Goal: Task Accomplishment & Management: Manage account settings

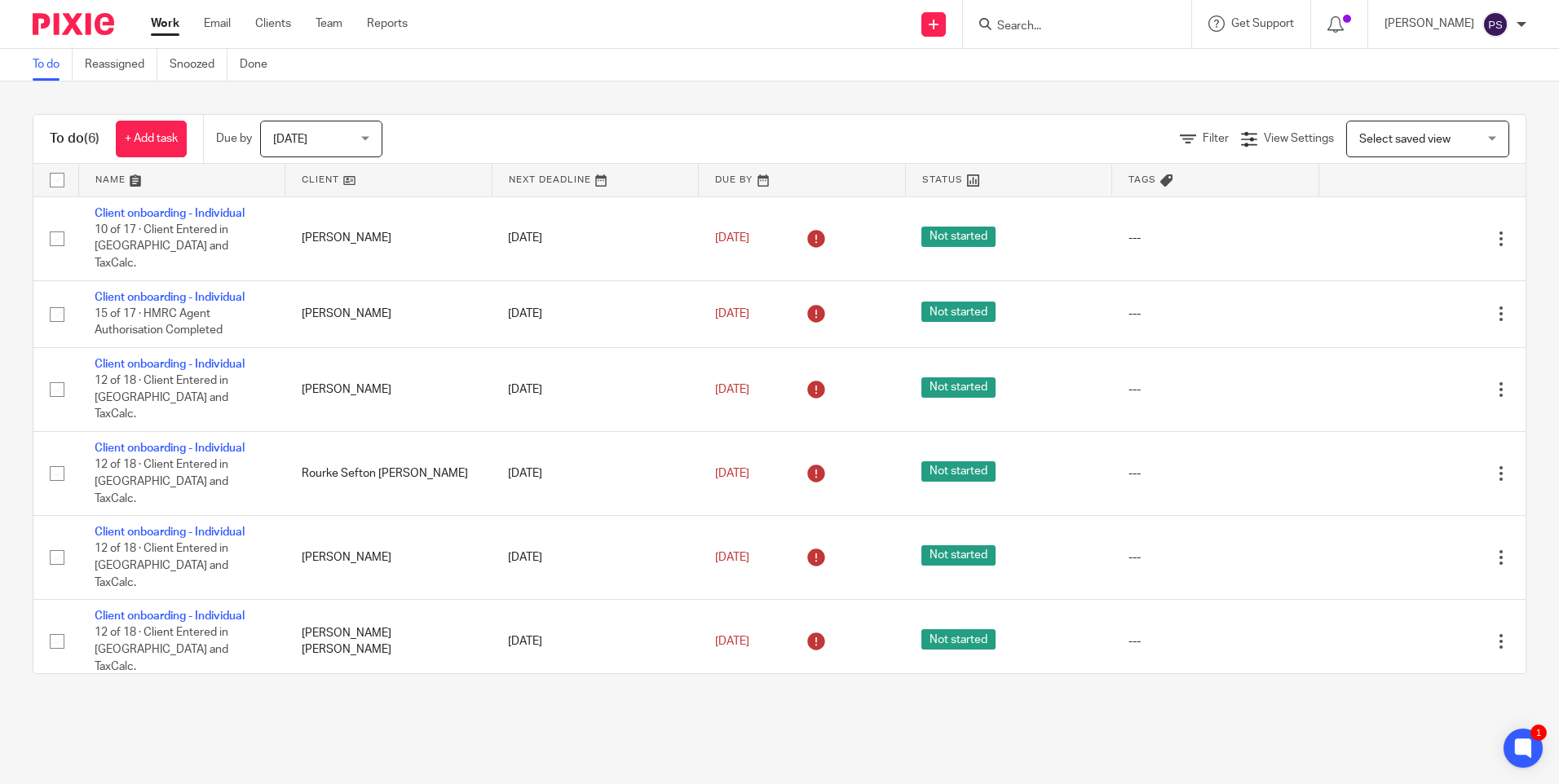
click at [1041, 26] on input "Search" at bounding box center [1069, 27] width 147 height 15
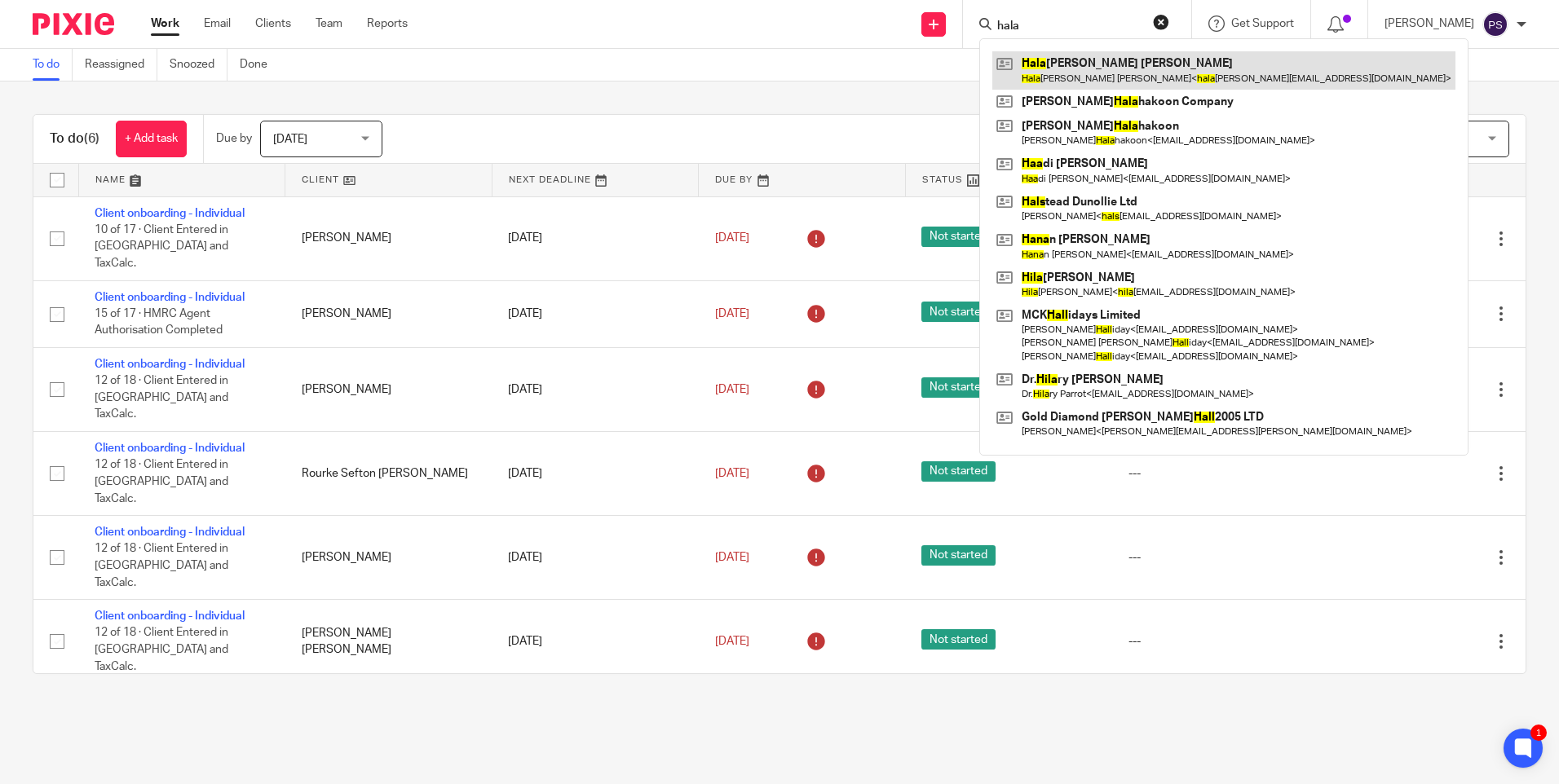
type input "hala"
click at [1054, 73] on link at bounding box center [1223, 70] width 463 height 37
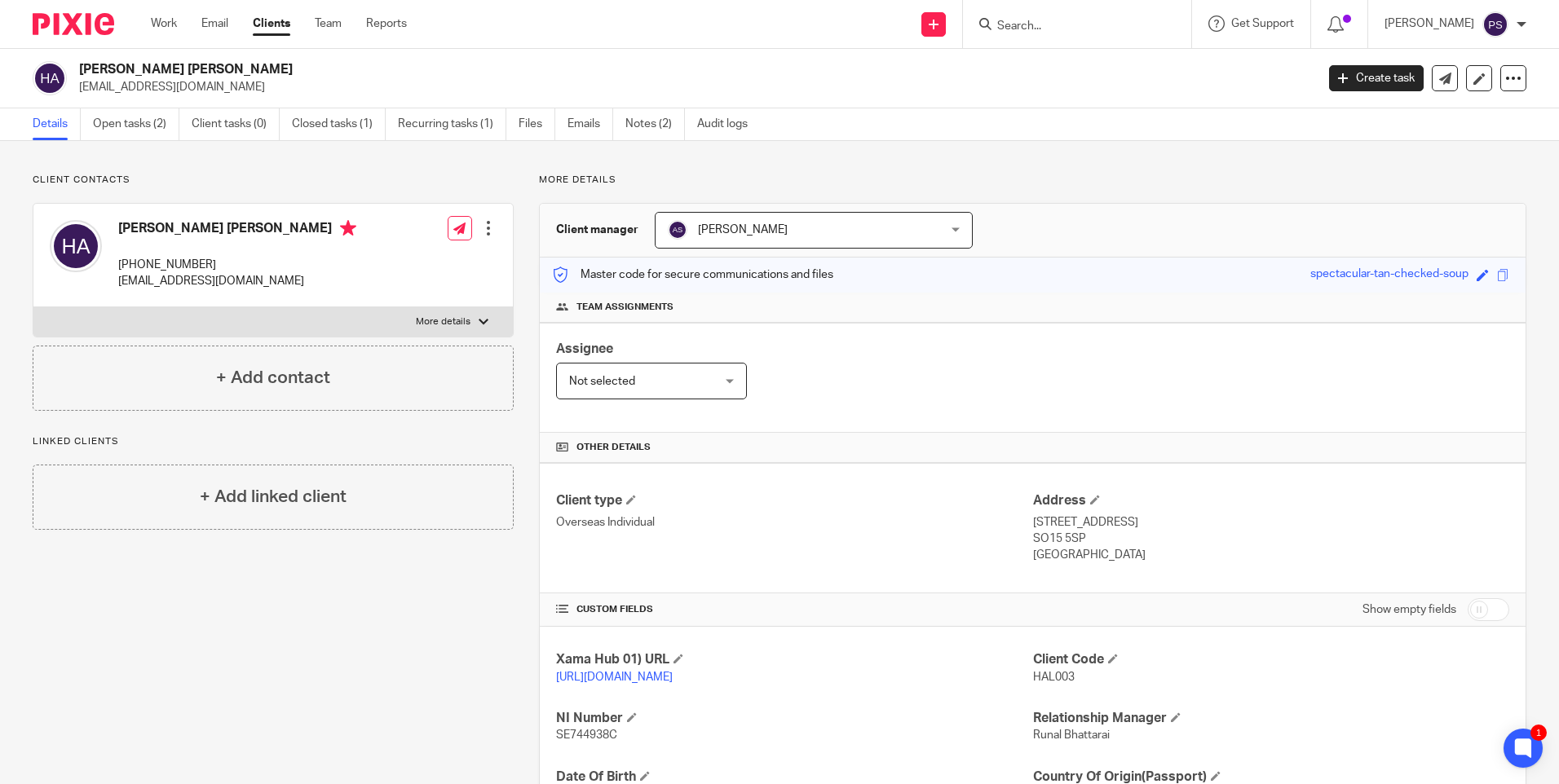
click at [1047, 27] on input "Search" at bounding box center [1069, 27] width 147 height 15
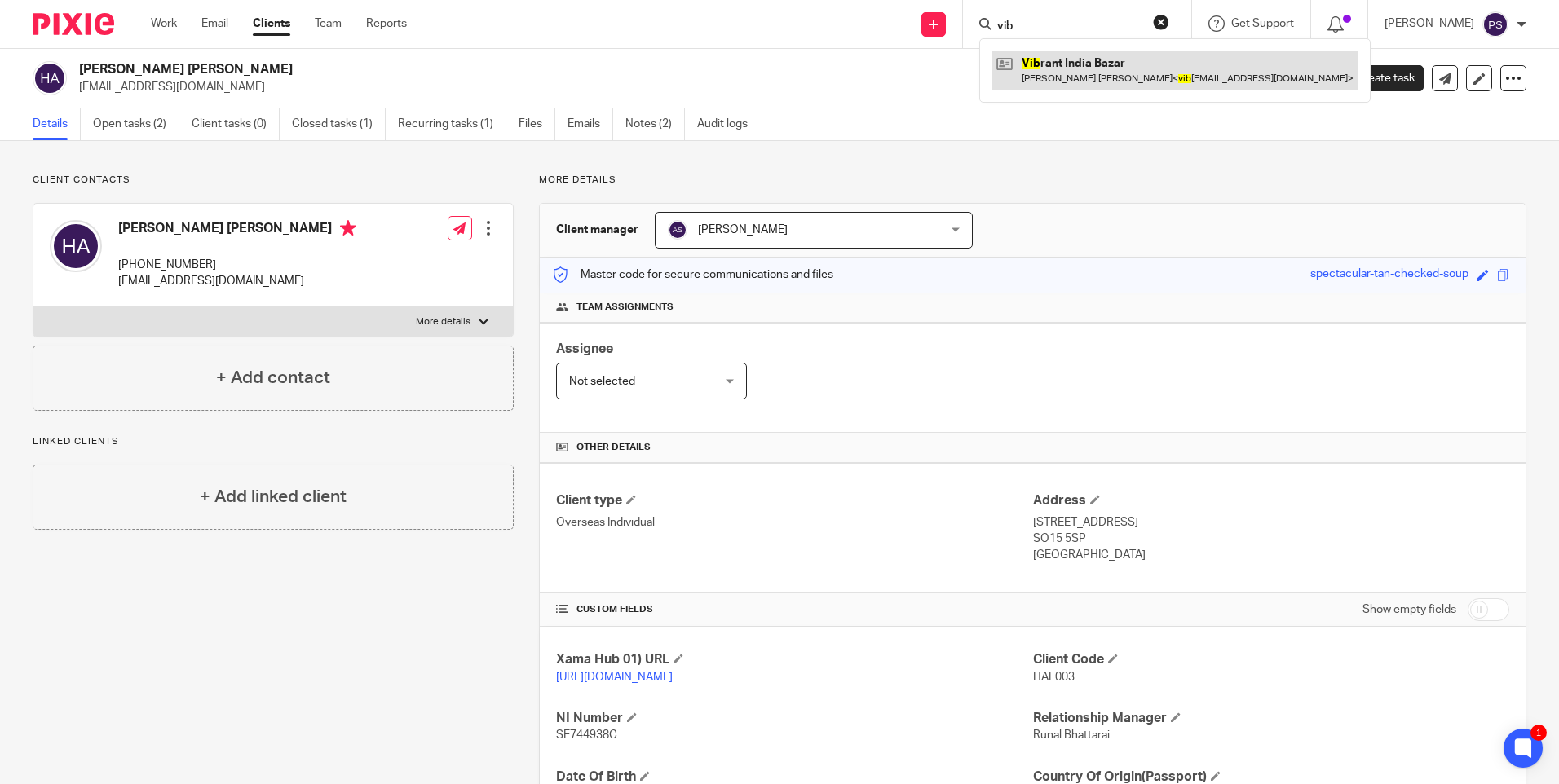
type input "vib"
click at [1040, 78] on link at bounding box center [1175, 70] width 366 height 37
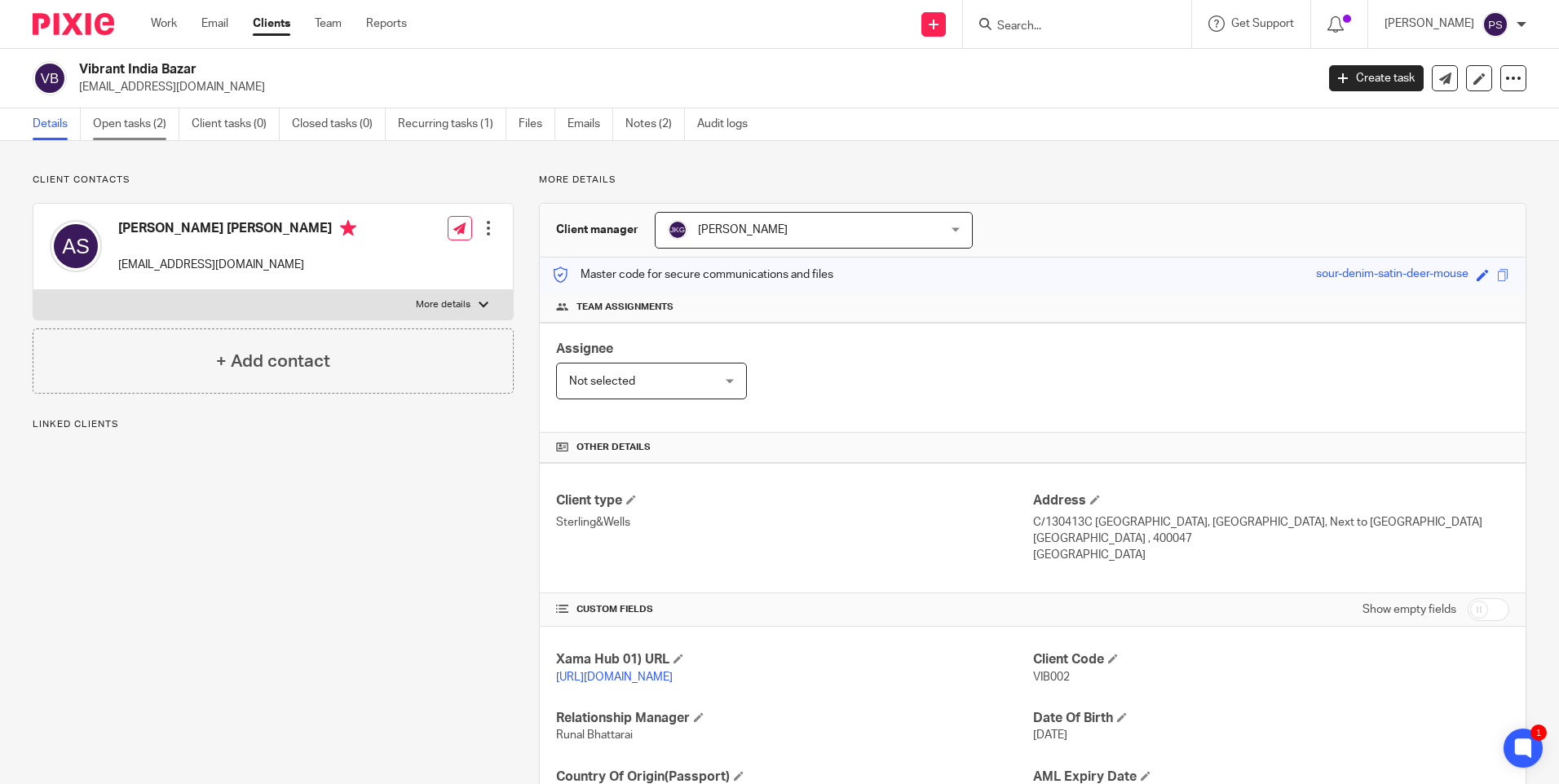
click at [143, 119] on link "Open tasks (2)" at bounding box center [136, 125] width 87 height 32
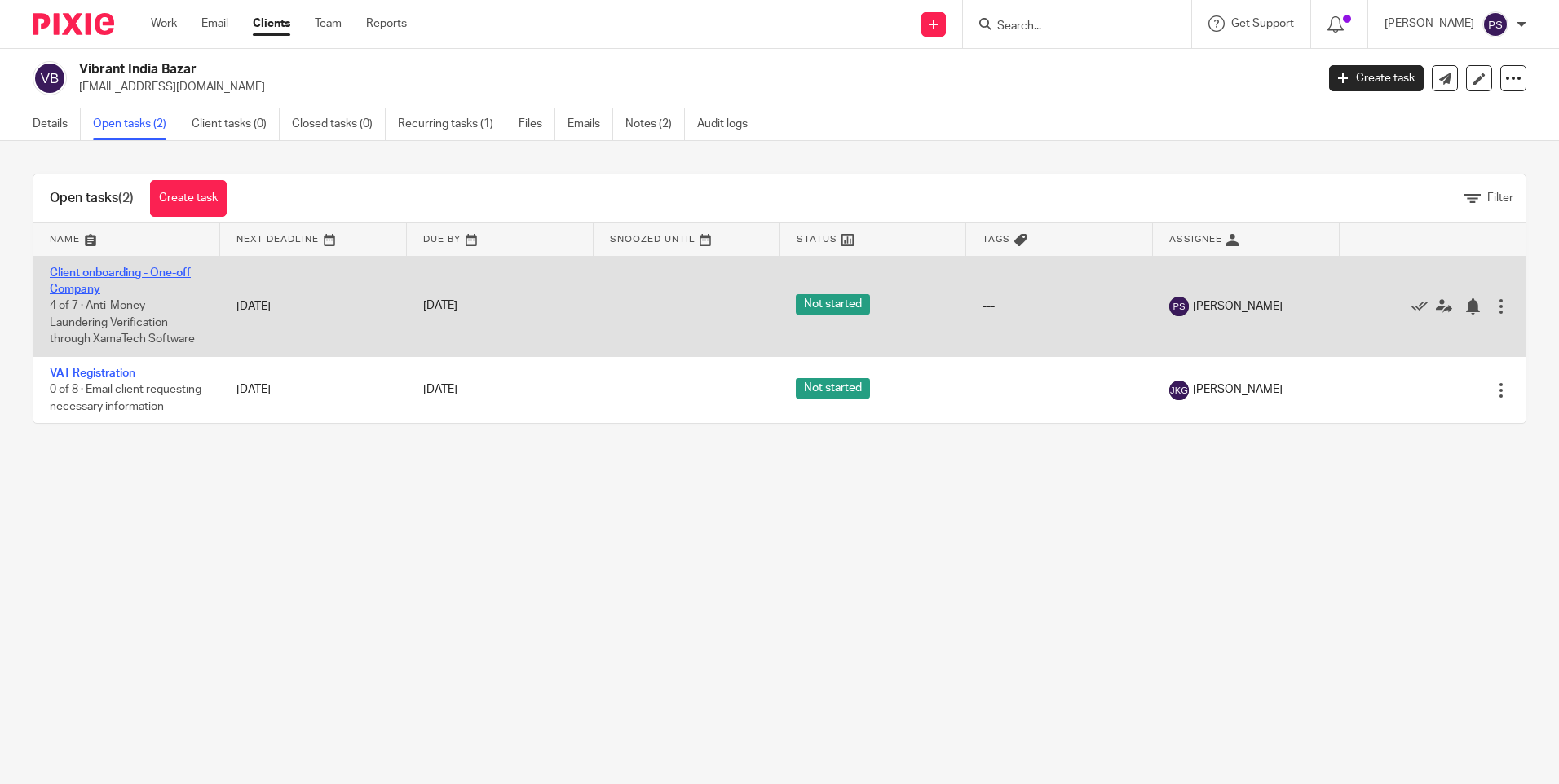
click at [76, 284] on link "Client onboarding - One-off Company" at bounding box center [120, 281] width 141 height 27
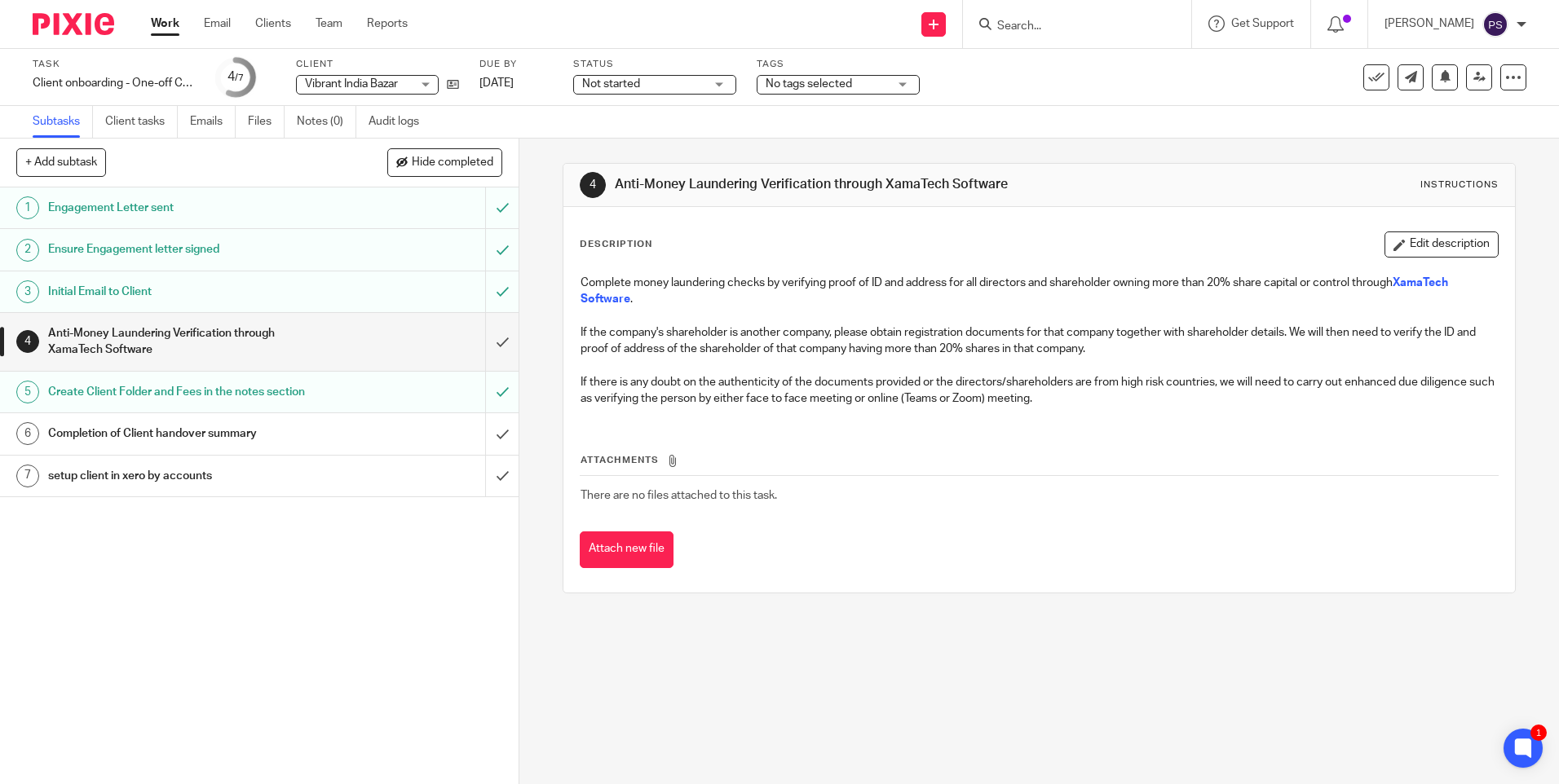
click at [1078, 30] on input "Search" at bounding box center [1069, 27] width 147 height 15
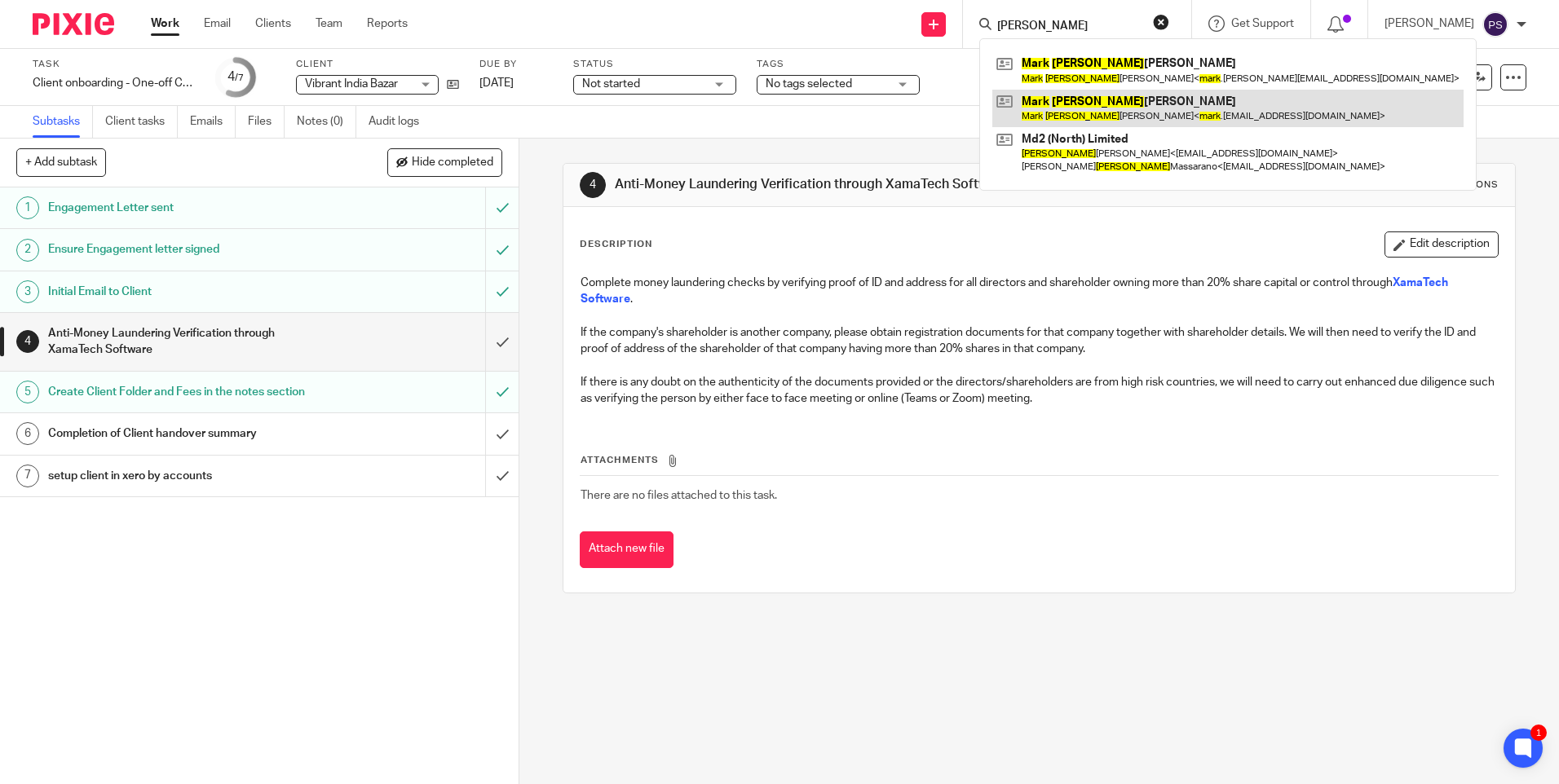
type input "mark david"
click at [1092, 101] on link at bounding box center [1228, 108] width 471 height 37
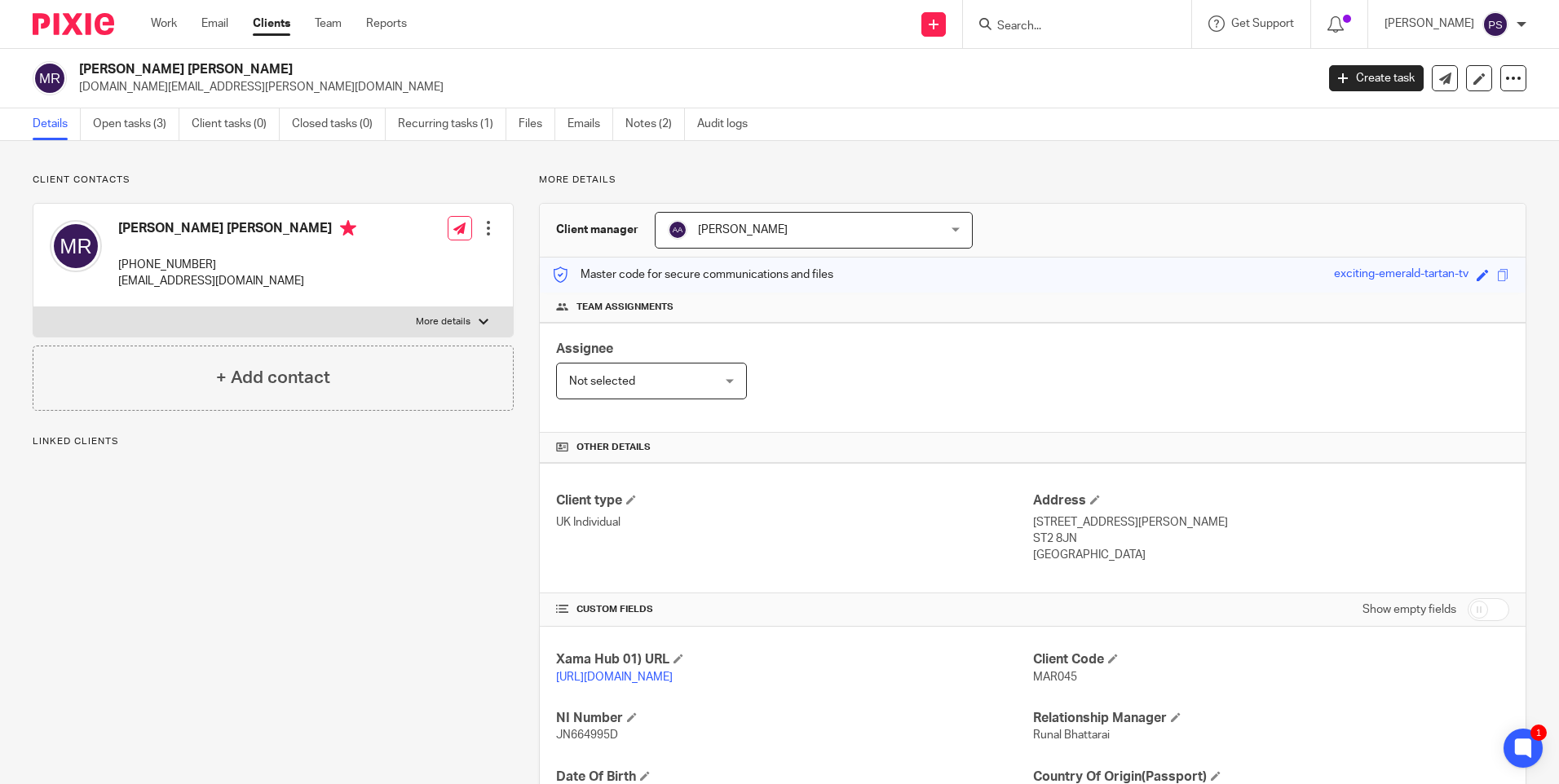
drag, startPoint x: 197, startPoint y: 156, endPoint x: 177, endPoint y: 152, distance: 20.4
click at [196, 156] on div "Client contacts Mark David Rogers +44 7500 557789 mark.rogers86@aol.co.uk Edit …" at bounding box center [779, 558] width 1559 height 836
click at [135, 122] on link "Open tasks (3)" at bounding box center [136, 125] width 87 height 32
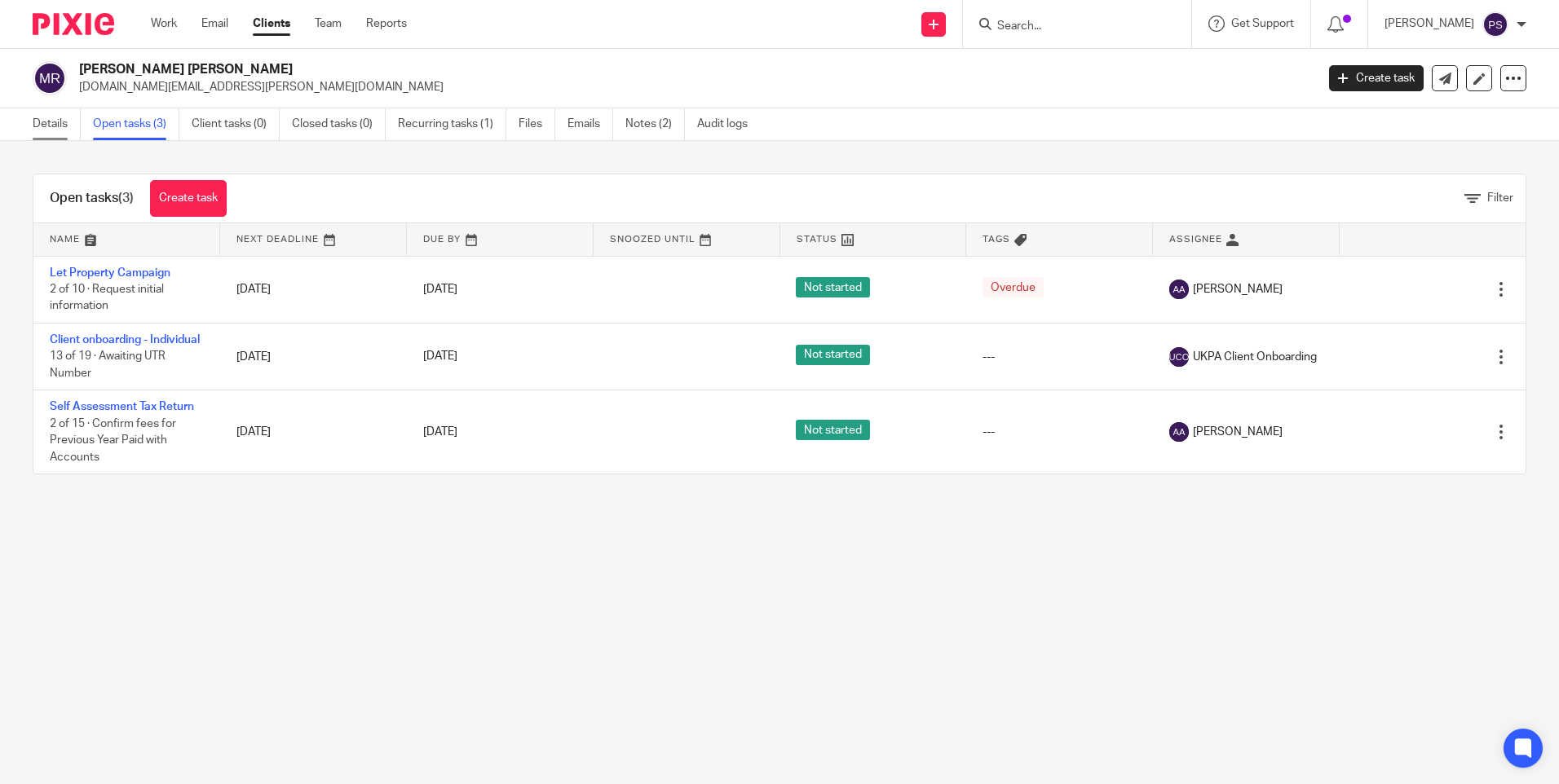
click at [66, 122] on link "Details" at bounding box center [57, 125] width 48 height 32
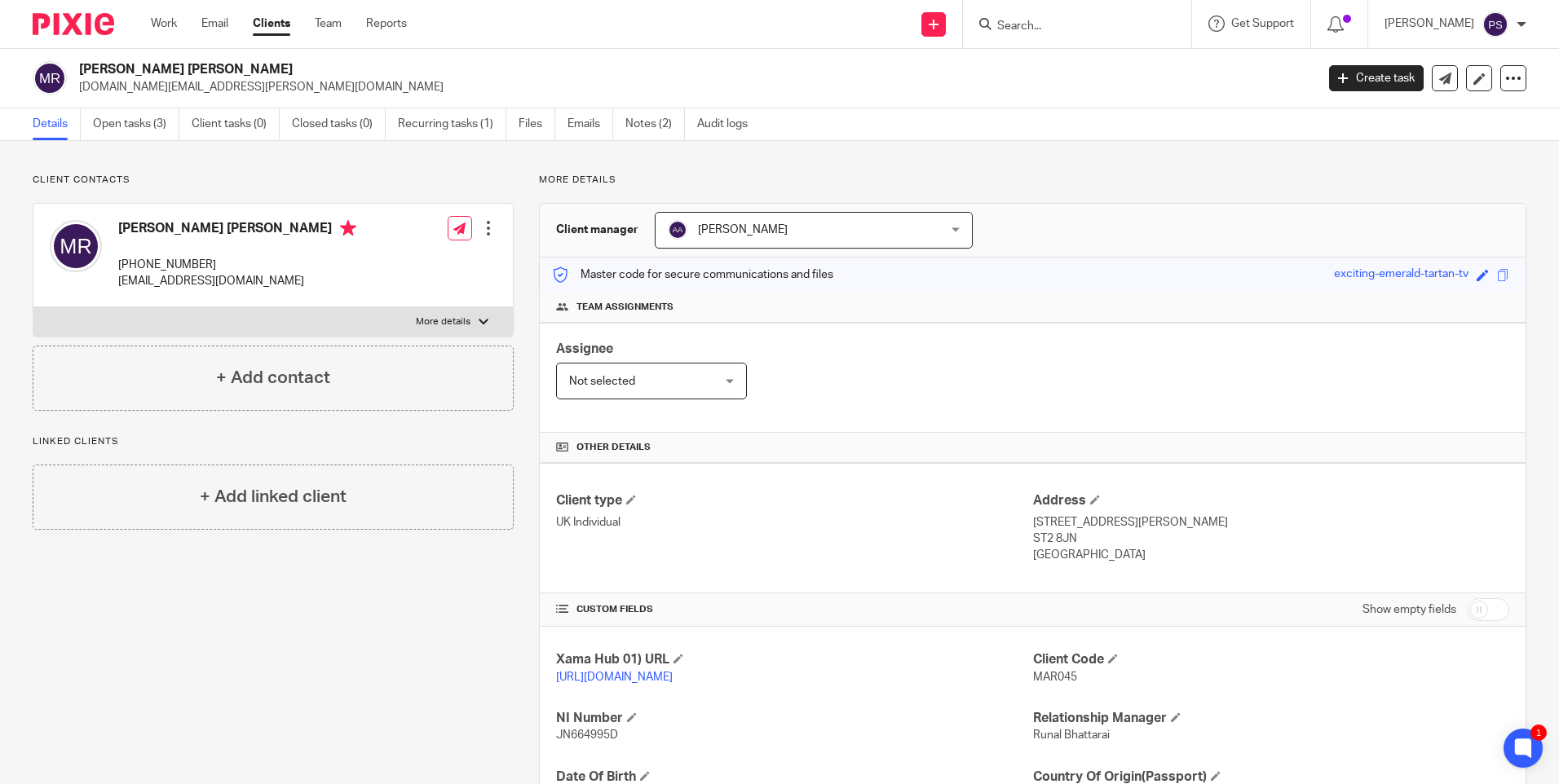
click at [191, 65] on h2 "[PERSON_NAME] [PERSON_NAME]" at bounding box center [568, 69] width 980 height 17
click at [191, 65] on h2 "Mark David Rogers" at bounding box center [568, 69] width 980 height 17
copy div "Mark David Rogers"
click at [1039, 673] on span "MAR045" at bounding box center [1055, 677] width 44 height 12
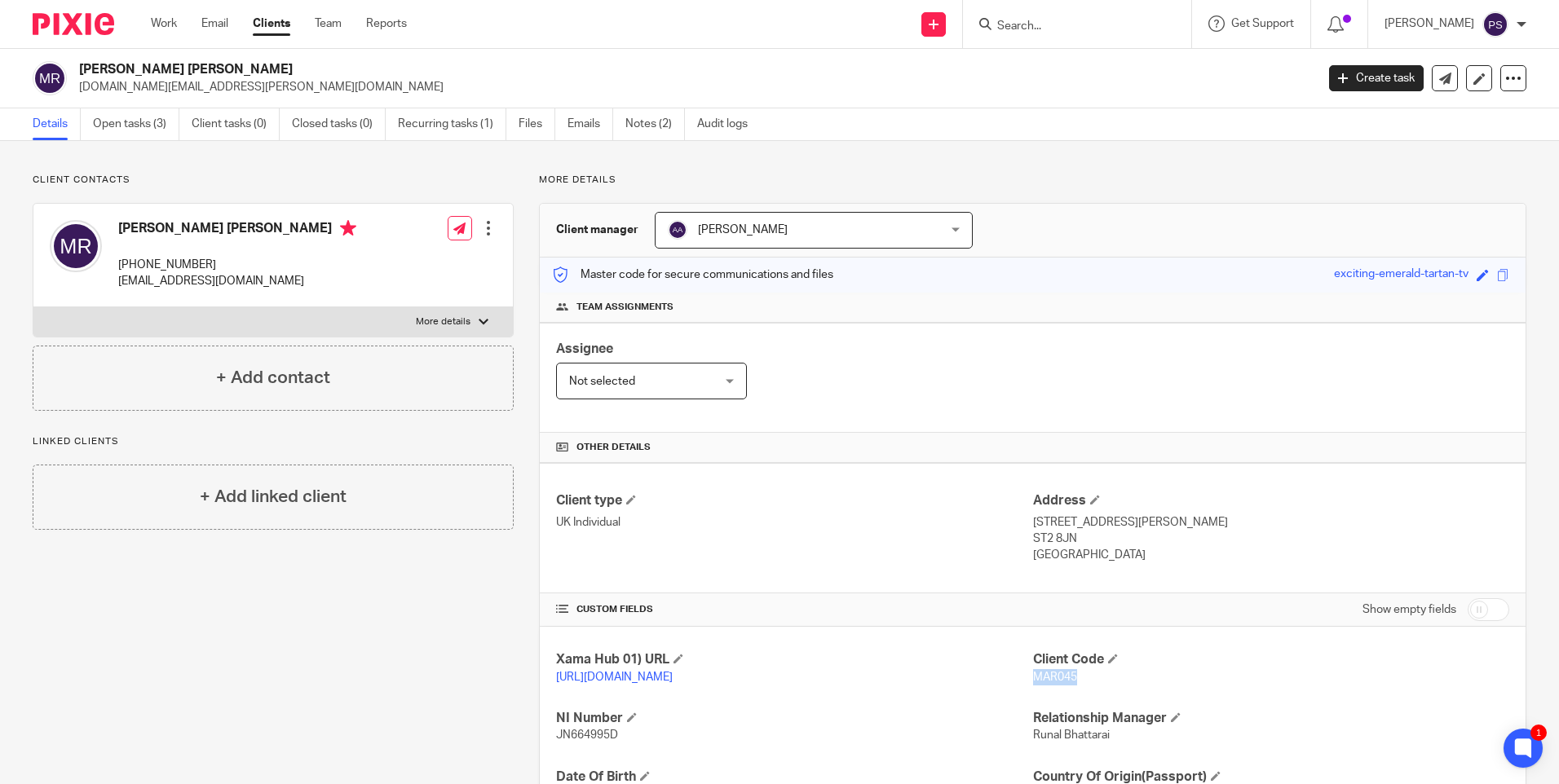
click at [1039, 673] on span "MAR045" at bounding box center [1055, 677] width 44 height 12
copy span "MAR045"
click at [175, 90] on p "[DOMAIN_NAME][EMAIL_ADDRESS][PERSON_NAME][DOMAIN_NAME]" at bounding box center [691, 87] width 1226 height 16
click at [176, 90] on p "[DOMAIN_NAME][EMAIL_ADDRESS][PERSON_NAME][DOMAIN_NAME]" at bounding box center [691, 87] width 1226 height 16
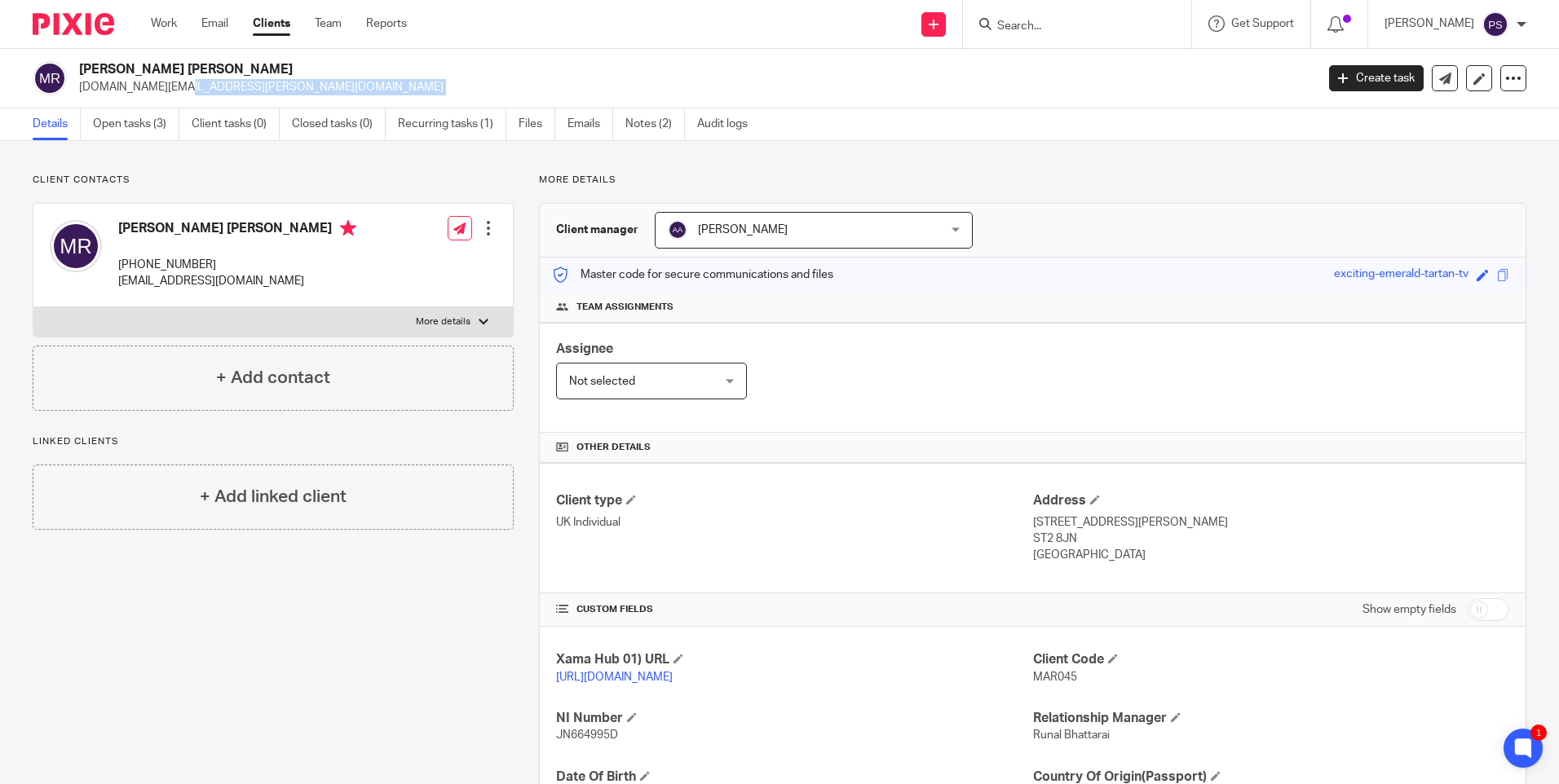
copy main "kerstin.rogers@aol.co.uk Create task Update from Companies House Export data Me…"
click at [1040, 674] on span "MAR045" at bounding box center [1055, 677] width 44 height 12
copy span "MAR045"
click at [1061, 23] on input "Search" at bounding box center [1069, 27] width 147 height 15
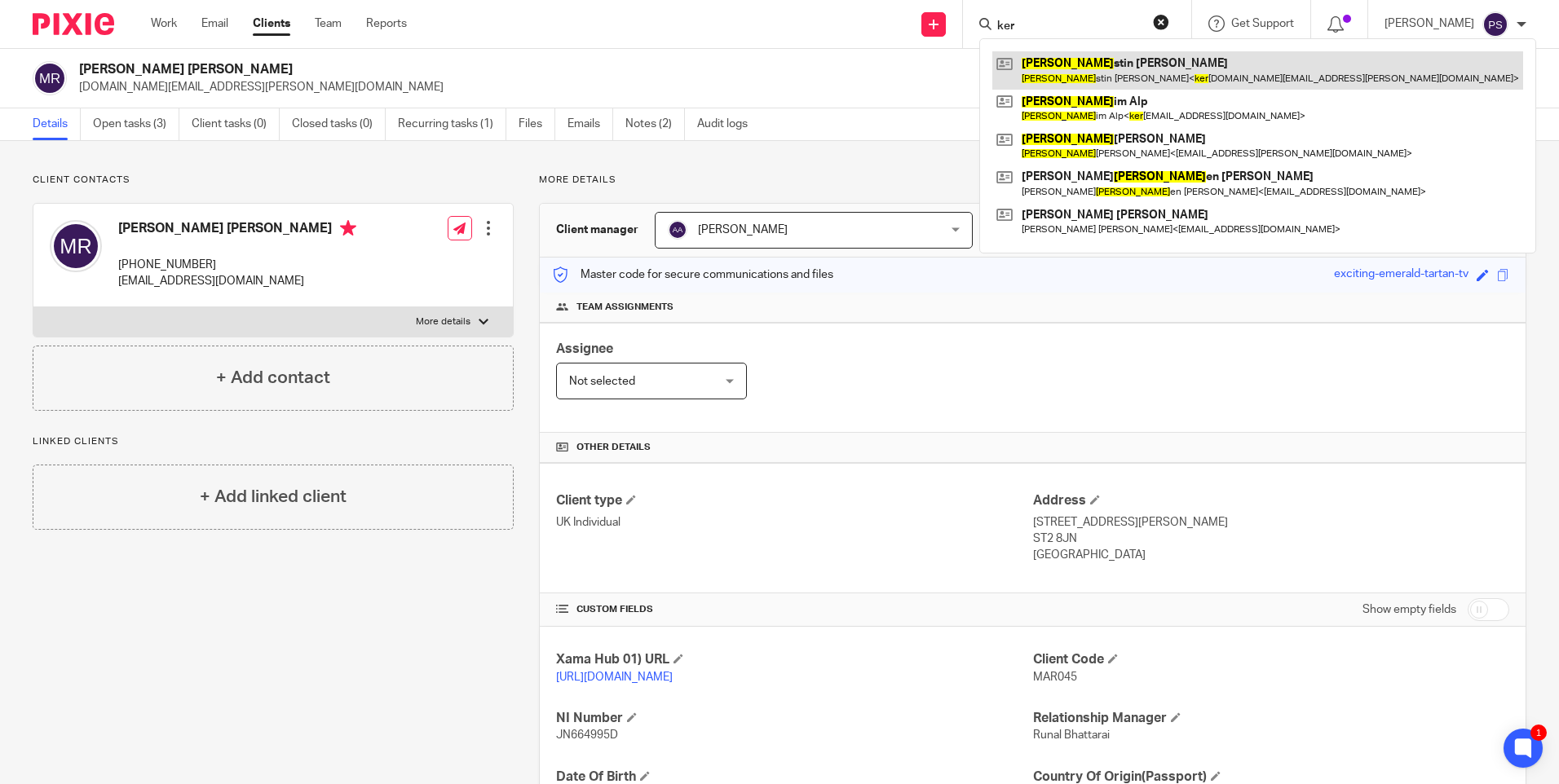
type input "ker"
click at [1048, 66] on link at bounding box center [1258, 70] width 531 height 37
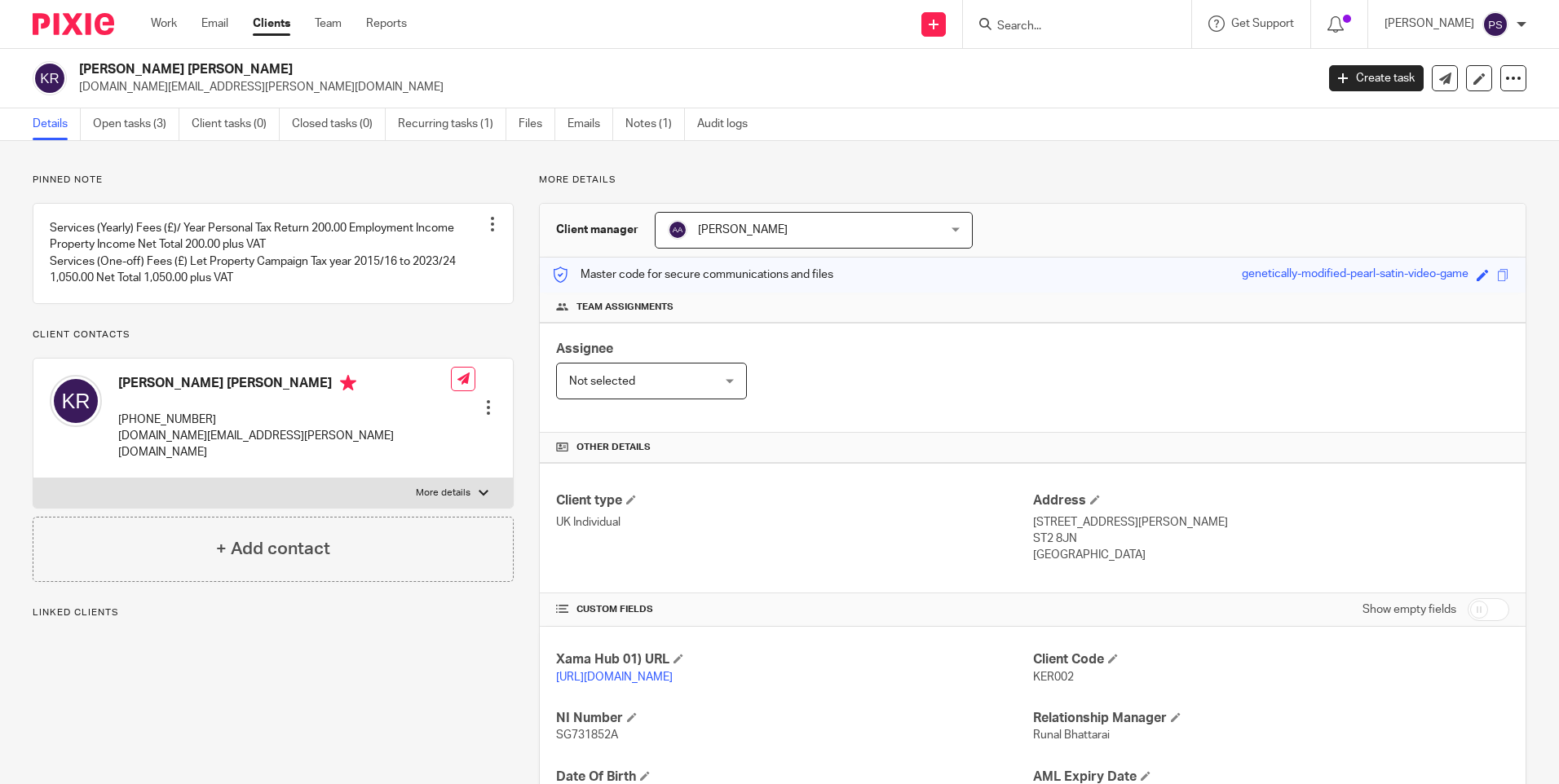
click at [181, 63] on h2 "[PERSON_NAME] [PERSON_NAME]" at bounding box center [568, 69] width 980 height 17
copy div "[PERSON_NAME] [PERSON_NAME]"
click at [1047, 673] on span "KER002" at bounding box center [1053, 677] width 41 height 12
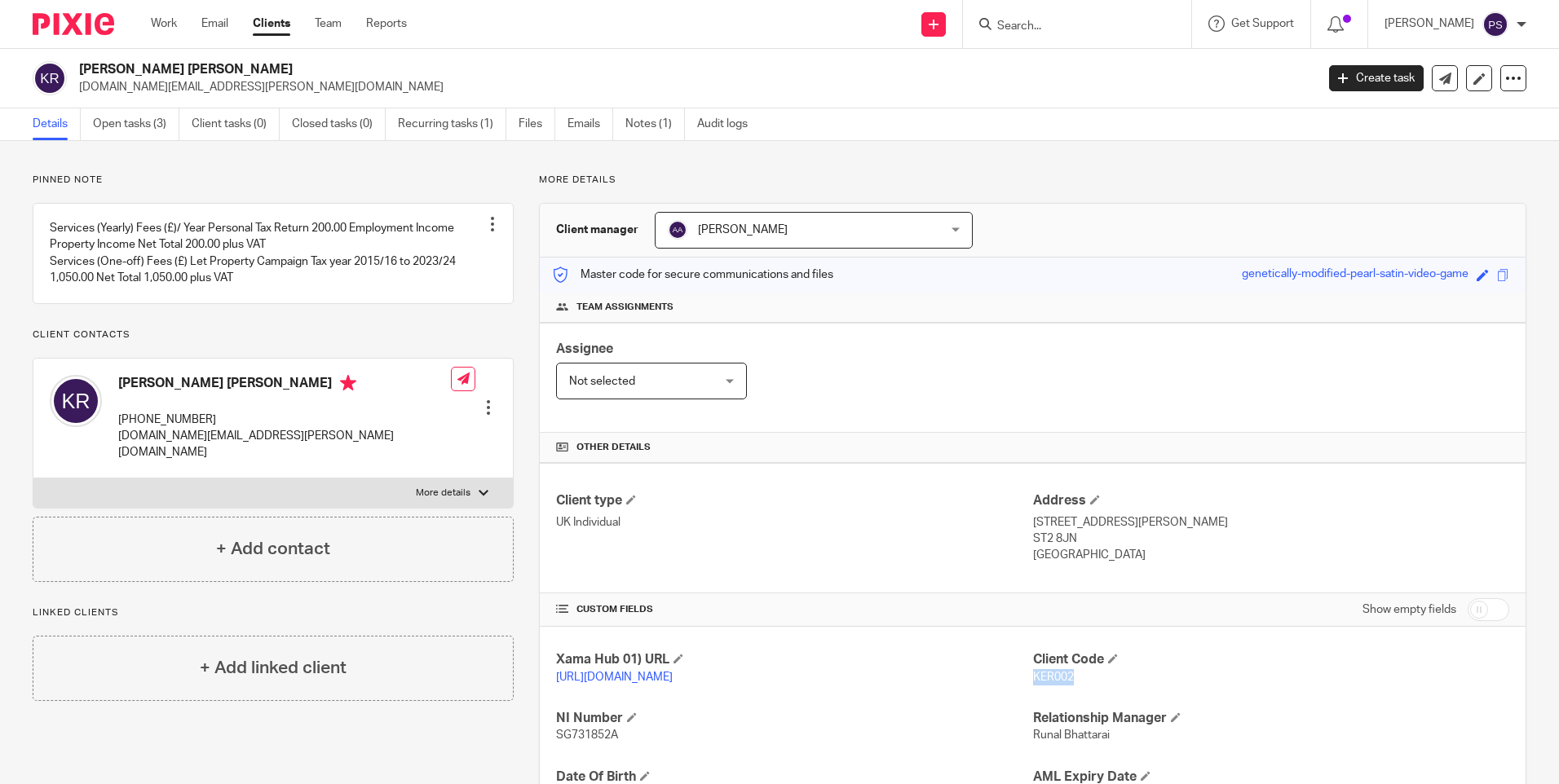
click at [1047, 673] on span "KER002" at bounding box center [1053, 677] width 41 height 12
copy span "KER002"
click at [1031, 20] on input "Search" at bounding box center [1069, 27] width 147 height 15
paste input "[EMAIL_ADDRESS][DOMAIN_NAME]"
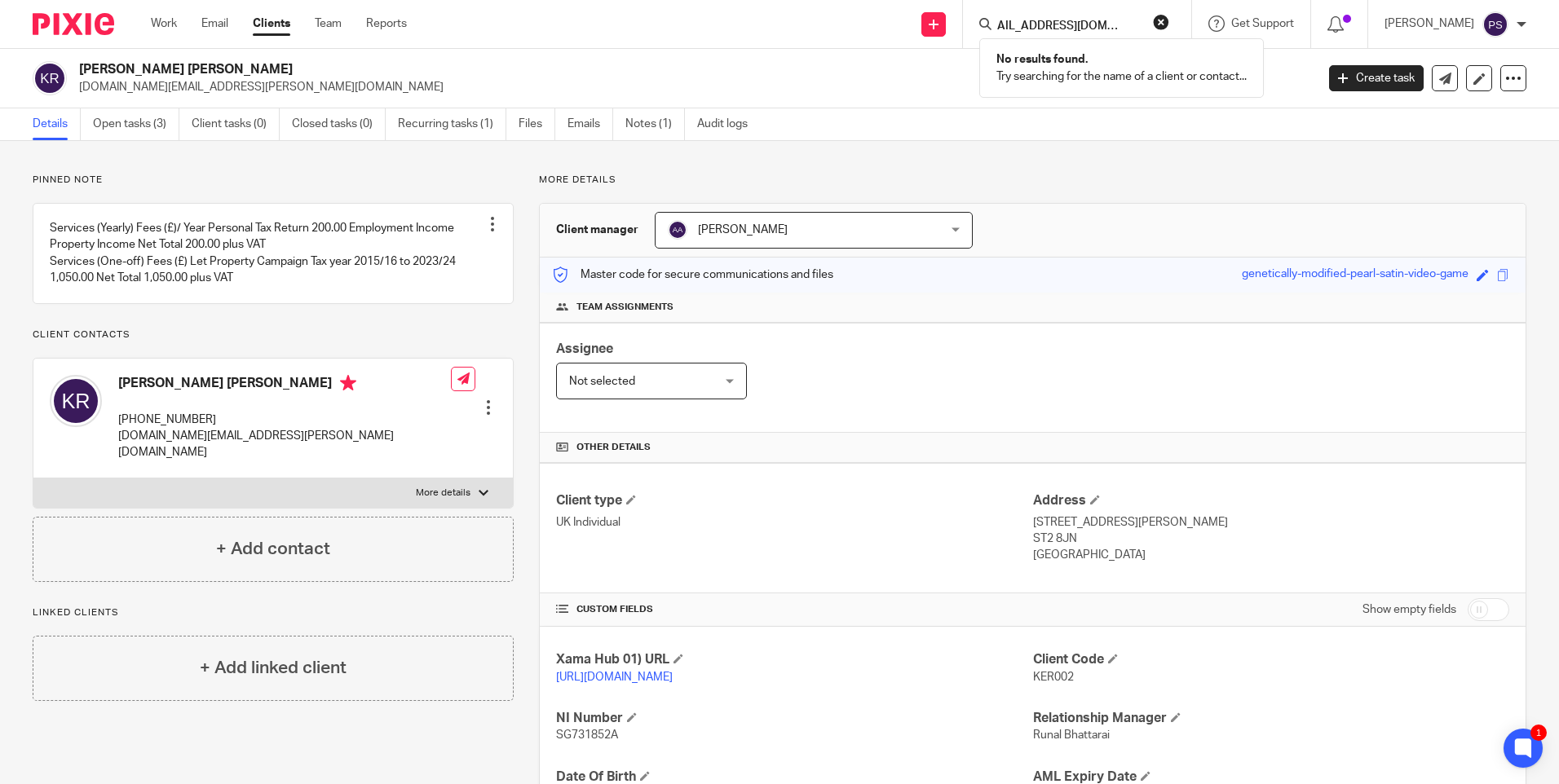
type input "[EMAIL_ADDRESS][DOMAIN_NAME]"
click at [1169, 19] on button "reset" at bounding box center [1162, 22] width 16 height 16
click at [1045, 30] on input "Search" at bounding box center [1069, 27] width 147 height 15
paste input "[EMAIL_ADDRESS][DOMAIN_NAME]"
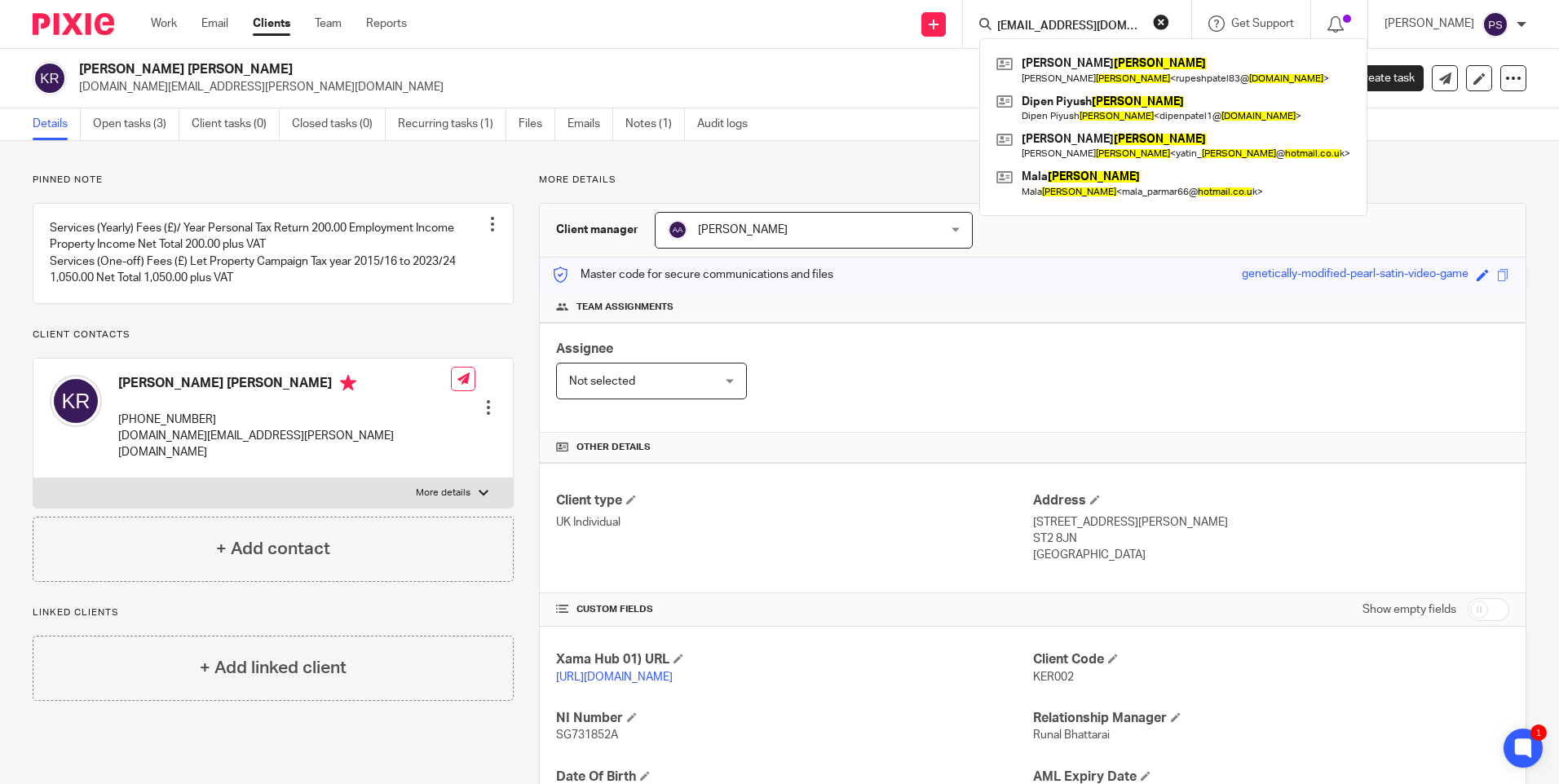
type input "[EMAIL_ADDRESS][DOMAIN_NAME]"
click at [1169, 21] on button "reset" at bounding box center [1162, 22] width 16 height 16
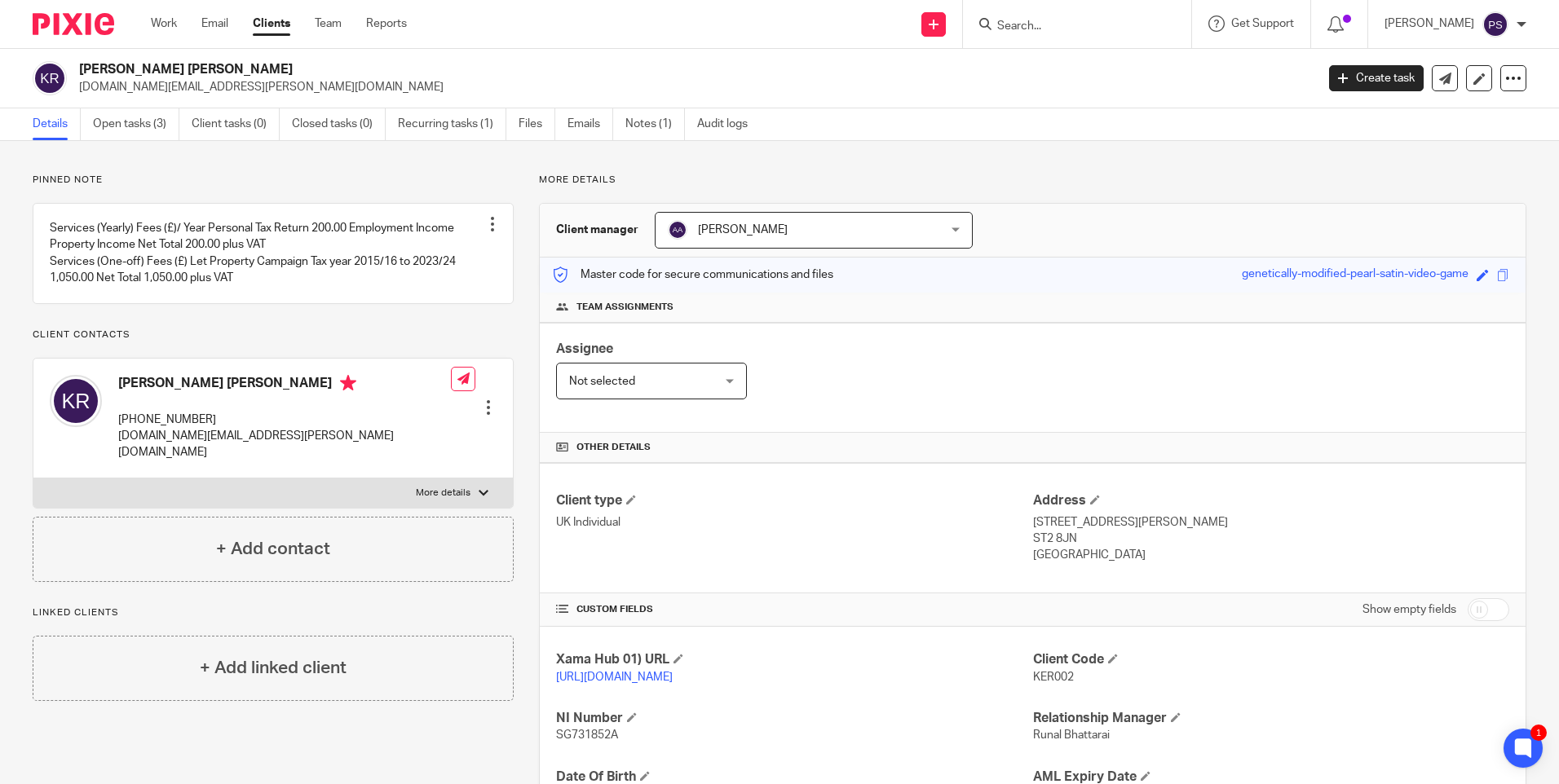
click at [465, 185] on p "Pinned note" at bounding box center [274, 180] width 482 height 13
click at [415, 73] on h2 "Kerstin Rita Rogers" at bounding box center [568, 69] width 980 height 17
click at [259, 73] on h2 "Kerstin Rita Rogers" at bounding box center [568, 69] width 980 height 17
click at [1050, 22] on input "Search" at bounding box center [1069, 27] width 147 height 15
paste input "[EMAIL_ADDRESS][DOMAIN_NAME]"
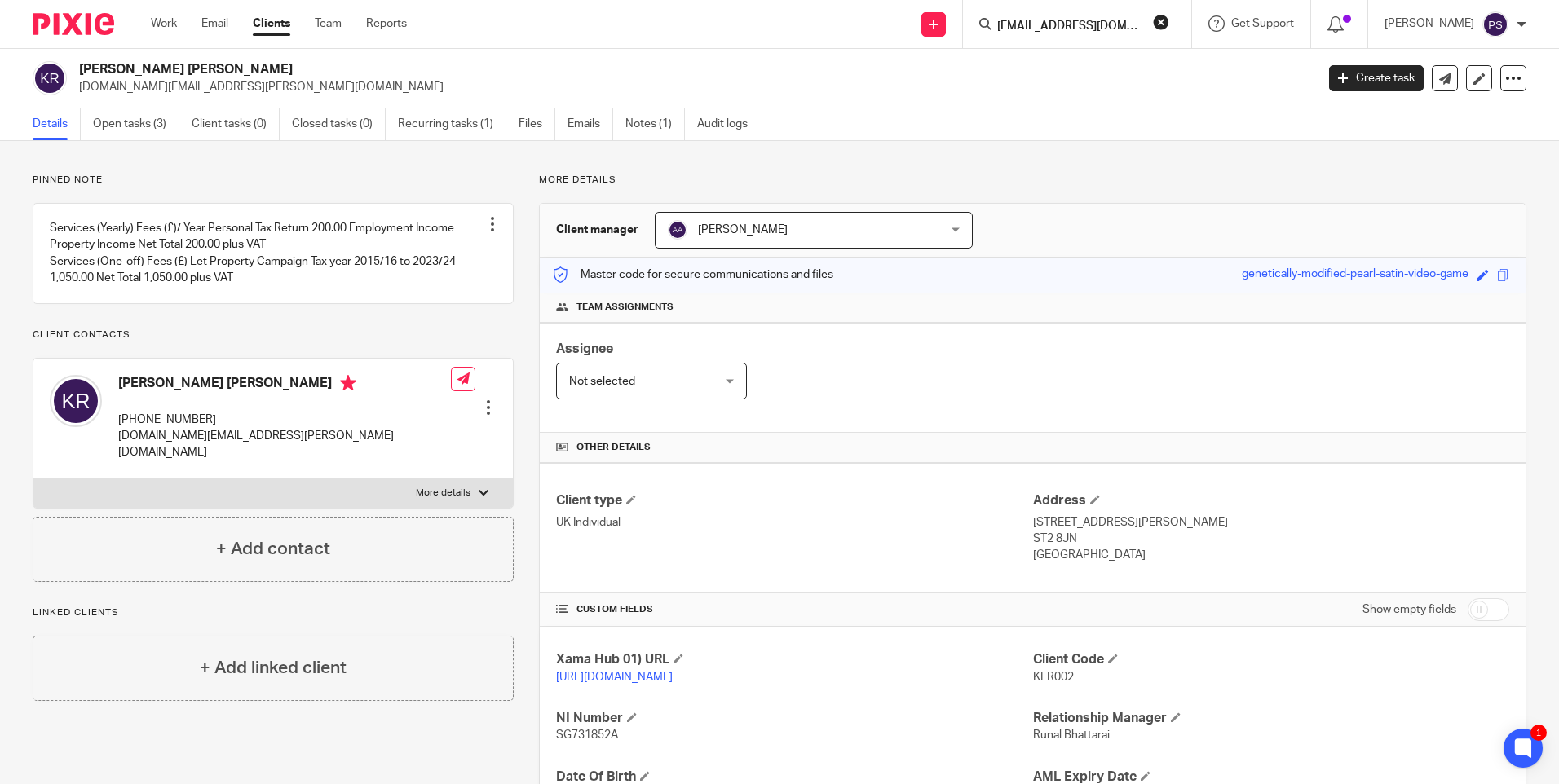
scroll to position [0, 4]
type input "[EMAIL_ADDRESS][DOMAIN_NAME]"
drag, startPoint x: 1185, startPoint y: 24, endPoint x: 1156, endPoint y: 51, distance: 39.6
click at [1169, 24] on button "reset" at bounding box center [1162, 22] width 16 height 16
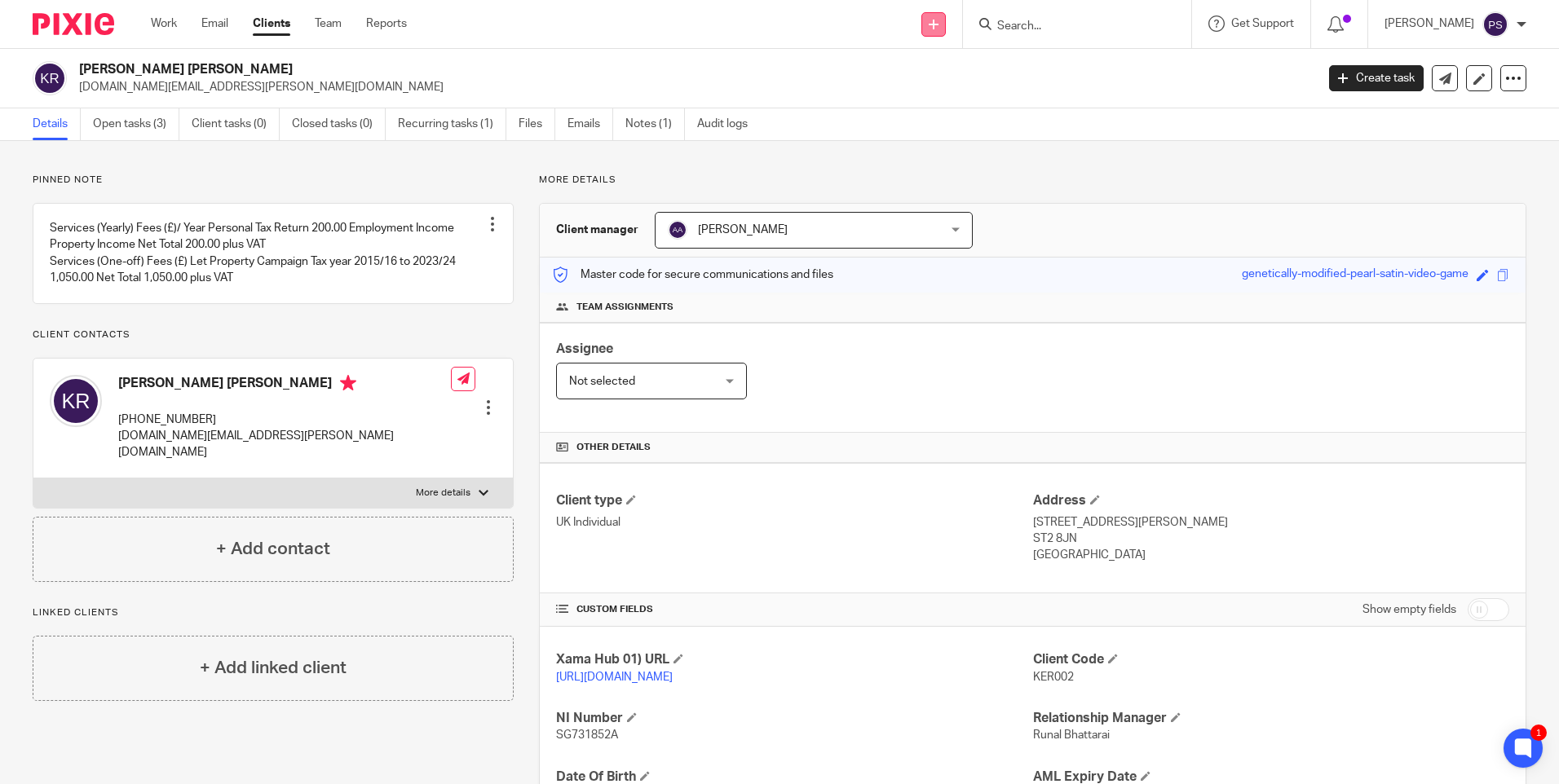
click at [938, 20] on icon at bounding box center [933, 24] width 10 height 10
click at [1048, 22] on input "Search" at bounding box center [1069, 27] width 147 height 15
paste input "[EMAIL_ADDRESS][DOMAIN_NAME]"
type input "[EMAIL_ADDRESS][DOMAIN_NAME]"
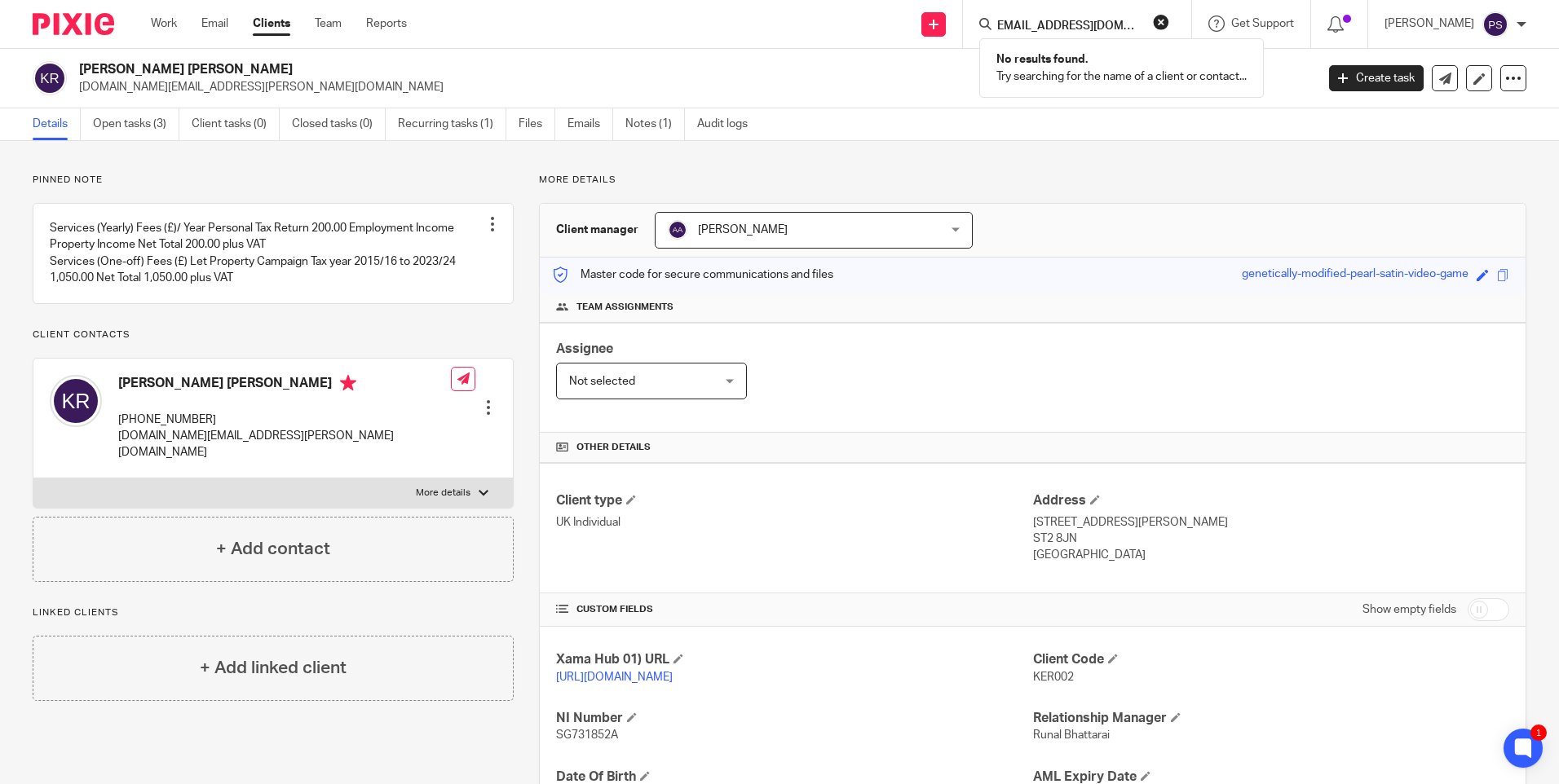
scroll to position [0, 0]
click at [1169, 27] on button "reset" at bounding box center [1162, 22] width 16 height 16
click at [946, 27] on link at bounding box center [934, 25] width 25 height 25
click at [949, 122] on link "Add client" at bounding box center [956, 124] width 100 height 24
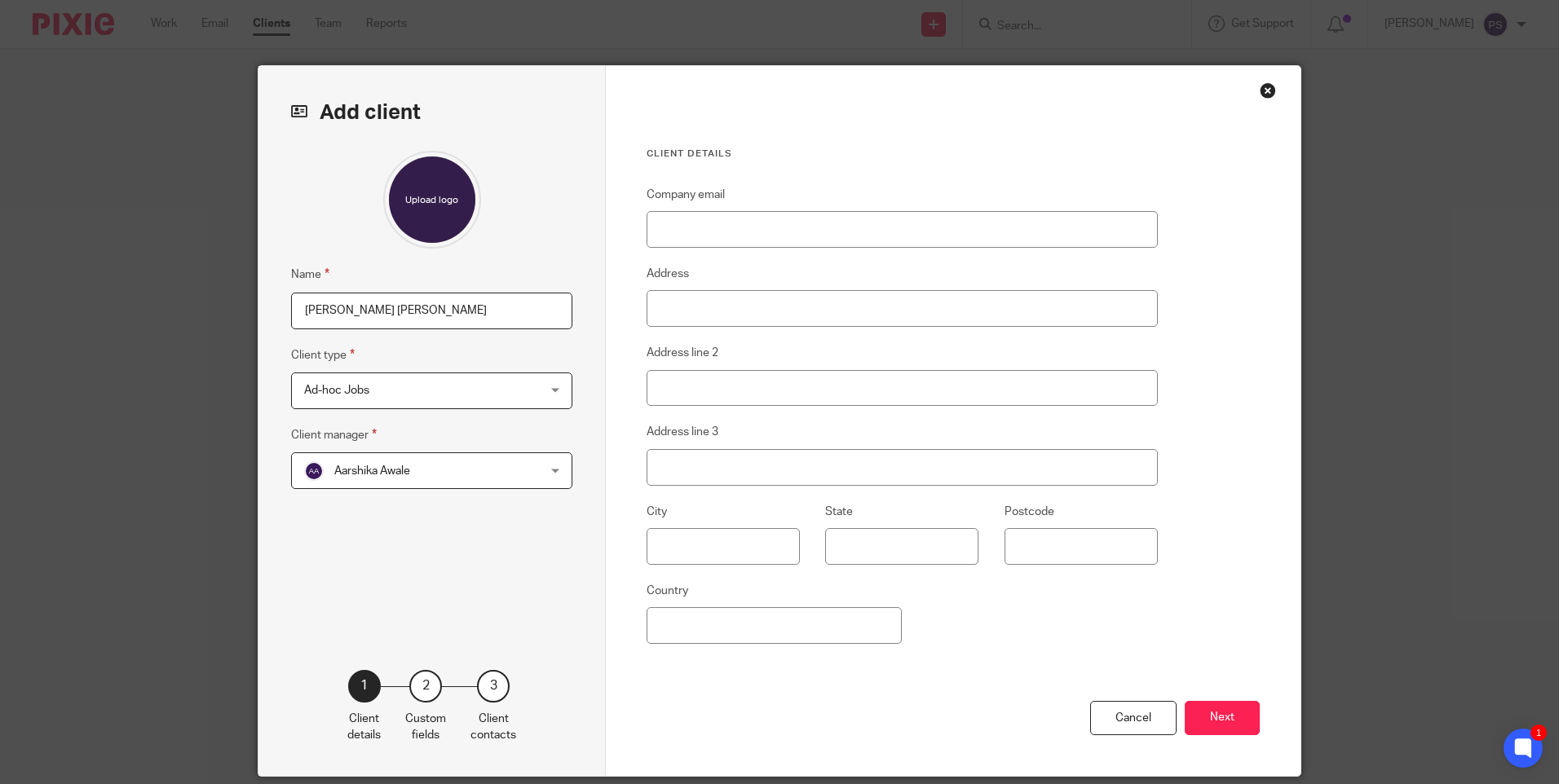
type input "[PERSON_NAME] [PERSON_NAME]"
click at [386, 397] on span "Ad-hoc Jobs" at bounding box center [411, 390] width 213 height 35
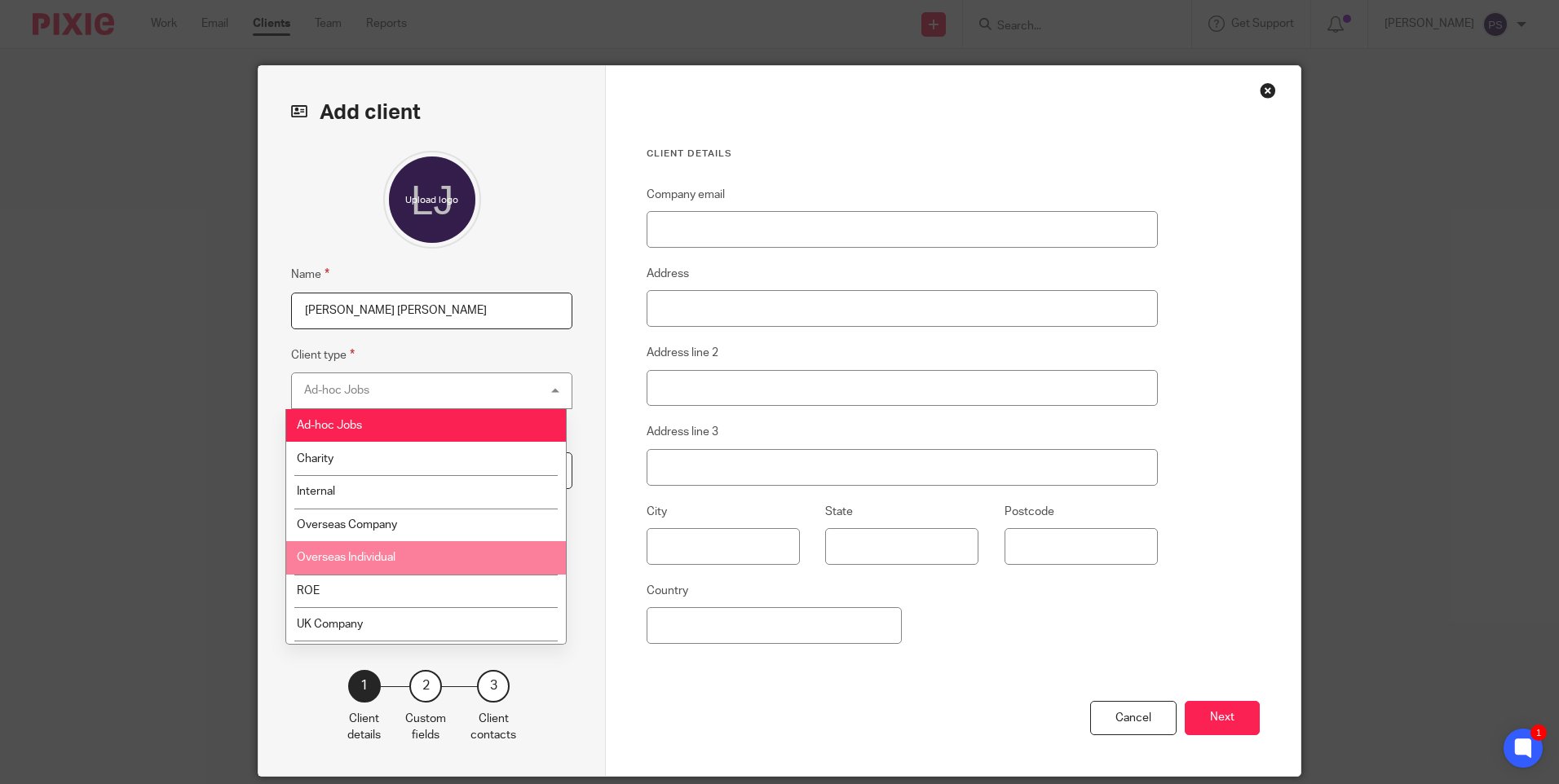
click at [357, 564] on li "Overseas Individual" at bounding box center [426, 558] width 280 height 34
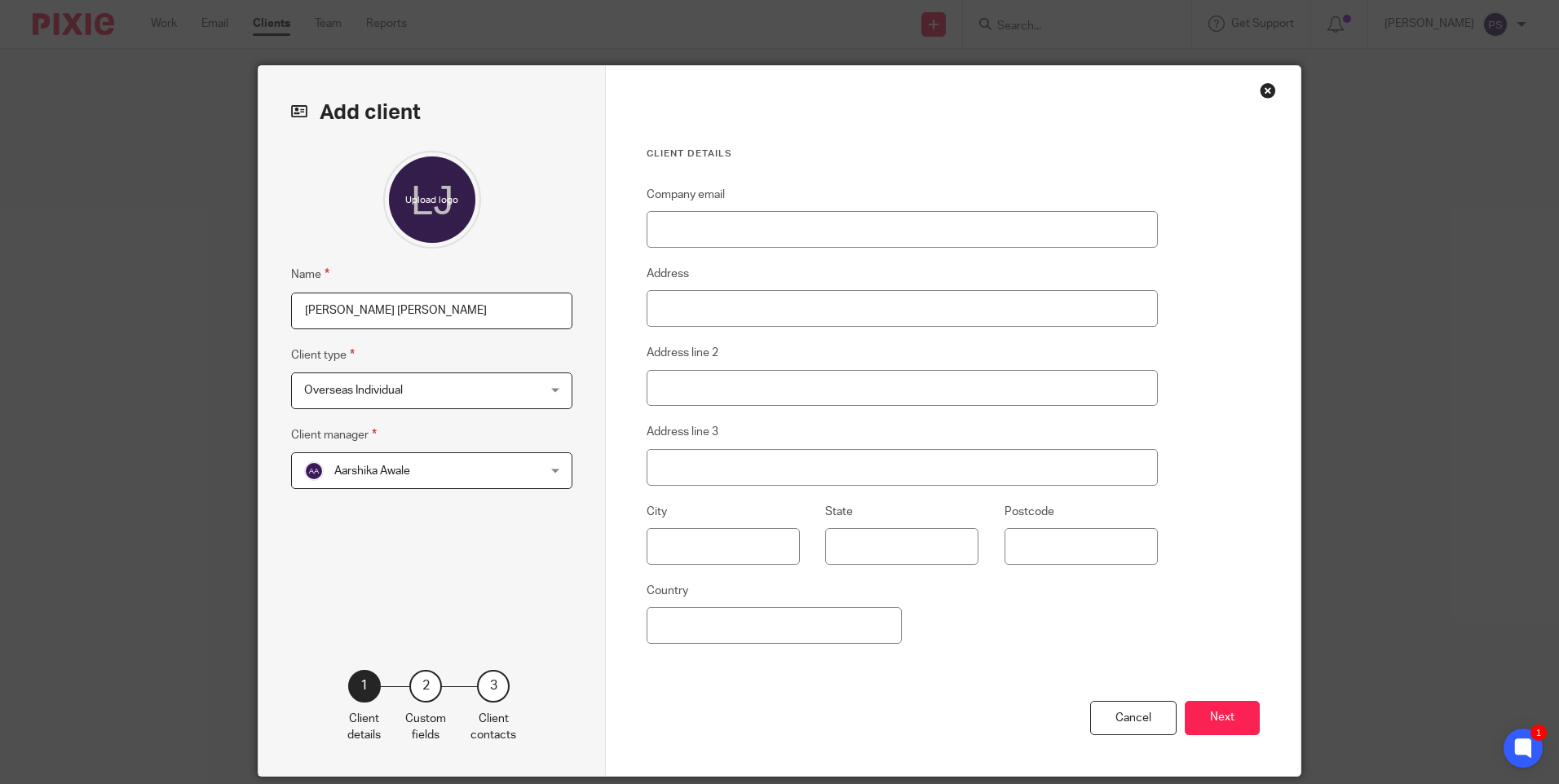
click at [444, 395] on span "Overseas Individual" at bounding box center [411, 390] width 213 height 35
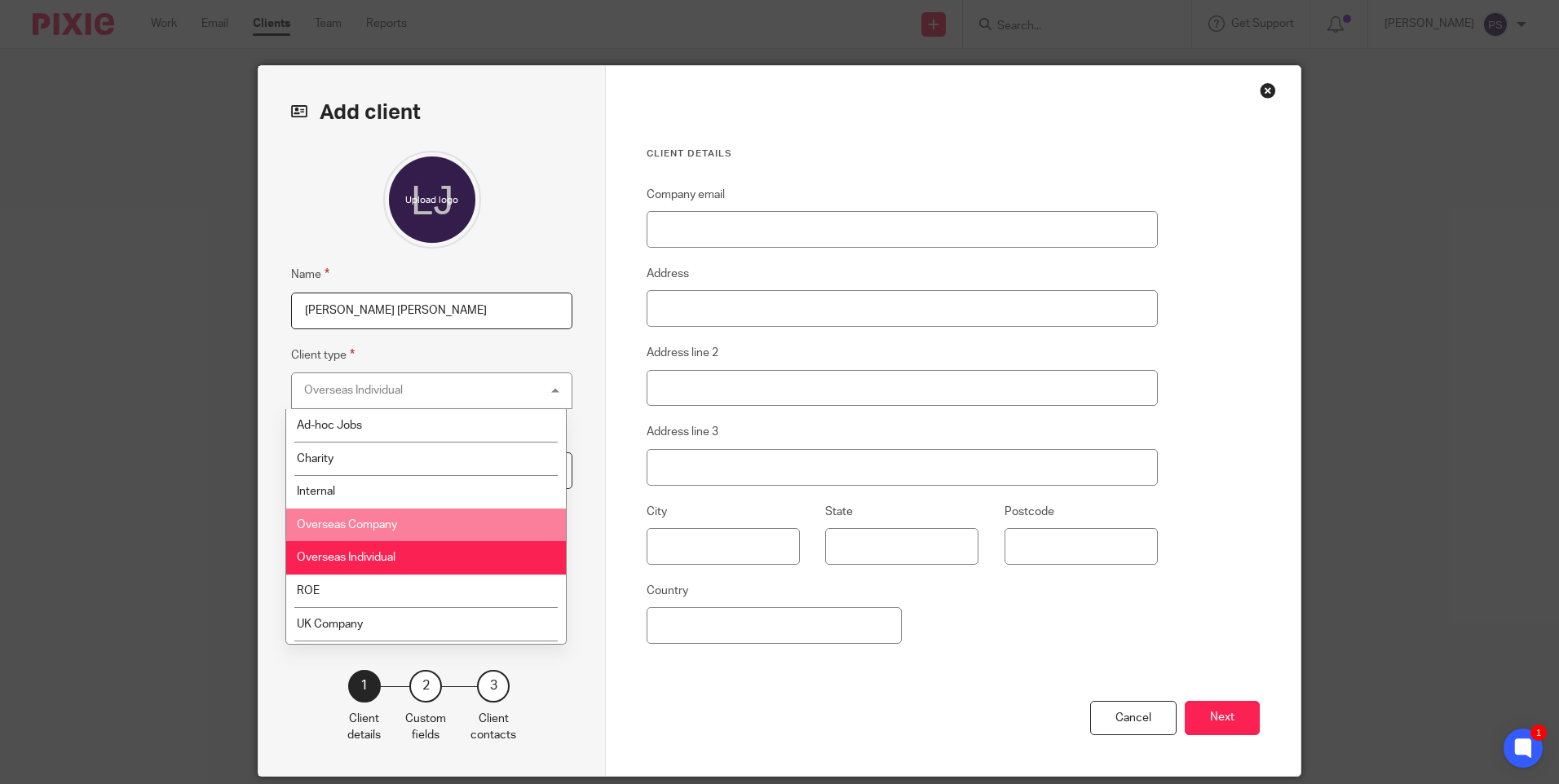
scroll to position [81, 0]
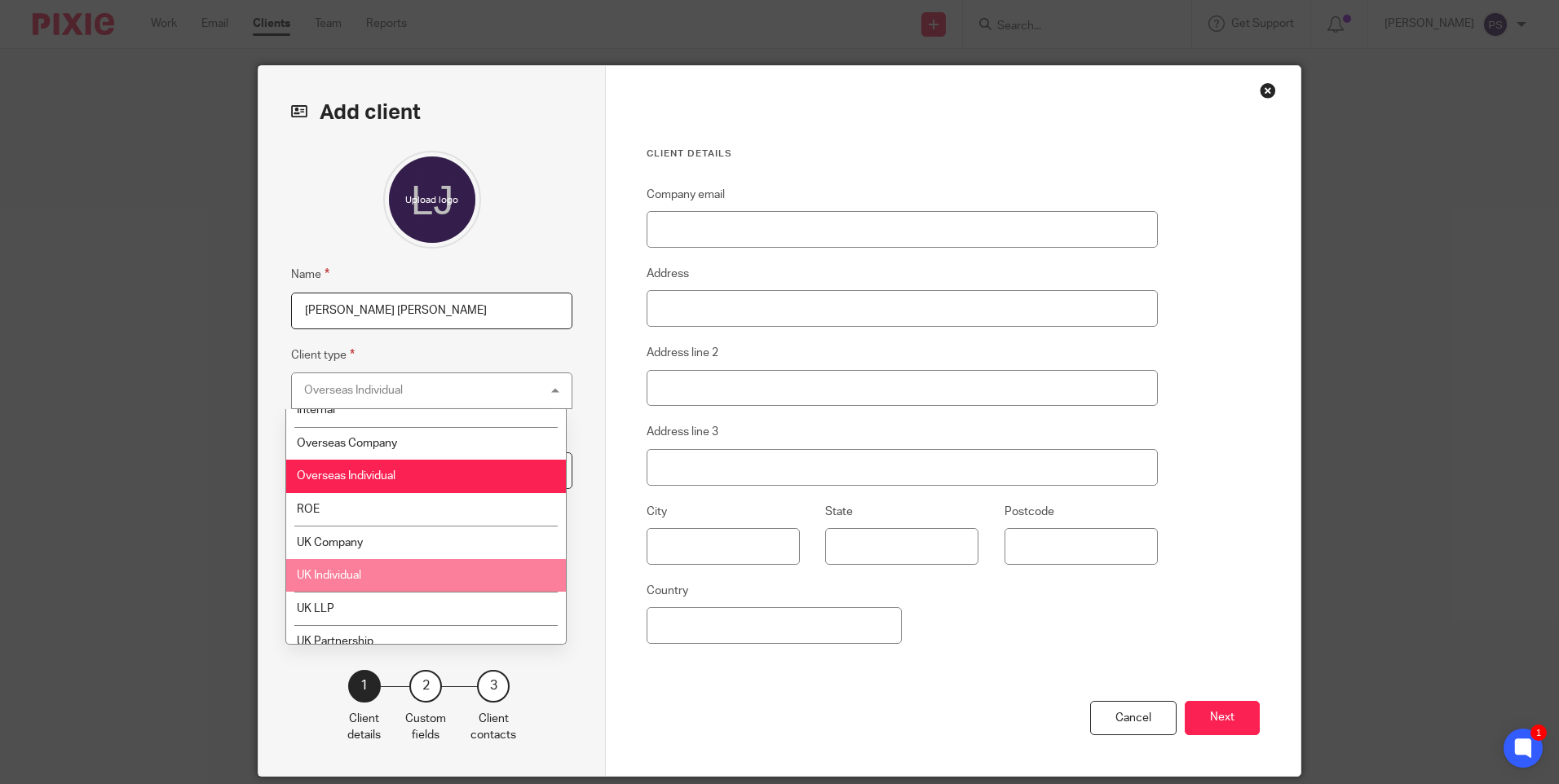
click at [361, 570] on span "UK Individual" at bounding box center [328, 575] width 65 height 12
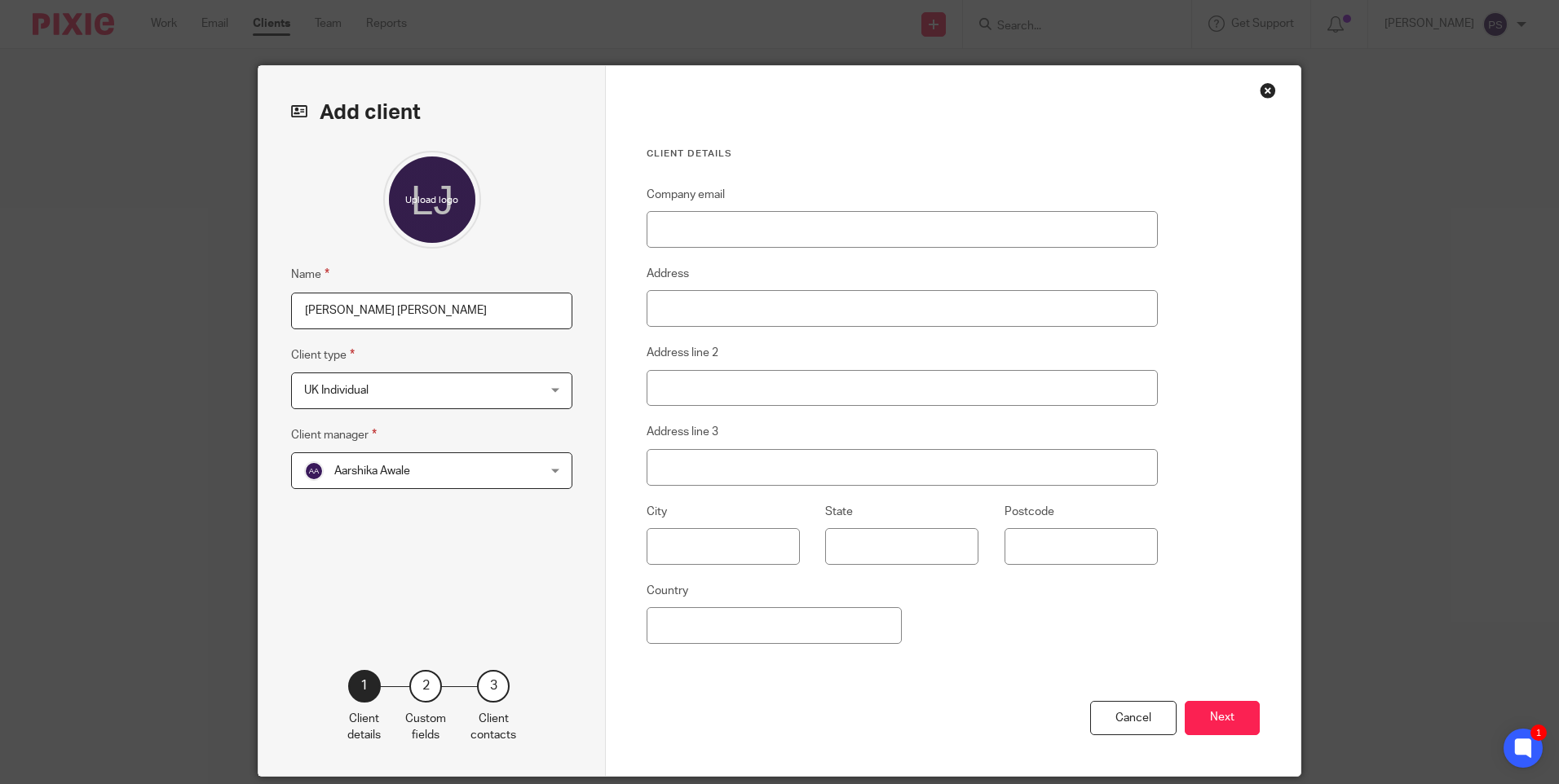
click at [375, 481] on span "Aarshika Awale" at bounding box center [411, 470] width 213 height 35
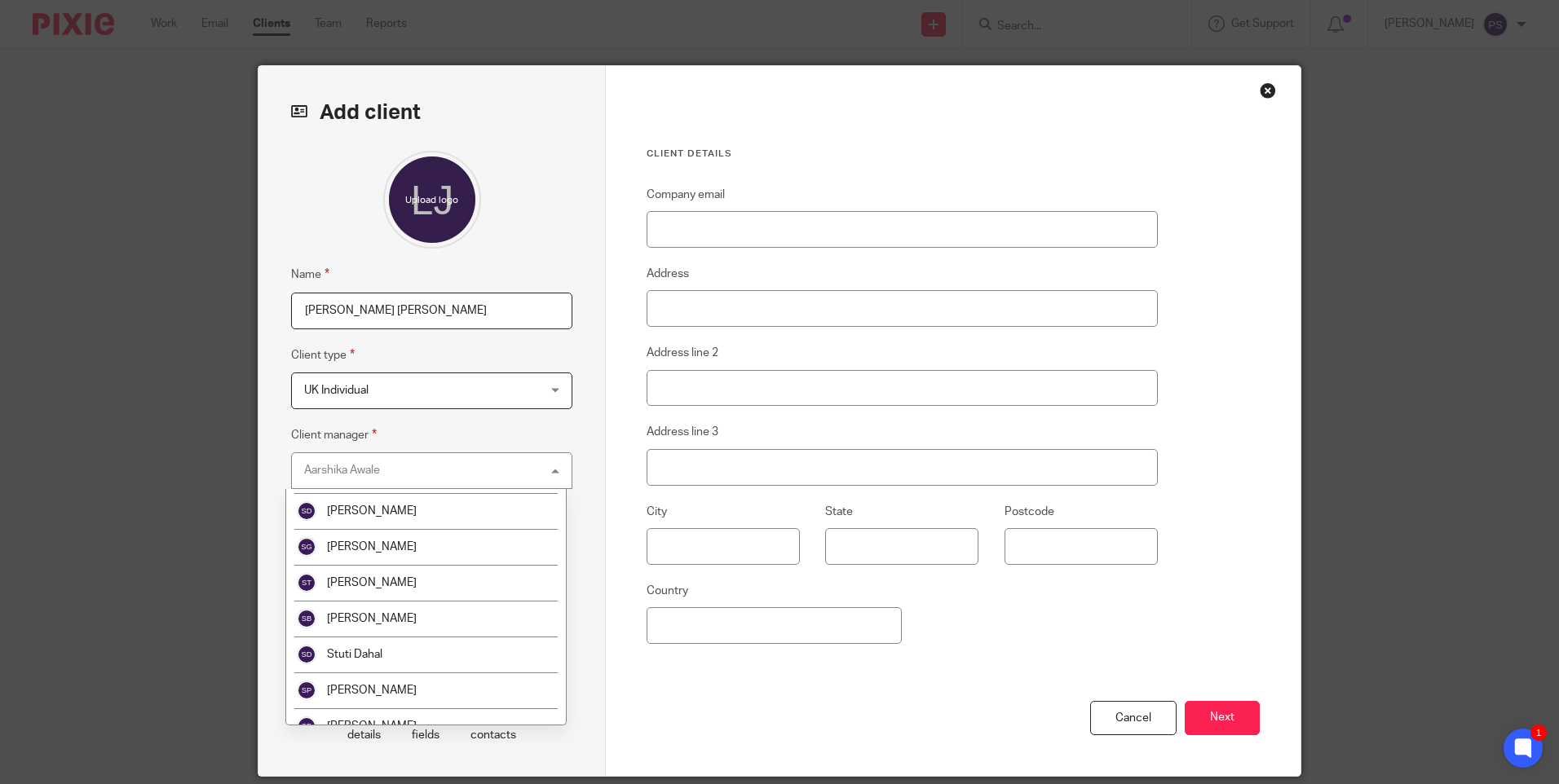
scroll to position [2633, 0]
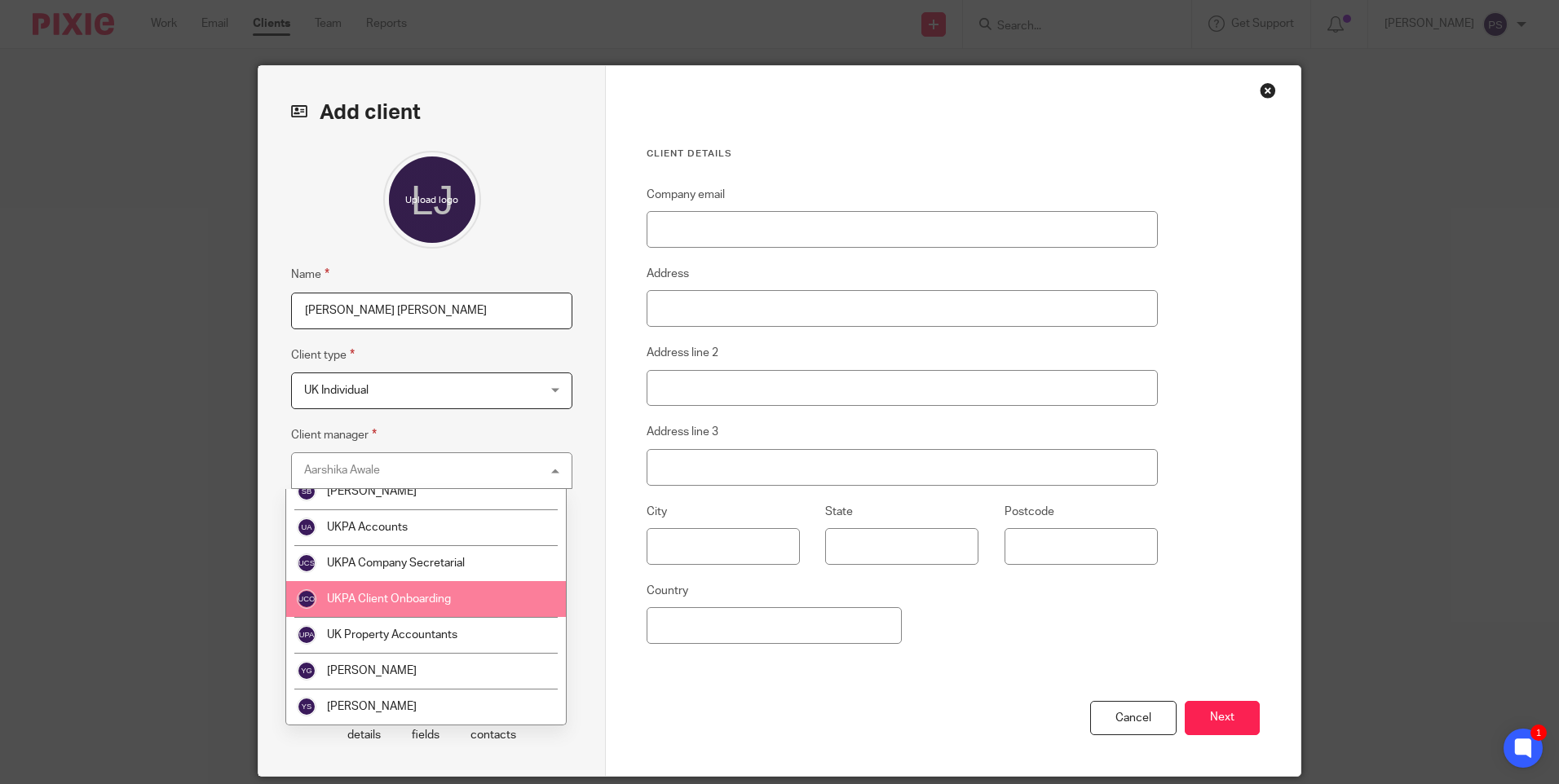
click at [392, 595] on span "UKPA Client Onboarding" at bounding box center [389, 599] width 124 height 12
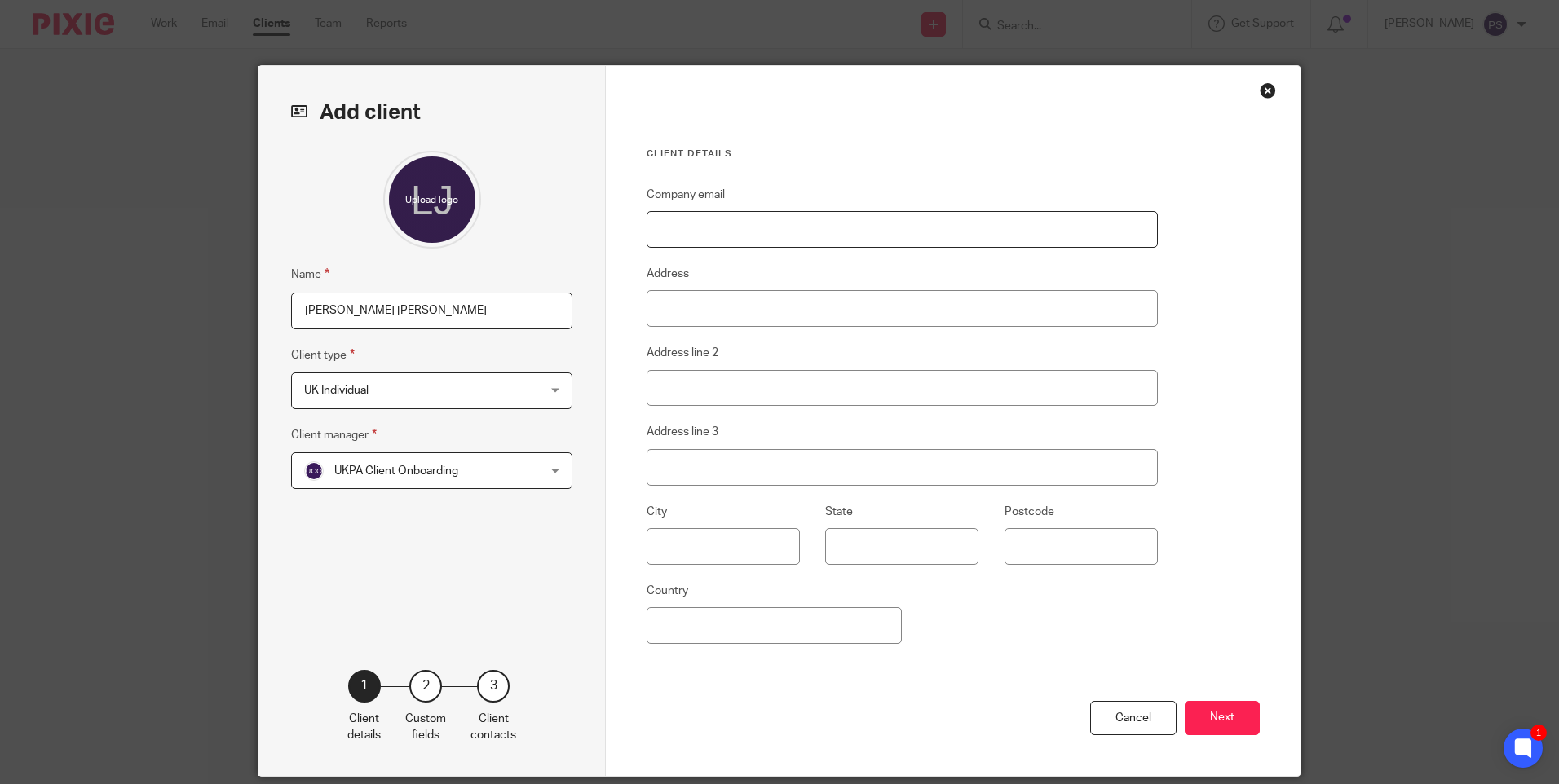
click at [708, 231] on input "Company email" at bounding box center [903, 229] width 512 height 36
paste input "[EMAIL_ADDRESS][DOMAIN_NAME]"
type input "[EMAIL_ADDRESS][DOMAIN_NAME]"
click at [686, 316] on input "Address" at bounding box center [903, 308] width 512 height 36
click at [705, 313] on input "Address" at bounding box center [903, 308] width 512 height 36
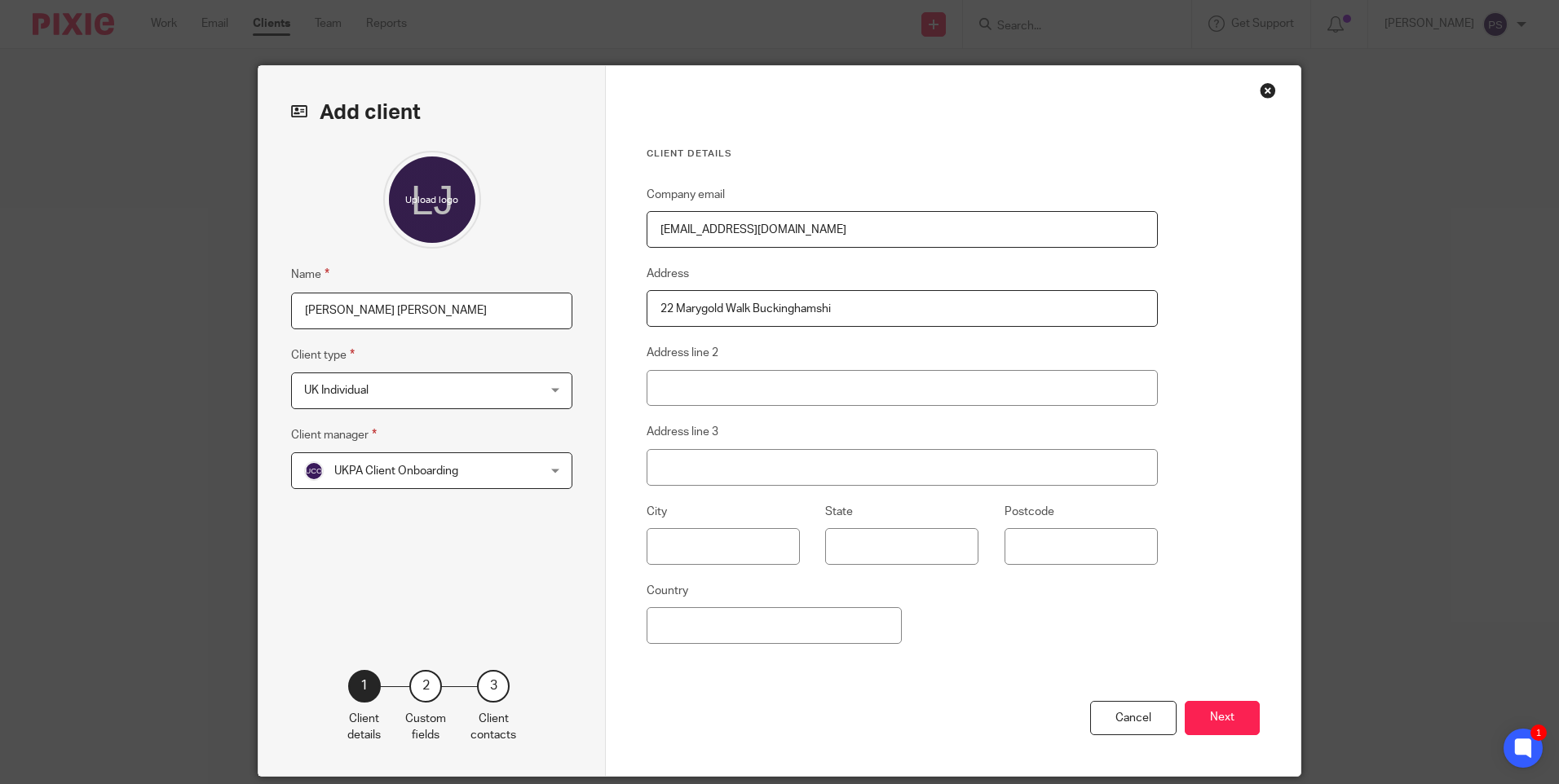
type input "22 Marygold Walk Buckinghamshi"
click at [724, 380] on input "Address line 2" at bounding box center [903, 388] width 512 height 36
type input "[GEOGRAPHIC_DATA]"
type input "HP6 6QF"
click at [940, 600] on div "Company email stretch002@btinternet.com Address 22 Marygold Walk Buckinghamshi …" at bounding box center [903, 442] width 512 height 516
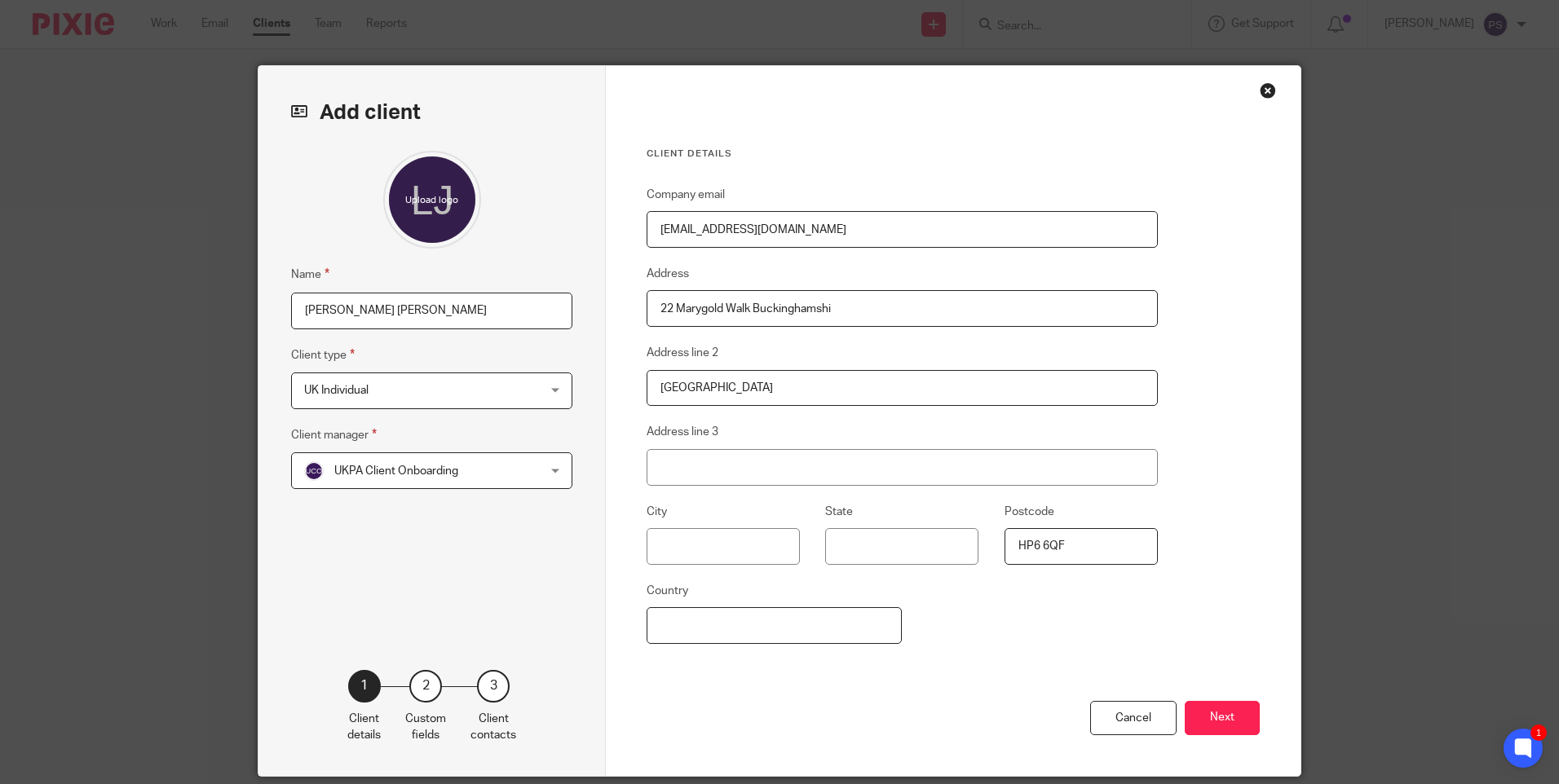
click at [778, 618] on input "Country" at bounding box center [775, 625] width 255 height 36
type input "United Kingdom"
click at [1040, 634] on div "Company email stretch002@btinternet.com Address 22 Marygold Walk Buckinghamshi …" at bounding box center [903, 442] width 512 height 516
click at [390, 603] on div "Name Lee Justin Edwards Client type UK Individual UK Individual Ad-hoc Jobs Cha…" at bounding box center [432, 385] width 282 height 470
click at [1027, 649] on div "Company email stretch002@btinternet.com Address 22 Marygold Walk Buckinghamshi …" at bounding box center [903, 442] width 512 height 516
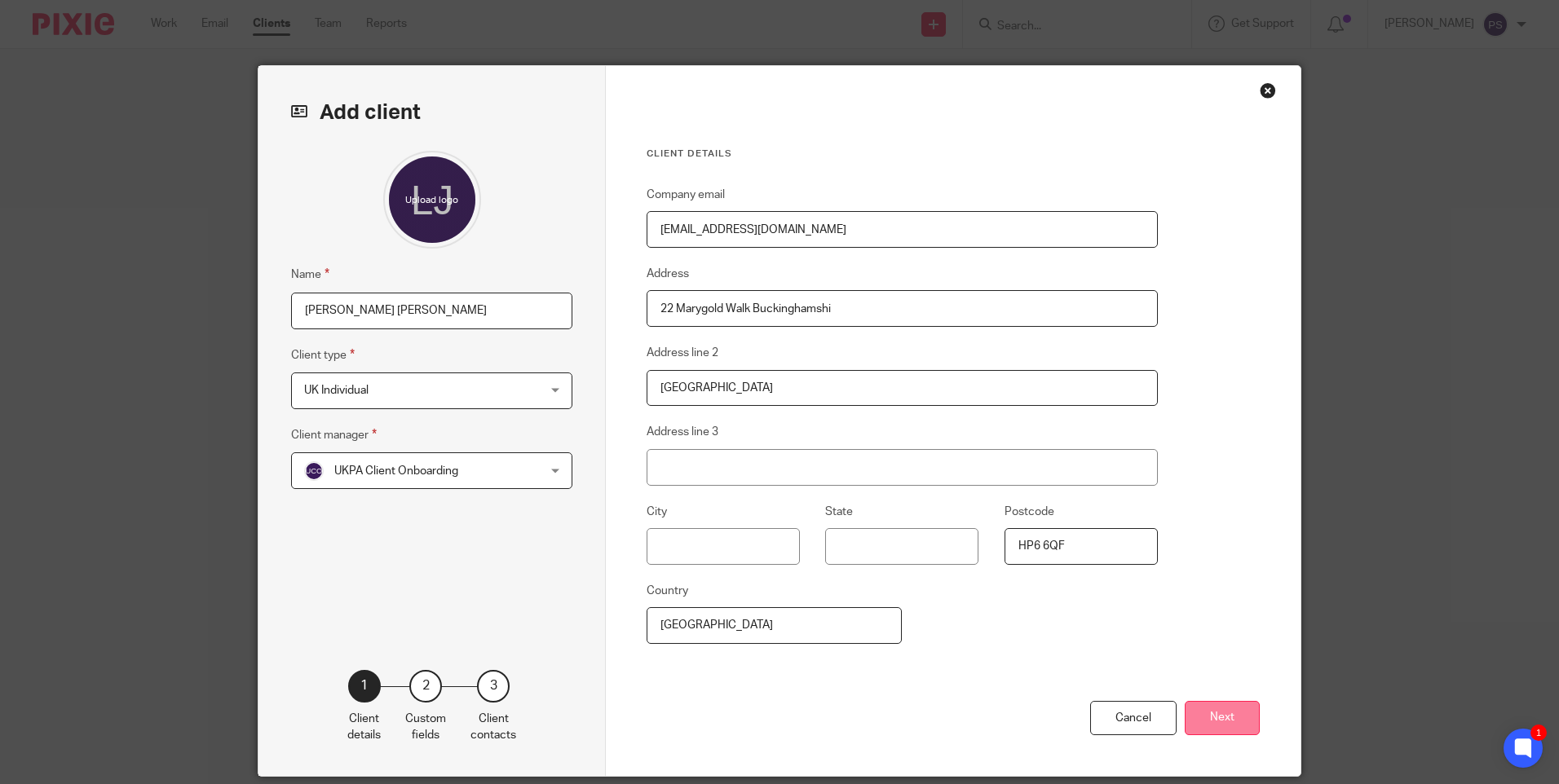
click at [1215, 720] on button "Next" at bounding box center [1223, 719] width 75 height 35
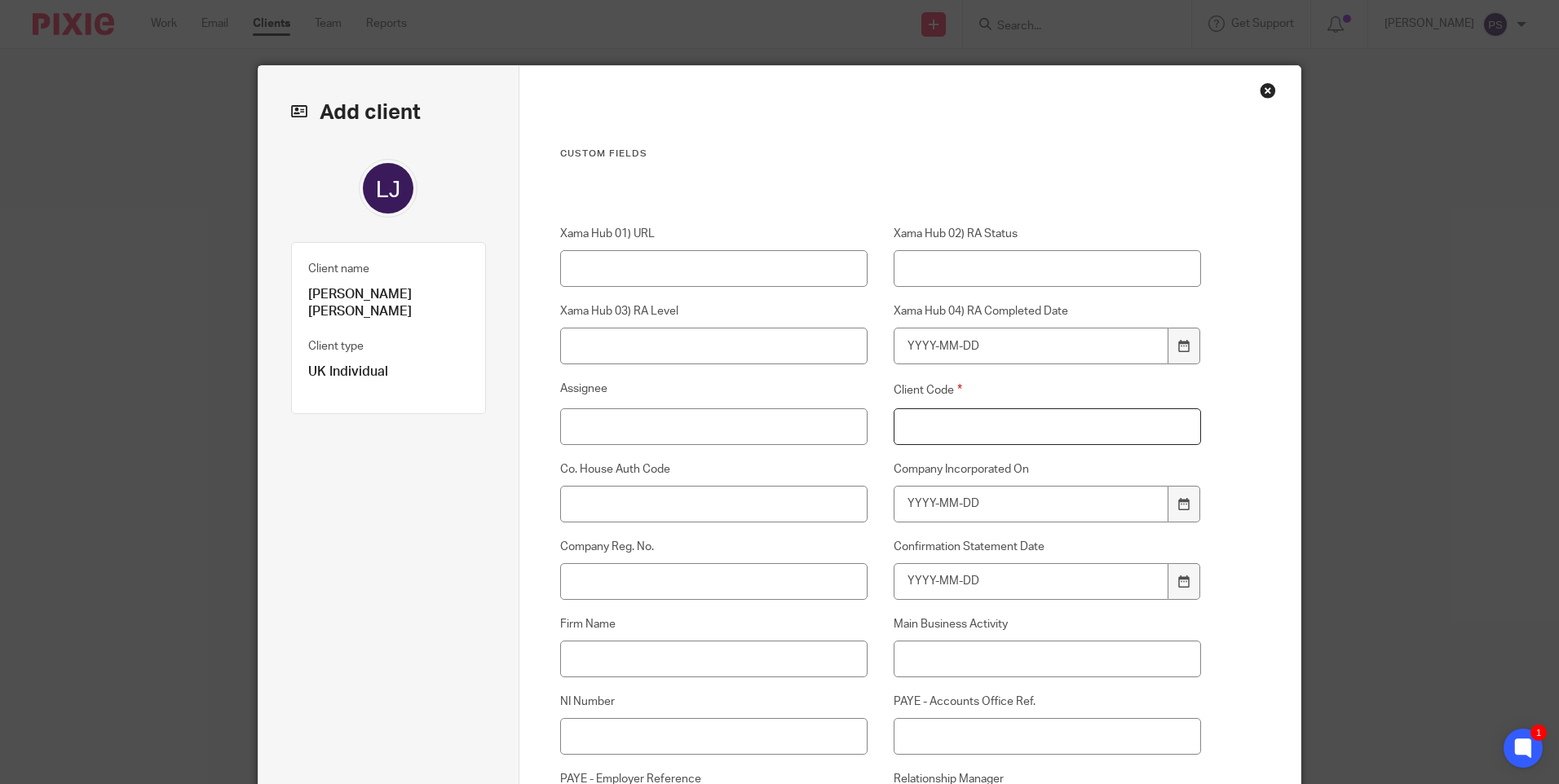
click at [898, 438] on input "Client Code" at bounding box center [1048, 427] width 308 height 36
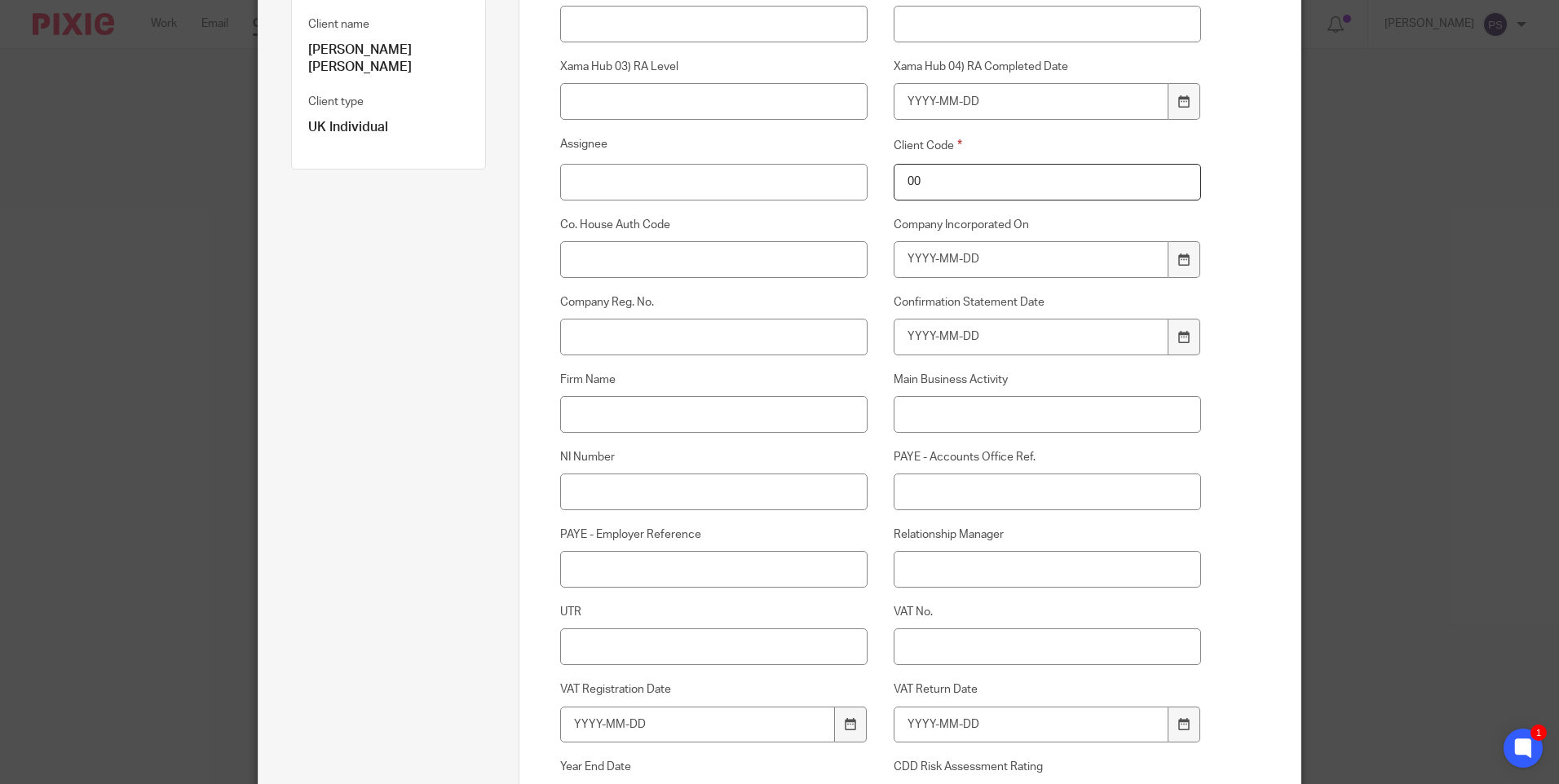
scroll to position [326, 0]
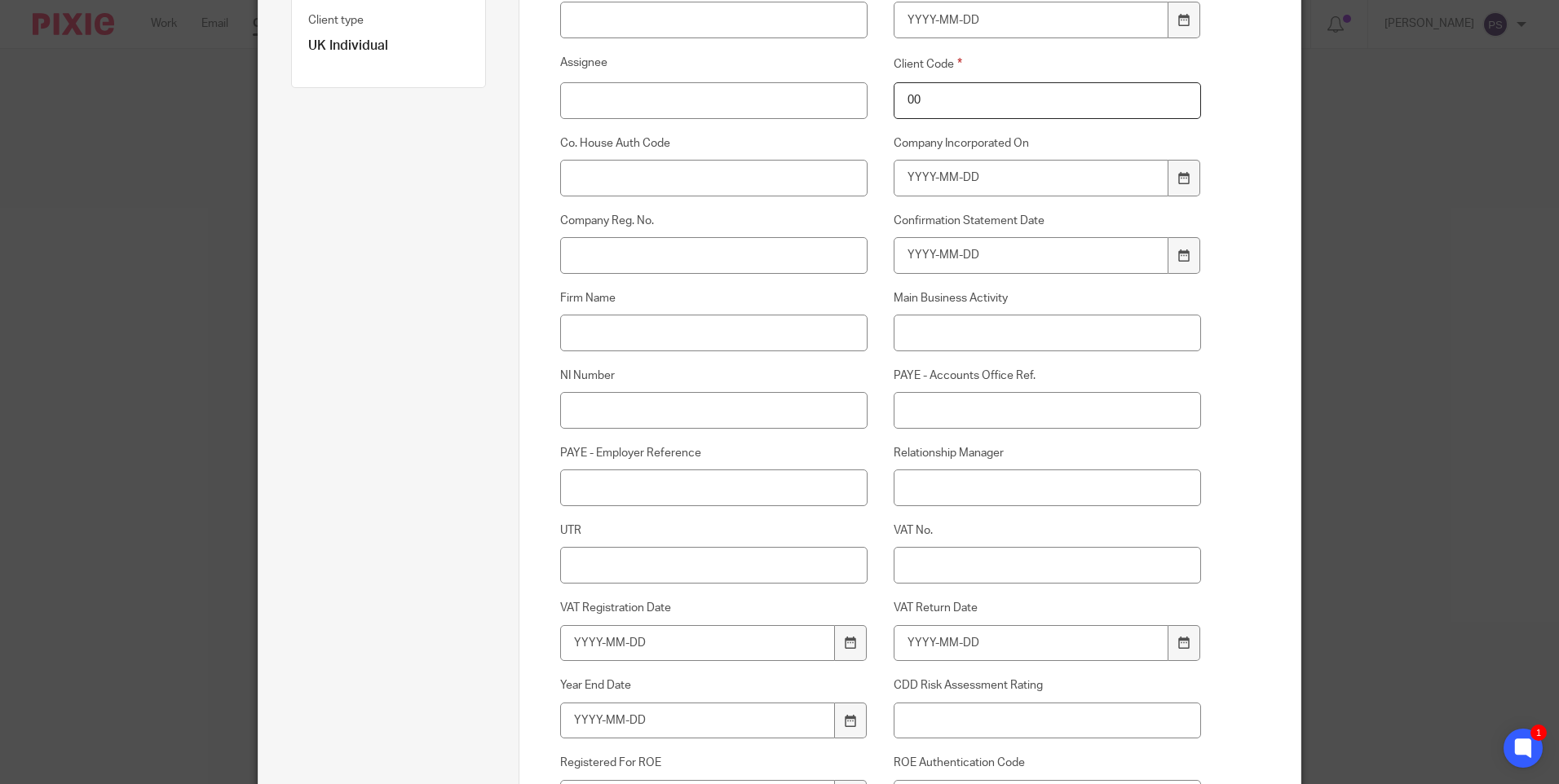
type input "00"
click at [904, 482] on input "Relationship Manager" at bounding box center [1048, 488] width 308 height 36
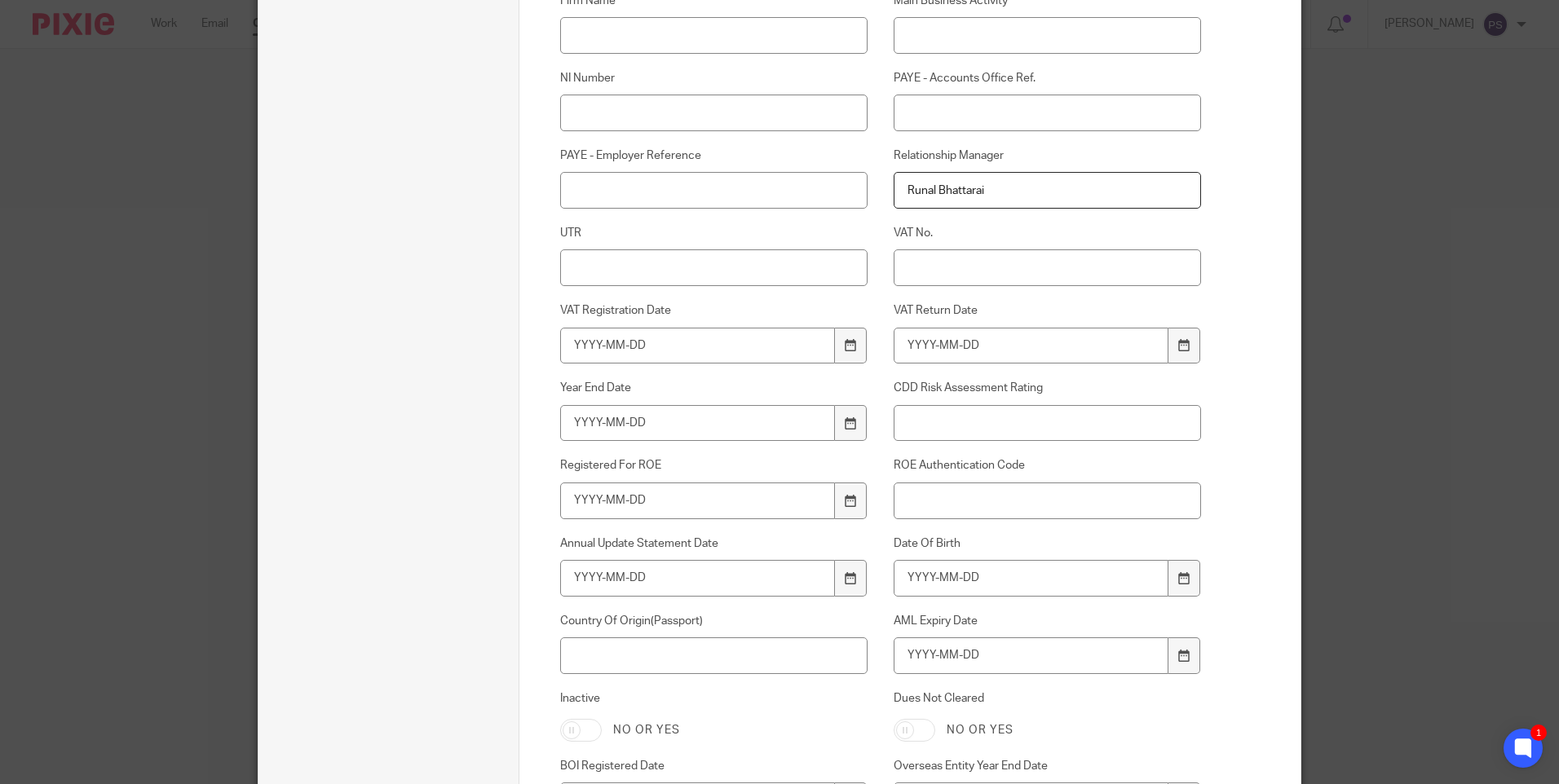
scroll to position [652, 0]
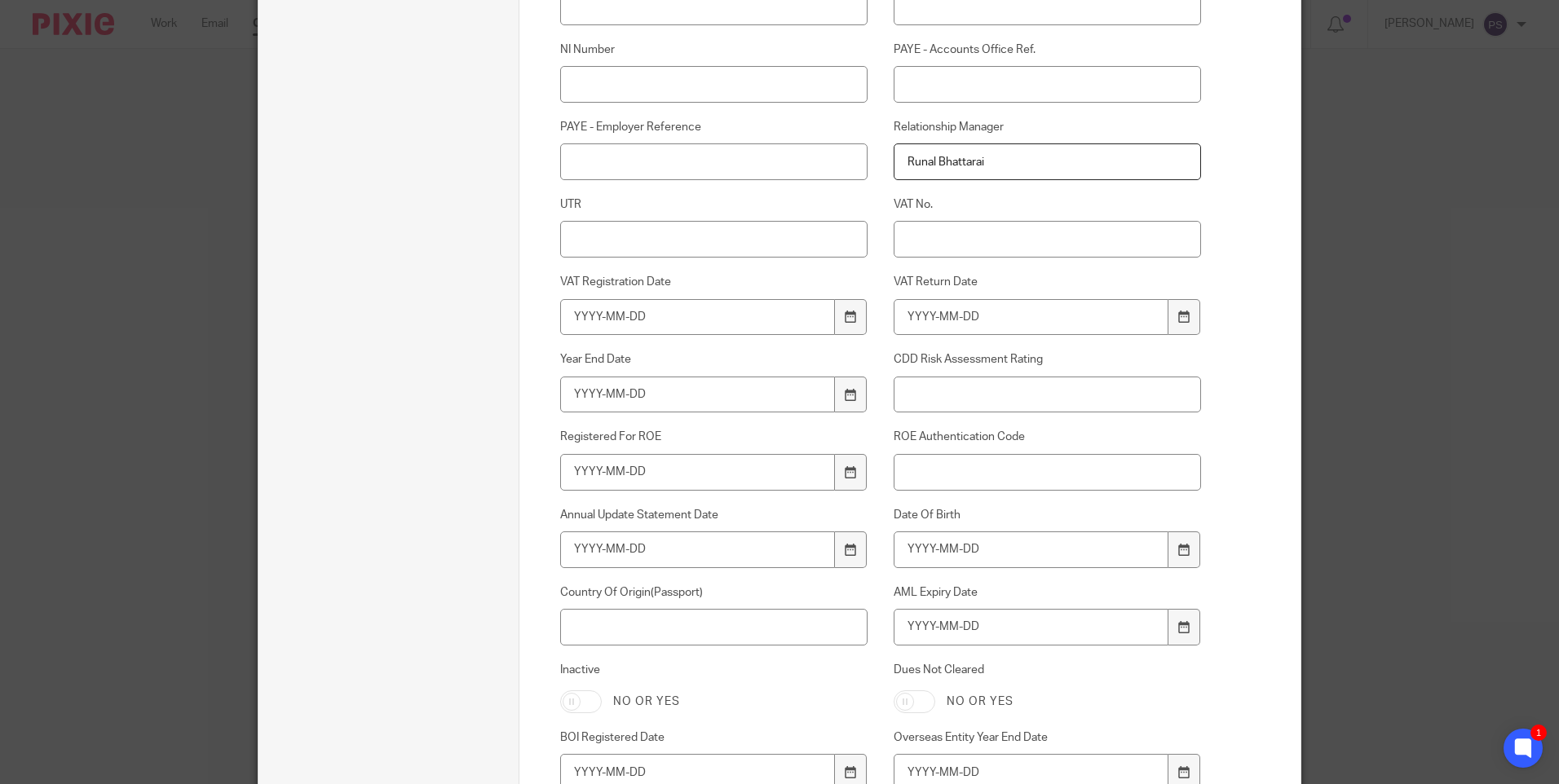
type input "Runal Bhattarai"
drag, startPoint x: 920, startPoint y: 555, endPoint x: 945, endPoint y: 547, distance: 26.2
click at [921, 555] on input "Date Of Birth" at bounding box center [1031, 550] width 275 height 36
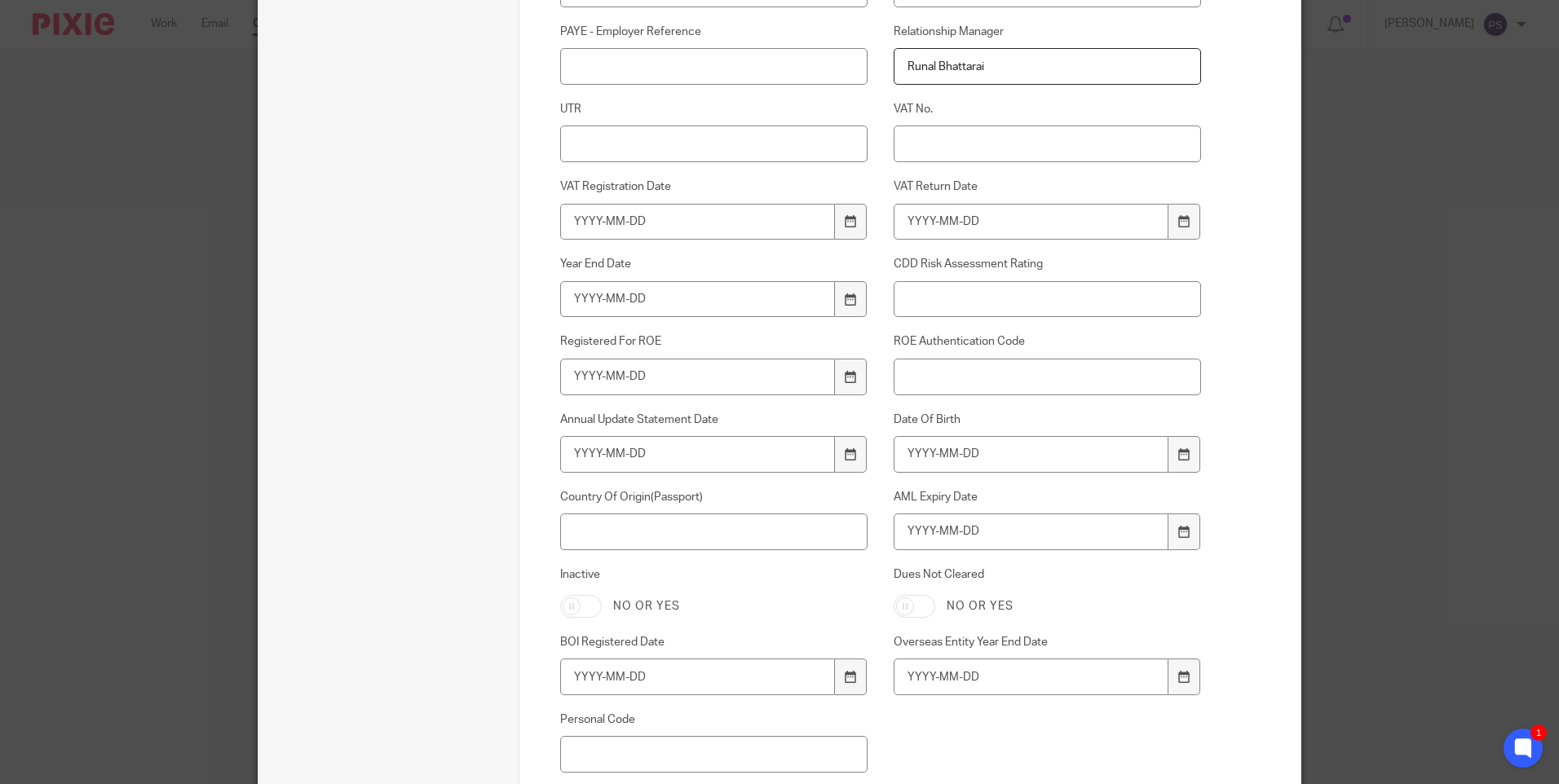
scroll to position [815, 0]
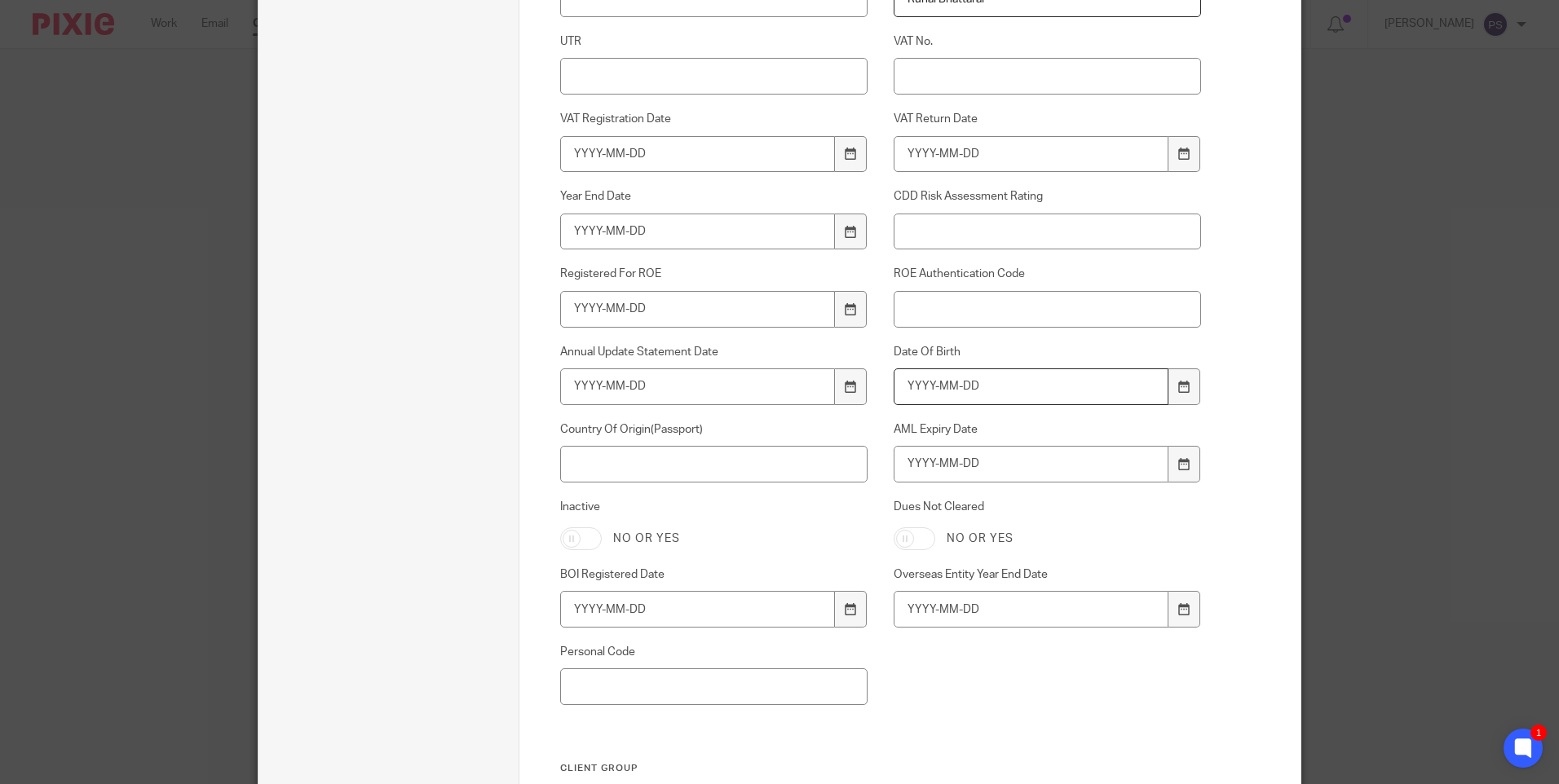
click at [961, 392] on input "Date Of Birth" at bounding box center [1031, 386] width 275 height 36
type input "1970-06-02"
click at [975, 457] on input "AML Expiry Date" at bounding box center [1031, 464] width 275 height 36
type input "2032-04-27"
click at [636, 465] on input "Country Of Origin(Passport)" at bounding box center [714, 464] width 308 height 36
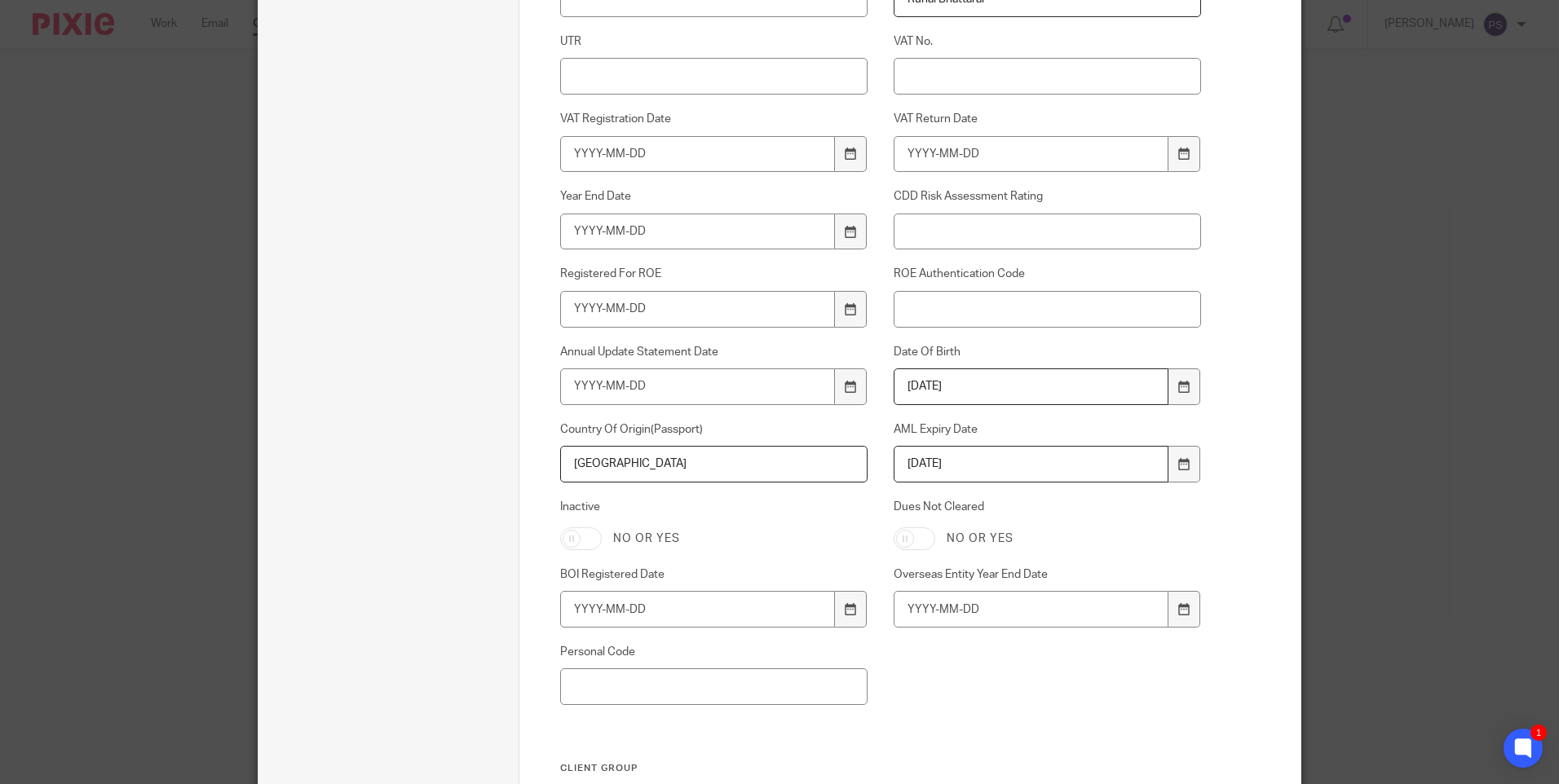
type input "United Kingdom"
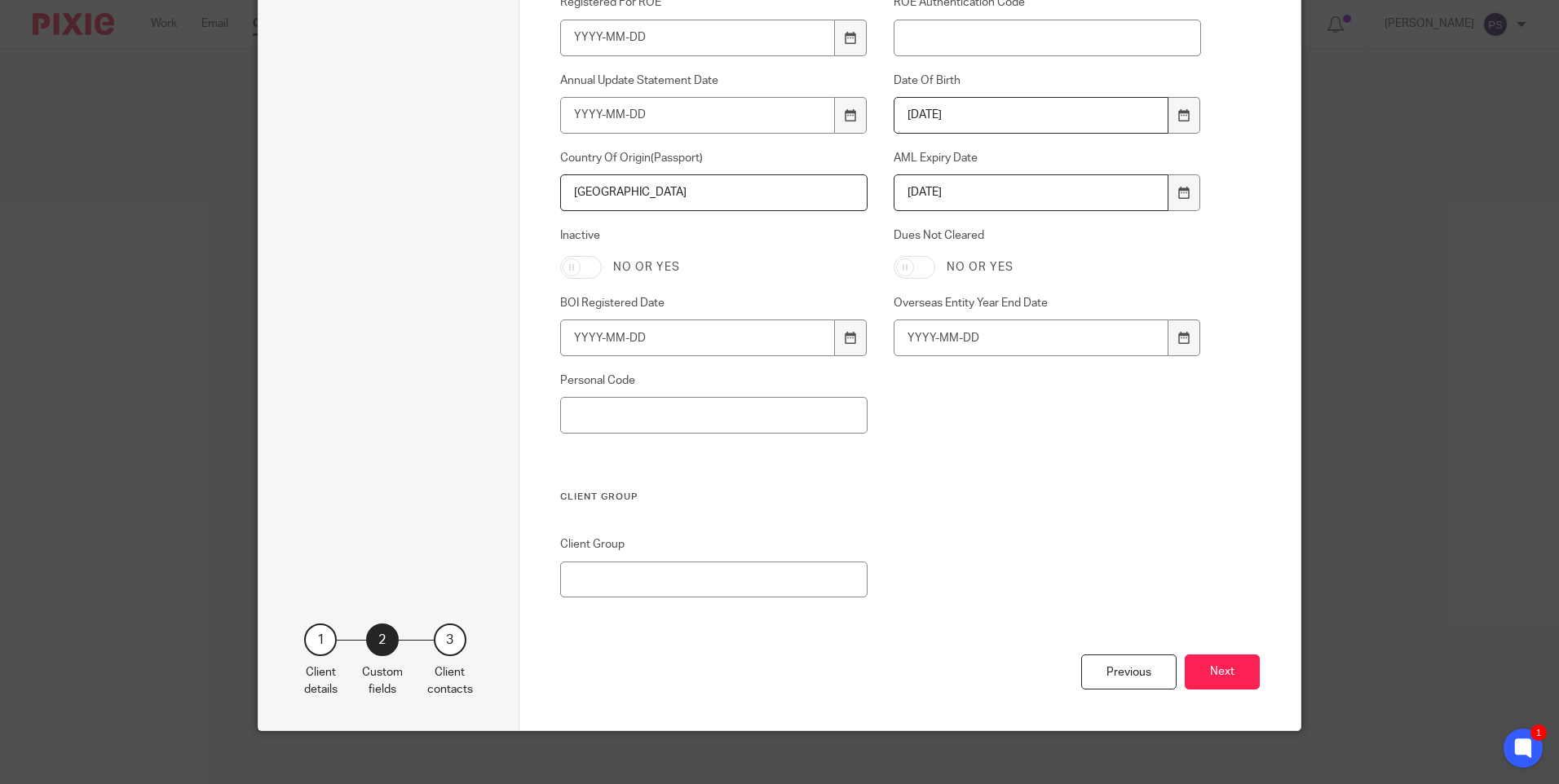
scroll to position [1099, 0]
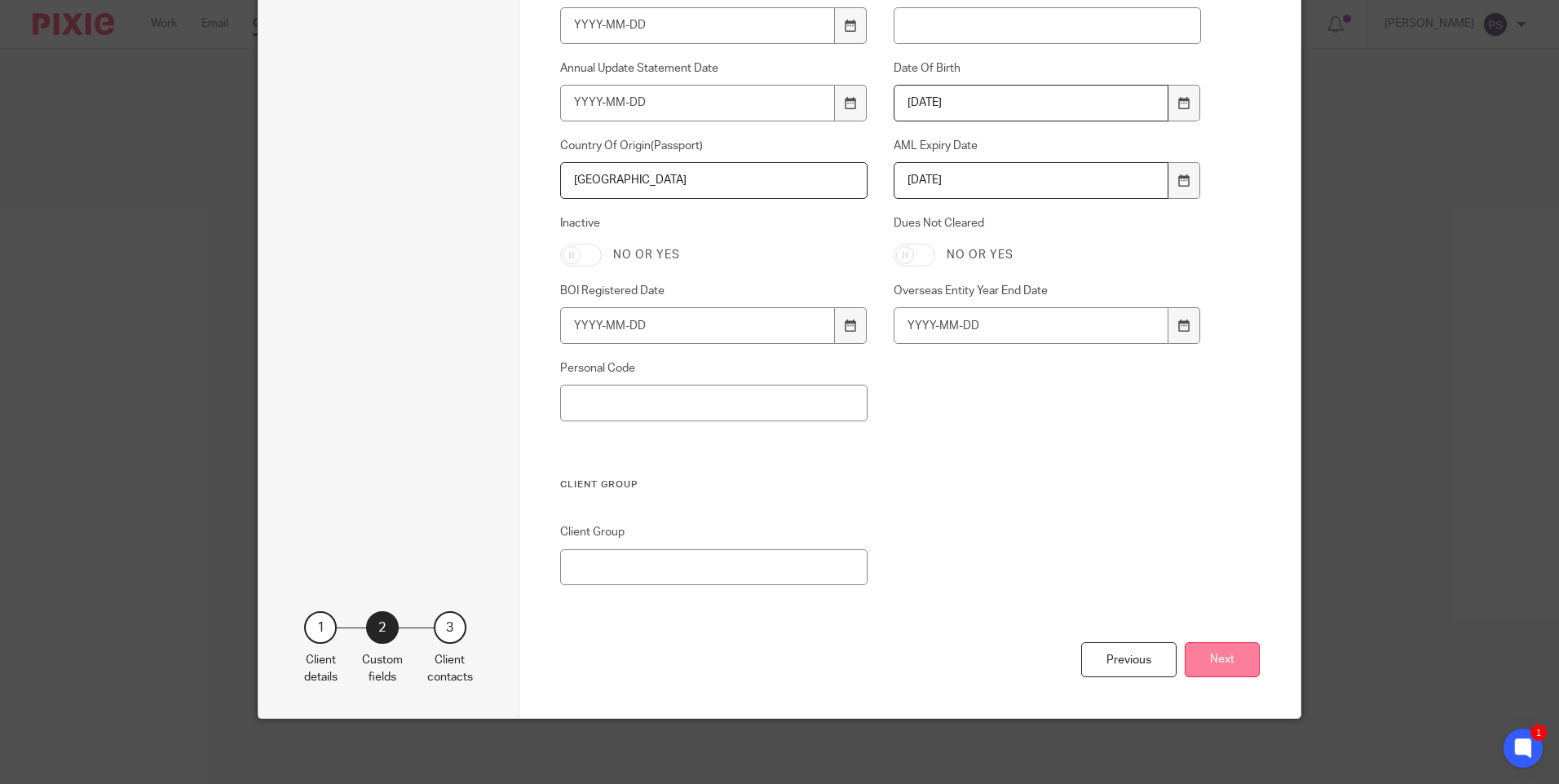
click at [1203, 655] on button "Next" at bounding box center [1223, 660] width 75 height 35
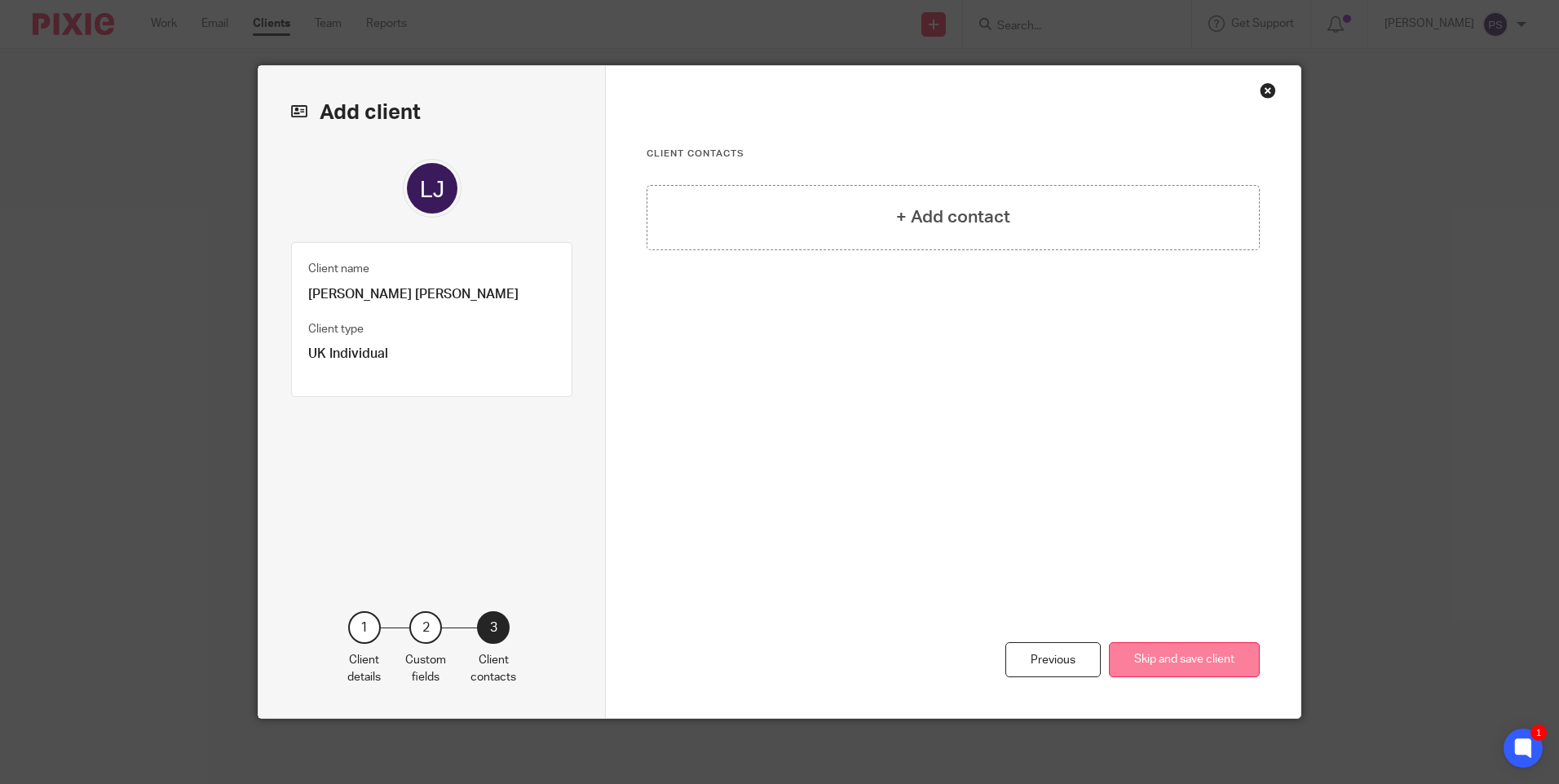
scroll to position [0, 0]
click at [951, 218] on h4 "+ Add contact" at bounding box center [953, 217] width 114 height 26
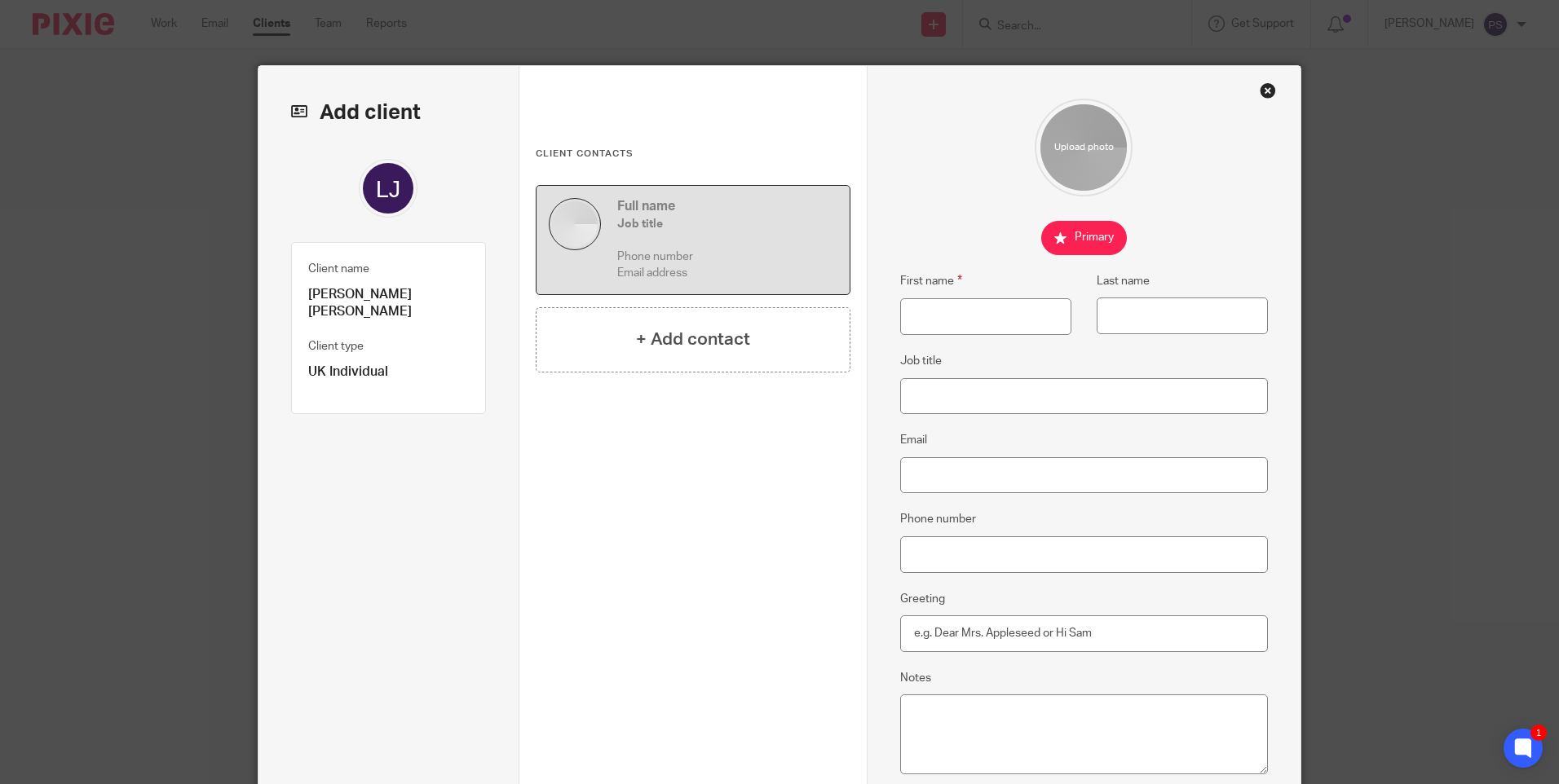
click at [409, 298] on p "[PERSON_NAME] [PERSON_NAME]" at bounding box center [388, 304] width 160 height 35
copy div "[PERSON_NAME] [PERSON_NAME]"
click at [966, 320] on input "First name" at bounding box center [985, 316] width 171 height 36
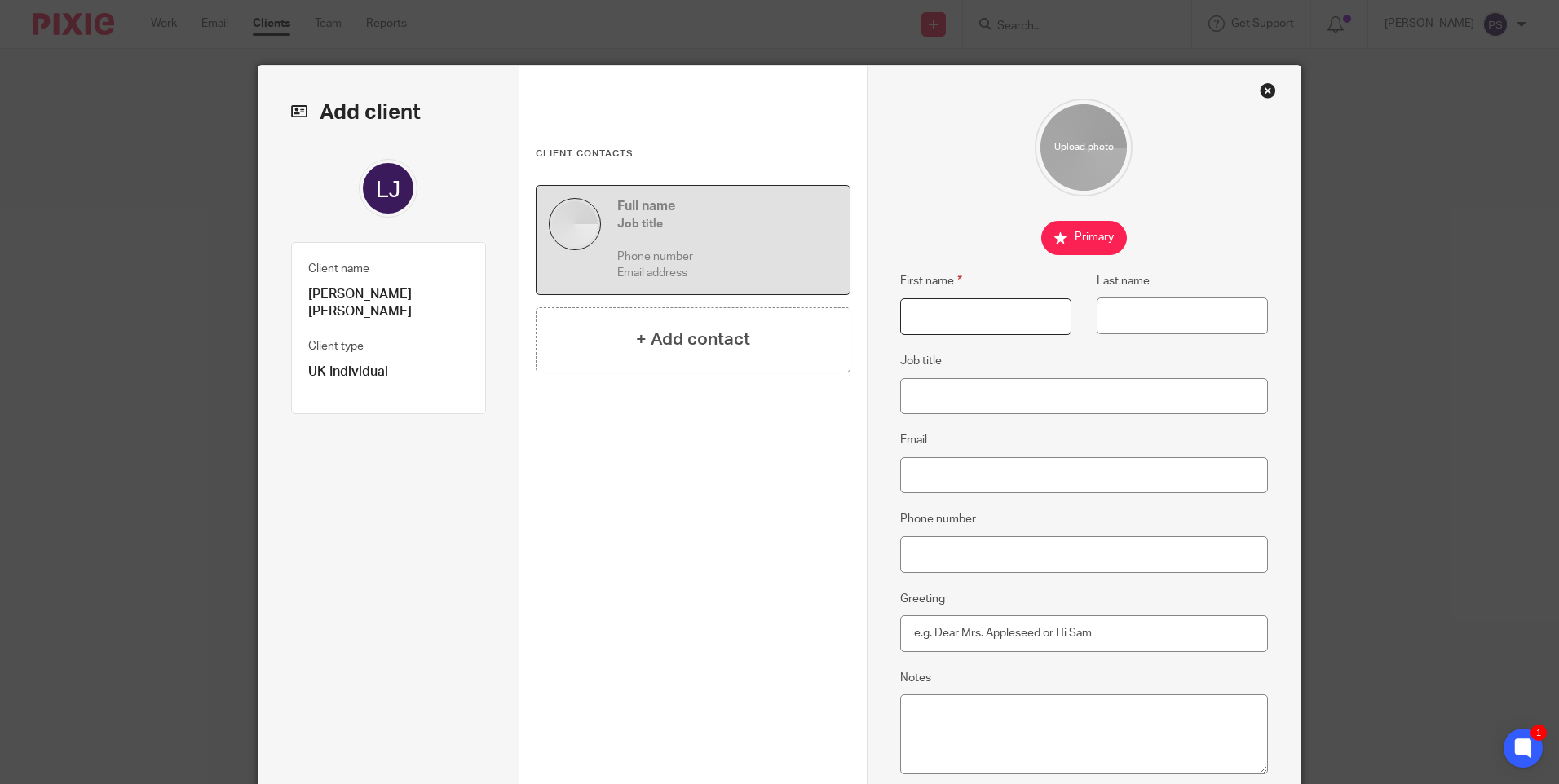
paste input "[PERSON_NAME] [PERSON_NAME]"
click at [984, 318] on input "[PERSON_NAME] [PERSON_NAME]" at bounding box center [985, 316] width 171 height 36
type input "Lee Justin"
click at [1118, 323] on input "Last name" at bounding box center [1182, 315] width 171 height 36
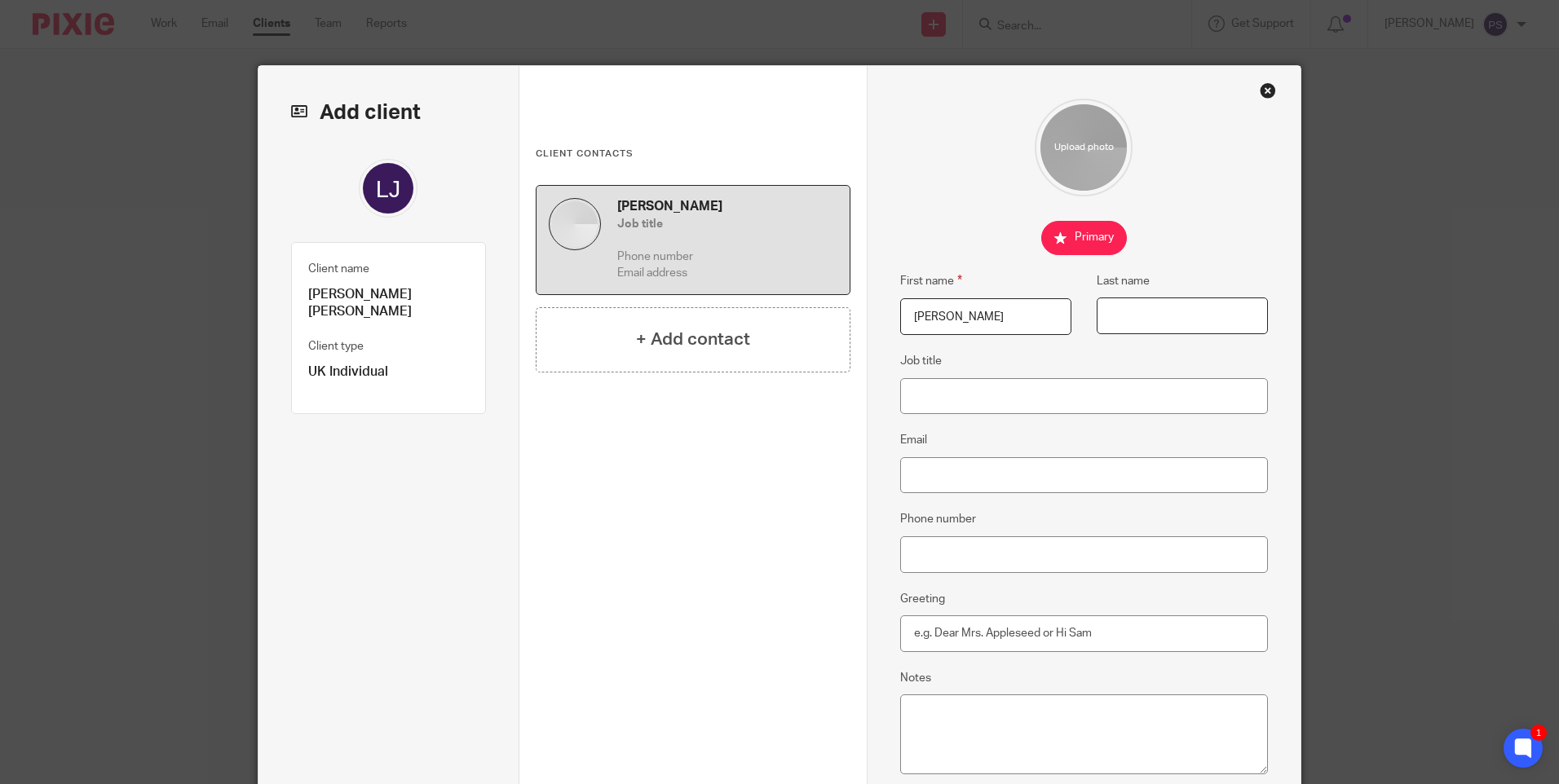
paste input "Edwards"
type input "Edwards"
click at [905, 473] on input "Email" at bounding box center [1084, 475] width 368 height 36
paste input "stretch002@btinternet.com"
type input "stretch002@btinternet.com"
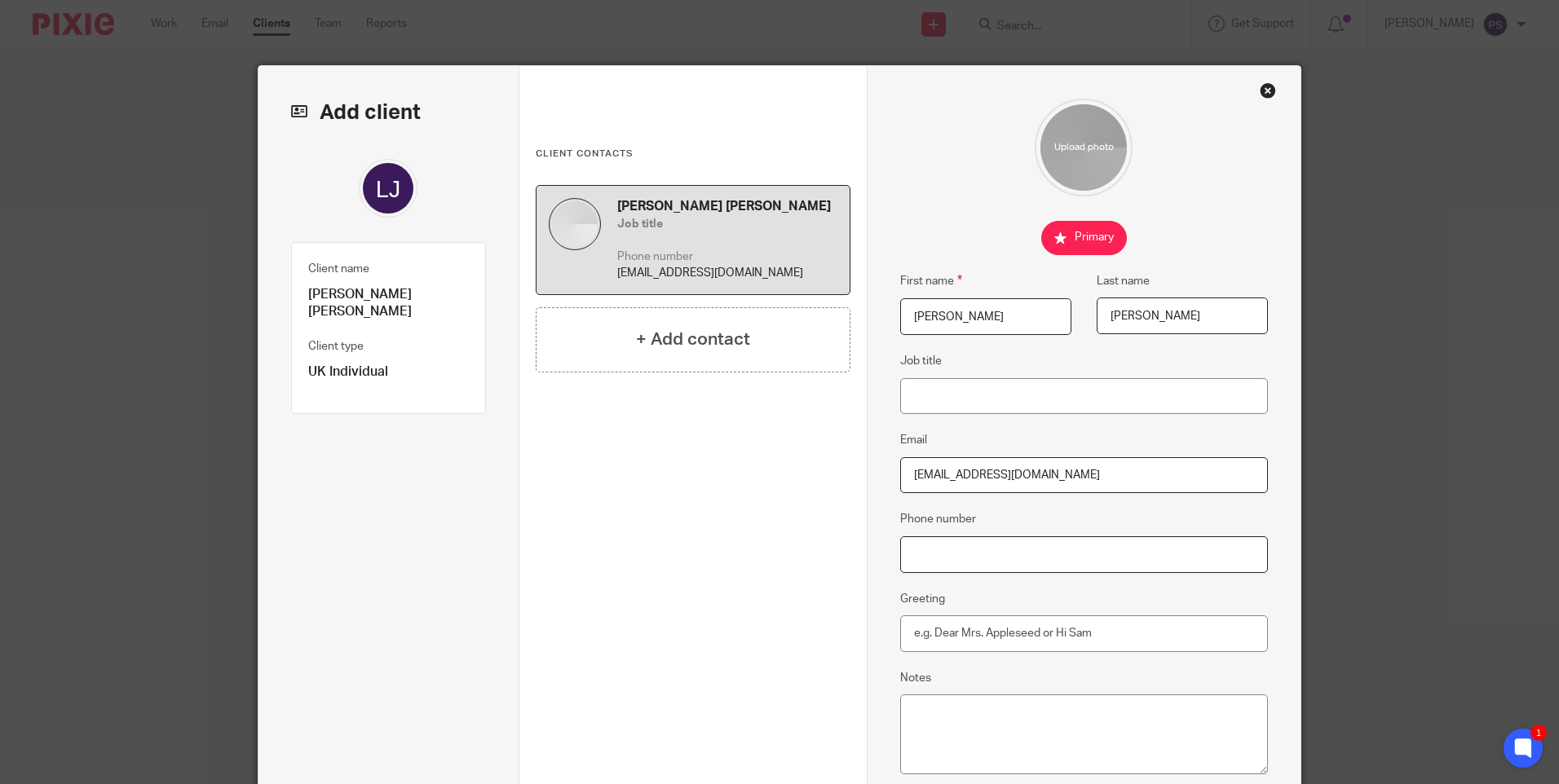
click at [906, 546] on input "Phone number" at bounding box center [1084, 554] width 368 height 36
paste input "+44 796 623 5174"
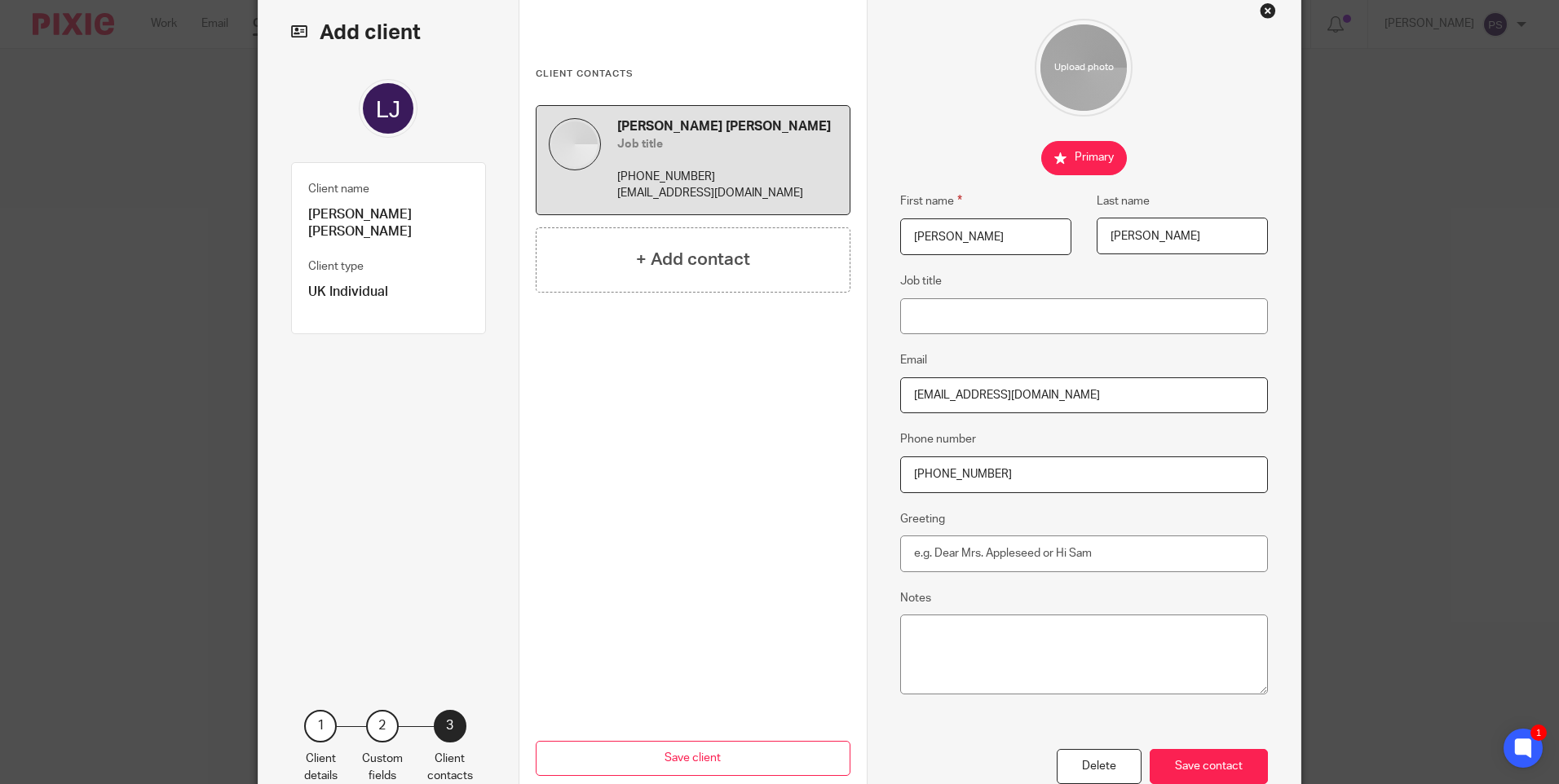
scroll to position [179, 0]
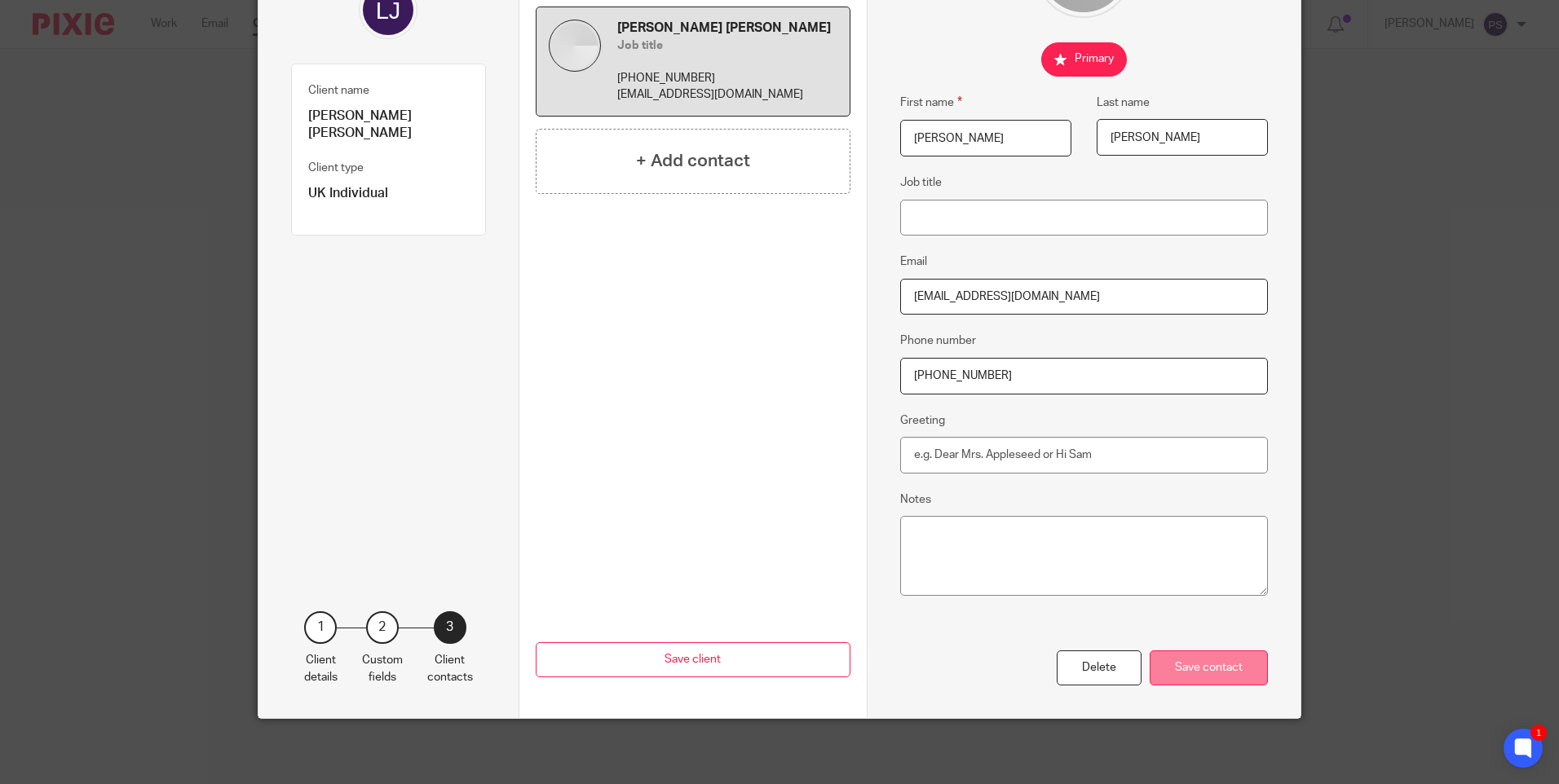
type input "+44 796 623 5174"
click at [1239, 668] on div "Save contact" at bounding box center [1209, 668] width 119 height 35
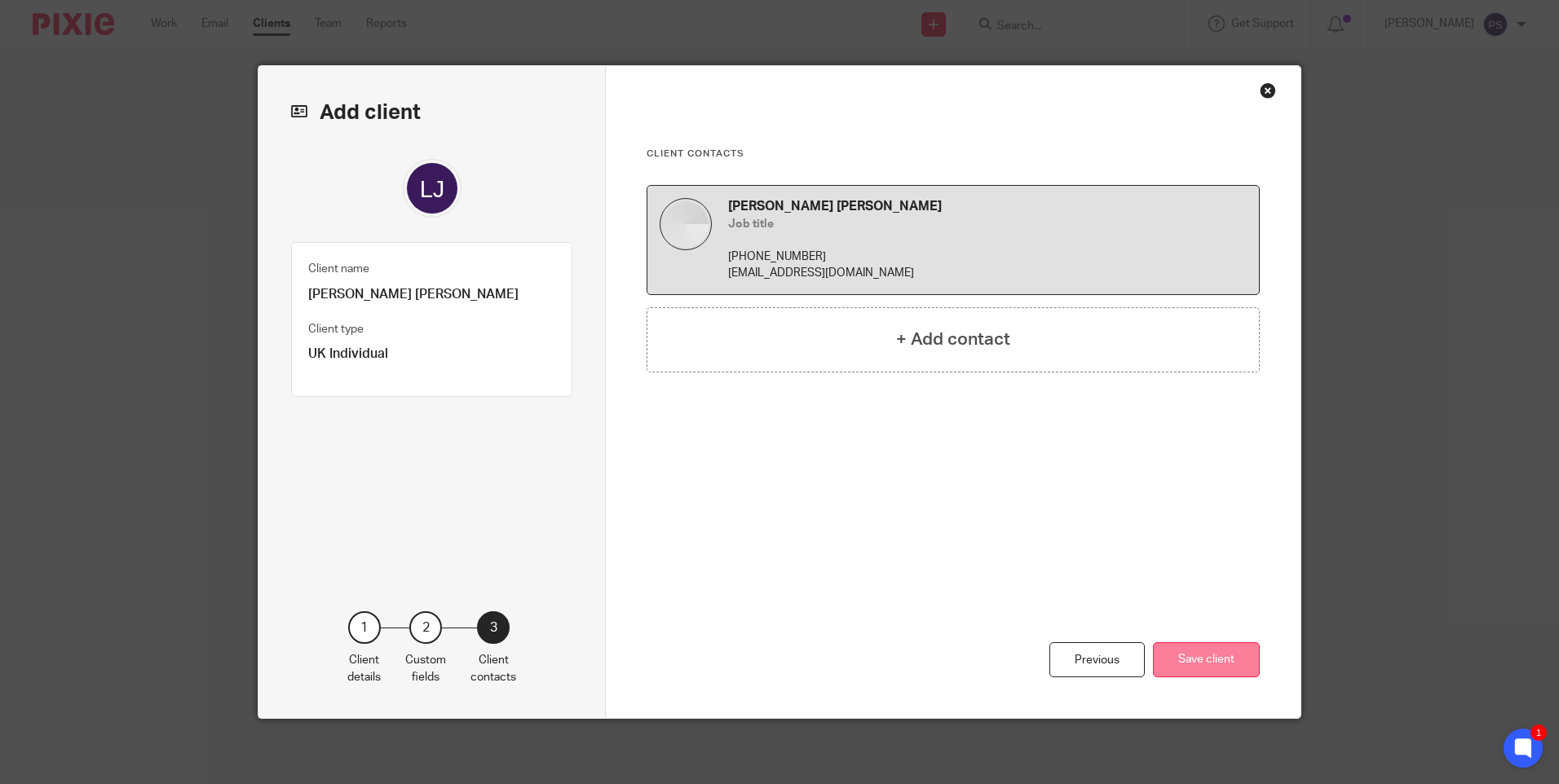
click at [1221, 656] on button "Save client" at bounding box center [1207, 660] width 107 height 35
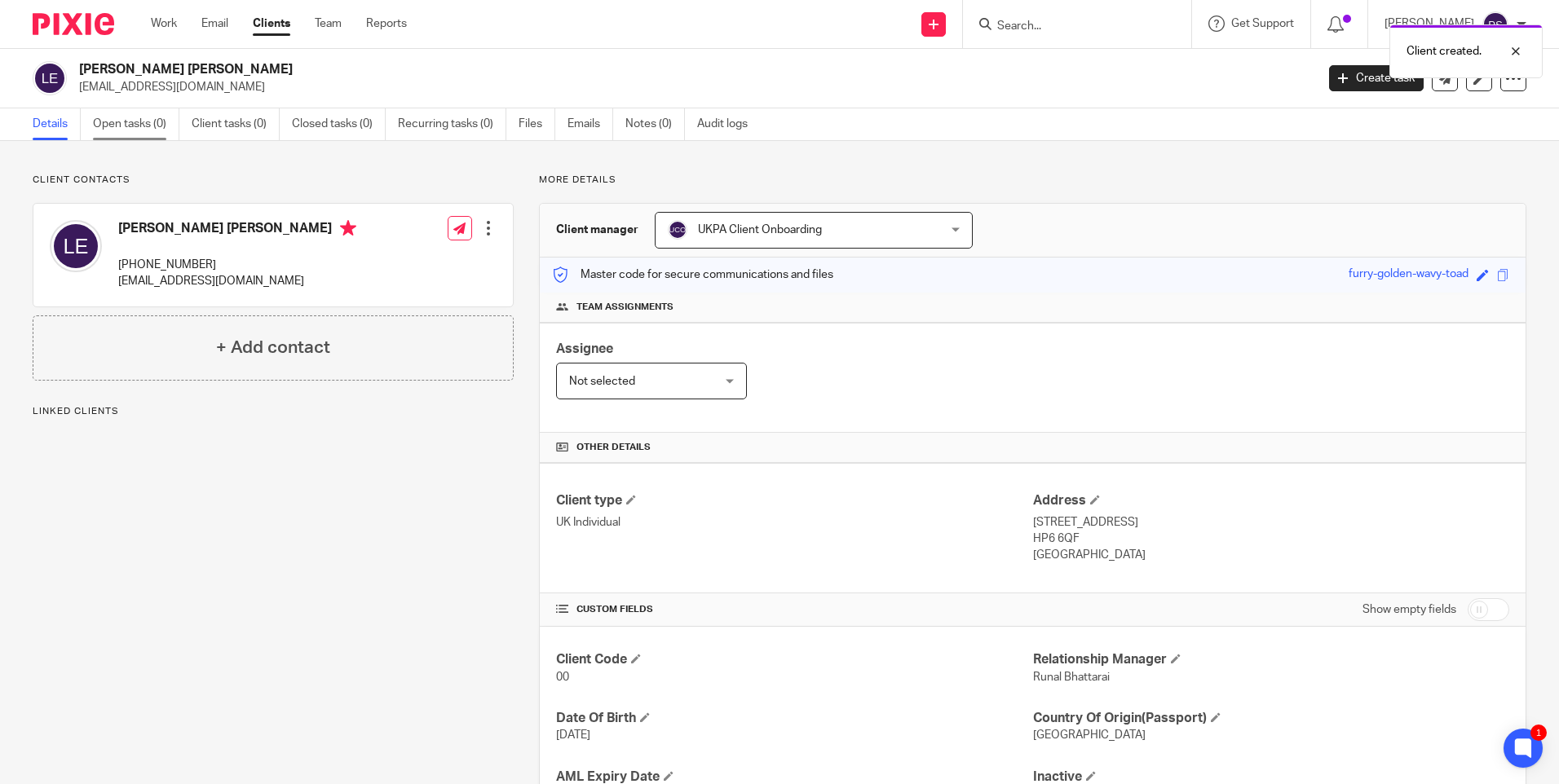
click at [126, 126] on link "Open tasks (0)" at bounding box center [136, 125] width 87 height 32
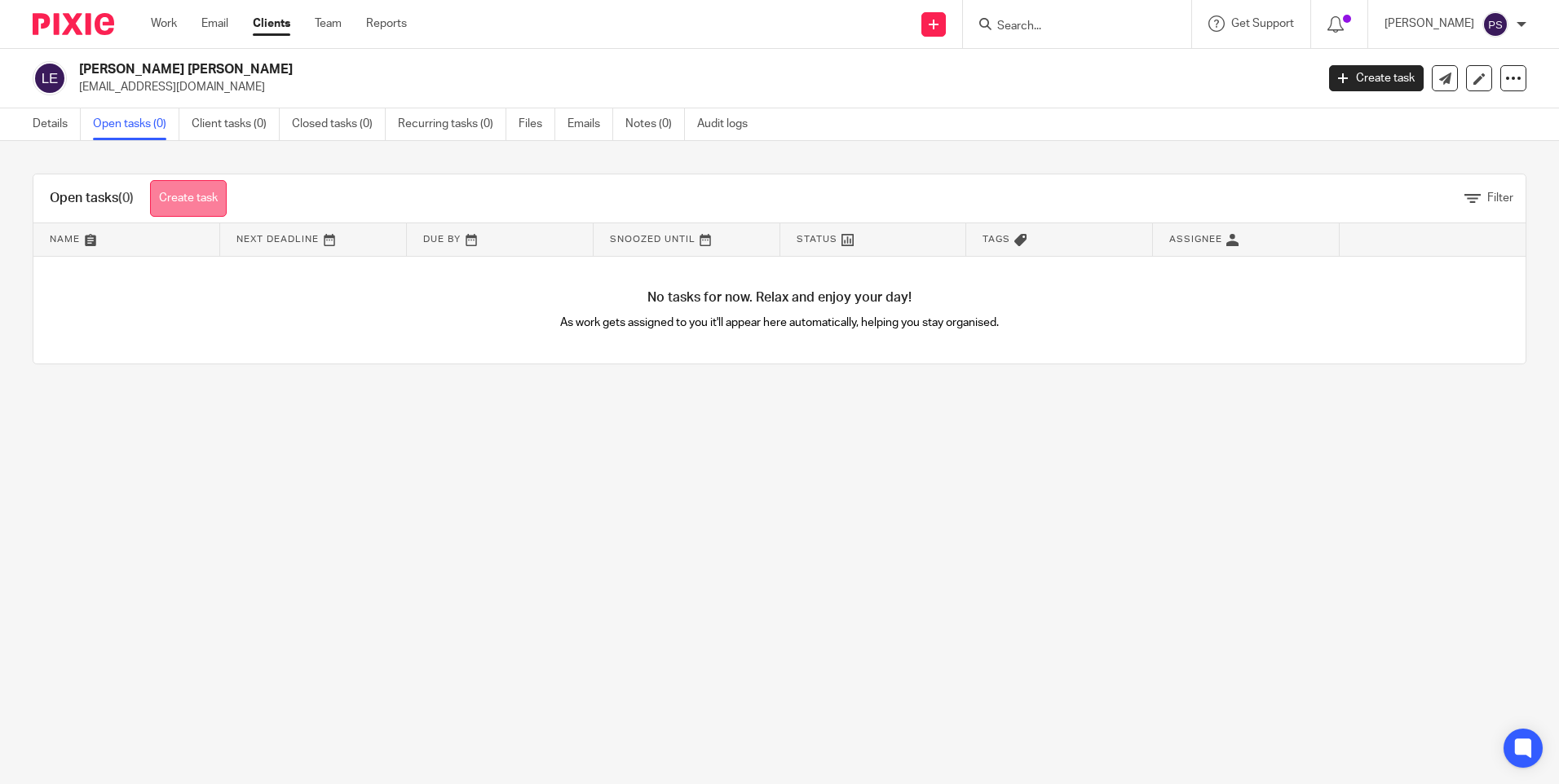
click at [177, 206] on link "Create task" at bounding box center [189, 198] width 77 height 36
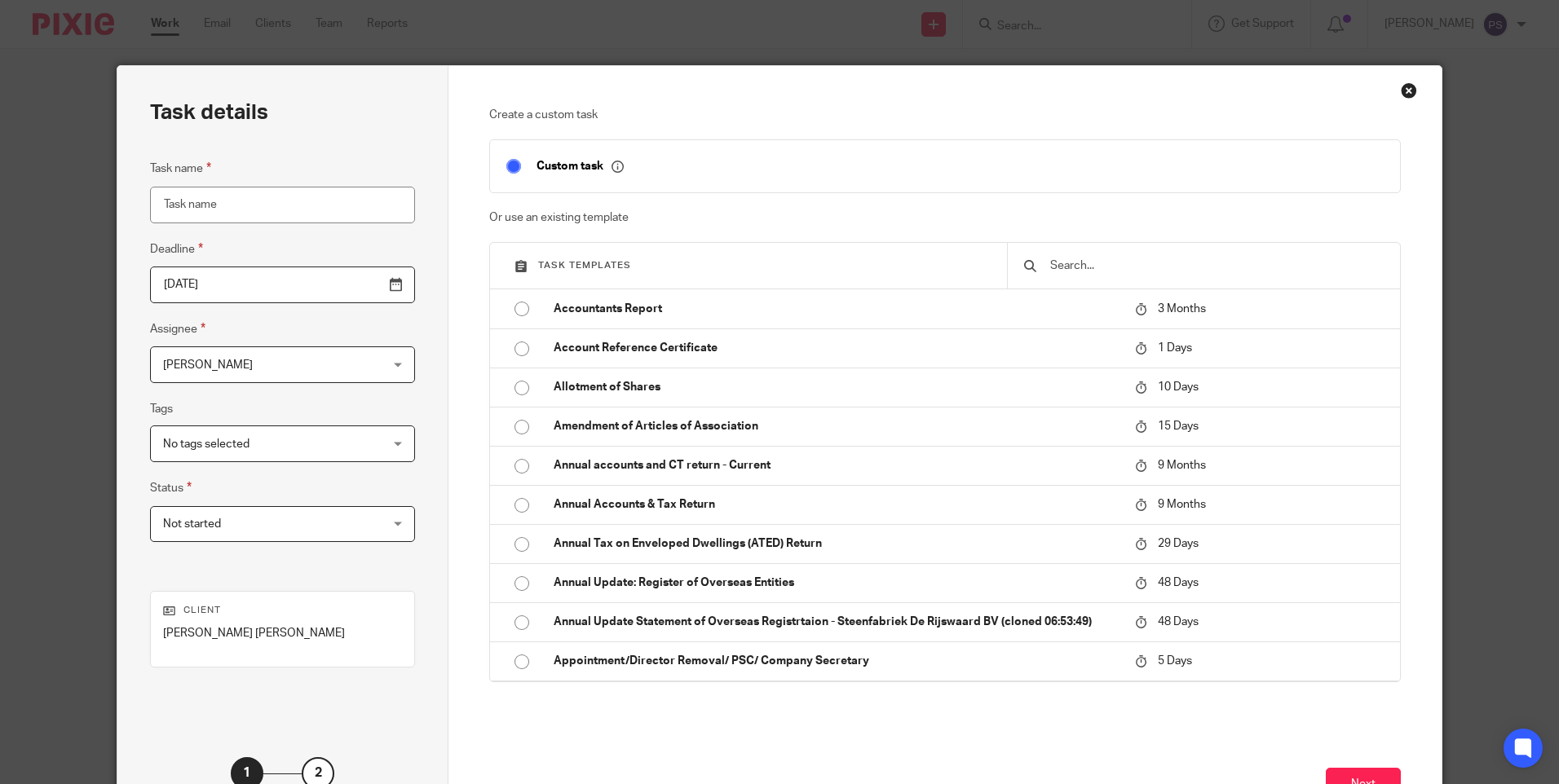
click at [1062, 267] on input "text" at bounding box center [1216, 265] width 336 height 18
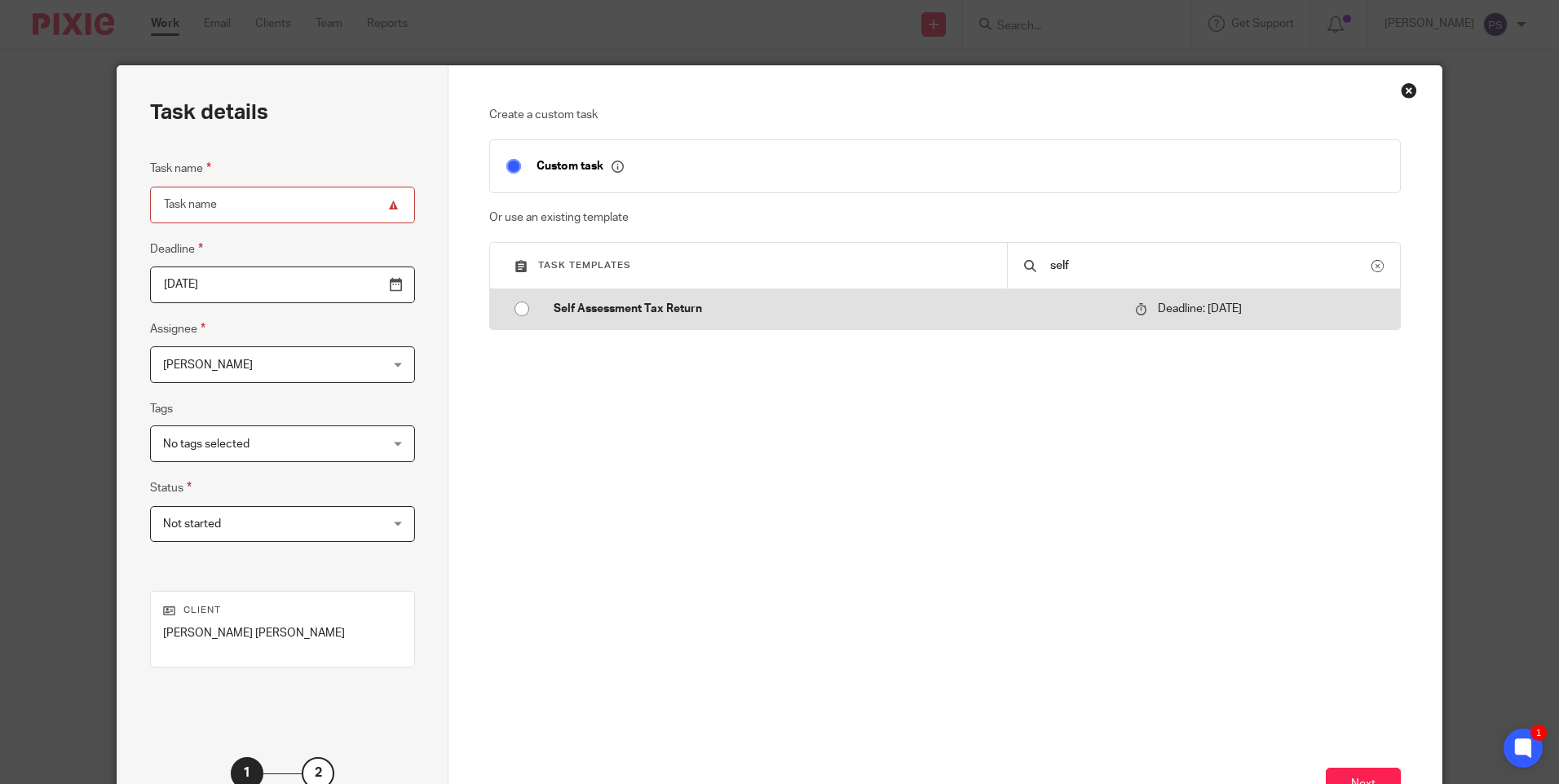
type input "self"
click at [515, 309] on input "radio" at bounding box center [521, 309] width 31 height 31
type input "2026-01-31"
type input "Self Assessment Tax Return"
checkbox input "false"
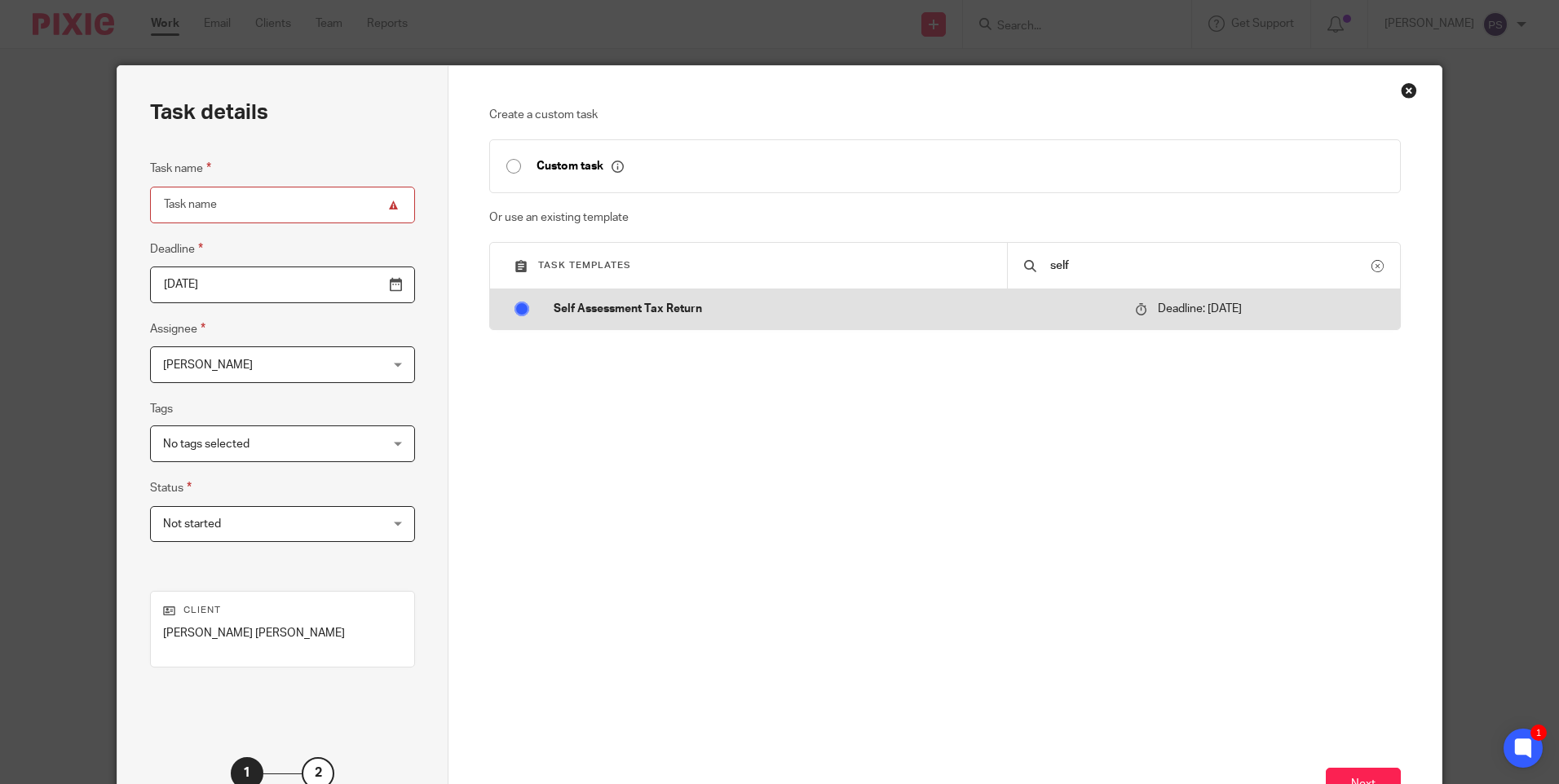
radio input "false"
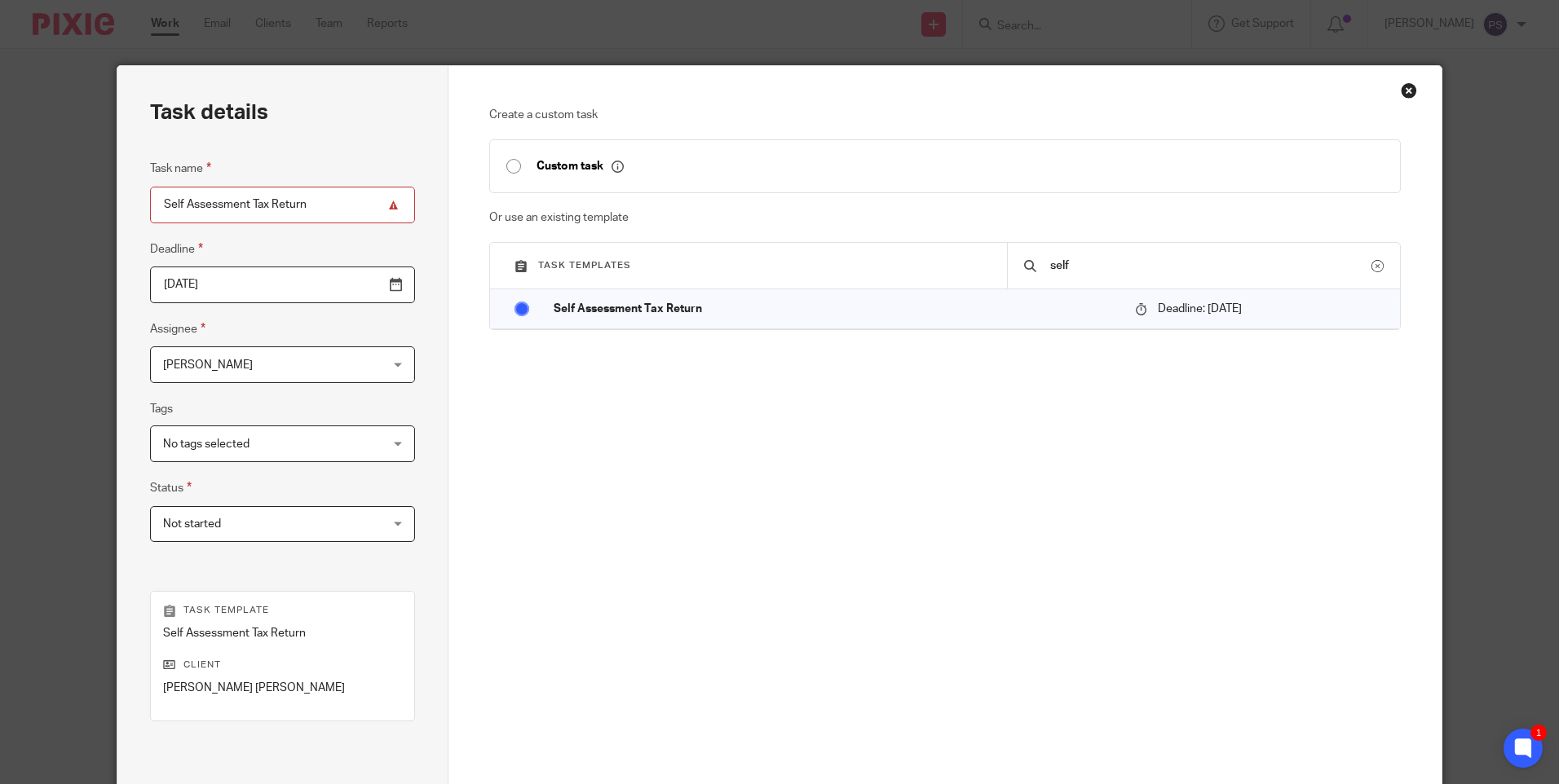
click at [274, 366] on span "[PERSON_NAME]" at bounding box center [263, 364] width 201 height 35
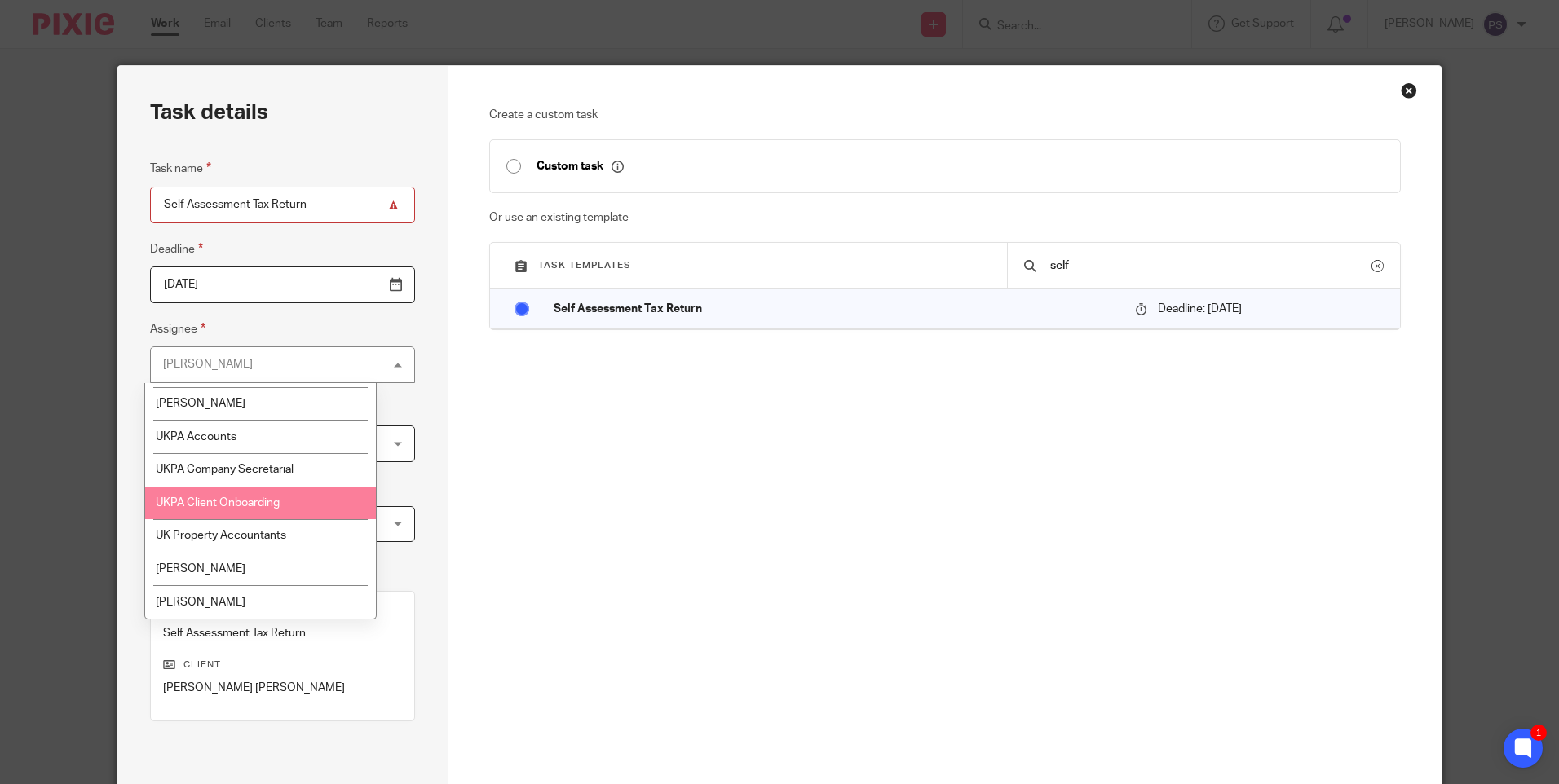
click at [275, 506] on span "UKPA Client Onboarding" at bounding box center [218, 503] width 124 height 12
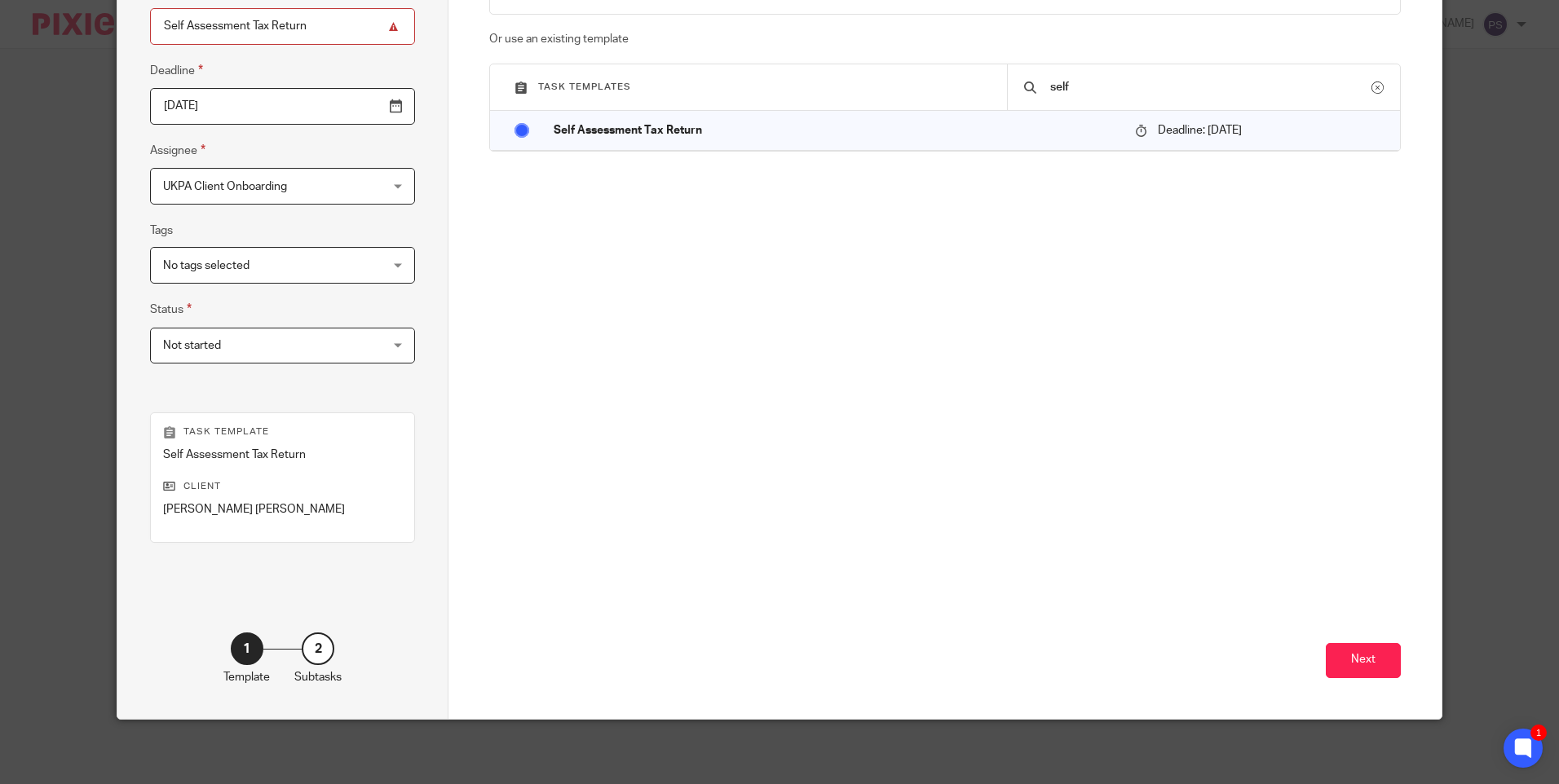
scroll to position [180, 0]
click at [1340, 651] on button "Next" at bounding box center [1363, 660] width 75 height 35
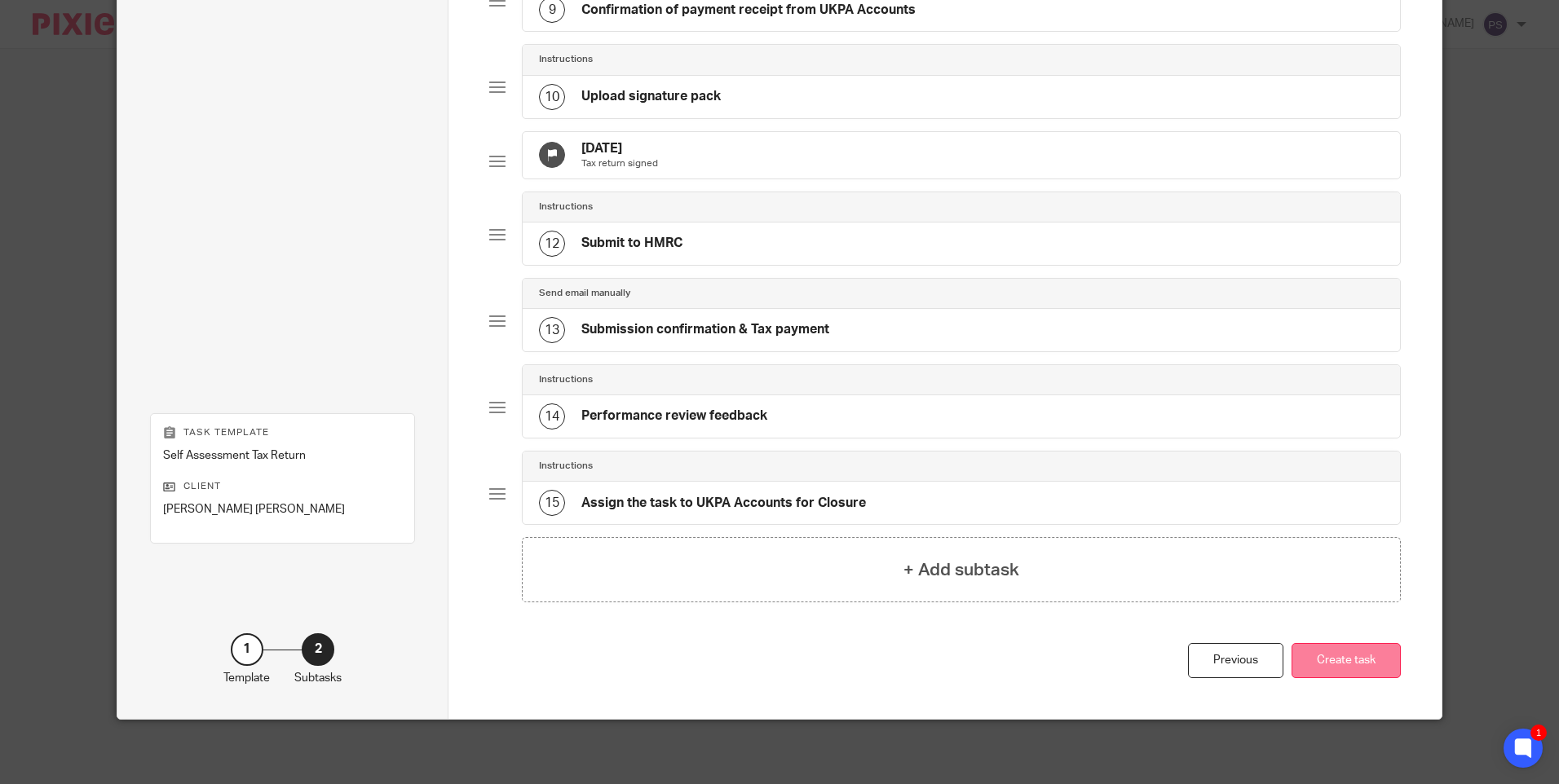
scroll to position [872, 0]
click at [1331, 647] on button "Create task" at bounding box center [1346, 660] width 109 height 35
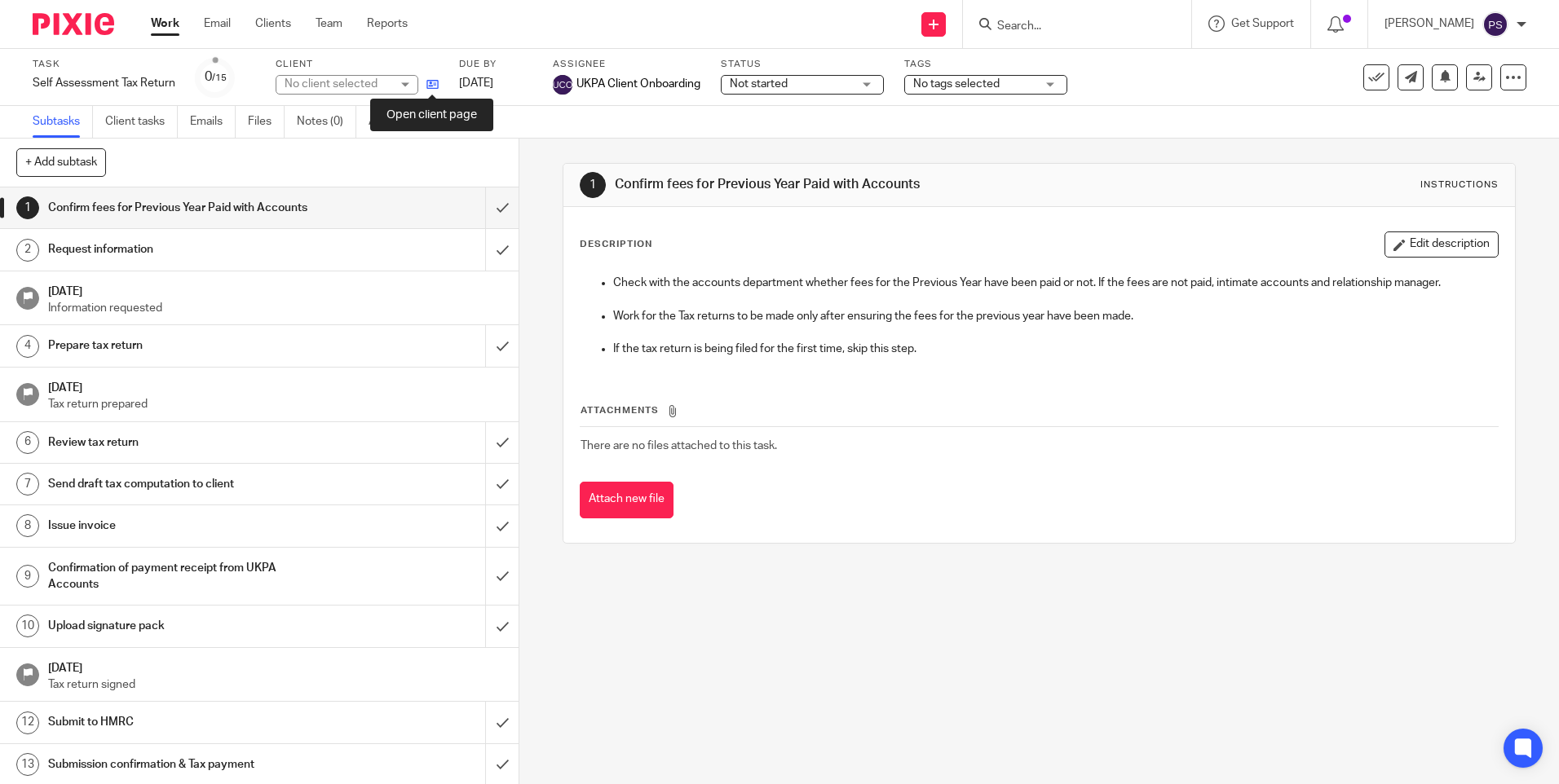
click at [429, 88] on icon at bounding box center [433, 84] width 12 height 12
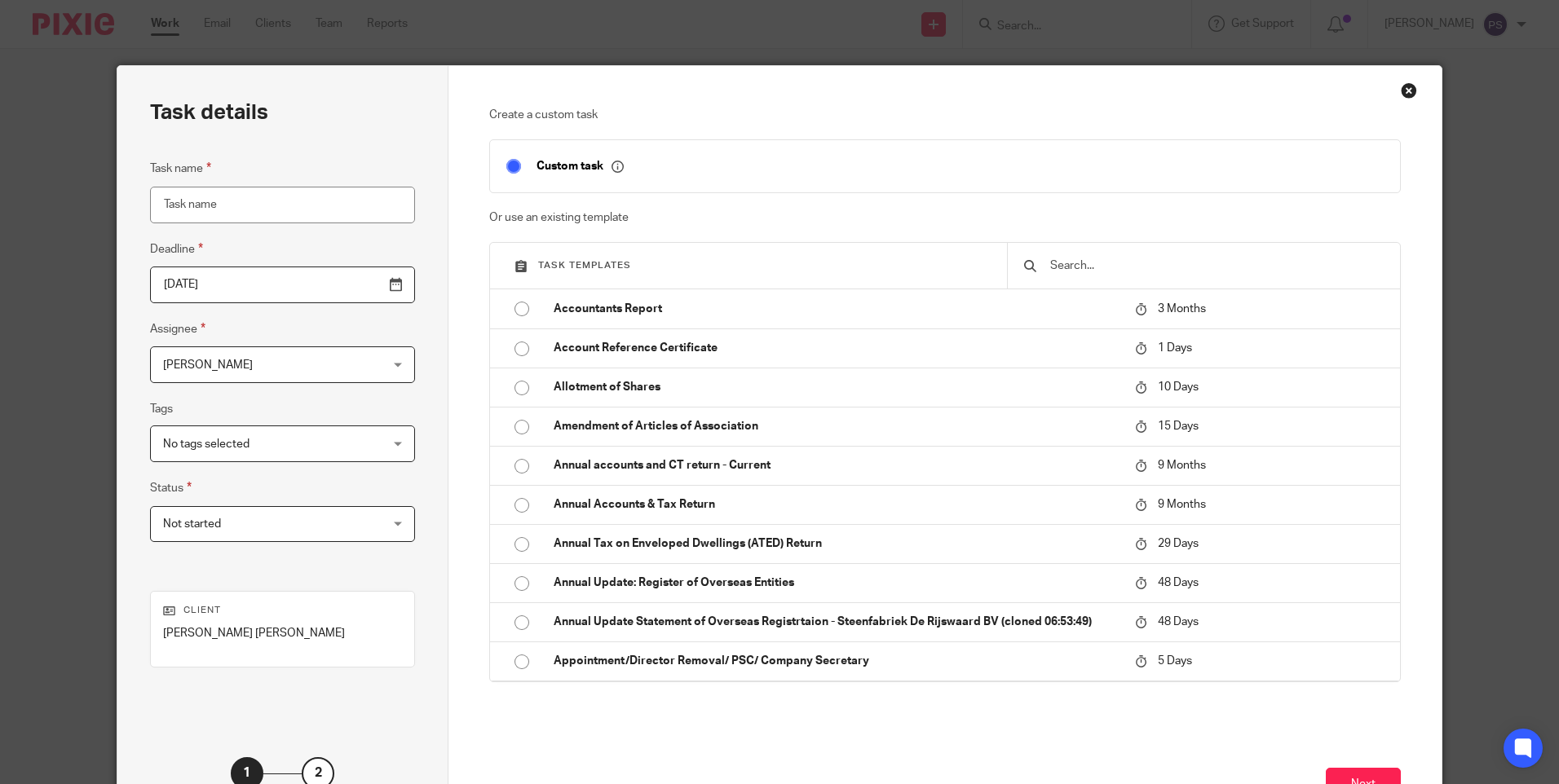
click at [1058, 260] on input "text" at bounding box center [1216, 265] width 336 height 18
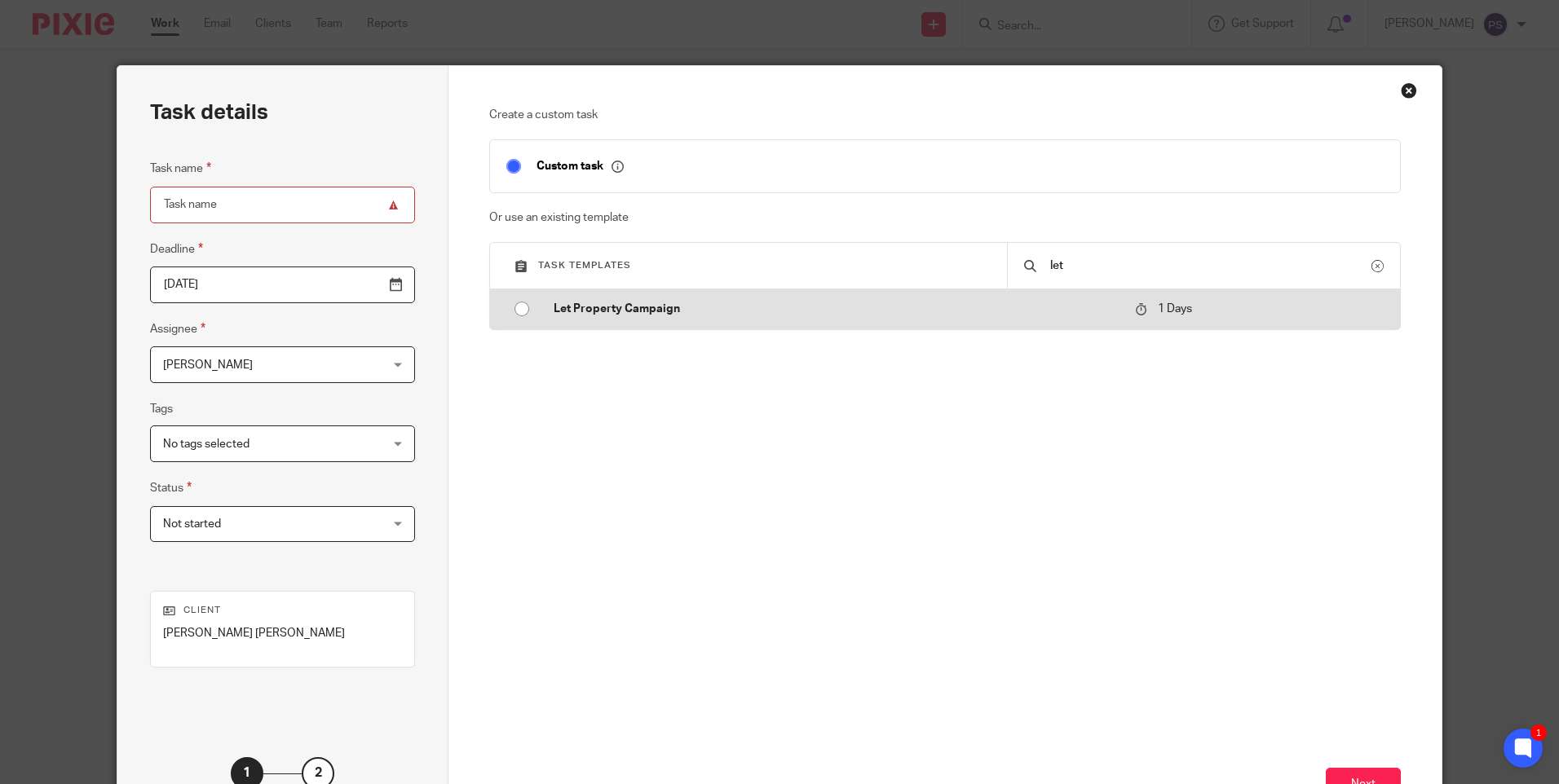
type input "let"
click at [526, 310] on input "radio" at bounding box center [521, 309] width 31 height 31
type input "2025-09-19"
type input "Let Property Campaign"
checkbox input "false"
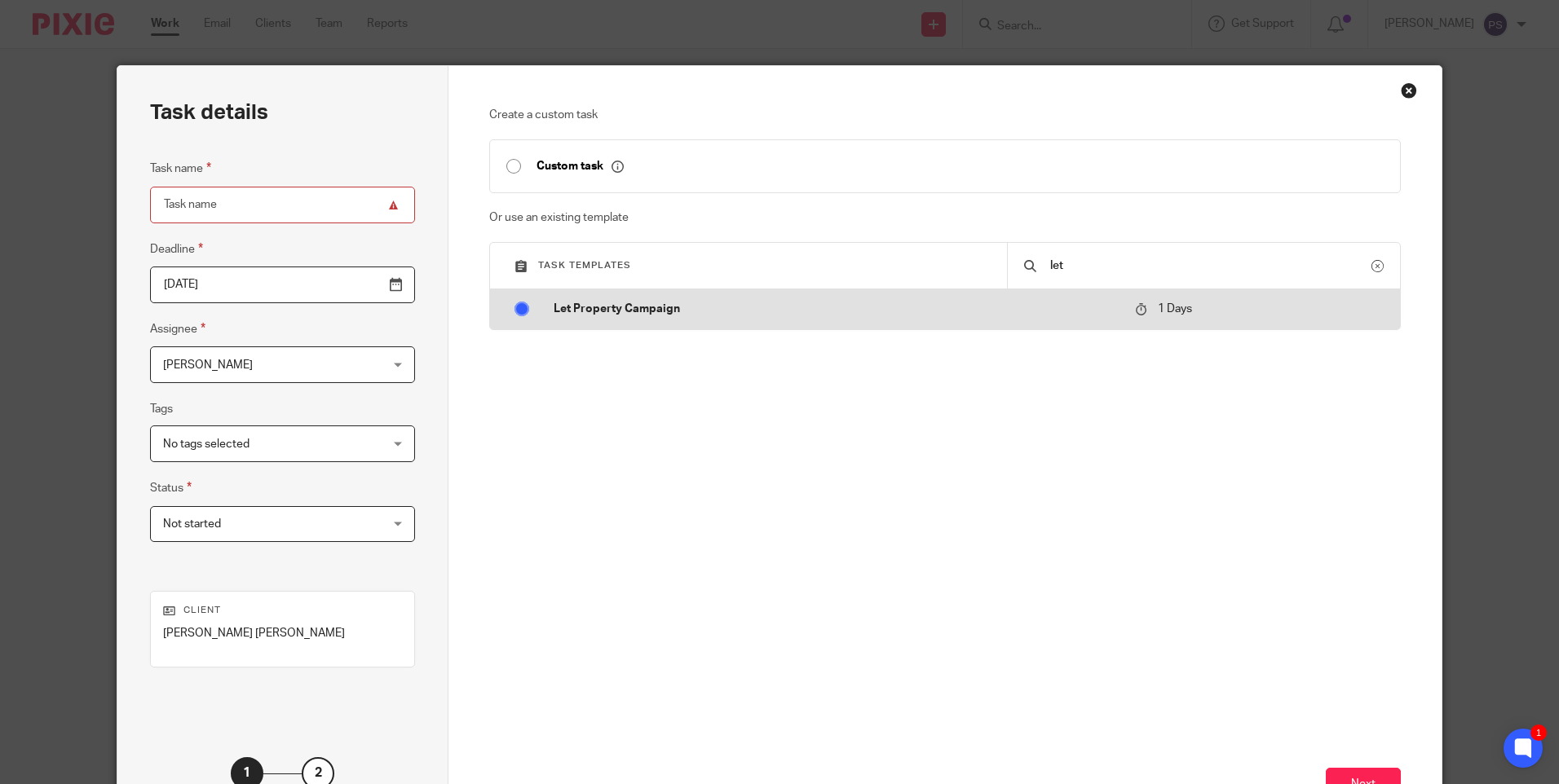
radio input "false"
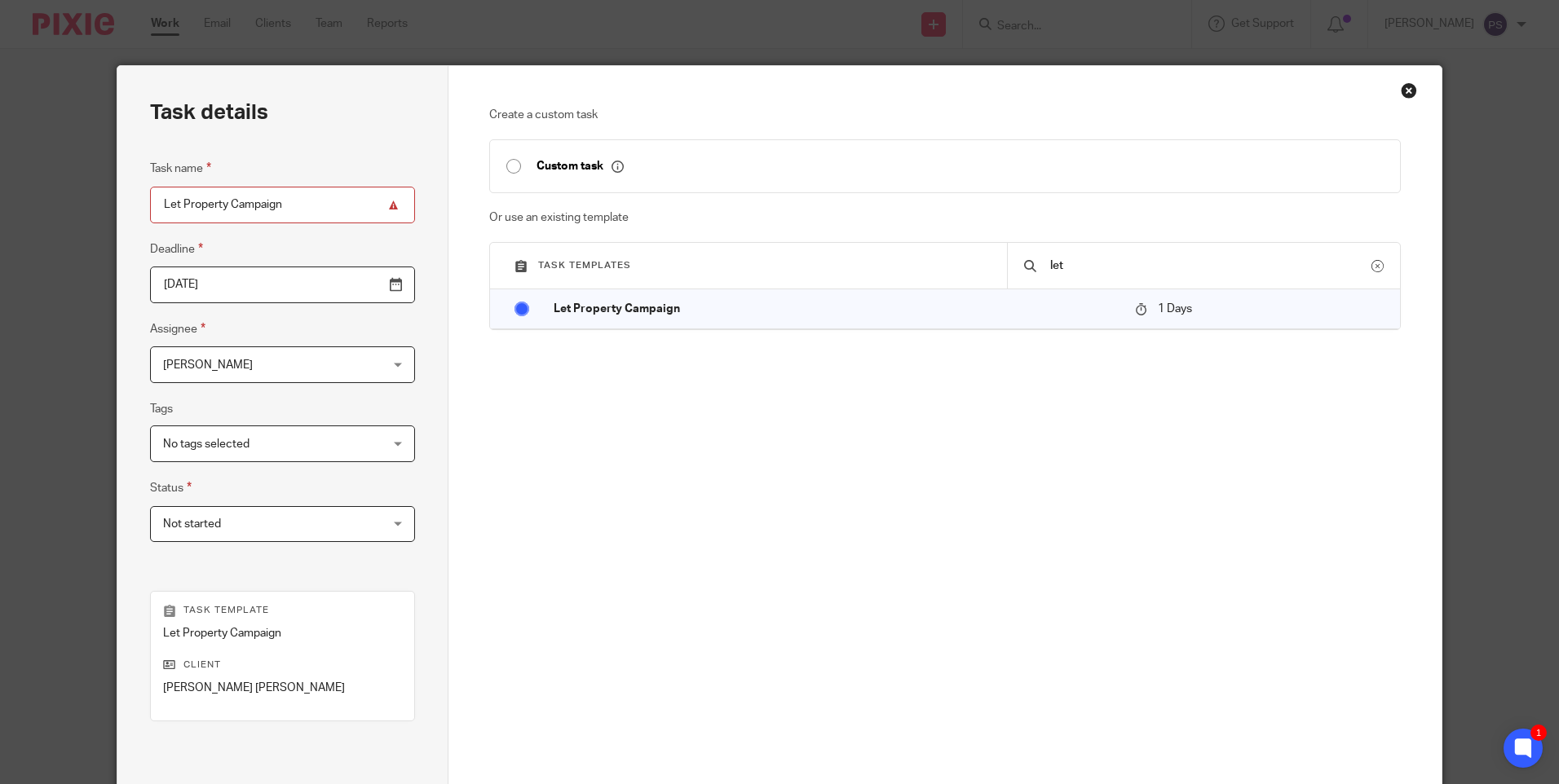
click at [247, 371] on span "[PERSON_NAME]" at bounding box center [263, 364] width 201 height 35
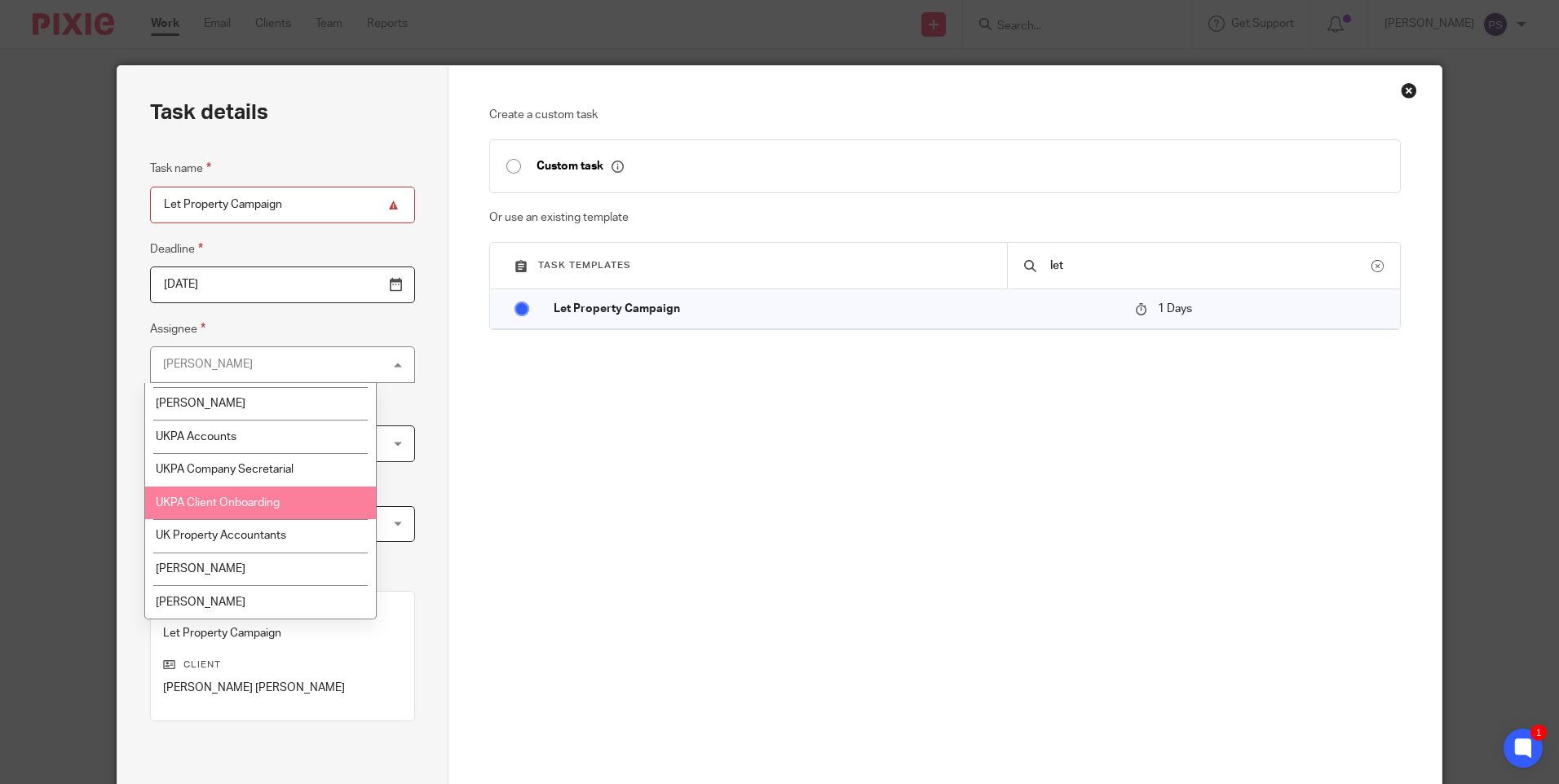
click at [211, 504] on span "UKPA Client Onboarding" at bounding box center [218, 503] width 124 height 12
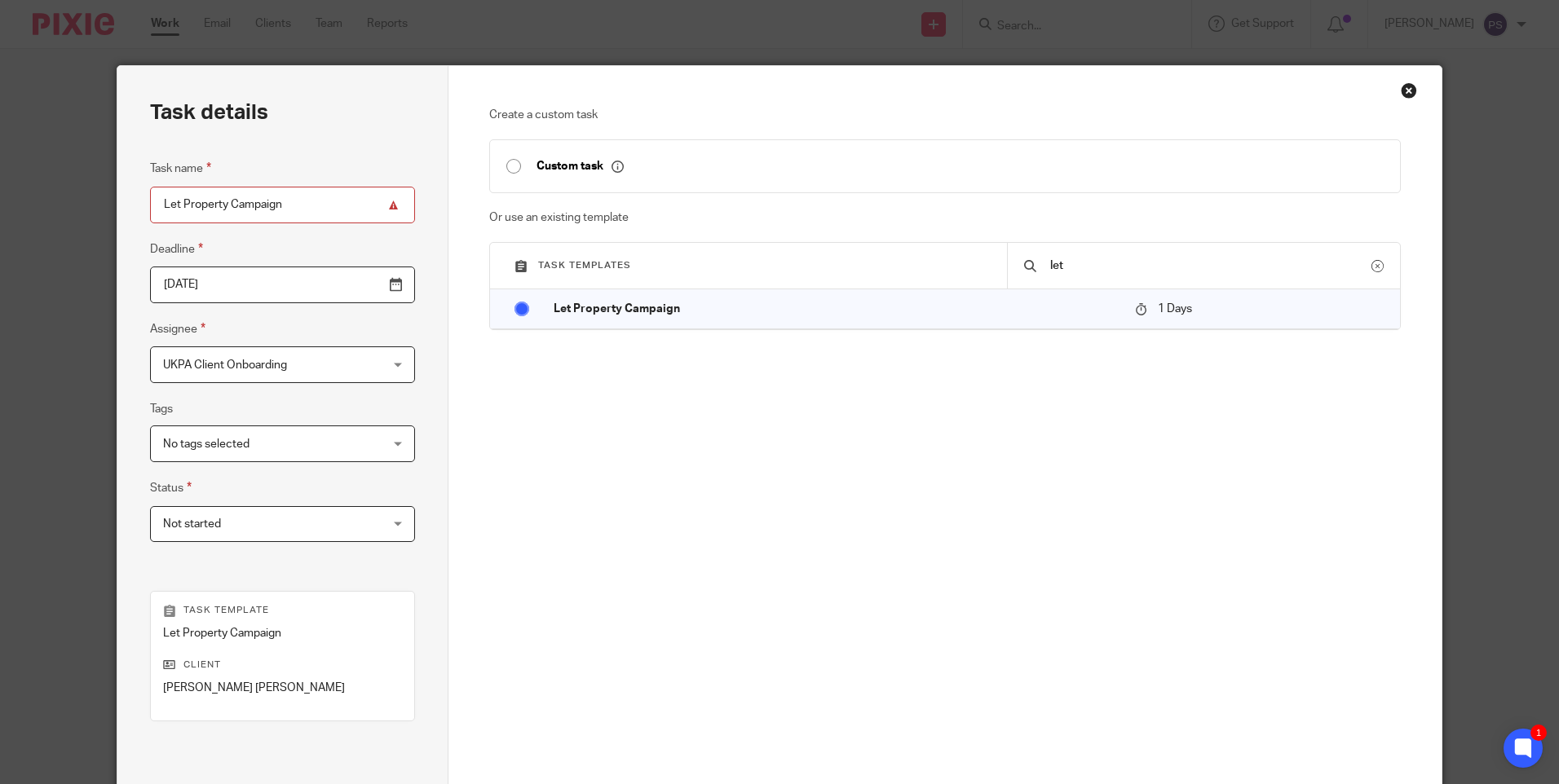
click at [618, 477] on div "Create a custom task Custom task Or use an existing template Task templates let…" at bounding box center [945, 345] width 911 height 477
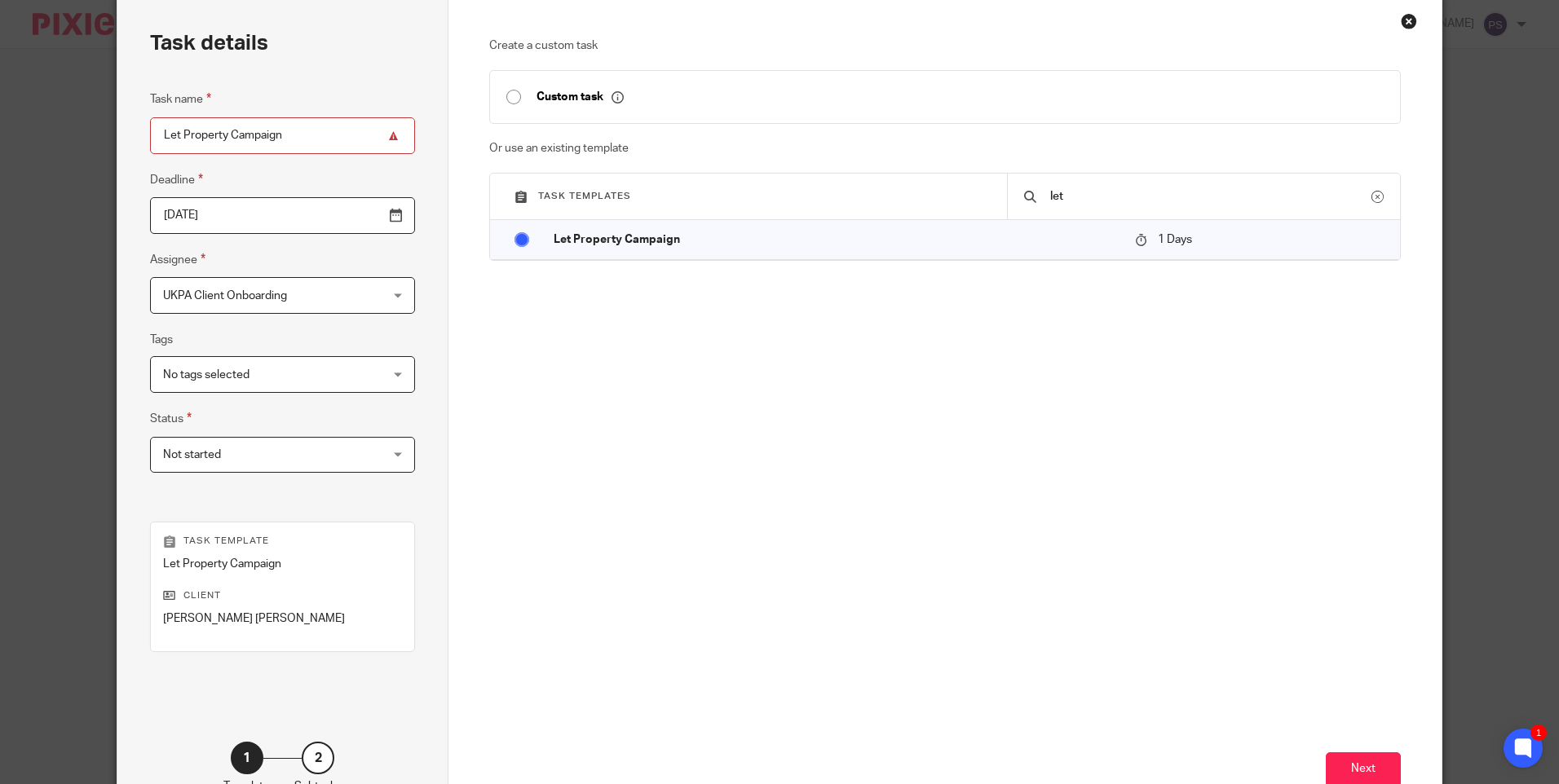
scroll to position [180, 0]
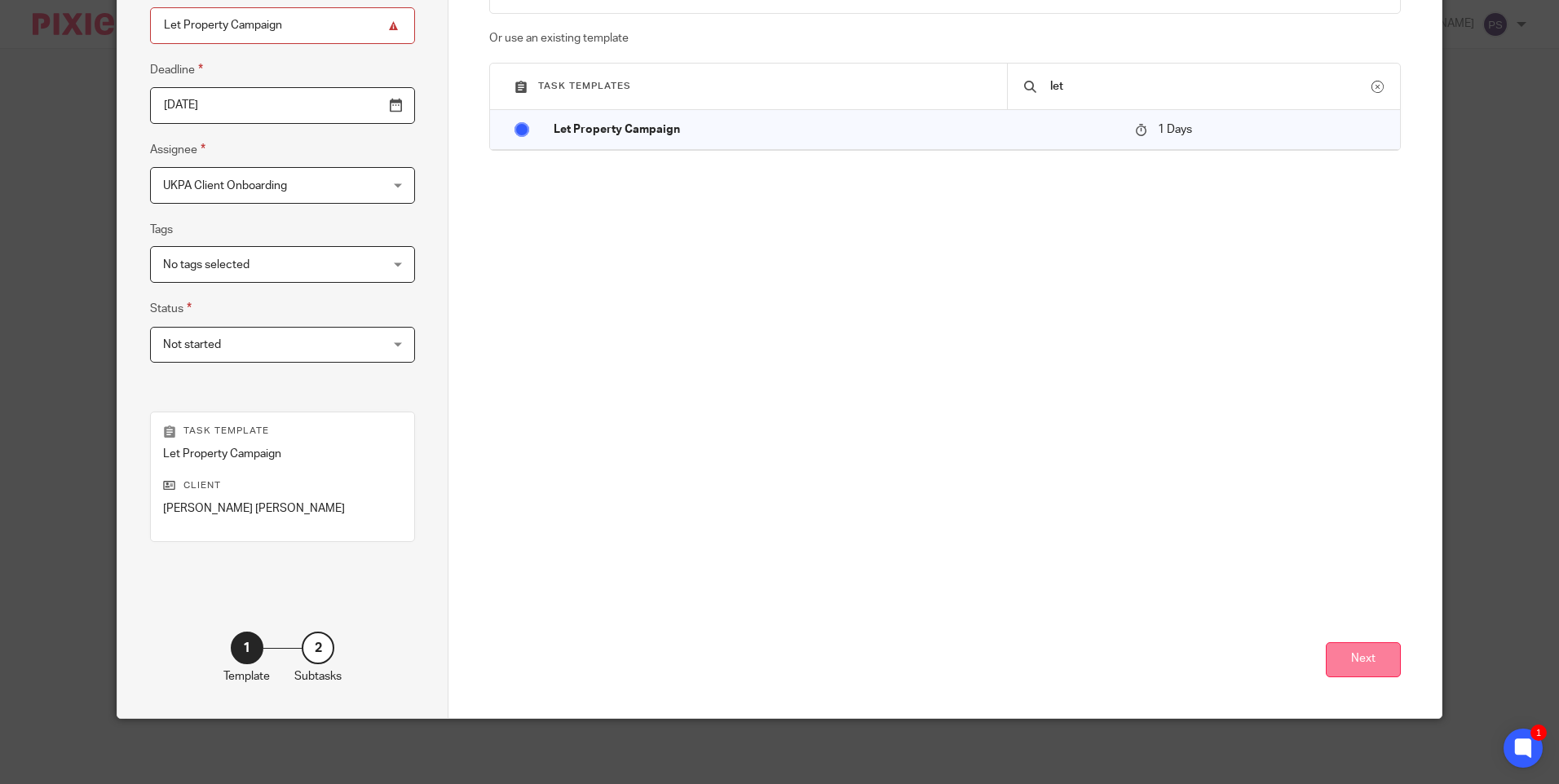
click at [1340, 668] on button "Next" at bounding box center [1363, 660] width 75 height 35
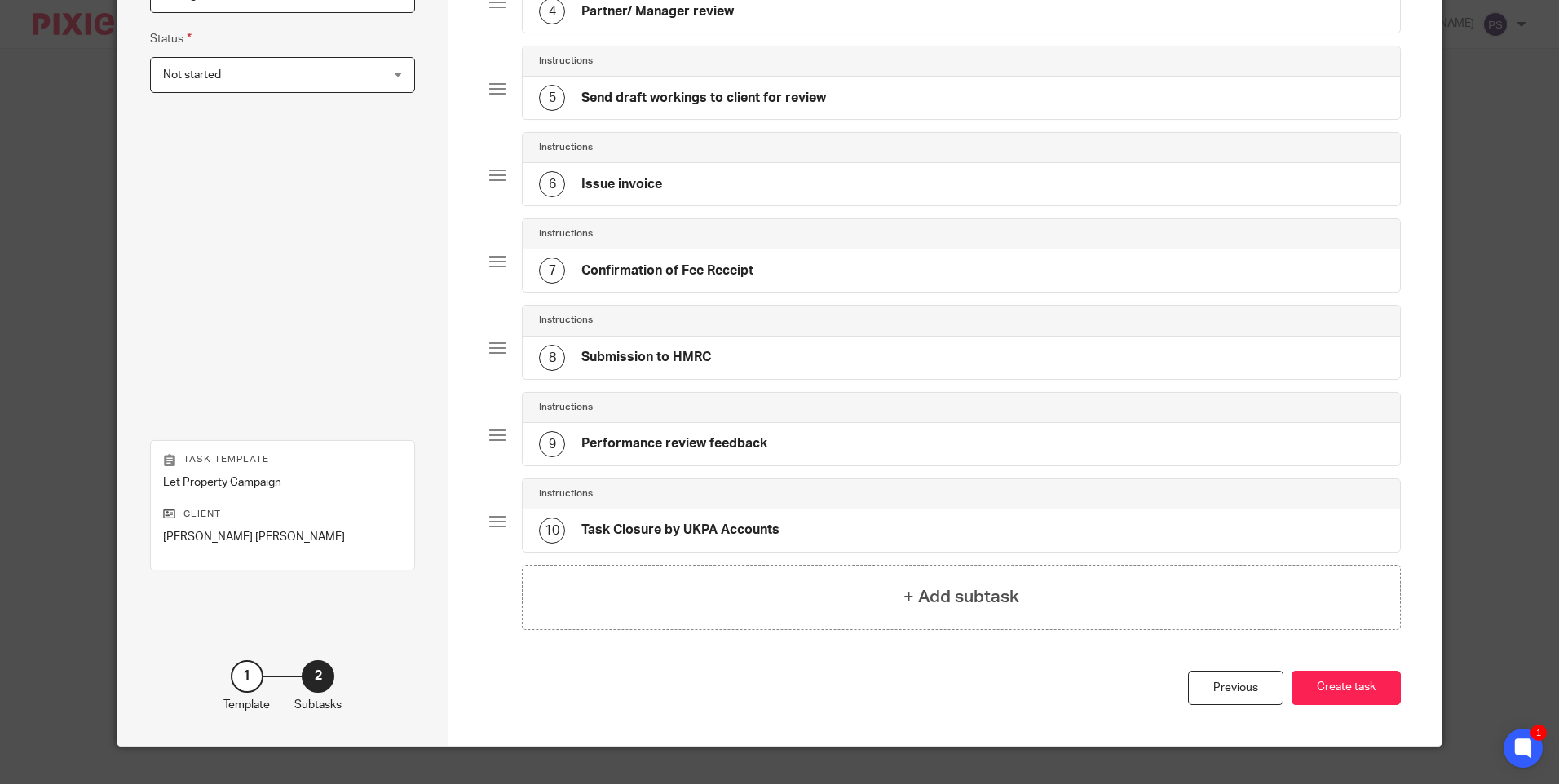
scroll to position [477, 0]
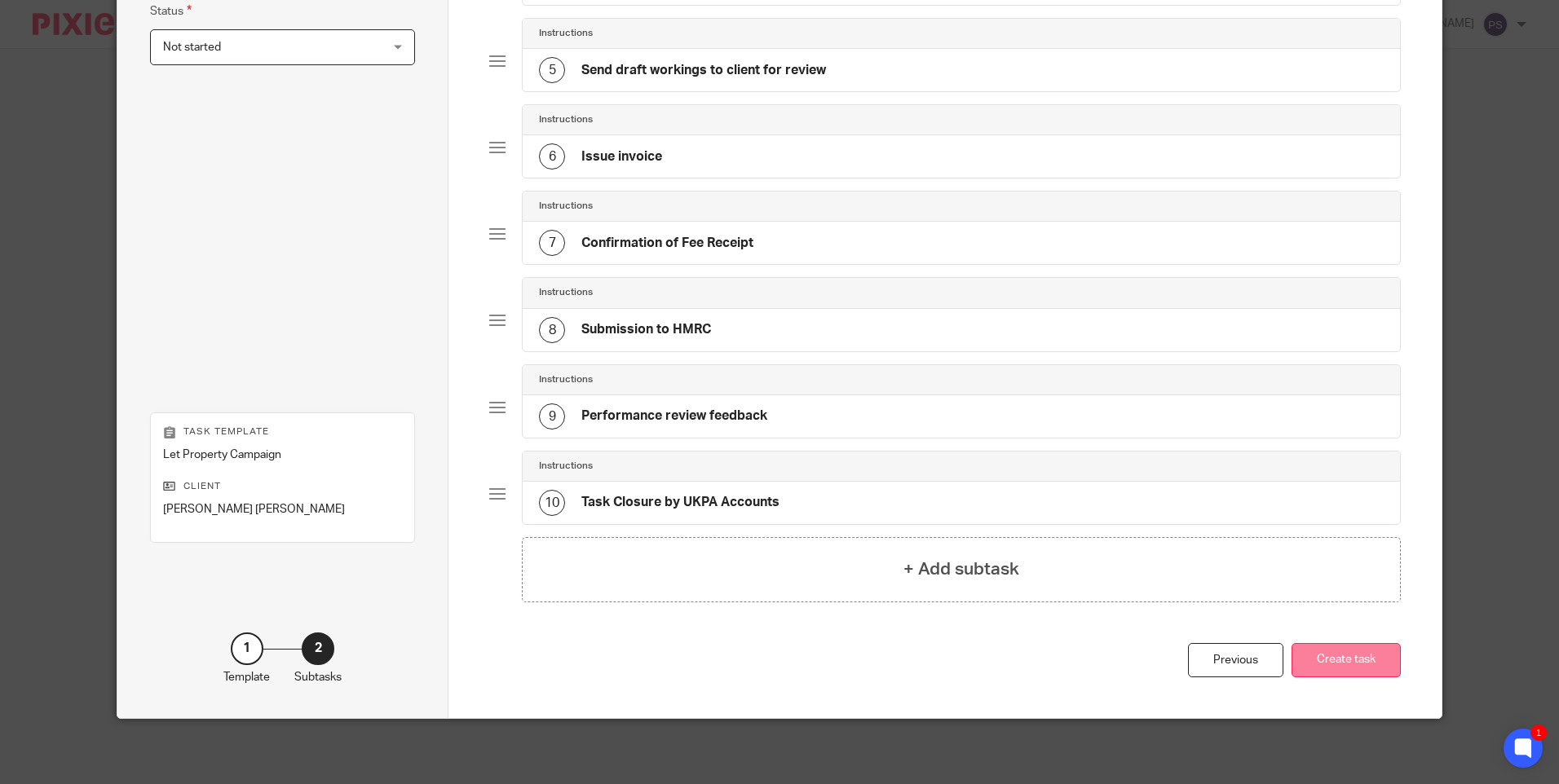
click at [1319, 646] on button "Create task" at bounding box center [1346, 661] width 109 height 35
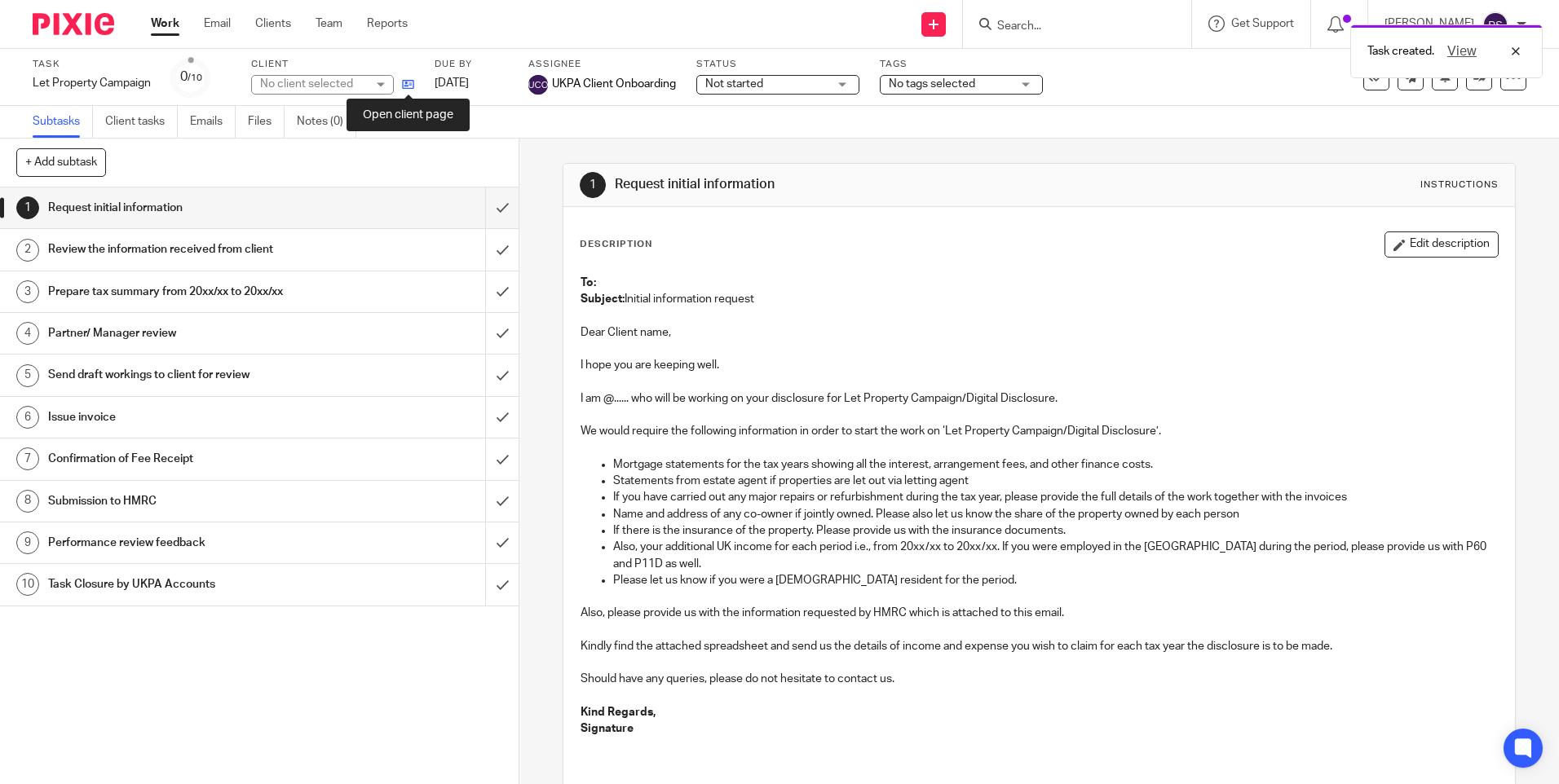
click at [405, 88] on icon at bounding box center [408, 84] width 12 height 12
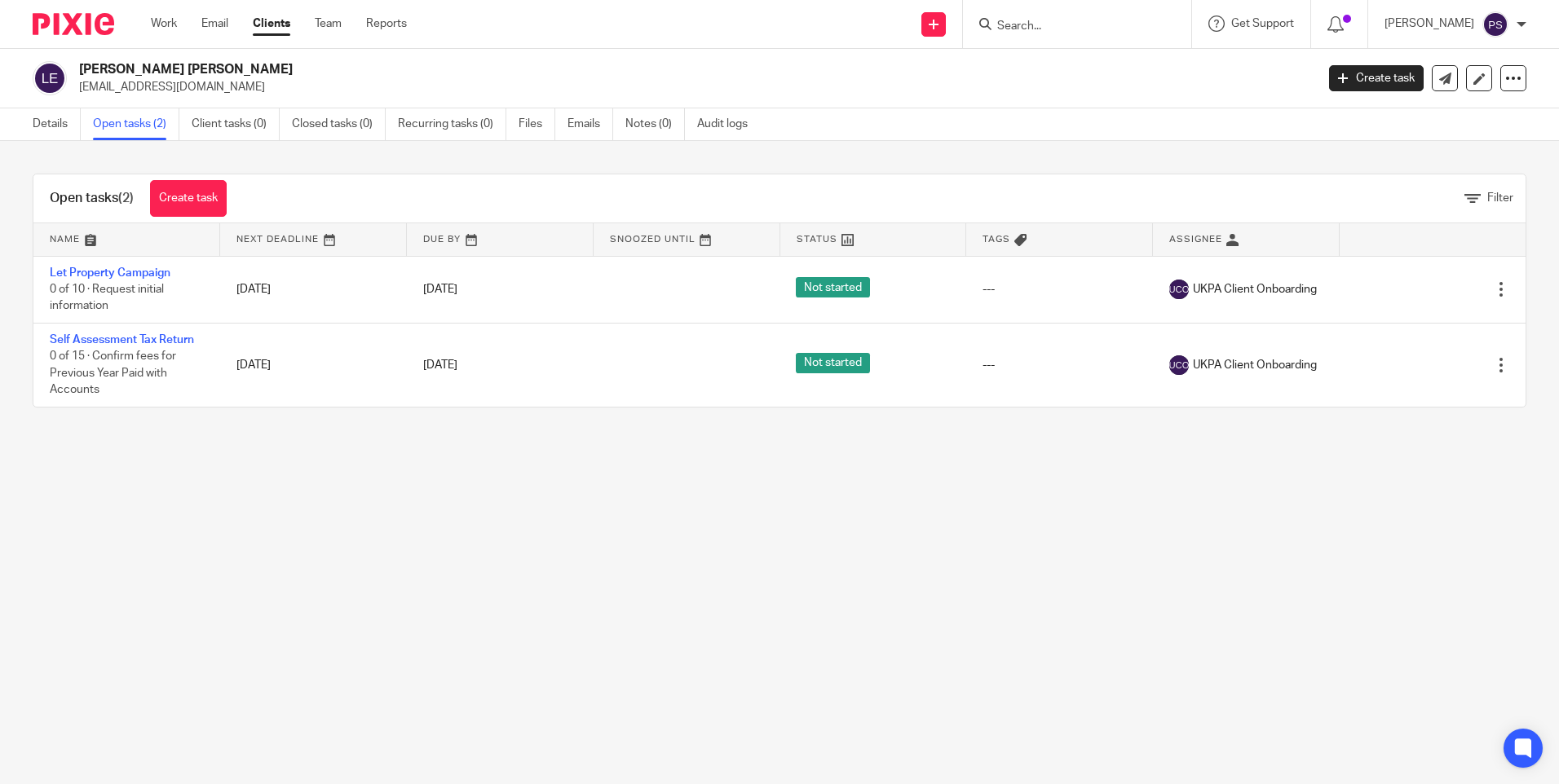
click at [207, 201] on link "Create task" at bounding box center [189, 198] width 77 height 36
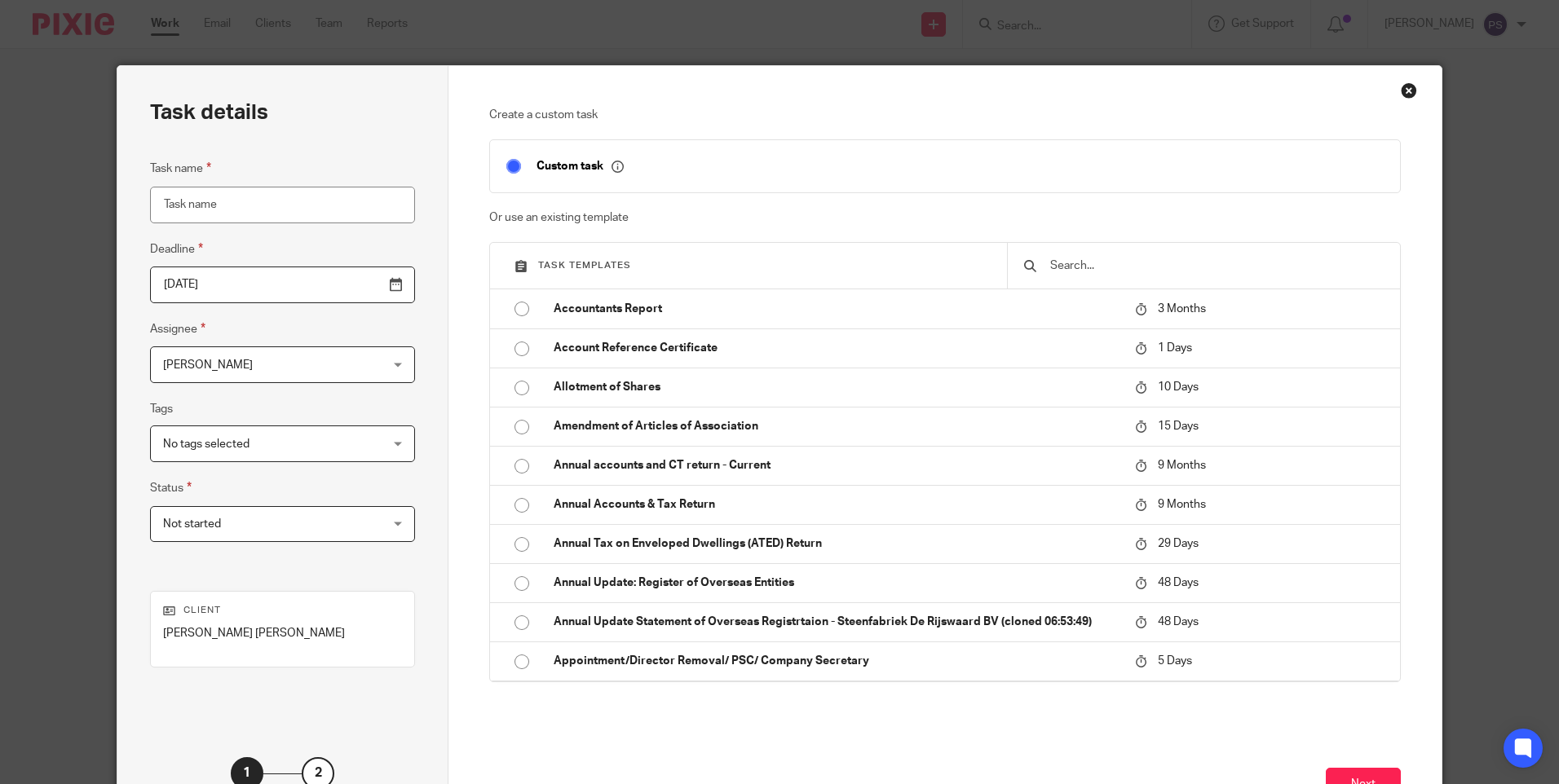
click at [1089, 266] on input "text" at bounding box center [1216, 265] width 336 height 18
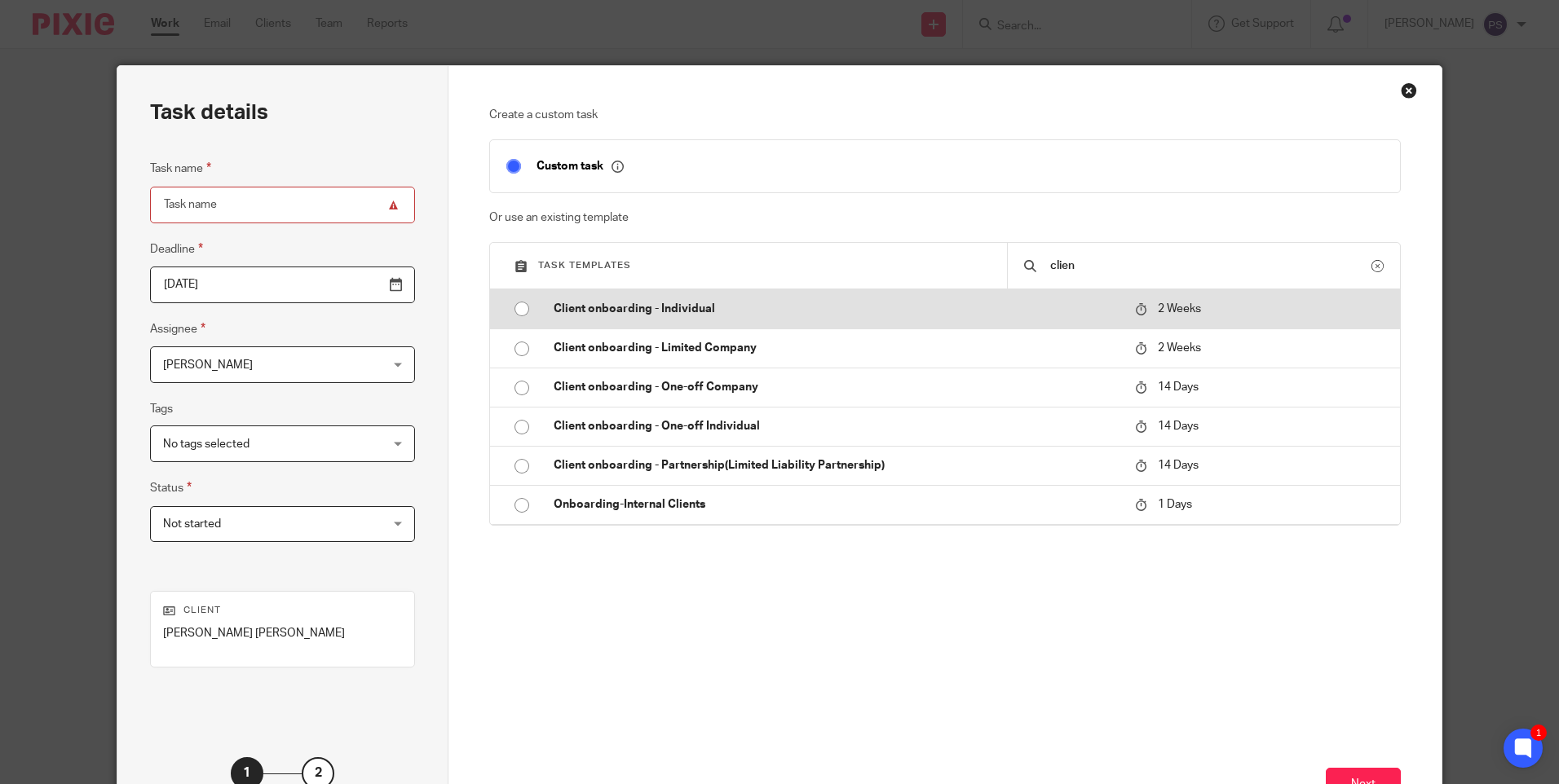
type input "clien"
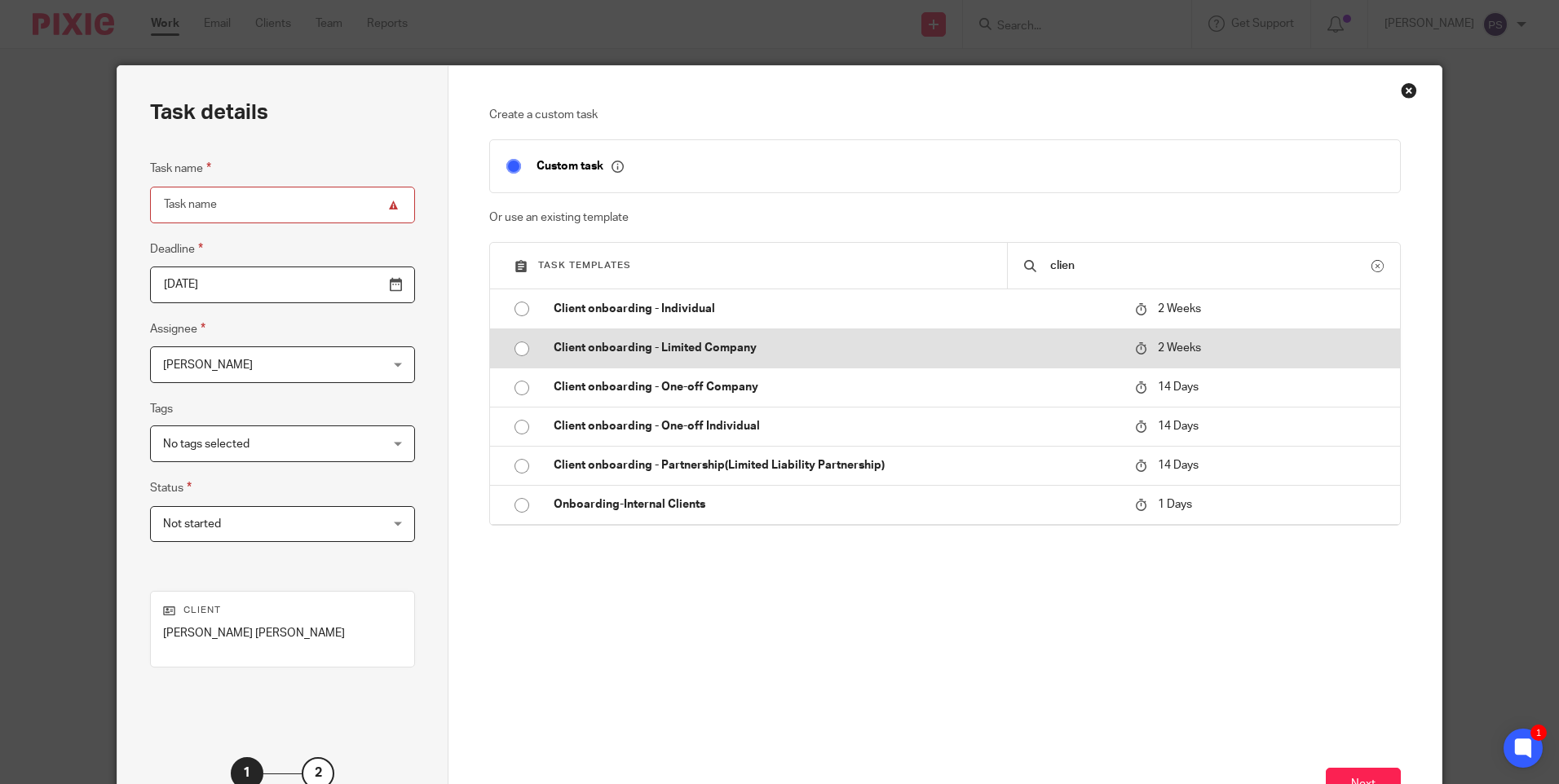
drag, startPoint x: 521, startPoint y: 307, endPoint x: 501, endPoint y: 354, distance: 51.1
click at [521, 308] on input "radio" at bounding box center [521, 309] width 31 height 31
type input "2025-10-02"
type input "Client onboarding - Individual"
checkbox input "false"
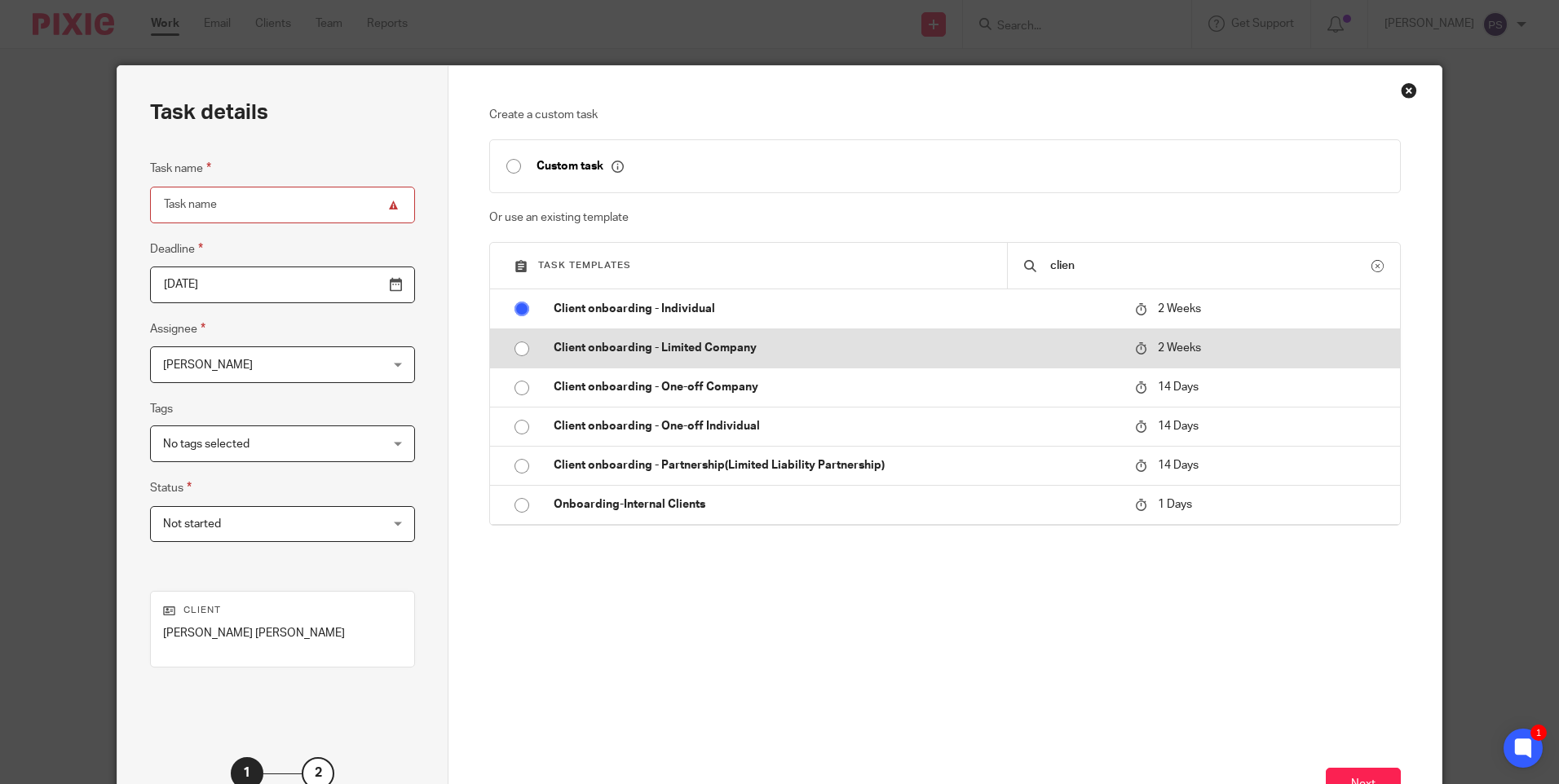
radio input "false"
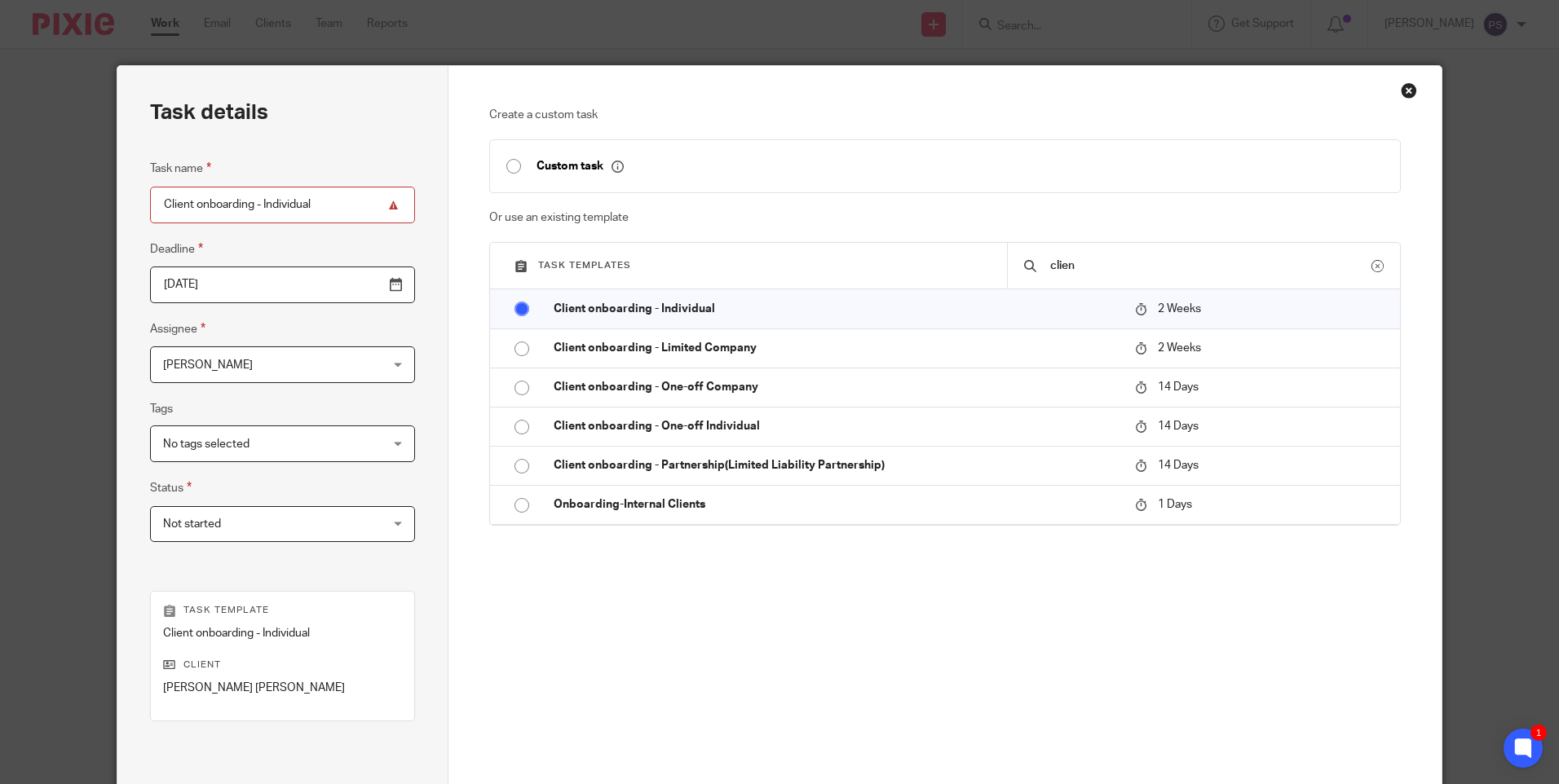
scroll to position [163, 0]
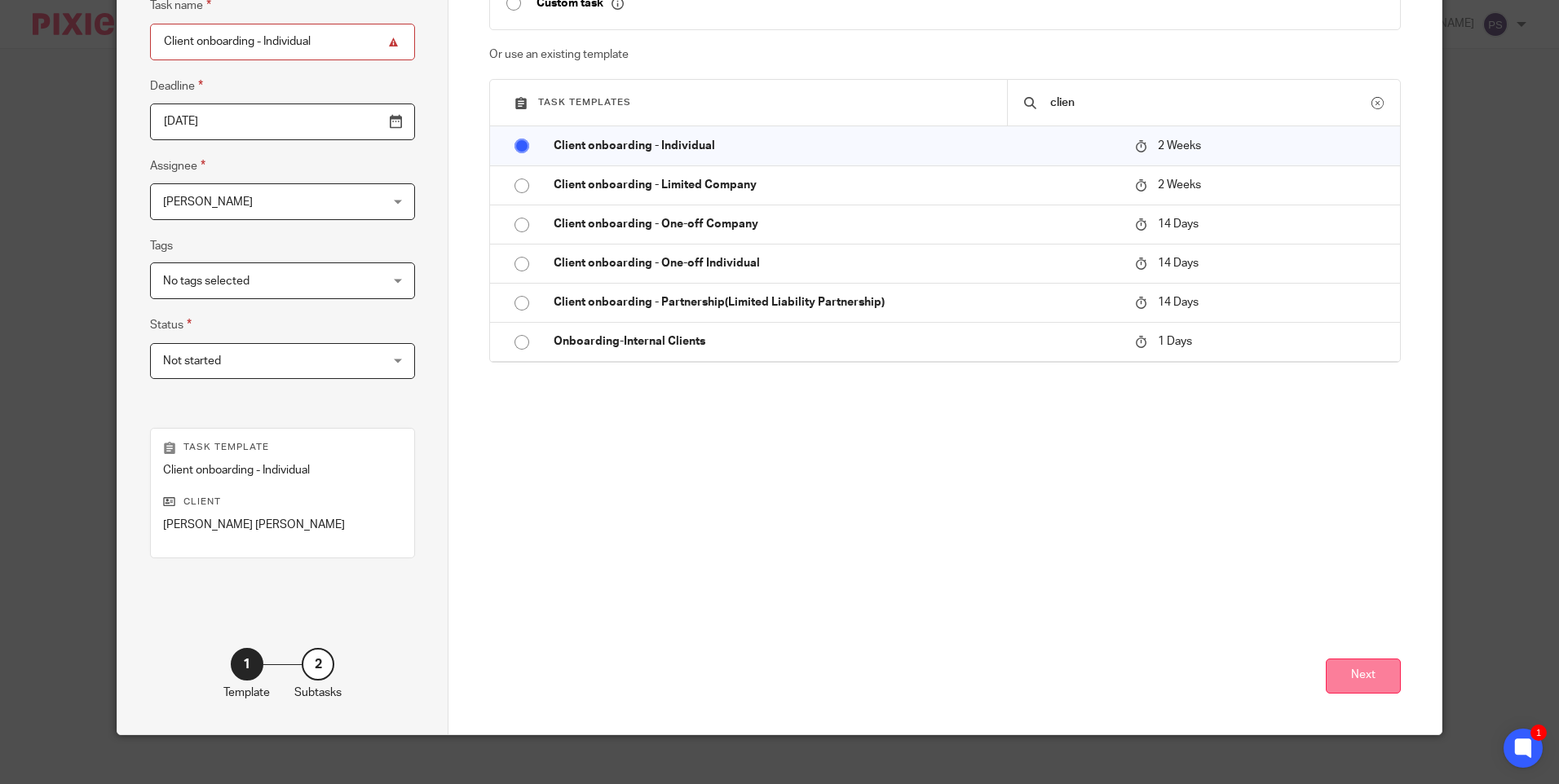
click at [1355, 667] on button "Next" at bounding box center [1363, 676] width 75 height 35
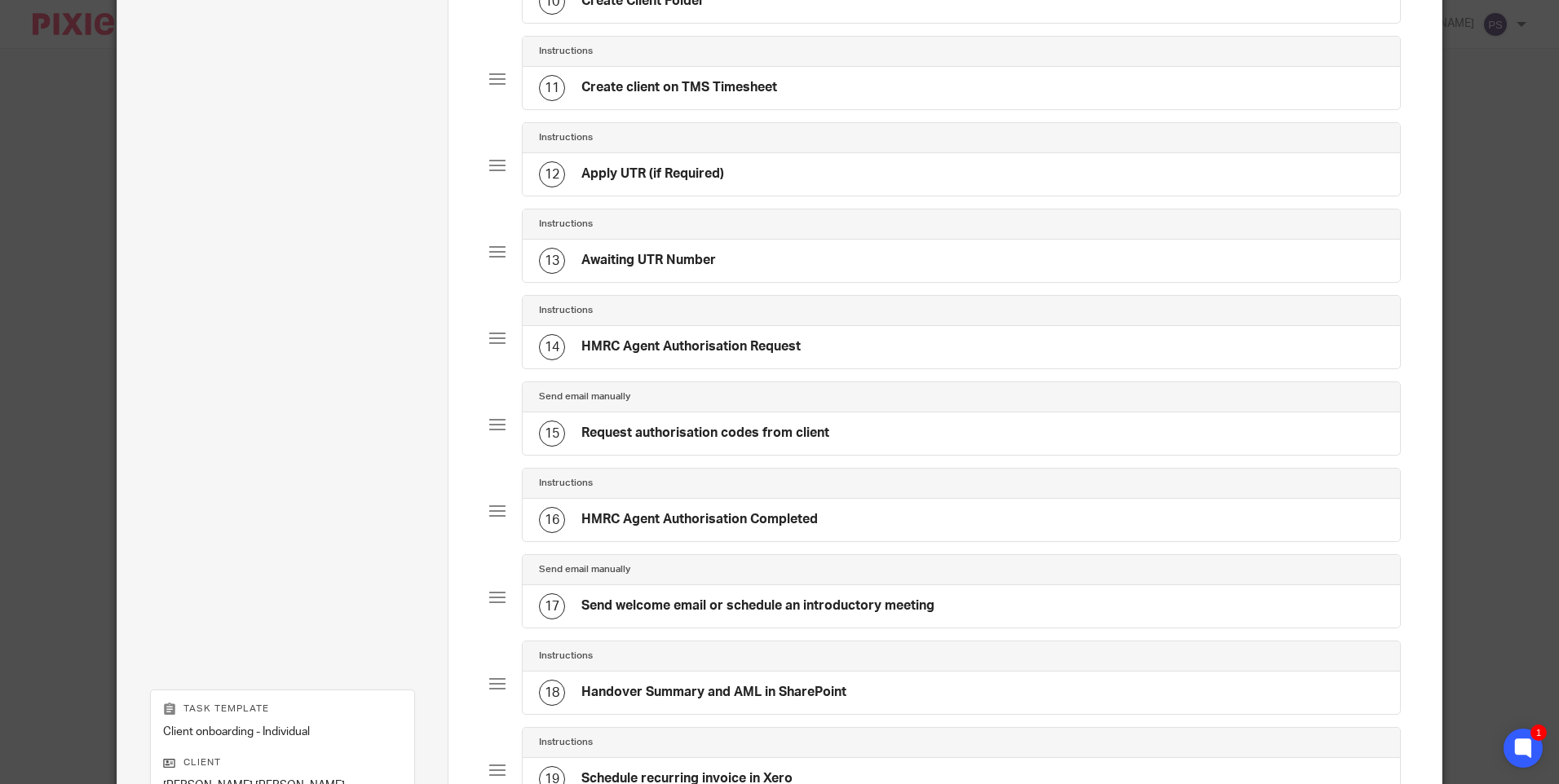
scroll to position [1256, 0]
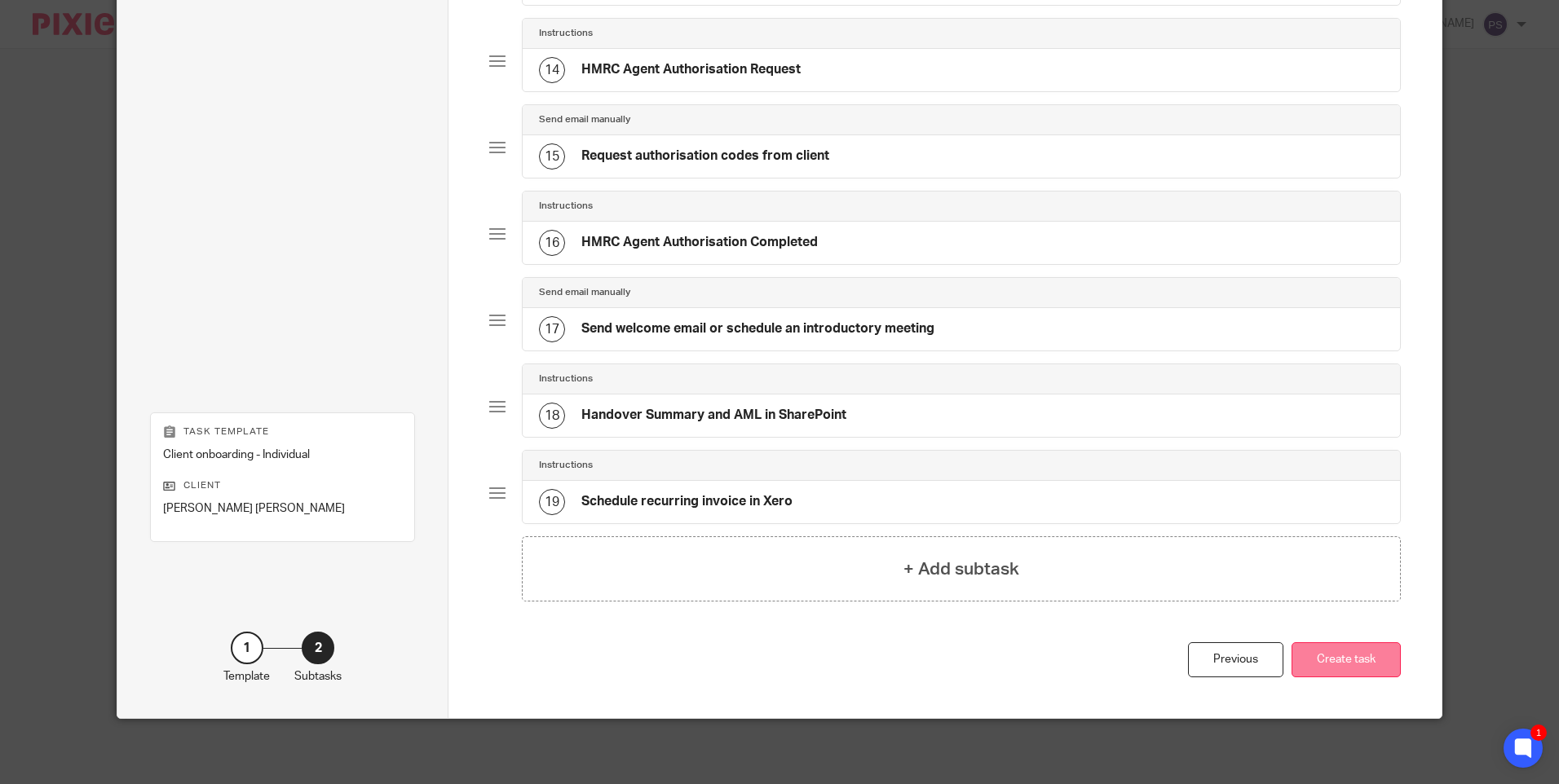
click at [1354, 657] on button "Create task" at bounding box center [1346, 660] width 109 height 35
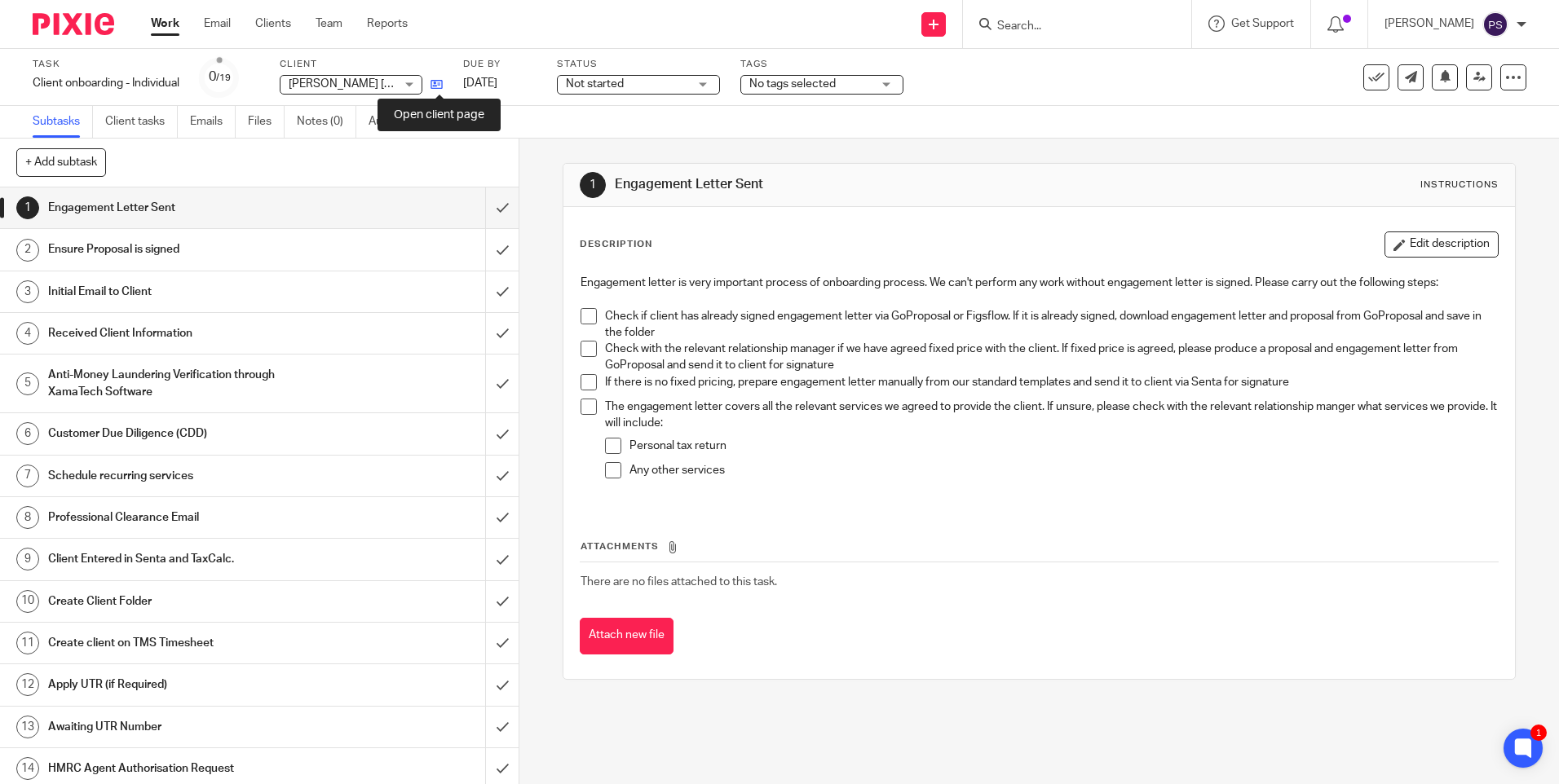
click at [443, 83] on icon at bounding box center [436, 84] width 12 height 12
click at [1066, 24] on input "Search" at bounding box center [1069, 27] width 147 height 15
paste input "Ahsan Khan"
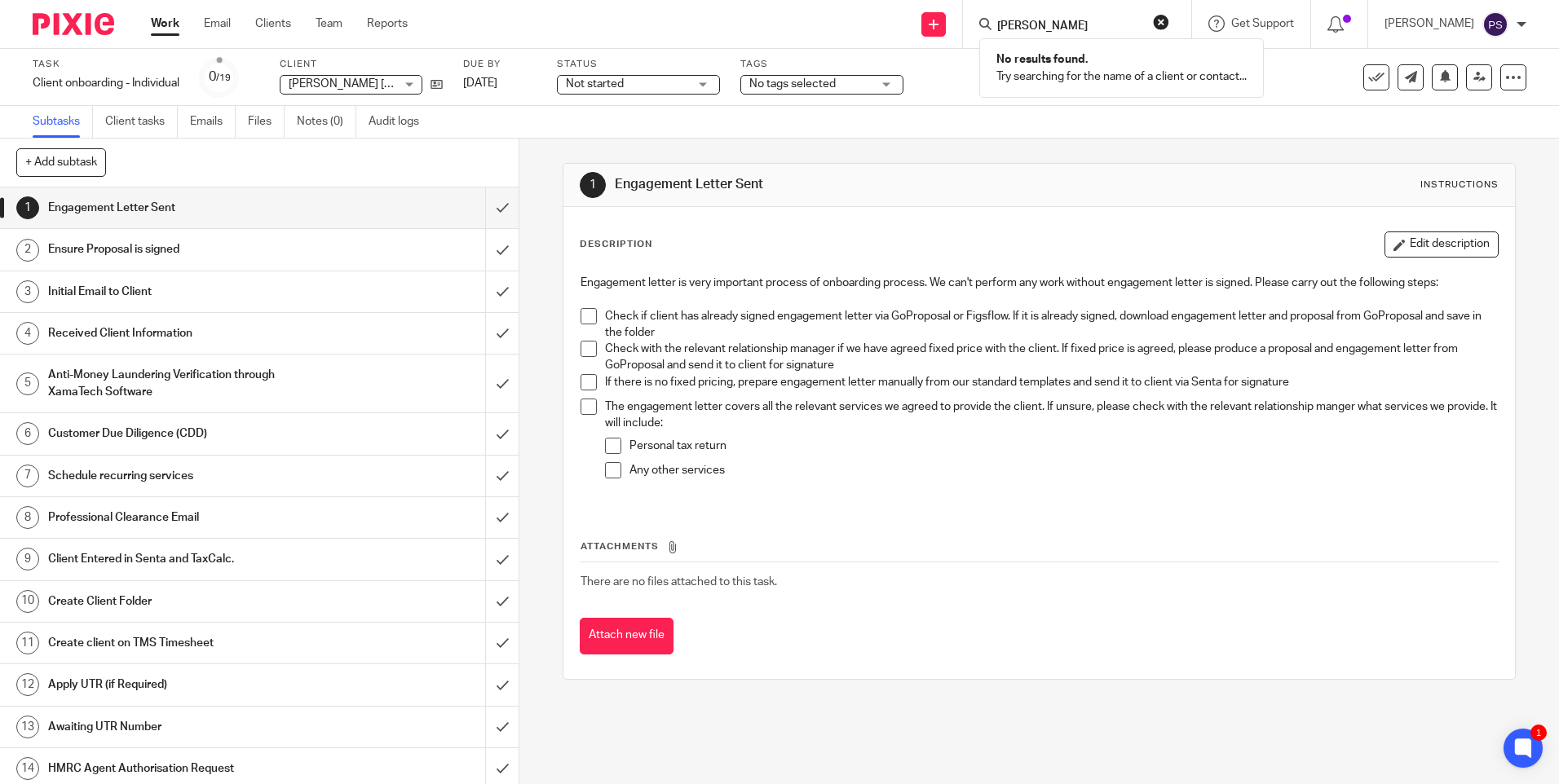
type input "Ahsan Khan"
click at [1075, 64] on p "No results found." at bounding box center [1122, 59] width 251 height 16
click at [1169, 20] on button "reset" at bounding box center [1162, 22] width 16 height 16
click at [1045, 26] on input "Search" at bounding box center [1069, 27] width 147 height 15
paste input "Anthony Sidney Hosmer"
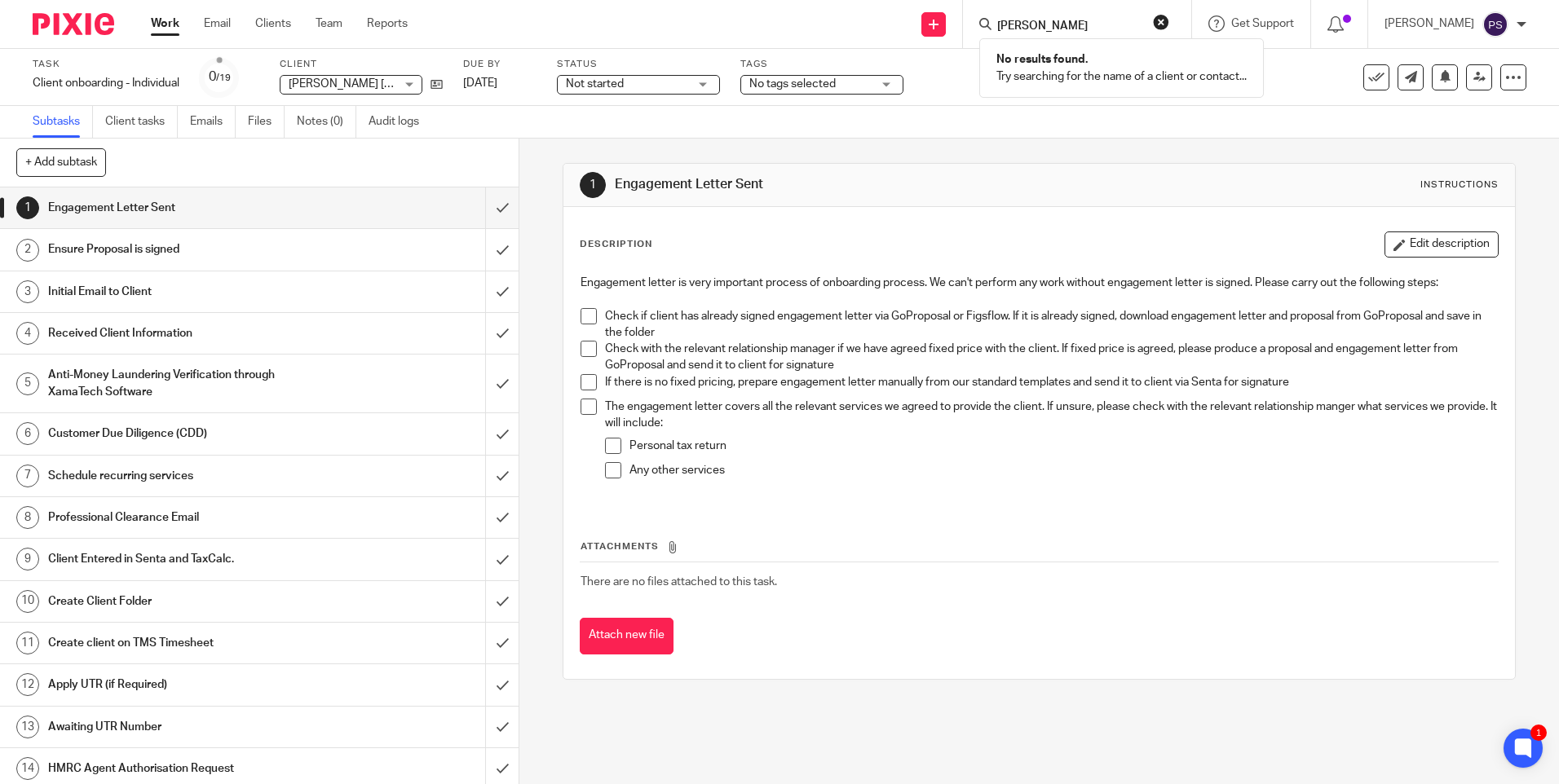
click at [1095, 20] on input "Anthony Sidney Hosmer" at bounding box center [1069, 27] width 147 height 15
paste input "Desislava Dimova"
type input "Desislava Dimova"
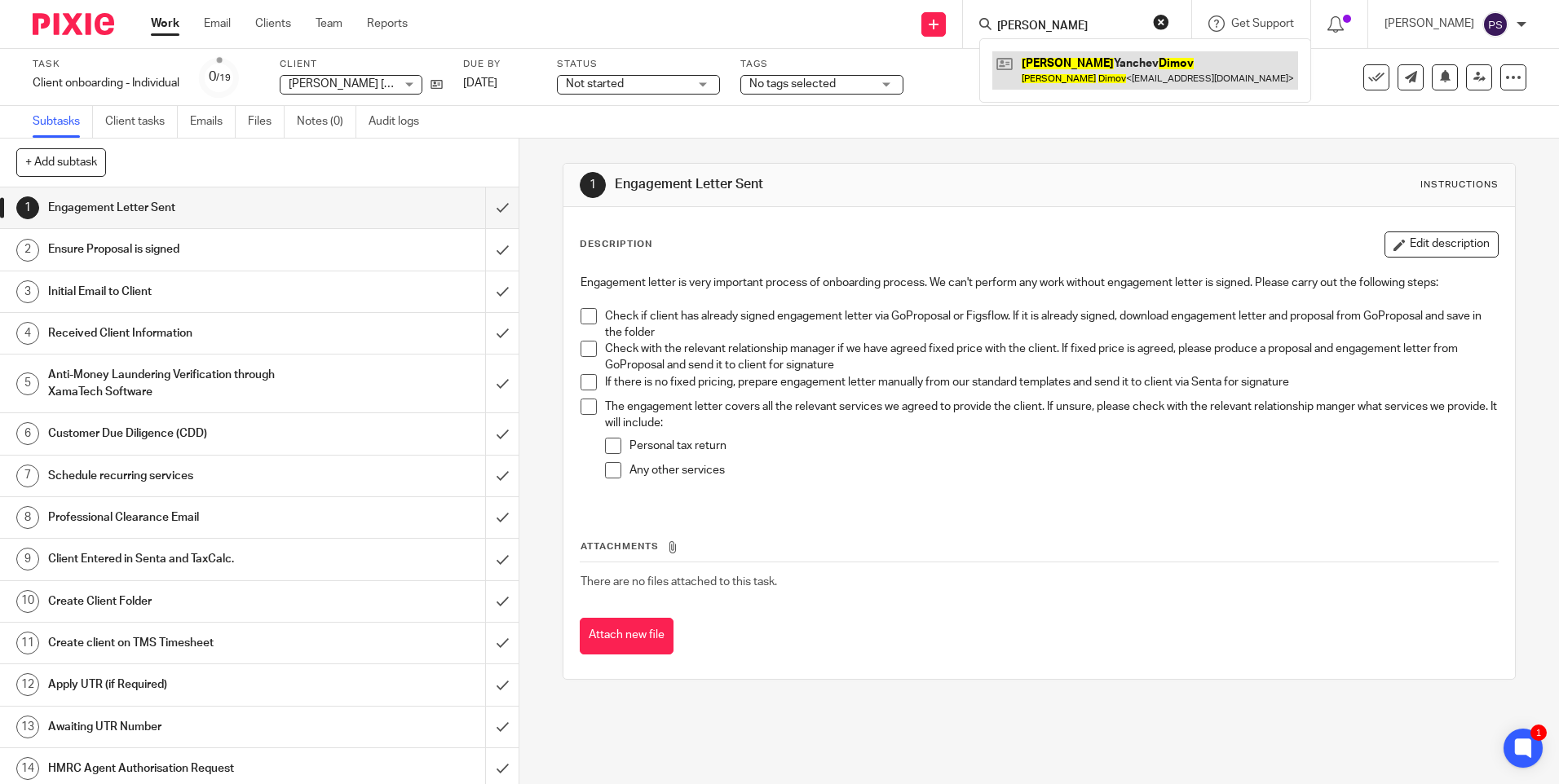
click at [1131, 71] on link at bounding box center [1145, 70] width 305 height 37
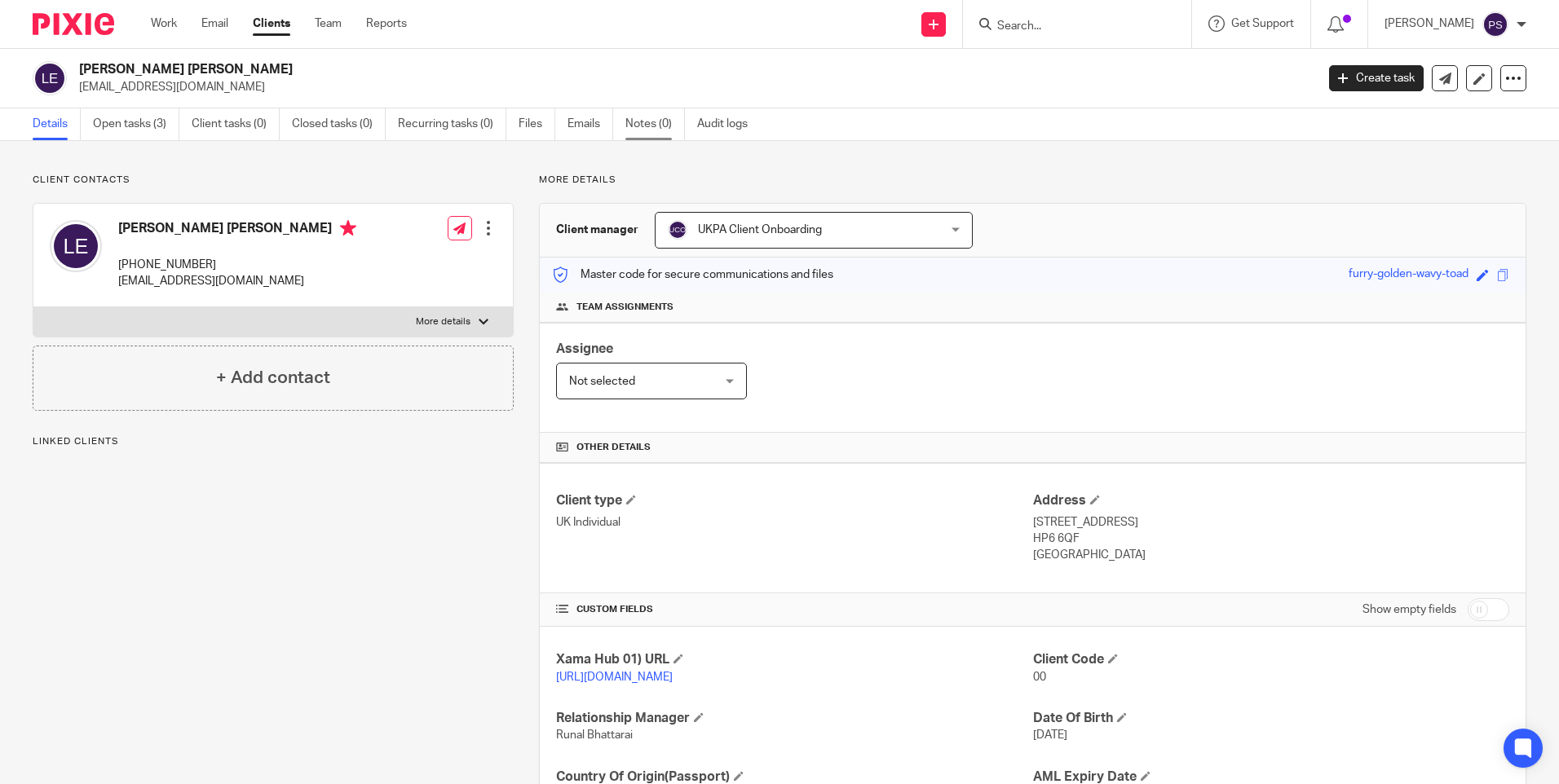
click at [641, 129] on link "Notes (0)" at bounding box center [655, 125] width 59 height 32
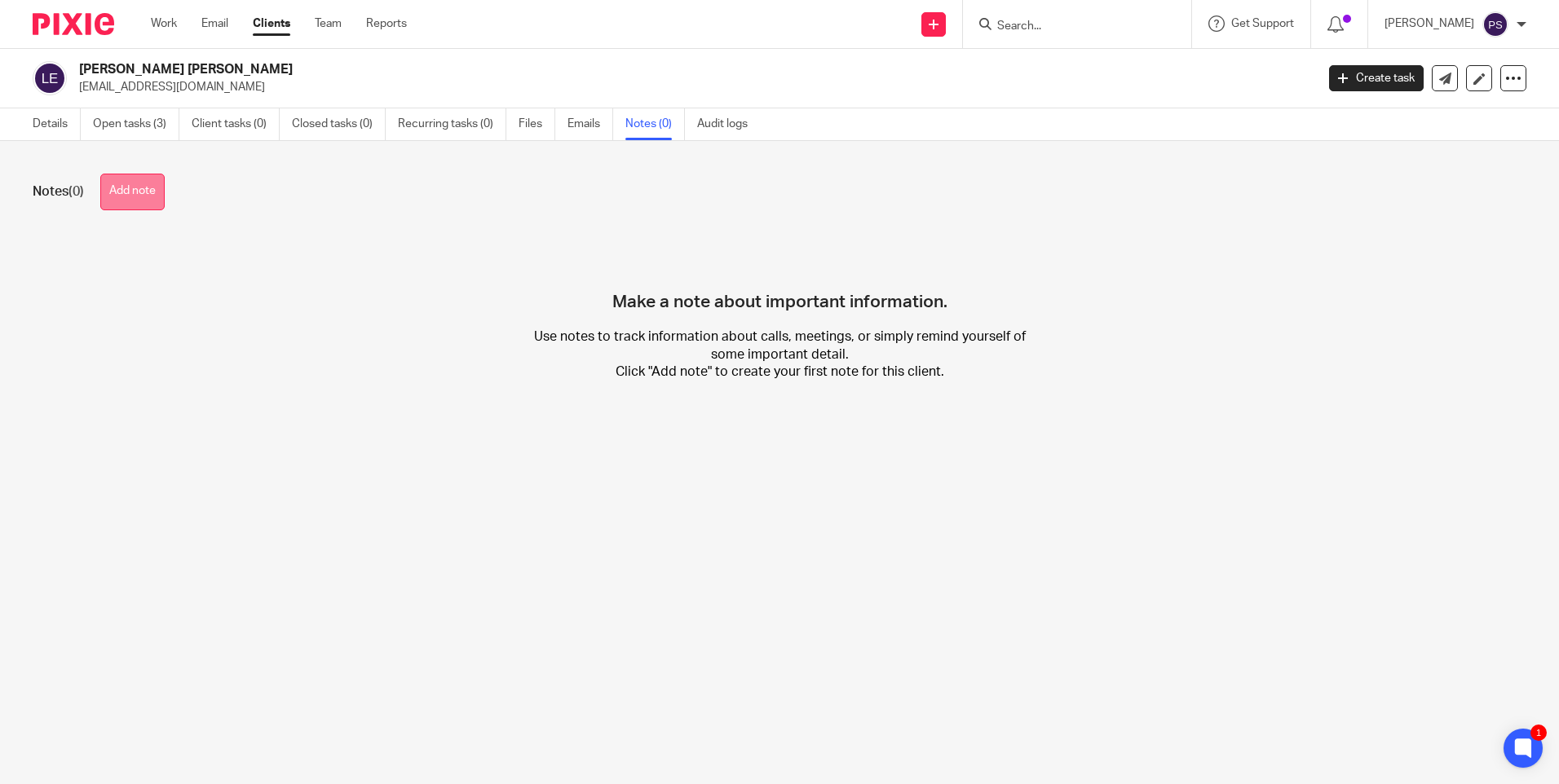
click at [139, 187] on button "Add note" at bounding box center [132, 191] width 65 height 36
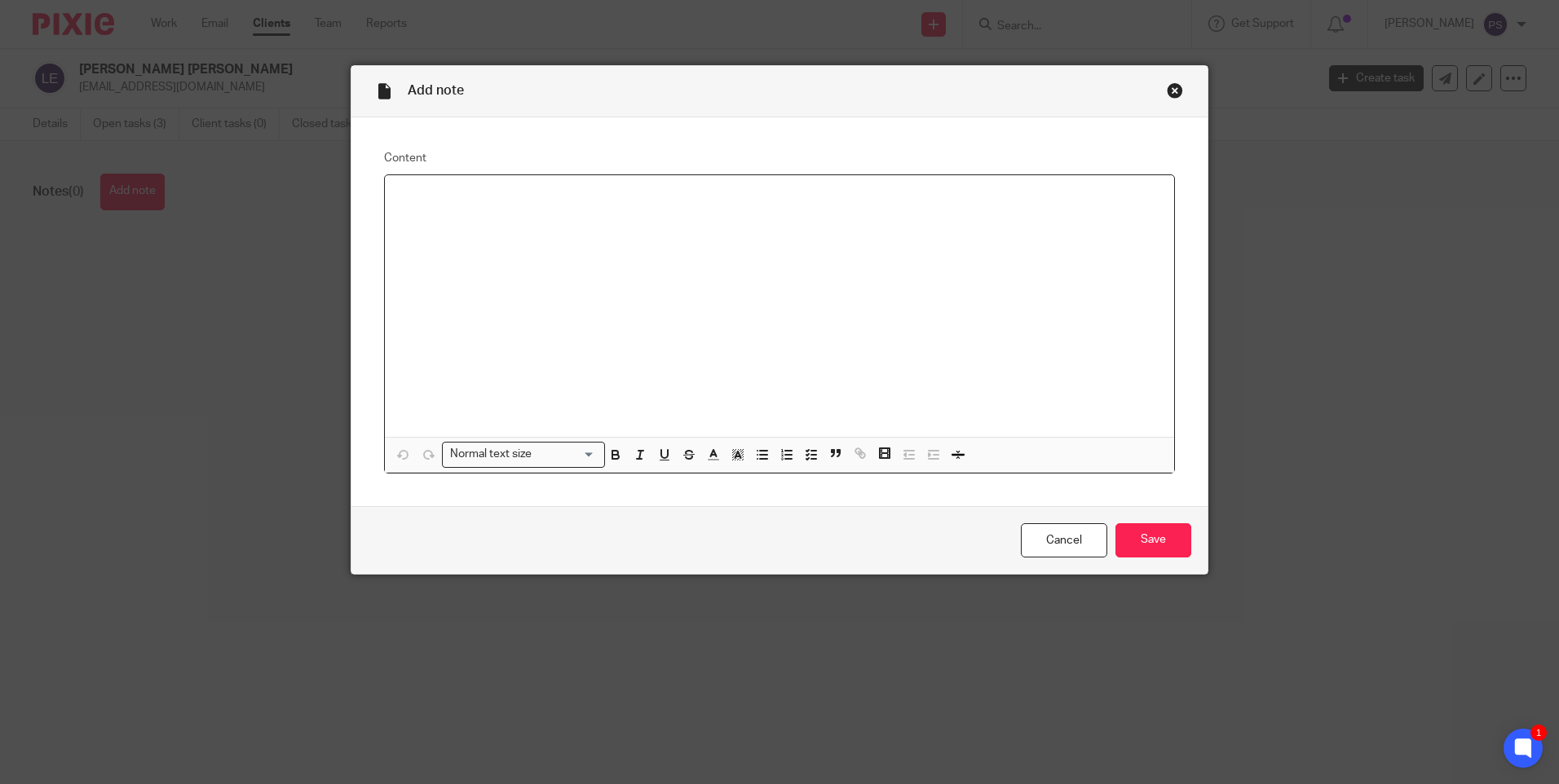
click at [390, 203] on div at bounding box center [780, 306] width 790 height 262
click at [814, 196] on p "Personal Tax Return 250.00 Employment Income Property Income Net Total 250.00 V…" at bounding box center [780, 196] width 763 height 16
drag, startPoint x: 536, startPoint y: 194, endPoint x: 726, endPoint y: 190, distance: 190.0
click at [726, 190] on p "Personal Tax Return 250.00 Employment Income Property Income Net Total 250 Plus…" at bounding box center [780, 196] width 763 height 16
click at [726, 189] on p "Personal Tax Return 250 = Net Total 250 Plus VAT 50" at bounding box center [780, 196] width 763 height 16
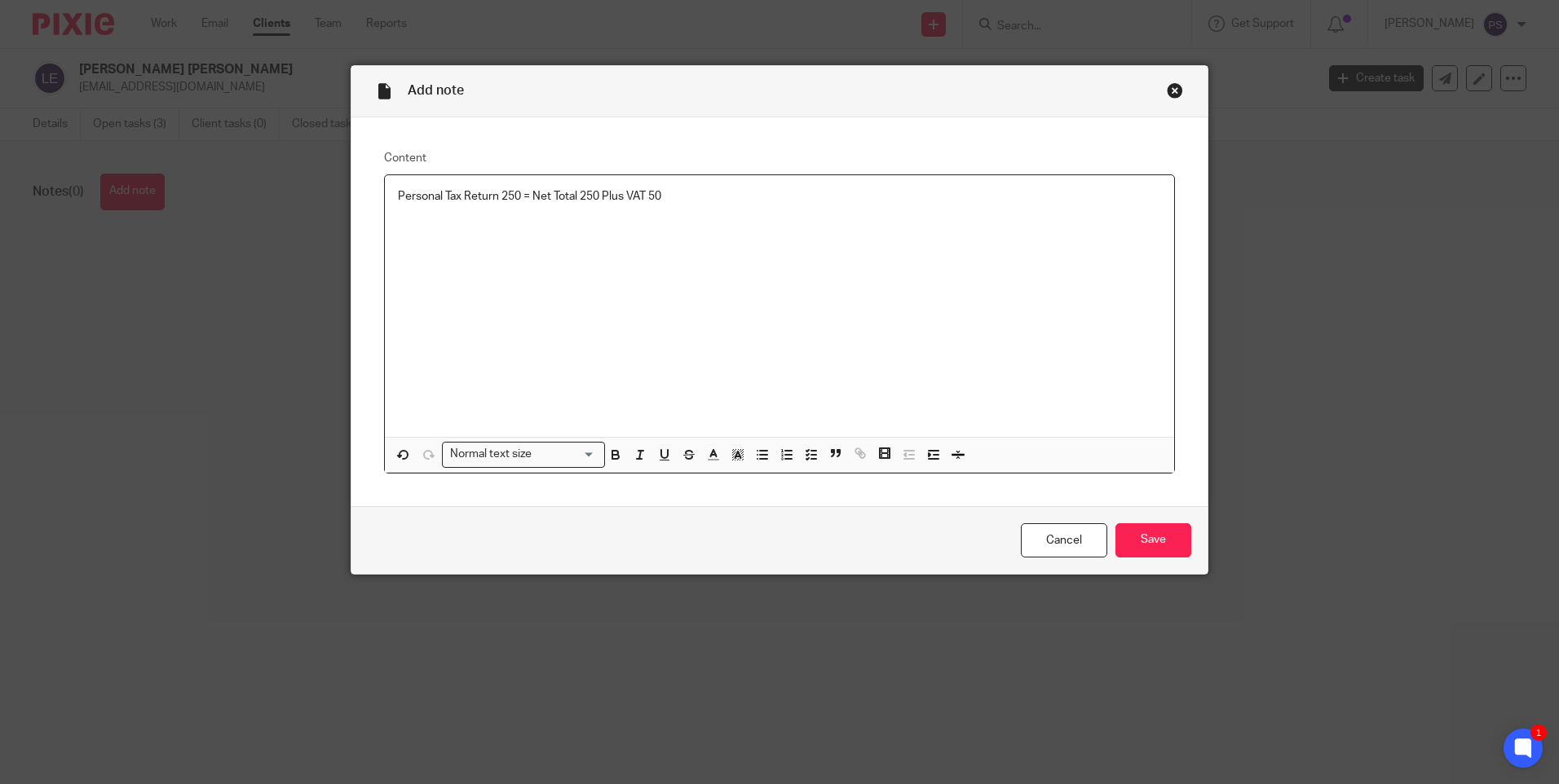
click at [387, 193] on div "Personal Tax Return 250 = Net Total 250 Plus VAT 50" at bounding box center [780, 306] width 790 height 262
click at [885, 190] on p "Services (Yearly) Fees (£)/ Year Personal Tax Return 250 = Net Total 250 Plus V…" at bounding box center [780, 196] width 763 height 16
click at [409, 219] on p at bounding box center [780, 212] width 763 height 16
click at [776, 211] on p "Services (One-off) Fees (£) Let Property Campaign 400.00 Net Total 400.00 VAT 80" at bounding box center [780, 212] width 763 height 16
click at [854, 217] on p "Services (One-off) Fees (£) Let Property Campaign 400 = Net Total 400 Plus VAT …" at bounding box center [780, 212] width 763 height 16
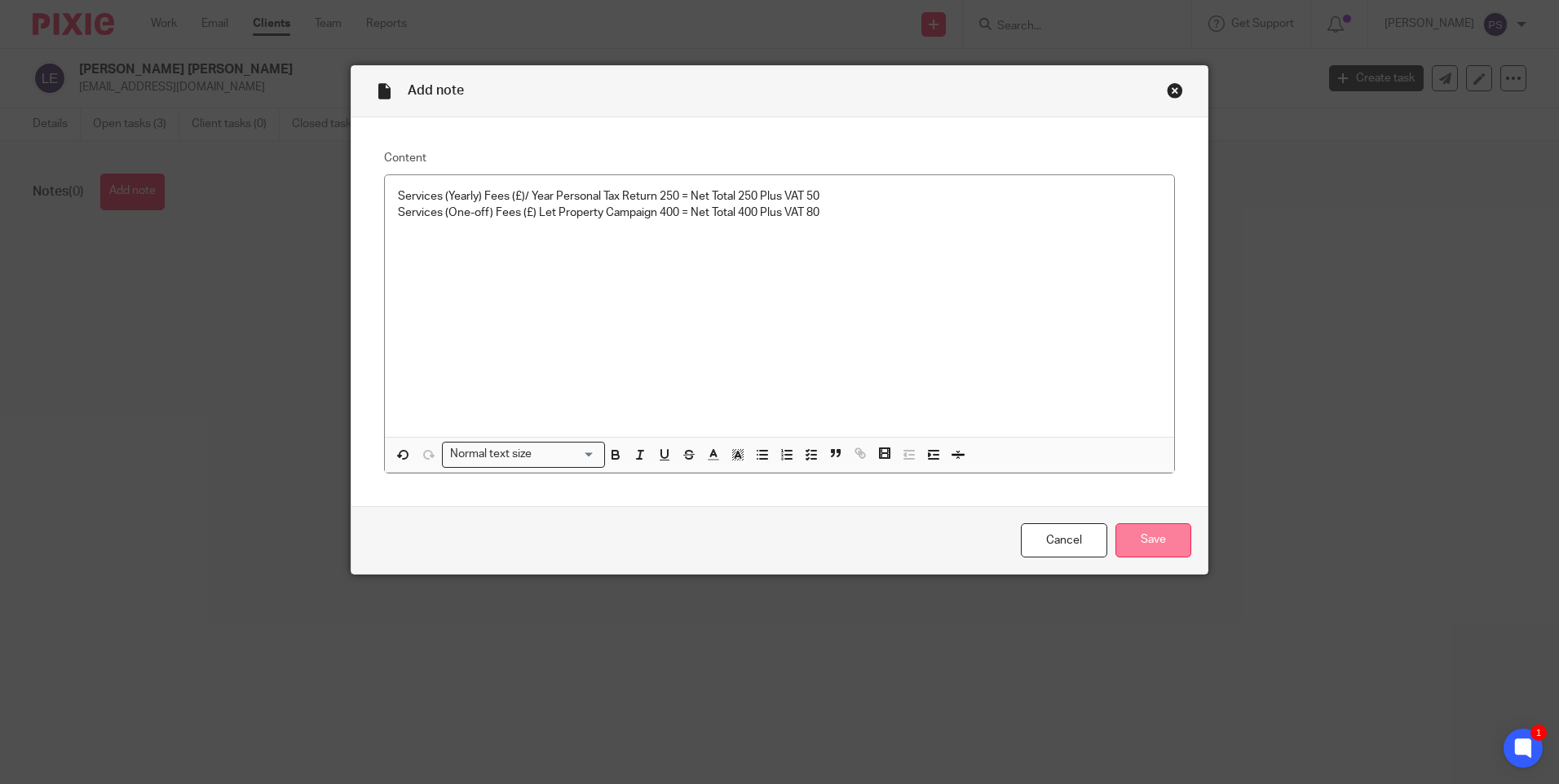
click at [1133, 535] on input "Save" at bounding box center [1154, 541] width 76 height 35
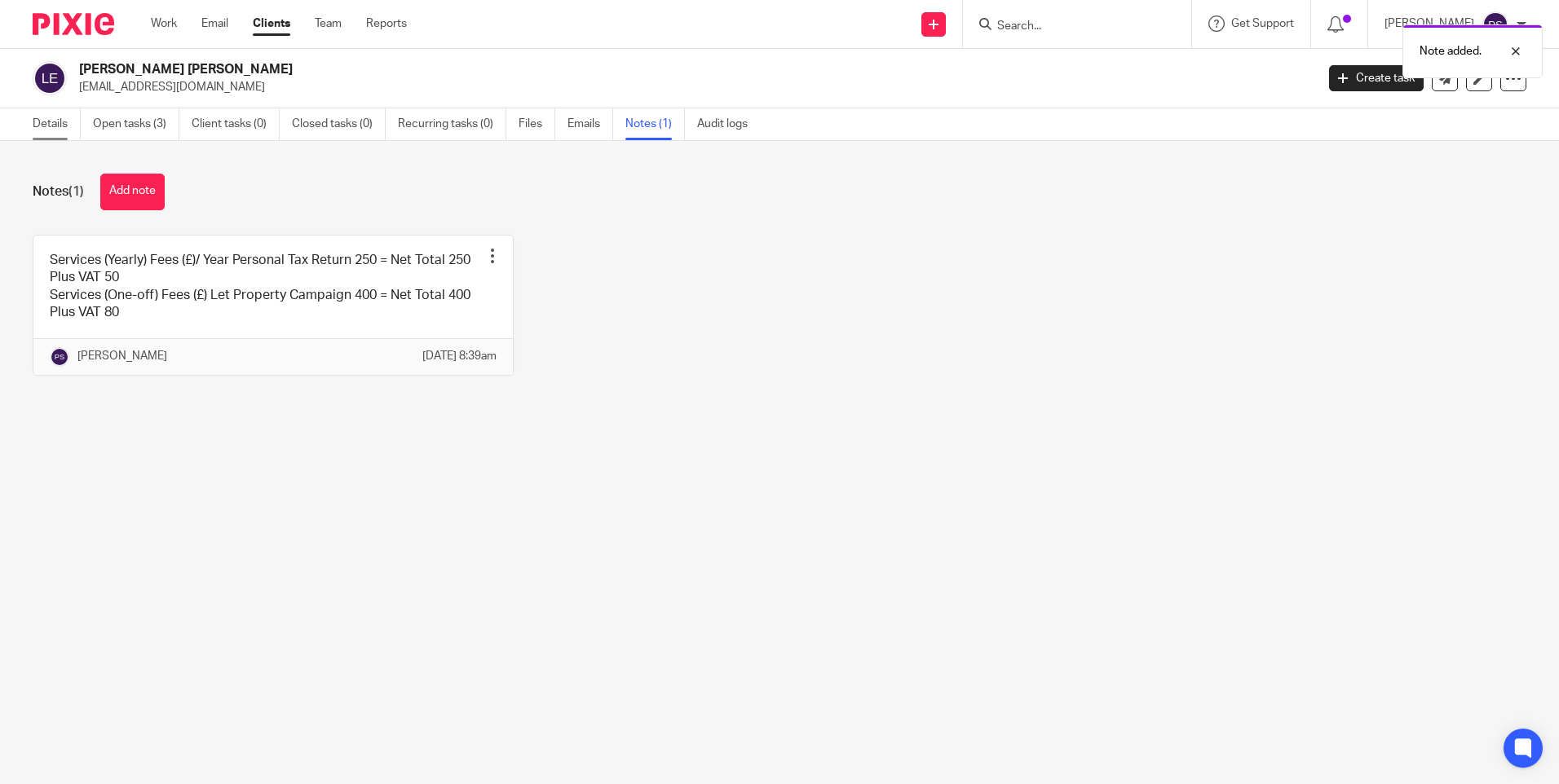
click at [56, 121] on link "Details" at bounding box center [57, 125] width 48 height 32
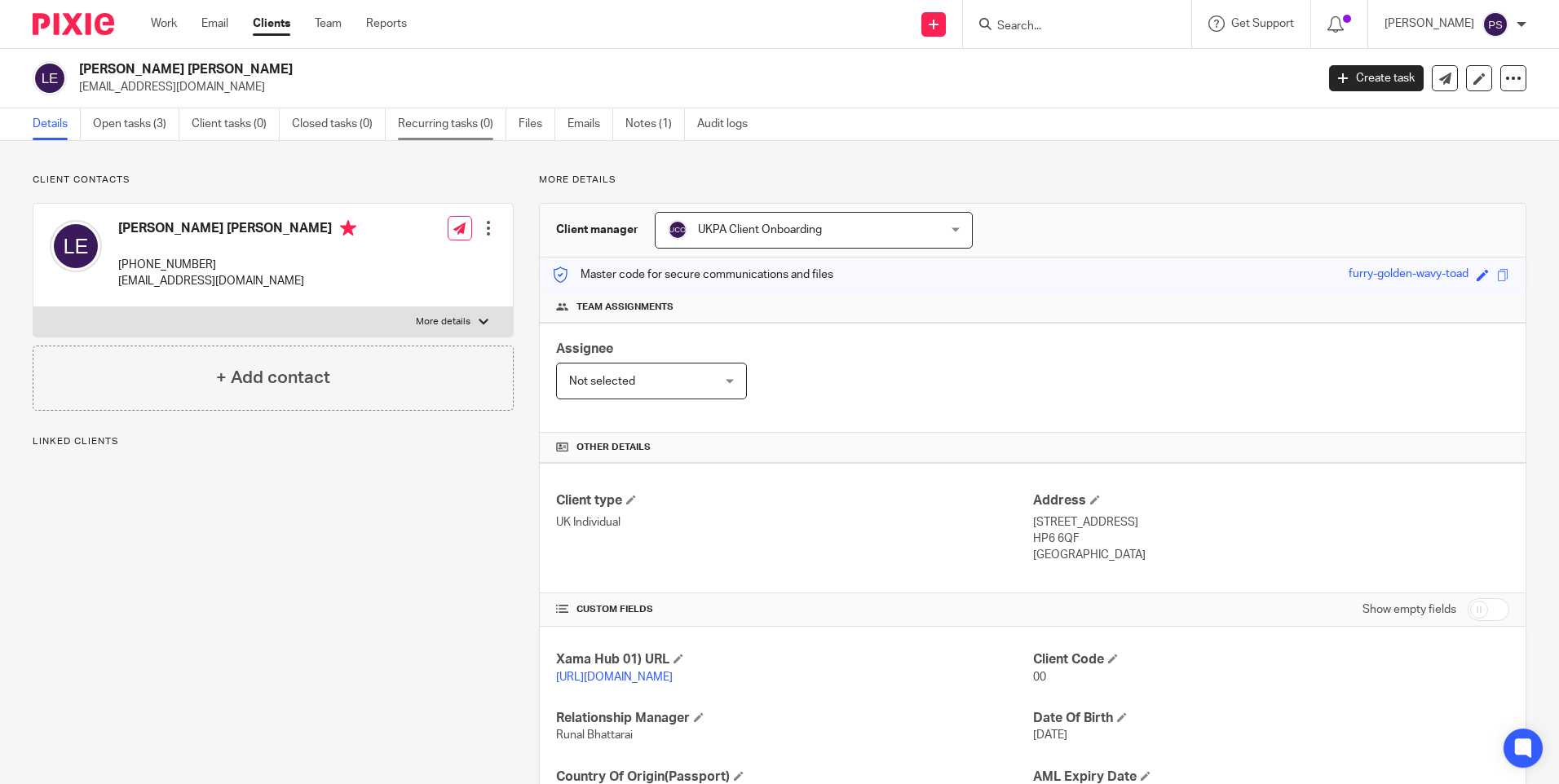
click at [458, 128] on link "Recurring tasks (0)" at bounding box center [452, 125] width 109 height 32
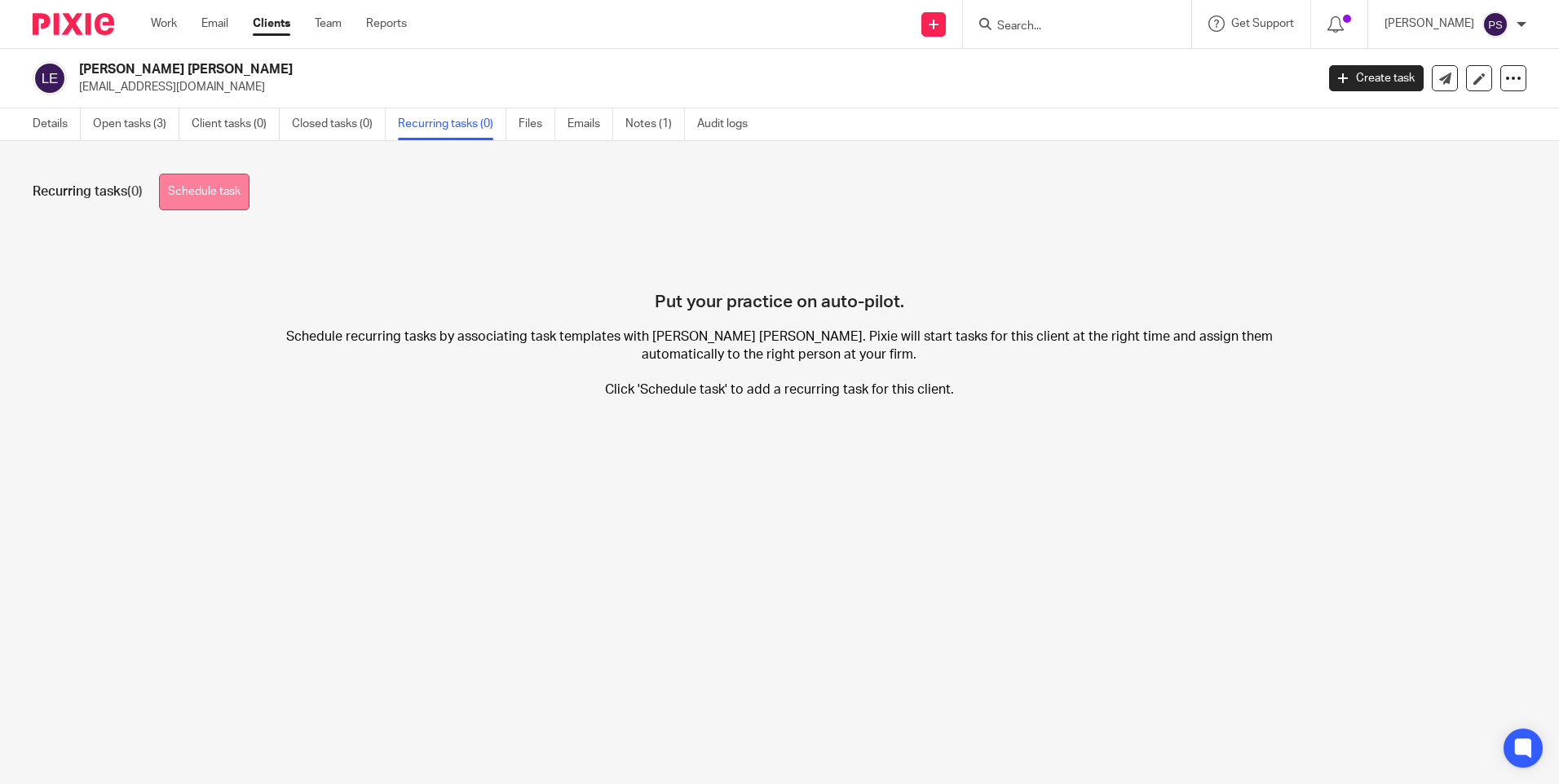
click at [225, 185] on link "Schedule task" at bounding box center [205, 191] width 90 height 36
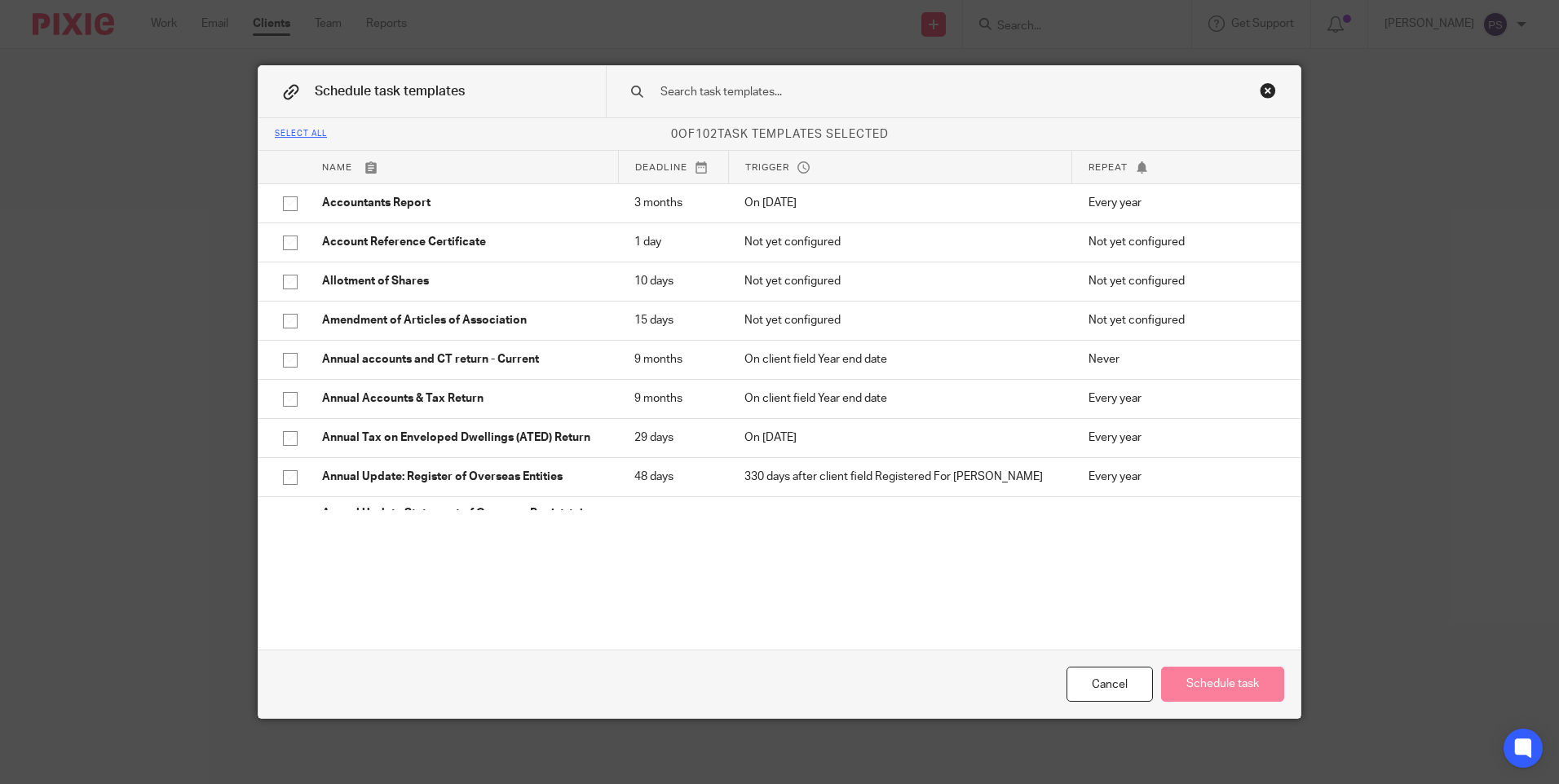
click at [685, 86] on input "text" at bounding box center [927, 92] width 537 height 18
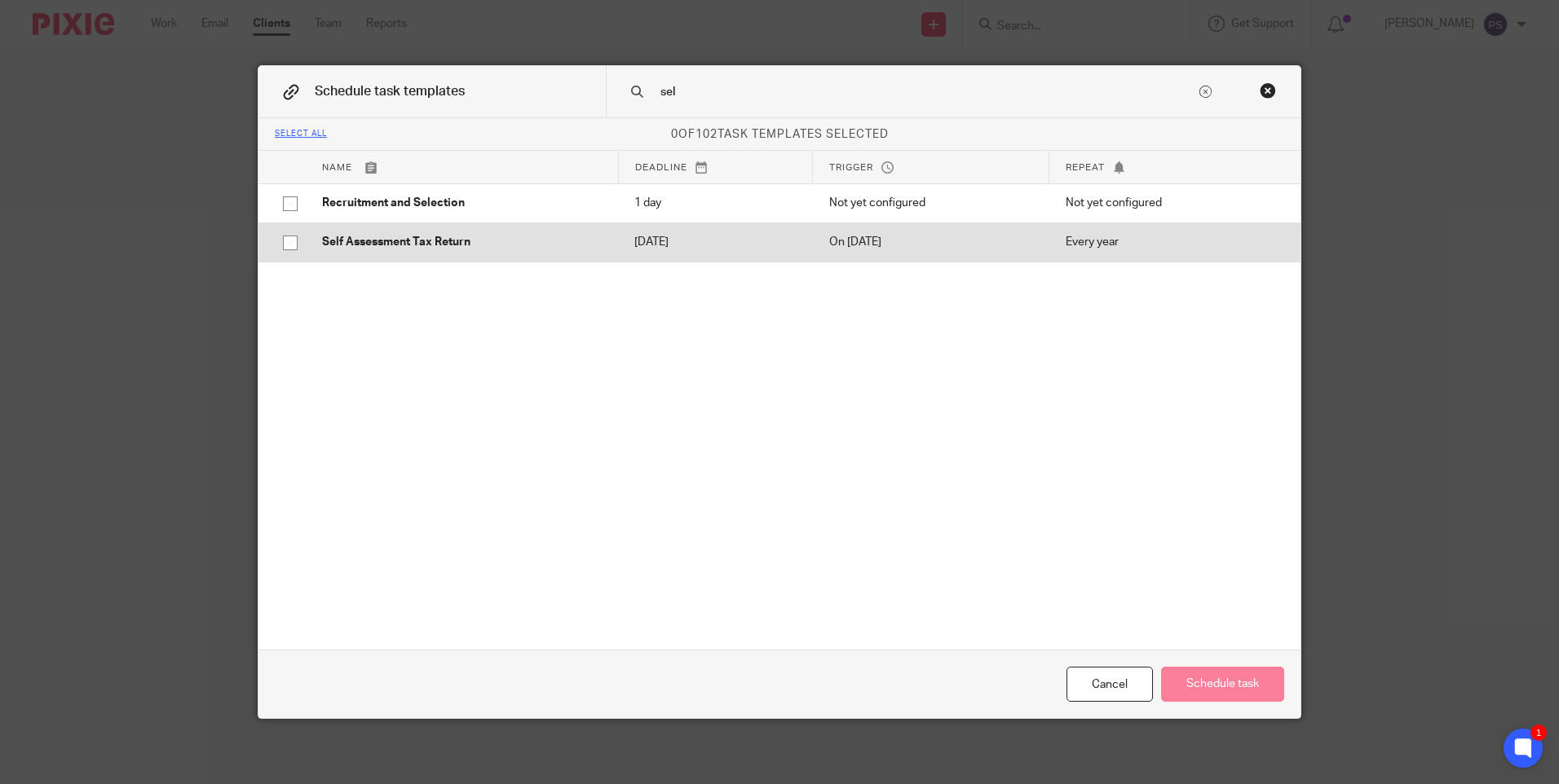
type input "sel"
click at [281, 241] on input "checkbox" at bounding box center [289, 242] width 31 height 31
checkbox input "true"
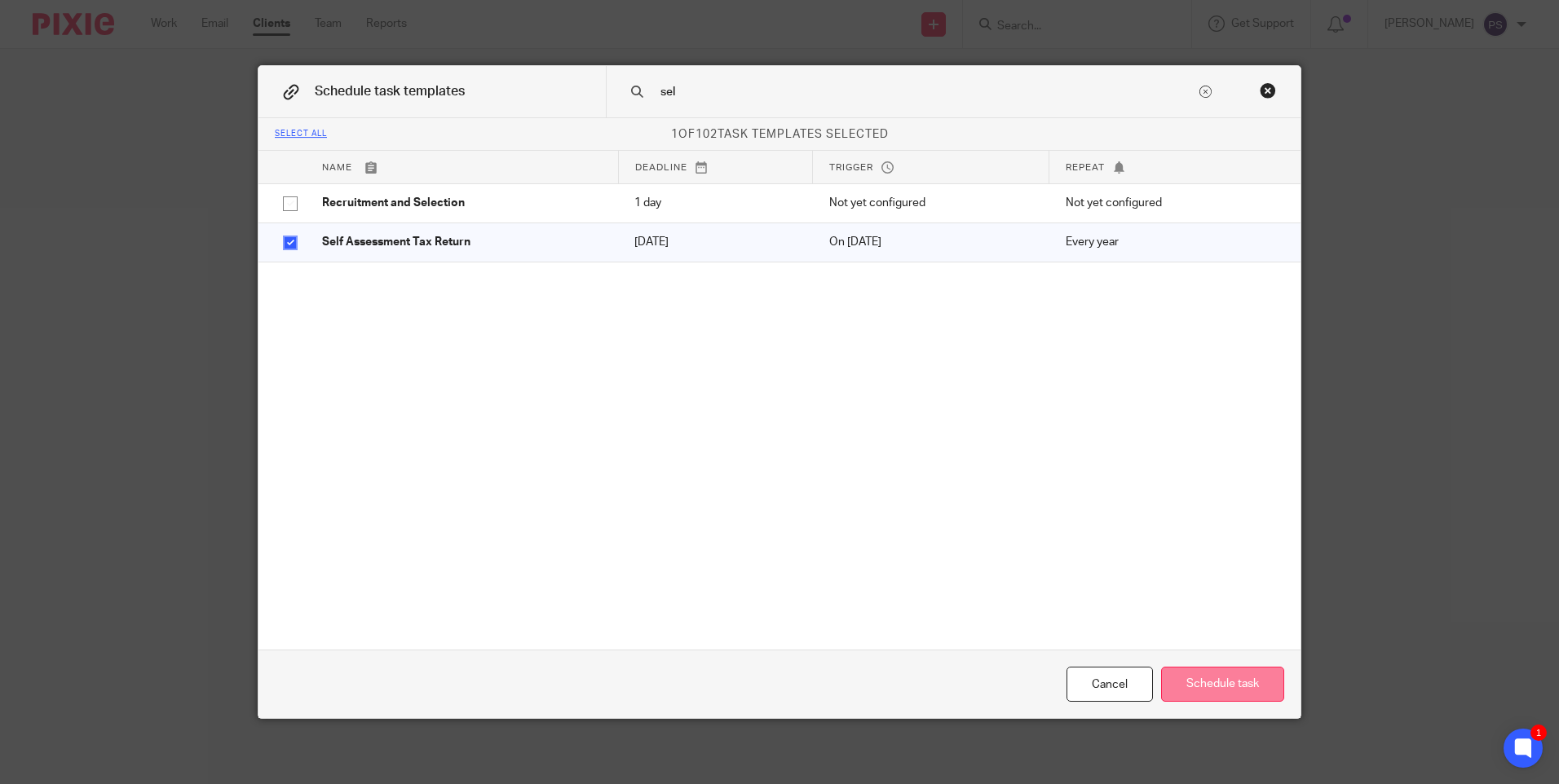
click at [1248, 686] on button "Schedule task" at bounding box center [1223, 685] width 123 height 35
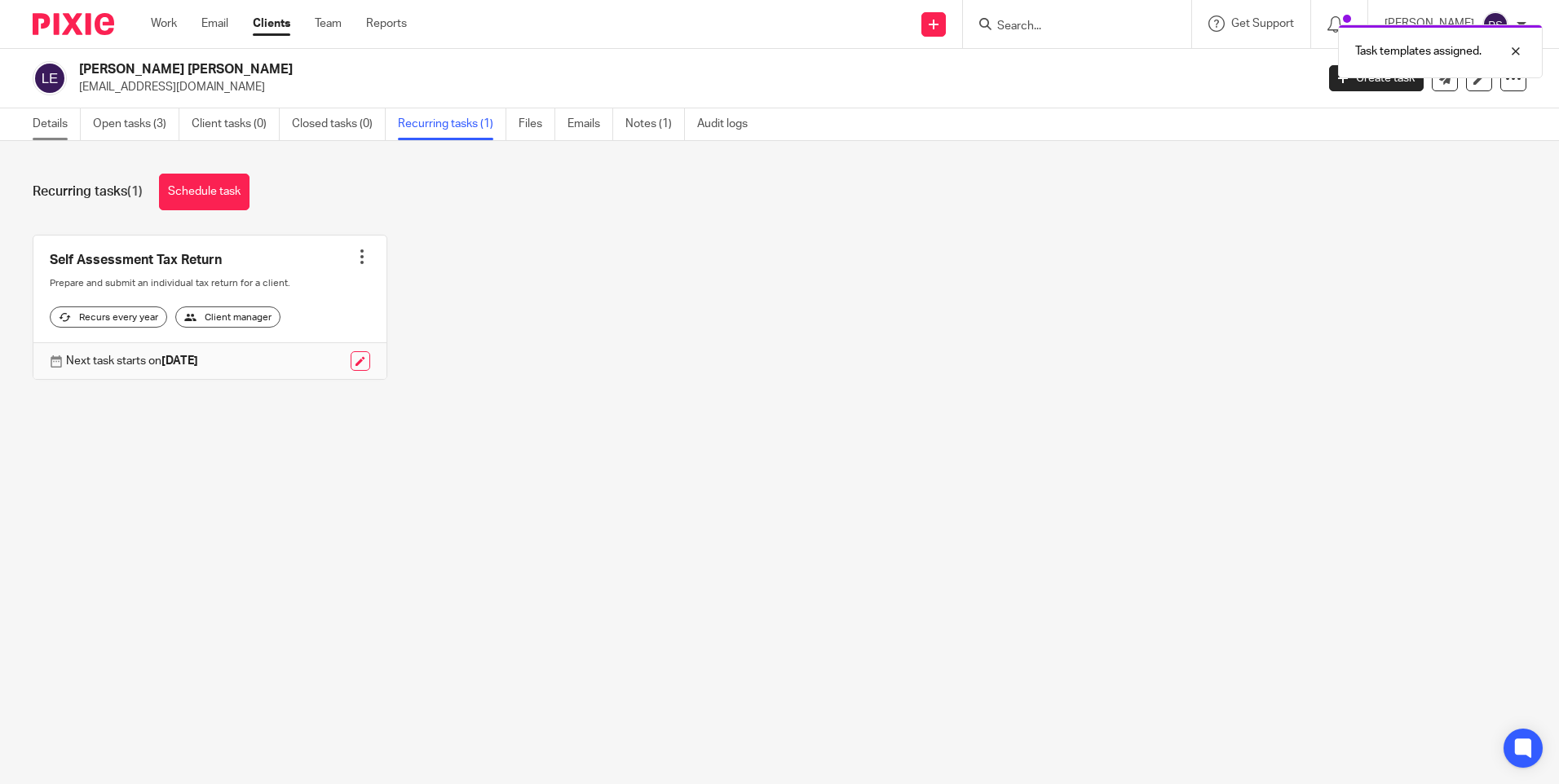
click at [56, 119] on link "Details" at bounding box center [57, 125] width 48 height 32
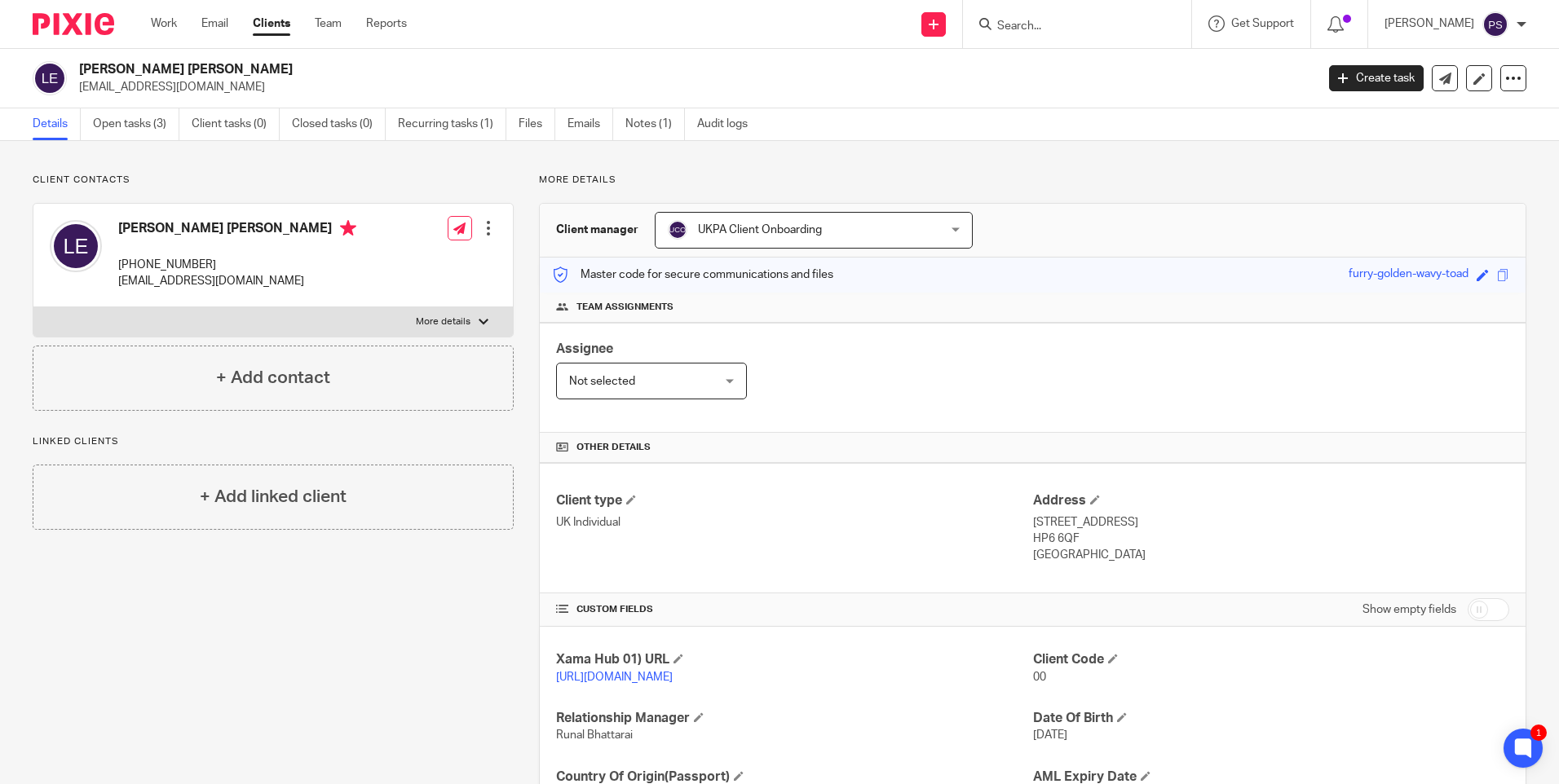
click at [157, 70] on h2 "[PERSON_NAME] [PERSON_NAME]" at bounding box center [568, 69] width 980 height 17
copy div "[PERSON_NAME] [PERSON_NAME]"
click at [215, 178] on p "Client contacts" at bounding box center [274, 180] width 482 height 13
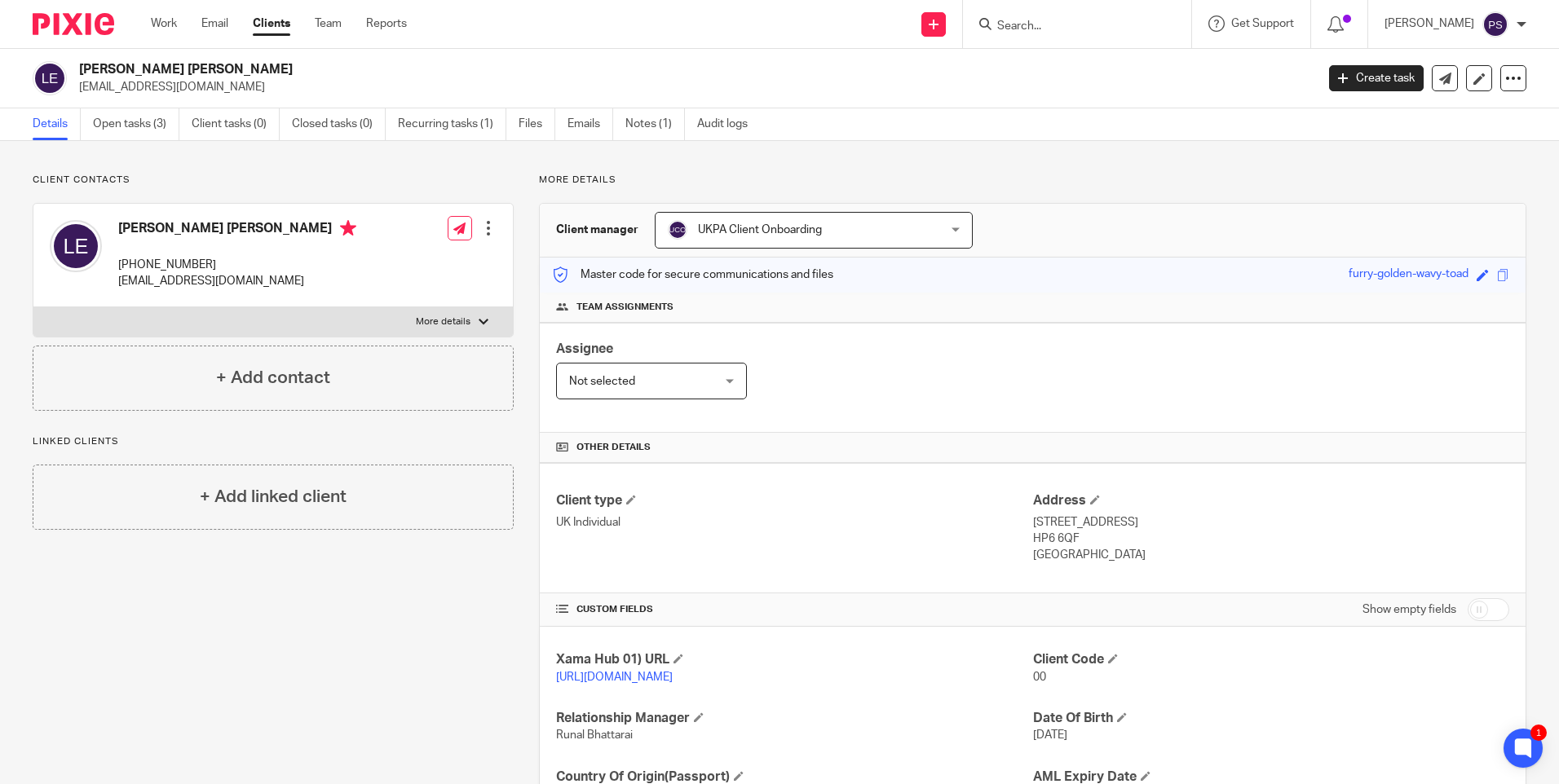
click at [1076, 29] on input "Search" at bounding box center [1069, 27] width 147 height 15
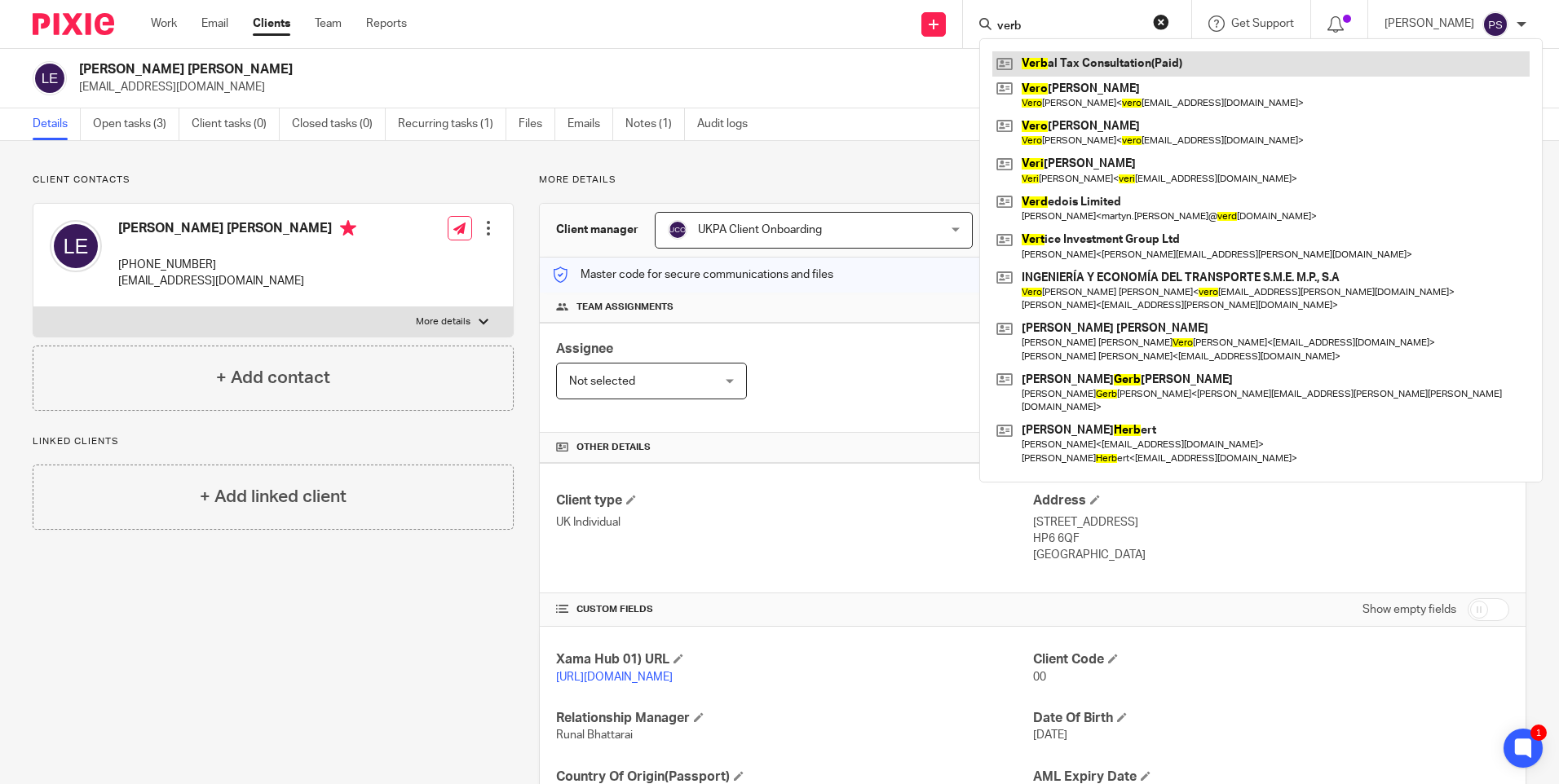
type input "verb"
click at [1133, 56] on link at bounding box center [1261, 64] width 537 height 25
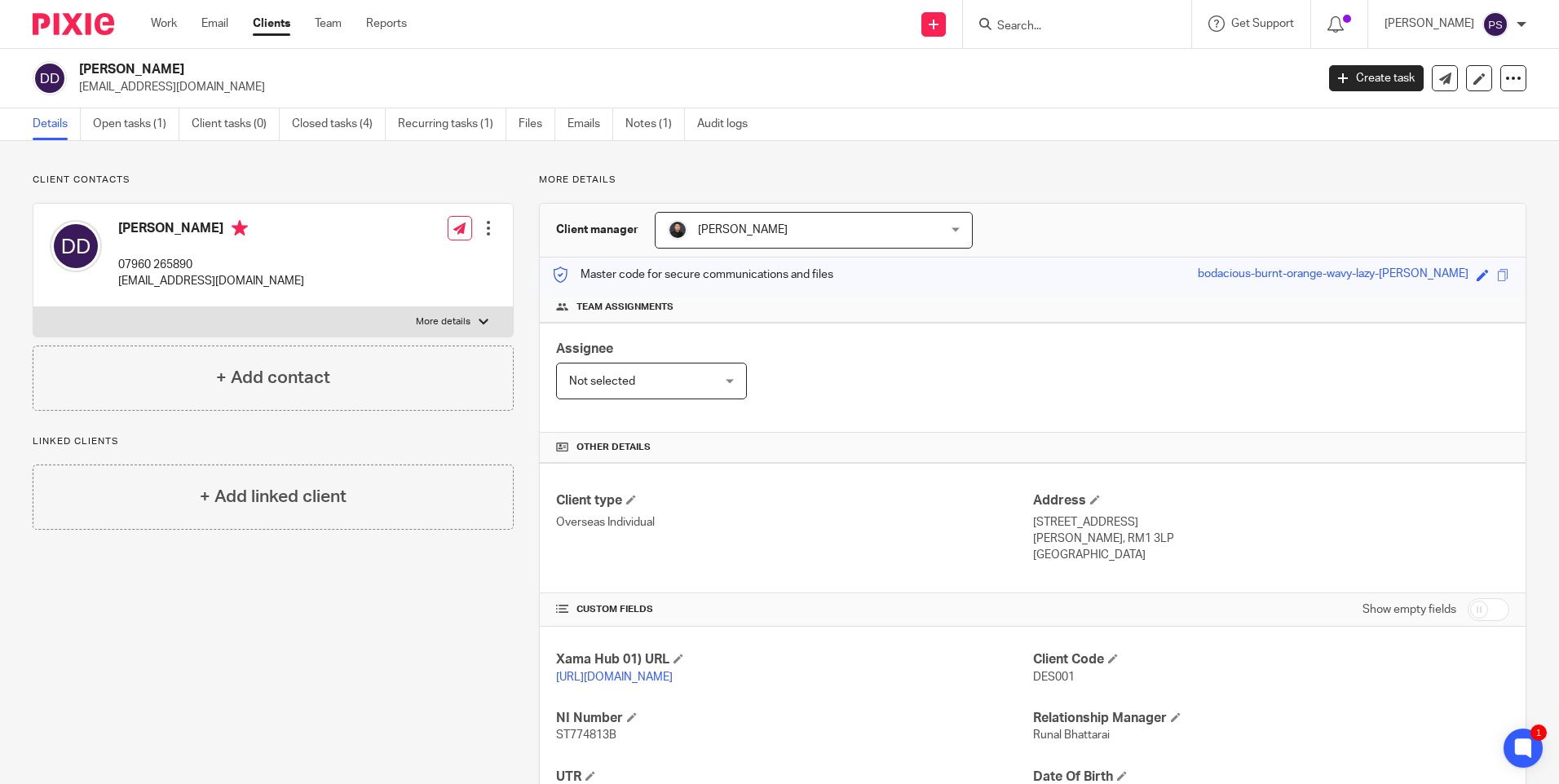
click at [1077, 22] on input "Search" at bounding box center [1069, 27] width 147 height 15
paste input "[EMAIL_ADDRESS][DOMAIN_NAME]"
type input "[EMAIL_ADDRESS][DOMAIN_NAME]"
click at [1169, 26] on button "reset" at bounding box center [1162, 22] width 16 height 16
click at [1046, 26] on input "Search" at bounding box center [1069, 27] width 147 height 15
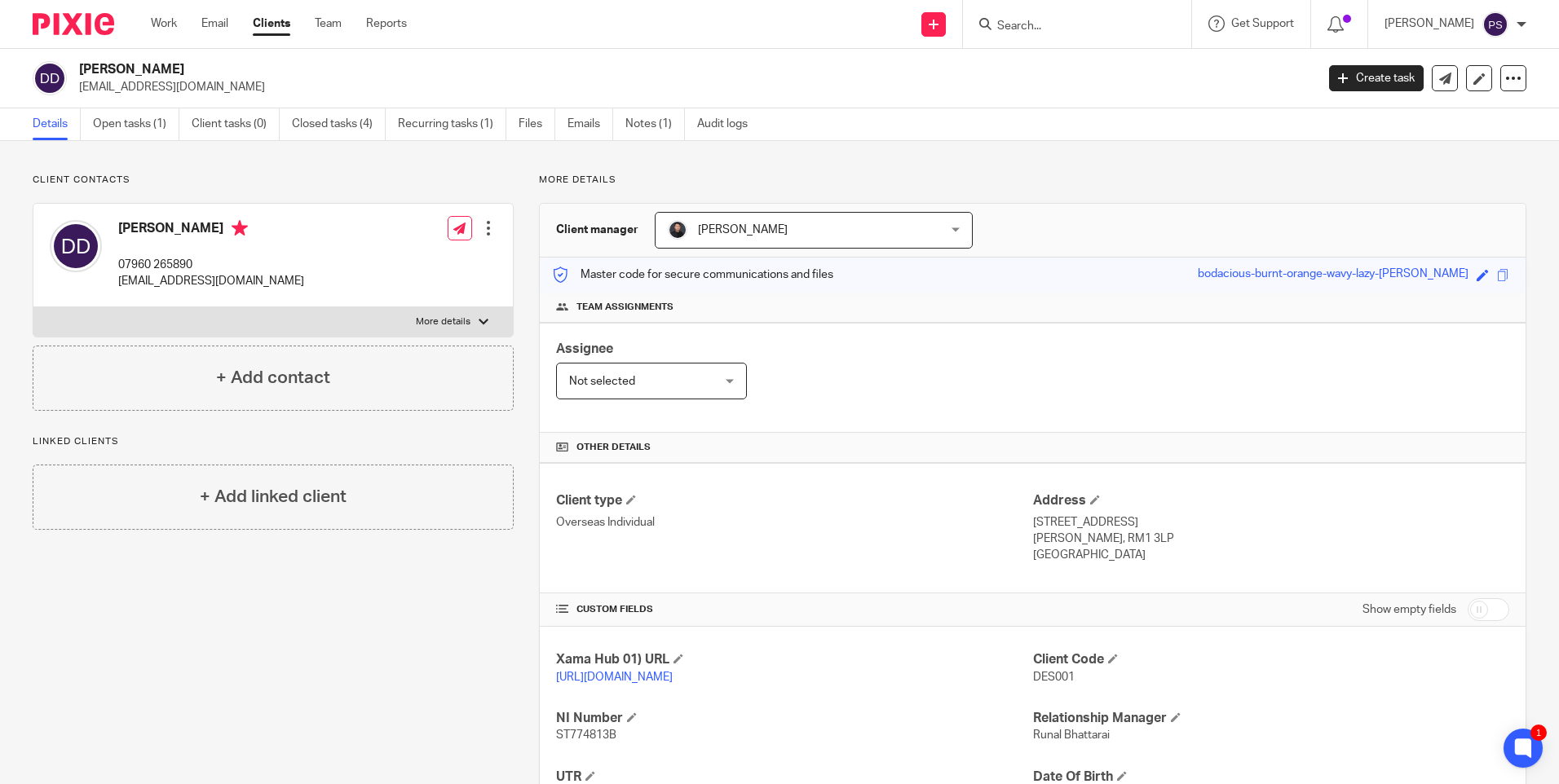
paste input "[PERSON_NAME]"
type input "[PERSON_NAME]"
click at [1169, 22] on button "reset" at bounding box center [1162, 22] width 16 height 16
paste input "[PERSON_NAME]"
click at [1062, 26] on input "Search" at bounding box center [1069, 27] width 147 height 15
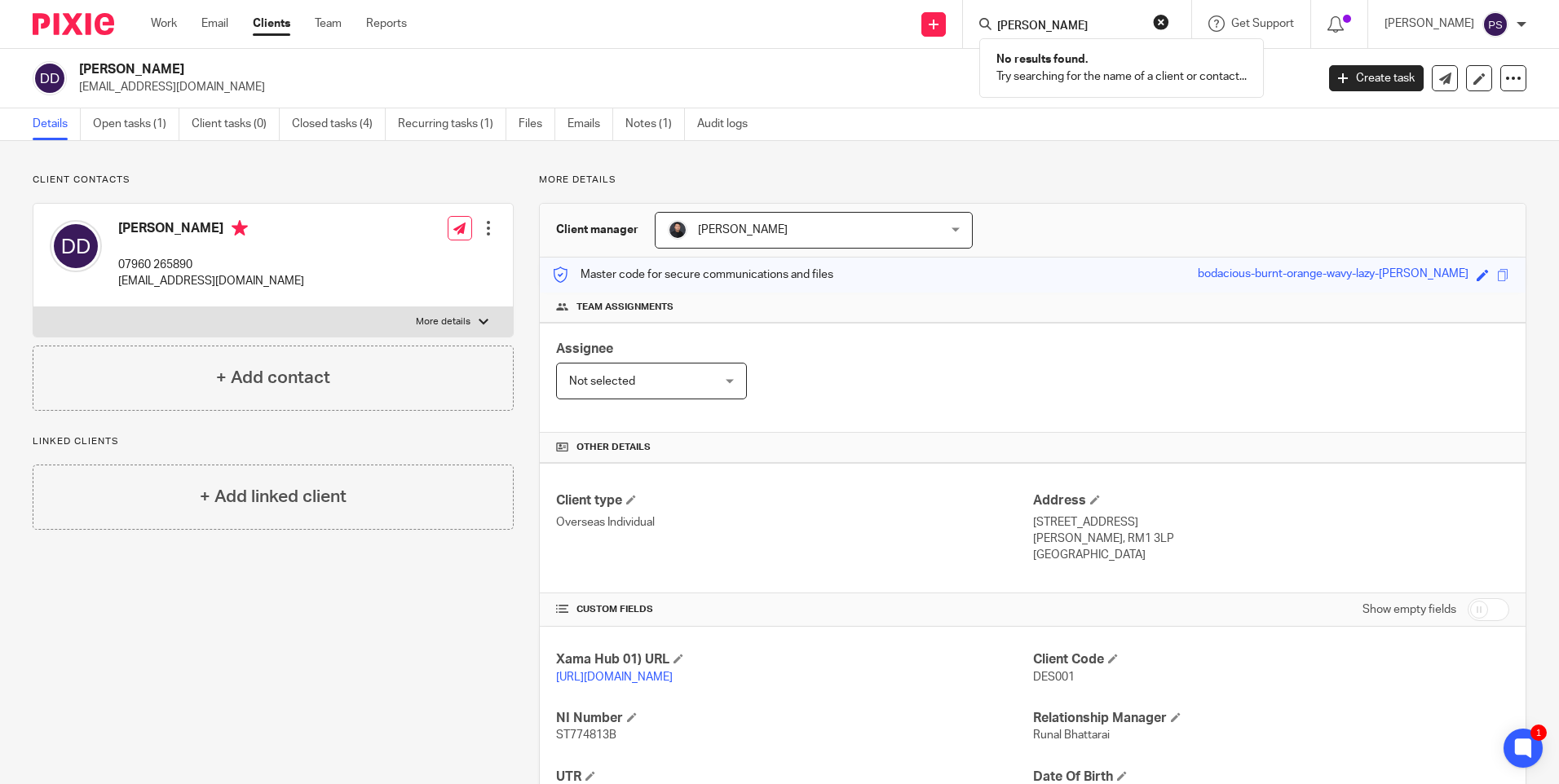
type input "[PERSON_NAME]"
click at [1169, 25] on button "reset" at bounding box center [1162, 22] width 16 height 16
click at [1096, 27] on input "Search" at bounding box center [1069, 27] width 147 height 15
paste input "[EMAIL_ADDRESS][DOMAIN_NAME]"
type input "[EMAIL_ADDRESS][DOMAIN_NAME]"
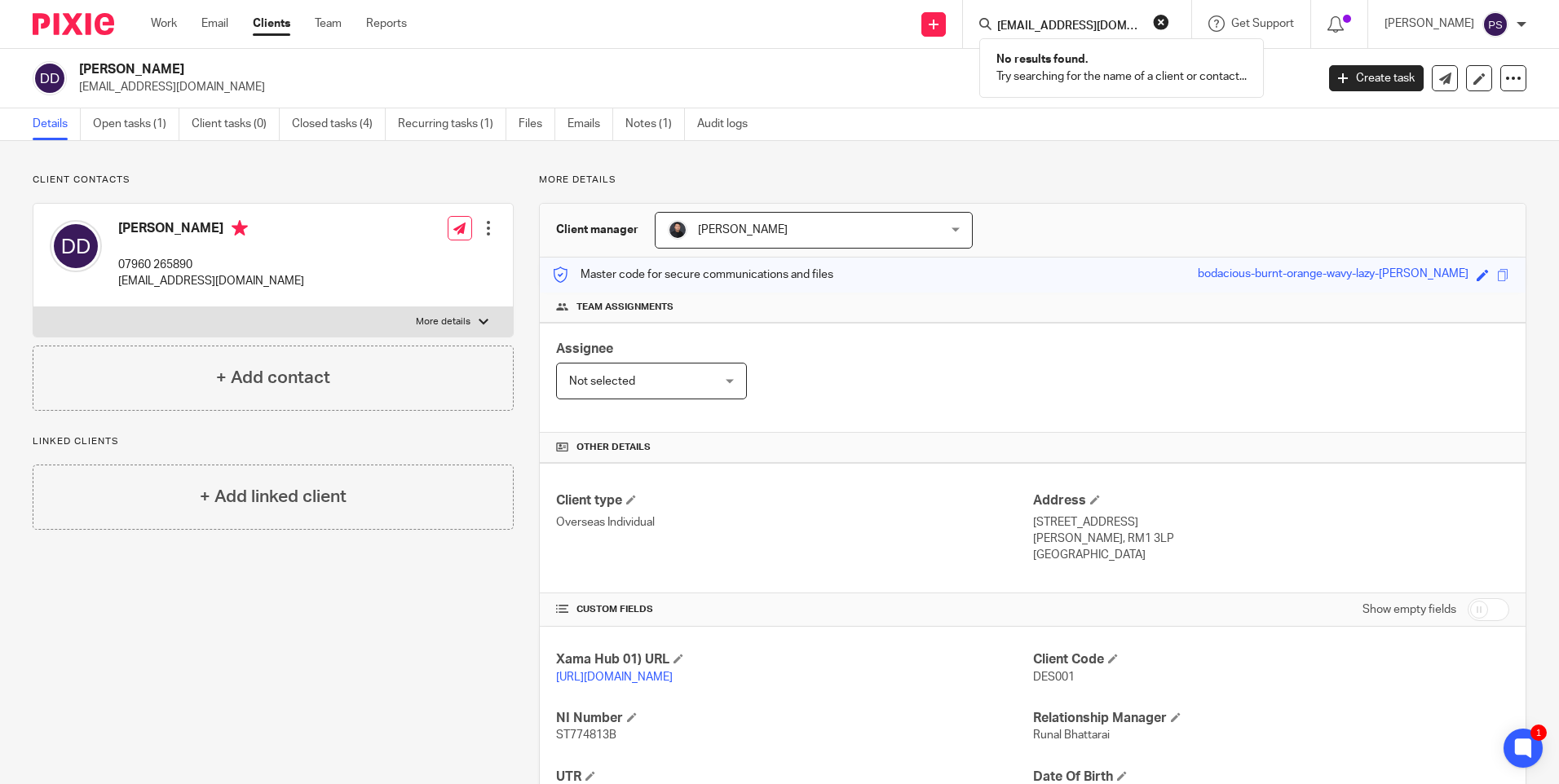
drag, startPoint x: 1187, startPoint y: 22, endPoint x: 1281, endPoint y: 126, distance: 140.2
click at [1169, 24] on button "reset" at bounding box center [1162, 22] width 16 height 16
click at [1079, 26] on input "Search" at bounding box center [1069, 27] width 147 height 15
paste input "Anthony Sidney Hosmer"
click at [1143, 21] on input "Anthony Sidney Hosmer" at bounding box center [1069, 27] width 147 height 15
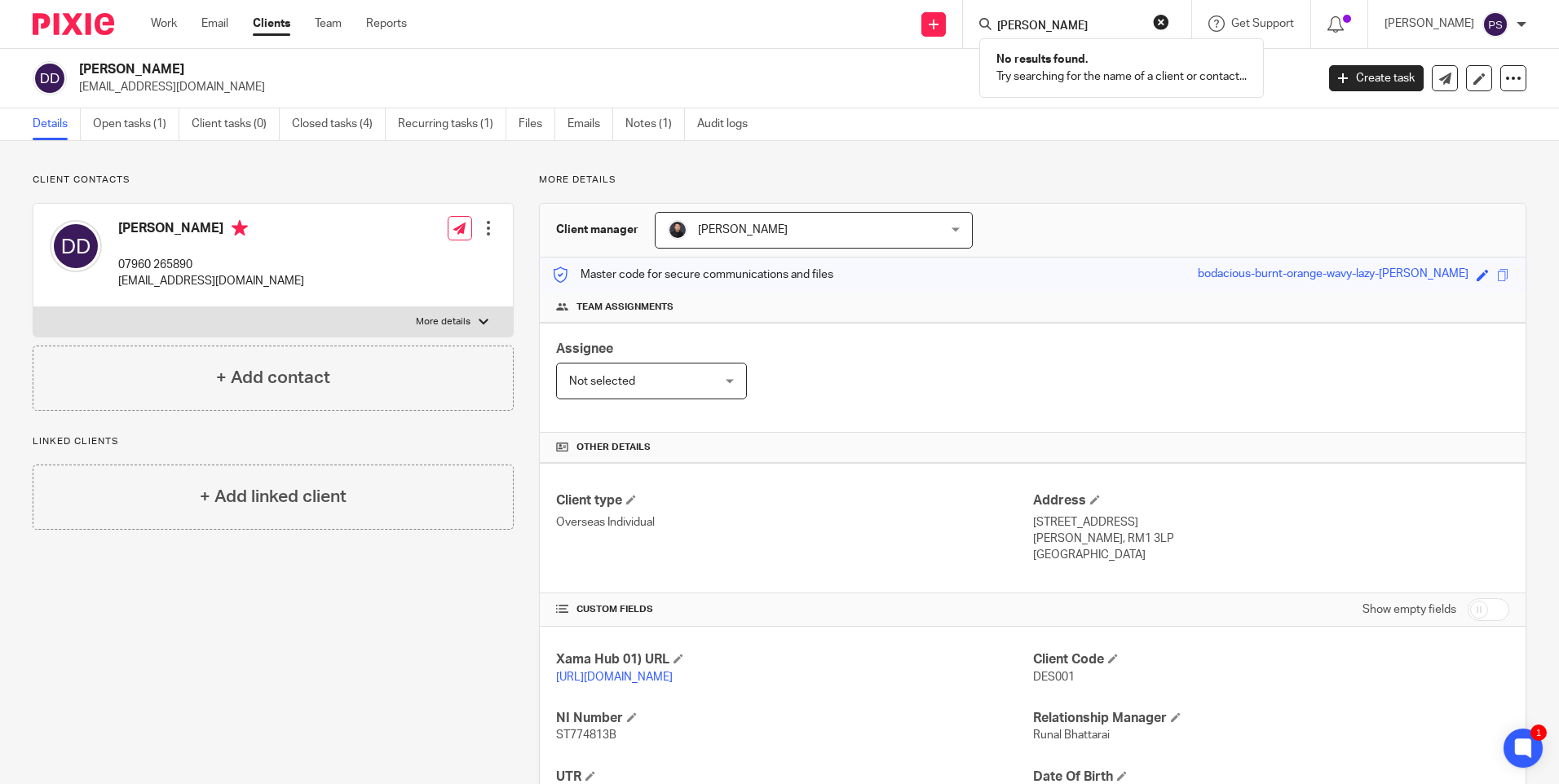
click at [1143, 21] on input "Anthony Sidney Hosmer" at bounding box center [1069, 27] width 147 height 15
paste input "tony_hosmer@yahoo.co.uk"
type input "tony_hosmer@yahoo.co.uk"
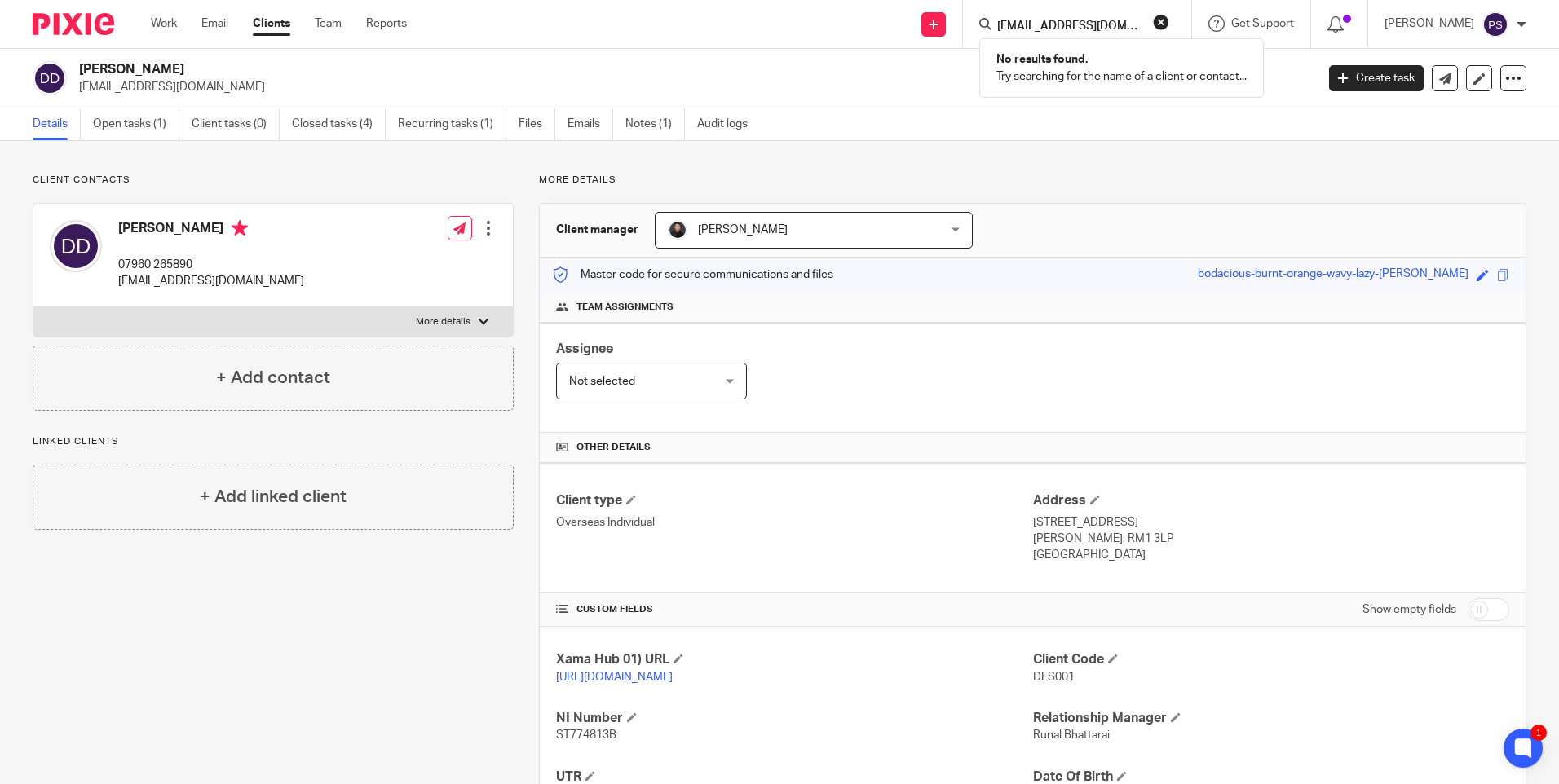
click at [1169, 24] on button "reset" at bounding box center [1162, 22] width 16 height 16
click at [1123, 26] on input "Search" at bounding box center [1069, 27] width 147 height 15
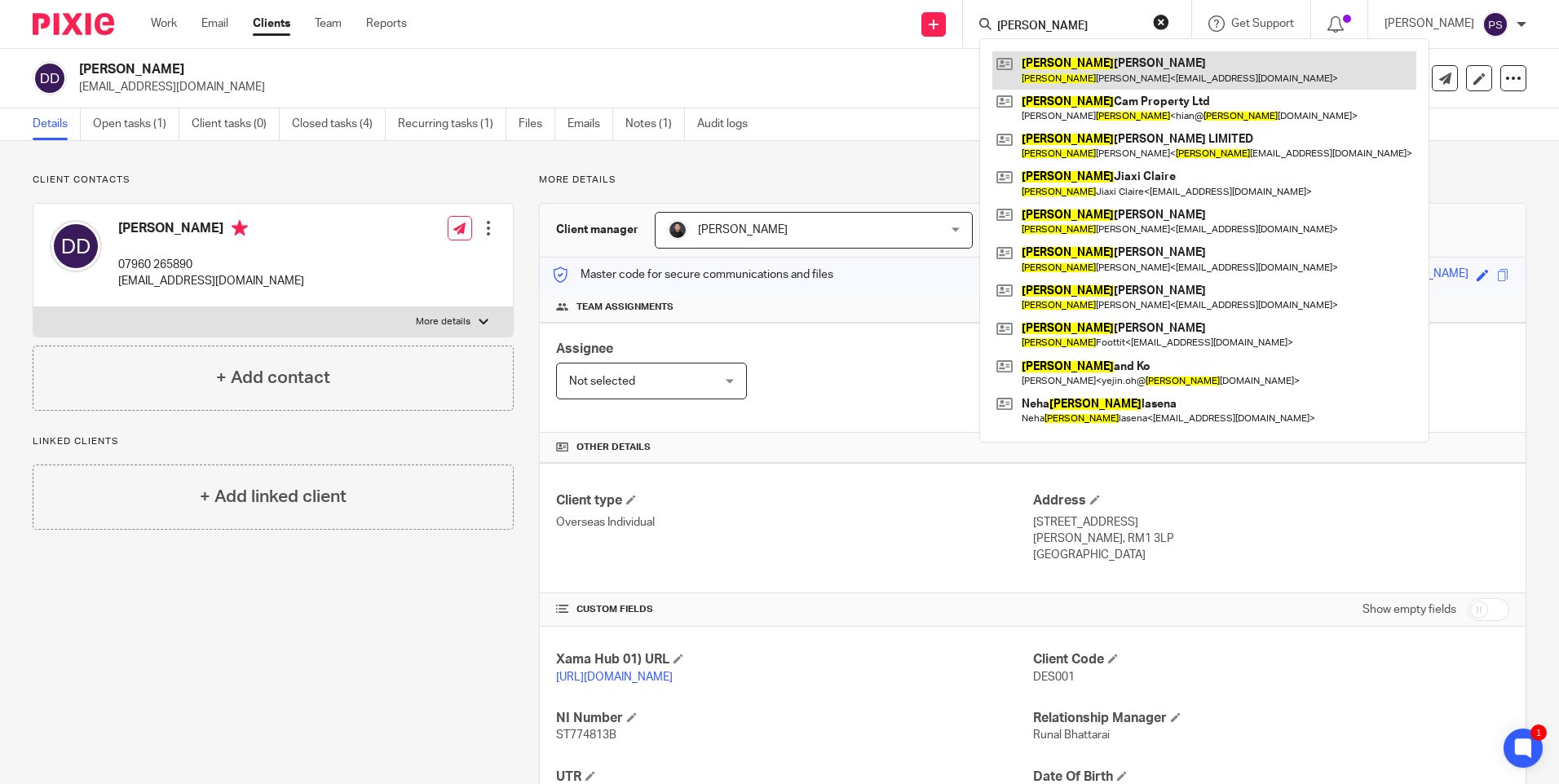
type input "lee"
click at [1109, 59] on link at bounding box center [1204, 70] width 424 height 37
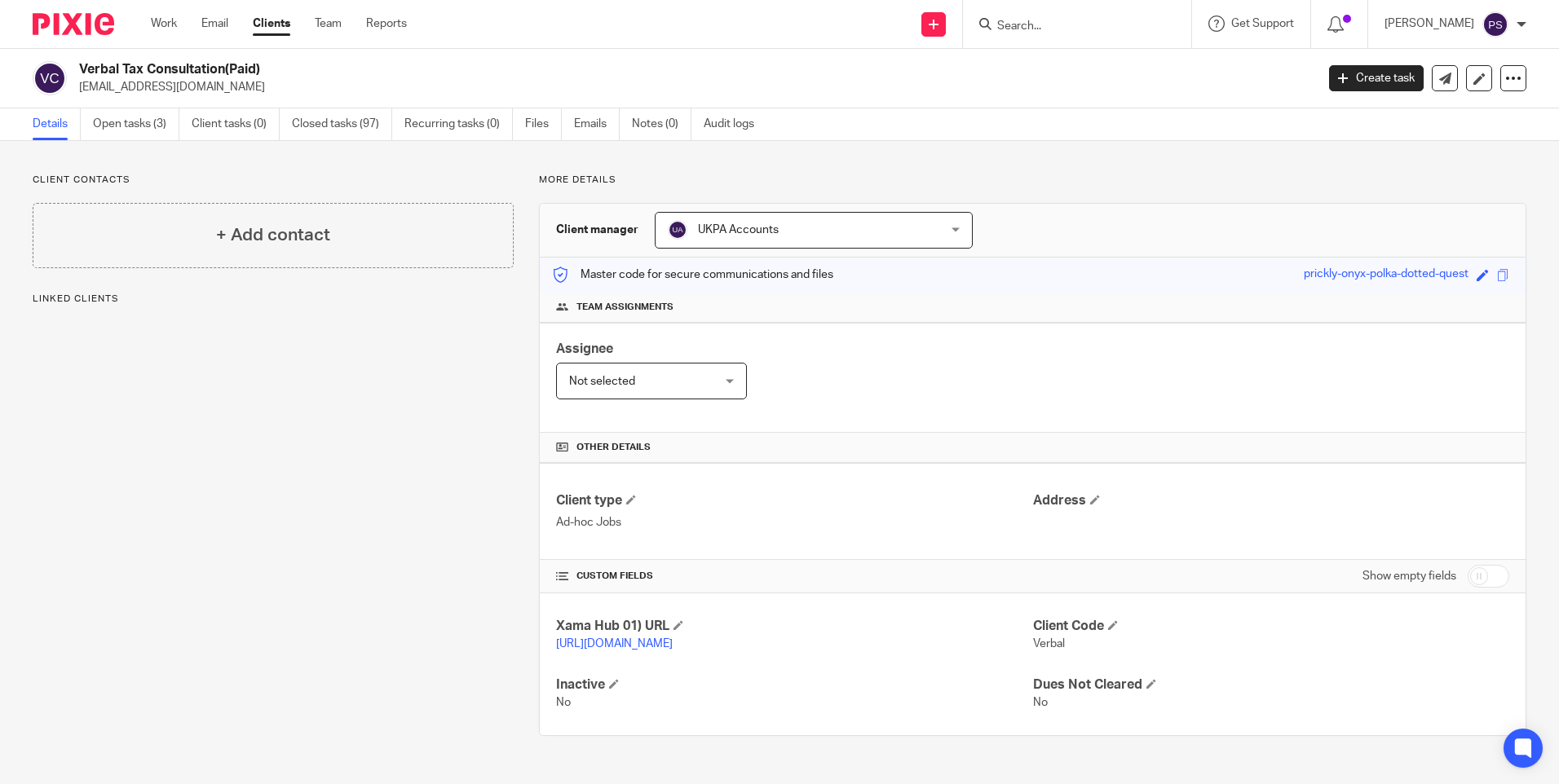
click at [122, 129] on link "Open tasks (3)" at bounding box center [136, 125] width 87 height 32
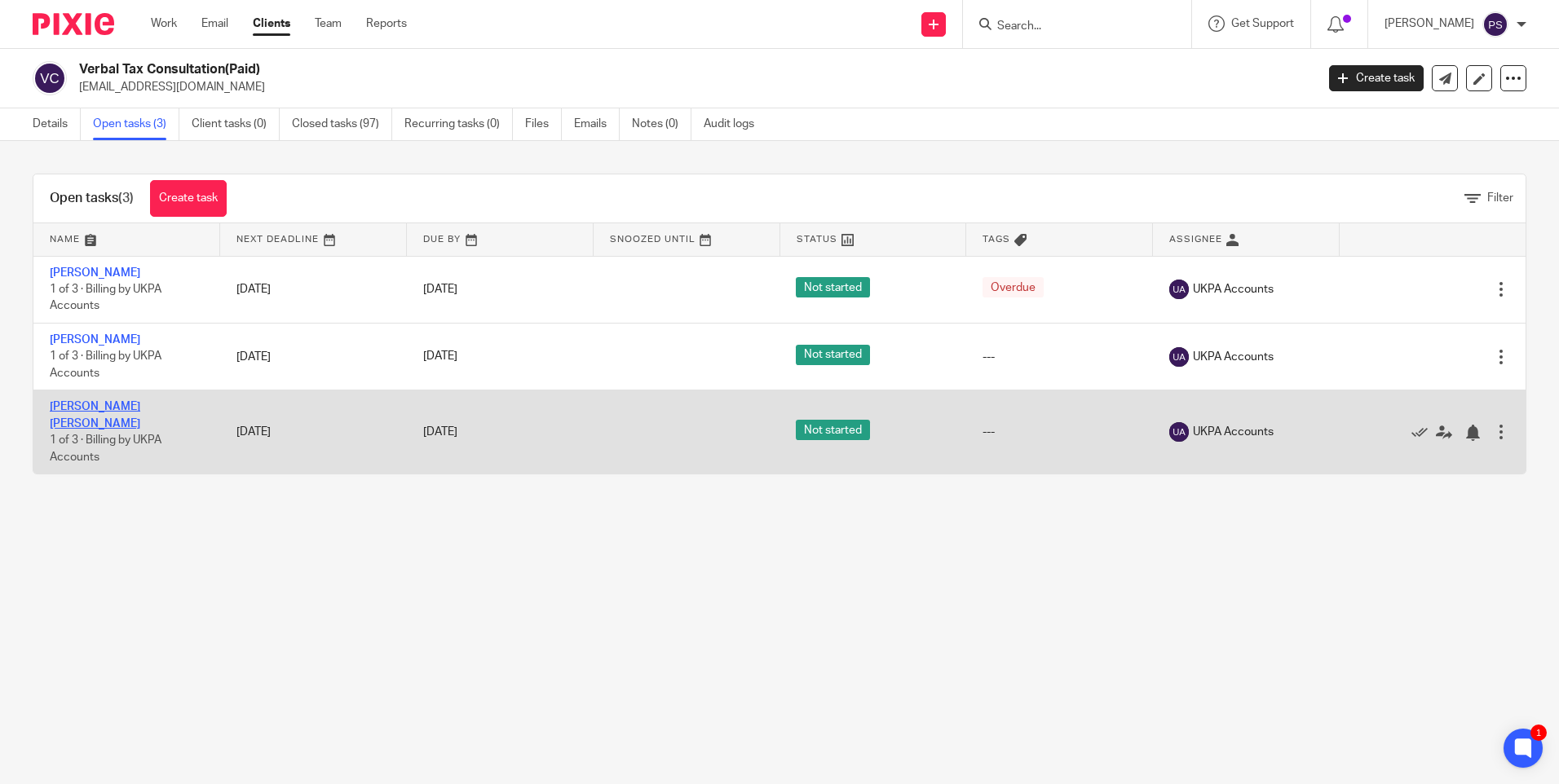
click at [135, 408] on link "[PERSON_NAME] [PERSON_NAME]" at bounding box center [95, 414] width 90 height 27
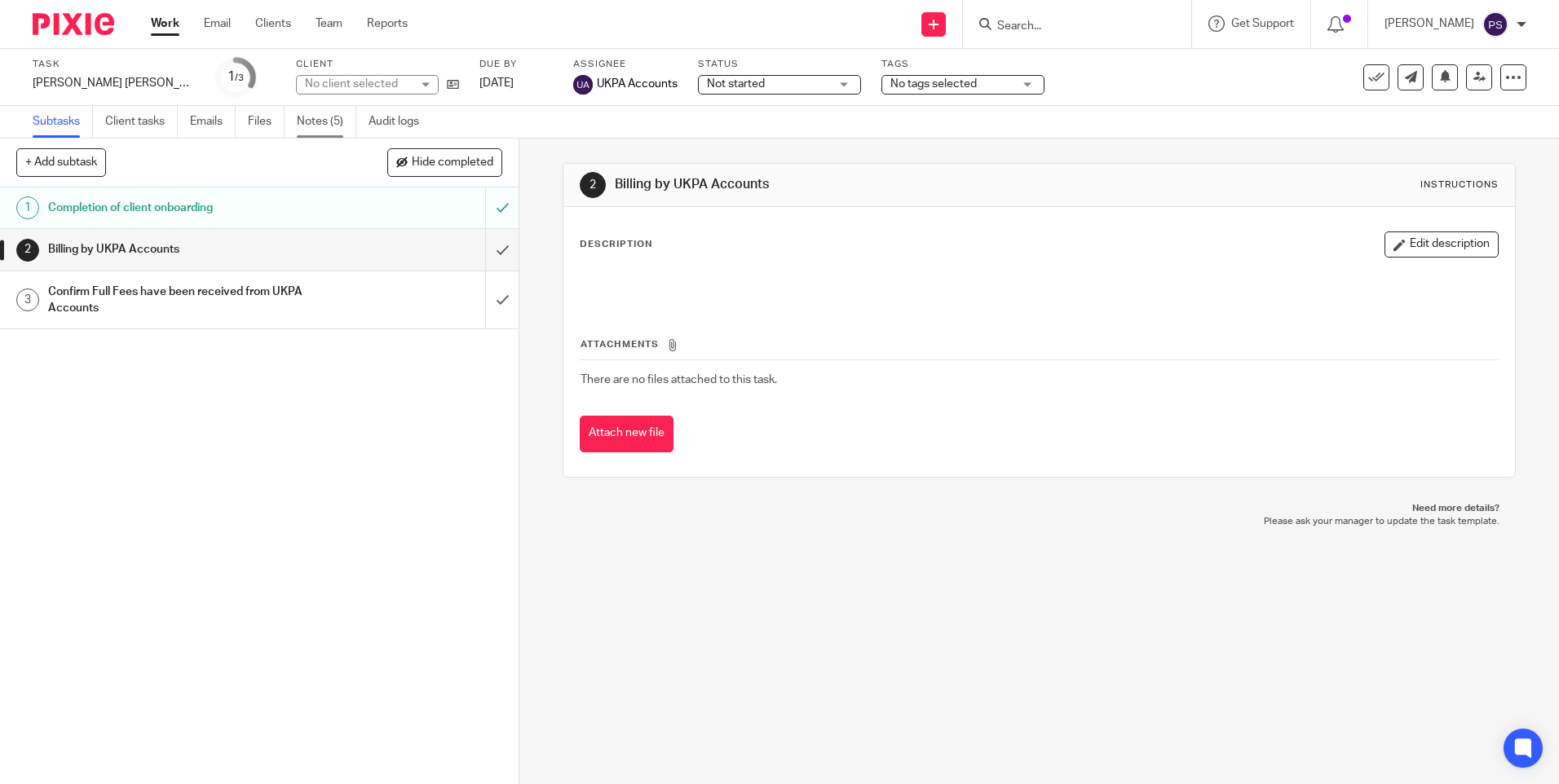
click at [322, 131] on link "Notes (5)" at bounding box center [326, 122] width 59 height 32
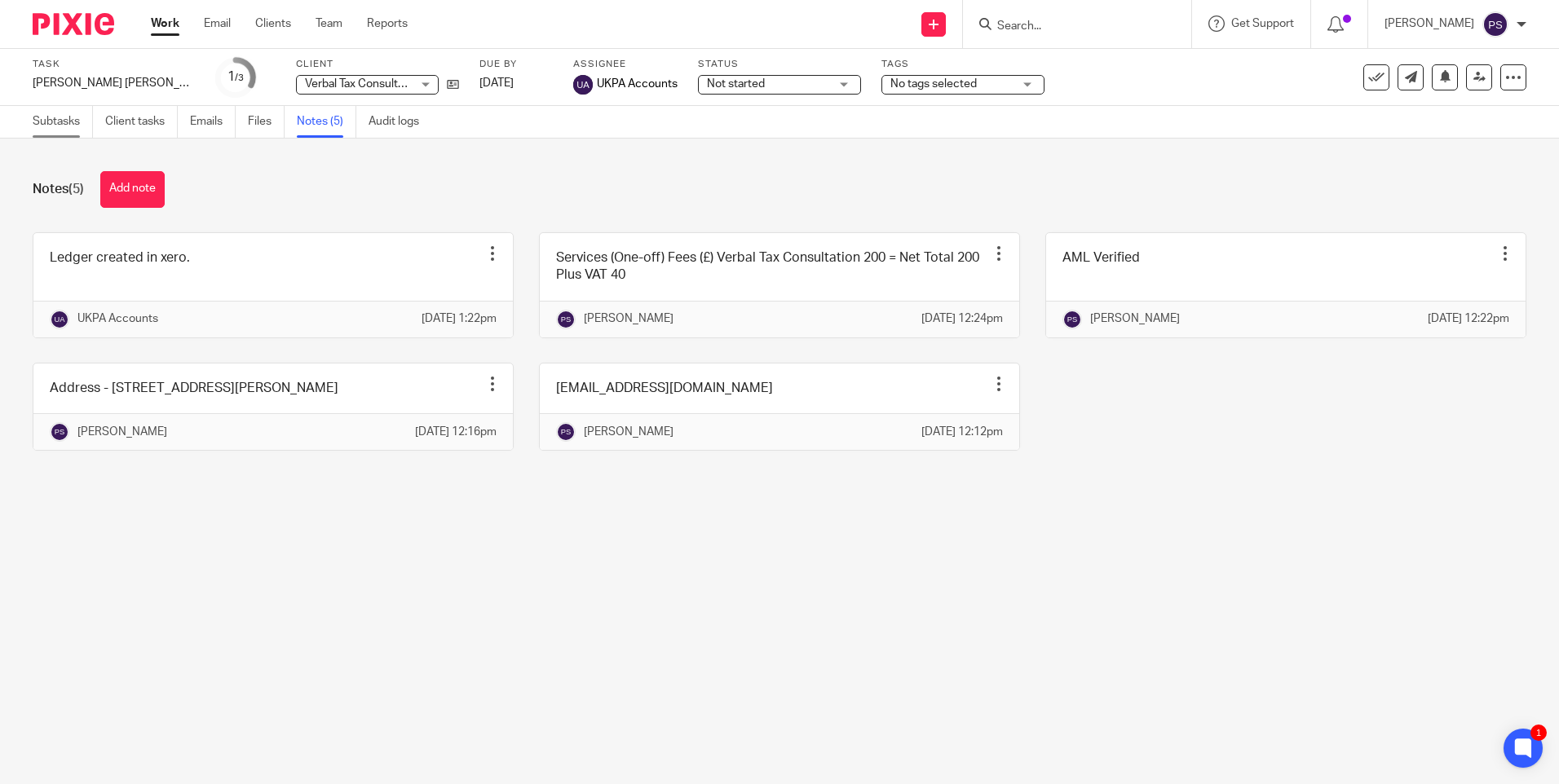
click at [41, 132] on link "Subtasks" at bounding box center [63, 122] width 60 height 32
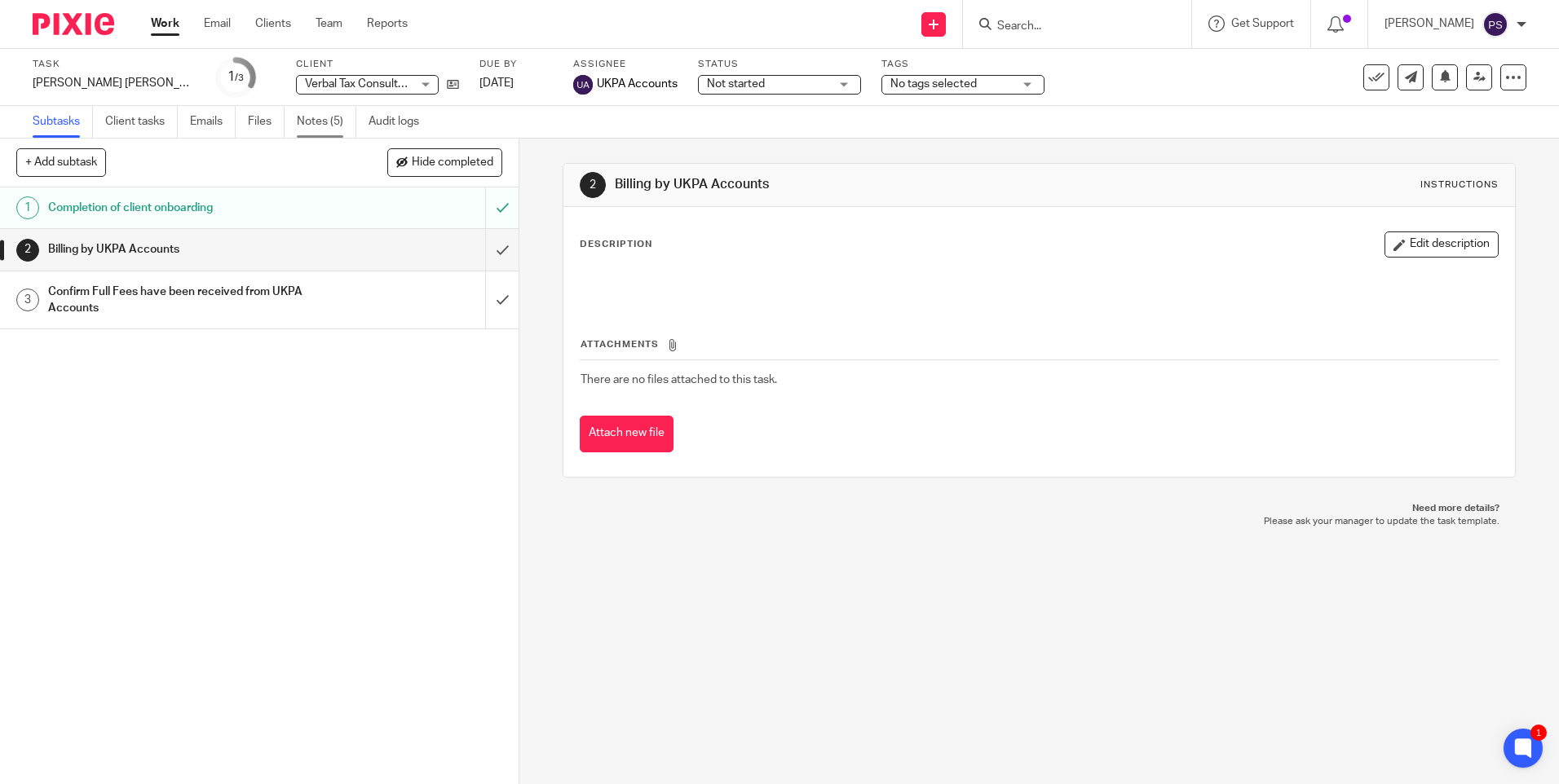
click at [316, 124] on link "Notes (5)" at bounding box center [326, 122] width 59 height 32
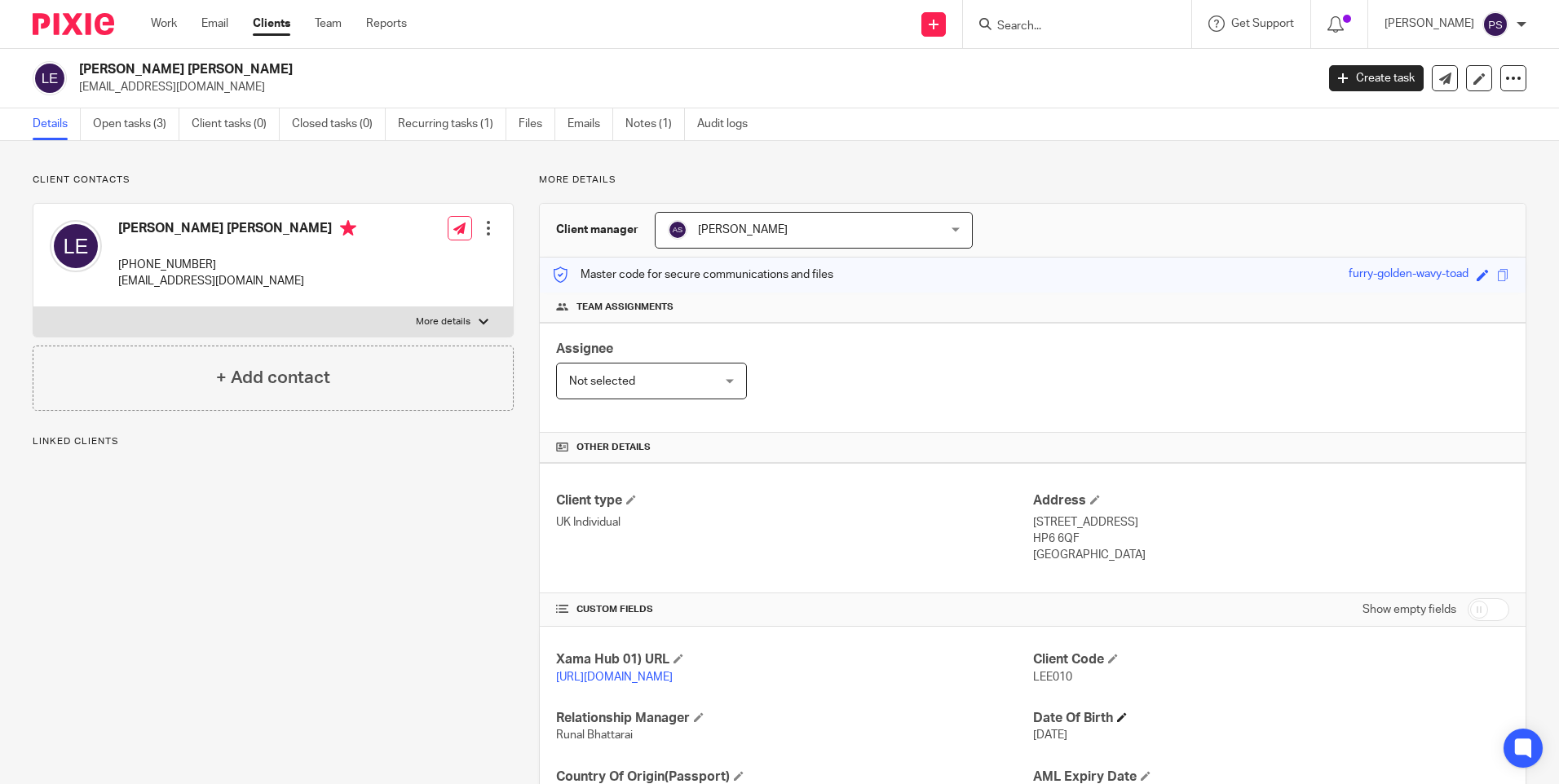
scroll to position [151, 0]
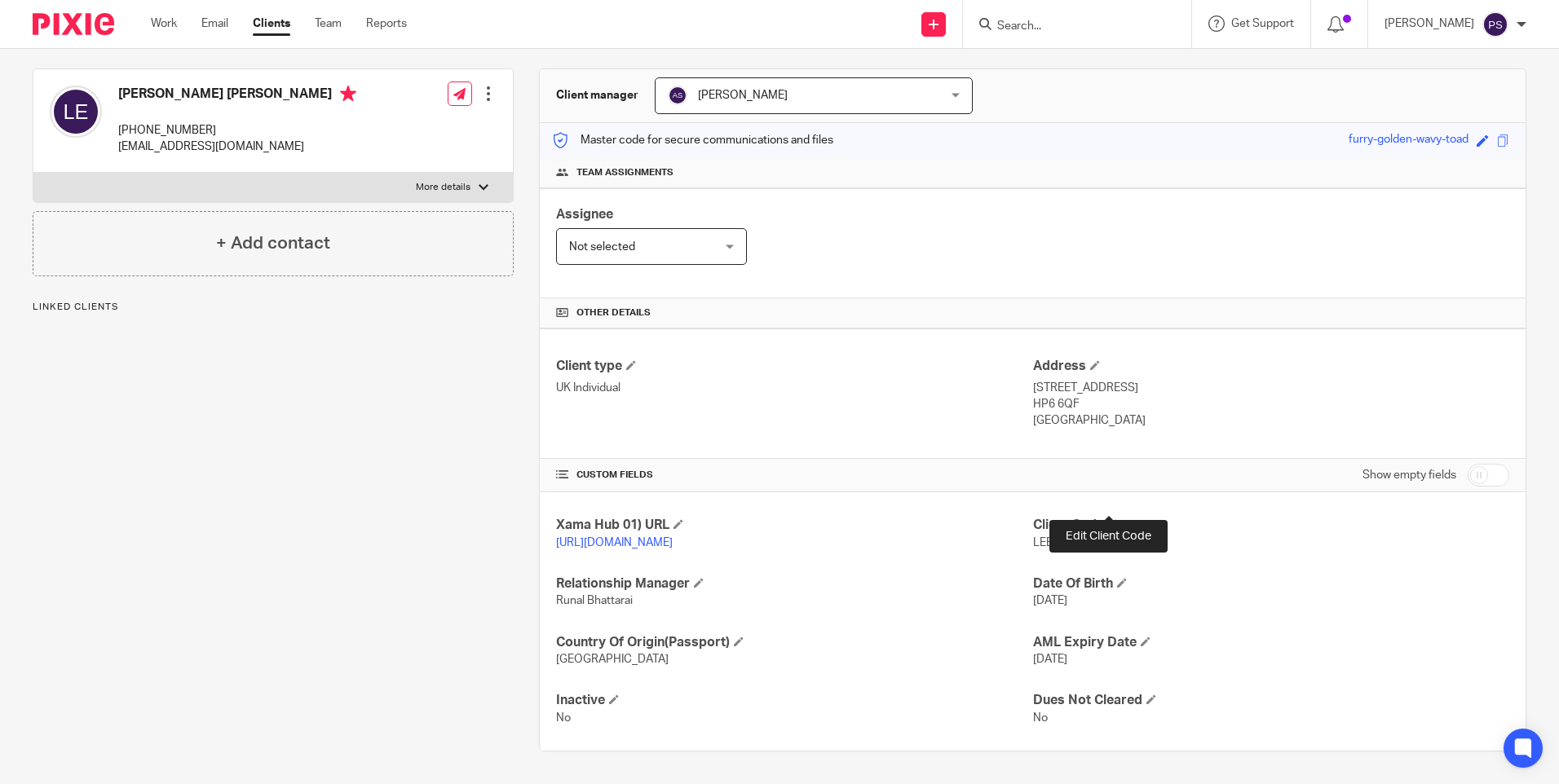
click at [1108, 519] on span at bounding box center [1113, 524] width 10 height 10
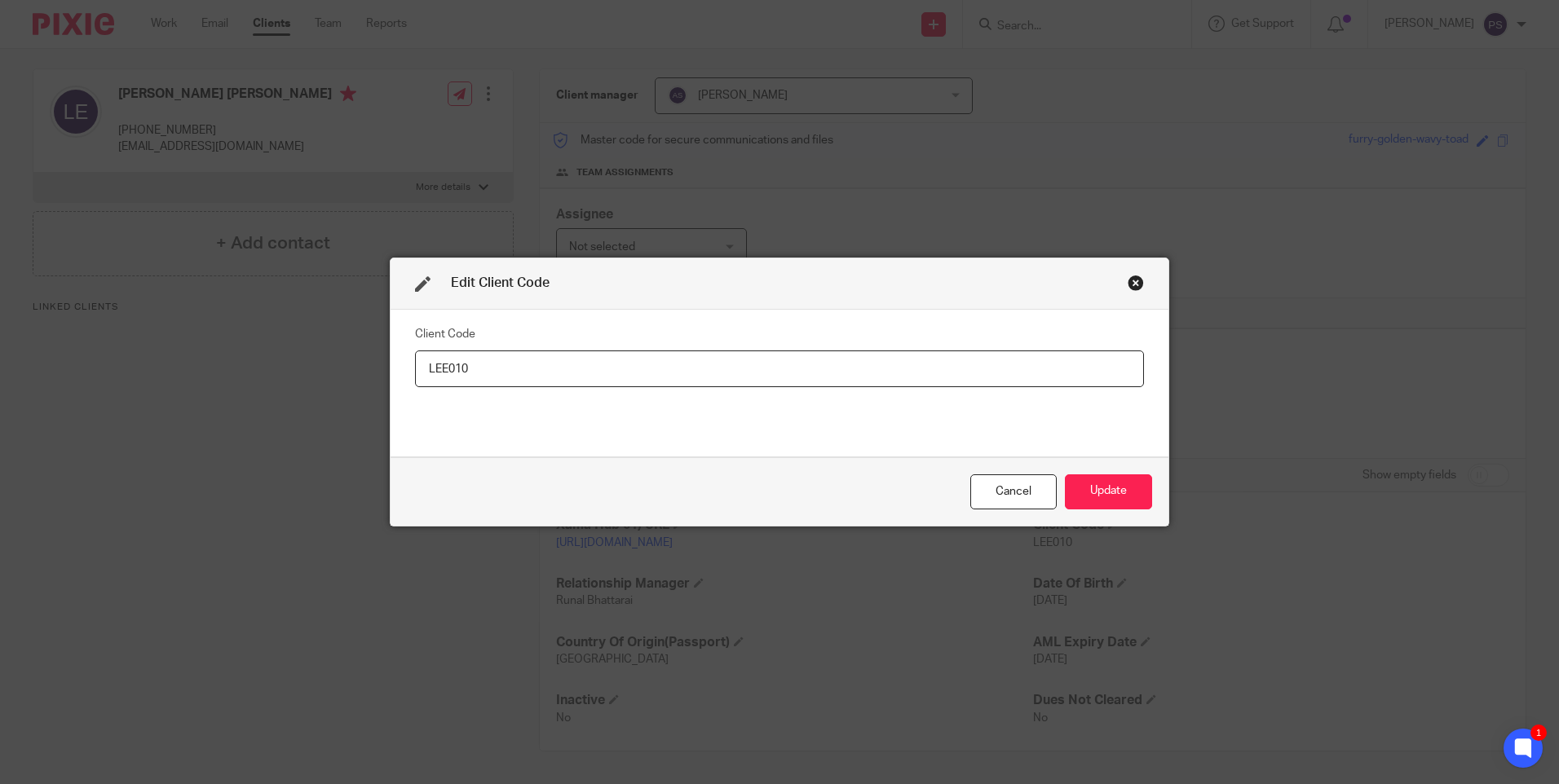
click at [1135, 283] on div "Close this dialog window" at bounding box center [1136, 282] width 16 height 16
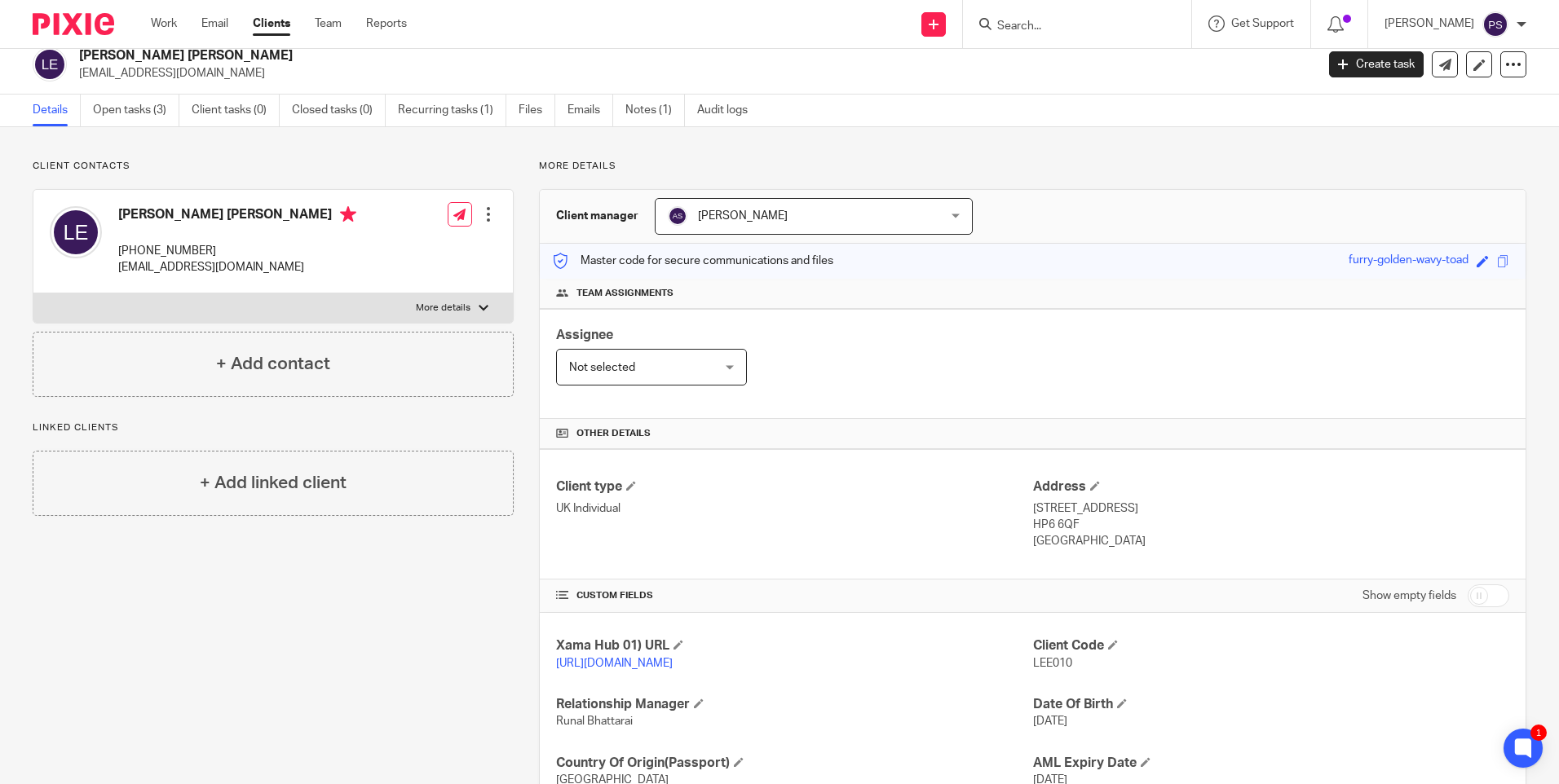
scroll to position [0, 0]
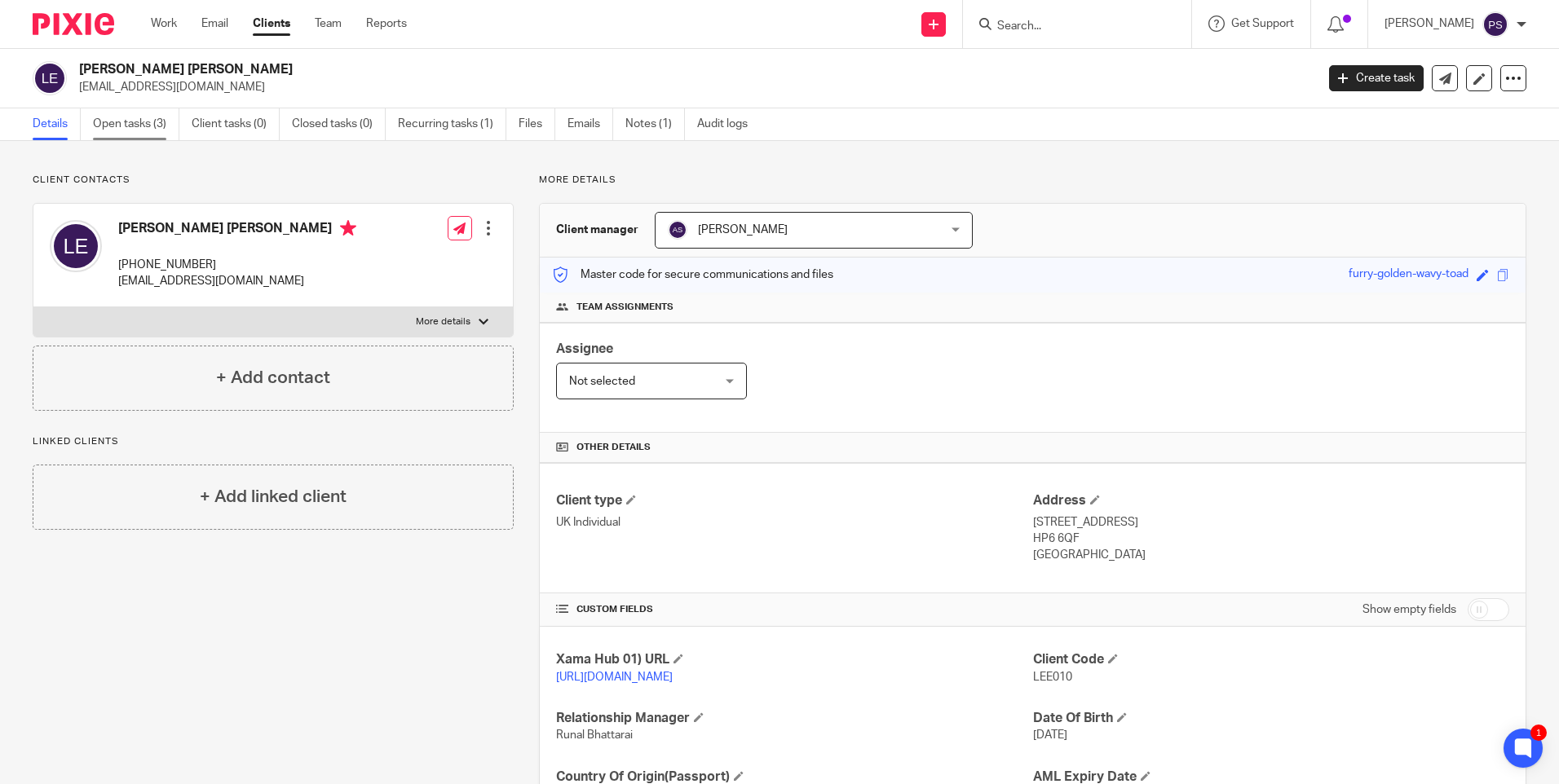
click at [152, 127] on link "Open tasks (3)" at bounding box center [136, 125] width 87 height 32
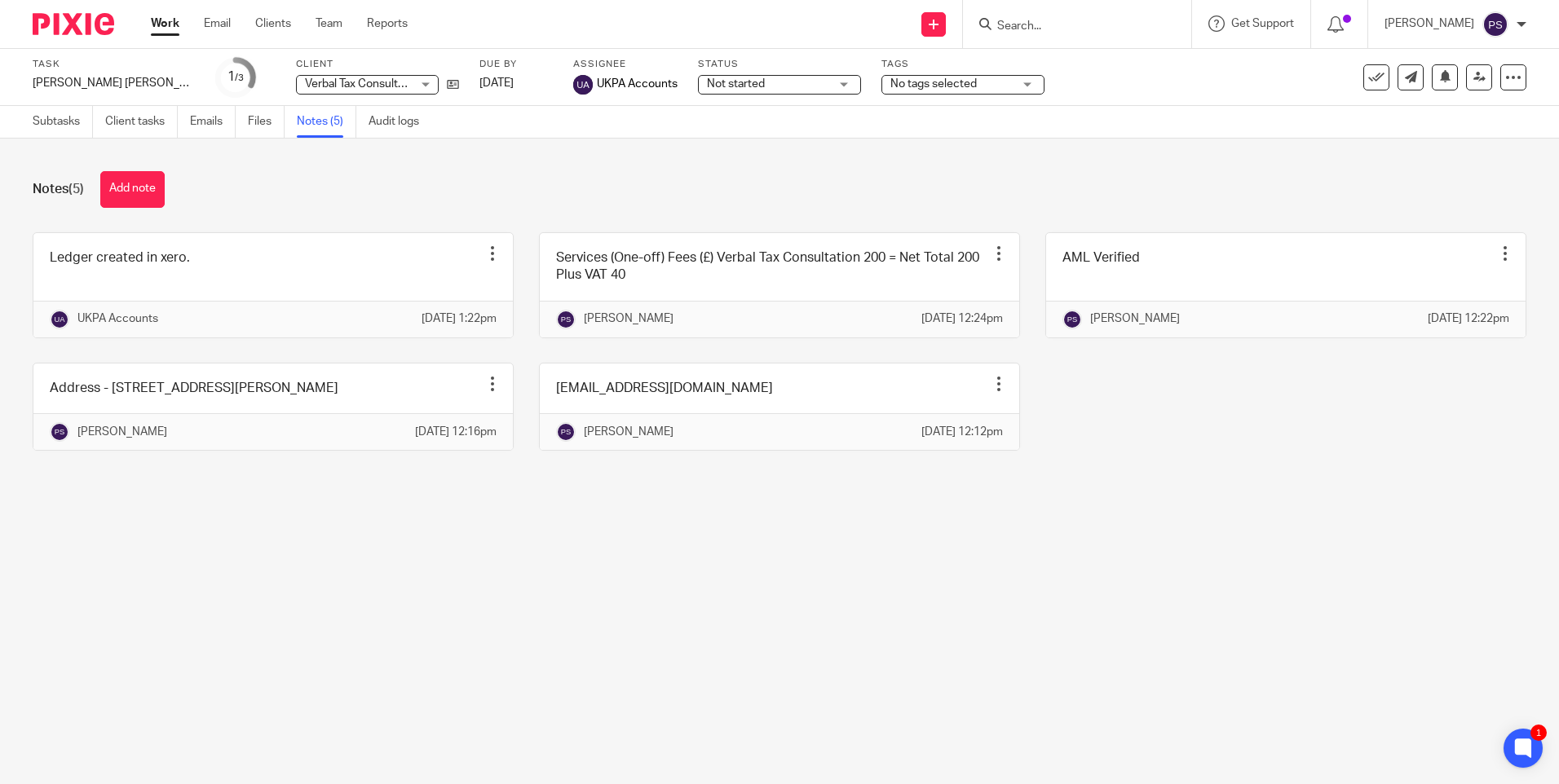
click at [556, 621] on main "Task [PERSON_NAME] [PERSON_NAME] Save [PERSON_NAME] [PERSON_NAME] 1 /3 Client V…" at bounding box center [779, 392] width 1559 height 784
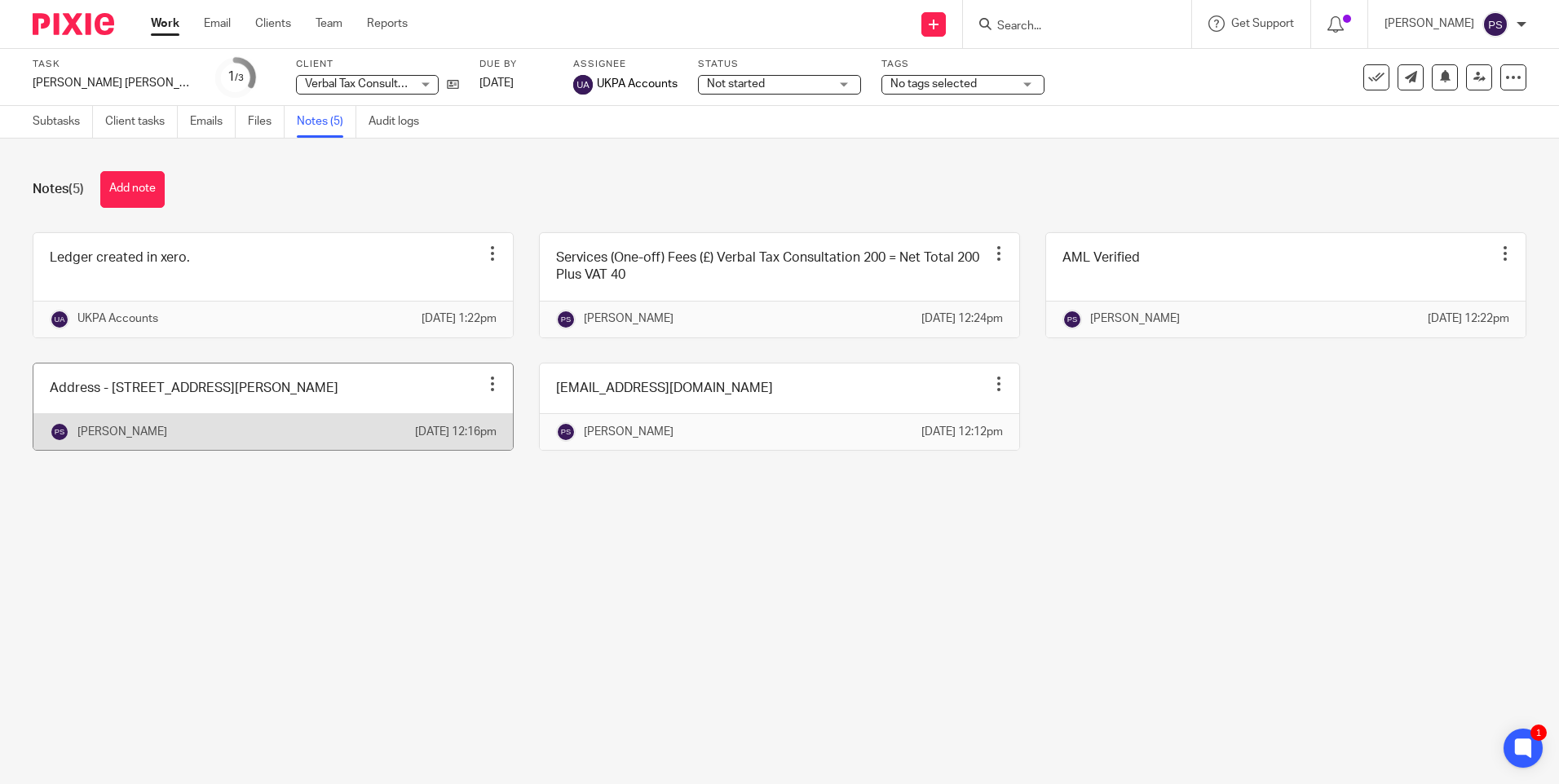
click at [228, 429] on link at bounding box center [274, 407] width 480 height 87
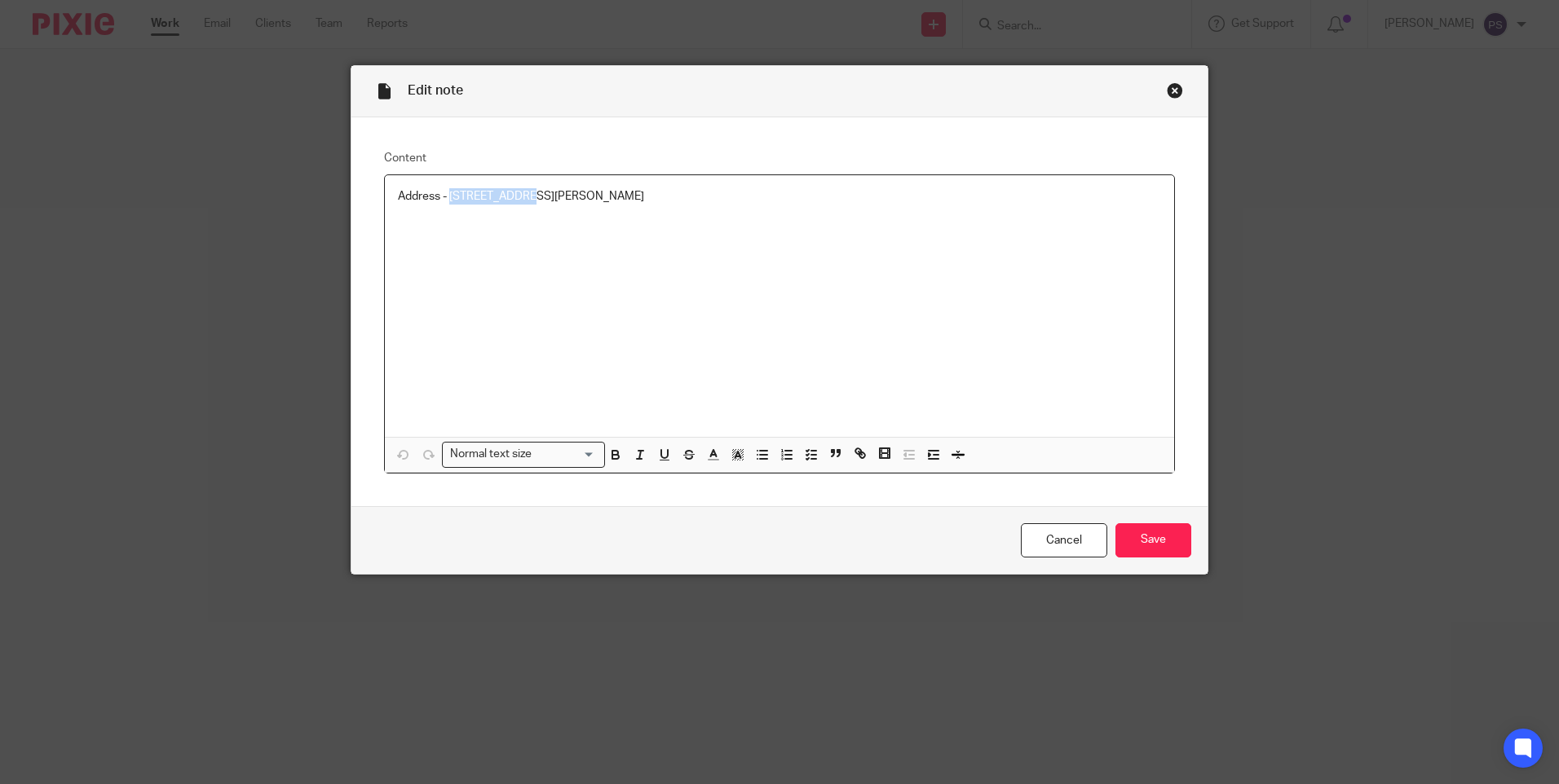
drag, startPoint x: 448, startPoint y: 191, endPoint x: 523, endPoint y: 186, distance: 75.2
click at [523, 186] on div "Address - [STREET_ADDRESS][PERSON_NAME]" at bounding box center [780, 306] width 790 height 262
copy p "128 Broadmead"
drag, startPoint x: 532, startPoint y: 192, endPoint x: 603, endPoint y: 195, distance: 71.1
click at [603, 195] on p "Address - [STREET_ADDRESS][PERSON_NAME]" at bounding box center [780, 196] width 763 height 16
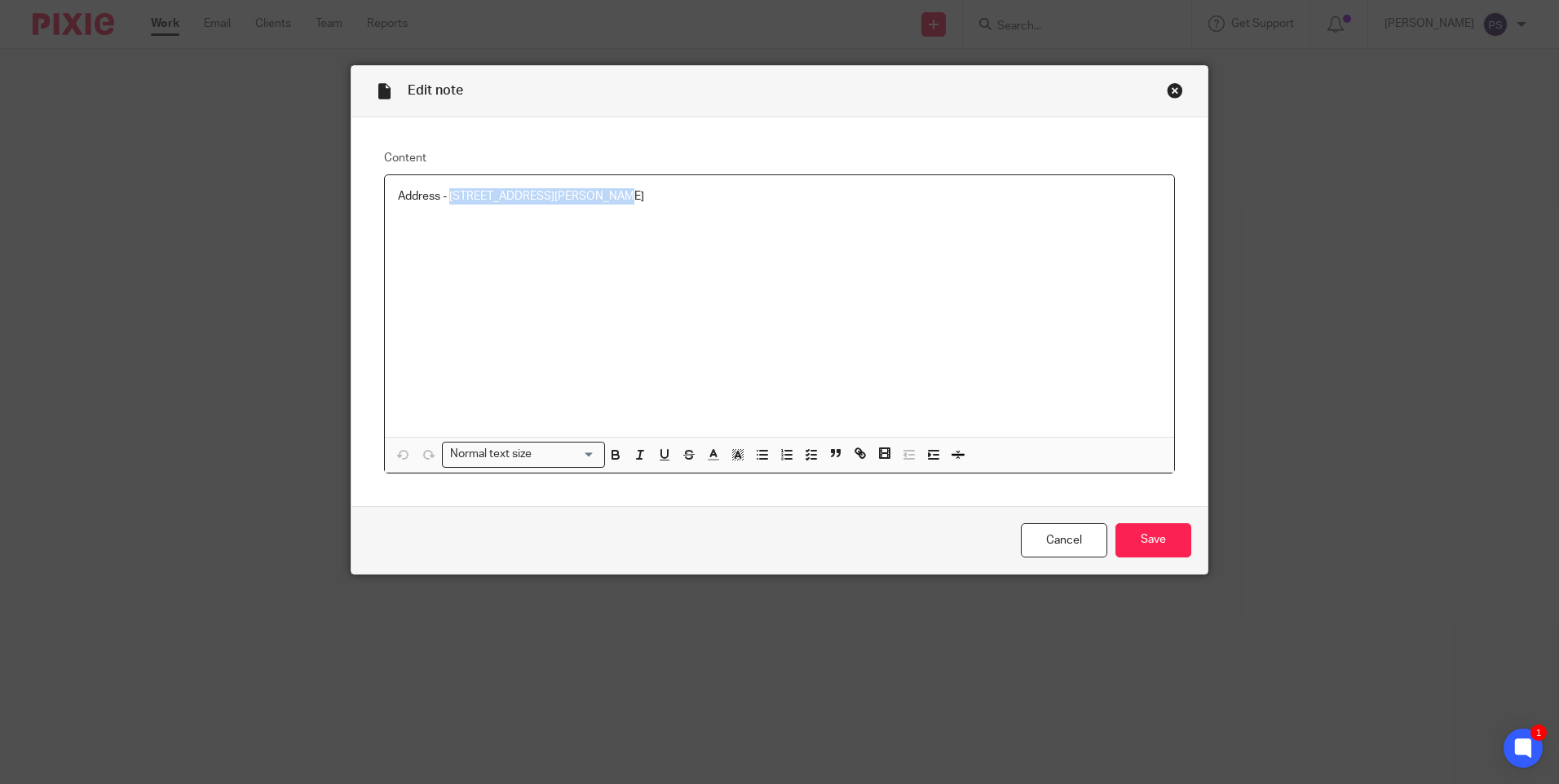
click at [601, 197] on p "Address - [STREET_ADDRESS][PERSON_NAME]" at bounding box center [780, 196] width 763 height 16
click at [518, 188] on p "Address - [STREET_ADDRESS][PERSON_NAME]" at bounding box center [780, 196] width 763 height 16
drag, startPoint x: 531, startPoint y: 196, endPoint x: 611, endPoint y: 196, distance: 80.0
click at [611, 196] on p "Address - [STREET_ADDRESS][PERSON_NAME]" at bounding box center [780, 196] width 763 height 16
copy p "Tunbridge [PERSON_NAME]"
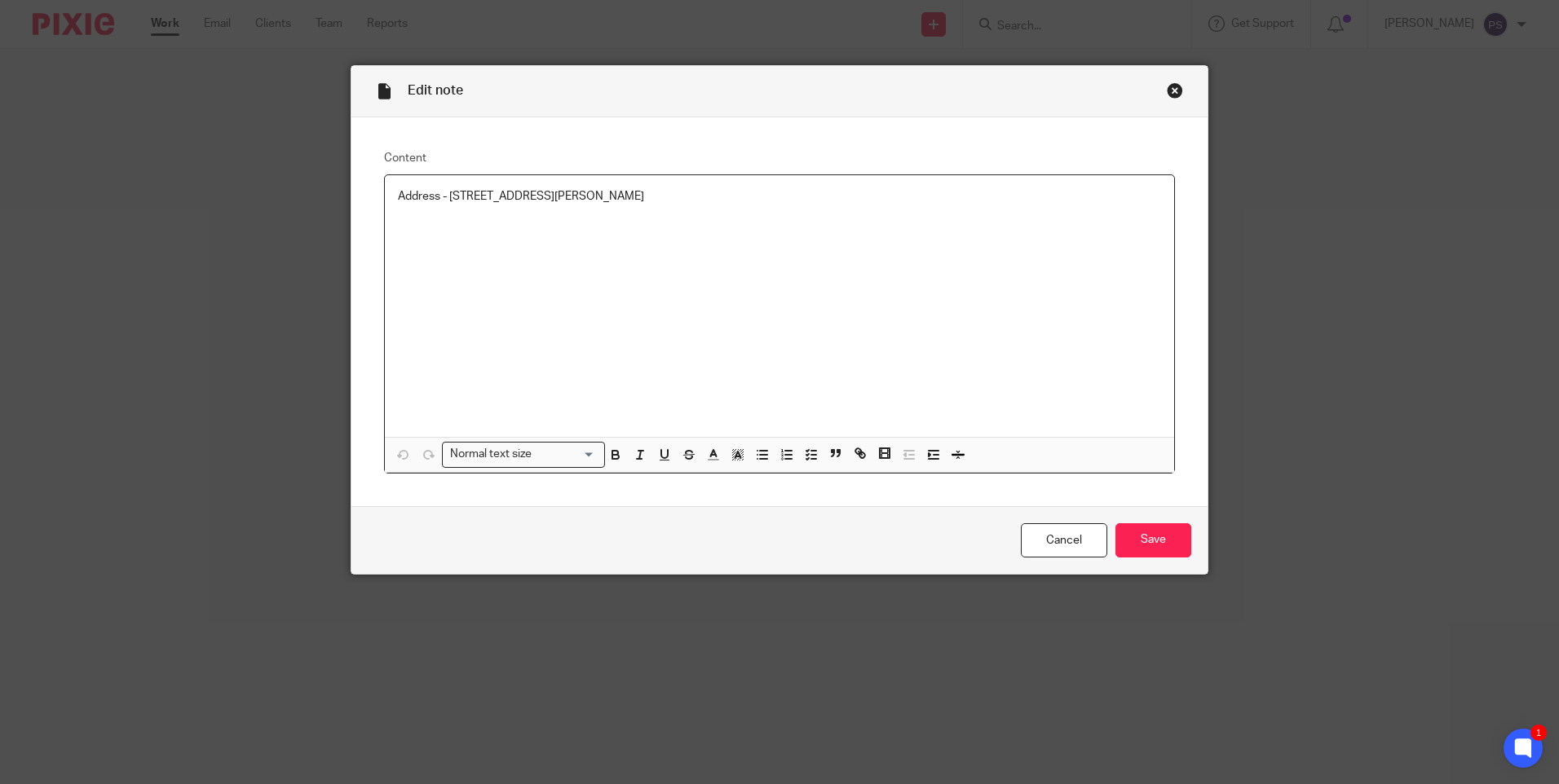
drag, startPoint x: 619, startPoint y: 191, endPoint x: 678, endPoint y: 191, distance: 59.0
click at [678, 191] on p "Address - [STREET_ADDRESS][PERSON_NAME]" at bounding box center [780, 196] width 763 height 16
copy p "TN2 5RW"
click at [1170, 86] on div "Close this dialog window" at bounding box center [1175, 90] width 16 height 16
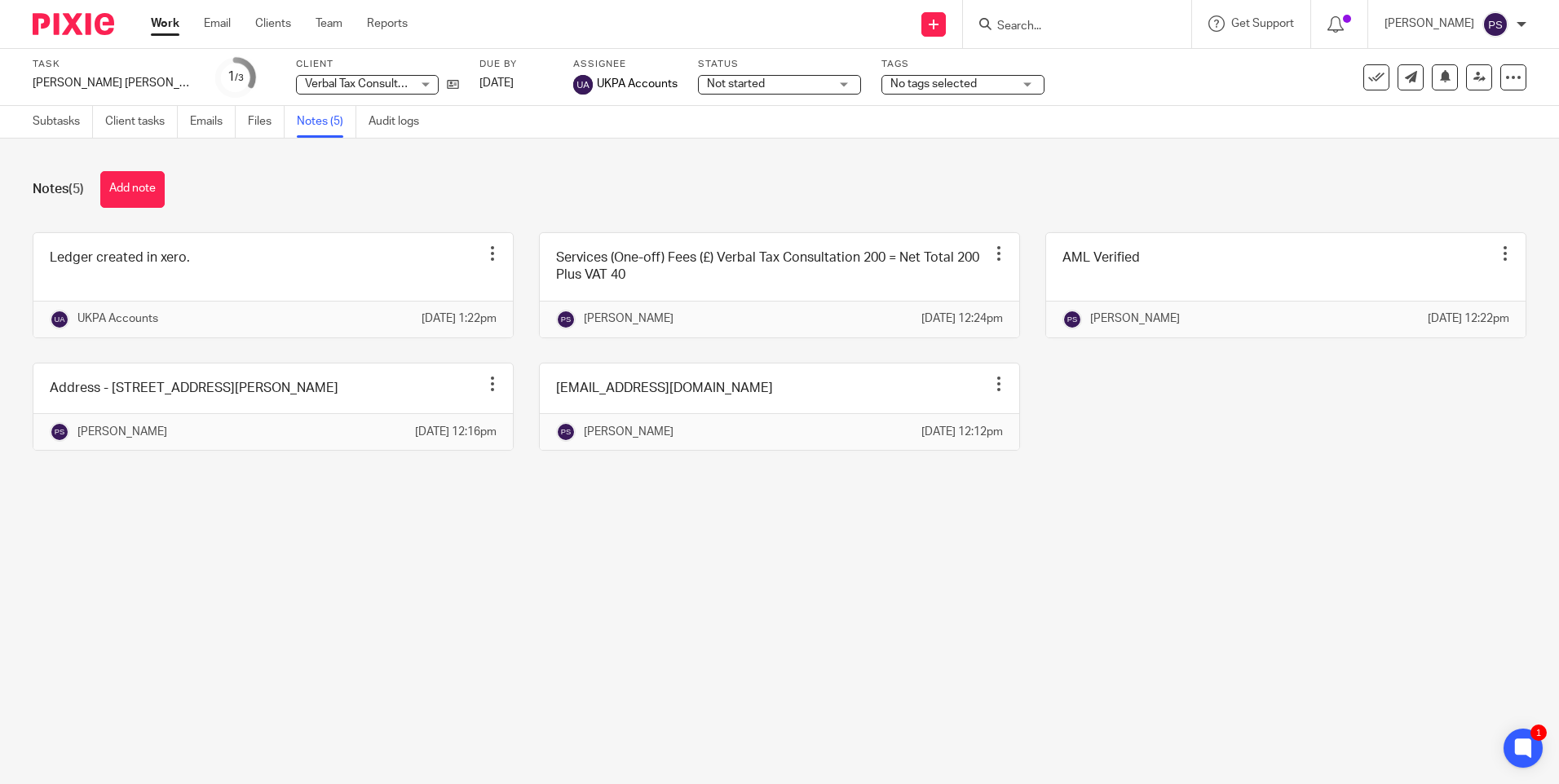
click at [607, 696] on main "Task [PERSON_NAME] [PERSON_NAME] Save [PERSON_NAME] [PERSON_NAME] 1 /3 Client V…" at bounding box center [779, 392] width 1559 height 784
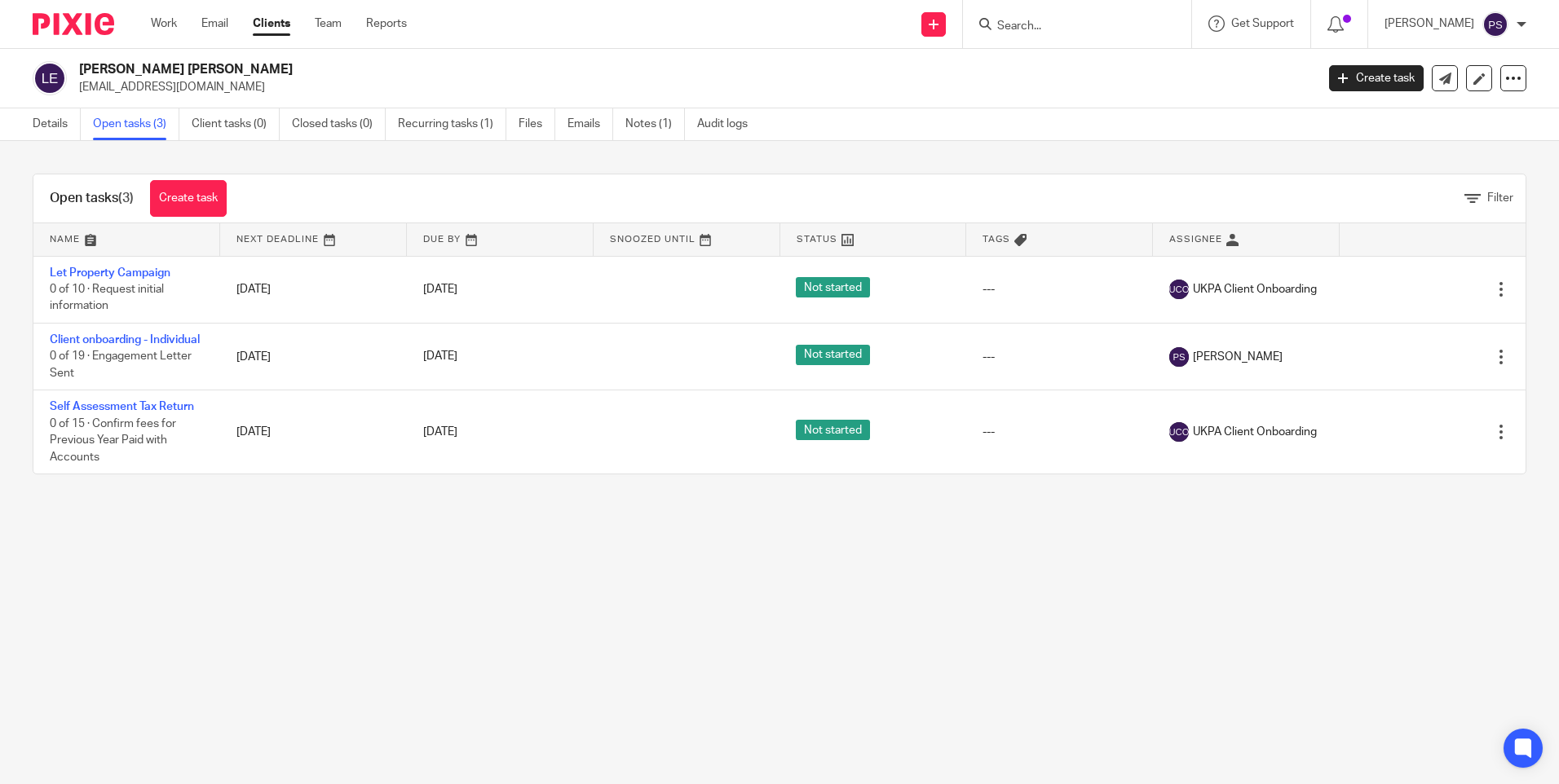
click at [73, 344] on link "Client onboarding - Individual" at bounding box center [125, 340] width 150 height 12
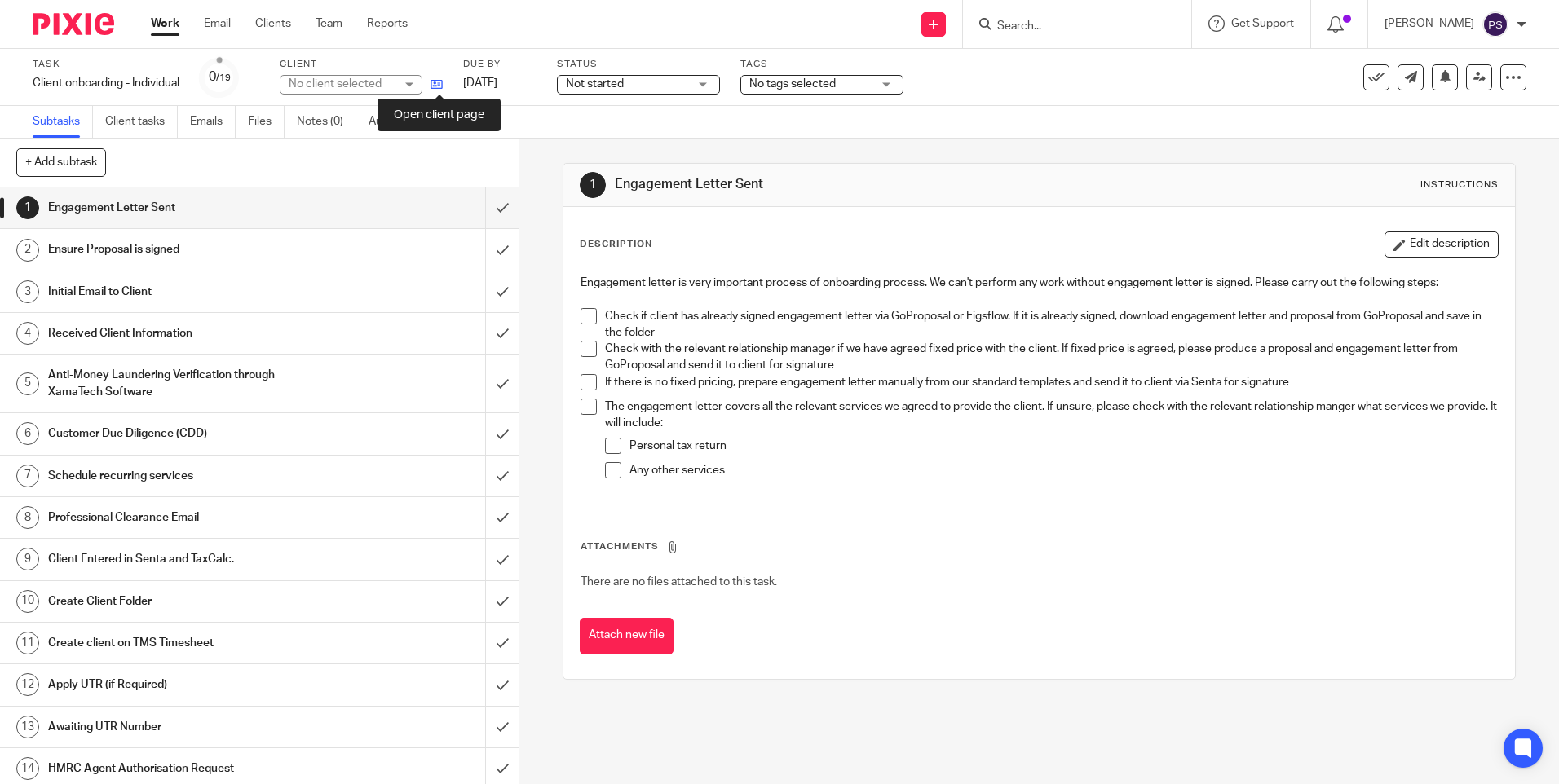
click at [440, 83] on icon at bounding box center [436, 84] width 12 height 12
click at [436, 88] on icon at bounding box center [436, 84] width 12 height 12
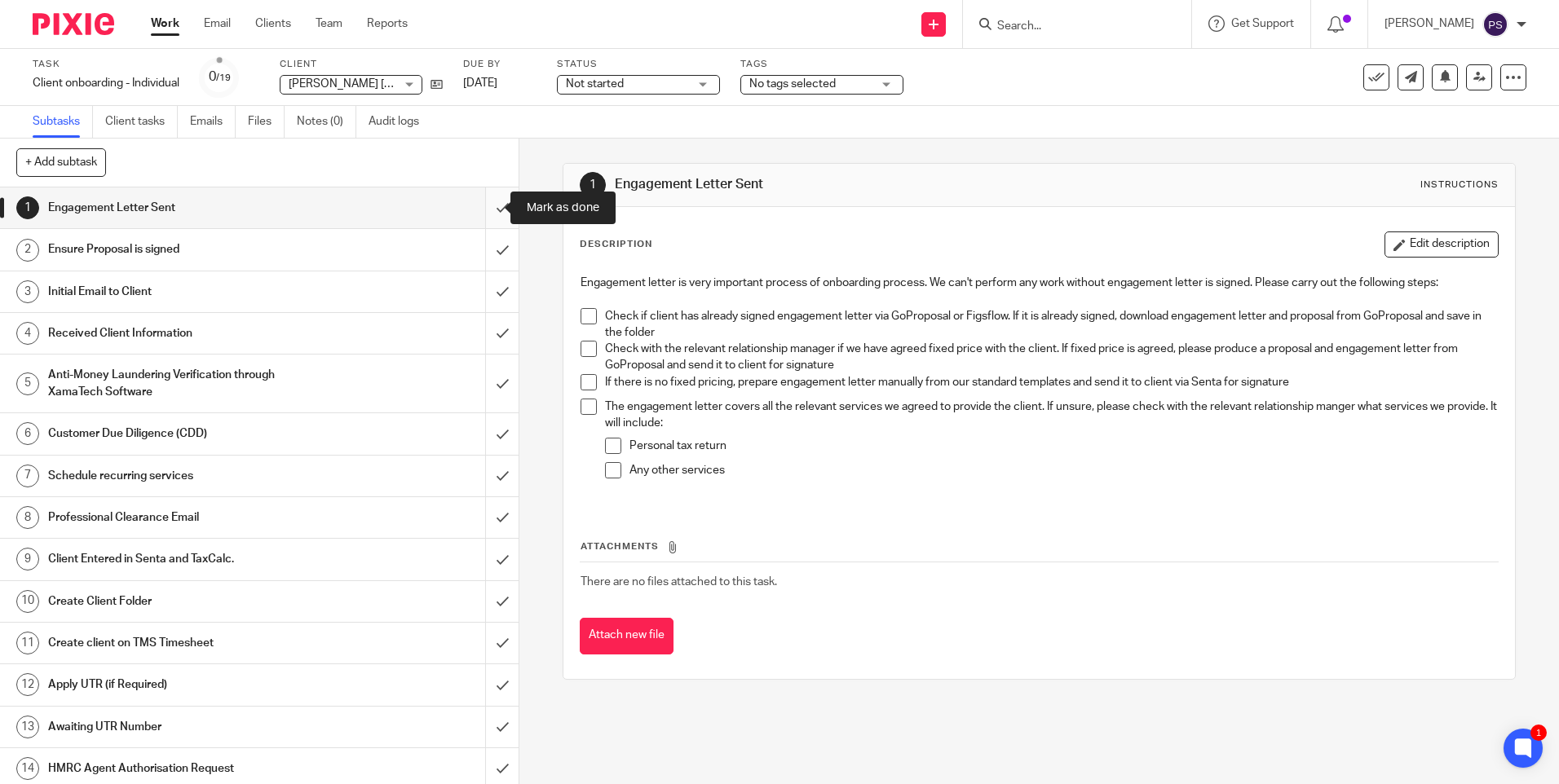
click at [488, 223] on input "submit" at bounding box center [259, 208] width 519 height 41
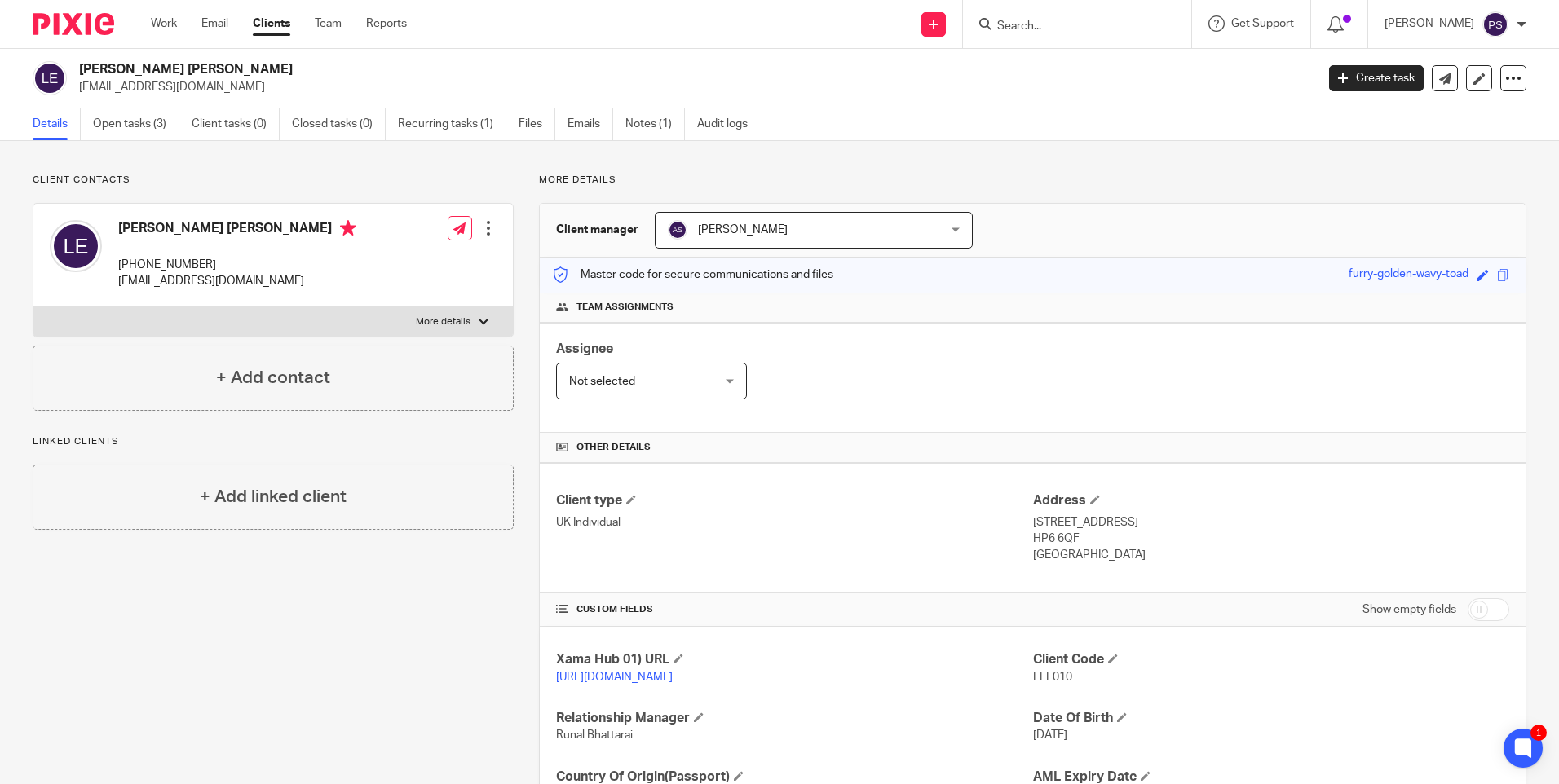
click at [364, 680] on div "Client contacts Lee Justin Edwards +44 796 623 5174 stretch002@btinternet.com E…" at bounding box center [260, 529] width 506 height 712
click at [1077, 32] on input "Search" at bounding box center [1069, 27] width 147 height 15
click at [1057, 28] on input "Search" at bounding box center [1069, 27] width 147 height 15
paste input "Vibrant India Bazar"
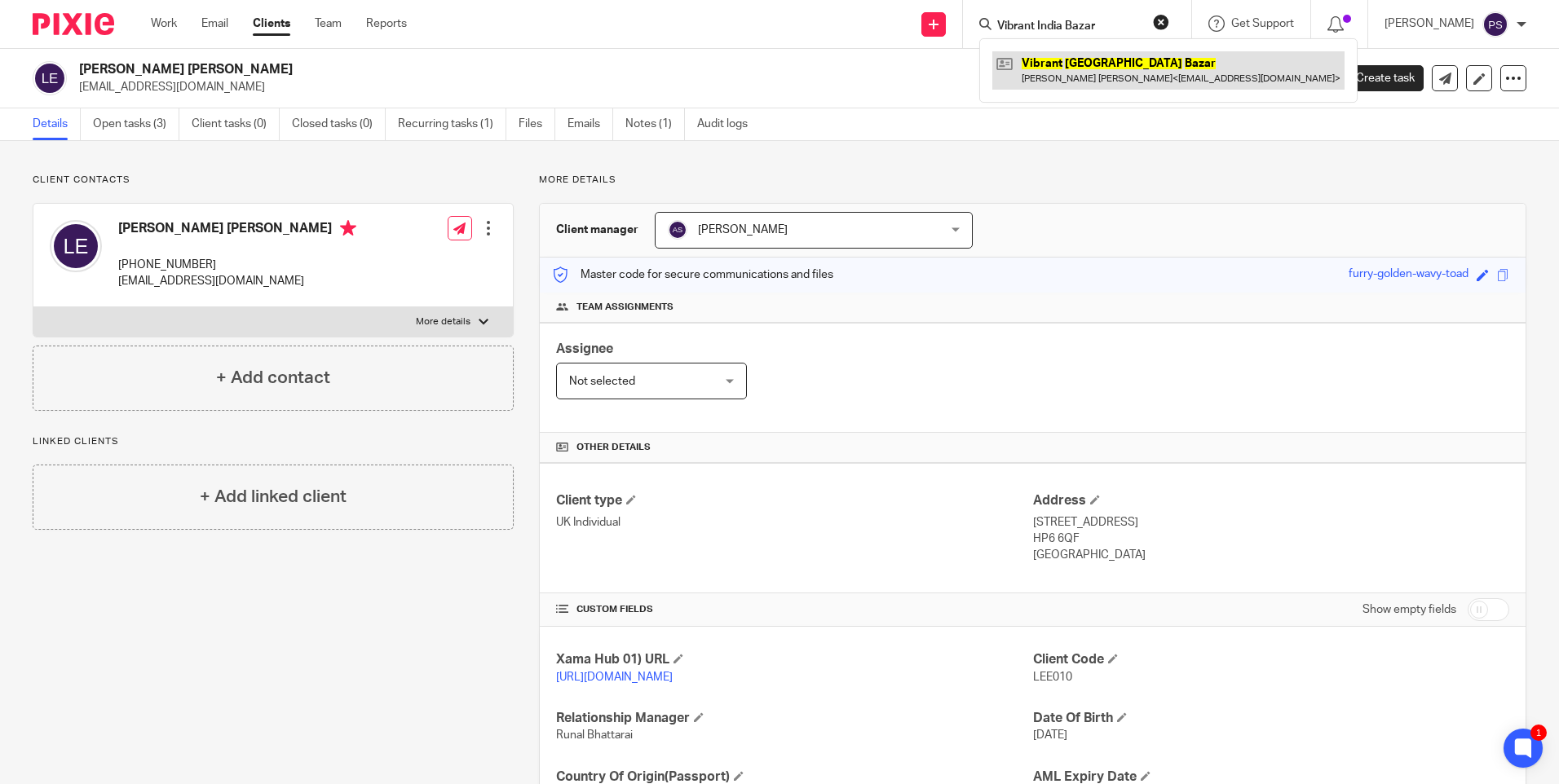
type input "Vibrant India Bazar"
click at [1061, 58] on link at bounding box center [1169, 70] width 352 height 37
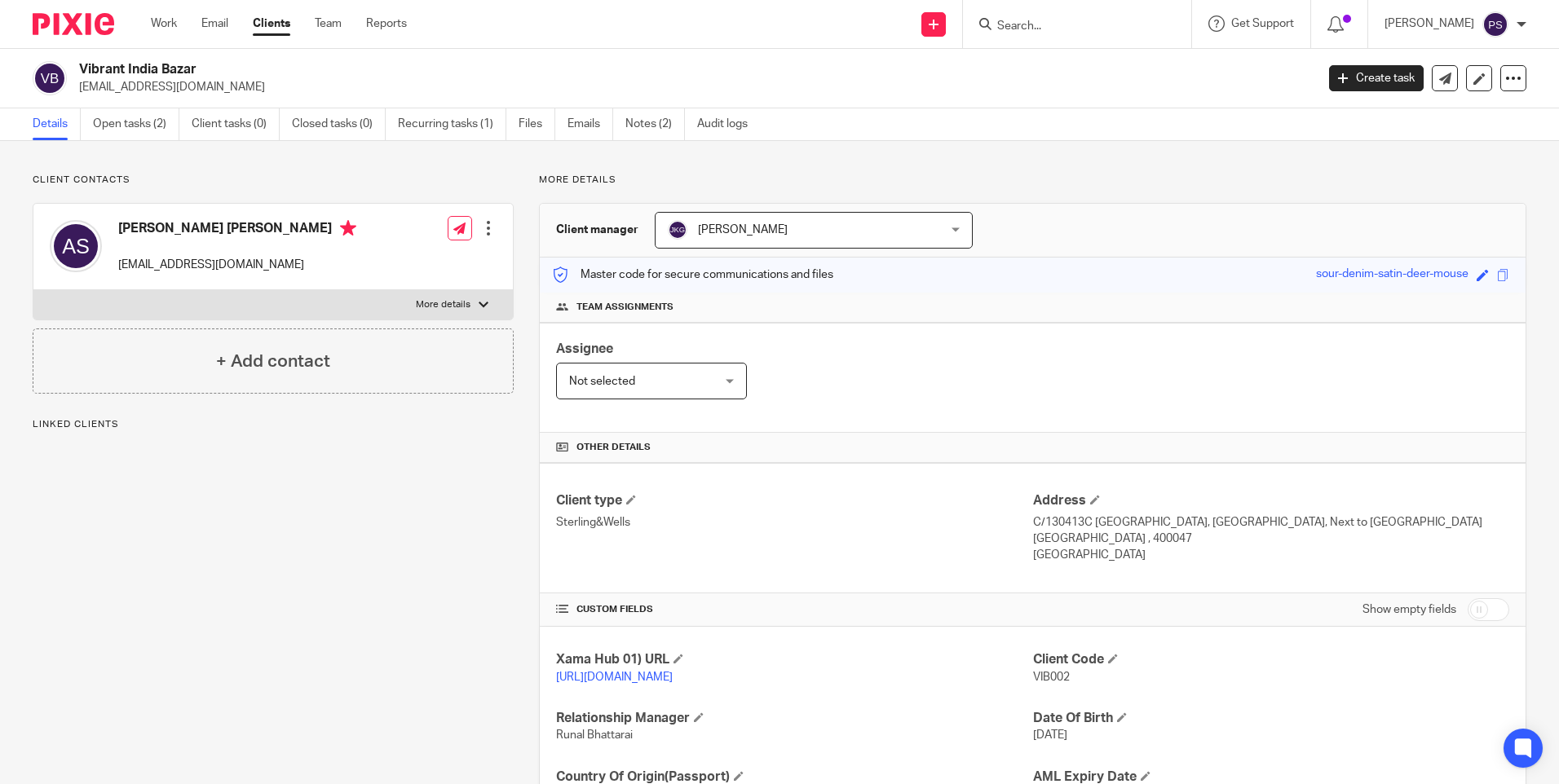
click at [390, 169] on div "Client contacts Ashish Chandulal Shah vibrantindianbazaar@gmail.com Edit contac…" at bounding box center [779, 529] width 1559 height 778
click at [234, 219] on div "Ashish Chandulal Shah vibrantindianbazaar@gmail.com" at bounding box center [203, 247] width 306 height 69
copy h4 "Ashish Chandulal Shah"
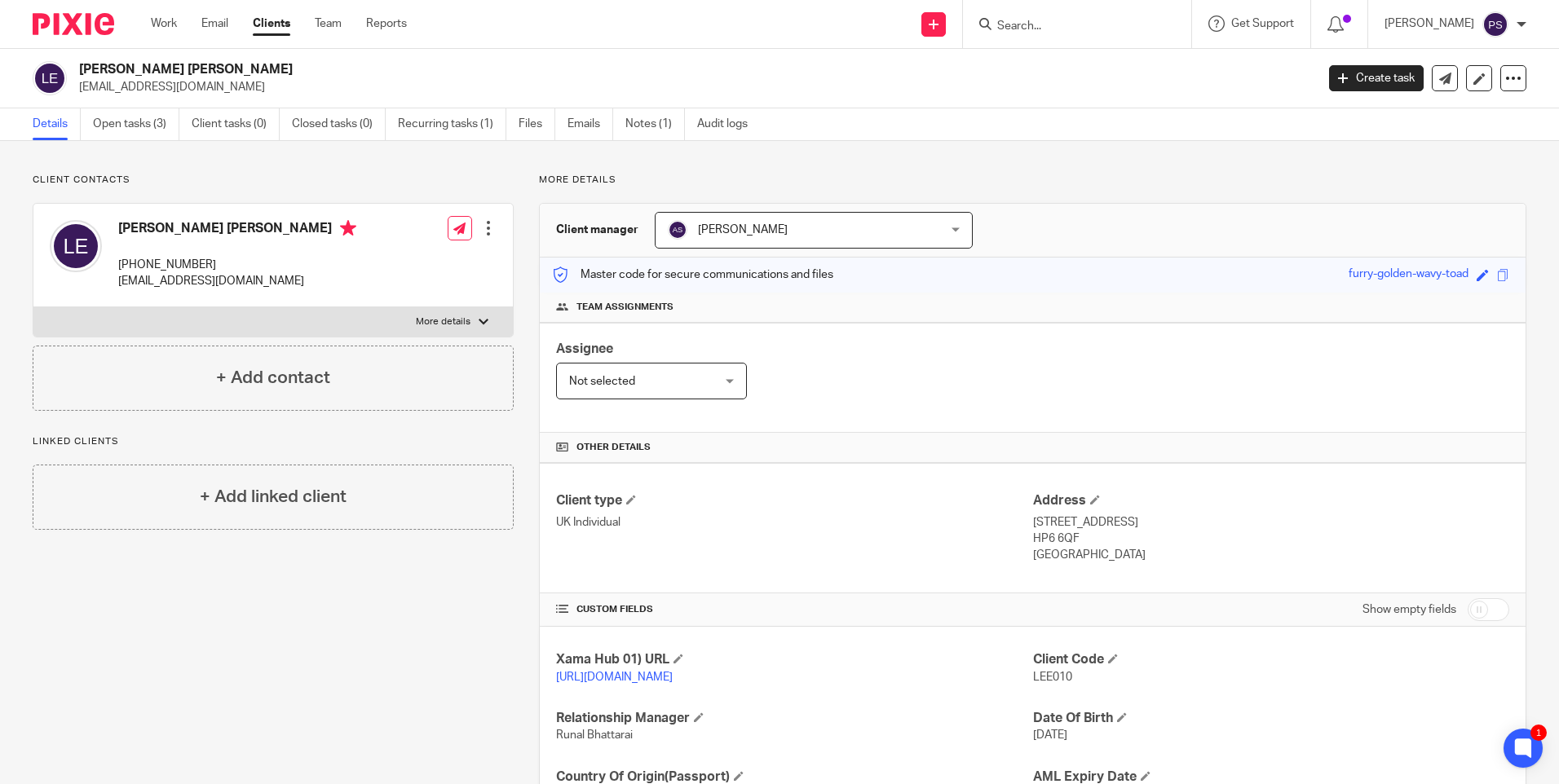
click at [104, 165] on div "Client contacts [PERSON_NAME] [PERSON_NAME] [PHONE_NUMBER] [EMAIL_ADDRESS][DOMA…" at bounding box center [779, 529] width 1559 height 778
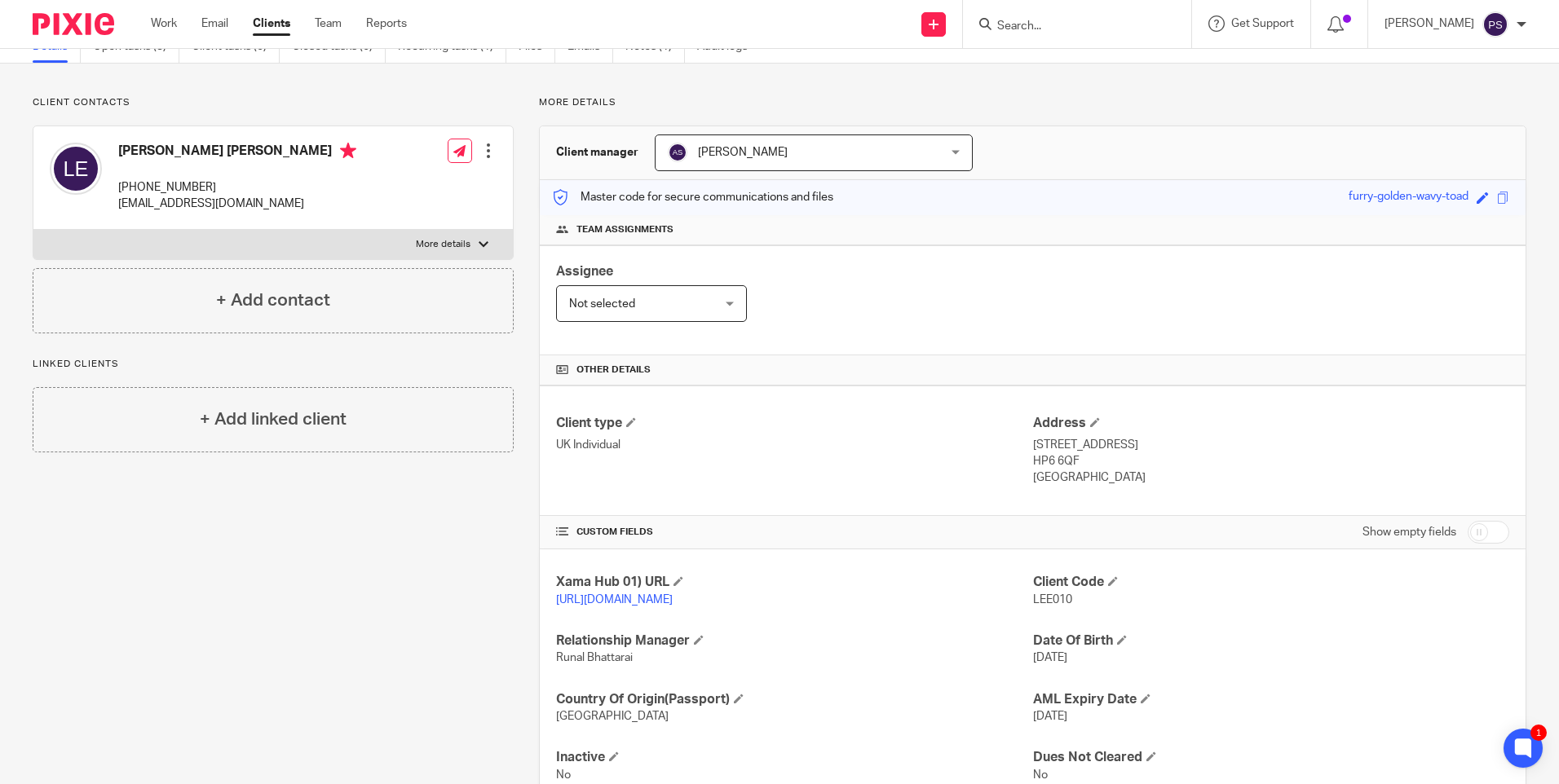
scroll to position [151, 0]
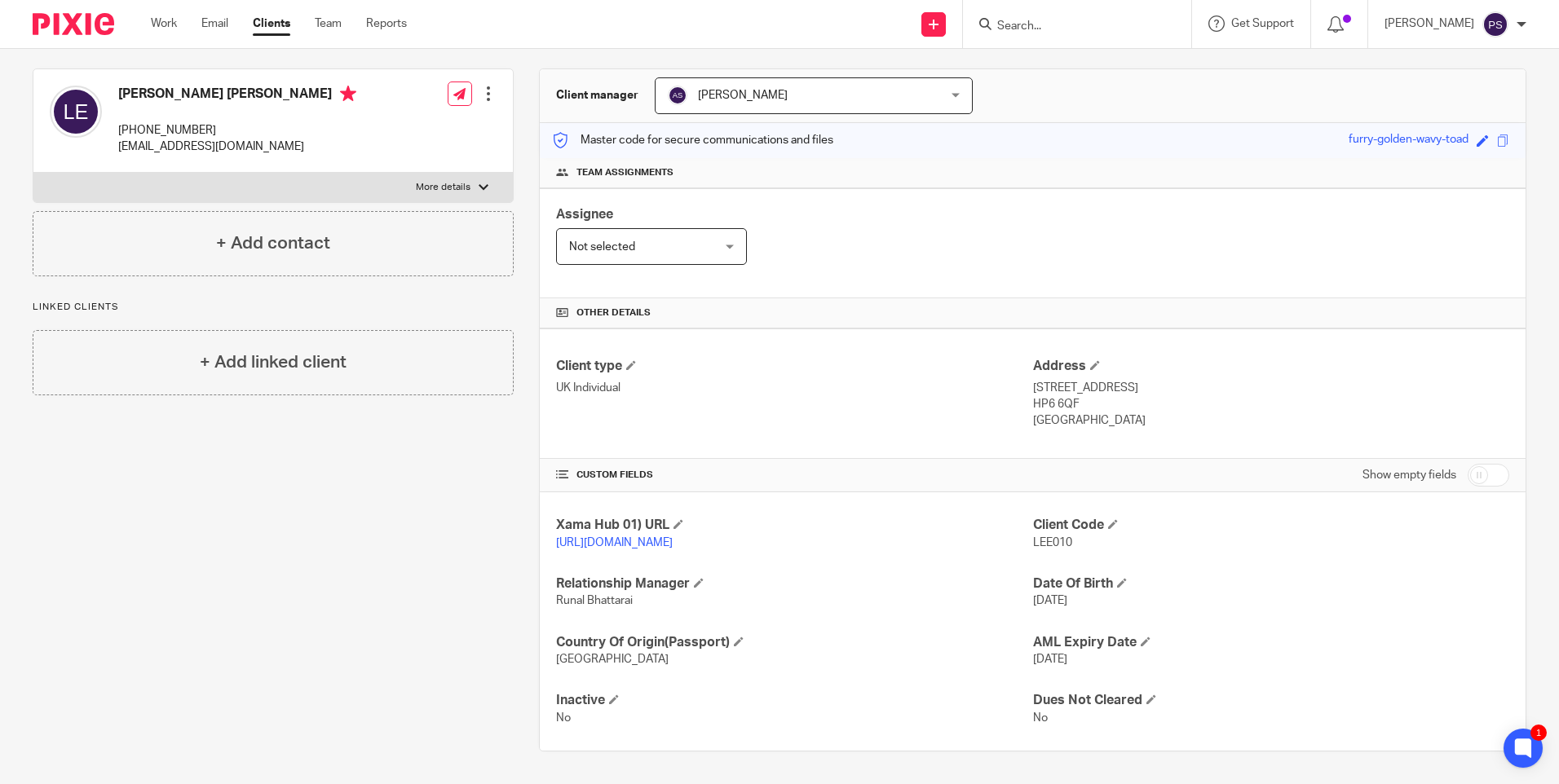
click at [582, 537] on link "[URL][DOMAIN_NAME]" at bounding box center [614, 542] width 117 height 12
click at [171, 122] on p "[PHONE_NUMBER]" at bounding box center [237, 130] width 238 height 16
copy div "[PHONE_NUMBER]"
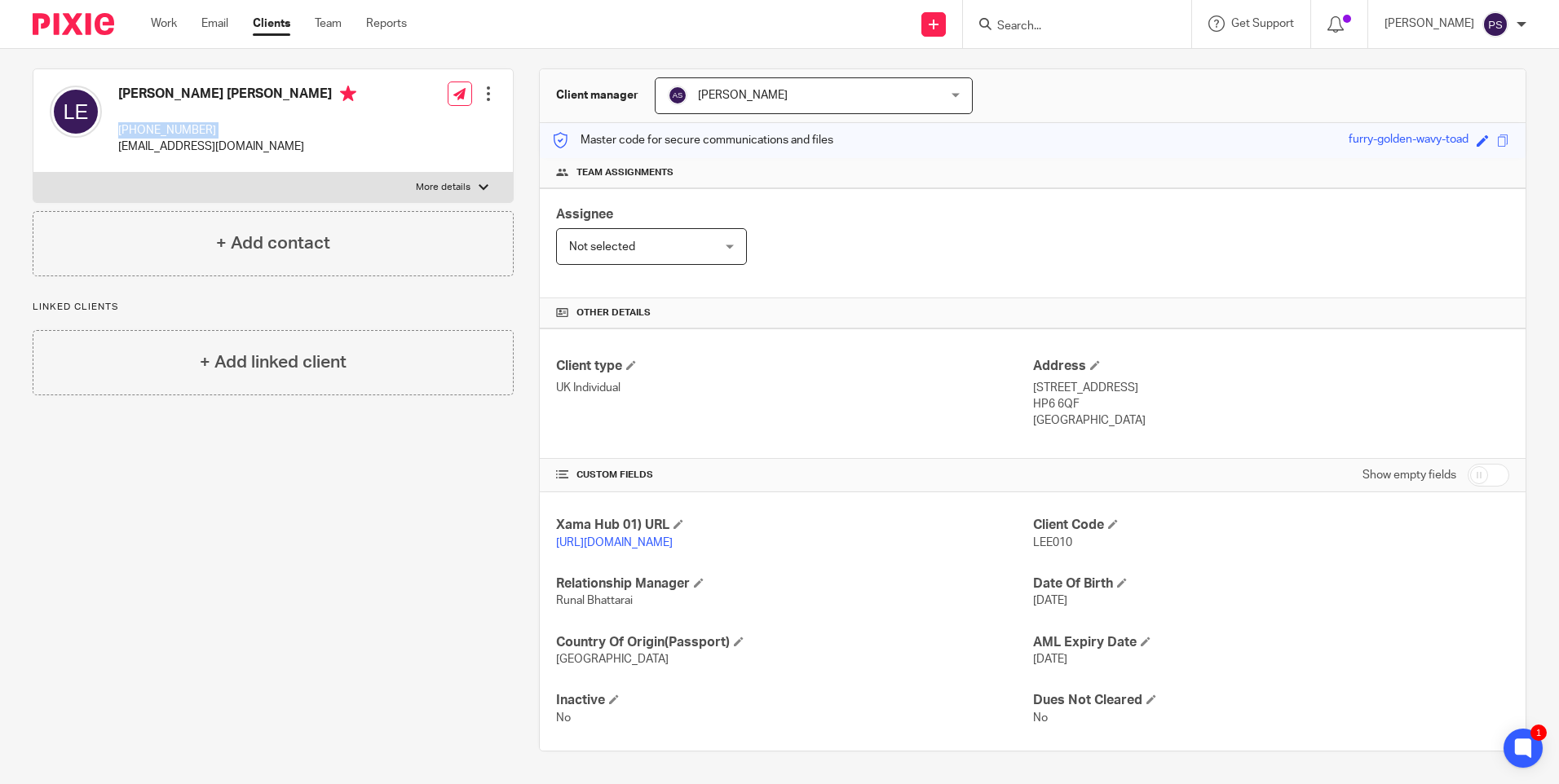
drag, startPoint x: 1024, startPoint y: 371, endPoint x: 1196, endPoint y: 376, distance: 172.1
click at [1196, 380] on p "[STREET_ADDRESS]" at bounding box center [1271, 388] width 476 height 16
copy p "22 Marygold Walk Buckinghamshi"
click at [1221, 380] on p "[STREET_ADDRESS]" at bounding box center [1271, 388] width 476 height 16
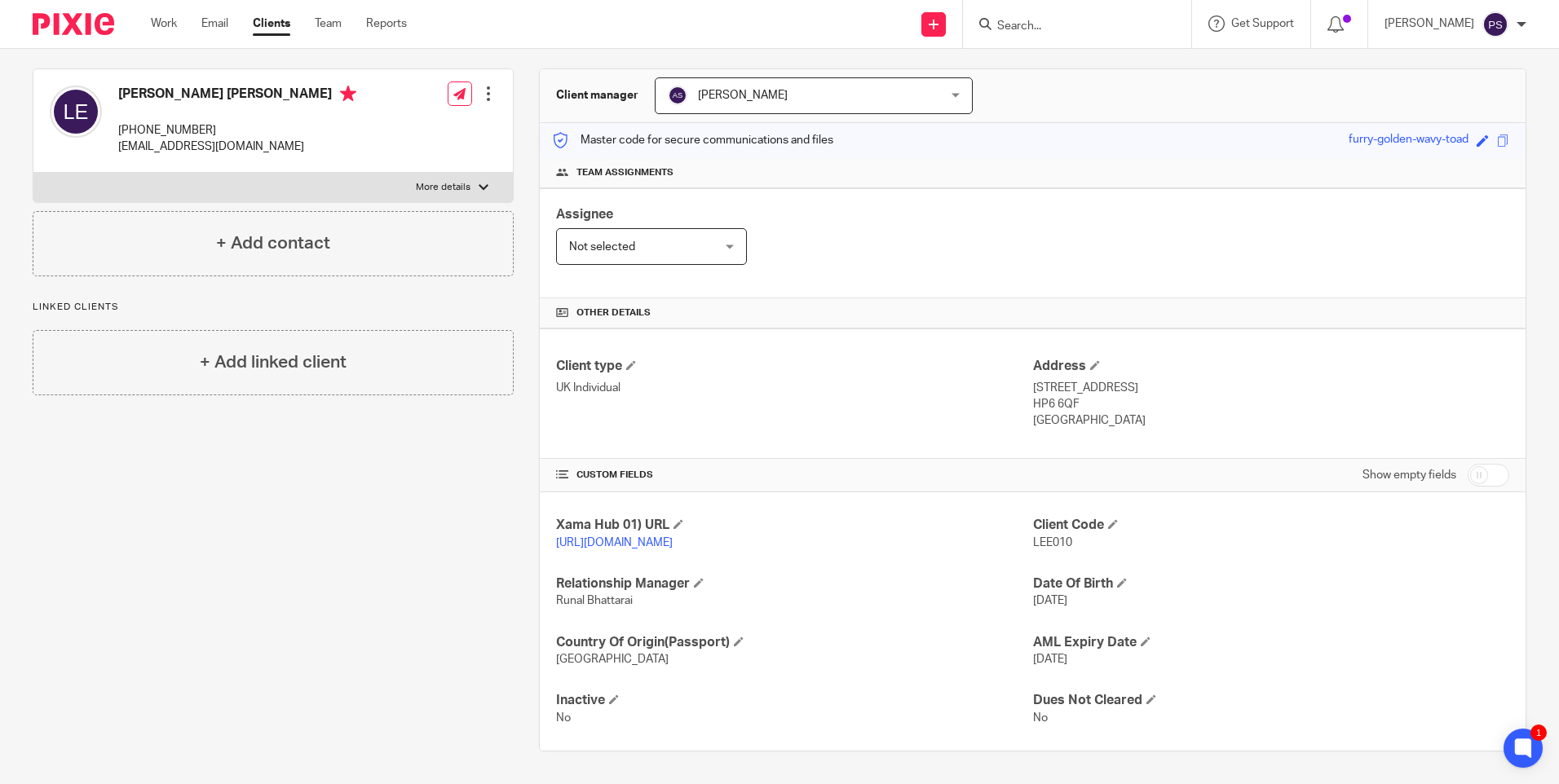
copy p "Amersham"
click at [1046, 396] on p "HP6 6QF" at bounding box center [1271, 404] width 476 height 16
copy div "HP6 6QF"
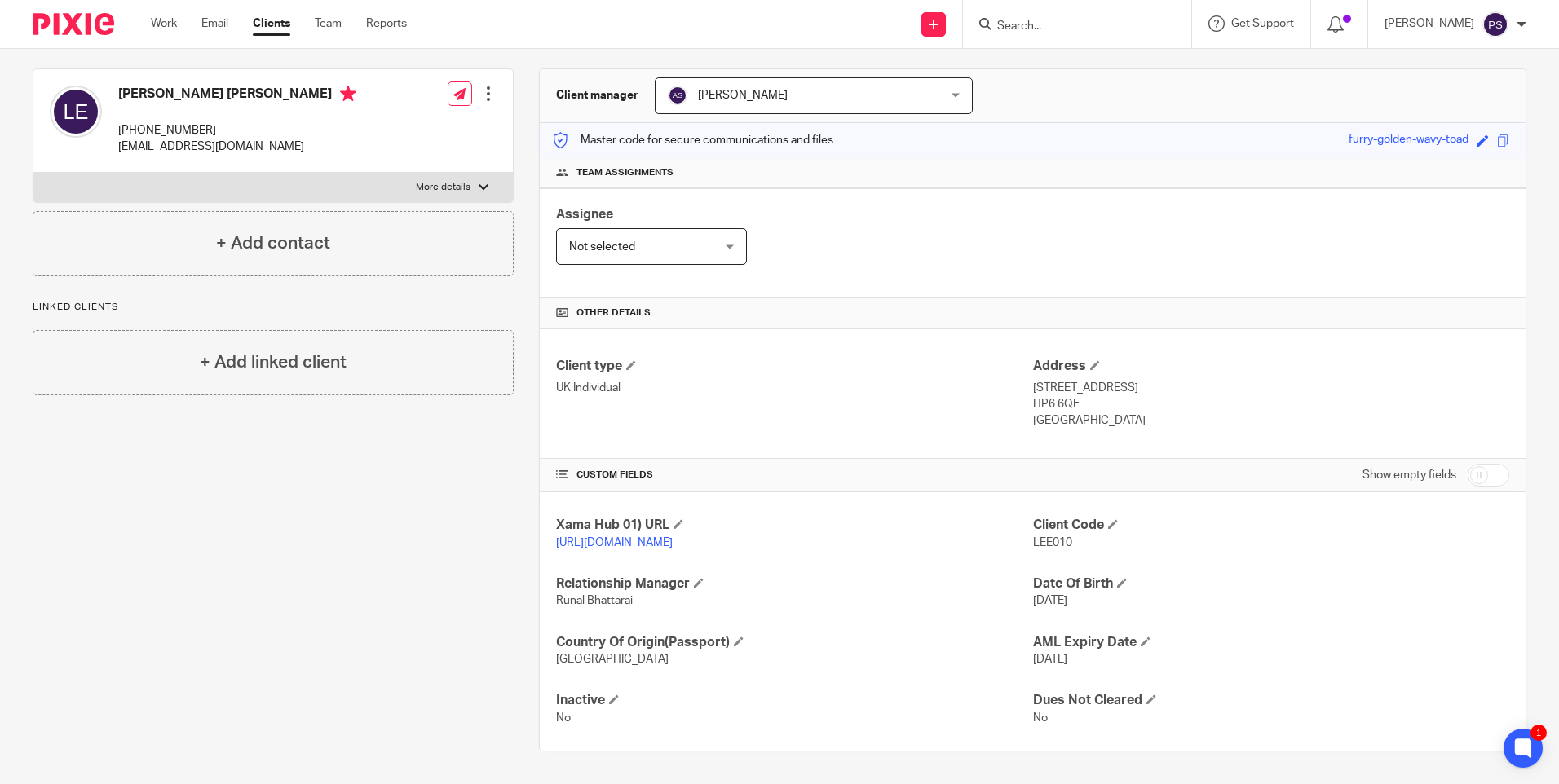
click at [1053, 537] on span "LEE010" at bounding box center [1053, 542] width 39 height 12
copy span "LEE010"
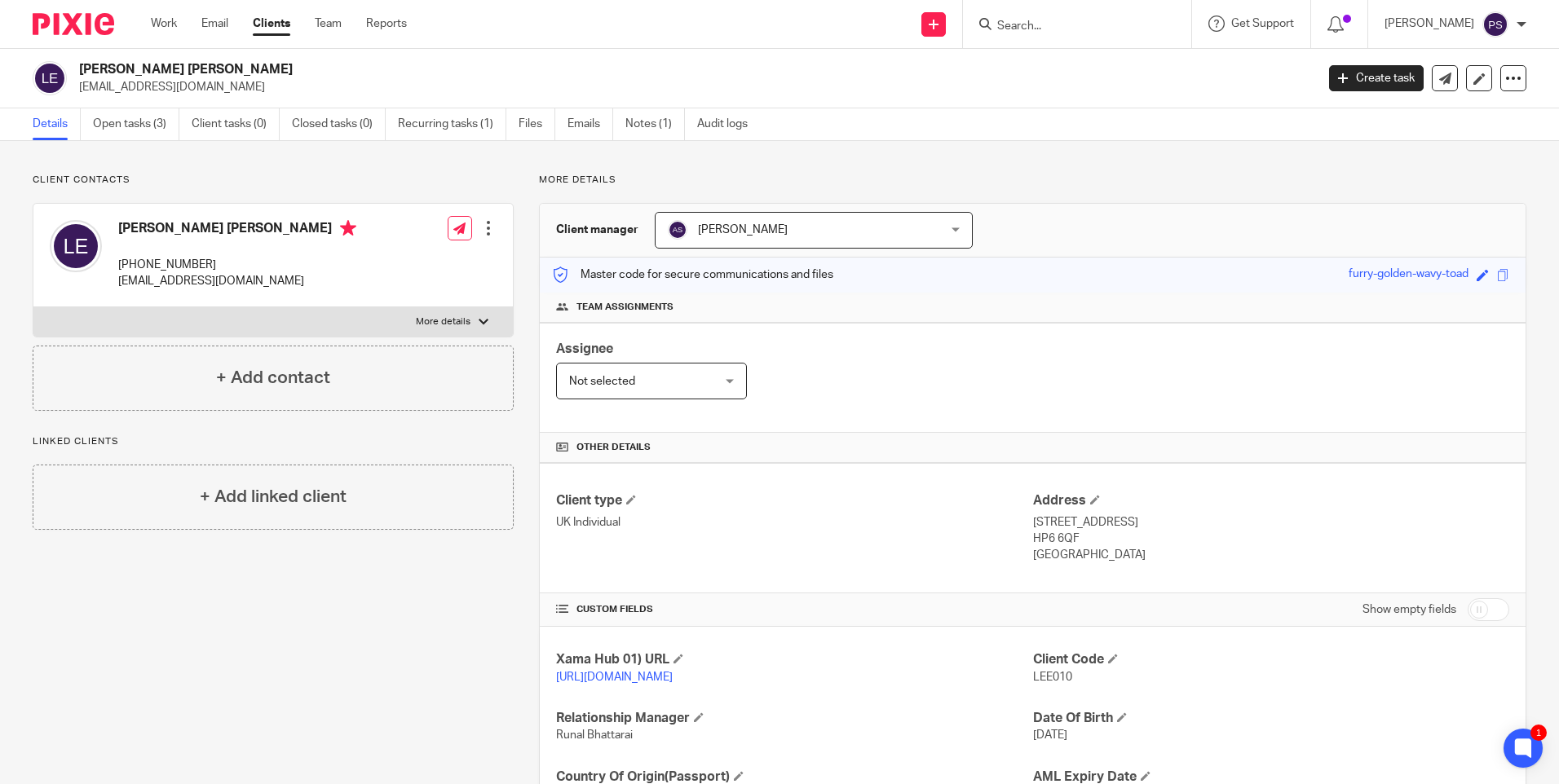
click at [165, 61] on h2 "Lee Justin Edwards" at bounding box center [568, 69] width 980 height 17
copy div "Lee Justin Edwards"
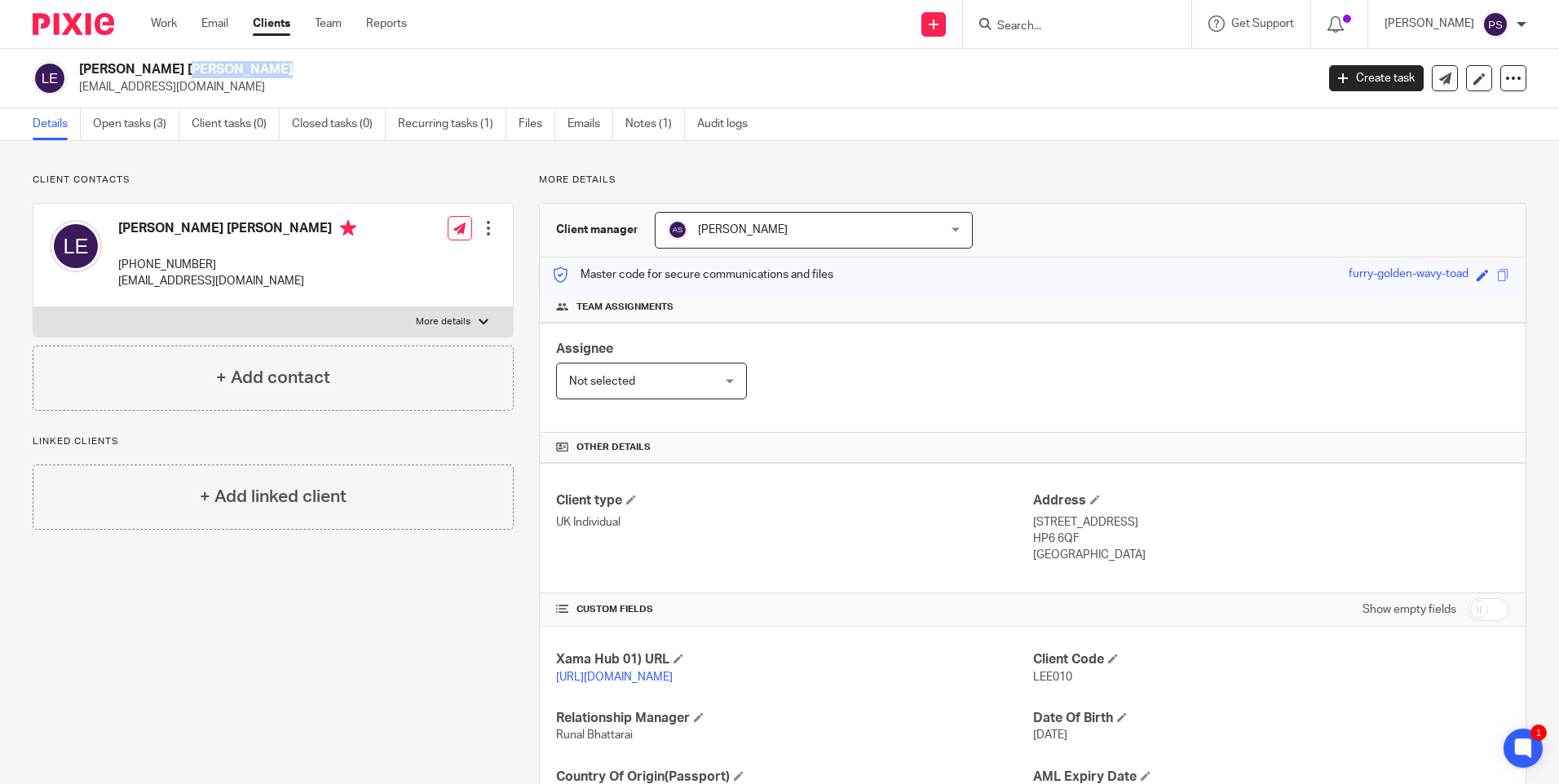
click at [177, 63] on h2 "Lee Justin Edwards" at bounding box center [568, 69] width 980 height 17
click at [143, 83] on p "stretch002@btinternet.com" at bounding box center [691, 87] width 1226 height 16
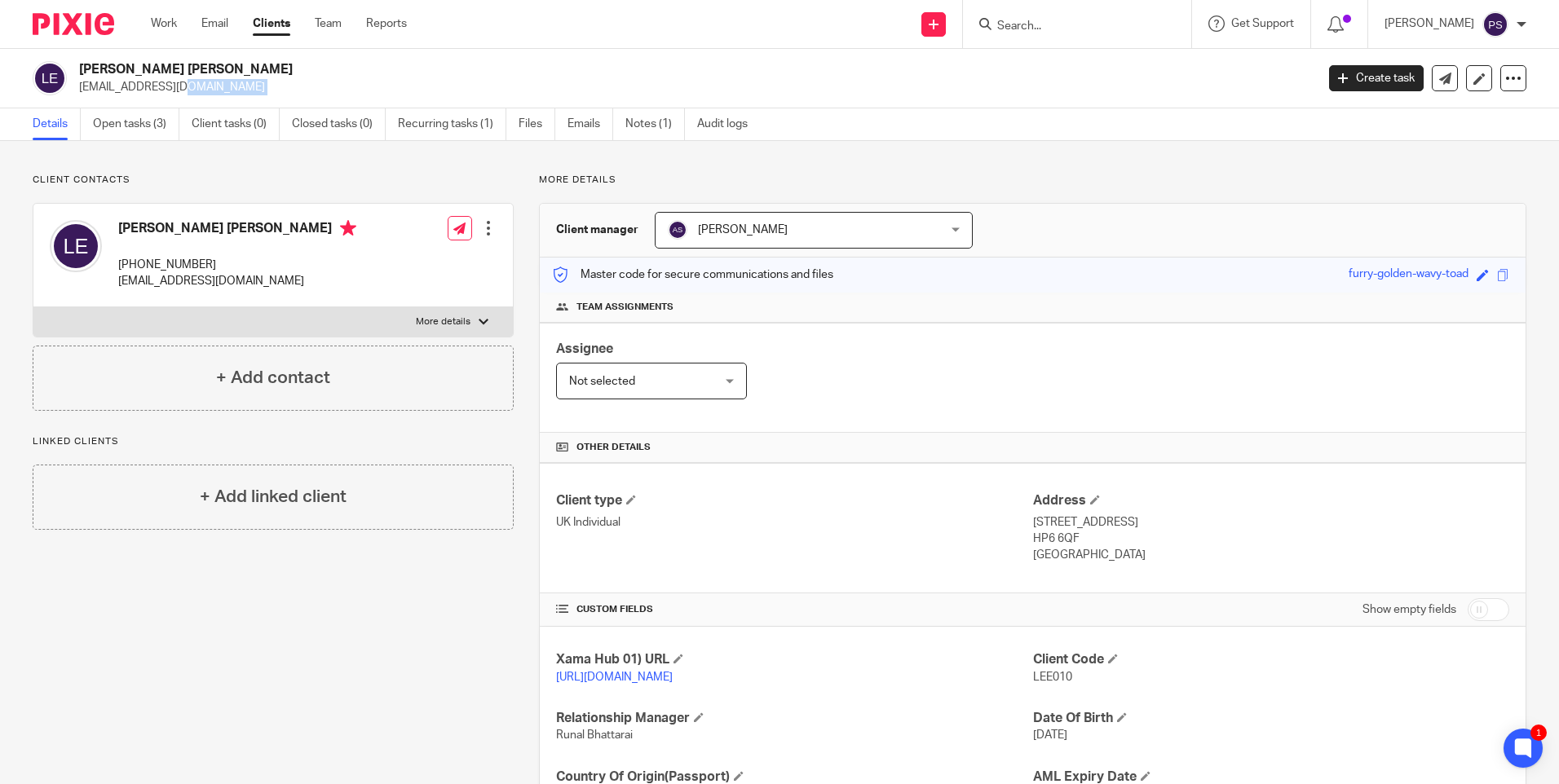
click at [143, 83] on p "stretch002@btinternet.com" at bounding box center [691, 87] width 1226 height 16
copy main "stretch002@btinternet.com Create task Update from Companies House Export data M…"
click at [219, 169] on div "Client contacts Lee Justin Edwards +44 796 623 5174 stretch002@btinternet.com E…" at bounding box center [779, 529] width 1559 height 778
click at [1051, 678] on span "LEE010" at bounding box center [1053, 677] width 39 height 12
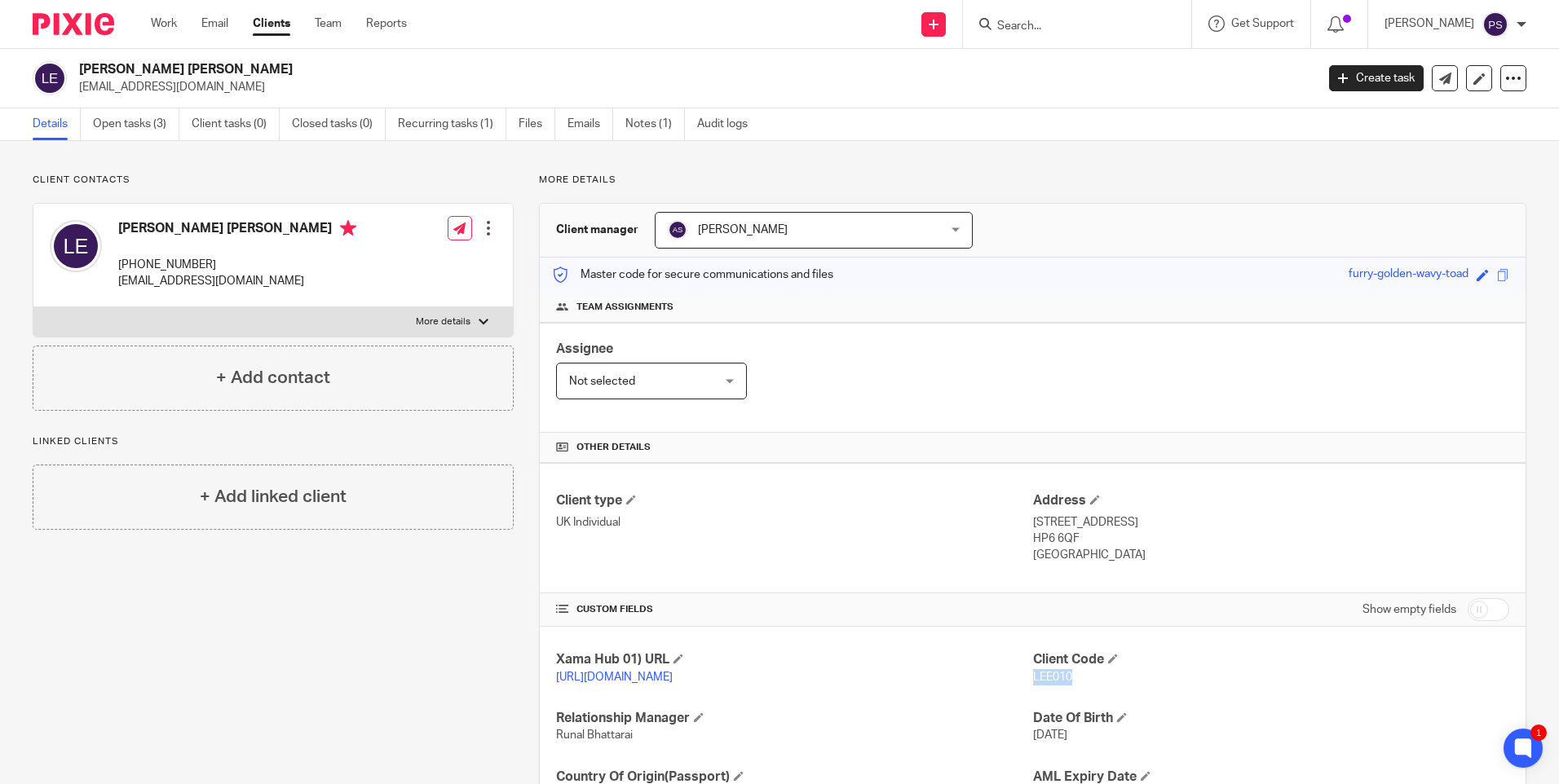
copy span "LEE010"
click at [174, 61] on h2 "Lee Justin Edwards" at bounding box center [568, 69] width 980 height 17
copy div "Lee Justin Edwards"
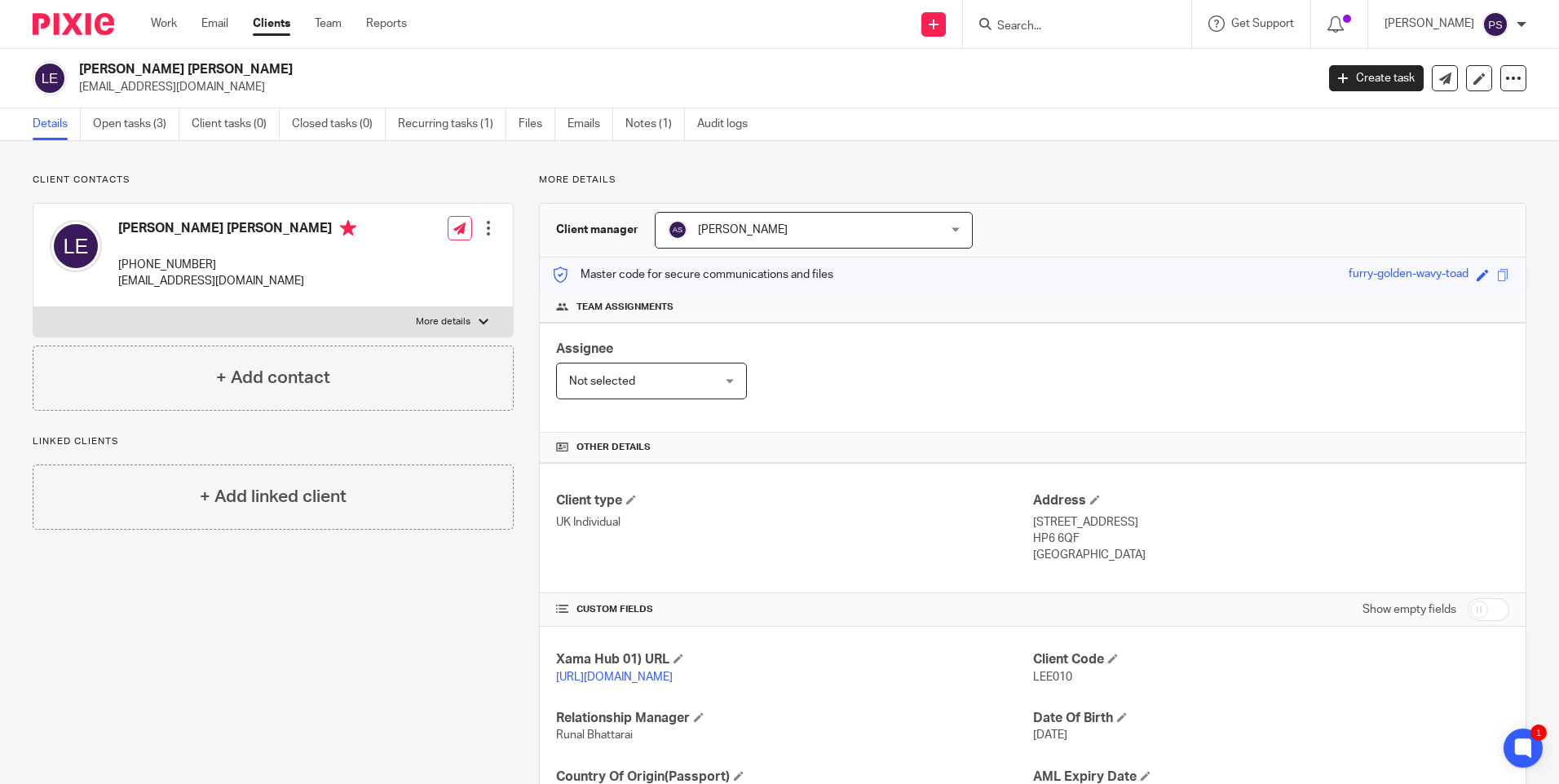
click at [1051, 679] on span "LEE010" at bounding box center [1053, 677] width 39 height 12
copy span "LEE010"
click at [119, 67] on h2 "Lee Justin Edwards" at bounding box center [568, 69] width 980 height 17
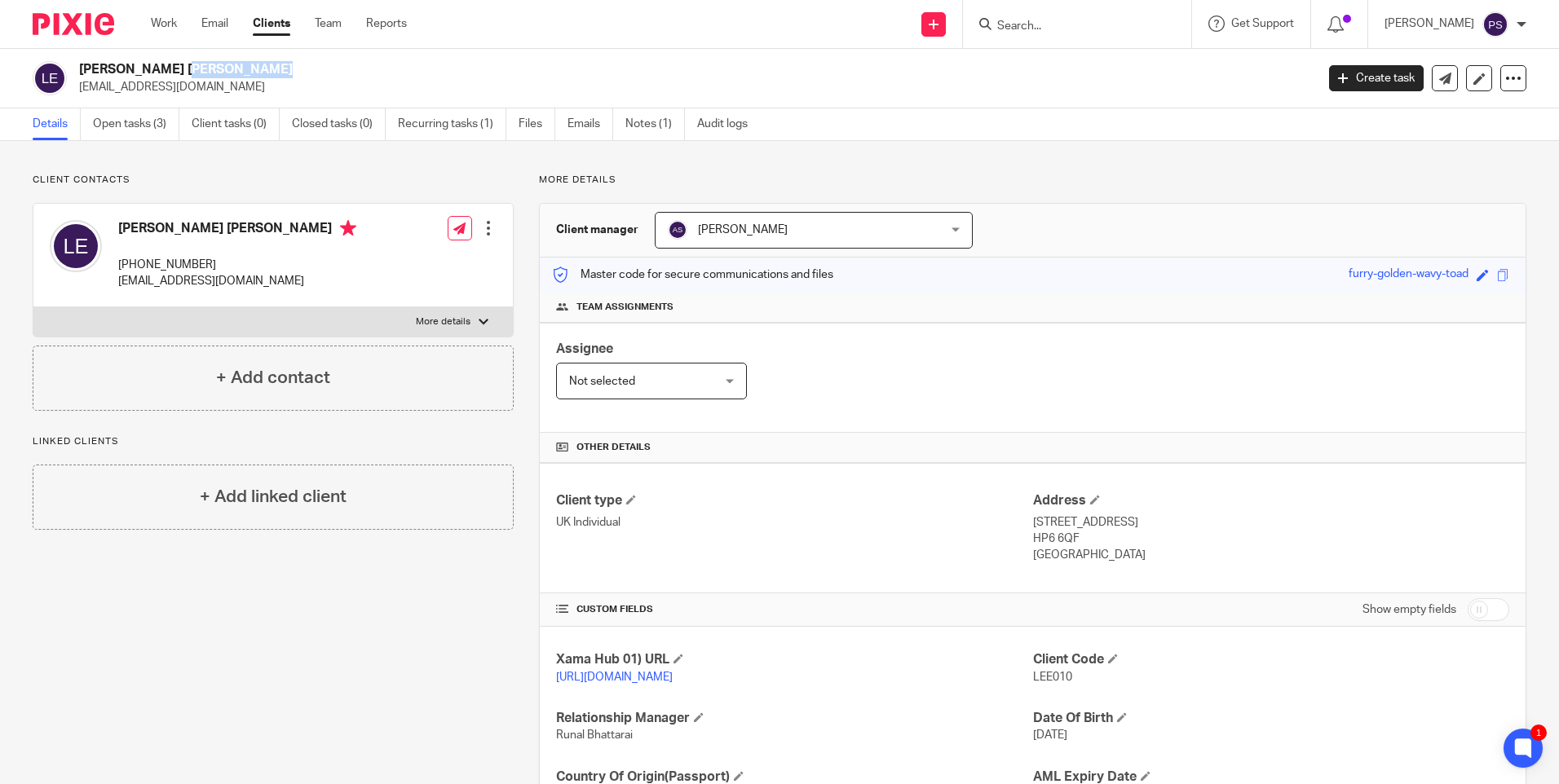
click at [119, 67] on h2 "Lee Justin Edwards" at bounding box center [568, 69] width 980 height 17
click at [132, 127] on link "Open tasks (3)" at bounding box center [136, 125] width 87 height 32
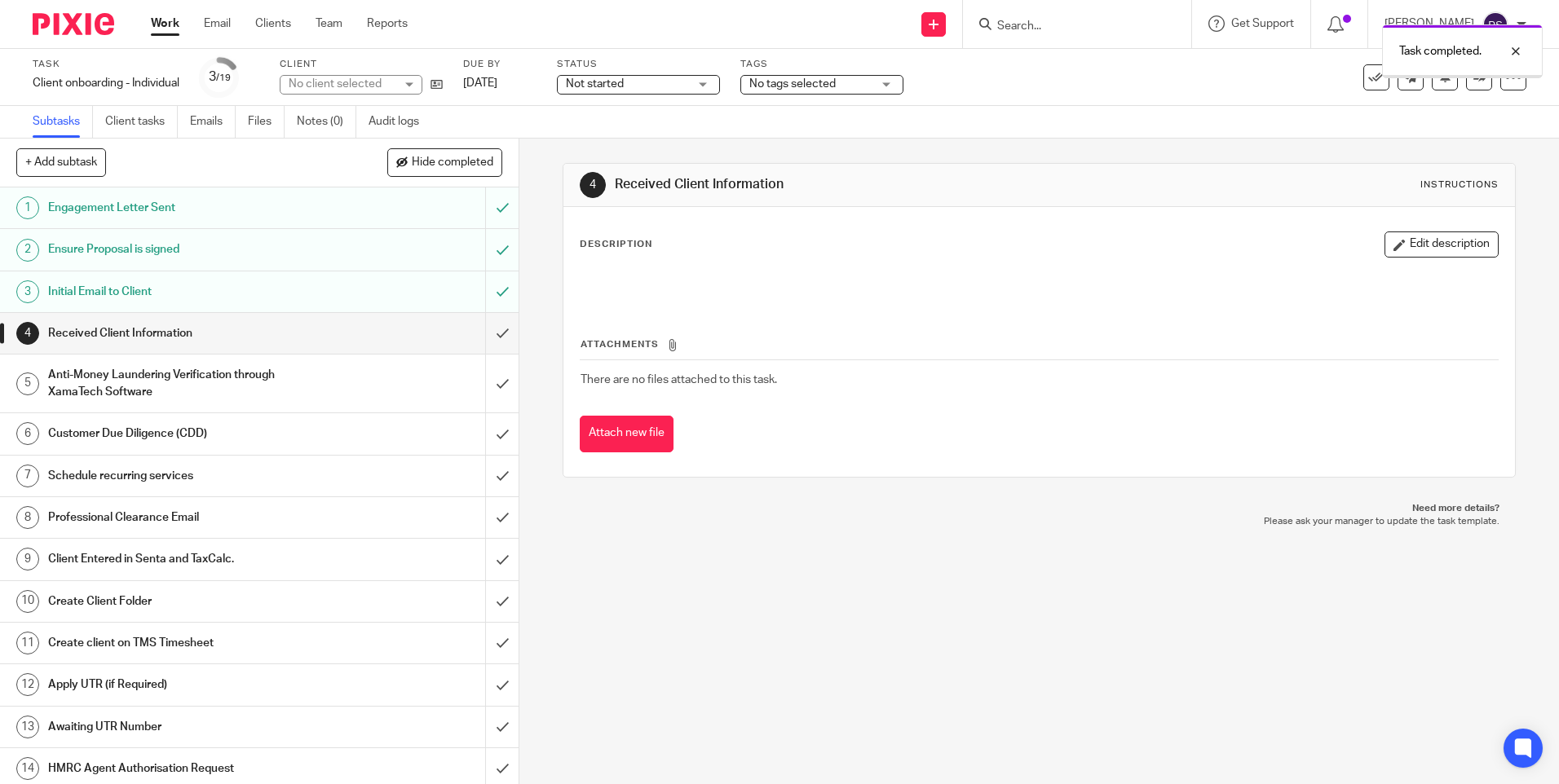
click at [479, 339] on input "submit" at bounding box center [259, 334] width 519 height 41
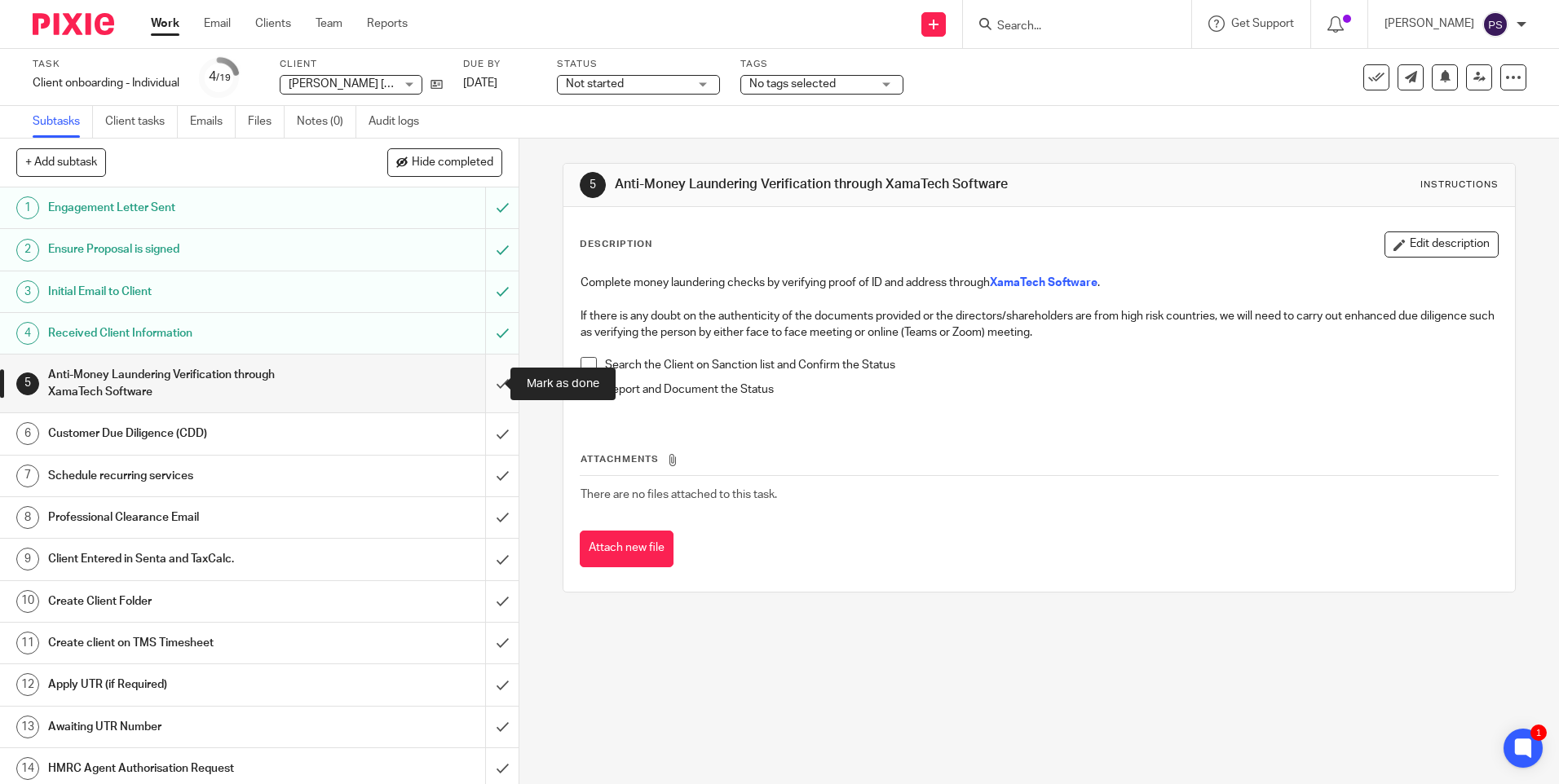
click at [471, 372] on input "submit" at bounding box center [259, 383] width 519 height 58
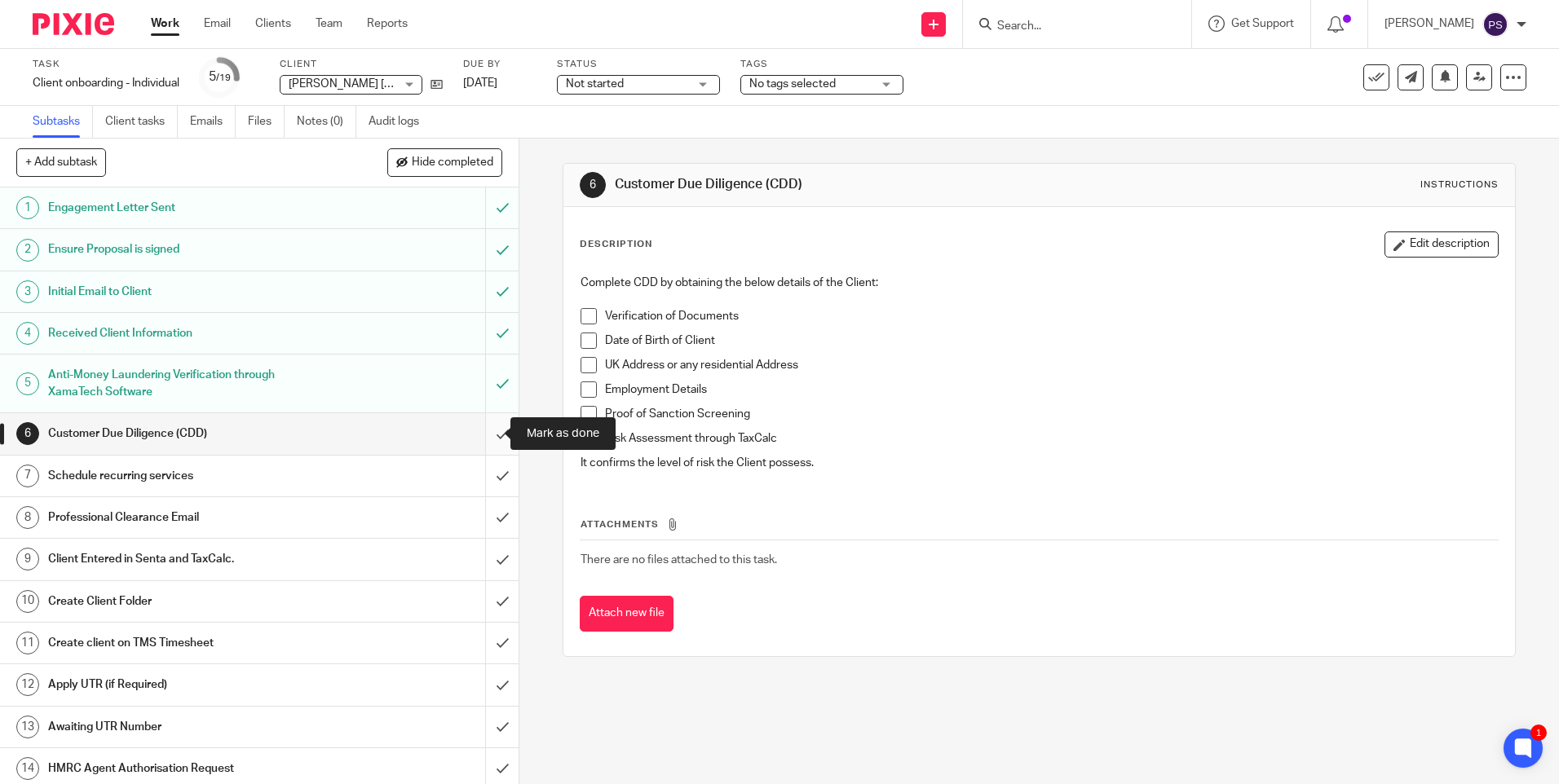
click at [492, 434] on input "submit" at bounding box center [259, 434] width 519 height 41
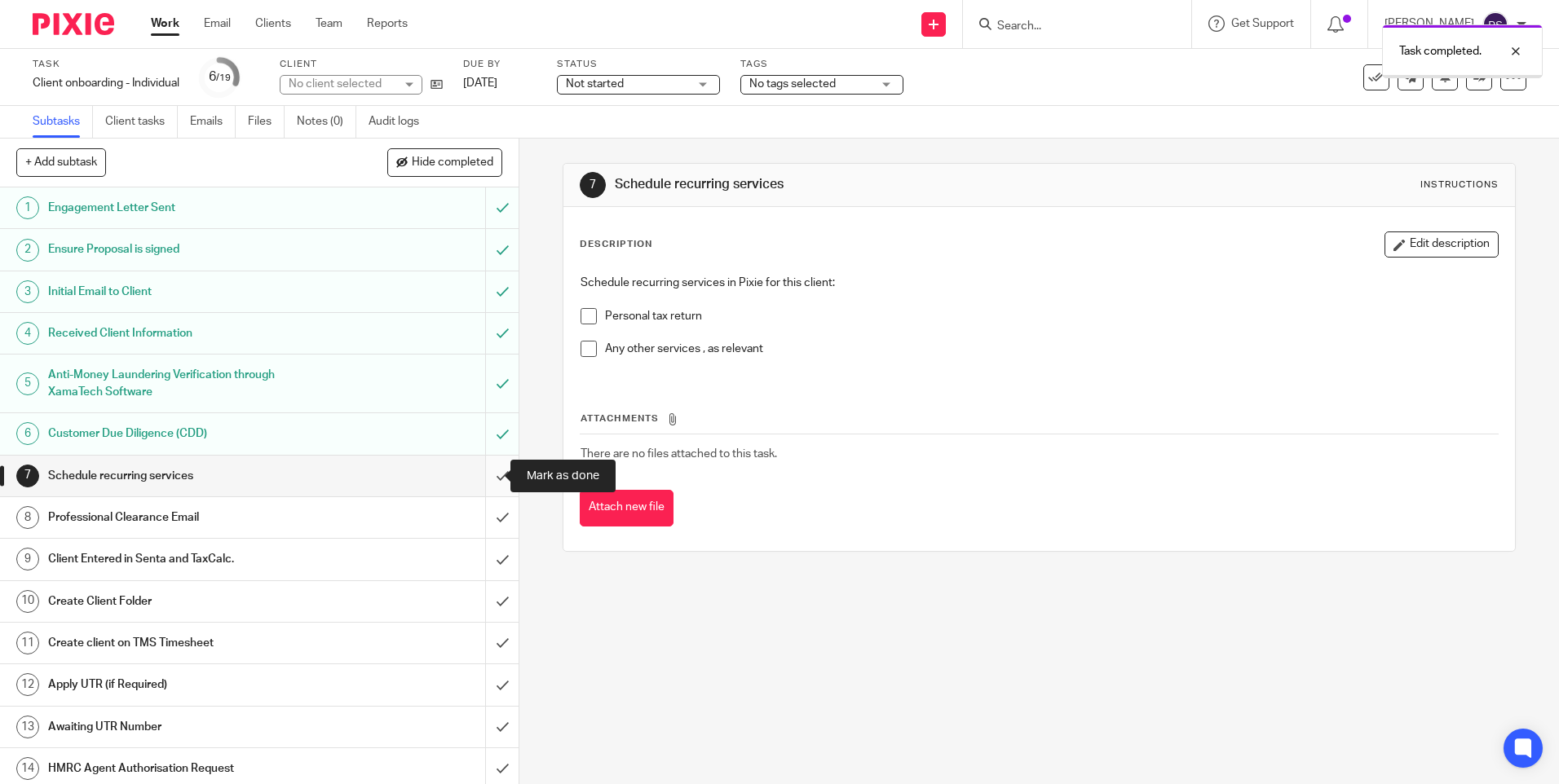
click at [477, 479] on input "submit" at bounding box center [259, 476] width 519 height 41
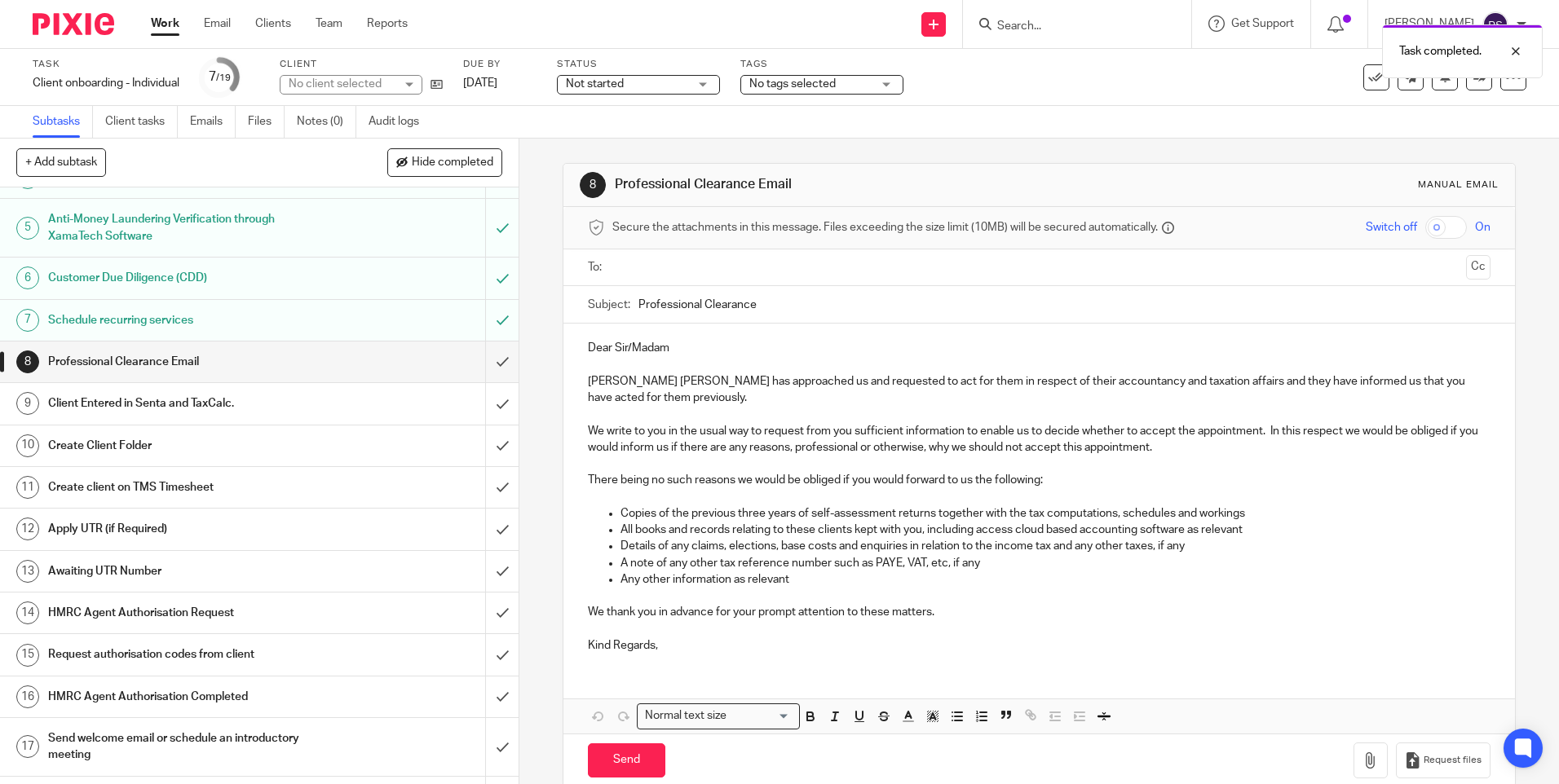
scroll to position [233, 0]
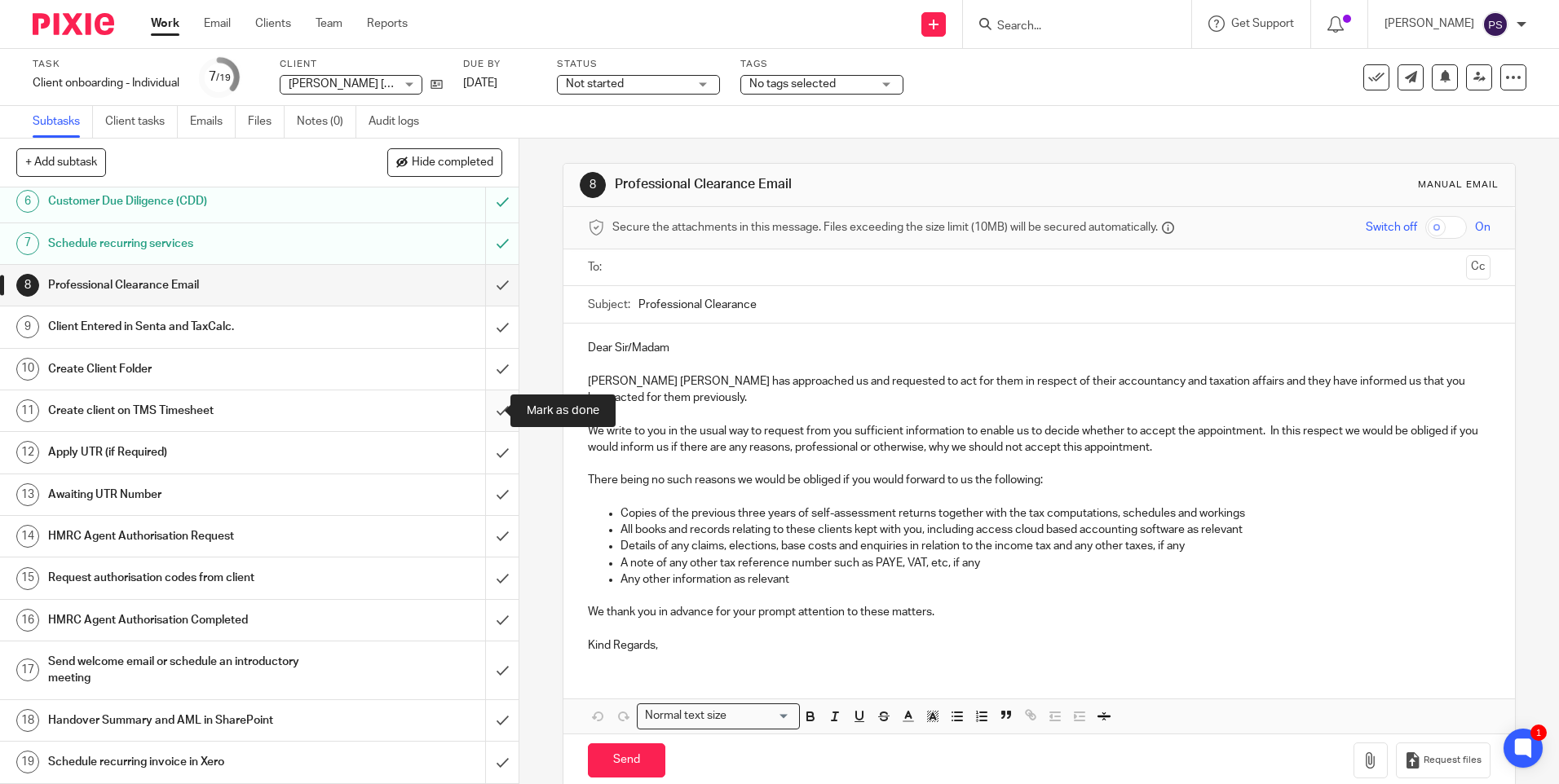
click at [489, 416] on input "submit" at bounding box center [259, 411] width 519 height 41
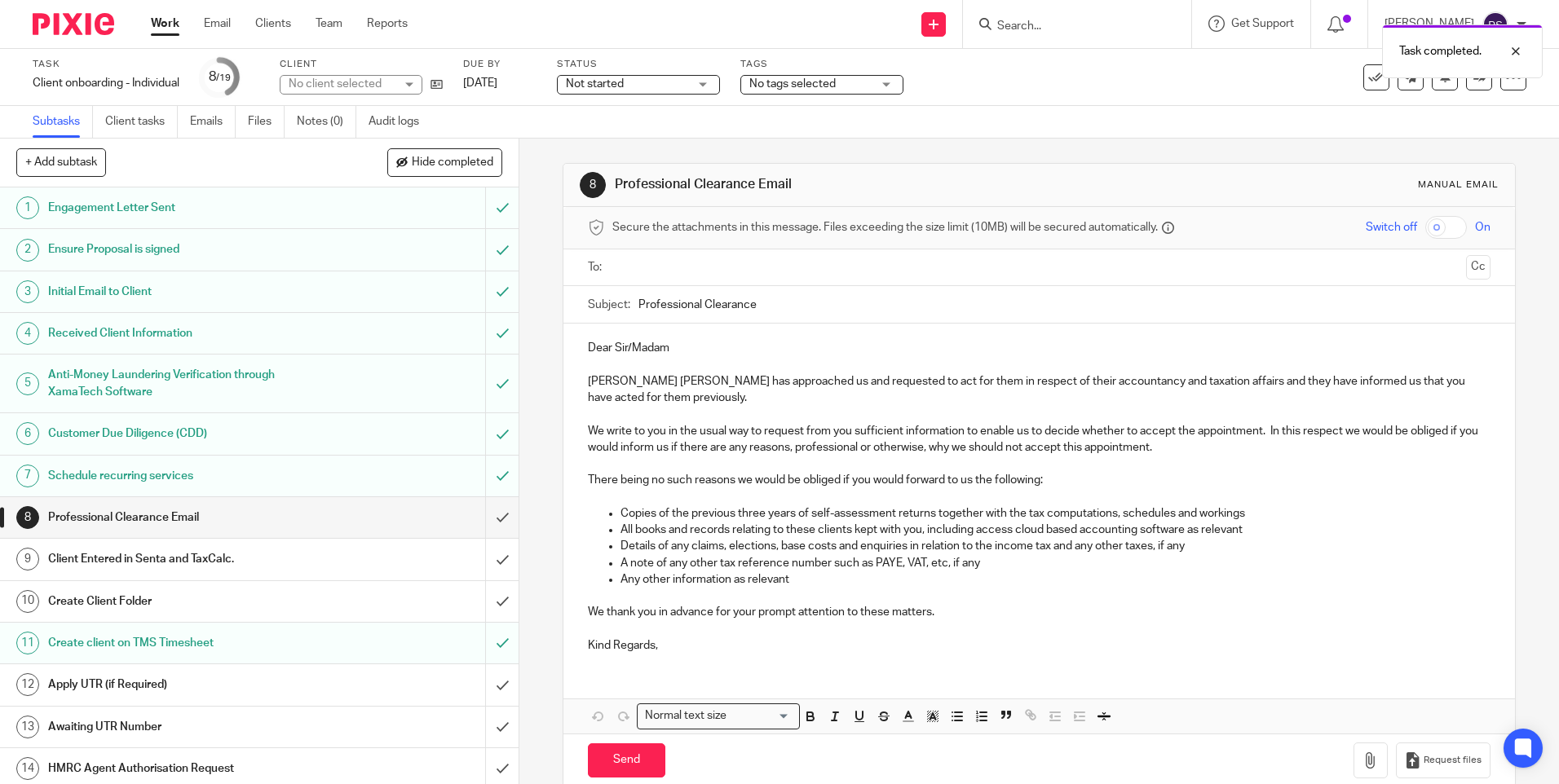
scroll to position [233, 0]
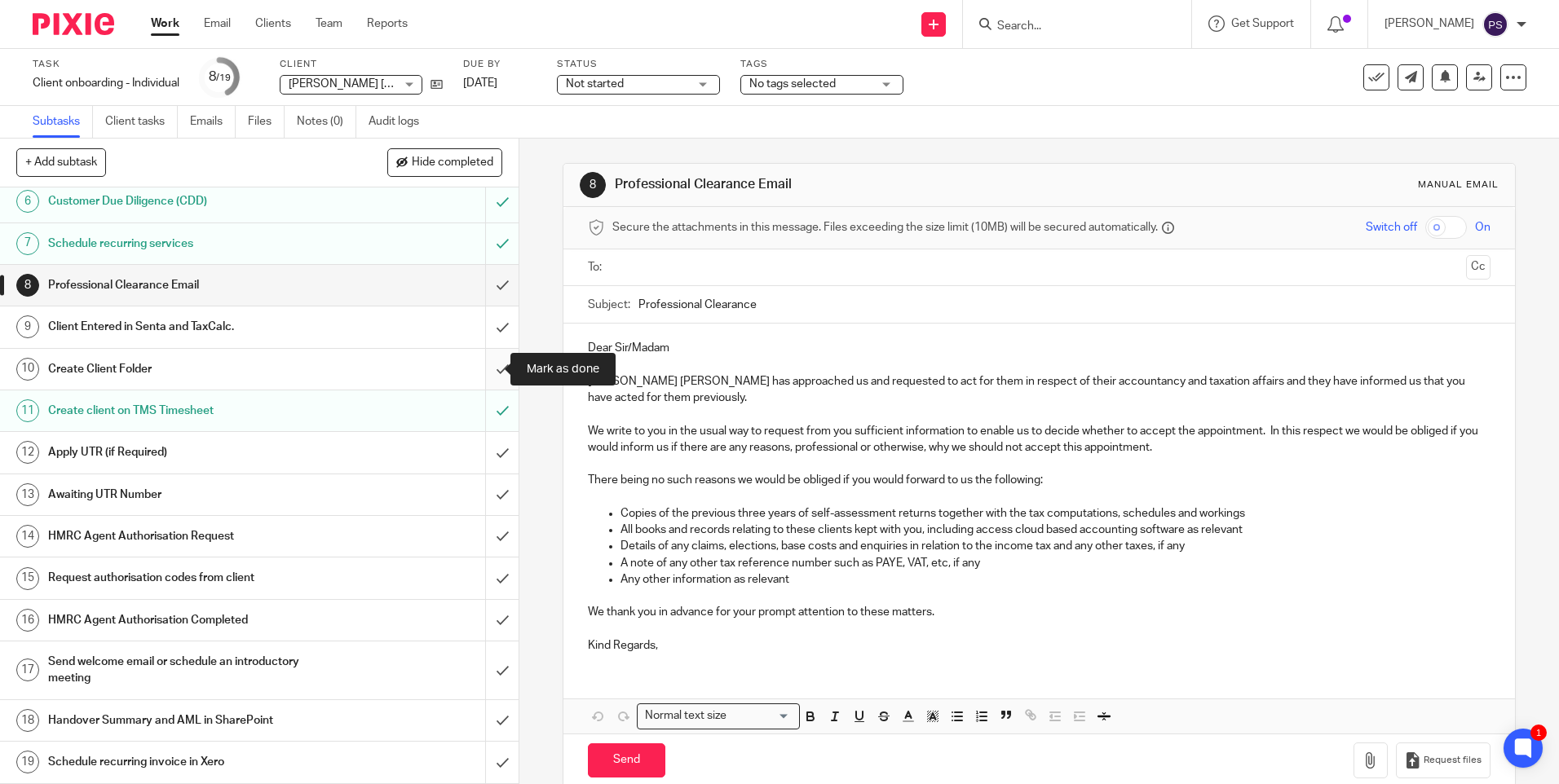
click at [483, 365] on input "submit" at bounding box center [259, 369] width 519 height 41
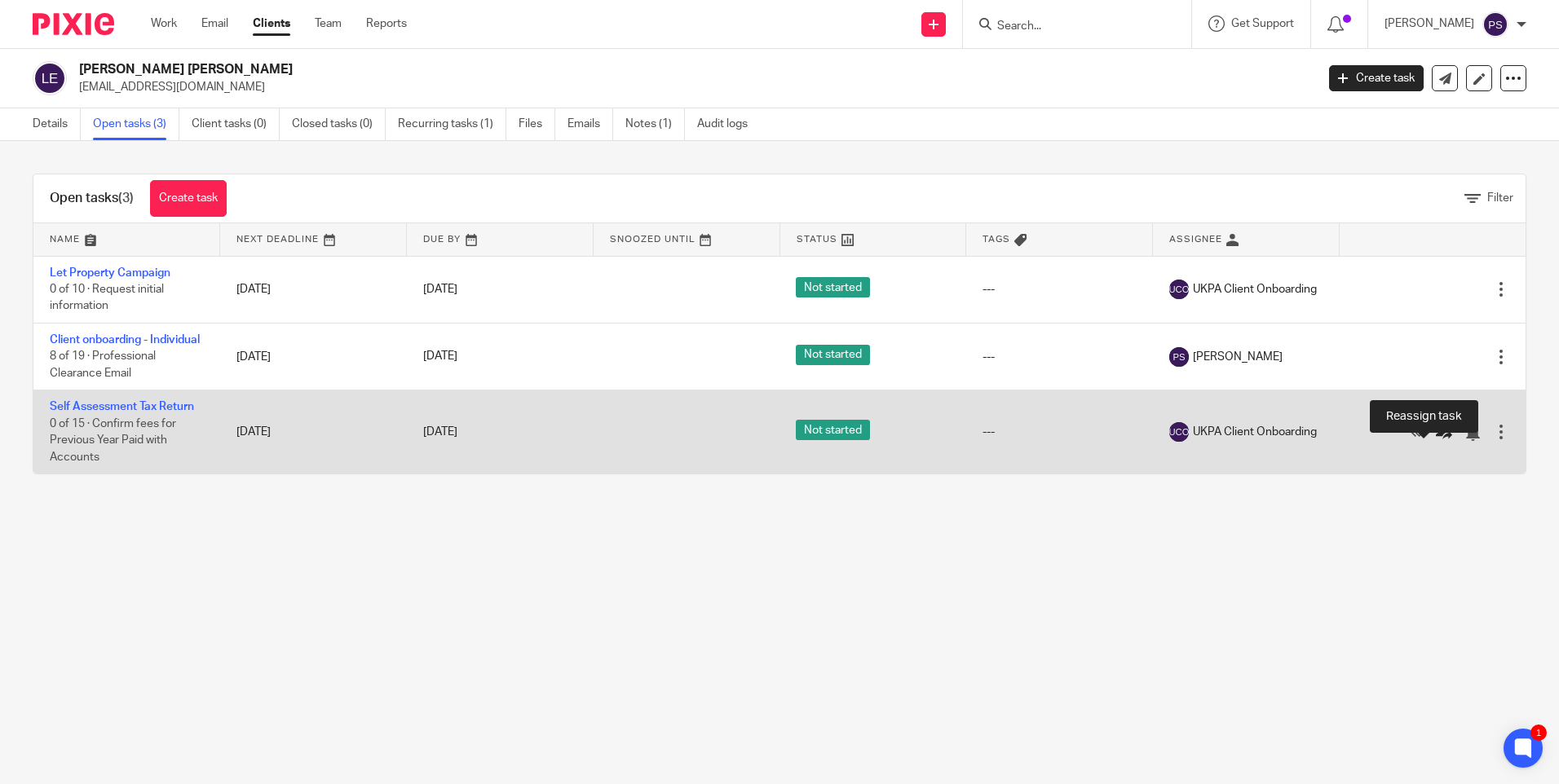
click at [1436, 441] on icon at bounding box center [1444, 433] width 16 height 16
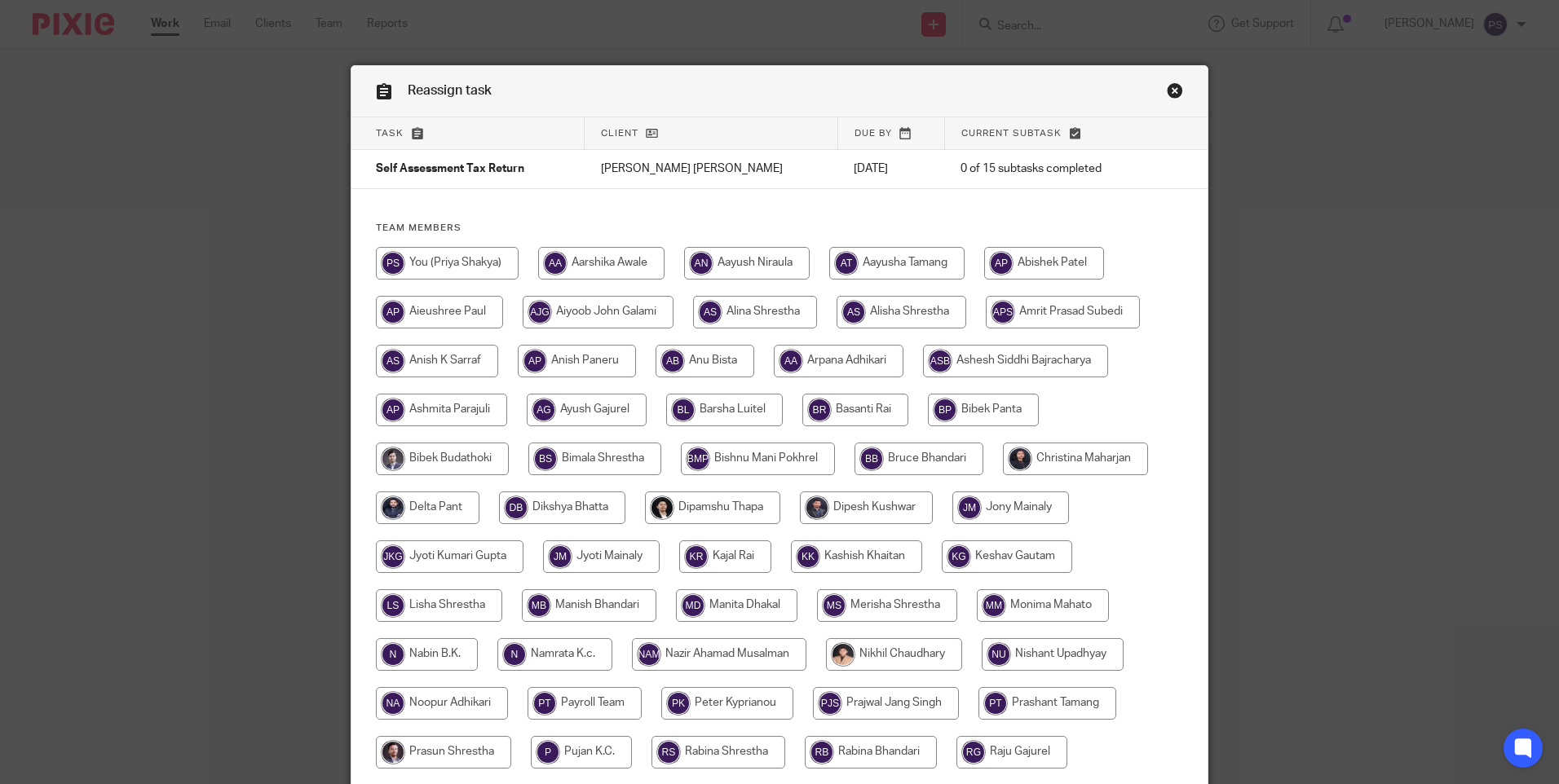
click at [747, 316] on input "radio" at bounding box center [755, 311] width 124 height 33
radio input "true"
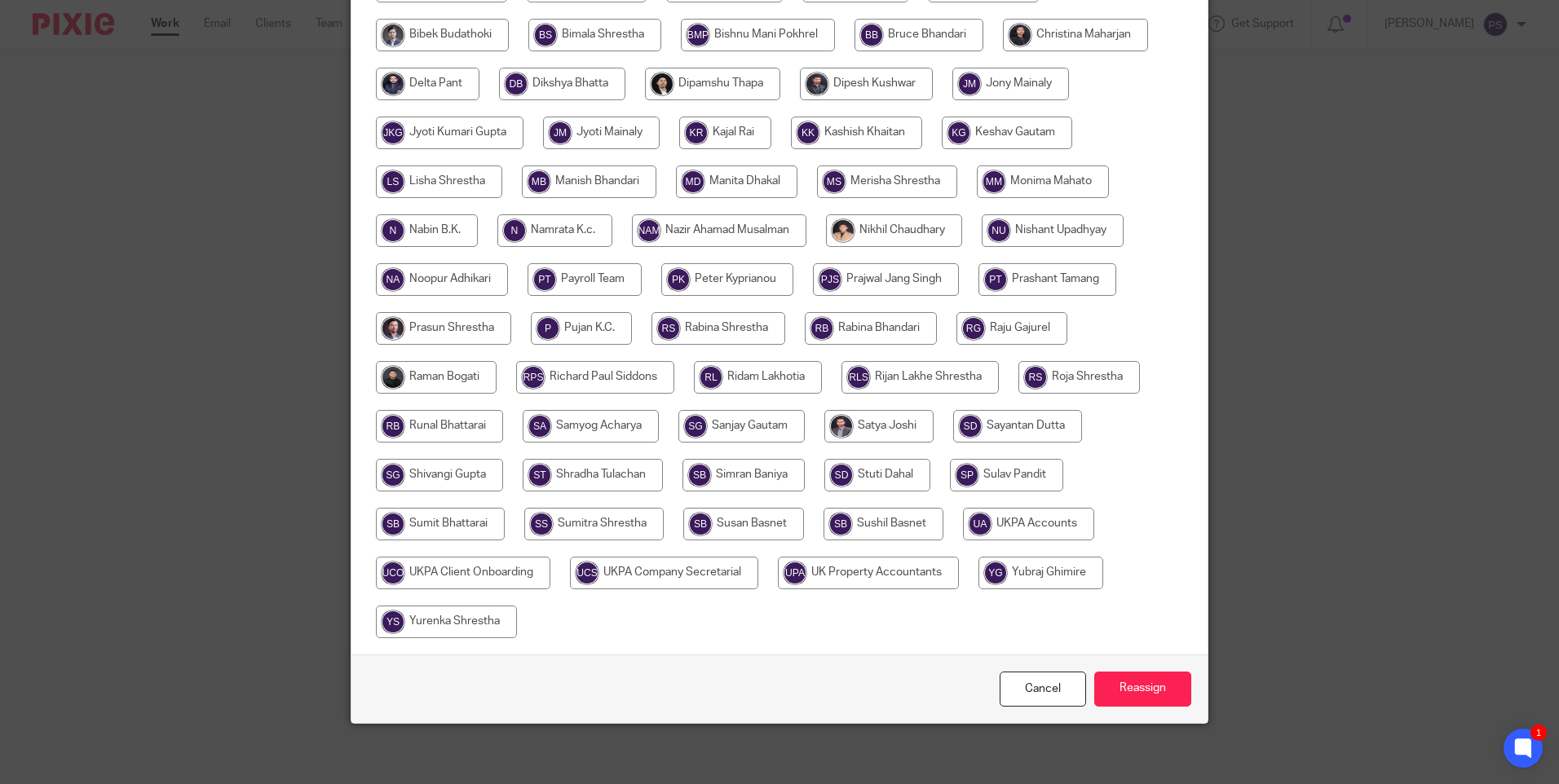
scroll to position [429, 0]
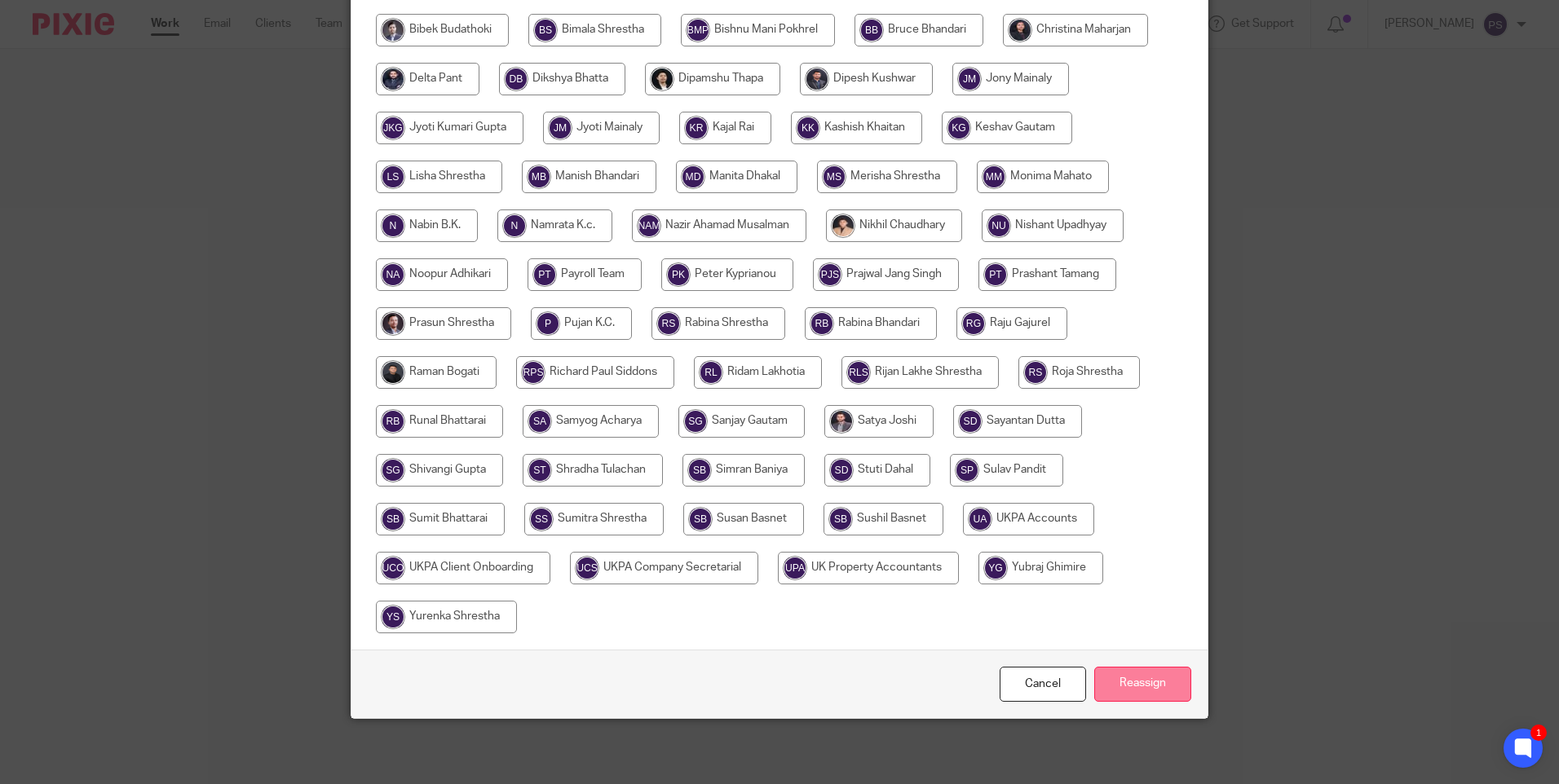
click at [1149, 675] on input "Reassign" at bounding box center [1143, 685] width 97 height 35
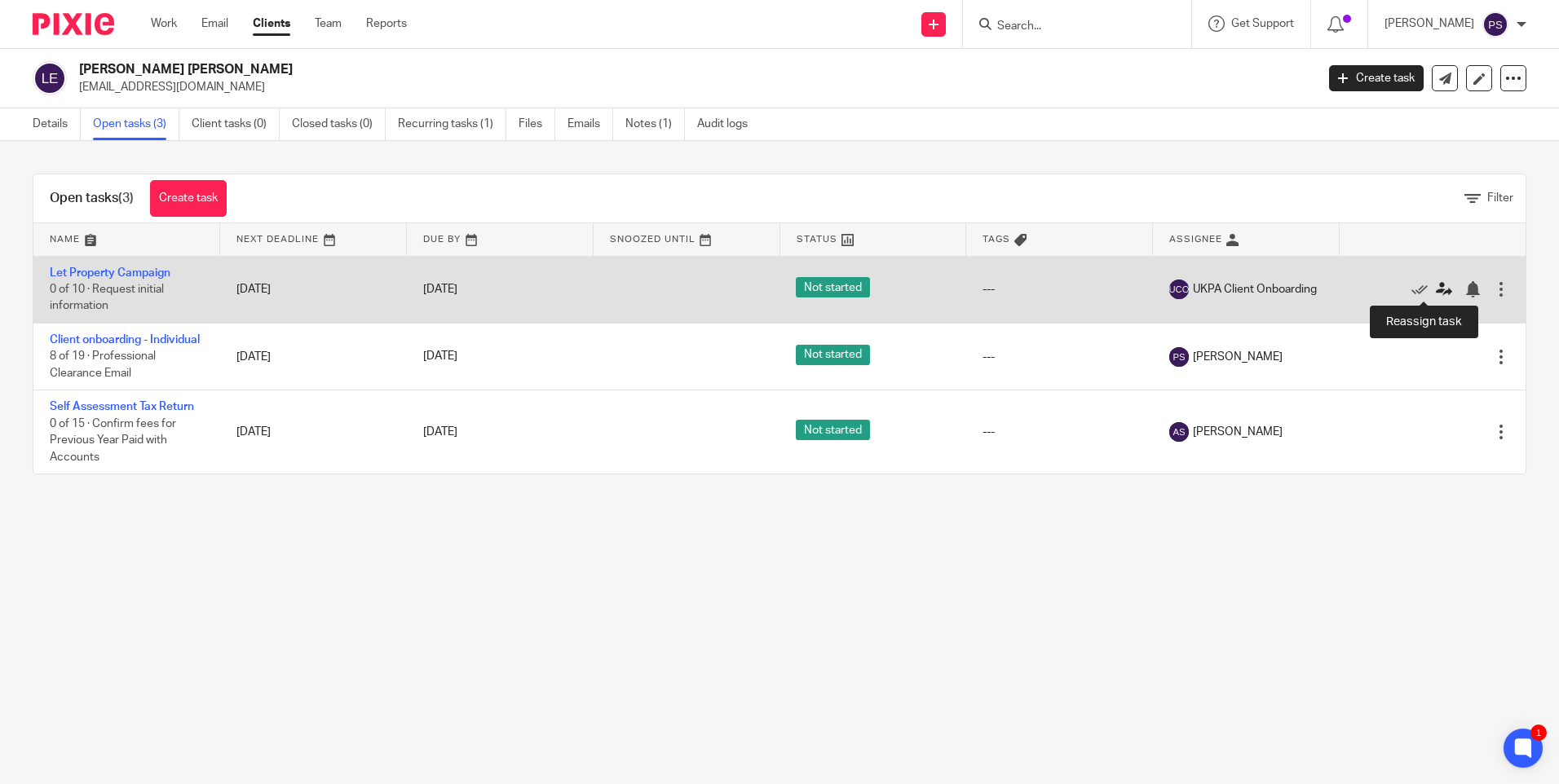
click at [1436, 284] on icon at bounding box center [1444, 289] width 16 height 16
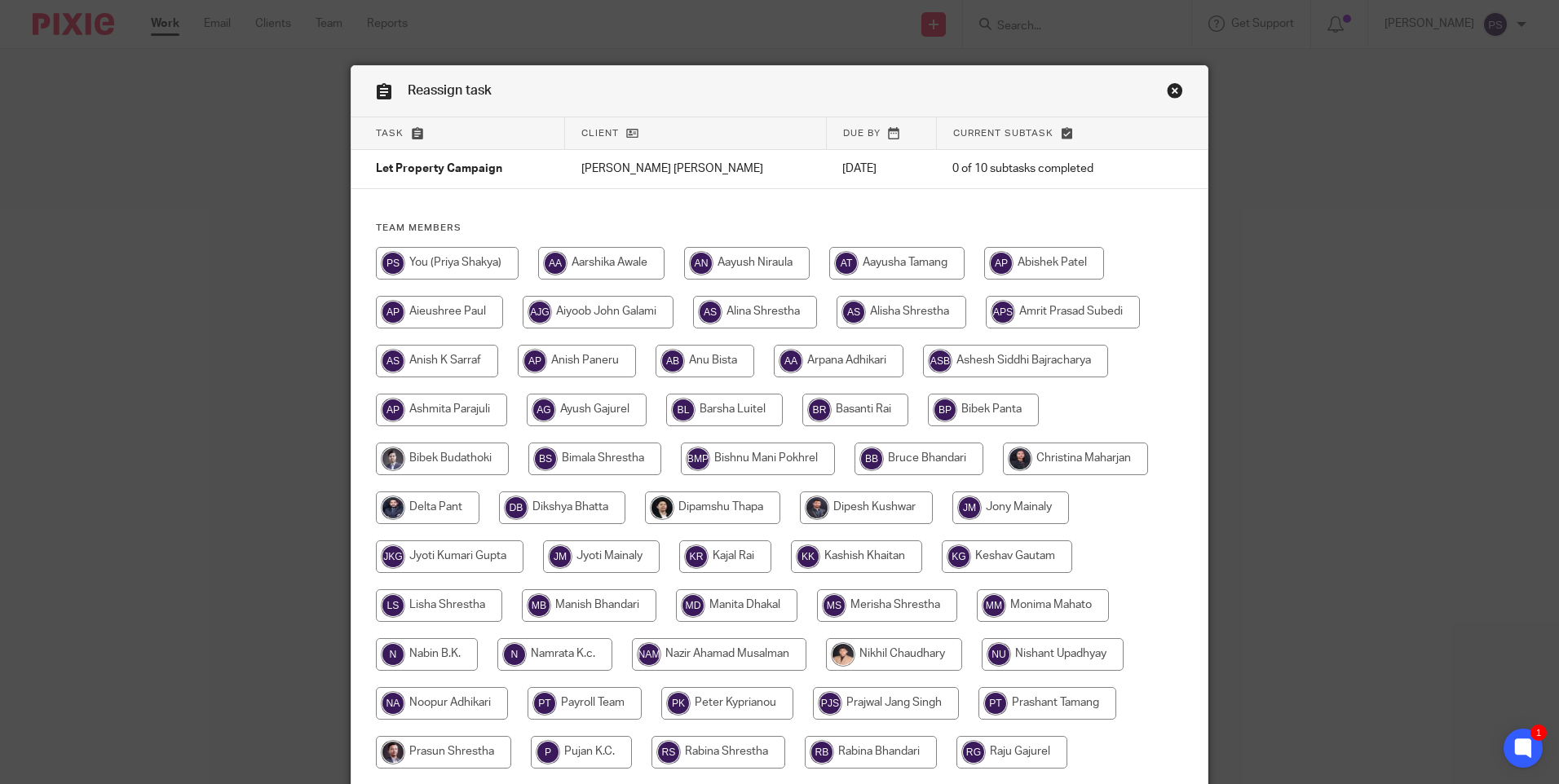
click at [884, 316] on input "radio" at bounding box center [901, 311] width 129 height 33
radio input "true"
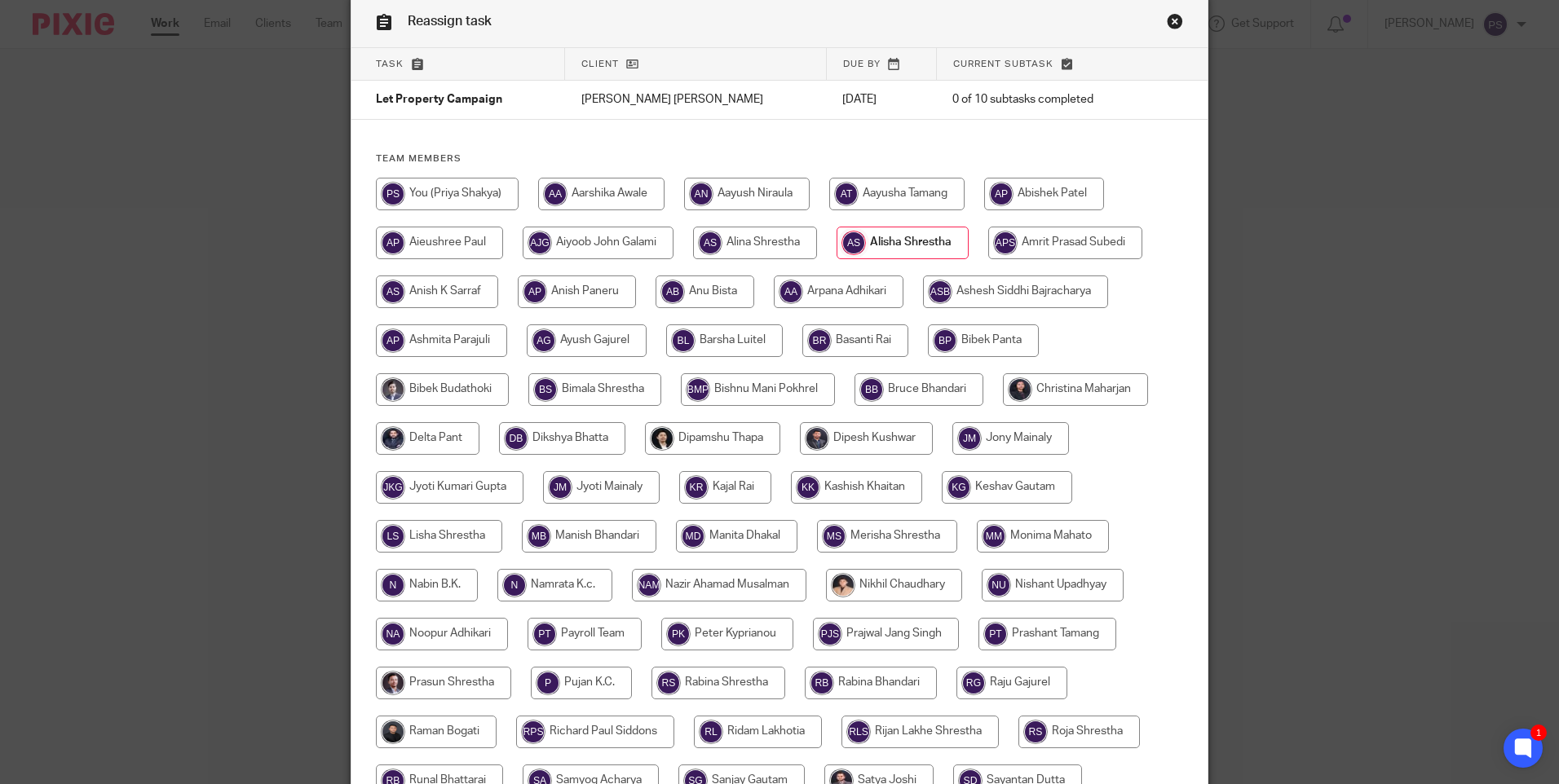
scroll to position [163, 0]
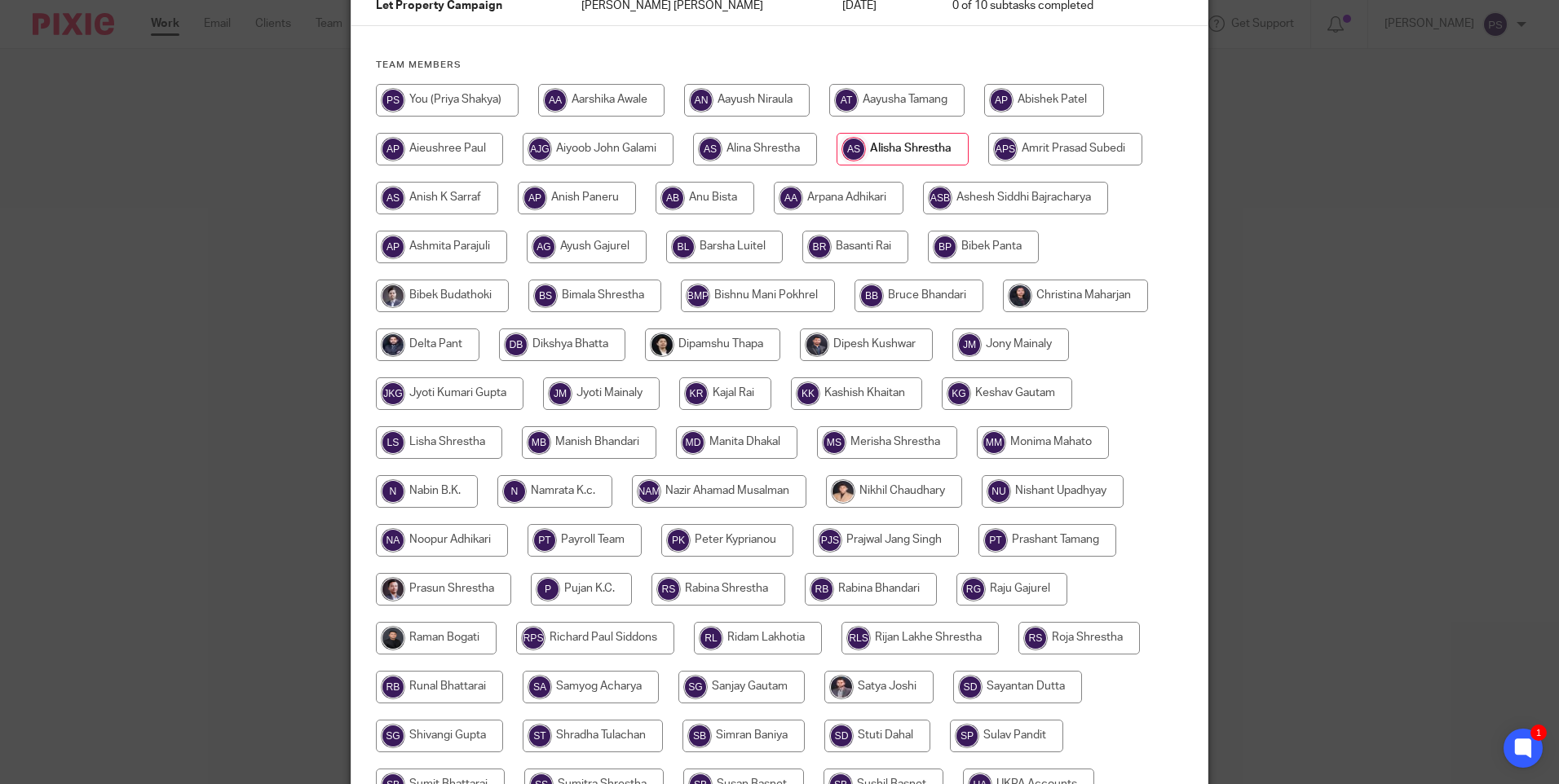
click at [737, 142] on input "radio" at bounding box center [755, 149] width 124 height 33
radio input "true"
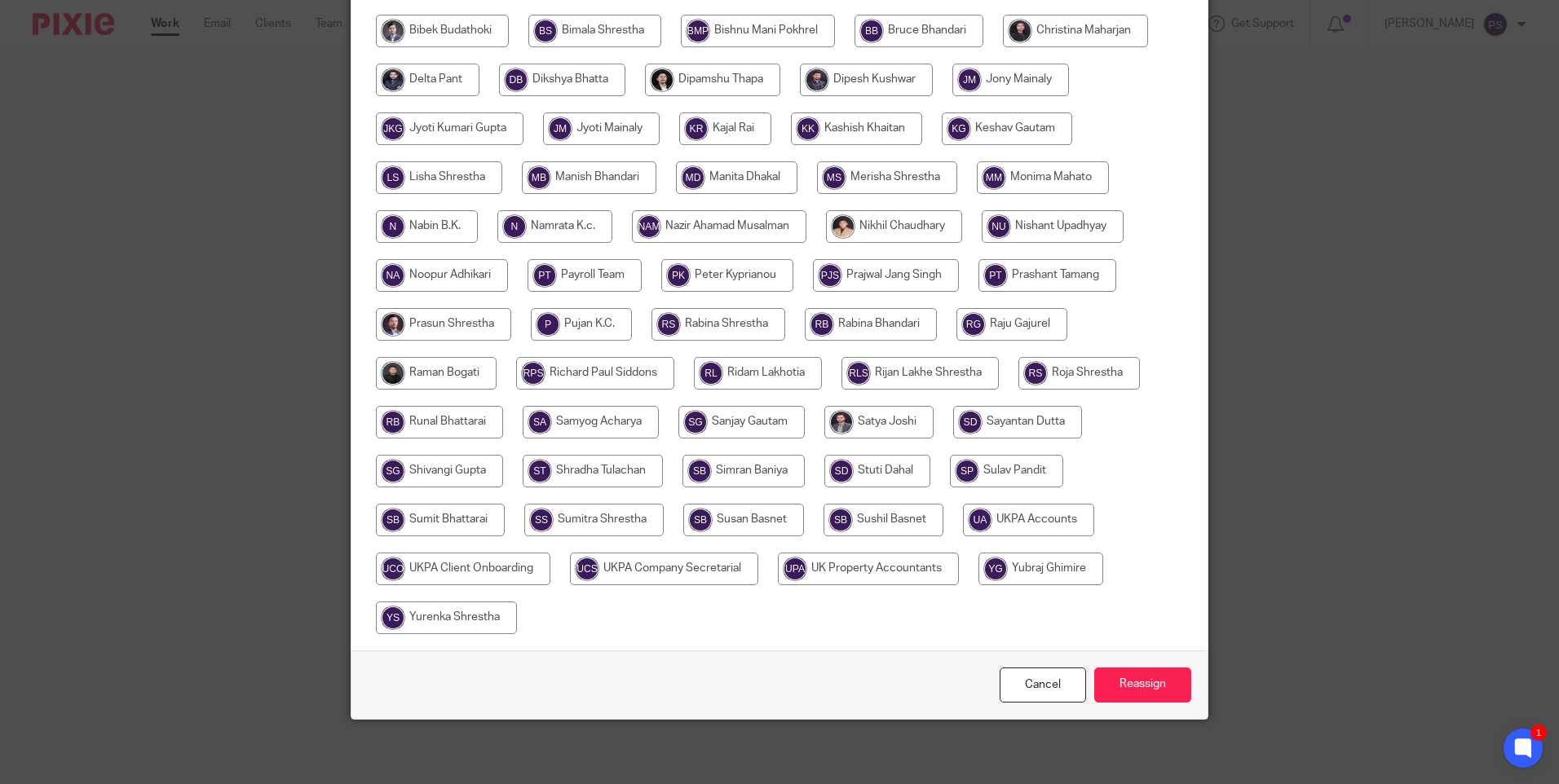
scroll to position [429, 0]
click at [1133, 690] on input "Reassign" at bounding box center [1143, 685] width 97 height 35
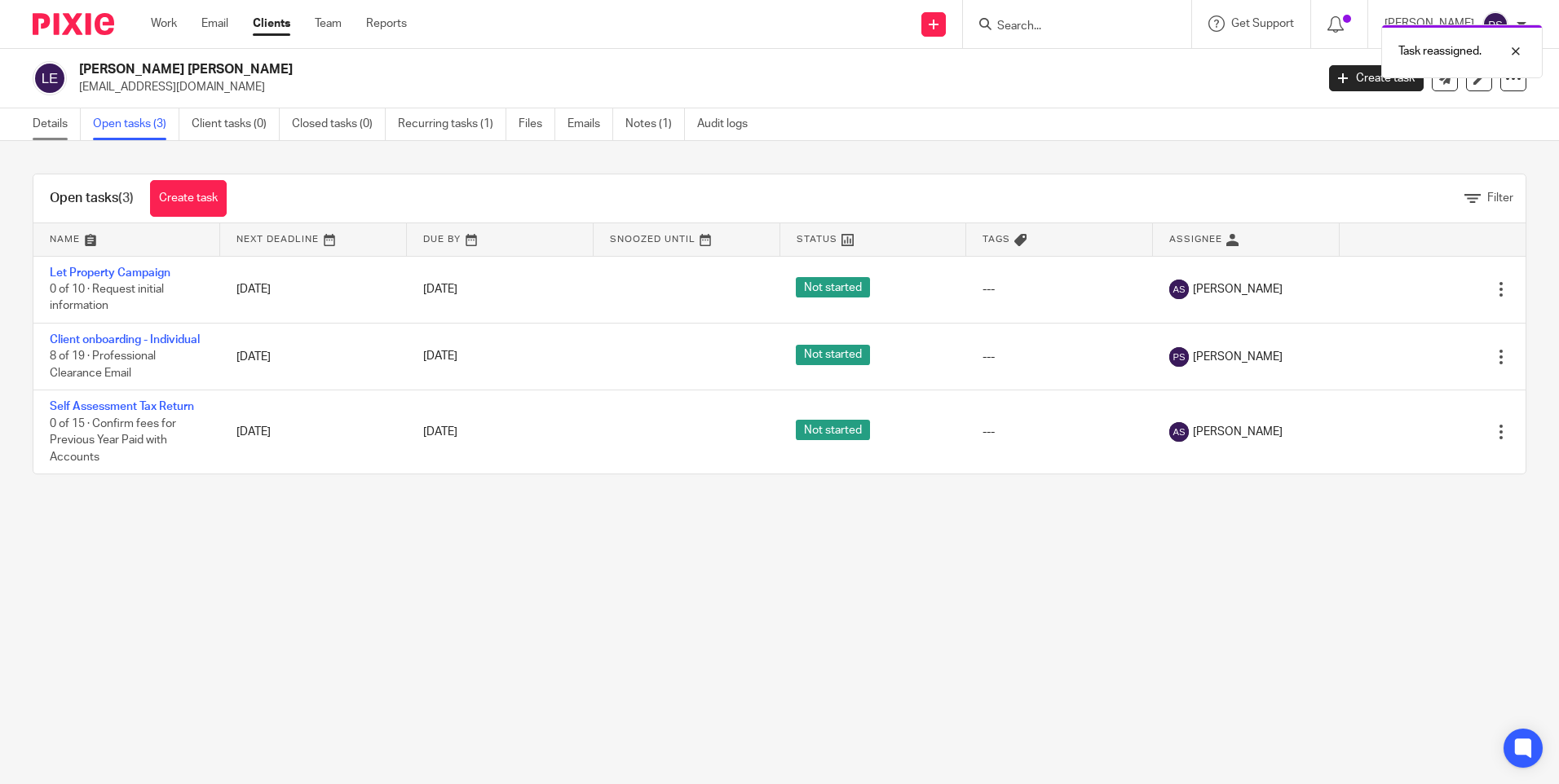
click at [54, 125] on link "Details" at bounding box center [57, 125] width 48 height 32
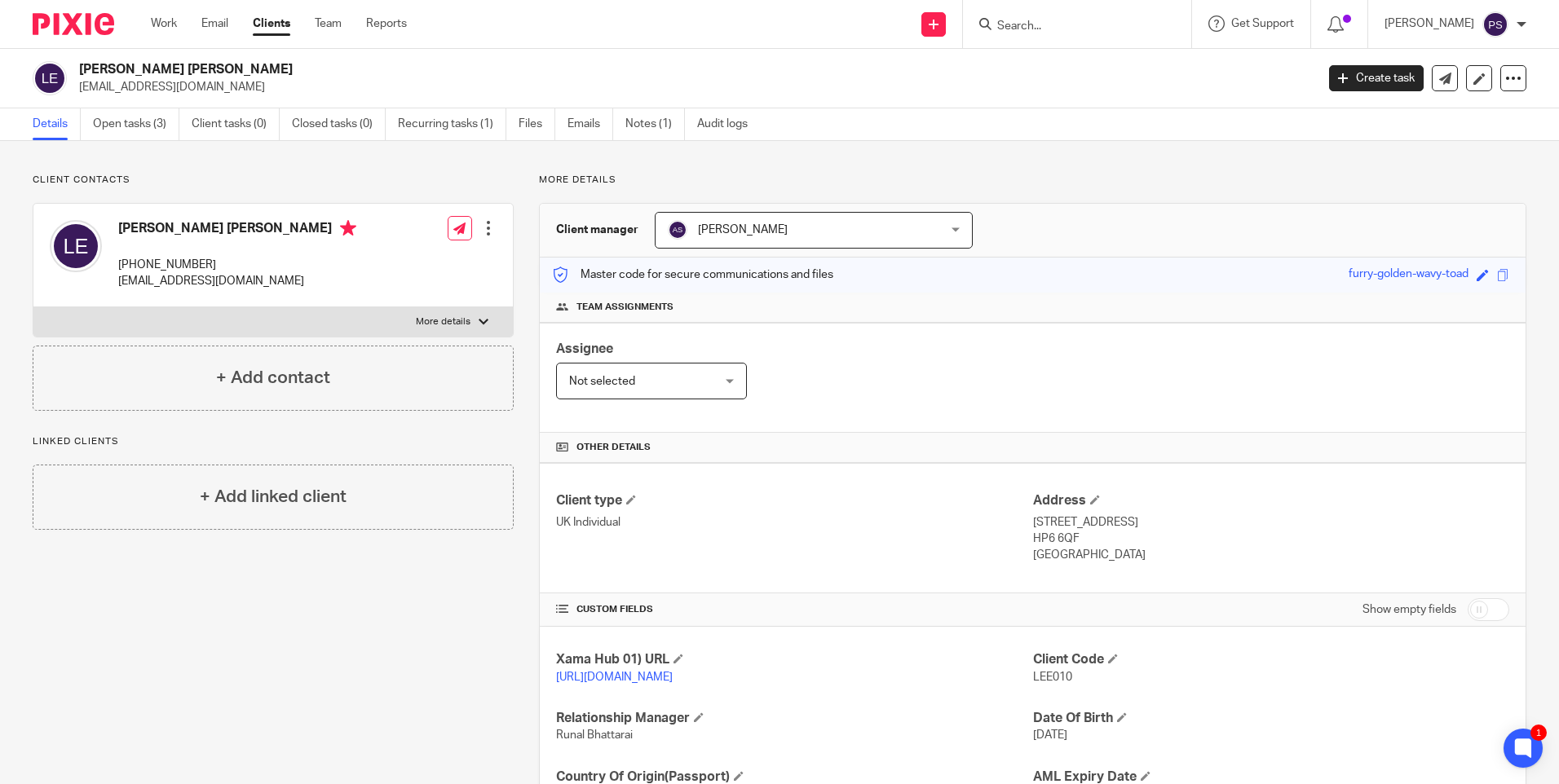
click at [234, 164] on div "Client contacts [PERSON_NAME] [PERSON_NAME] [PHONE_NUMBER] [EMAIL_ADDRESS][DOMA…" at bounding box center [779, 529] width 1559 height 778
click at [182, 67] on h2 "[PERSON_NAME] [PERSON_NAME]" at bounding box center [568, 69] width 980 height 17
copy div "[PERSON_NAME] [PERSON_NAME]"
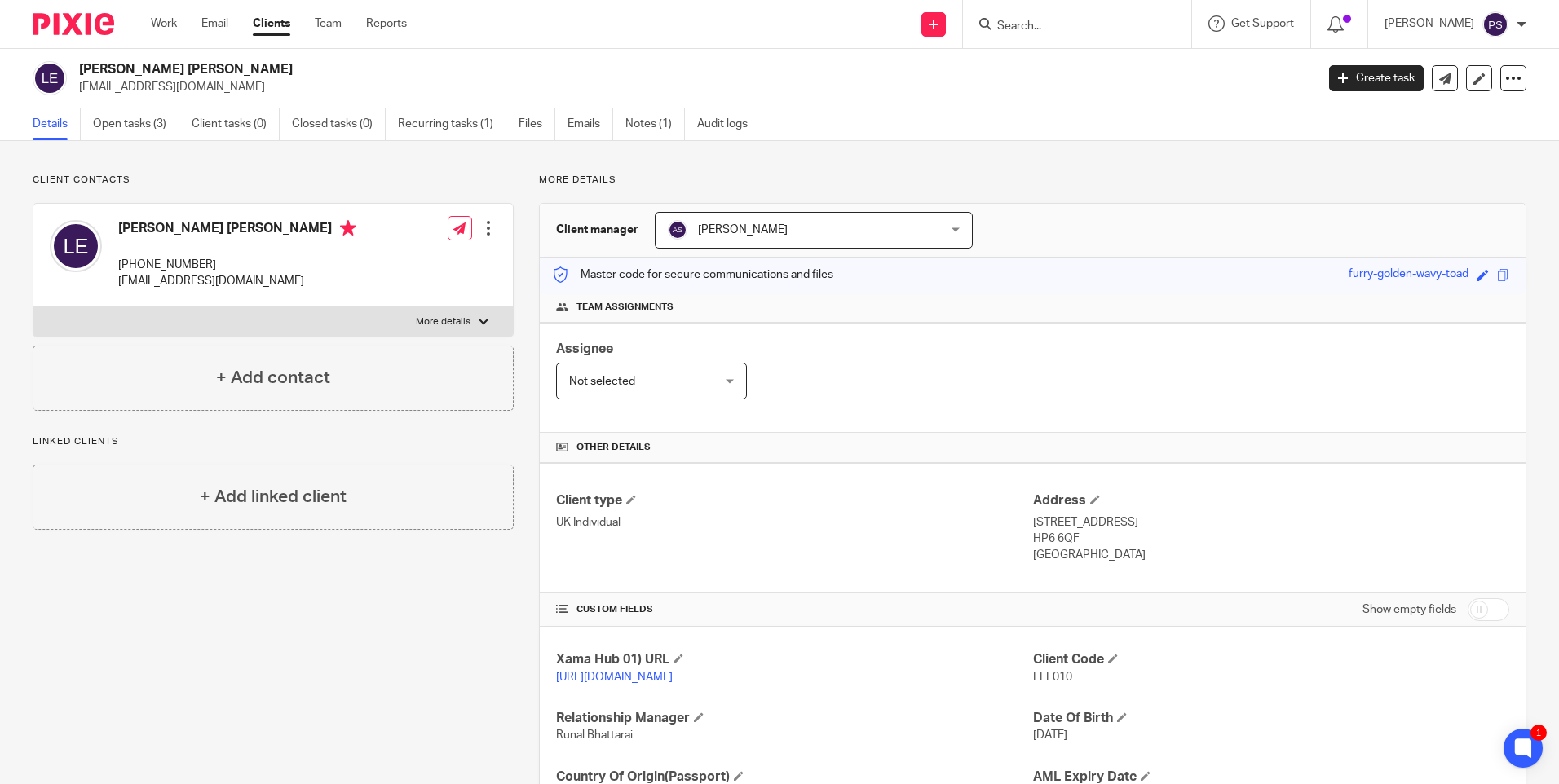
click at [1061, 680] on span "LEE010" at bounding box center [1053, 677] width 39 height 12
copy span "LEE010"
click at [220, 170] on div "Client contacts Lee Justin Edwards +44 796 623 5174 stretch002@btinternet.com E…" at bounding box center [779, 529] width 1559 height 778
click at [792, 174] on p "More details" at bounding box center [1033, 180] width 988 height 13
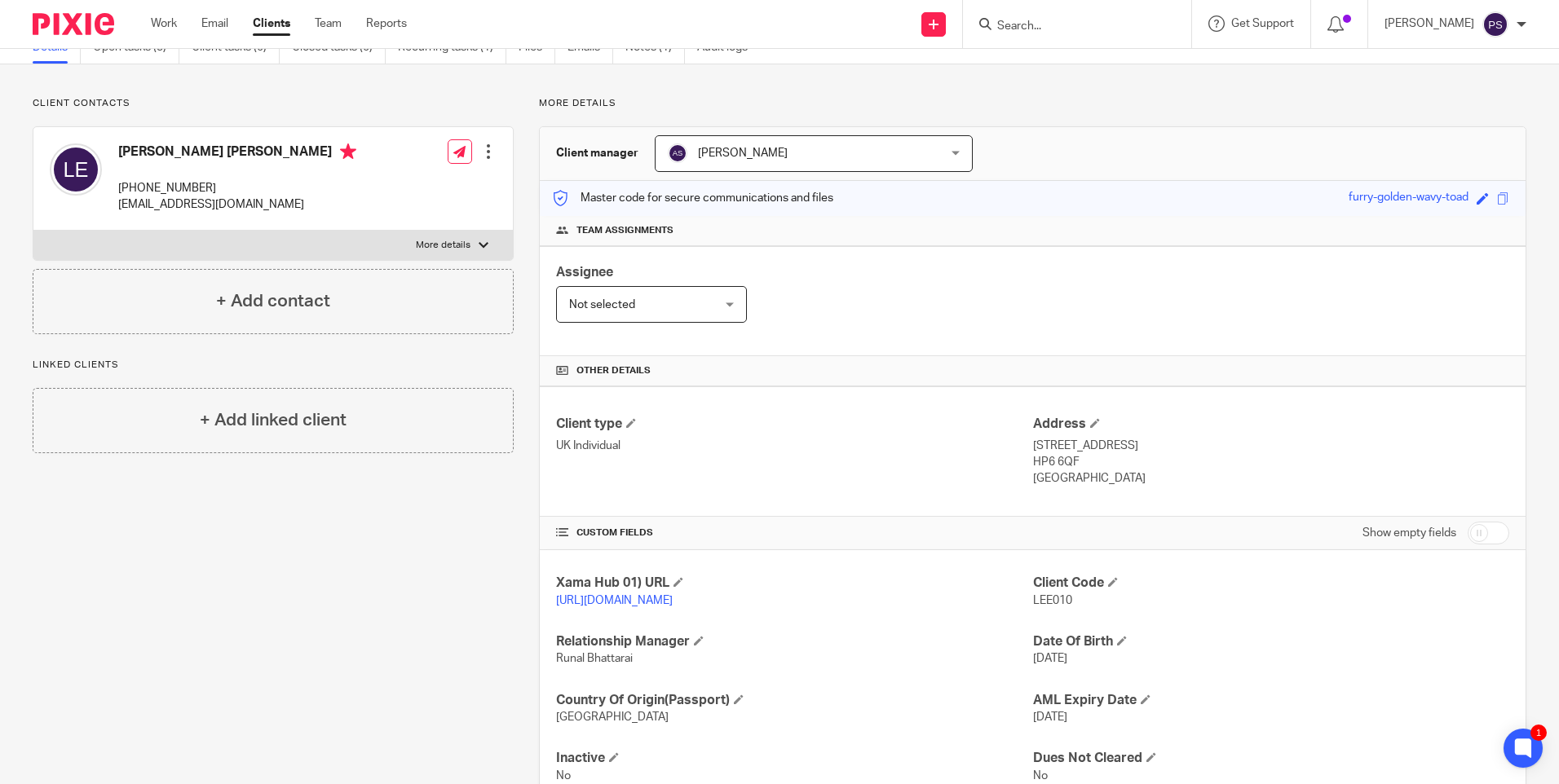
scroll to position [151, 0]
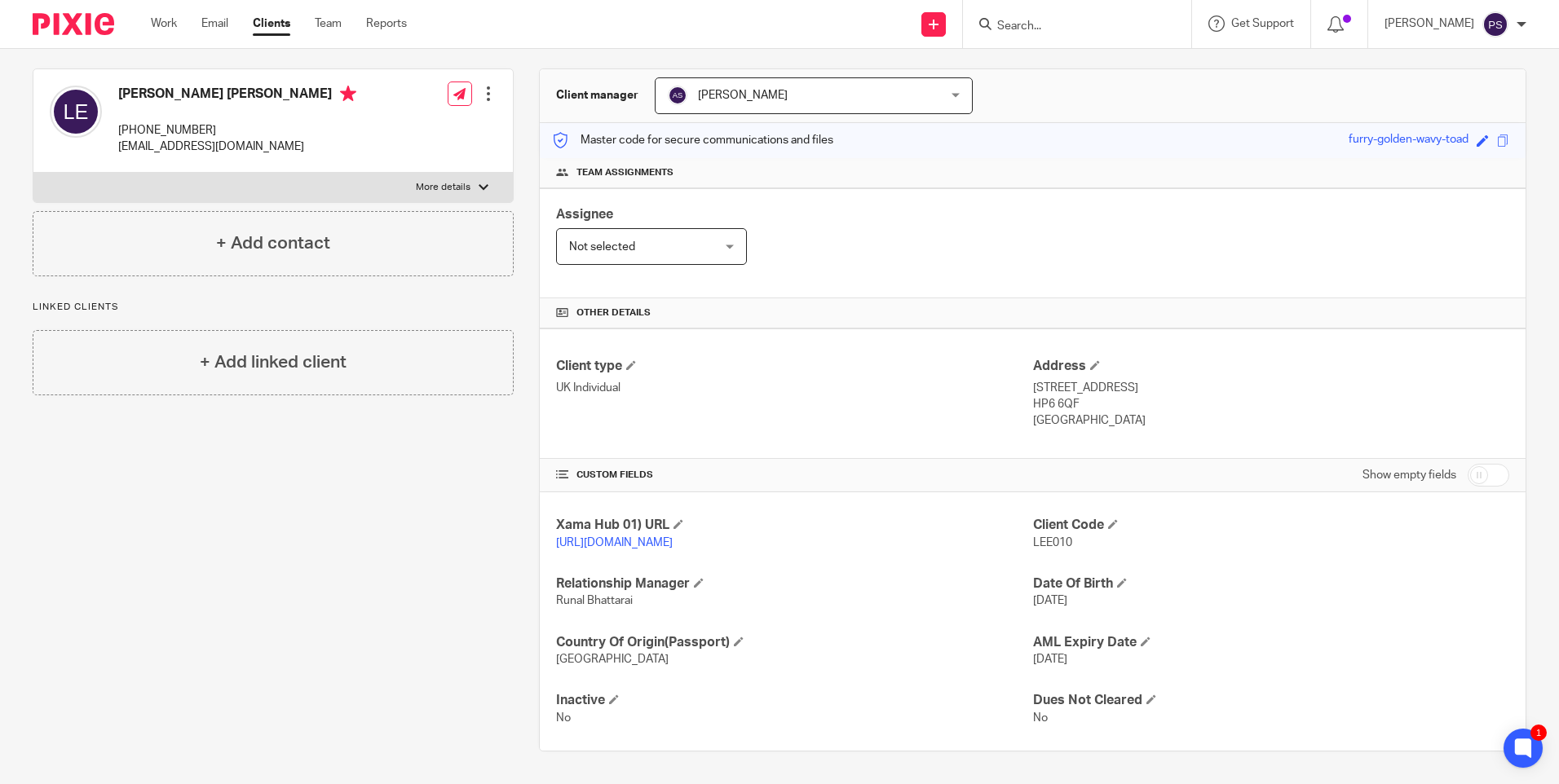
click at [490, 468] on div "Client contacts Lee Justin Edwards +44 796 623 5174 stretch002@btinternet.com E…" at bounding box center [260, 395] width 506 height 712
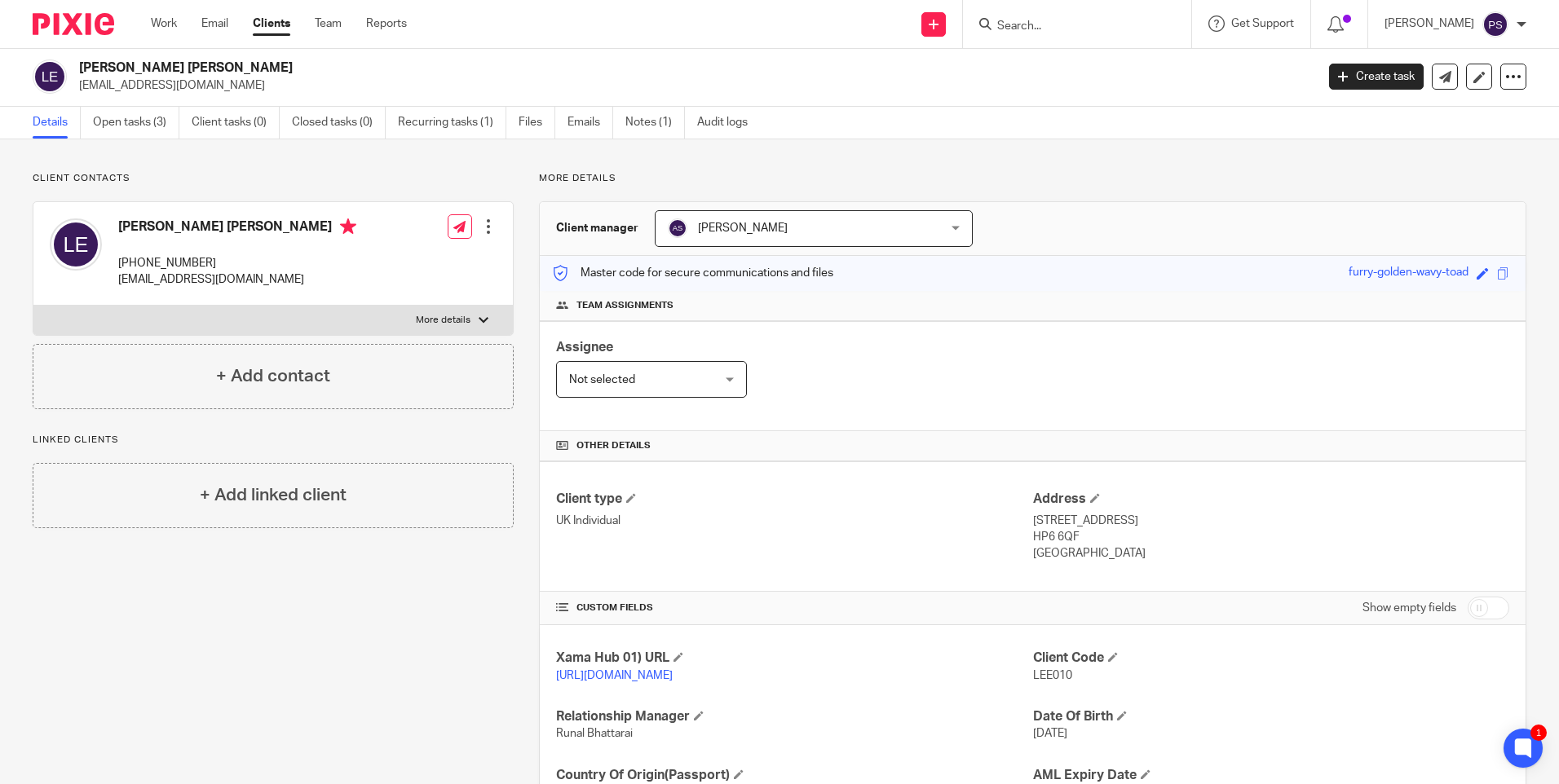
scroll to position [0, 0]
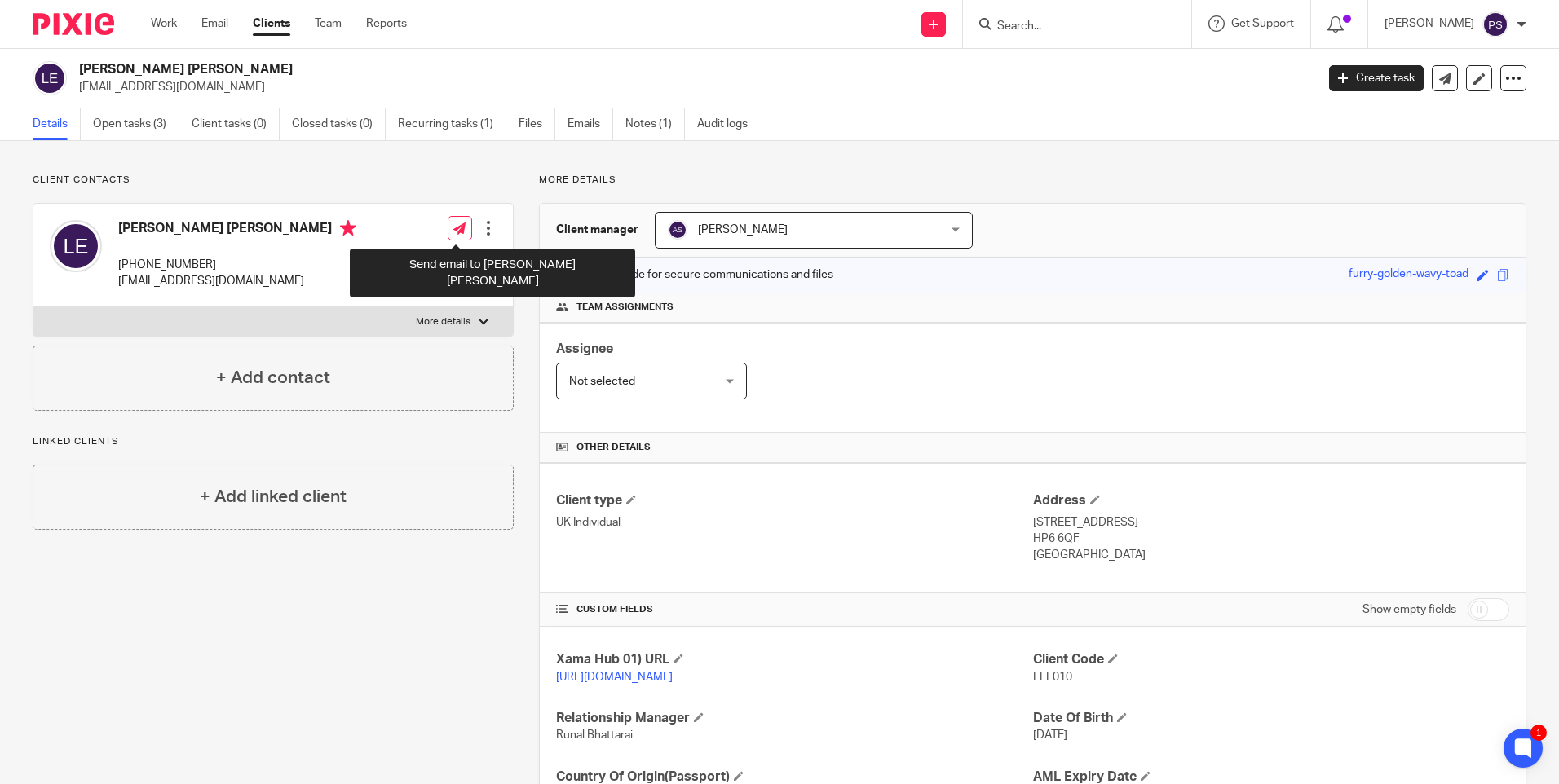
click at [478, 170] on div "Client contacts Lee Justin Edwards +44 796 623 5174 stretch002@btinternet.com E…" at bounding box center [779, 529] width 1559 height 778
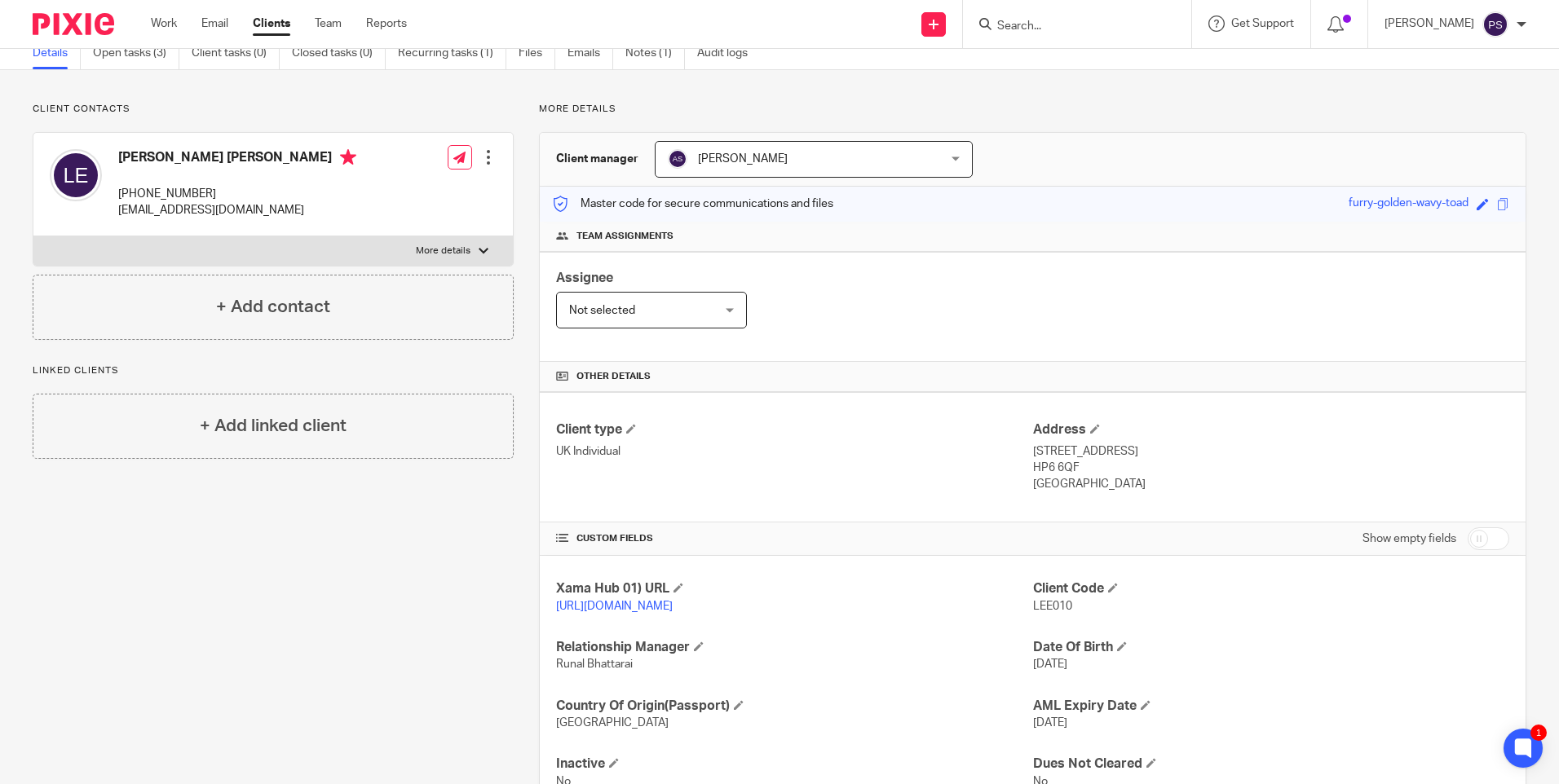
scroll to position [151, 0]
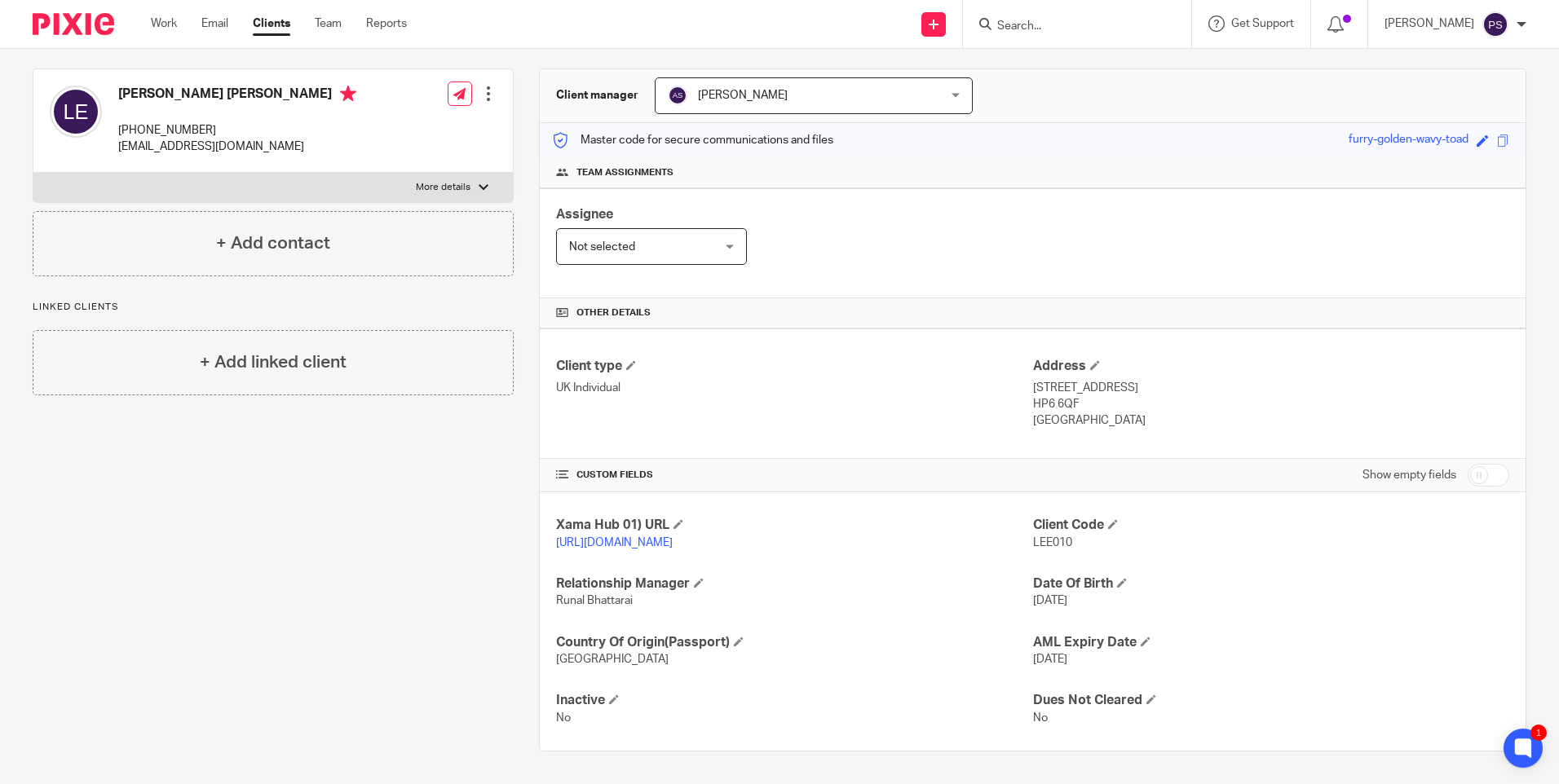
click at [1056, 534] on p "LEE010" at bounding box center [1271, 542] width 476 height 16
copy span "LEE010"
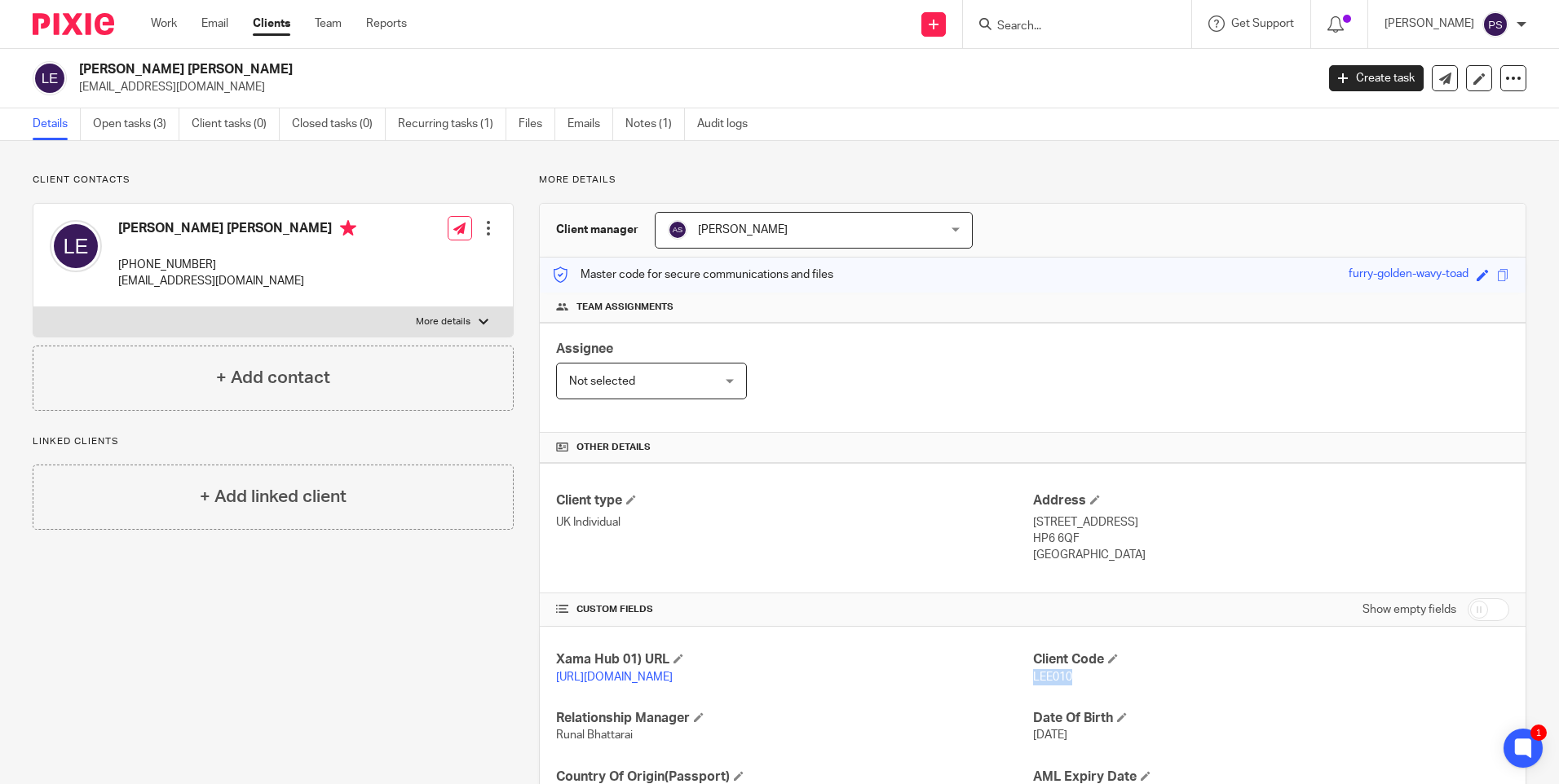
click at [168, 67] on h2 "[PERSON_NAME] [PERSON_NAME]" at bounding box center [568, 69] width 980 height 17
copy div "[PERSON_NAME] [PERSON_NAME]"
drag, startPoint x: 1023, startPoint y: 522, endPoint x: 1088, endPoint y: 521, distance: 65.0
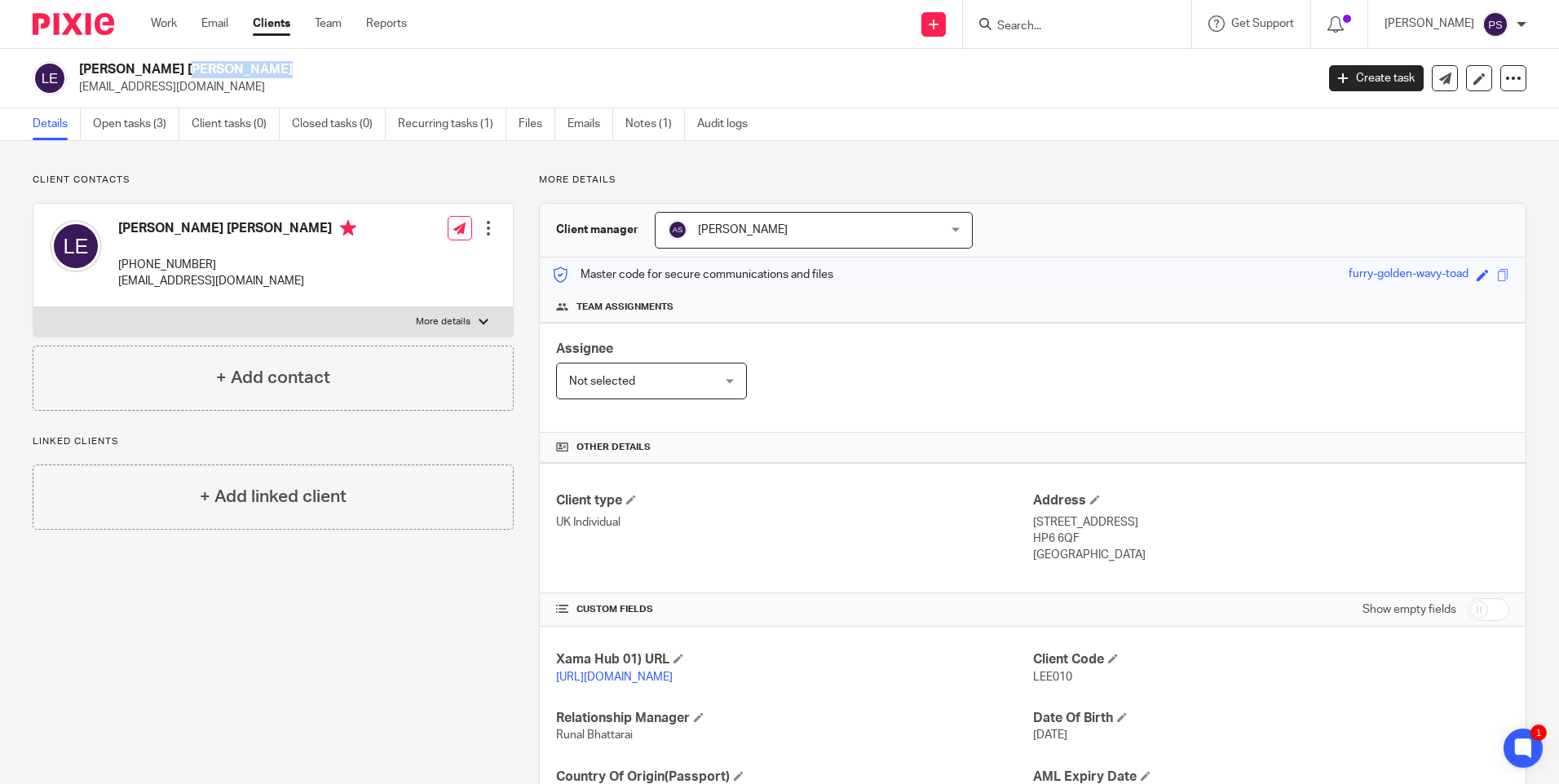
click at [1088, 521] on div "Client type UK Individual Address 22 Marygold Walk Buckinghamshi, Amersham HP6 …" at bounding box center [1033, 527] width 986 height 130
drag, startPoint x: 1088, startPoint y: 521, endPoint x: 1076, endPoint y: 522, distance: 12.0
click at [1088, 521] on p "22 Marygold Walk Buckinghamshi, Amersham" at bounding box center [1271, 522] width 476 height 16
drag, startPoint x: 1030, startPoint y: 522, endPoint x: 1144, endPoint y: 520, distance: 114.0
click at [1144, 520] on p "22 Marygold Walk Buckinghamshi, Amersham" at bounding box center [1271, 522] width 476 height 16
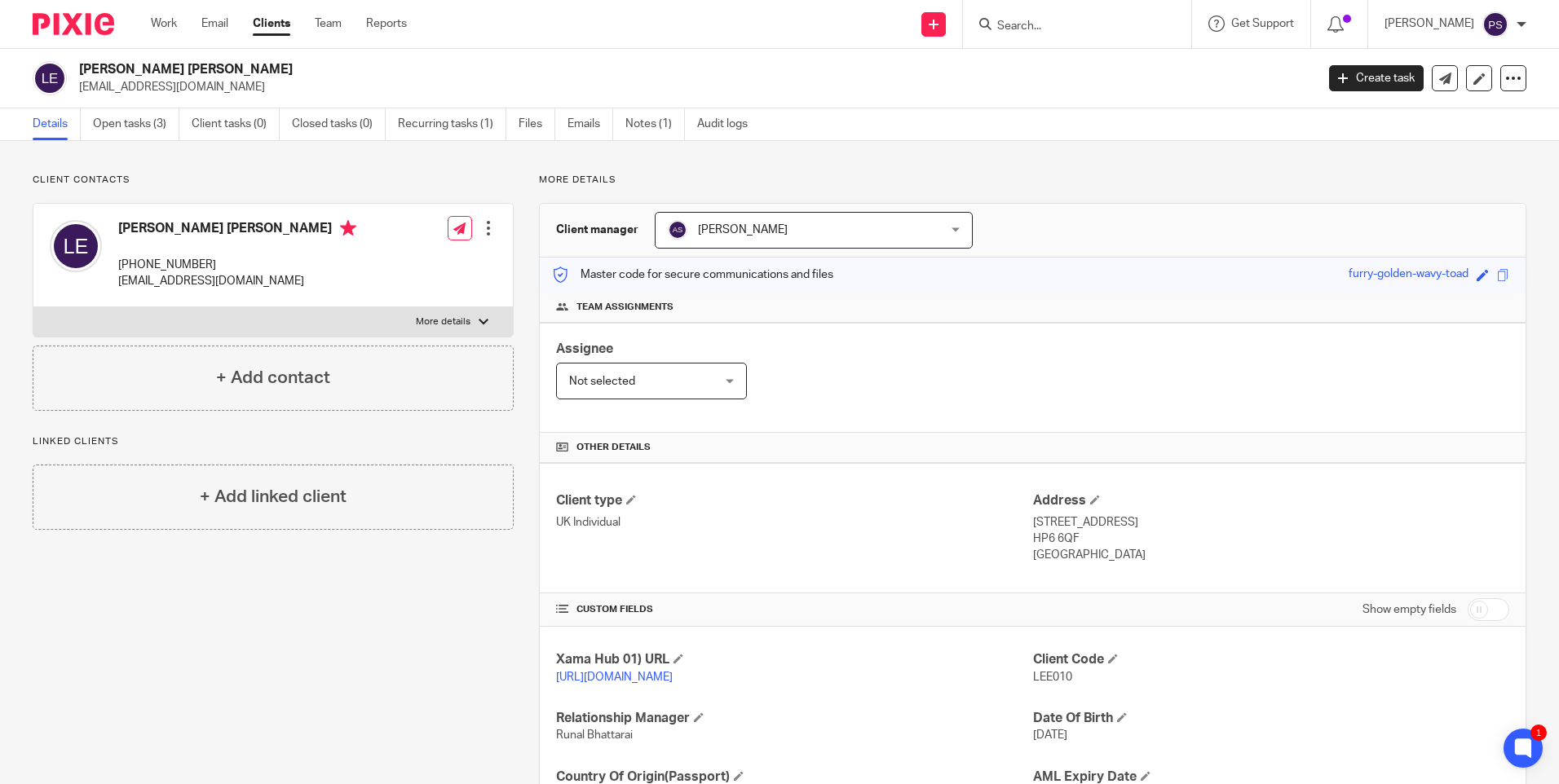
drag, startPoint x: 1144, startPoint y: 520, endPoint x: 1119, endPoint y: 521, distance: 25.0
click at [1119, 521] on div "Client type UK Individual Address 22 Marygold Walk Buckinghamshi, Amersham HP6 …" at bounding box center [1033, 527] width 986 height 130
drag, startPoint x: 1119, startPoint y: 521, endPoint x: 1046, endPoint y: 521, distance: 73.0
click at [1046, 521] on p "22 Marygold Walk Buckinghamshi, Amersham" at bounding box center [1271, 522] width 476 height 16
drag, startPoint x: 1028, startPoint y: 522, endPoint x: 1197, endPoint y: 522, distance: 169.0
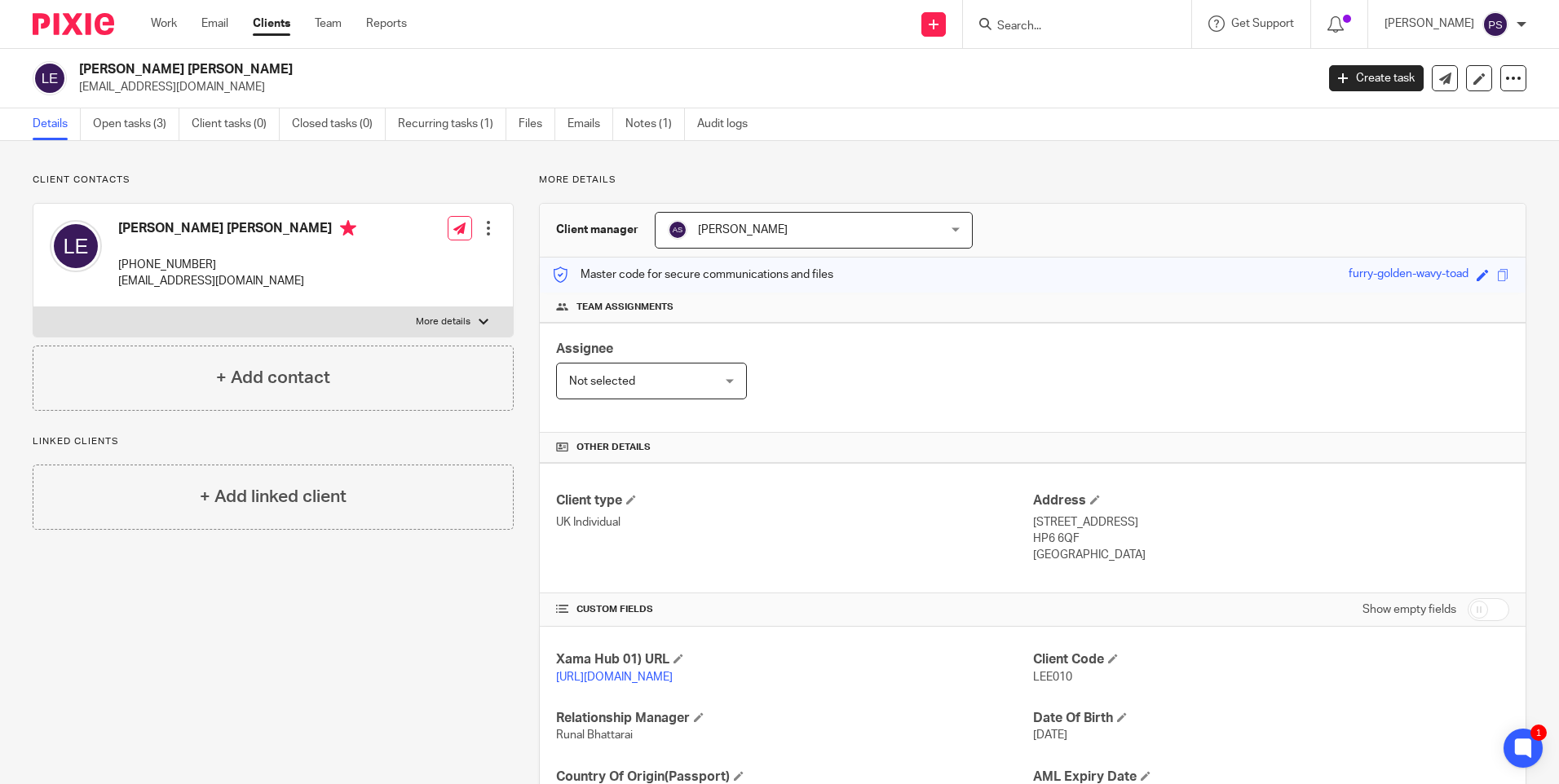
click at [1197, 522] on p "22 Marygold Walk Buckinghamshi, Amersham" at bounding box center [1271, 522] width 476 height 16
copy p "22 Marygold Walk Buckinghamshi"
click at [1247, 517] on p "22 Marygold Walk Buckinghamshi, Amersham" at bounding box center [1271, 522] width 476 height 16
copy p "Amersham"
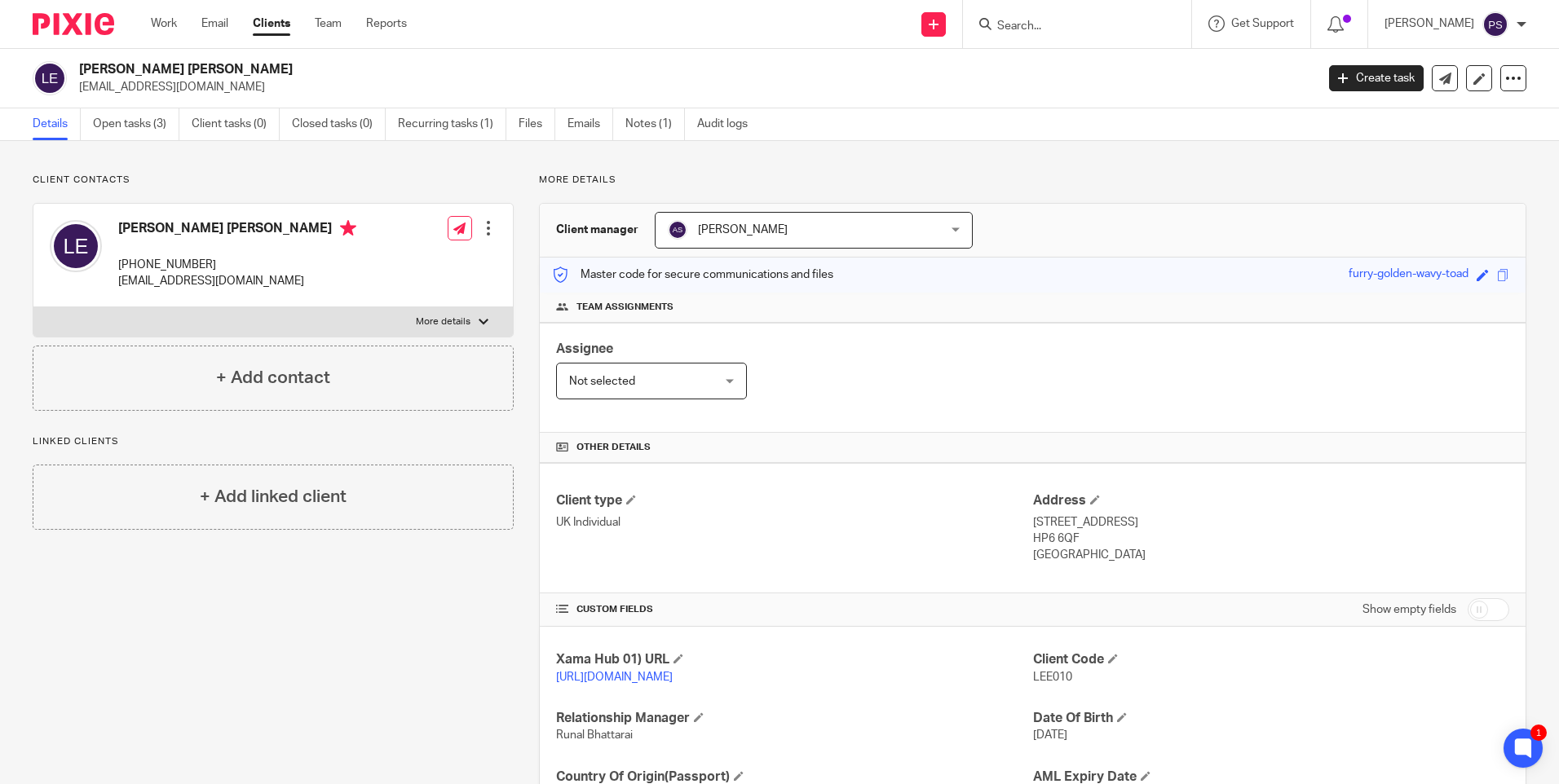
click at [1061, 543] on p "HP6 6QF" at bounding box center [1271, 539] width 476 height 16
click at [1061, 542] on p "HP6 6QF" at bounding box center [1271, 539] width 476 height 16
copy div "HP6 6QF"
click at [190, 265] on p "+44 796 623 5174" at bounding box center [237, 265] width 238 height 16
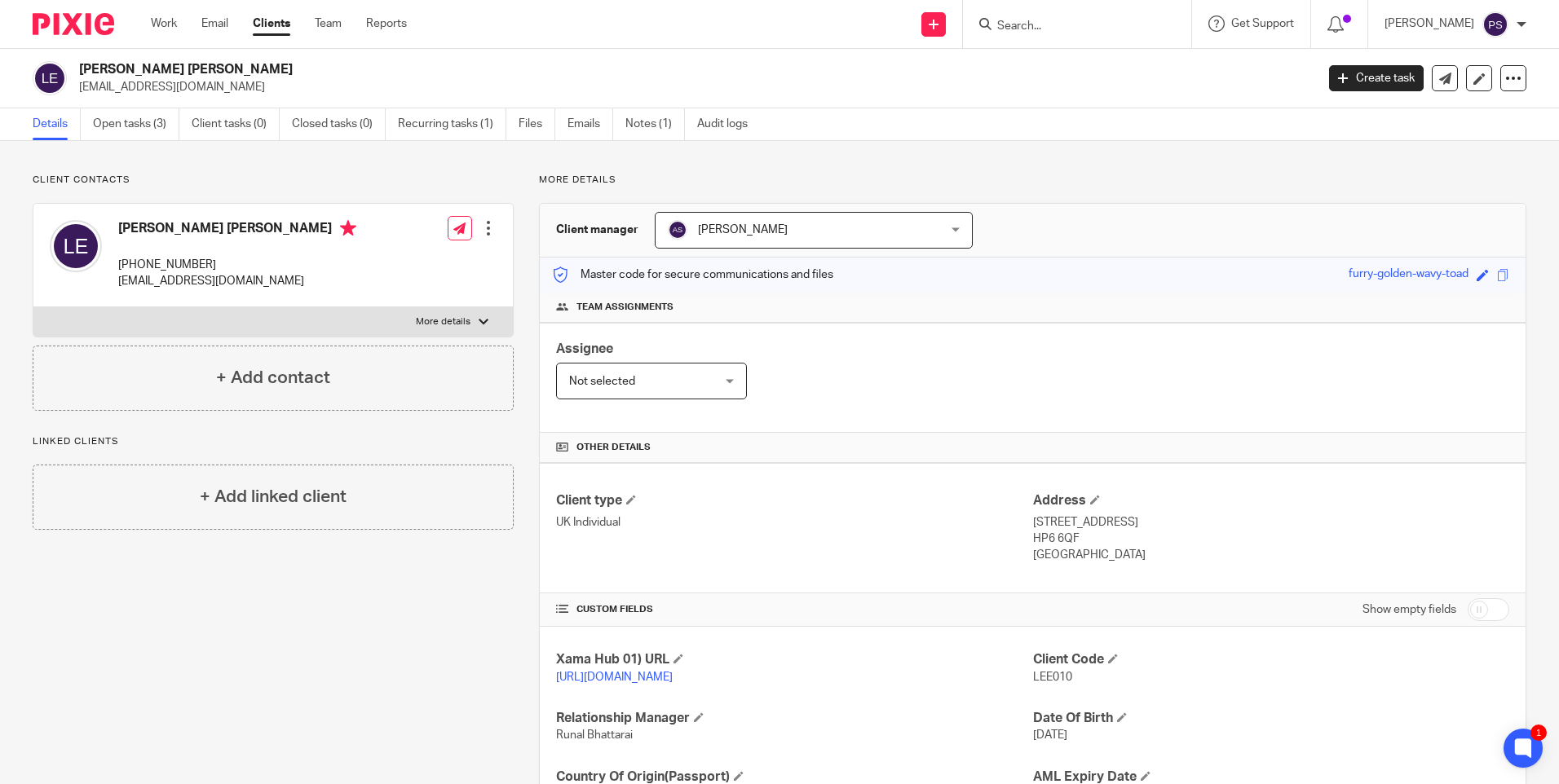
click at [190, 265] on p "+44 796 623 5174" at bounding box center [237, 265] width 238 height 16
copy div "+44 796 623 5174"
click at [189, 284] on p "stretch002@btinternet.com" at bounding box center [237, 281] width 238 height 16
click at [189, 284] on p "[EMAIL_ADDRESS][DOMAIN_NAME]" at bounding box center [237, 281] width 238 height 16
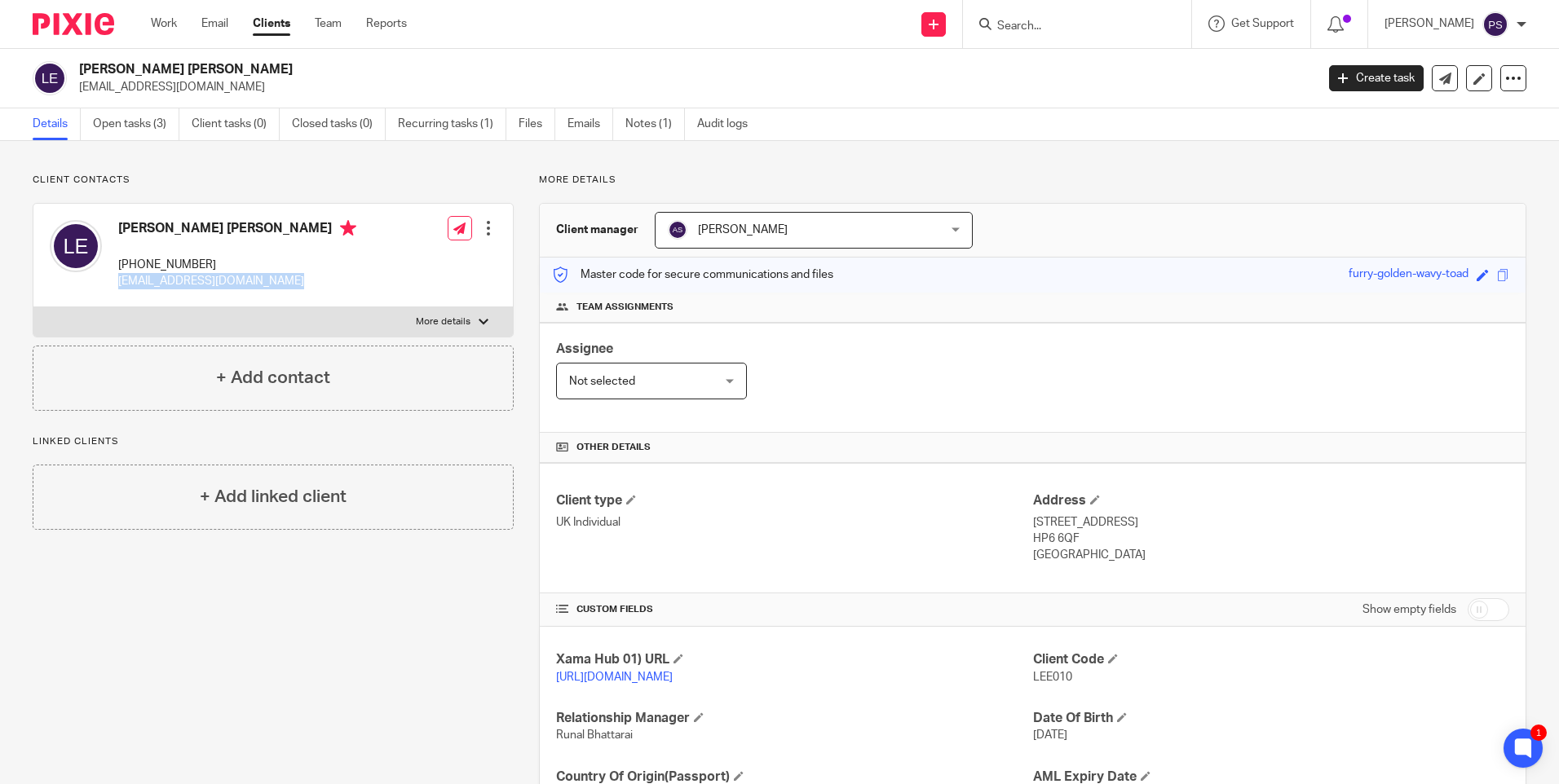
click at [189, 284] on p "[EMAIL_ADDRESS][DOMAIN_NAME]" at bounding box center [237, 281] width 238 height 16
copy div "[EMAIL_ADDRESS][DOMAIN_NAME]"
click at [359, 169] on div "Client contacts [PERSON_NAME] [PERSON_NAME] [PHONE_NUMBER] [EMAIL_ADDRESS][DOMA…" at bounding box center [779, 529] width 1559 height 778
click at [316, 171] on div "Client contacts [PERSON_NAME] [PERSON_NAME] [PHONE_NUMBER] [EMAIL_ADDRESS][DOMA…" at bounding box center [779, 529] width 1559 height 778
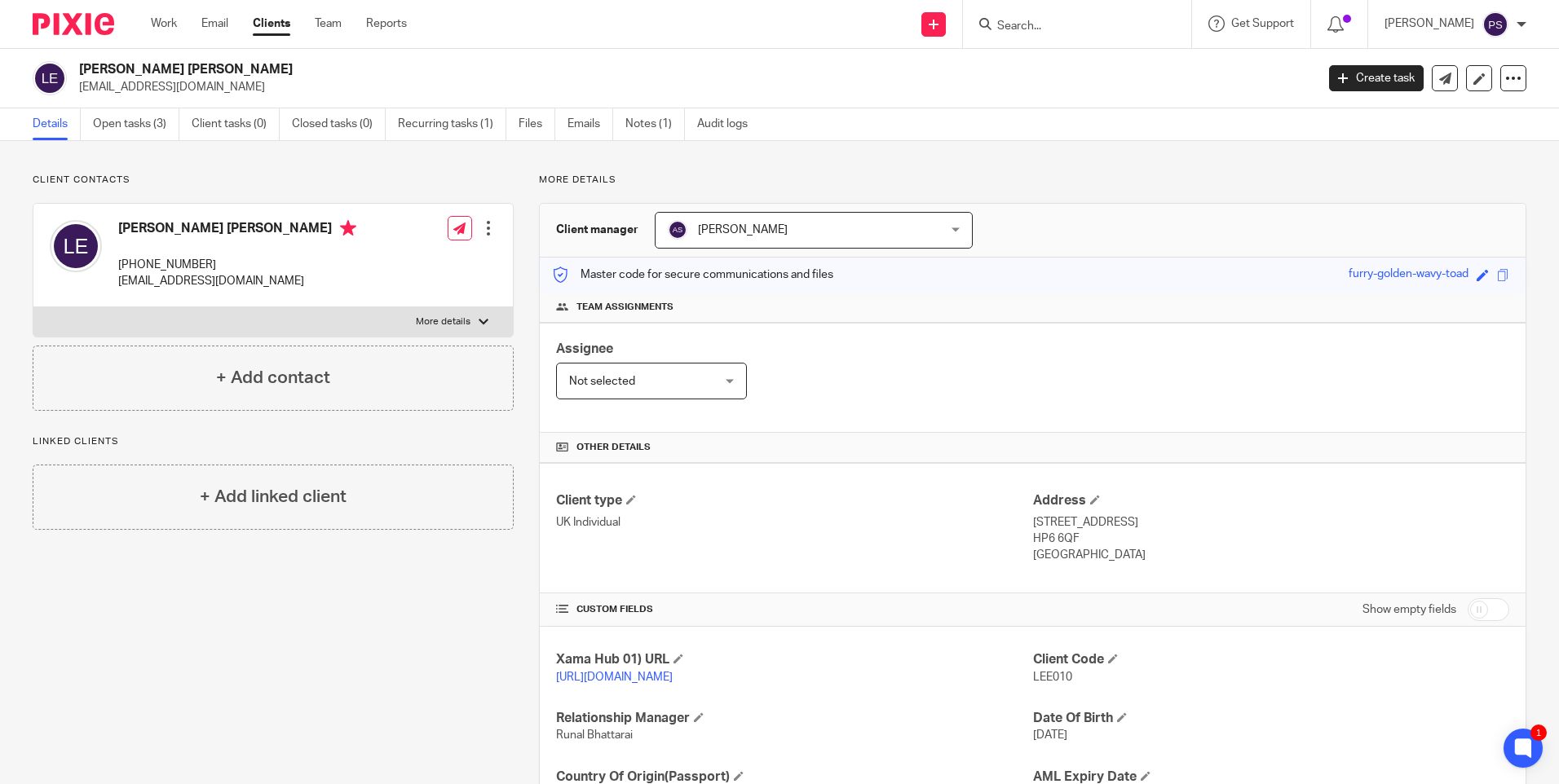
click at [175, 181] on p "Client contacts" at bounding box center [274, 180] width 482 height 13
click at [1077, 34] on input "Search" at bounding box center [1069, 27] width 147 height 15
paste input "sbmolina@hotmail.com"
type input "sbmolina@hotmail.com"
click at [1069, 76] on link at bounding box center [1114, 70] width 243 height 37
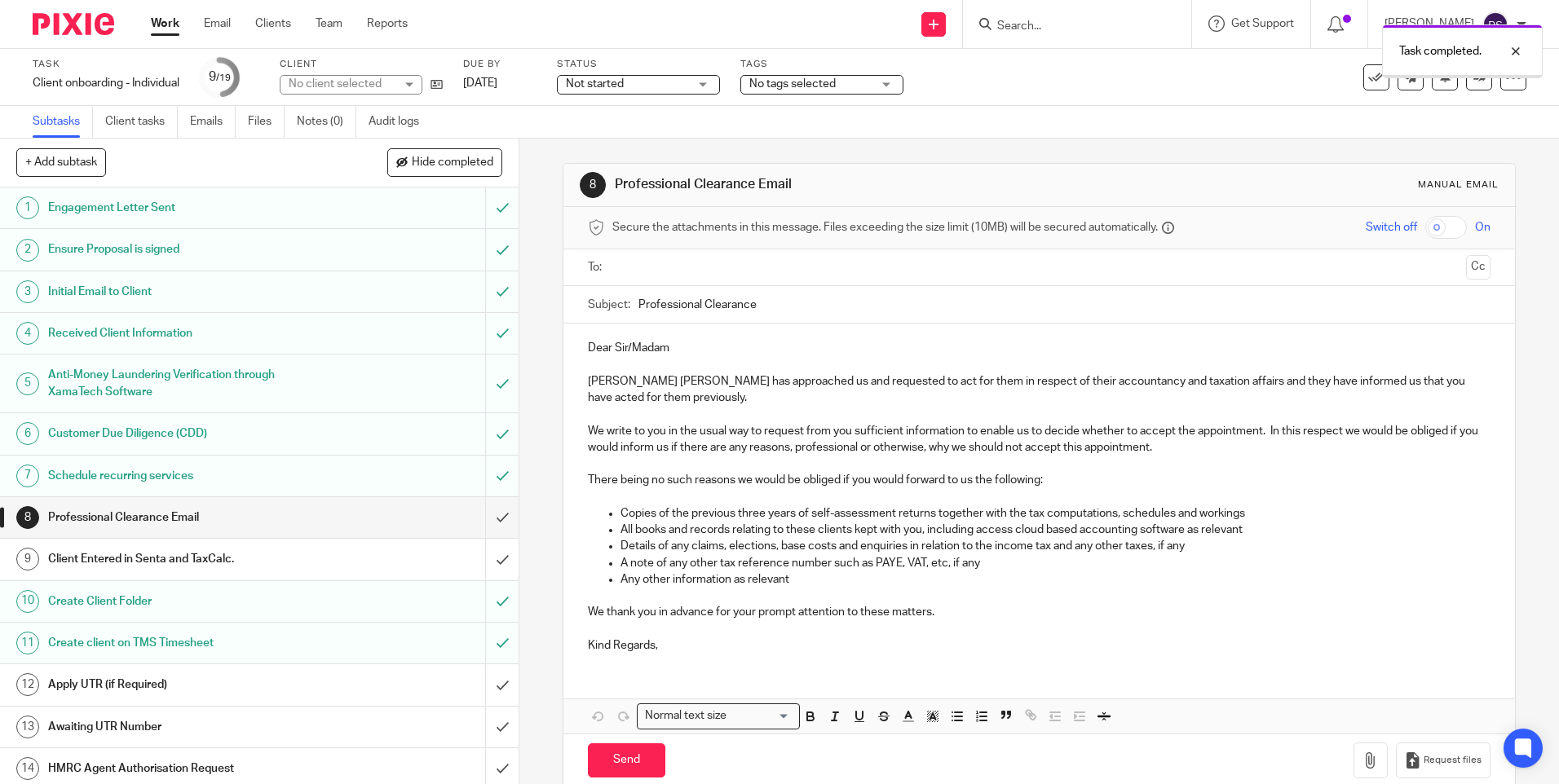
scroll to position [233, 0]
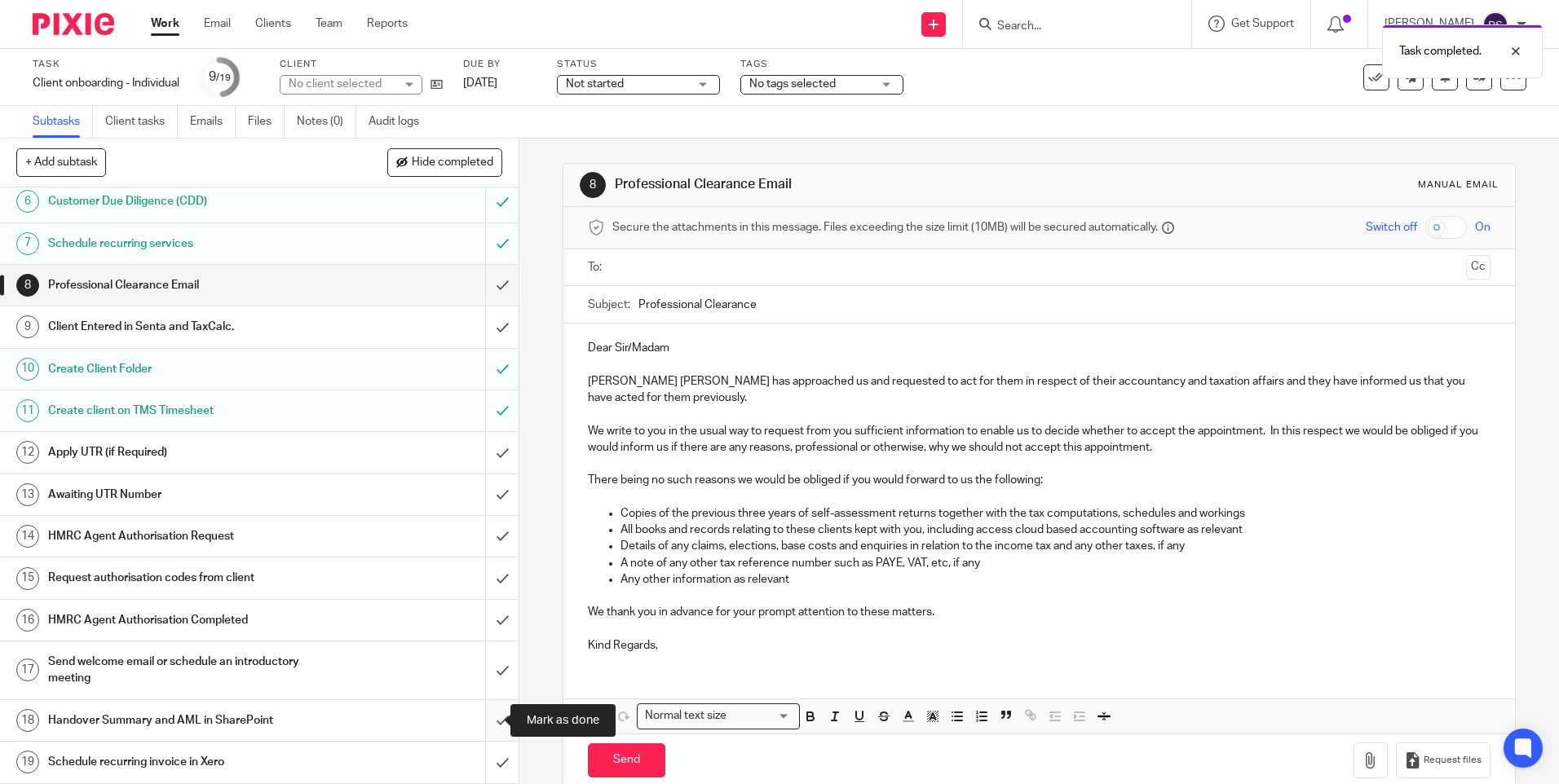
click at [501, 715] on input "submit" at bounding box center [259, 720] width 519 height 41
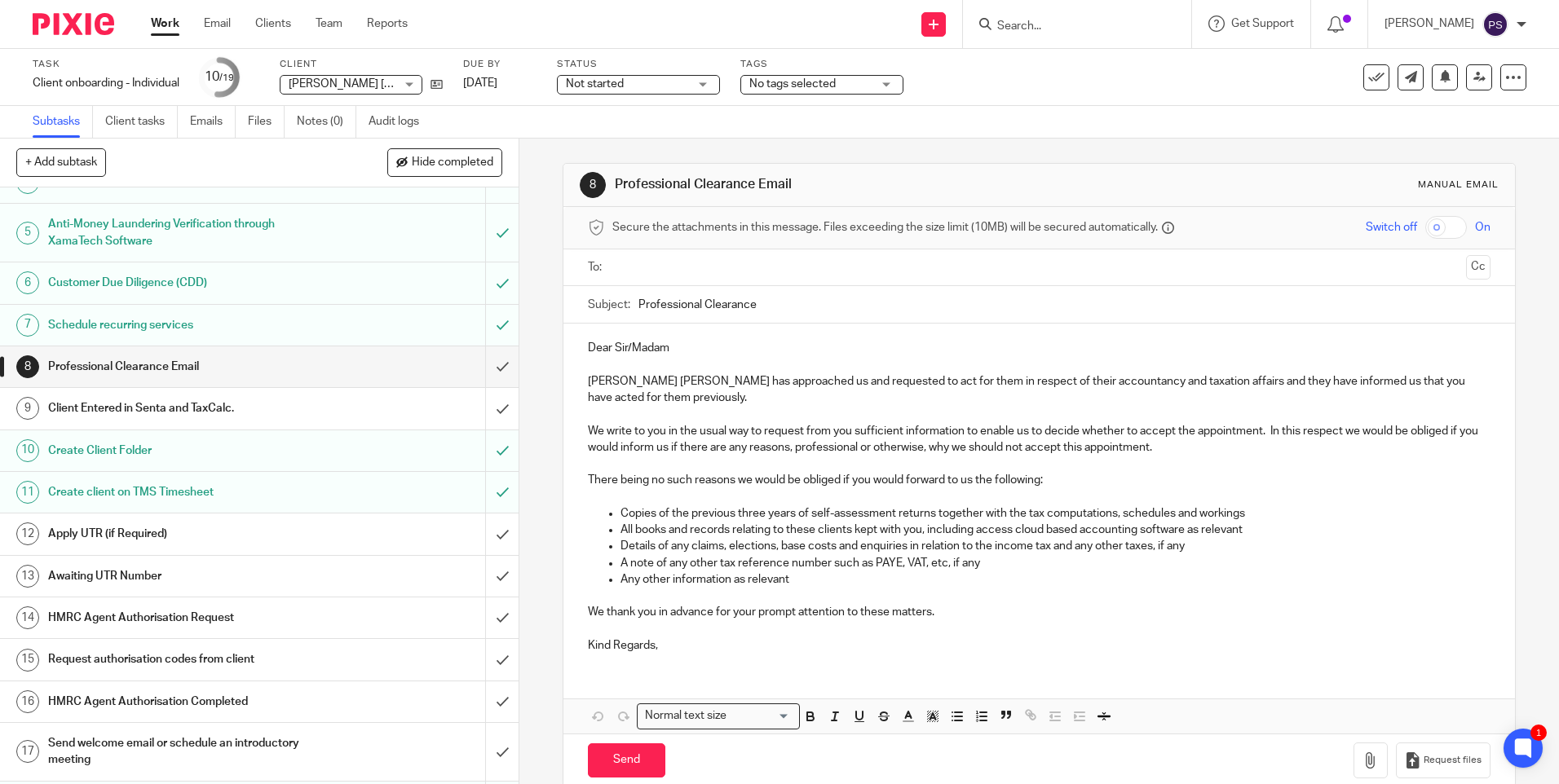
scroll to position [233, 0]
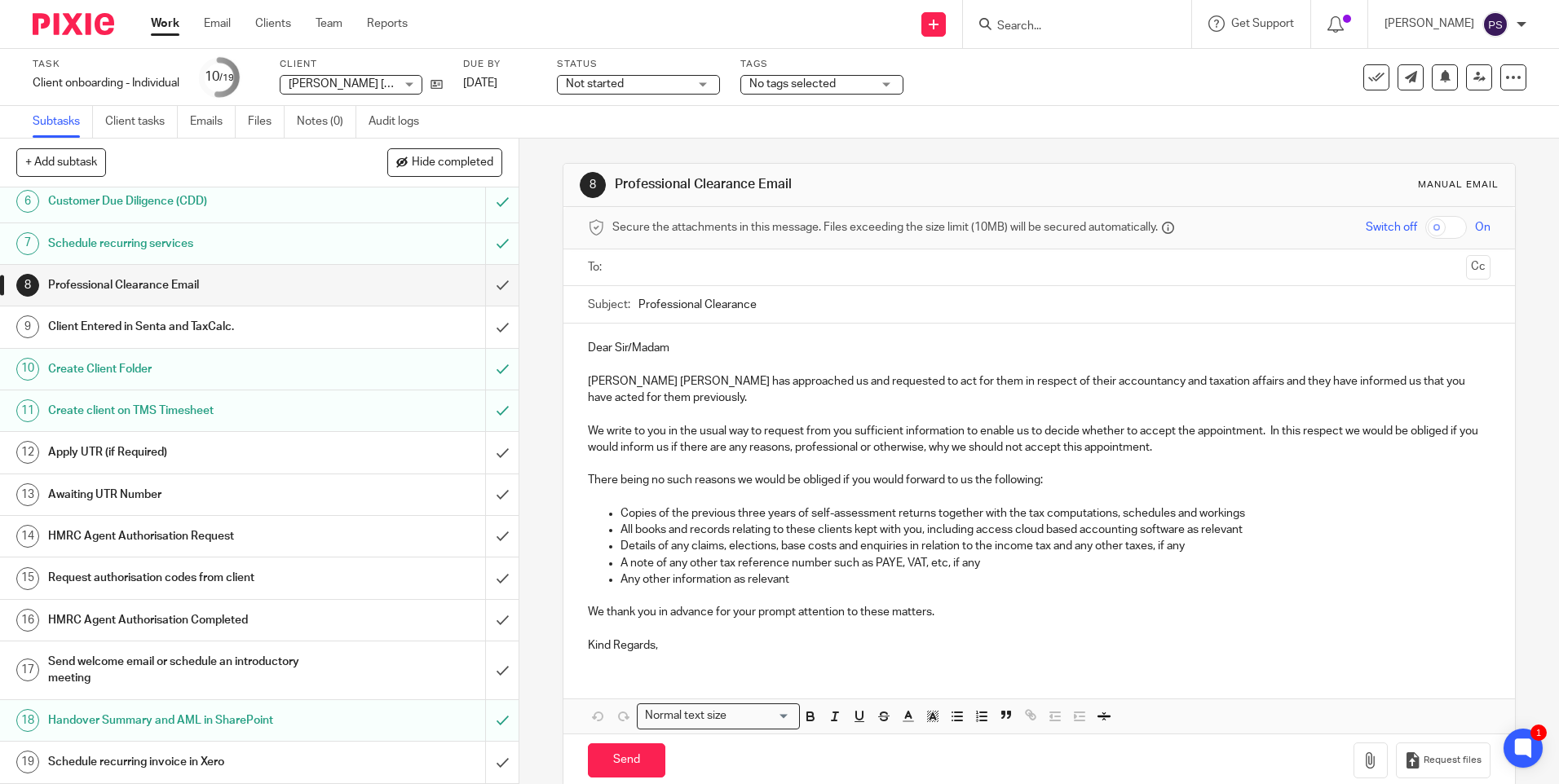
click at [549, 400] on div "8 Professional Clearance Email Manual email Secure the attachments in this mess…" at bounding box center [1039, 462] width 1040 height 646
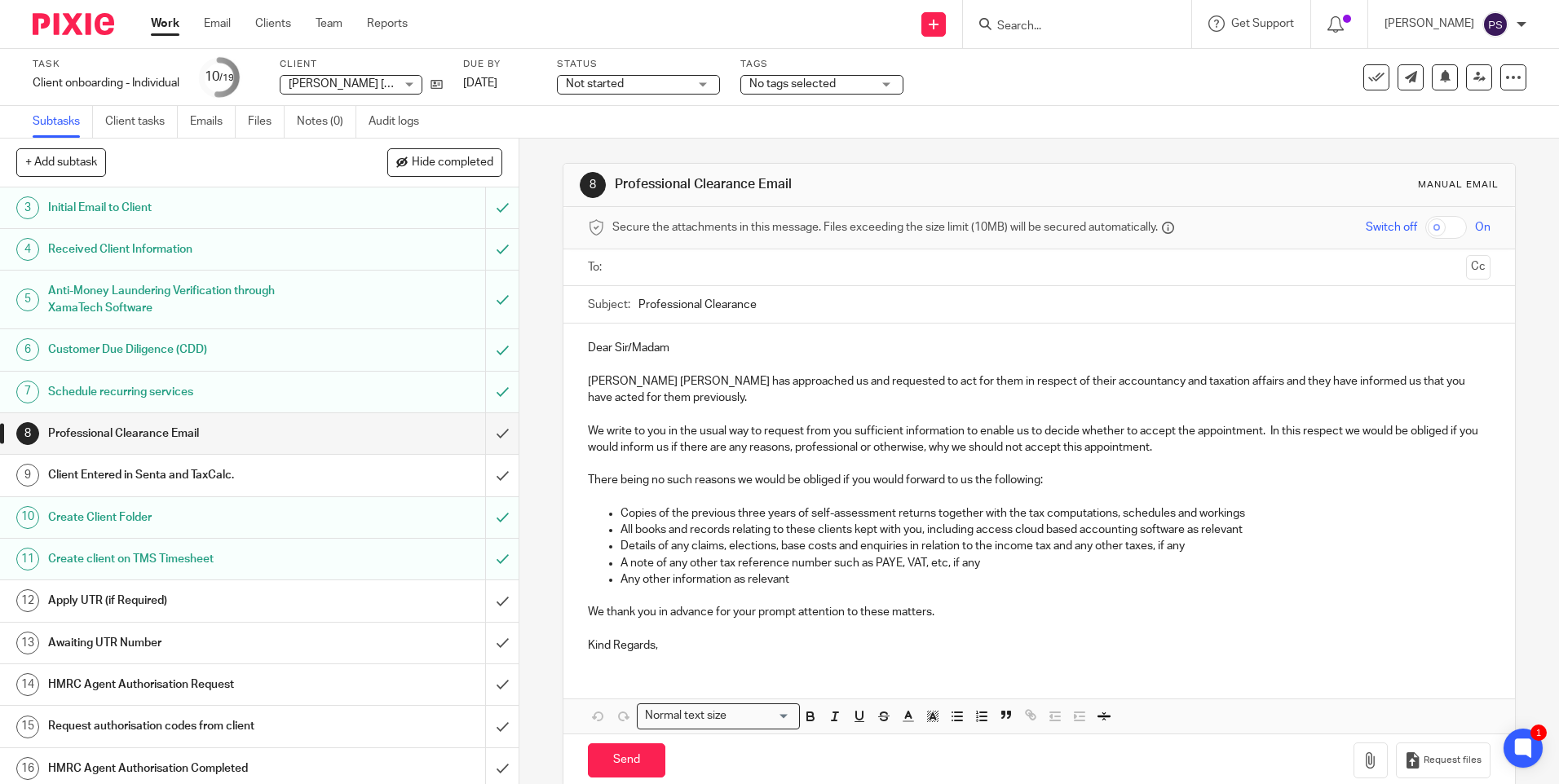
scroll to position [0, 0]
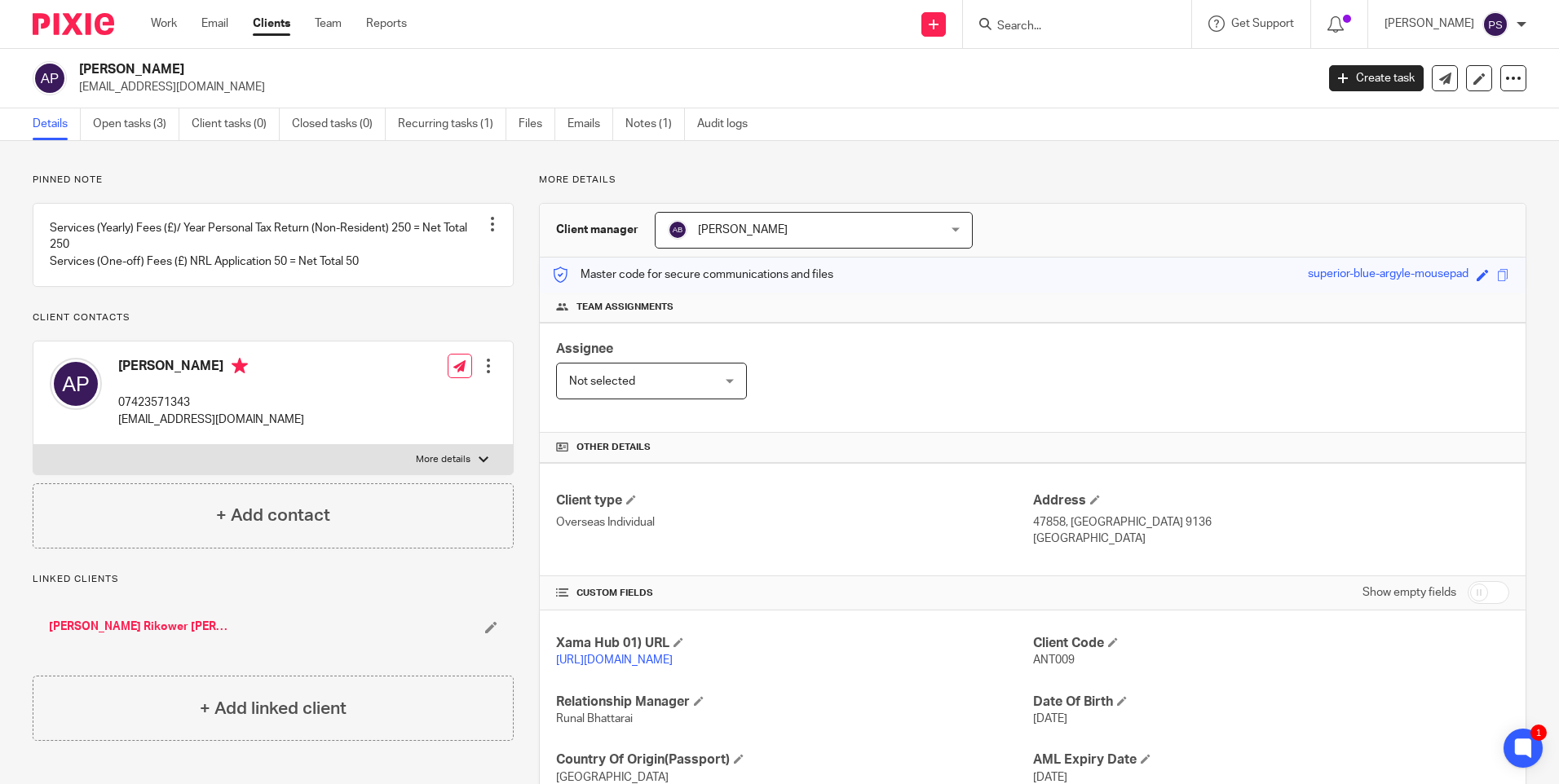
click at [201, 67] on h2 "[PERSON_NAME]" at bounding box center [568, 69] width 980 height 17
copy div "[PERSON_NAME]"
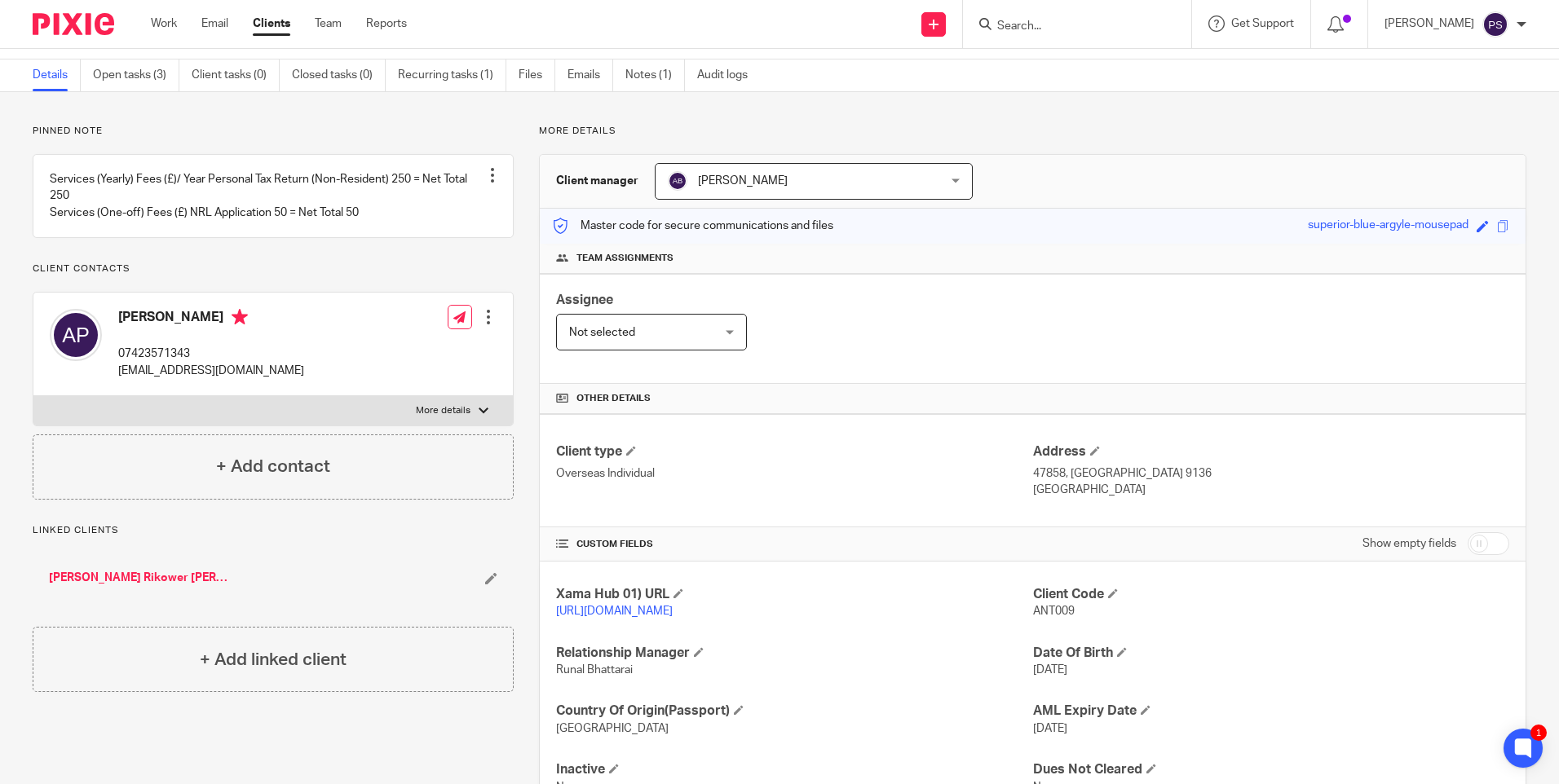
scroll to position [135, 0]
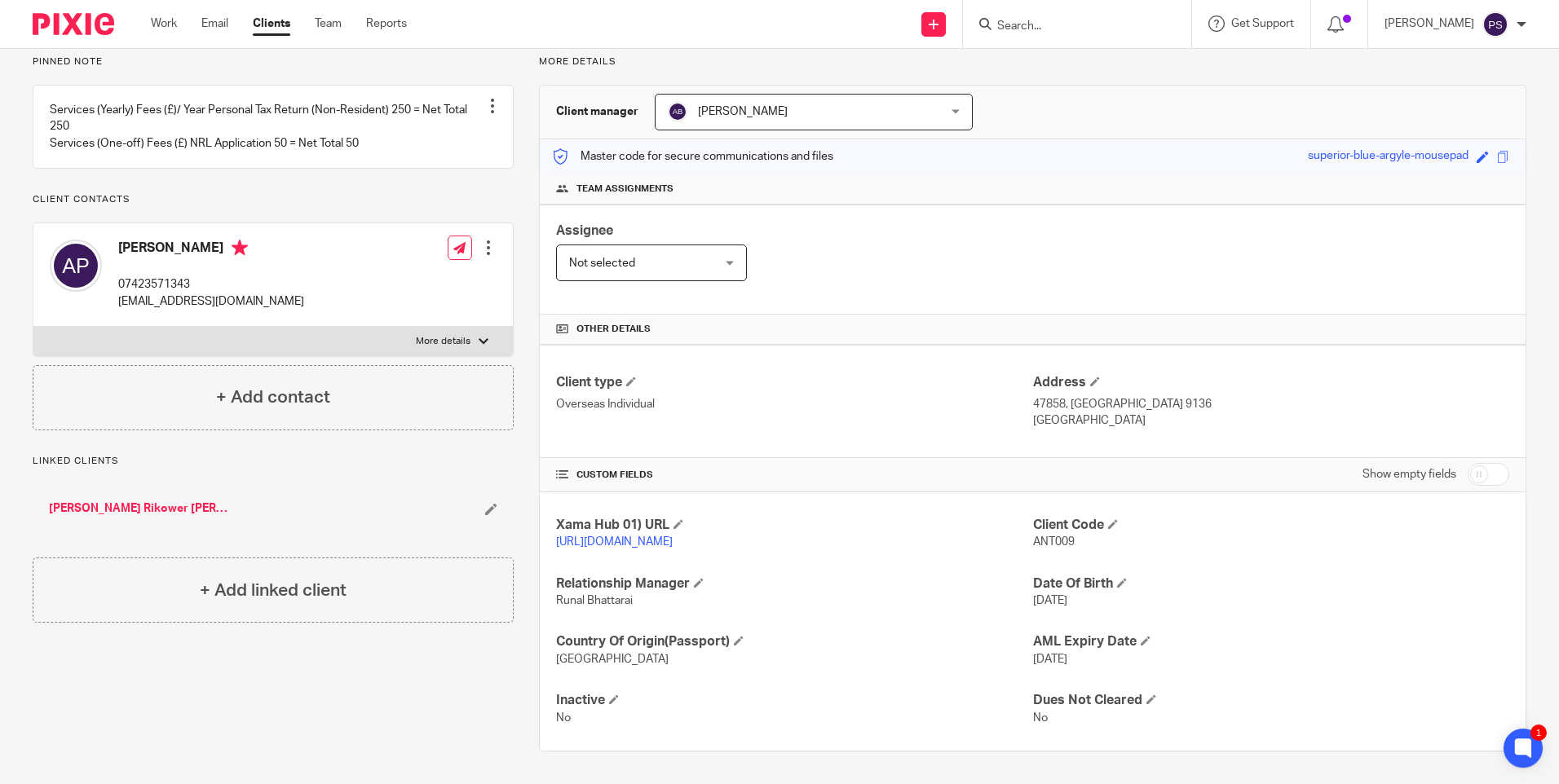
click at [1468, 463] on input "checkbox" at bounding box center [1488, 474] width 42 height 23
checkbox input "true"
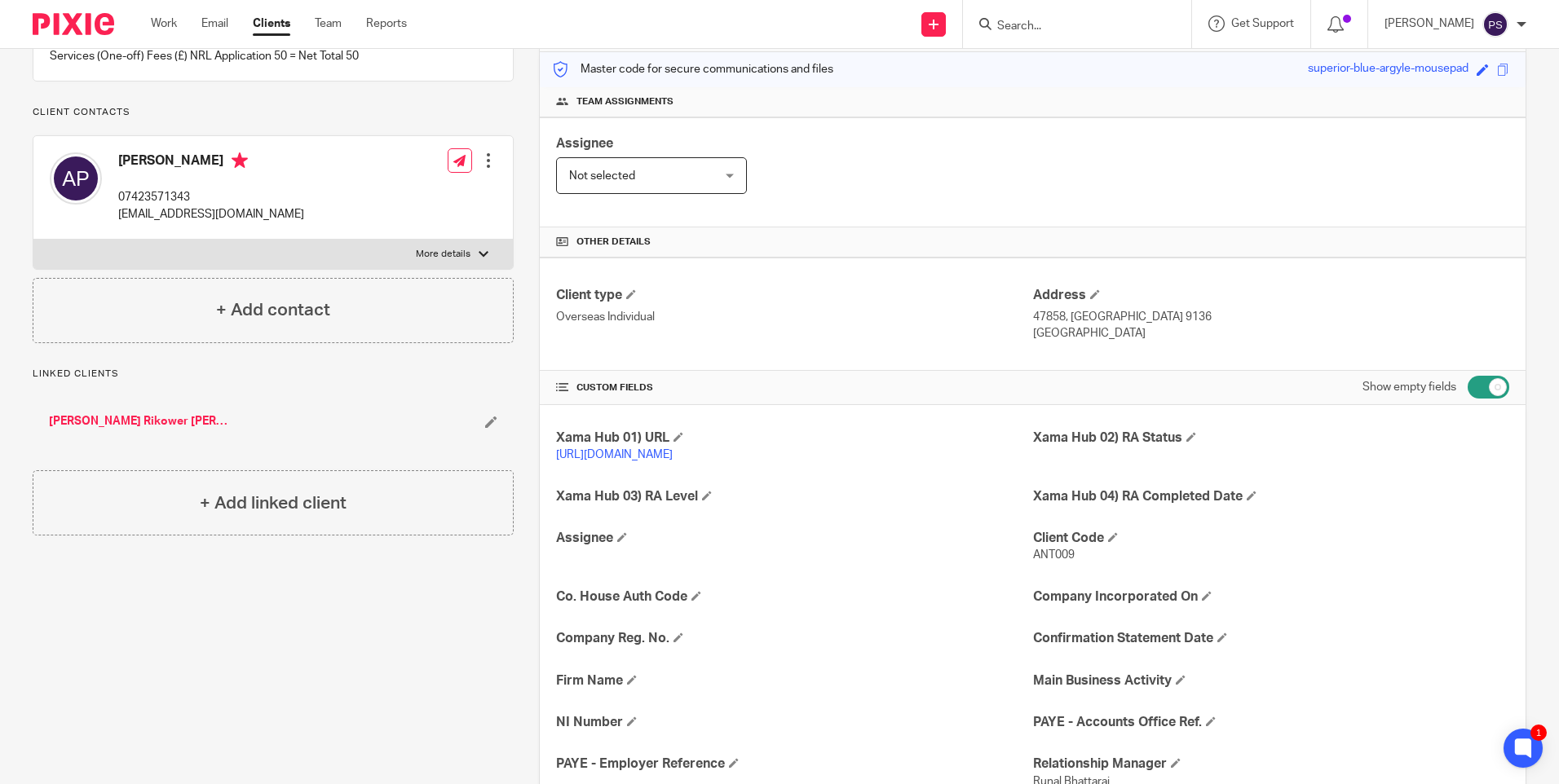
scroll to position [379, 0]
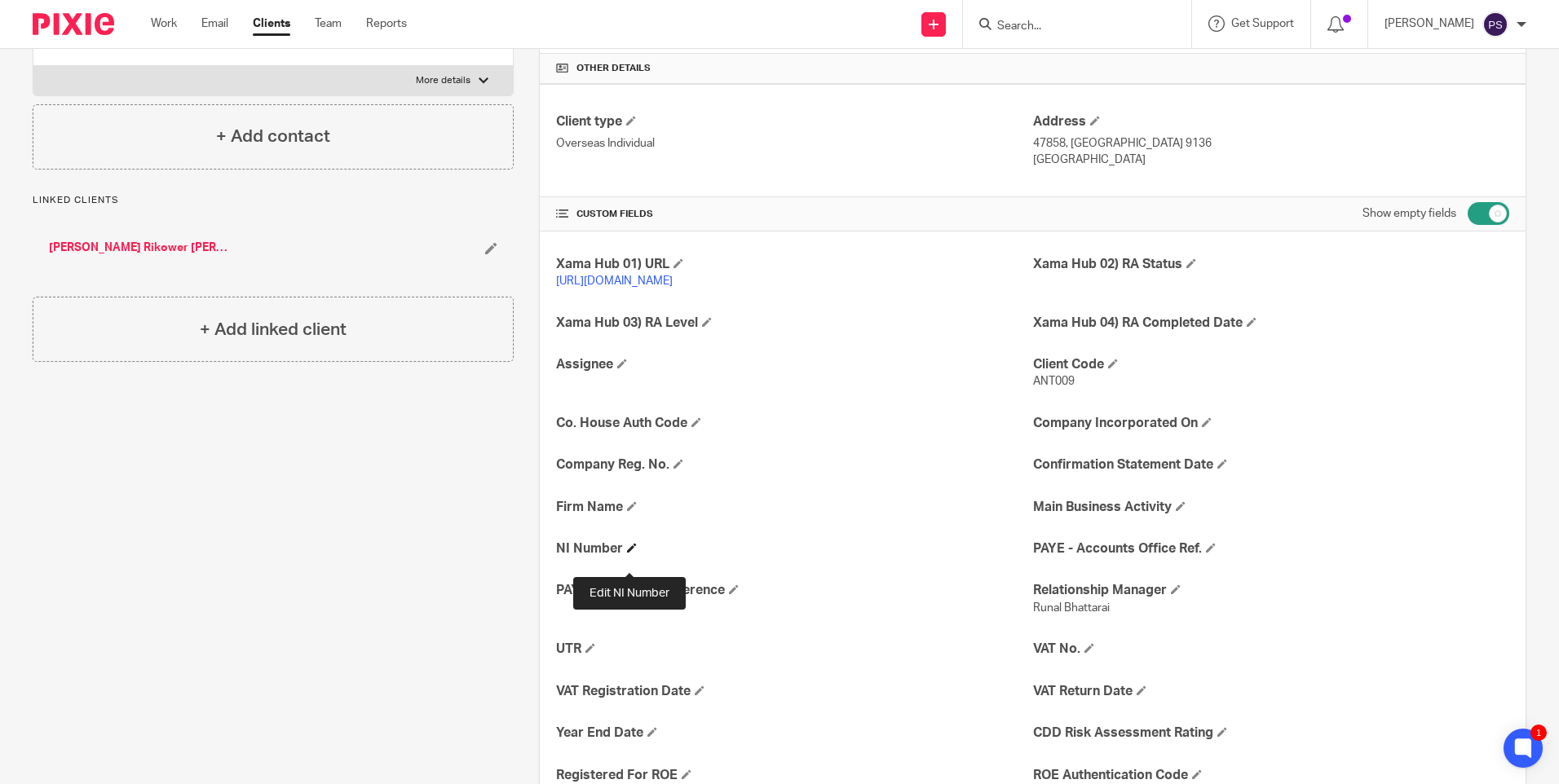
click at [630, 553] on span at bounding box center [631, 548] width 10 height 10
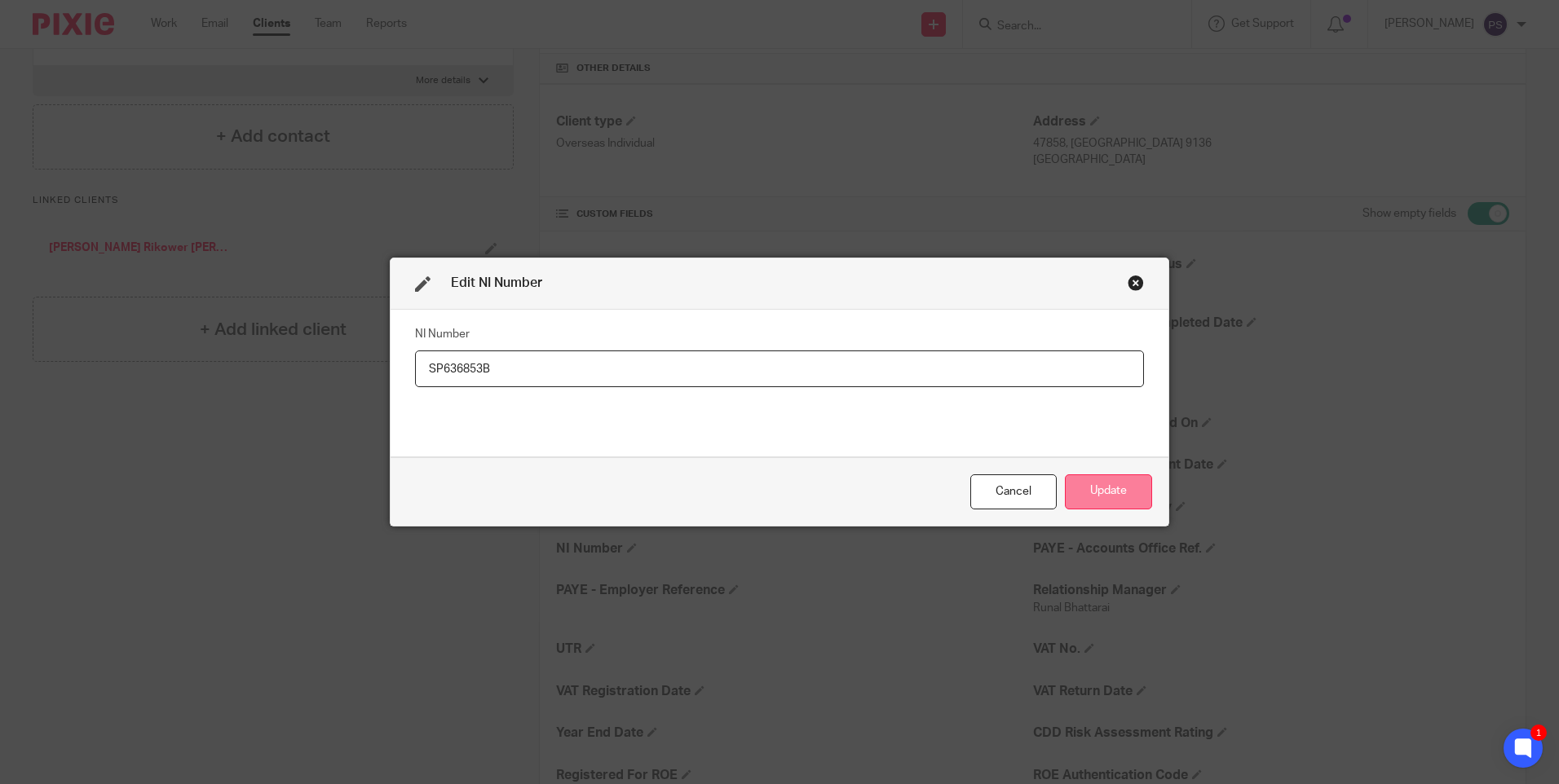
type input "SP636853B"
click at [1113, 503] on button "Update" at bounding box center [1108, 492] width 88 height 35
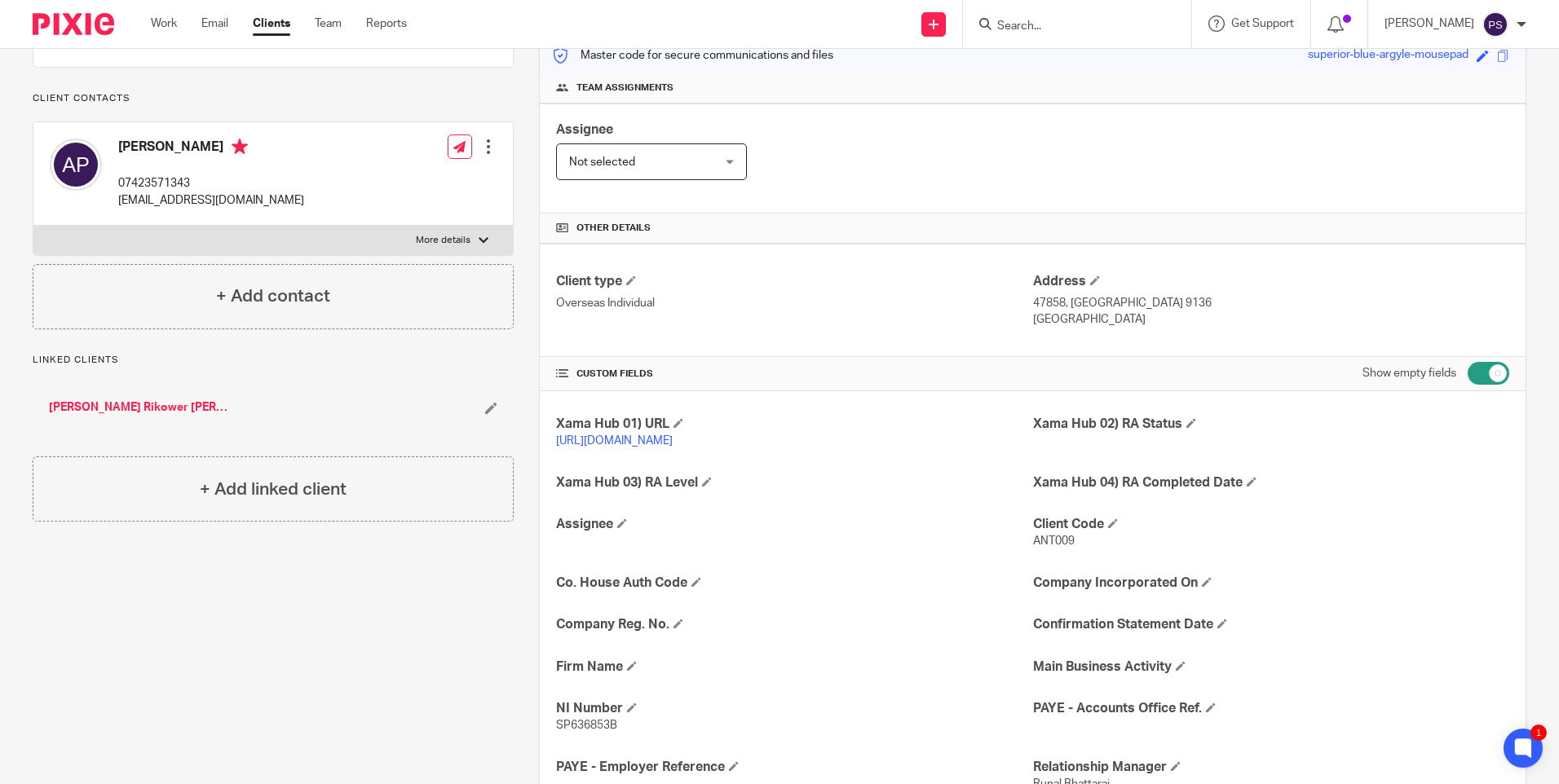
scroll to position [216, 0]
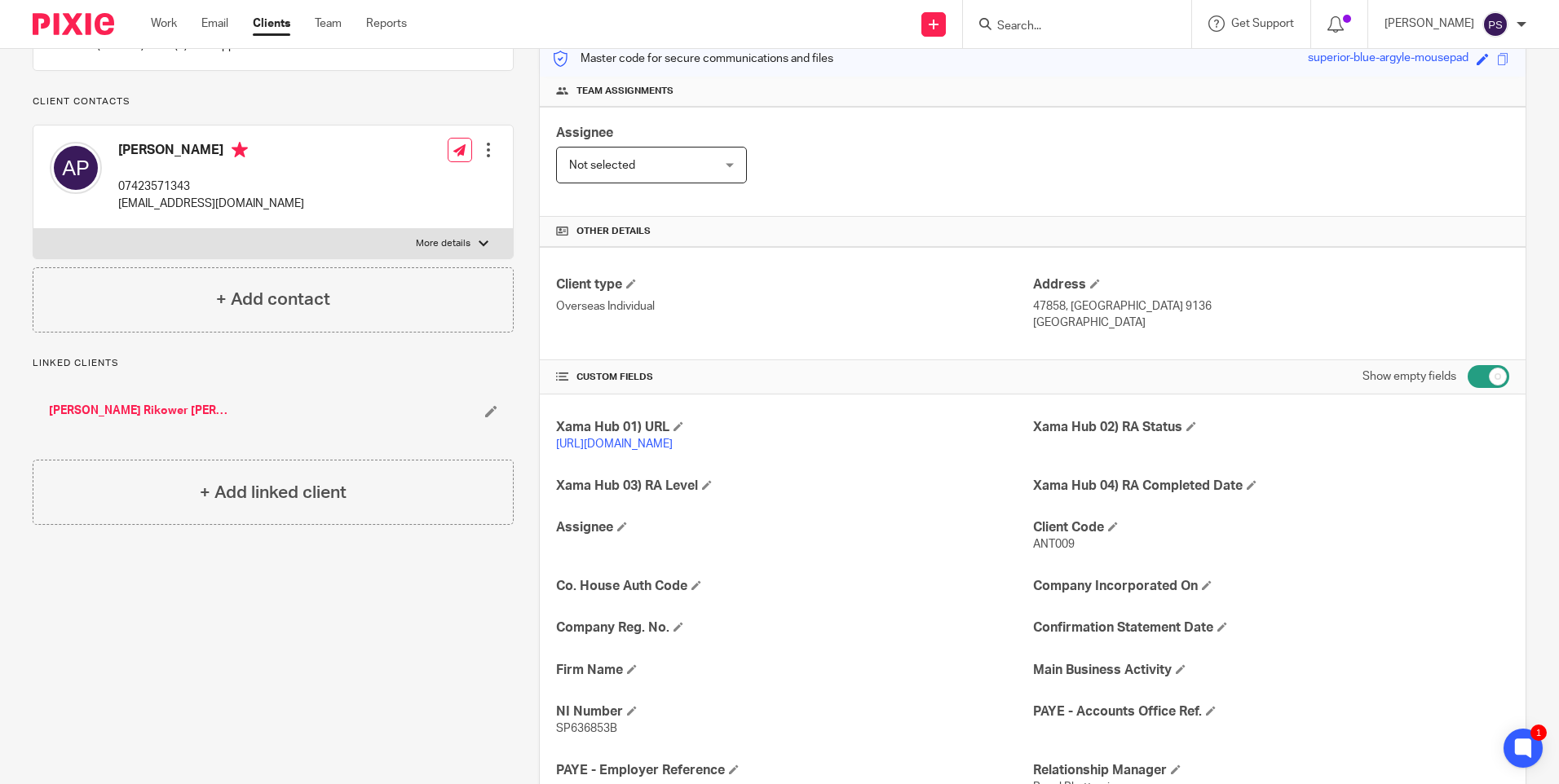
click at [176, 195] on p "07423571343" at bounding box center [212, 187] width 186 height 16
copy div "07423571343"
click at [1475, 375] on input "checkbox" at bounding box center [1488, 377] width 42 height 23
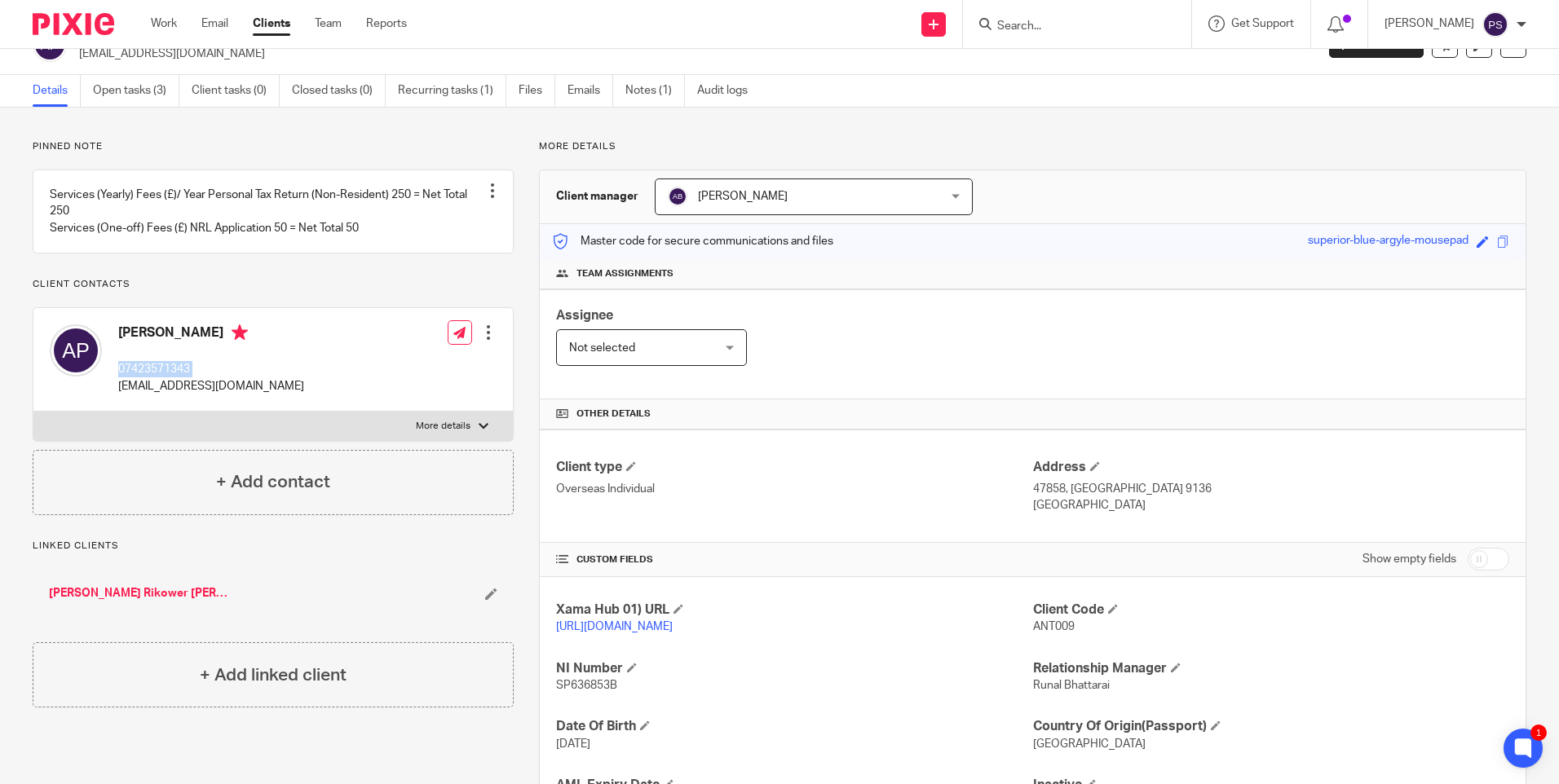
scroll to position [30, 0]
click at [194, 398] on p "sbmolina@hotmail.com" at bounding box center [212, 389] width 186 height 16
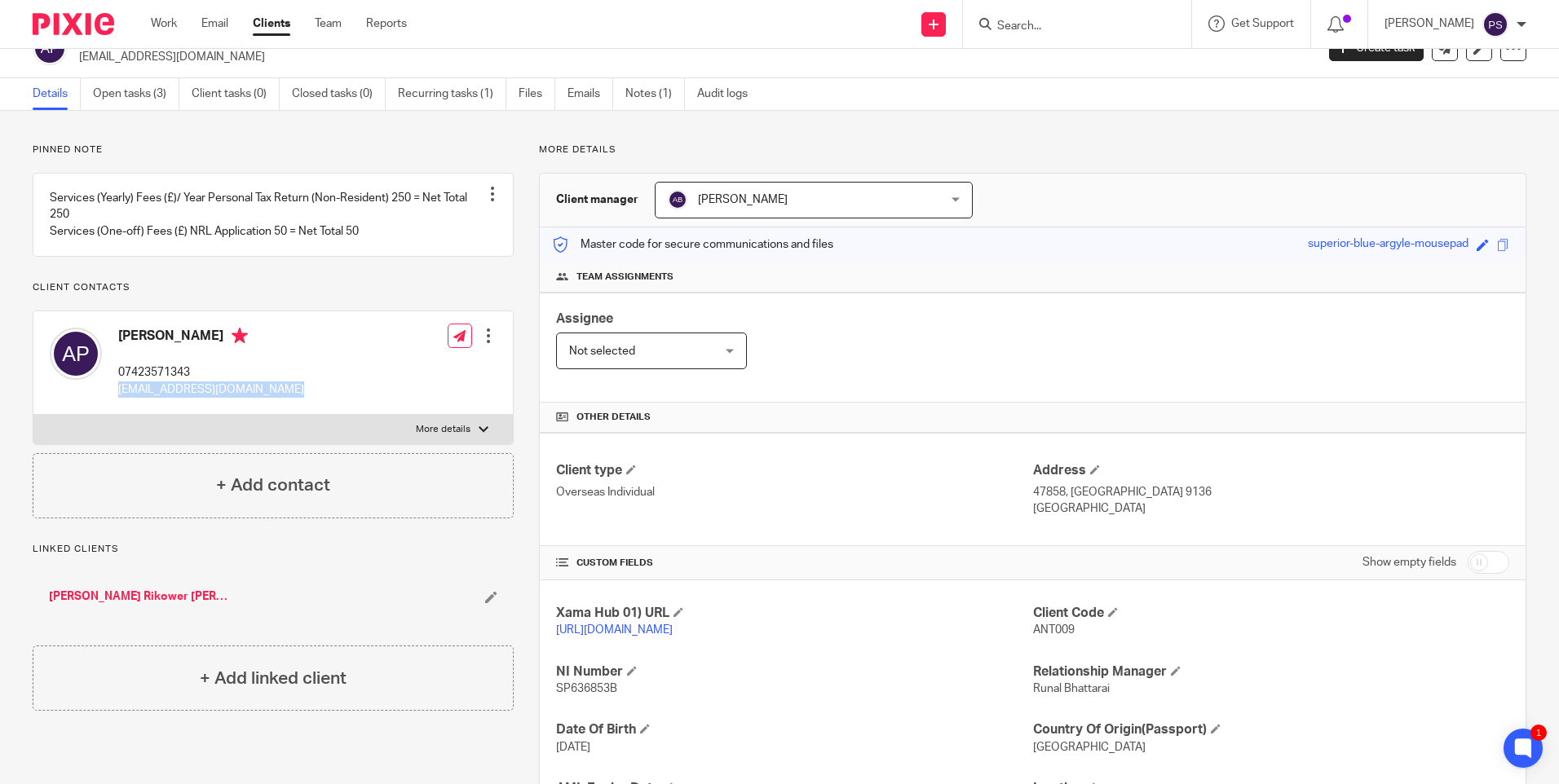
click at [194, 398] on p "sbmolina@hotmail.com" at bounding box center [212, 389] width 186 height 16
copy div "sbmolina@hotmail.com"
click at [1468, 556] on input "checkbox" at bounding box center [1488, 563] width 42 height 23
checkbox input "true"
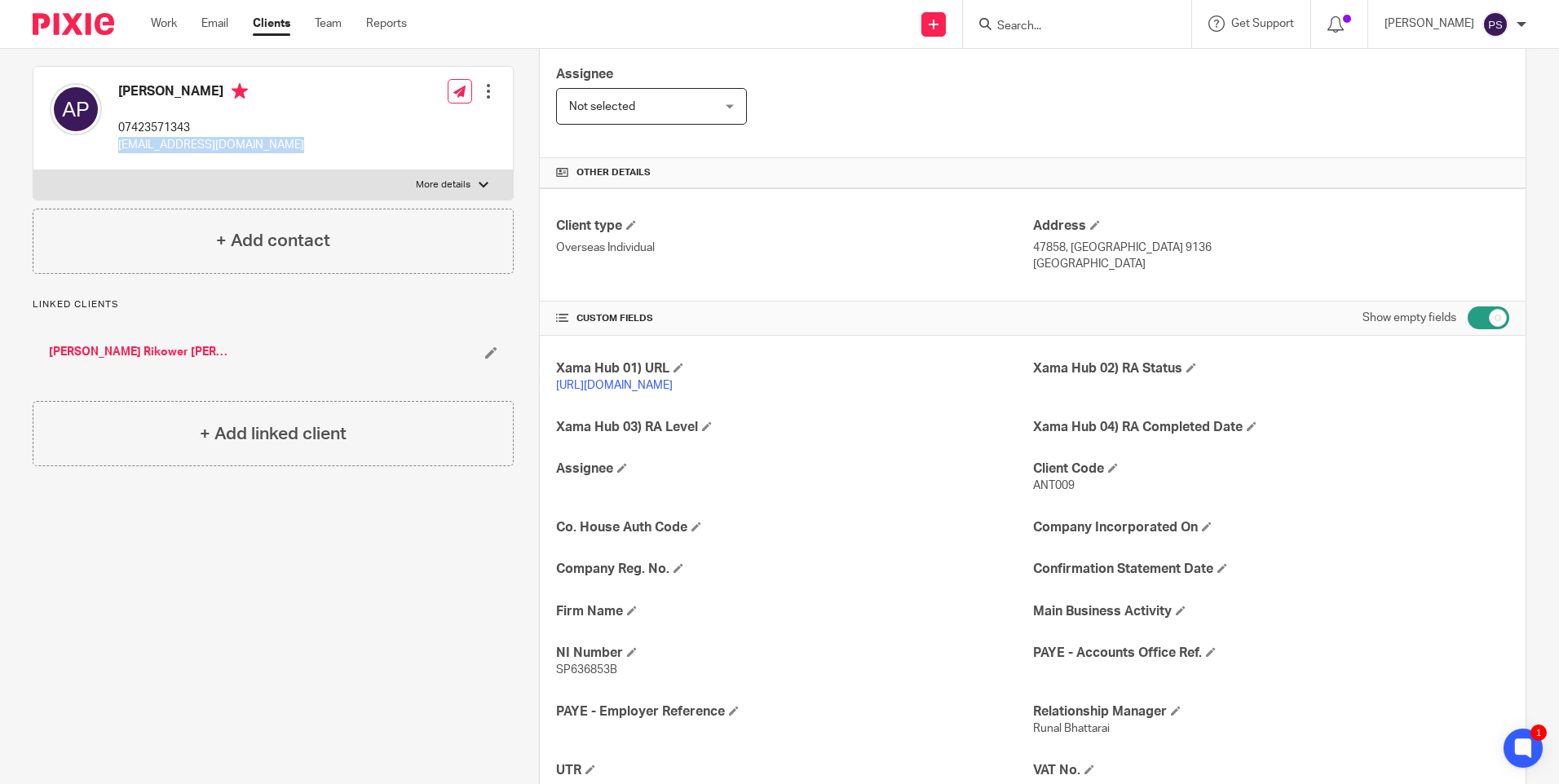
scroll to position [438, 0]
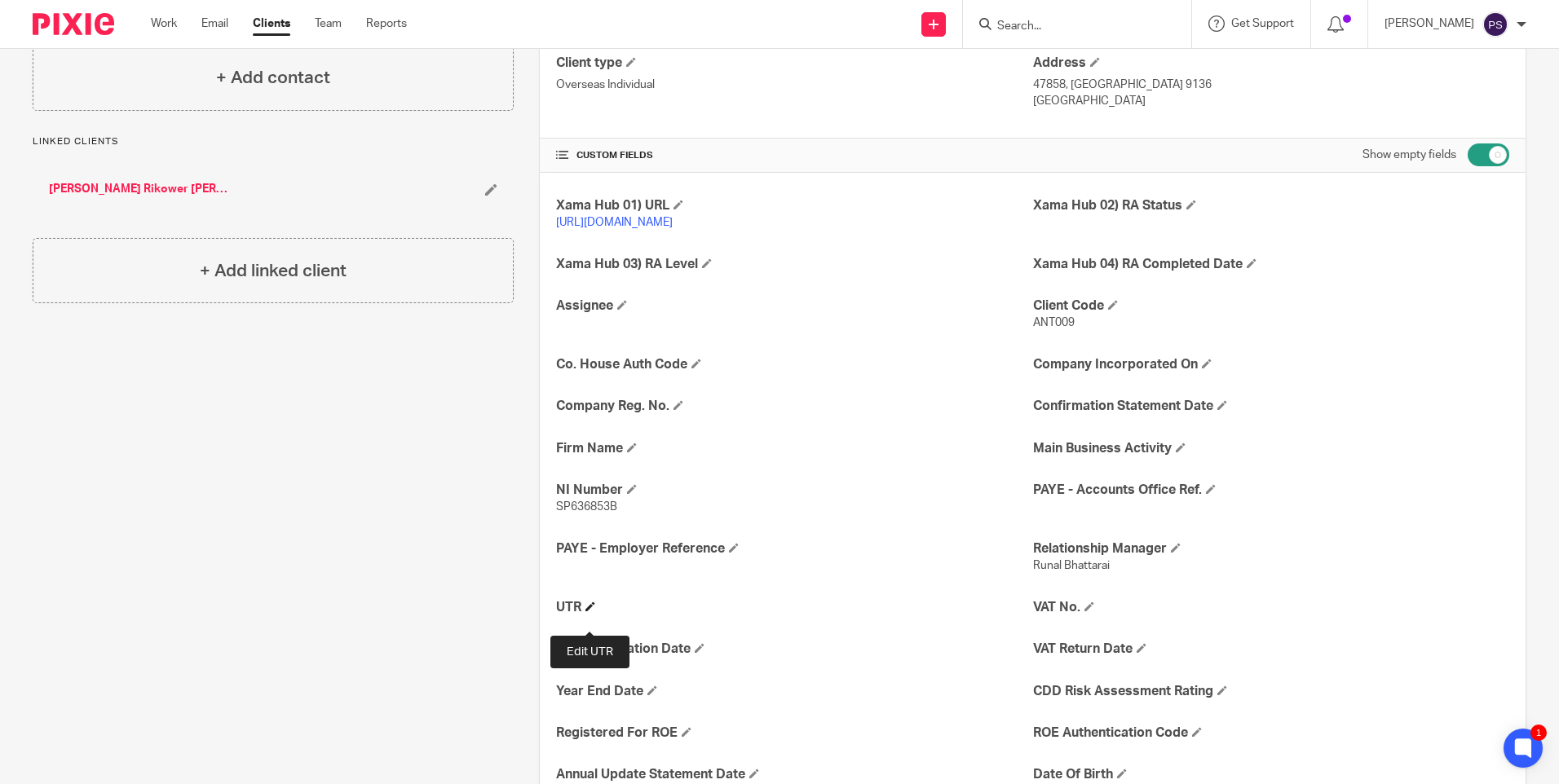
click at [588, 611] on span at bounding box center [590, 606] width 10 height 10
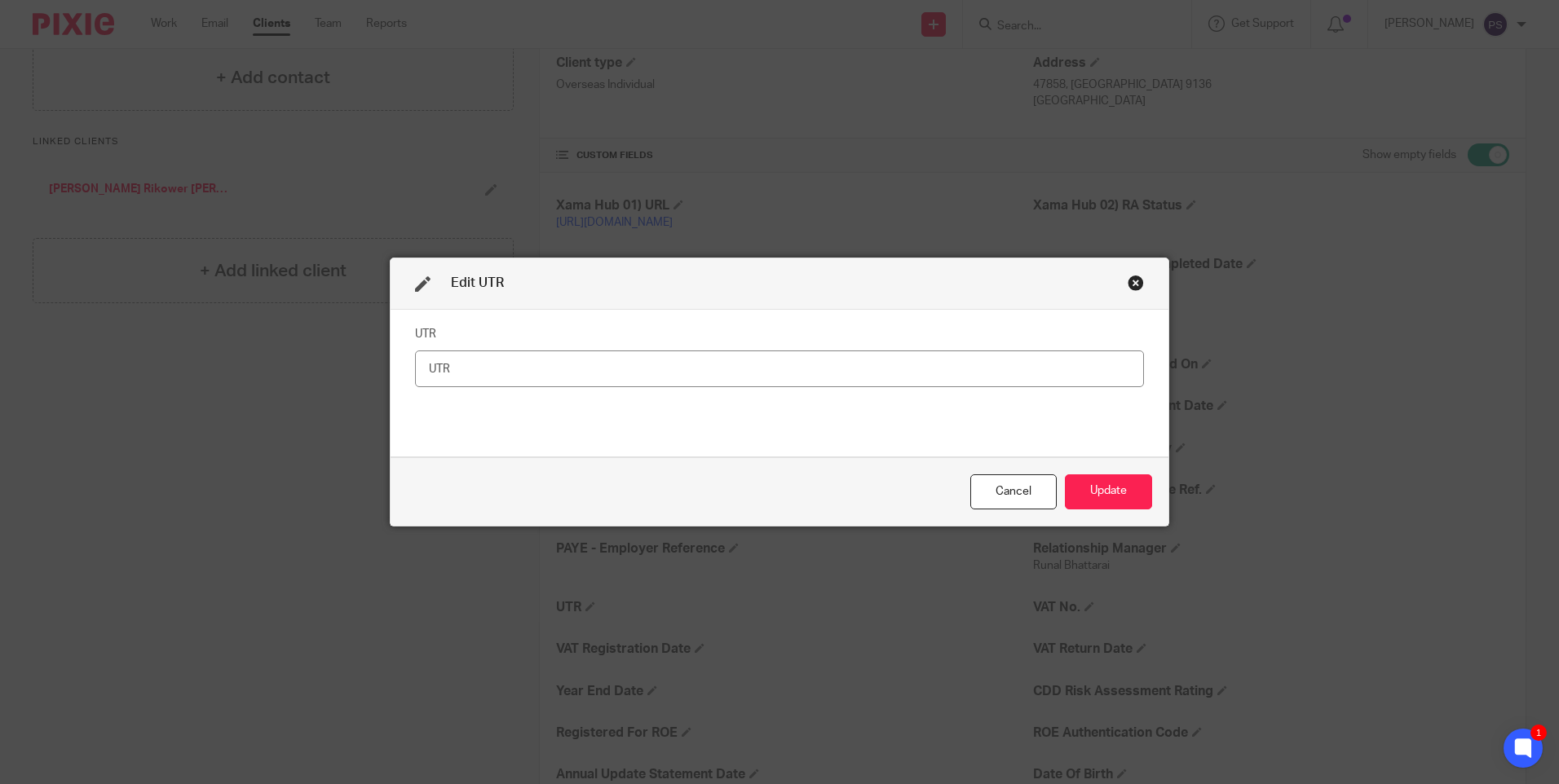
click at [458, 370] on input "text" at bounding box center [780, 368] width 729 height 36
type input "5367588000"
click at [1123, 488] on button "Update" at bounding box center [1108, 492] width 88 height 35
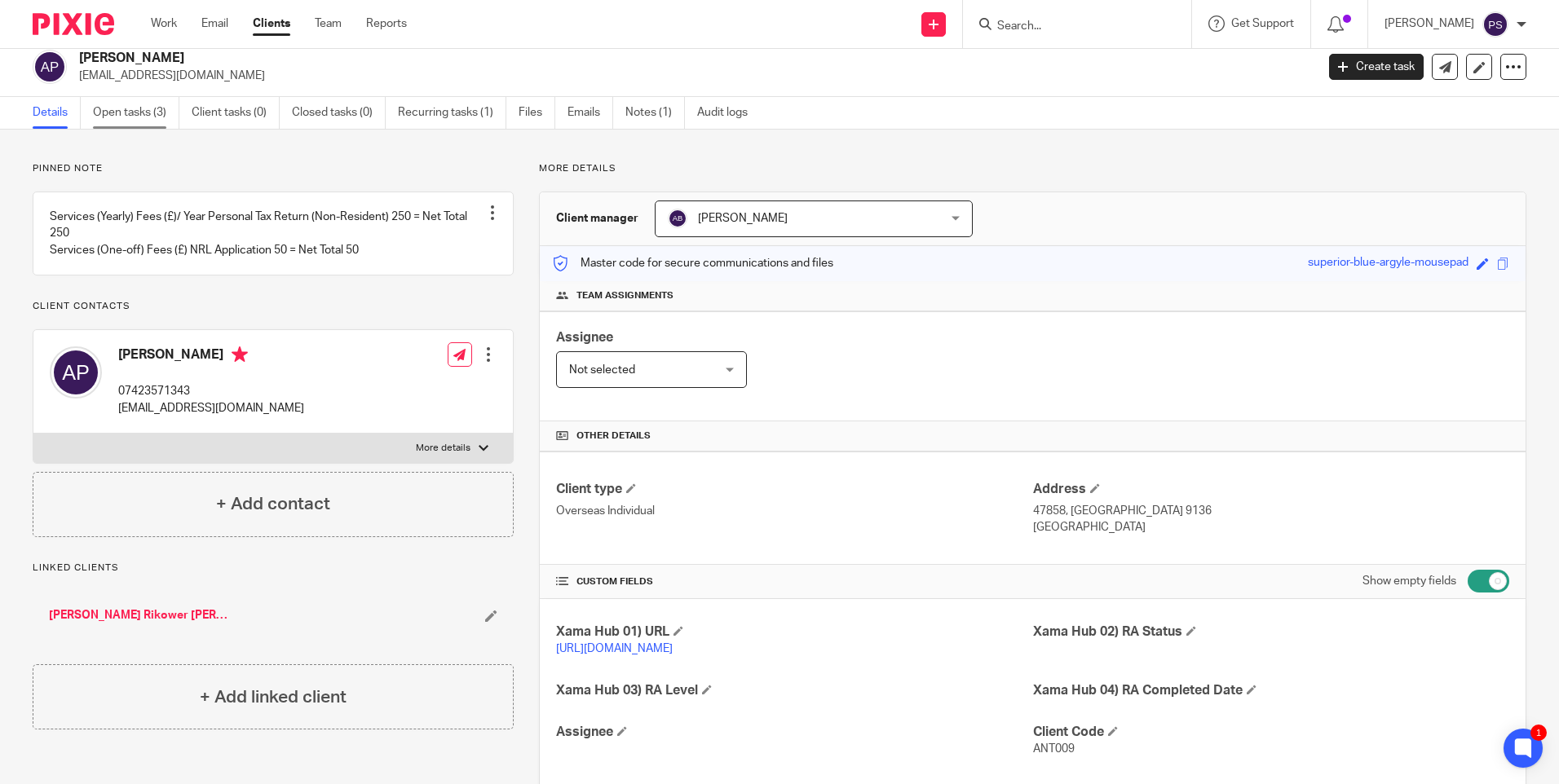
scroll to position [0, 0]
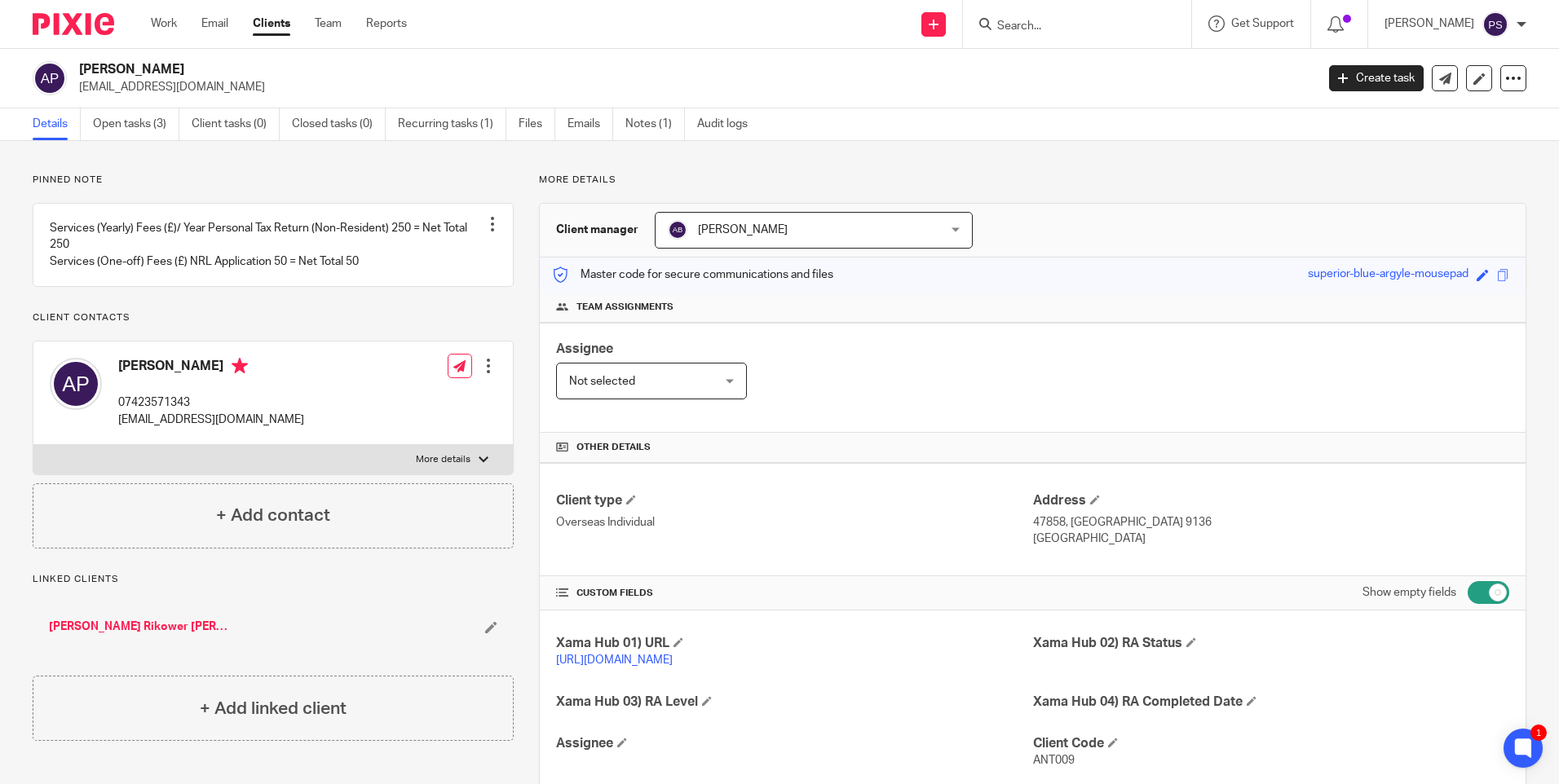
click at [140, 57] on div "Antonia Molina Padilla sbmolina@hotmail.com Create task Update from Companies H…" at bounding box center [779, 78] width 1559 height 59
copy div "Antonia Molina Padilla"
click at [155, 69] on h2 "Antonia Molina Padilla" at bounding box center [568, 69] width 980 height 17
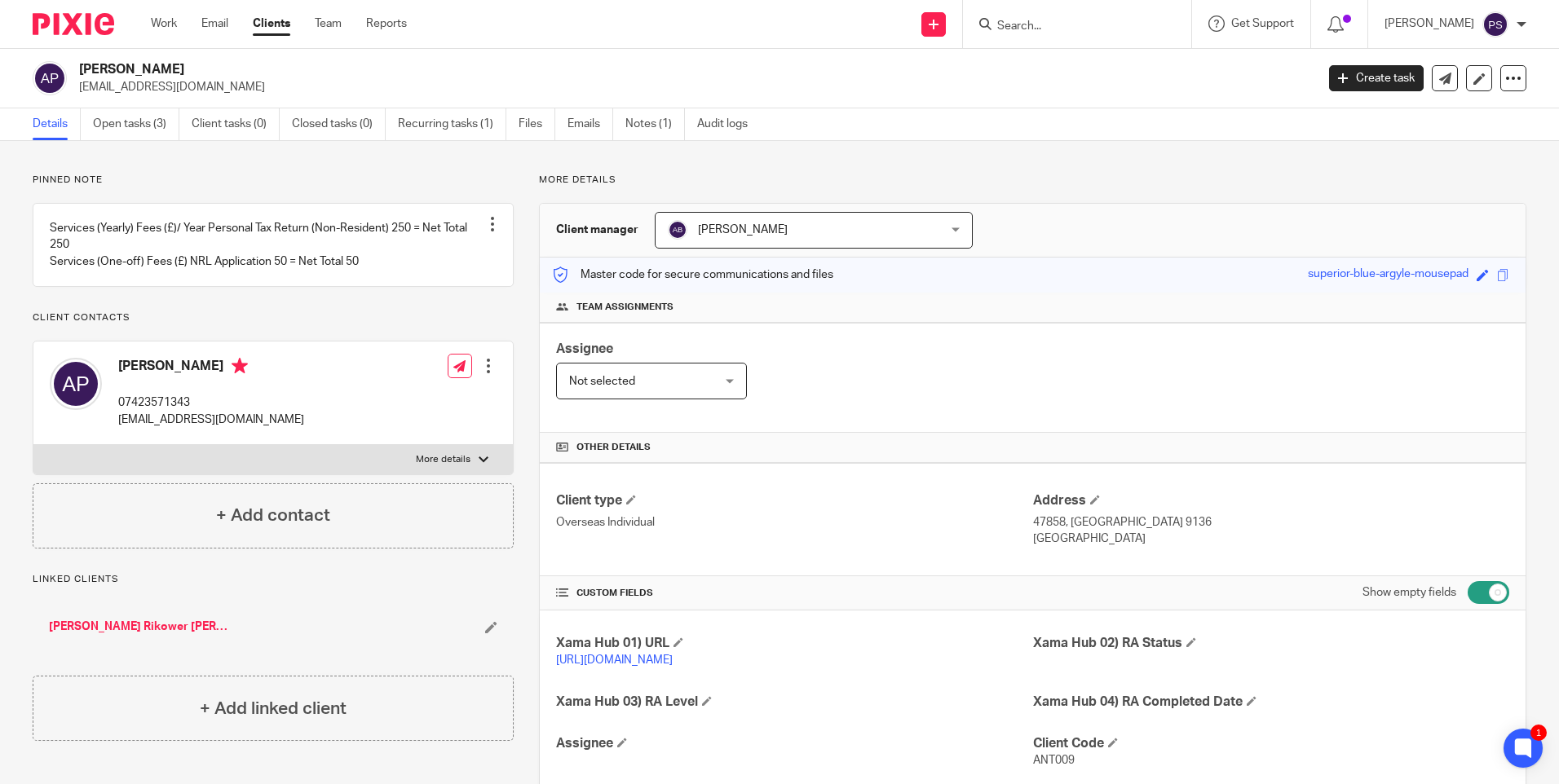
click at [156, 68] on h2 "Antonia Molina Padilla" at bounding box center [568, 69] width 980 height 17
drag, startPoint x: 203, startPoint y: 155, endPoint x: 236, endPoint y: 129, distance: 42.0
click at [143, 178] on p "Pinned note" at bounding box center [274, 180] width 482 height 13
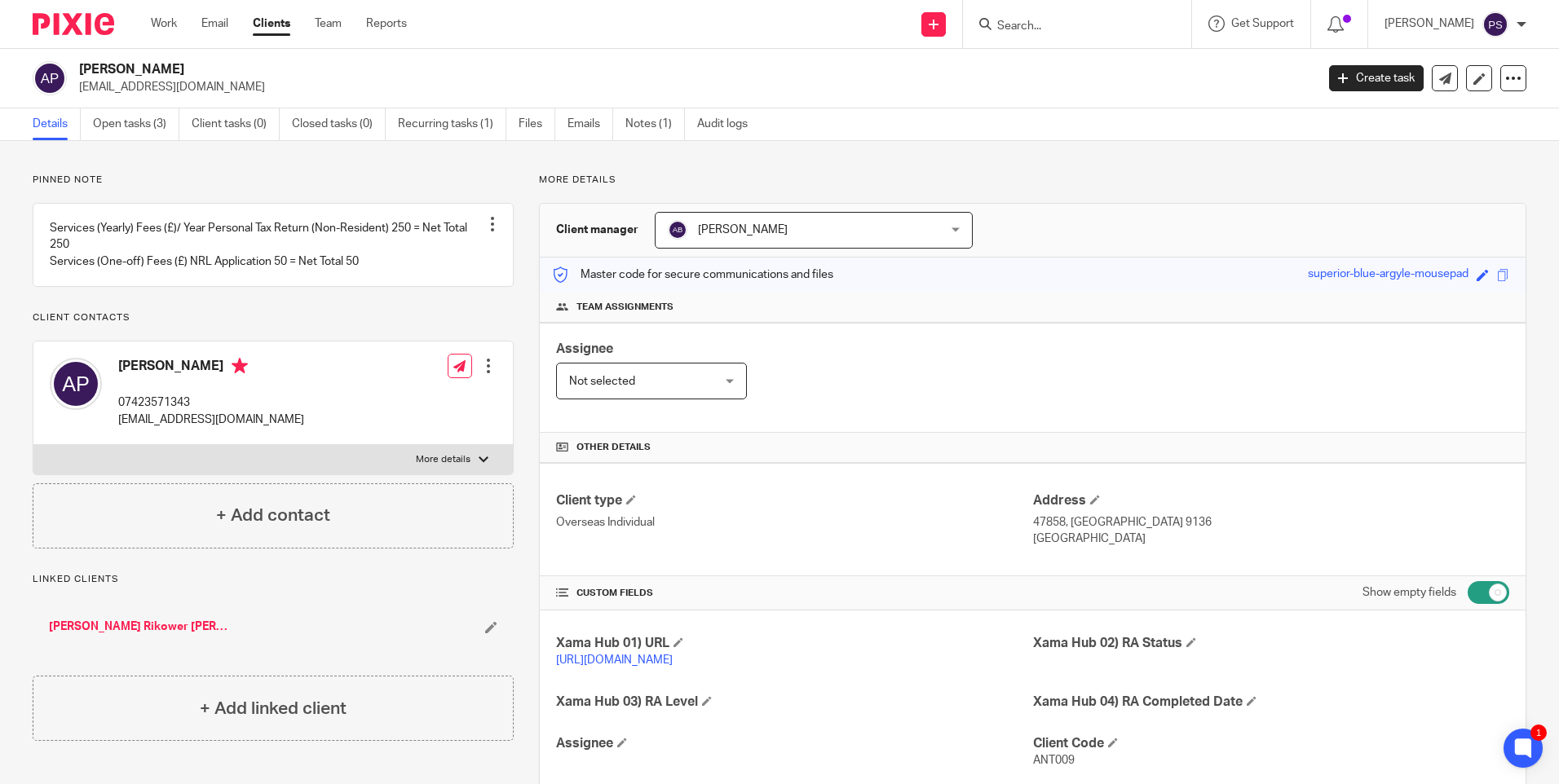
click at [1055, 26] on input "Search" at bounding box center [1069, 27] width 147 height 15
paste input "mikeygeorge2004@yahoo.com"
type input "mikeygeorge2004@yahoo.com"
click at [1169, 27] on button "reset" at bounding box center [1162, 22] width 16 height 16
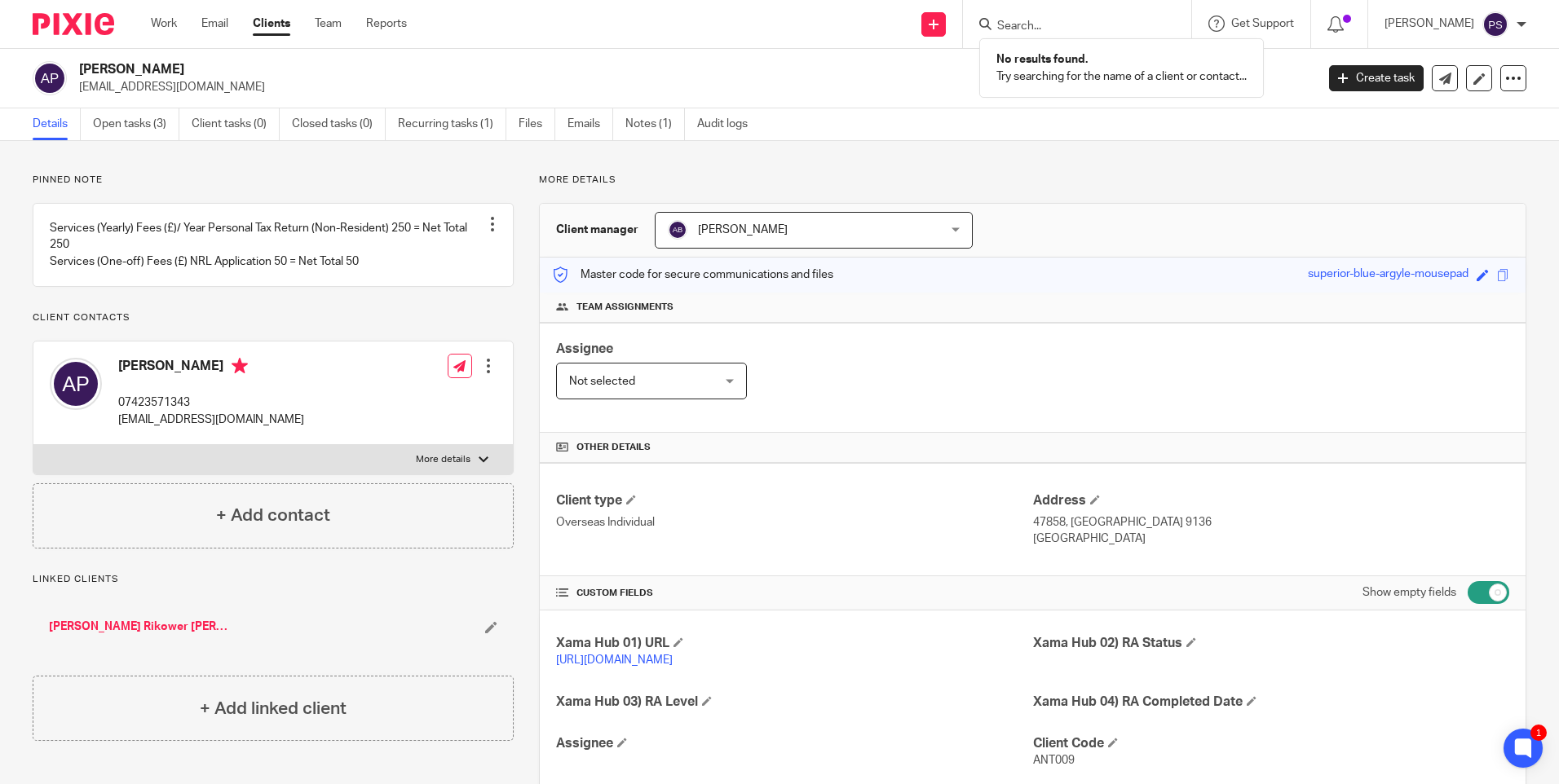
scroll to position [0, 0]
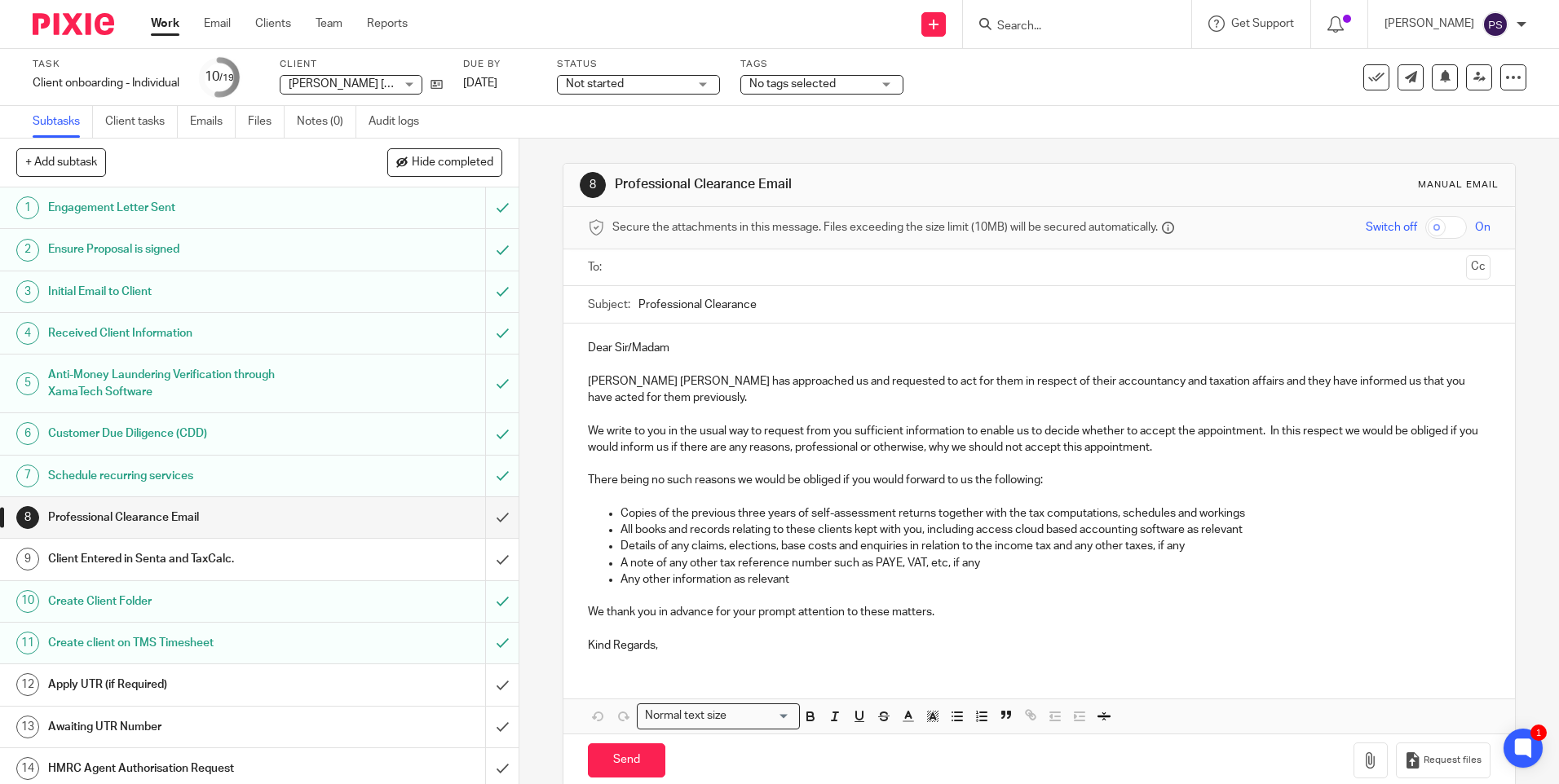
scroll to position [233, 0]
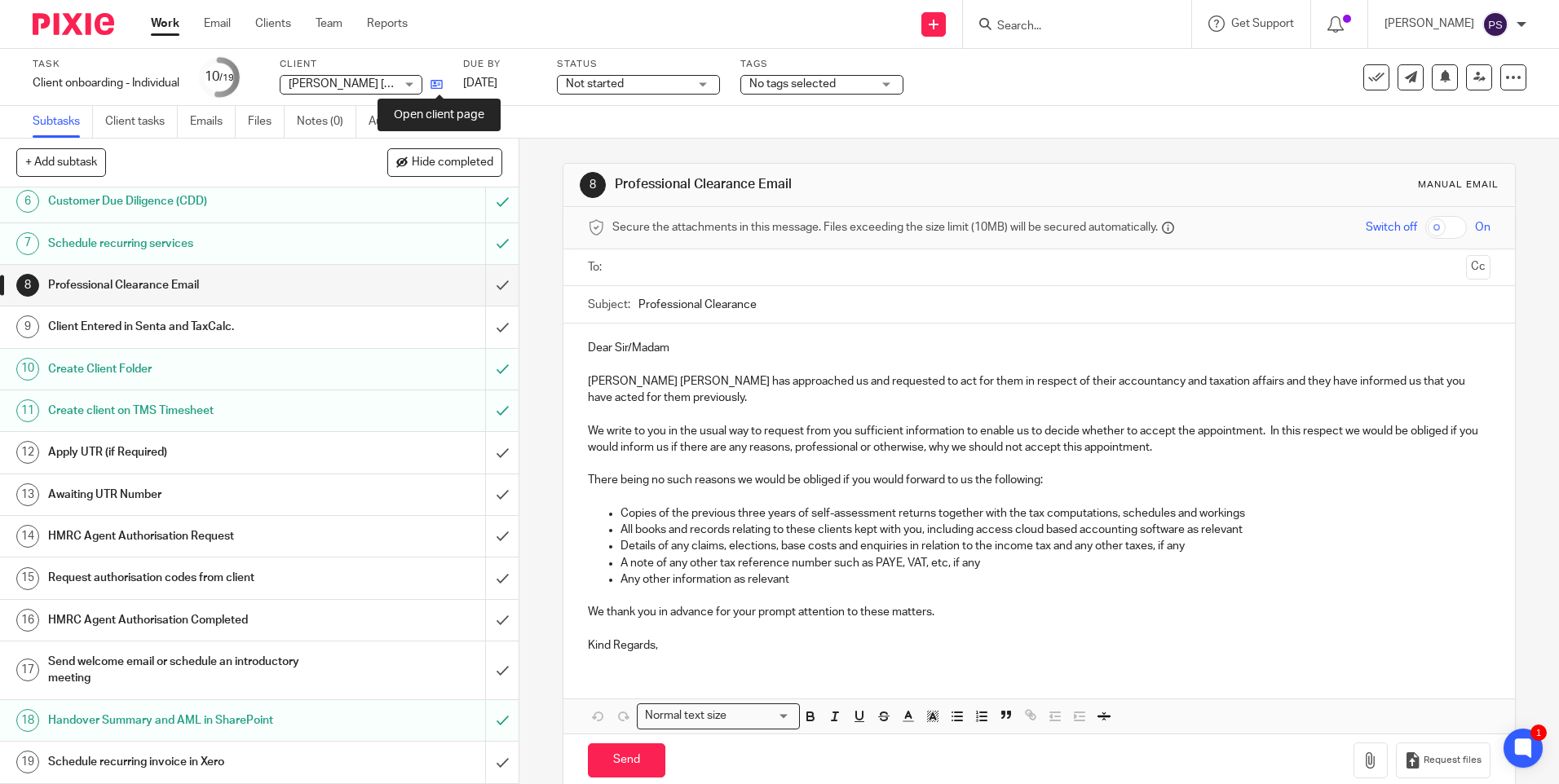
click at [440, 86] on icon at bounding box center [436, 84] width 12 height 12
click at [438, 85] on icon at bounding box center [436, 84] width 12 height 12
click at [362, 78] on span "[PERSON_NAME] [PERSON_NAME]" at bounding box center [342, 84] width 106 height 17
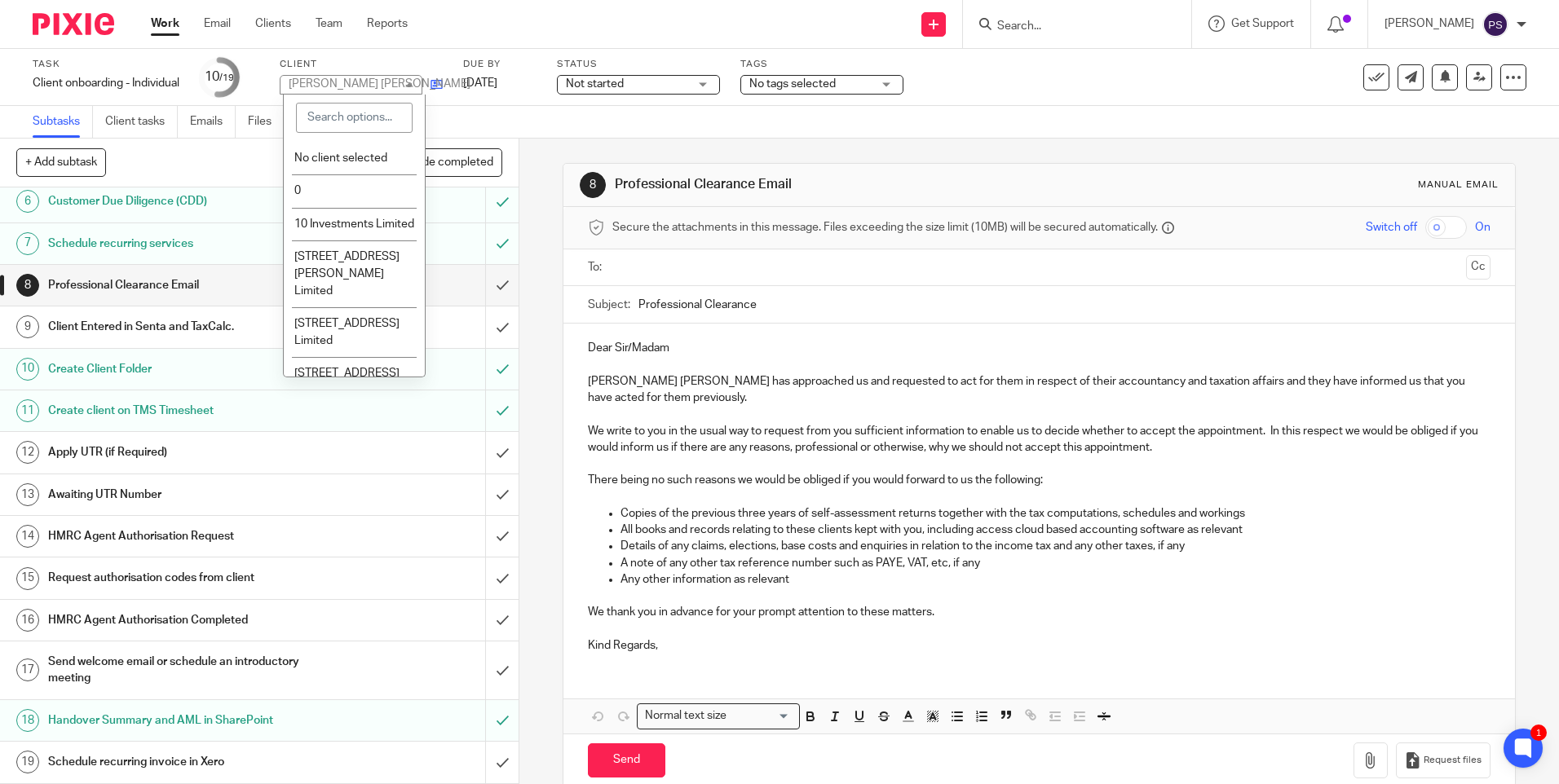
click at [435, 81] on icon at bounding box center [436, 84] width 12 height 12
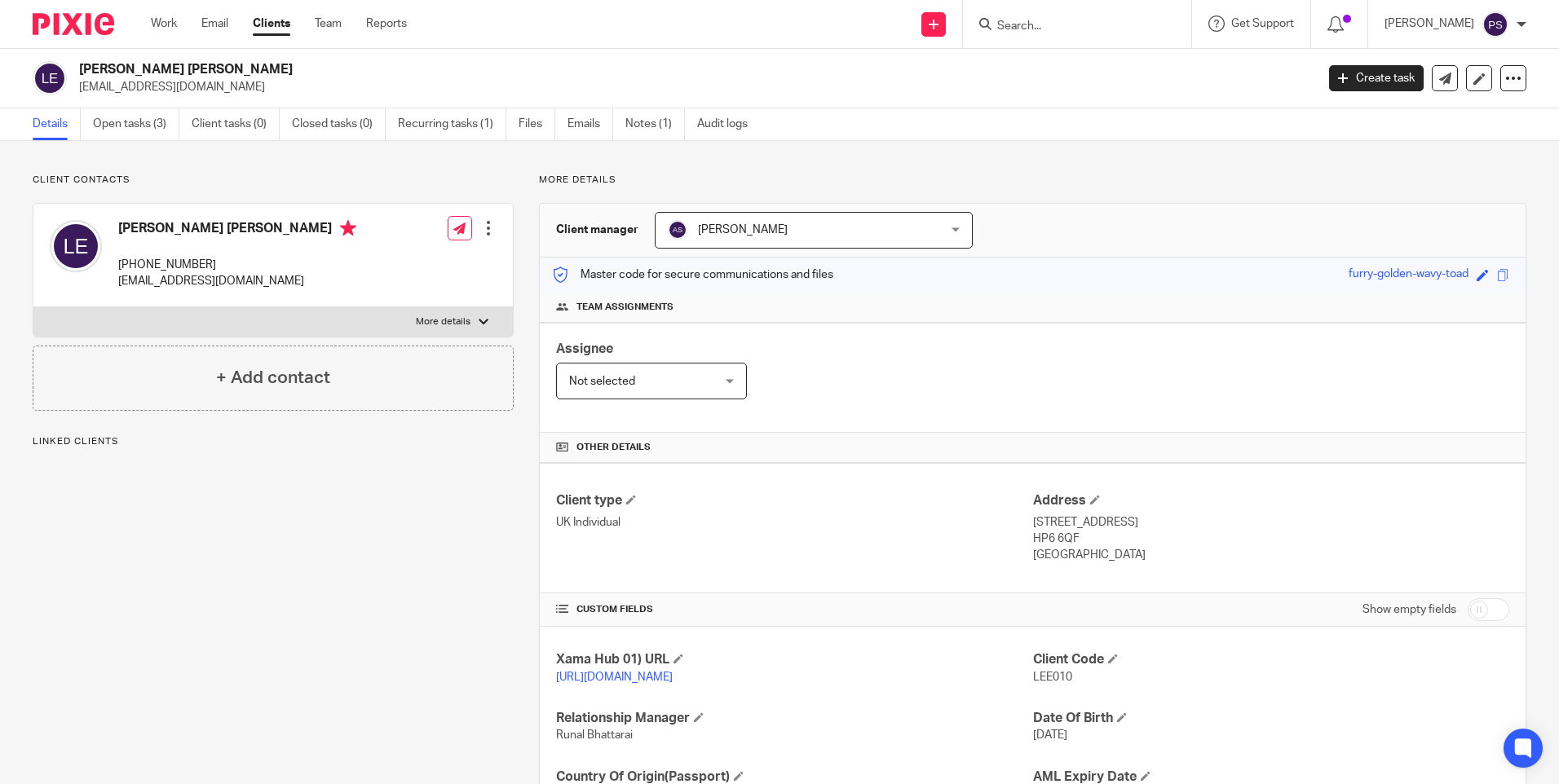
click at [296, 169] on div "Client contacts Lee Justin Edwards +44 796 623 5174 stretch002@btinternet.com E…" at bounding box center [779, 529] width 1559 height 778
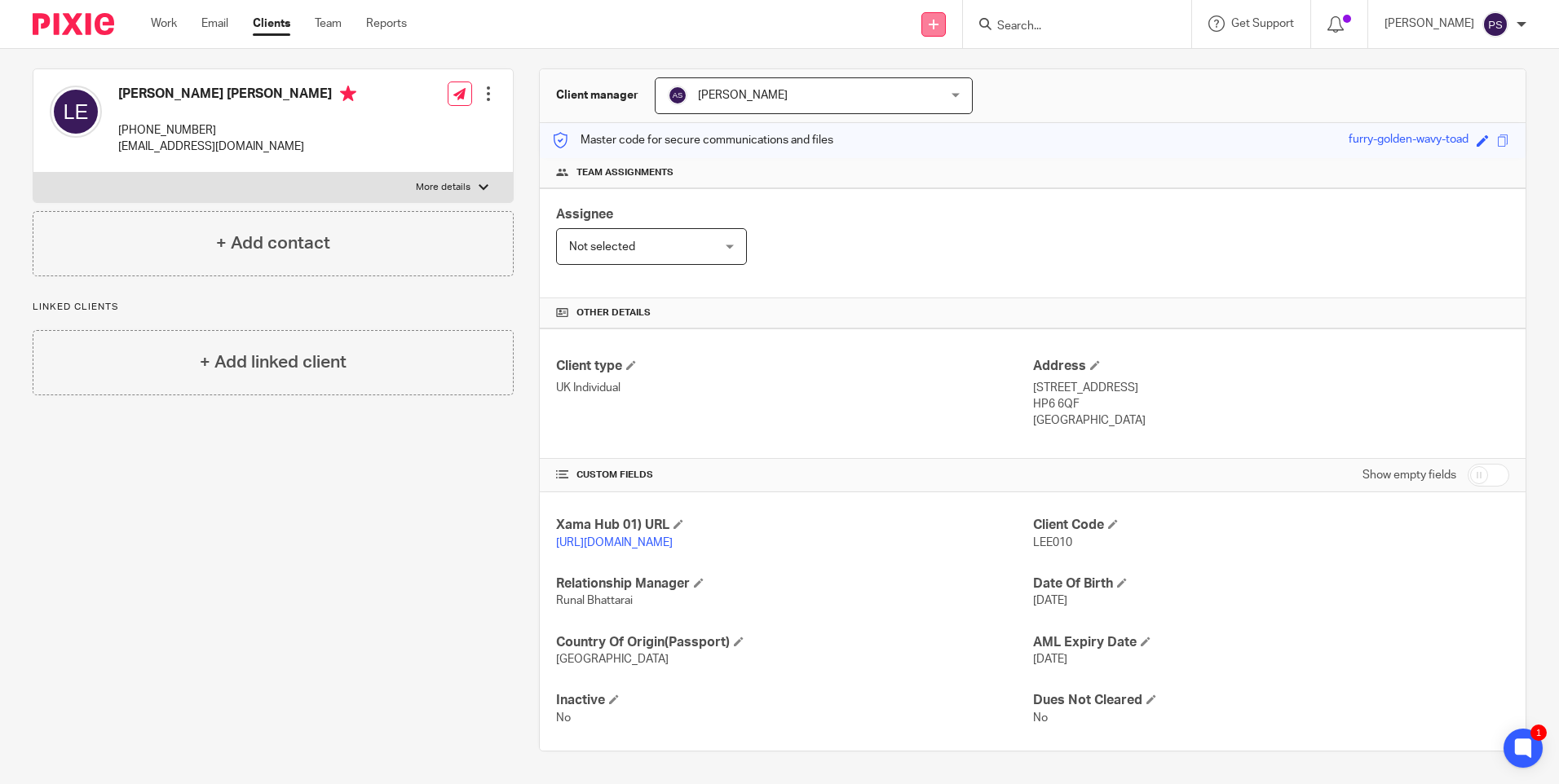
click at [938, 26] on icon at bounding box center [933, 24] width 10 height 10
click at [926, 129] on link "Add client" at bounding box center [956, 124] width 100 height 24
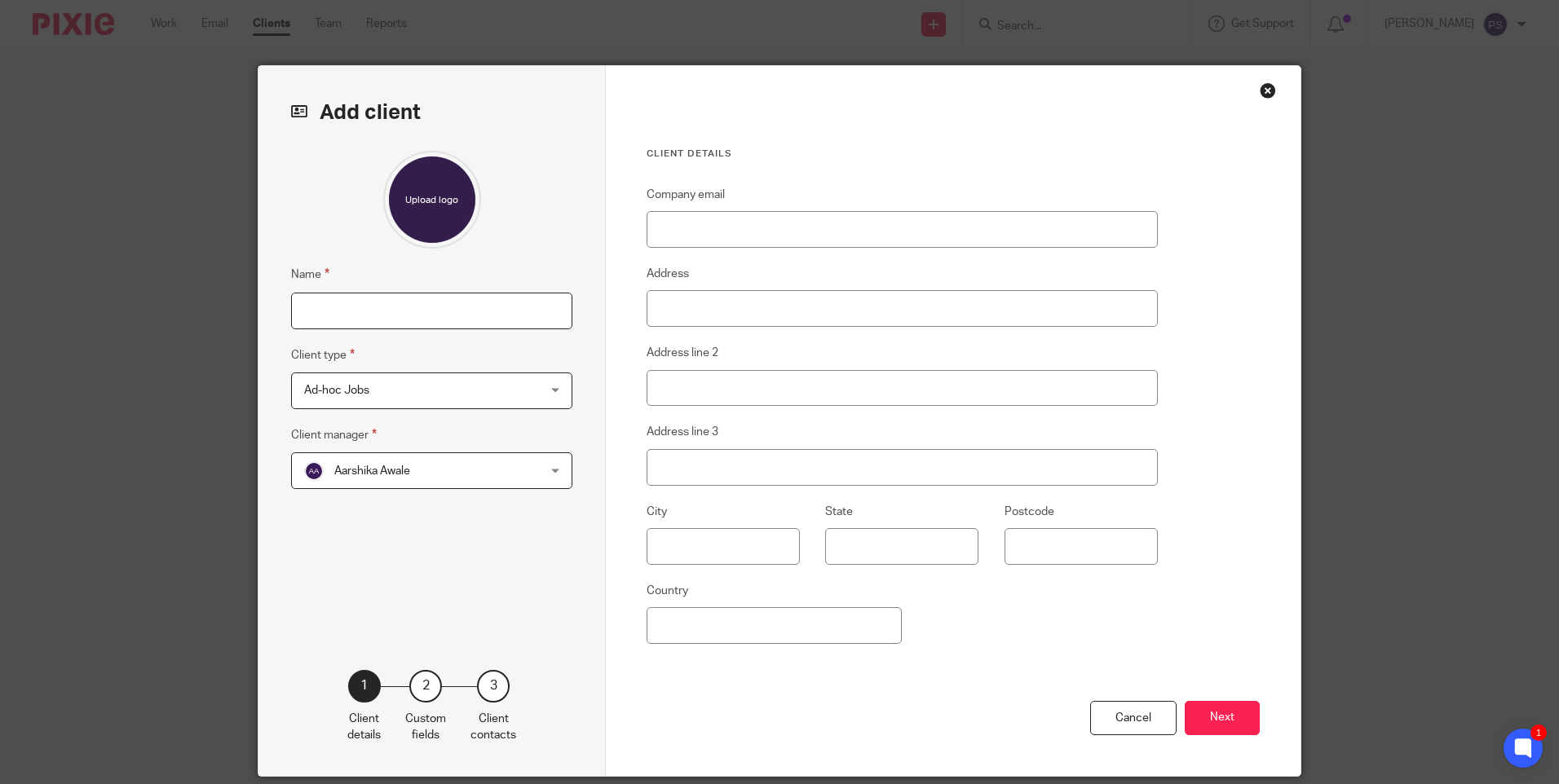
click at [367, 323] on input "Name" at bounding box center [432, 311] width 282 height 36
type input "Michale George Larter"
click at [714, 233] on input "Company email" at bounding box center [903, 229] width 512 height 36
paste input "mikeygeorge2004@yahoo.com"
type input "mikeygeorge2004@yahoo.com"
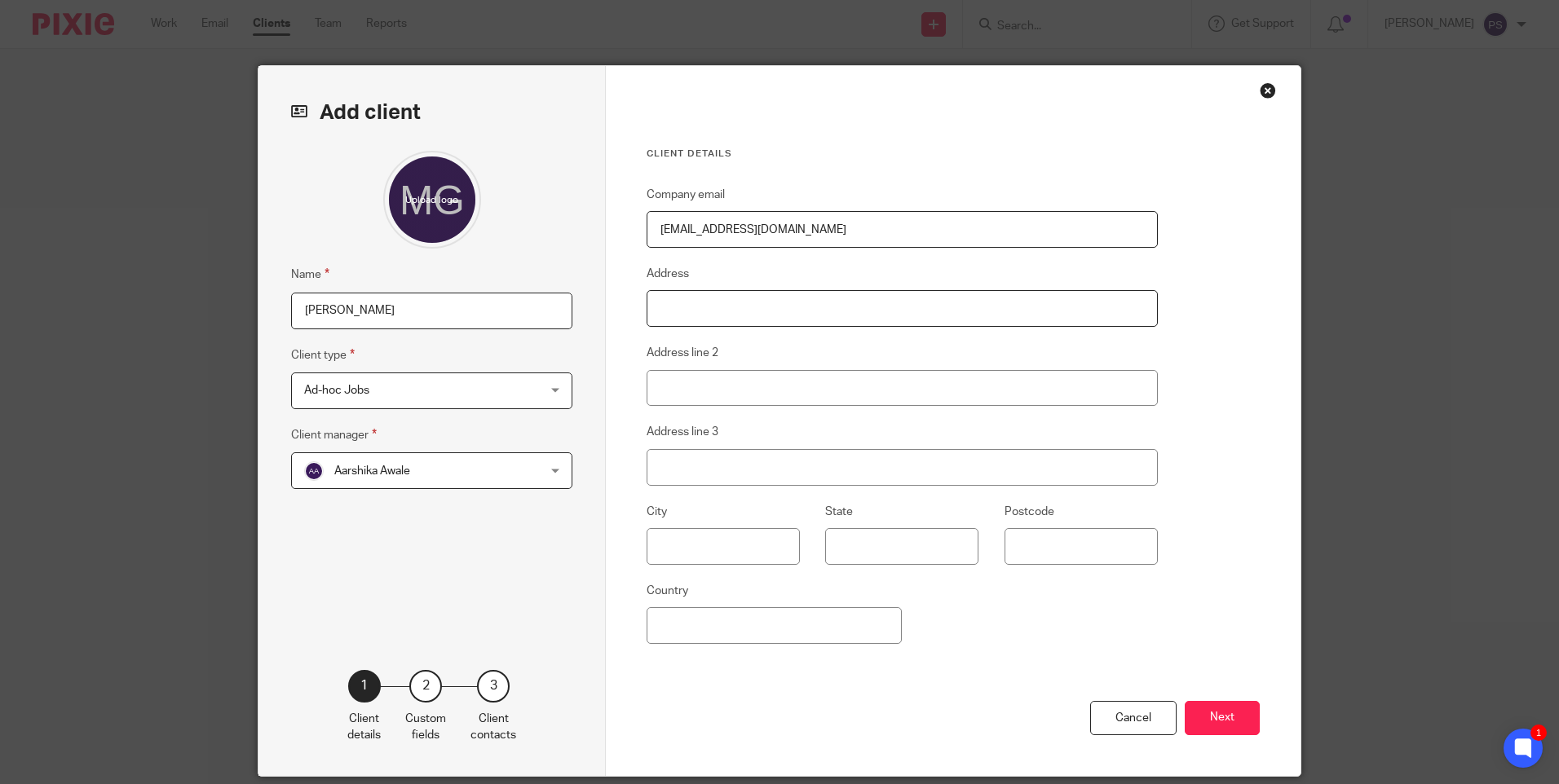
click at [667, 295] on input "Address" at bounding box center [903, 308] width 512 height 36
drag, startPoint x: 434, startPoint y: 478, endPoint x: 452, endPoint y: 471, distance: 19.3
click at [434, 478] on span "Aarshika Awale" at bounding box center [411, 470] width 213 height 35
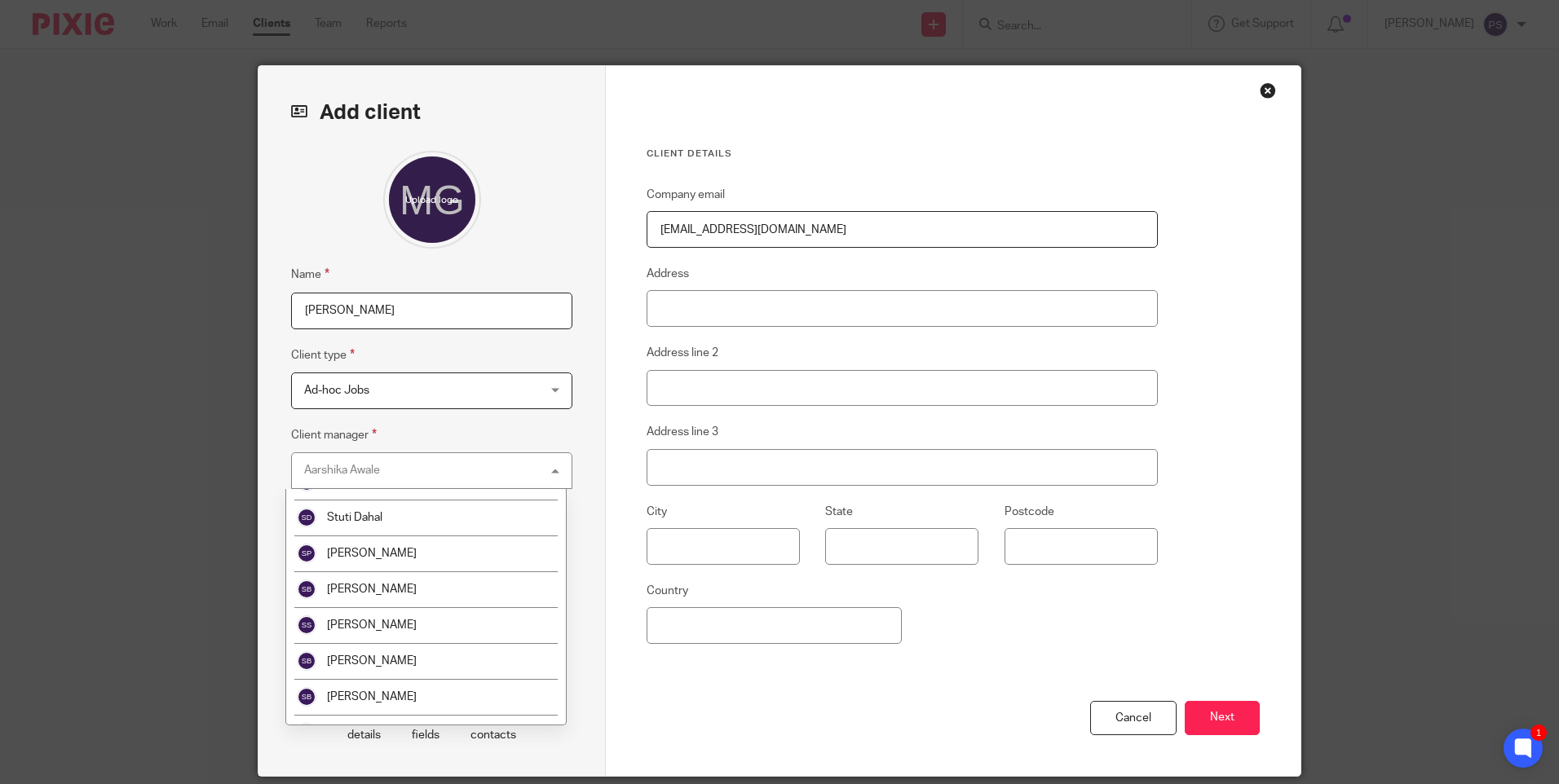
scroll to position [2389, 0]
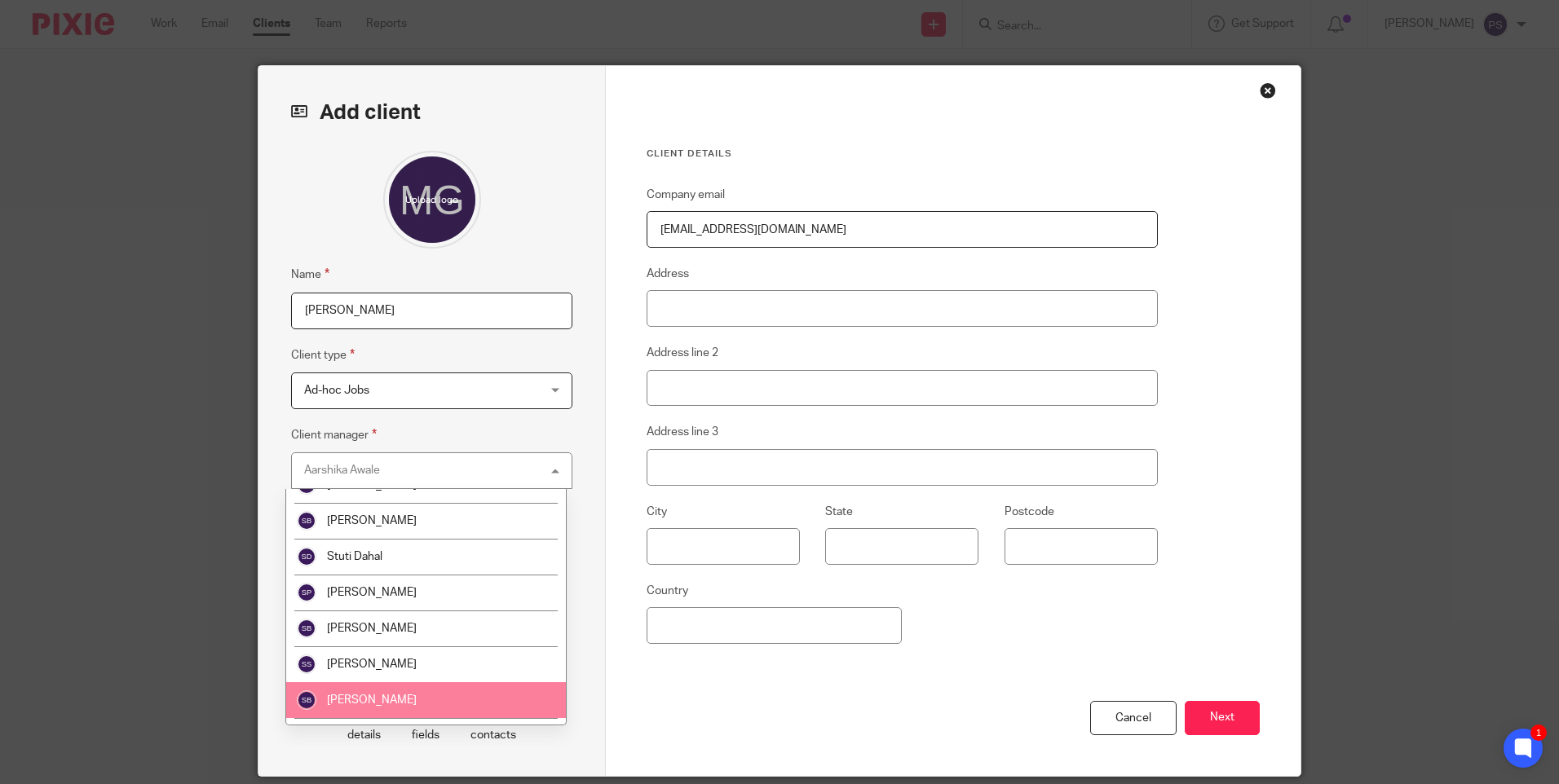
click at [374, 696] on span "Susan Basnet" at bounding box center [371, 700] width 89 height 12
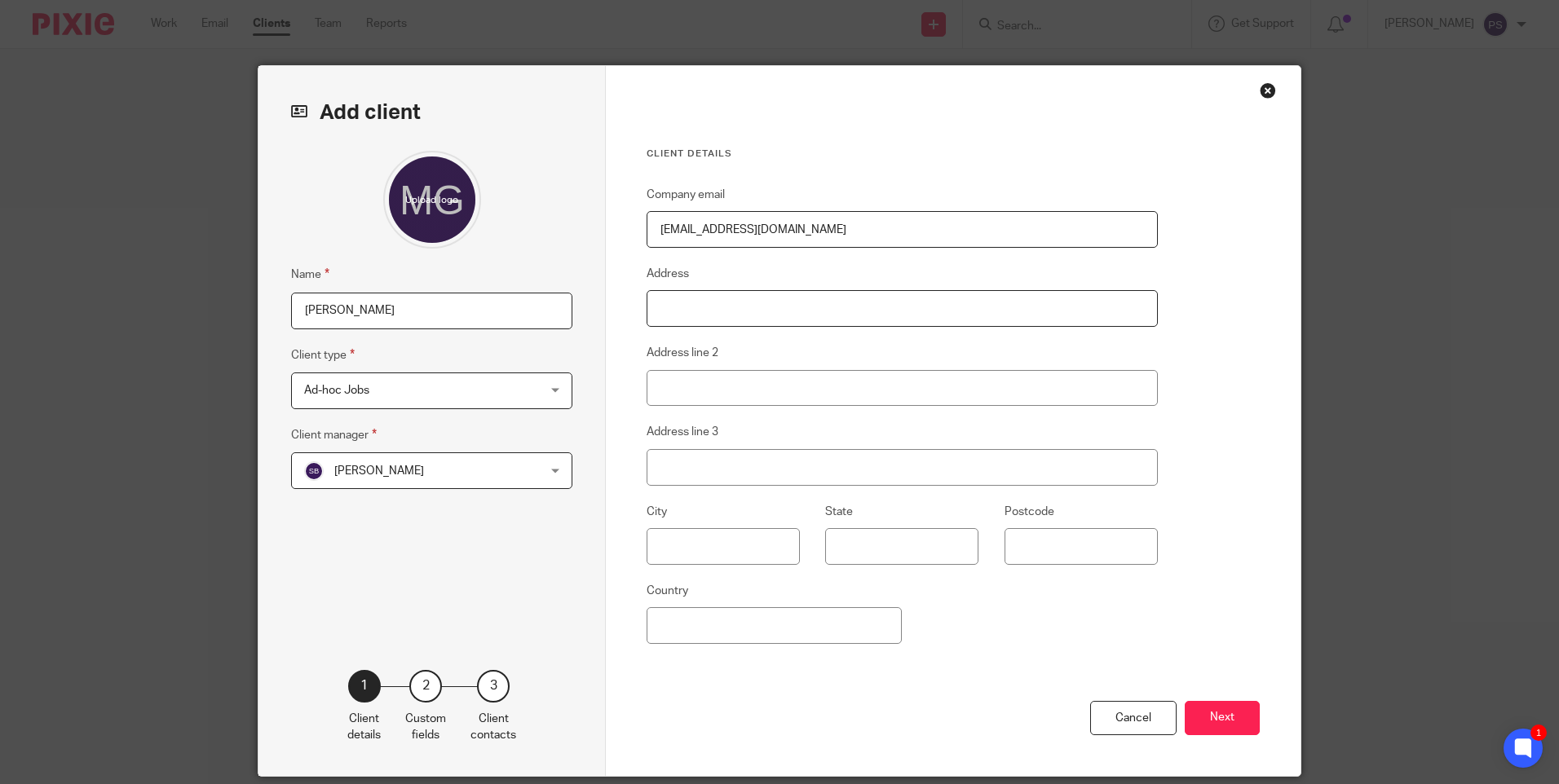
click at [669, 296] on input "Address" at bounding box center [903, 308] width 512 height 36
drag, startPoint x: 741, startPoint y: 309, endPoint x: 808, endPoint y: 304, distance: 67.2
click at [808, 304] on input "26 Pacific Close Southampton" at bounding box center [903, 308] width 512 height 36
type input "26 Pacific Close"
click at [678, 389] on input "Address line 2" at bounding box center [903, 388] width 512 height 36
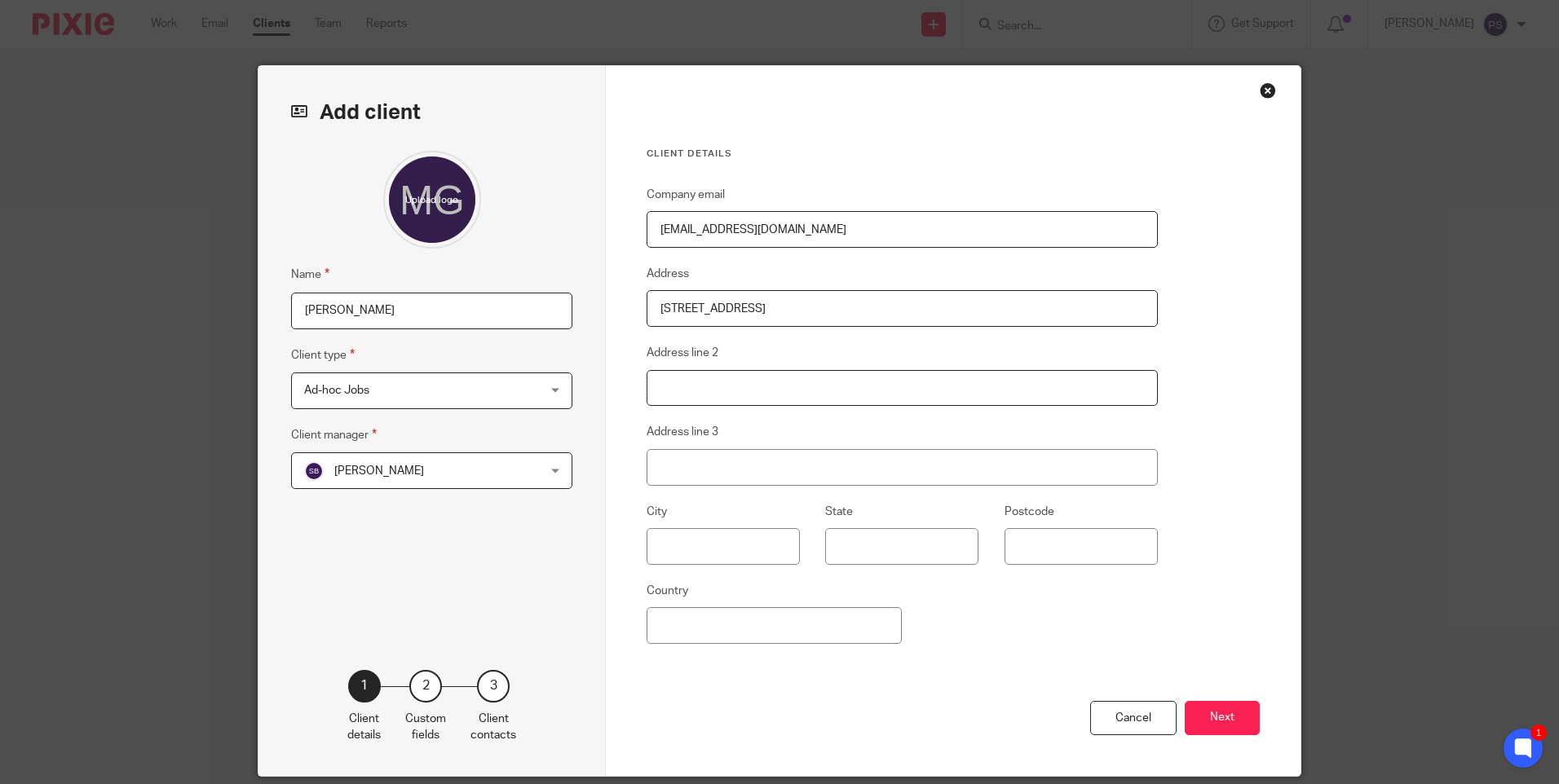
paste input "Southampton"
type input "Southampton"
click at [1051, 544] on input "Postcode" at bounding box center [1081, 546] width 153 height 36
type input "SO14 3TX"
click at [830, 620] on input "Country" at bounding box center [775, 625] width 255 height 36
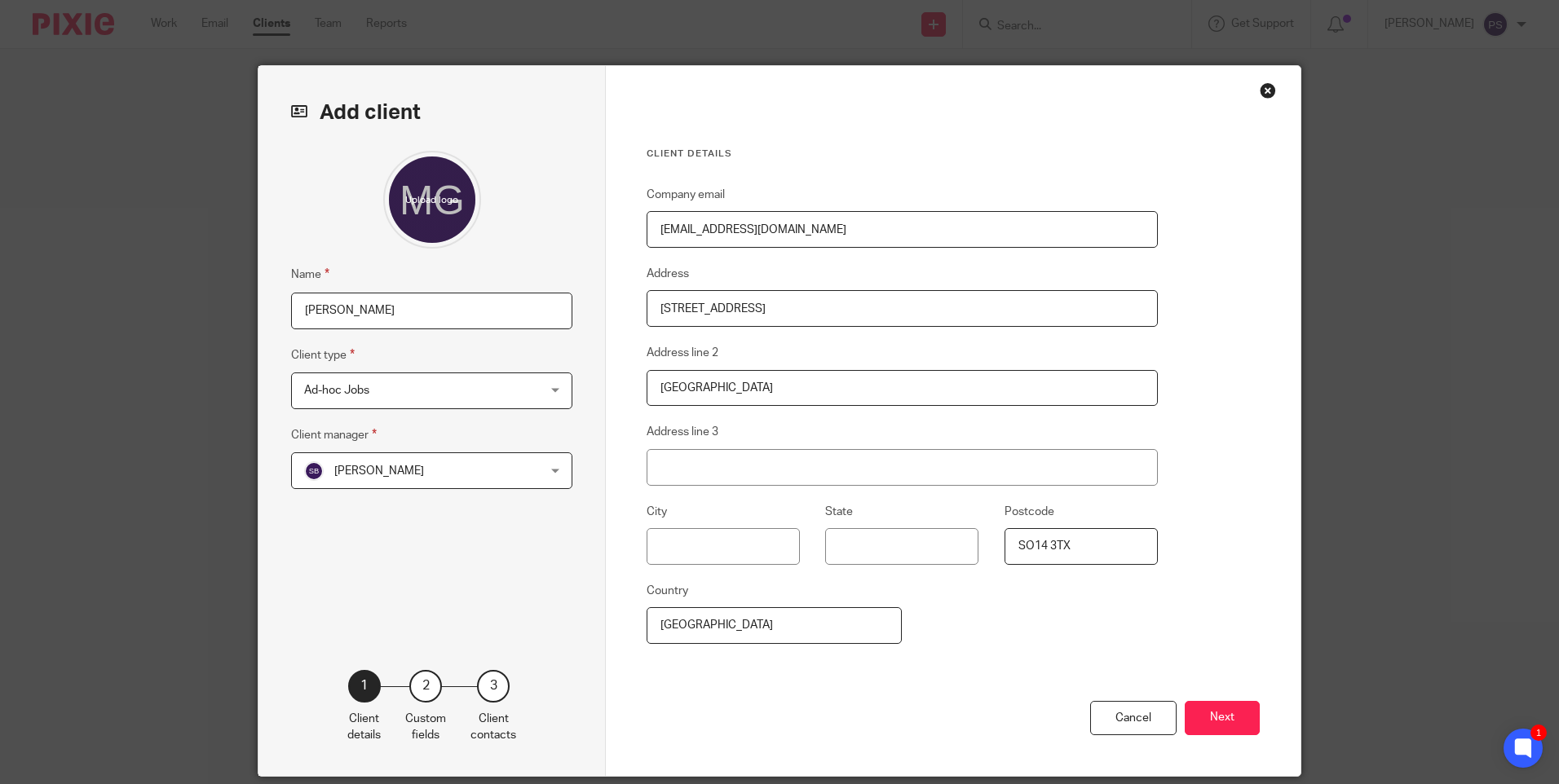
type input "United Kingdom"
click at [486, 573] on div "Name Michale George Larter Client type Ad-hoc Jobs Ad-hoc Jobs Ad-hoc Jobs Char…" at bounding box center [432, 385] width 282 height 470
click at [1226, 712] on button "Next" at bounding box center [1223, 719] width 75 height 35
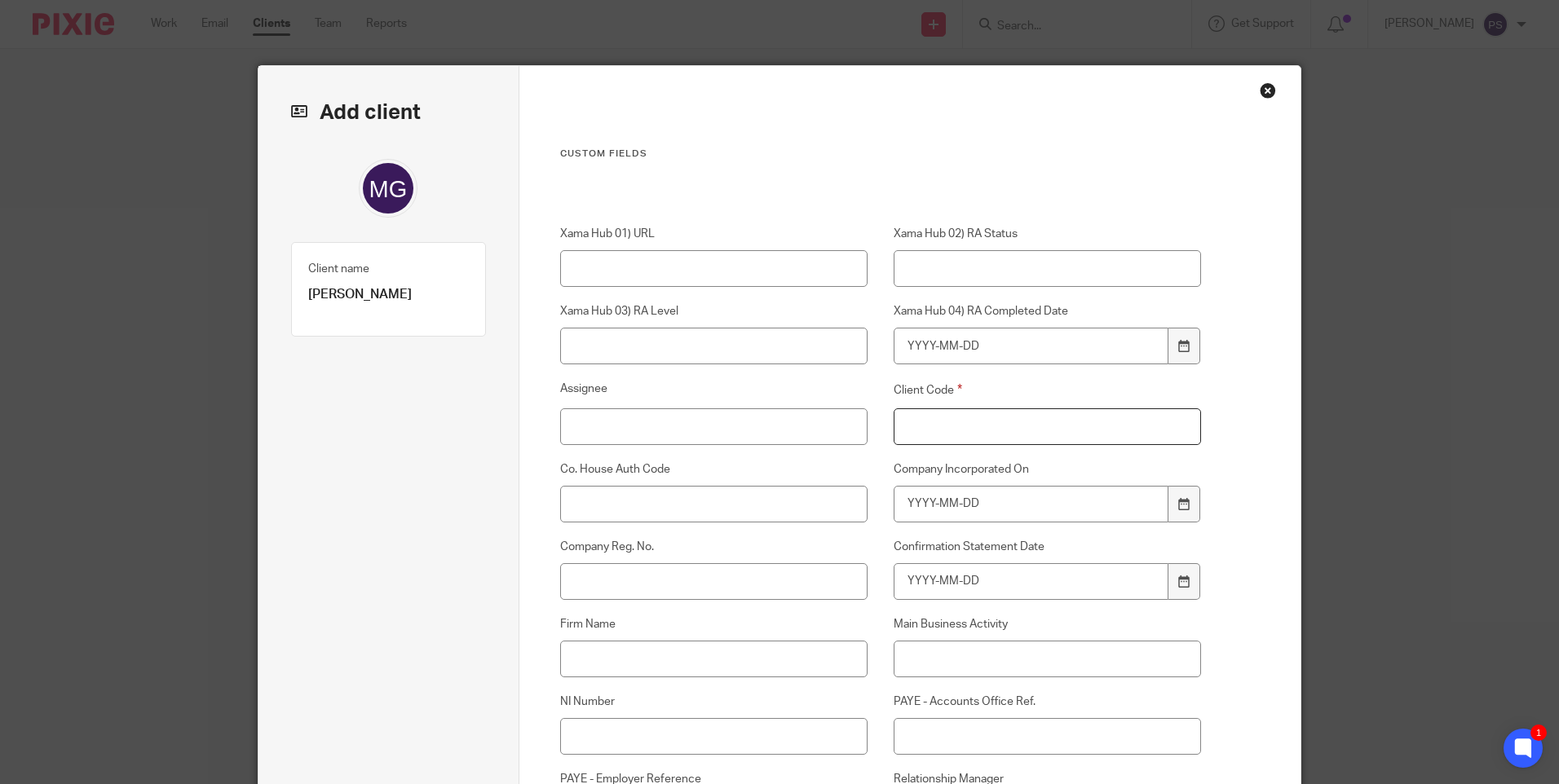
click at [935, 425] on input "Client Code" at bounding box center [1048, 427] width 308 height 36
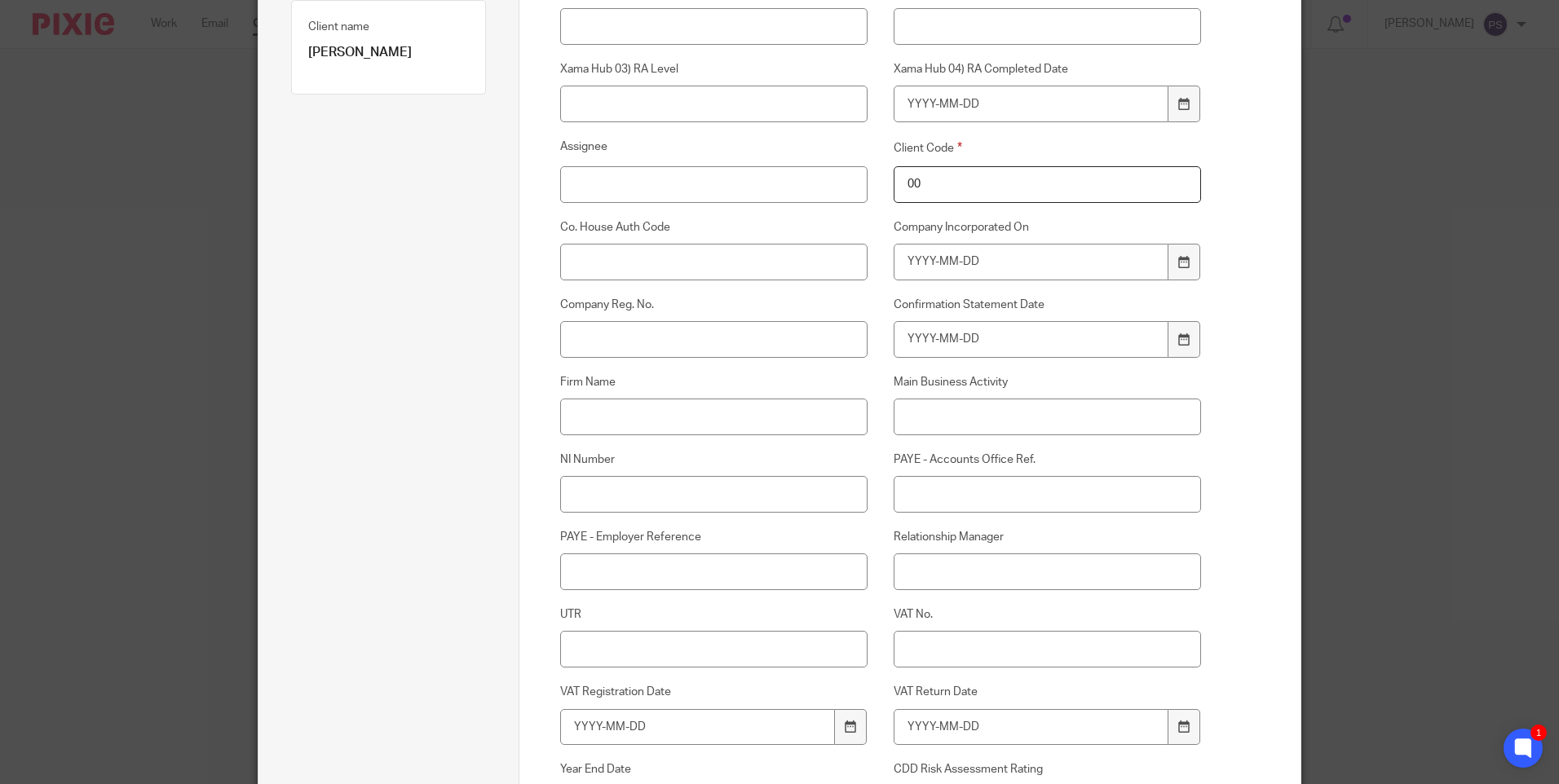
scroll to position [326, 0]
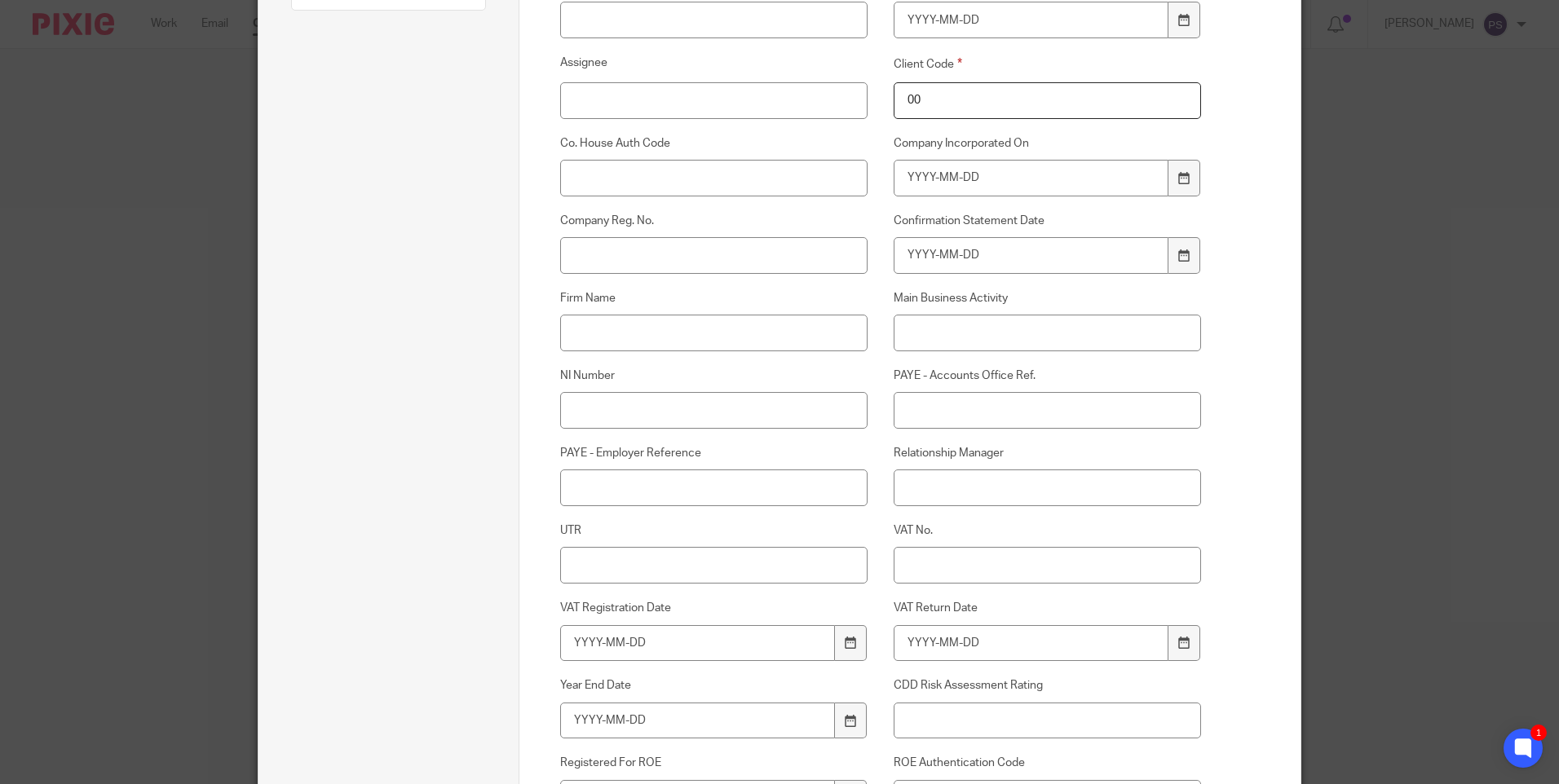
type input "00"
click at [915, 483] on input "Relationship Manager" at bounding box center [1048, 488] width 308 height 36
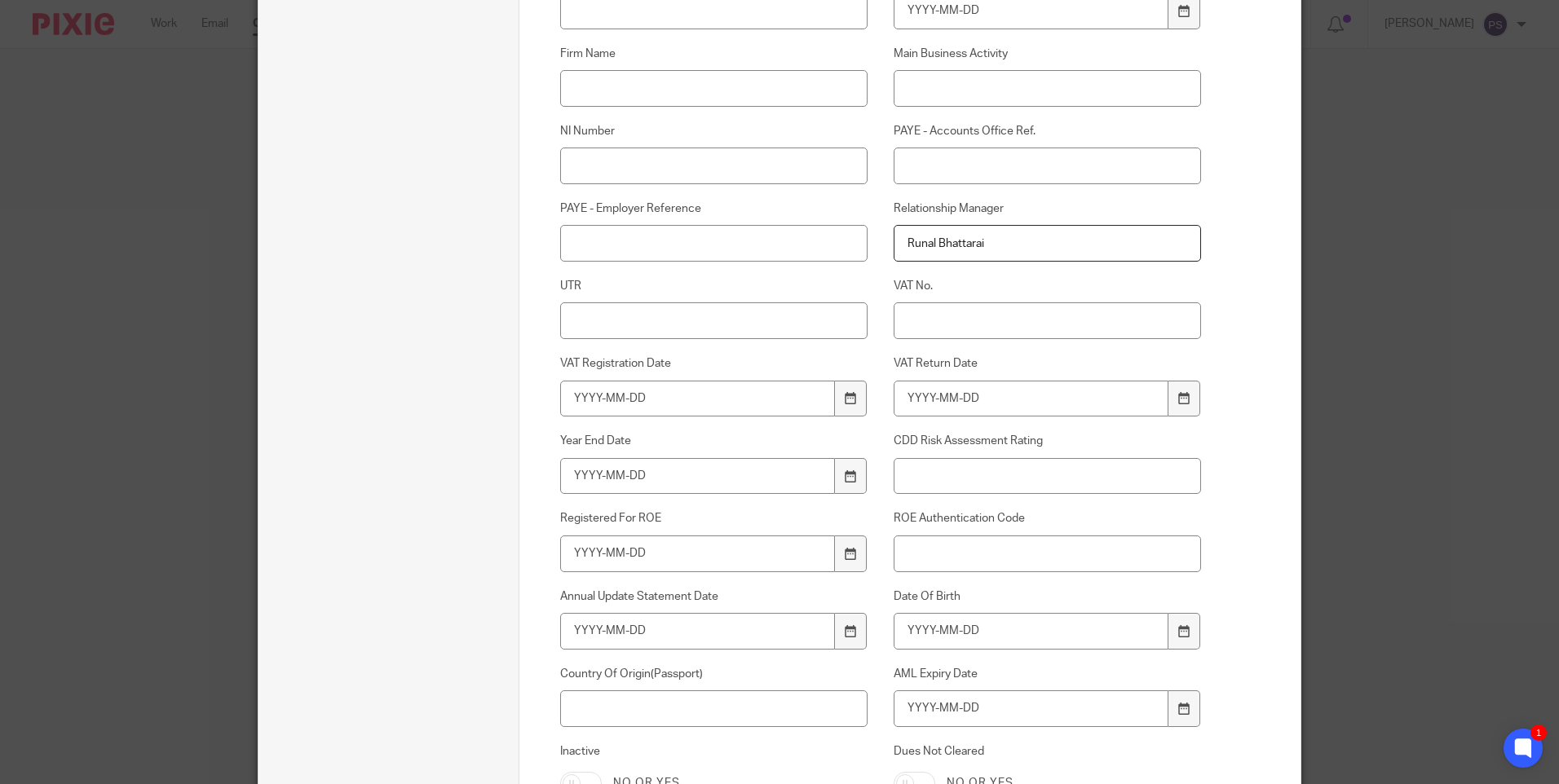
scroll to position [652, 0]
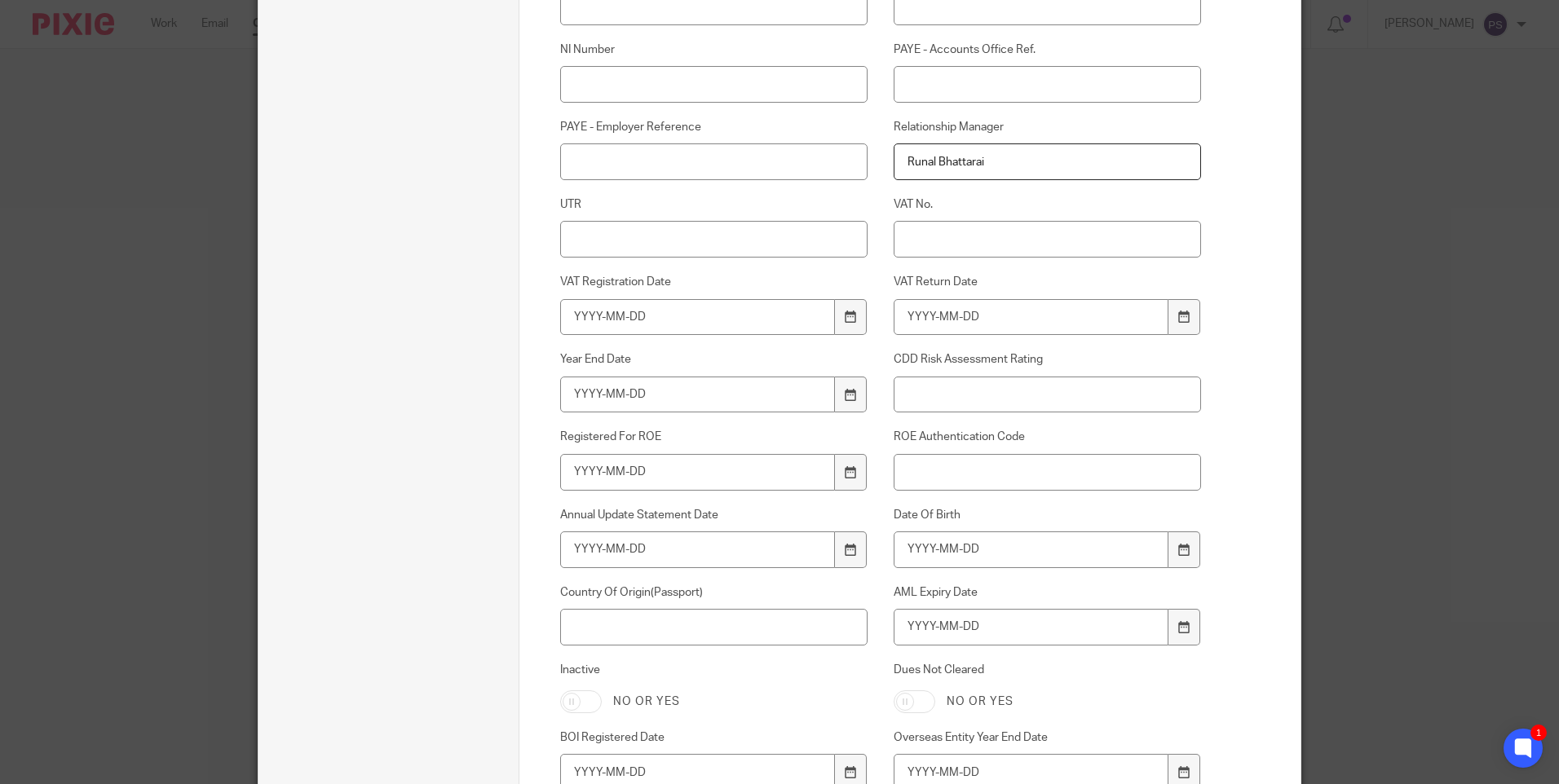
type input "Runal Bhattarai"
click at [915, 553] on input "Date Of Birth" at bounding box center [1031, 550] width 275 height 36
click at [920, 548] on input "Date Of Birth" at bounding box center [1031, 550] width 275 height 36
type input "1955-07-09"
click at [912, 632] on input "AML Expiry Date" at bounding box center [1031, 626] width 275 height 36
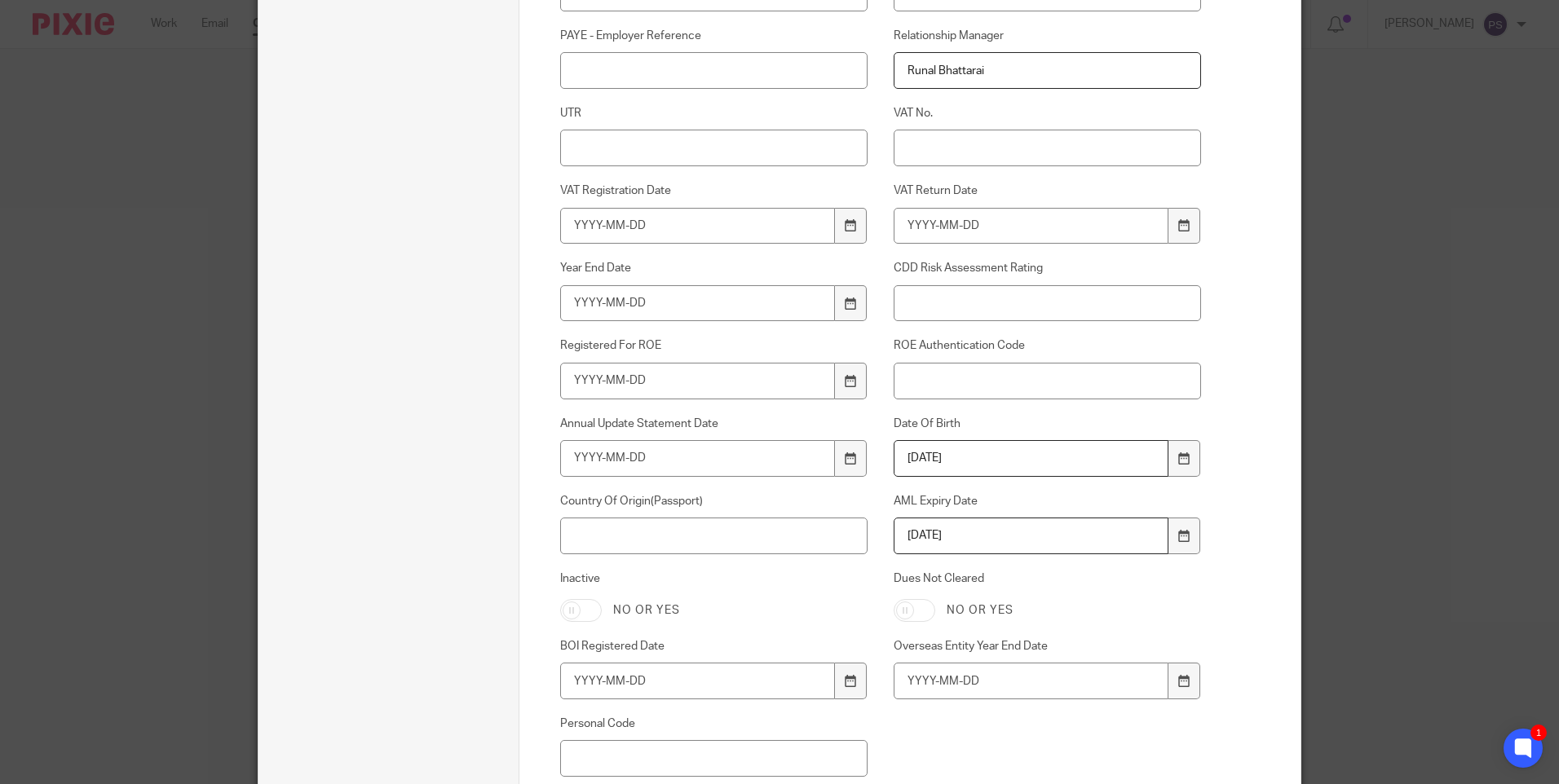
scroll to position [896, 0]
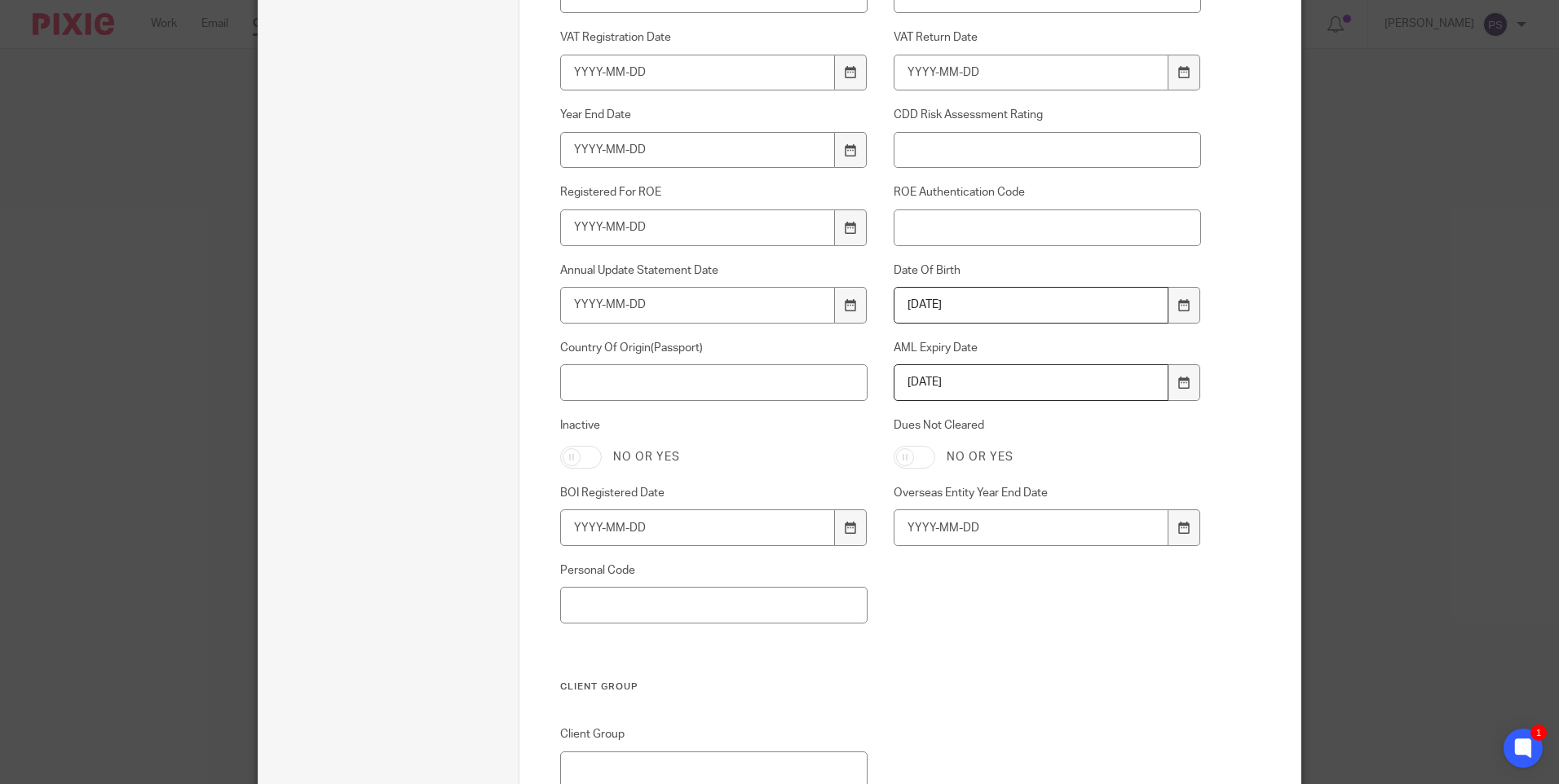
type input "2033-03-22"
click at [636, 393] on input "Country Of Origin(Passport)" at bounding box center [714, 382] width 308 height 36
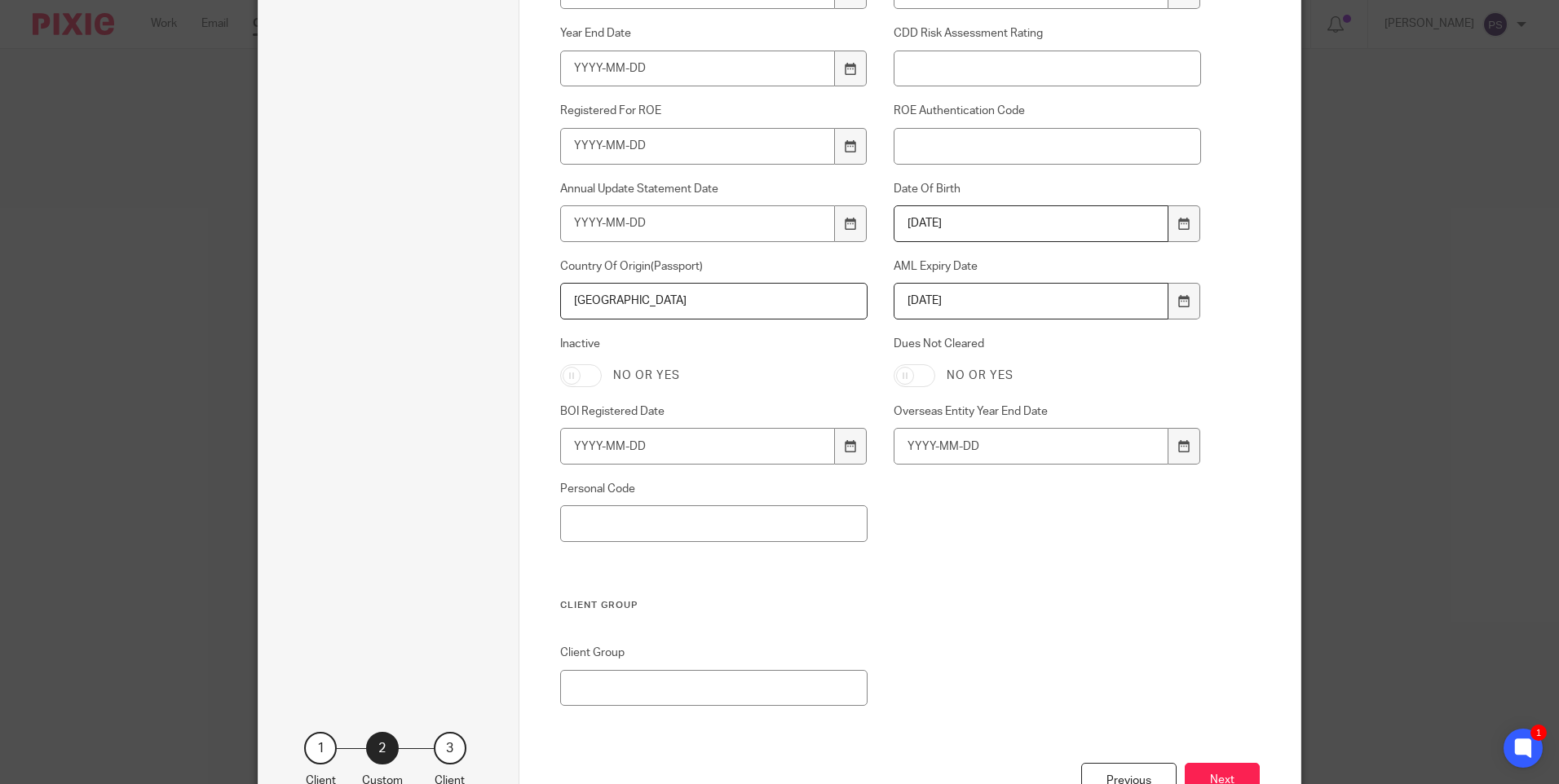
type input "[GEOGRAPHIC_DATA]"
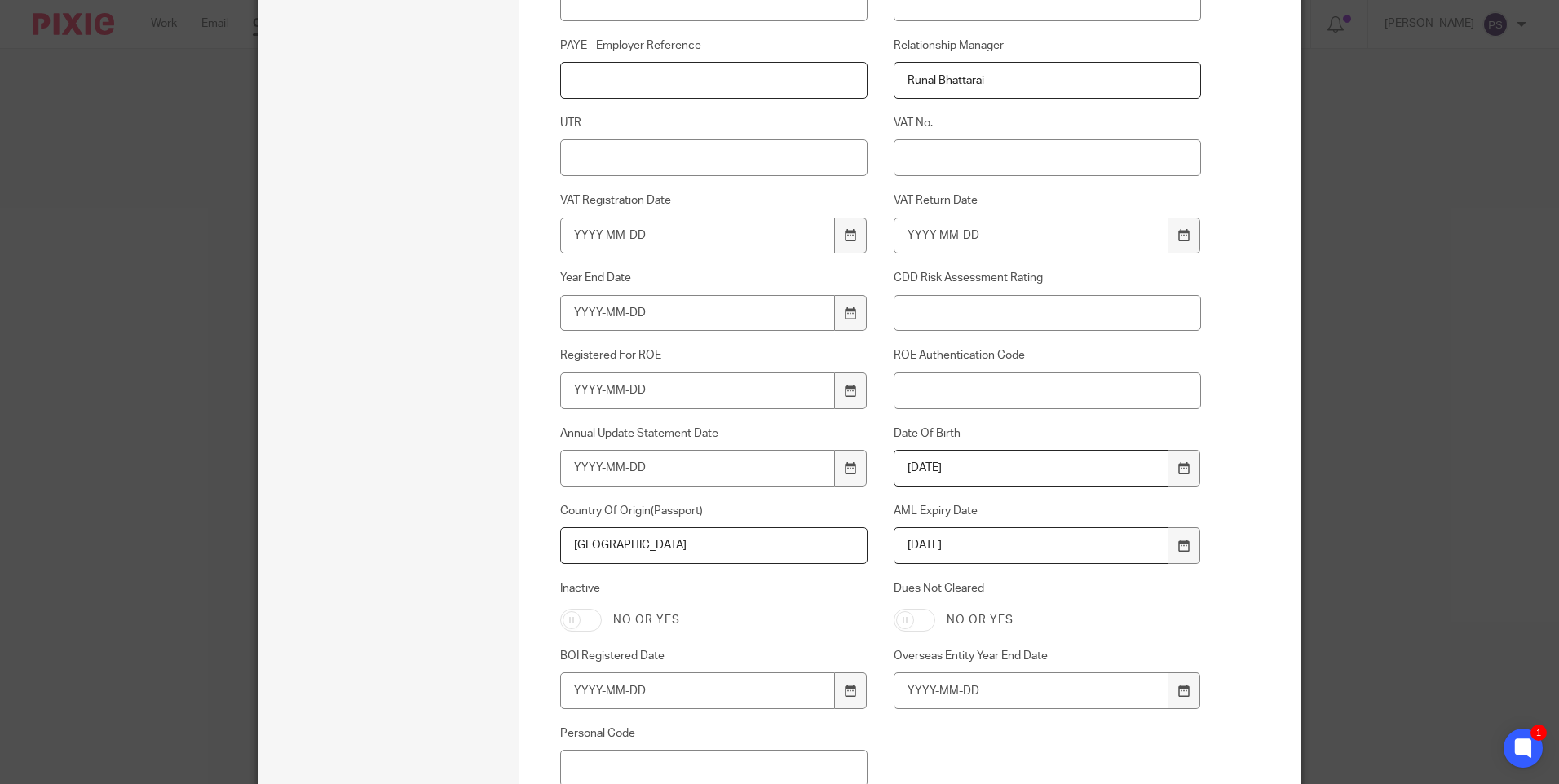
click at [583, 88] on input "PAYE - Employer Reference" at bounding box center [714, 80] width 308 height 36
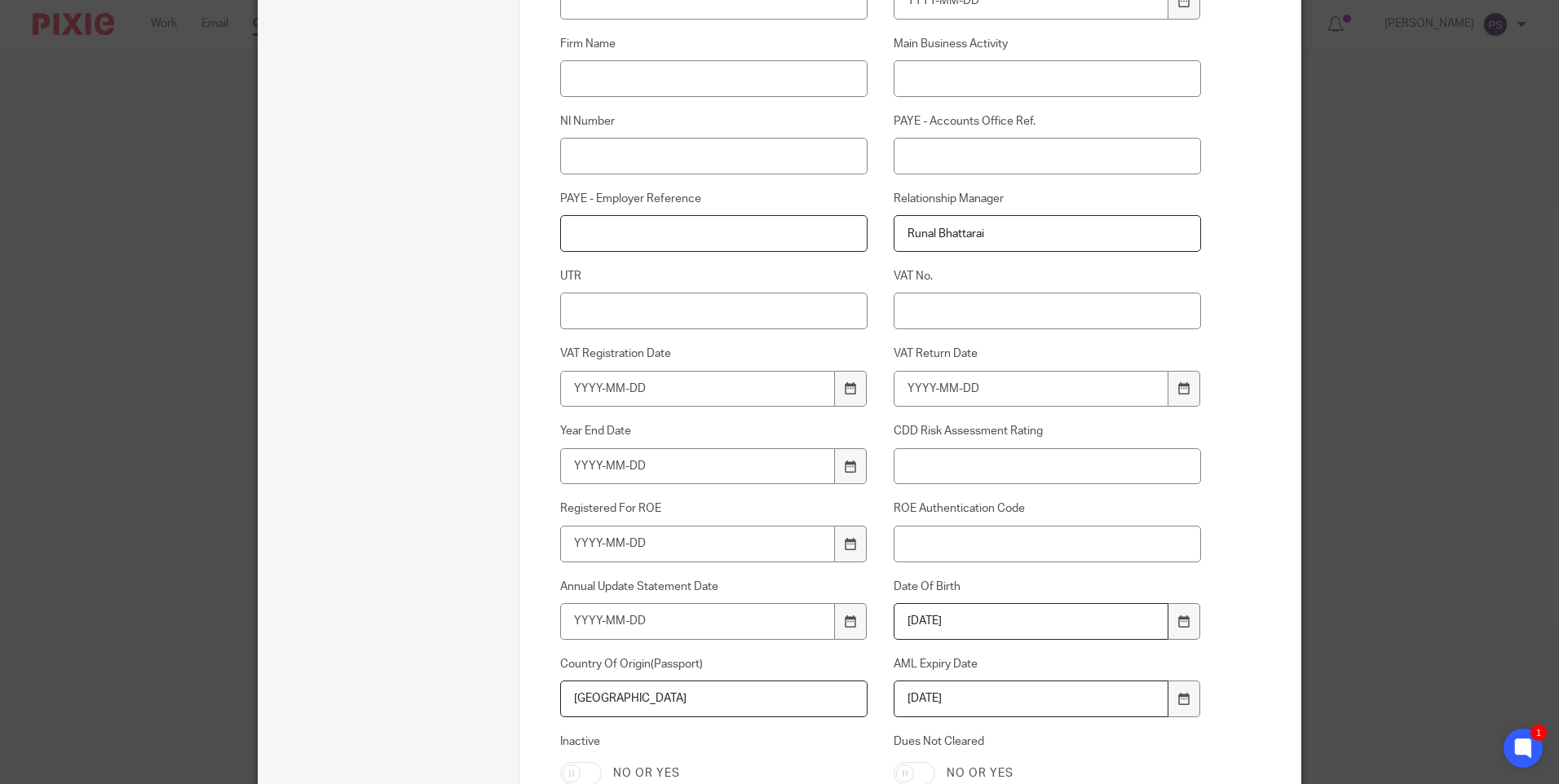
scroll to position [571, 0]
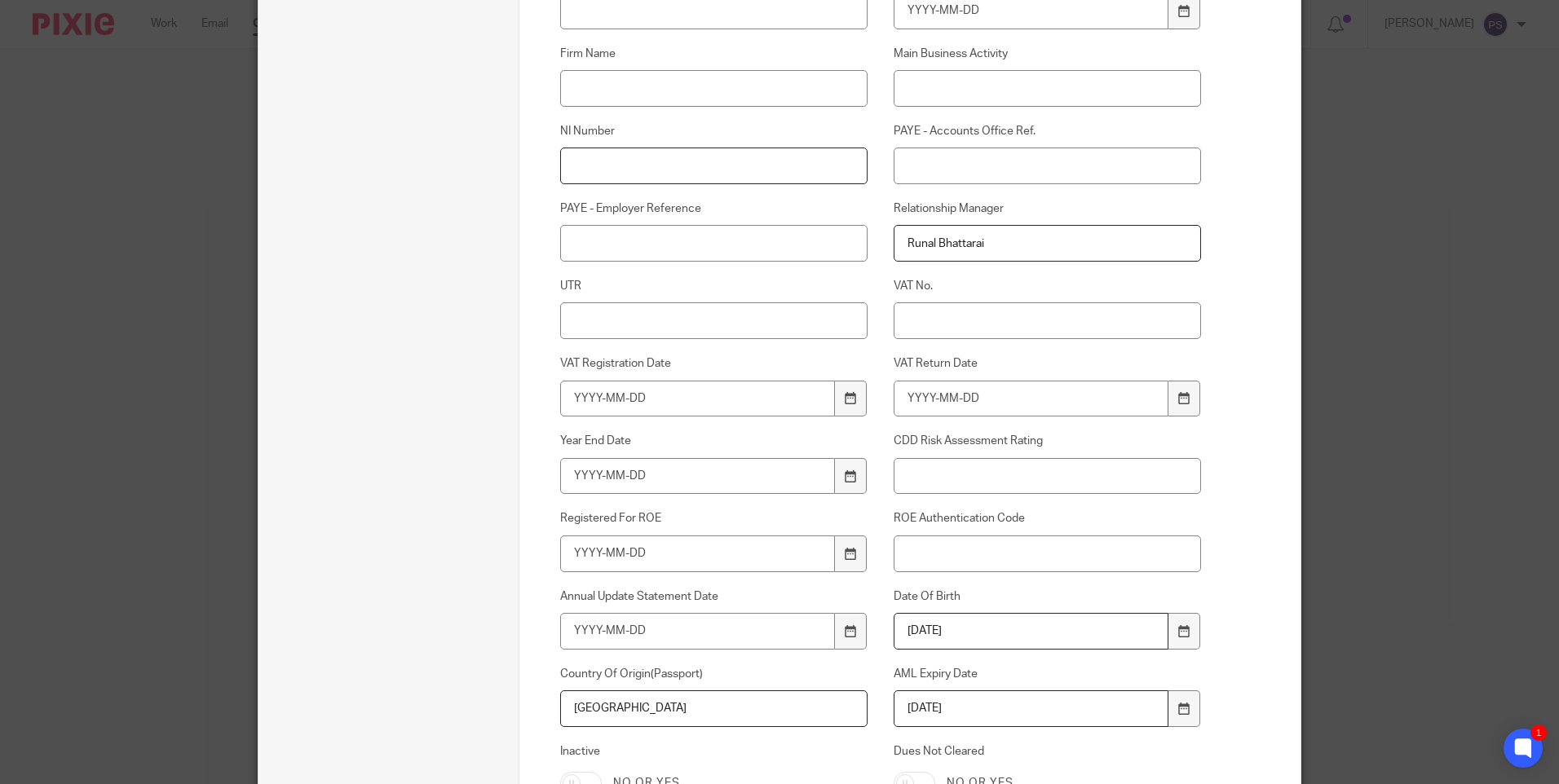
click at [572, 160] on input "NI Number" at bounding box center [714, 165] width 308 height 36
paste input "YW297757A"
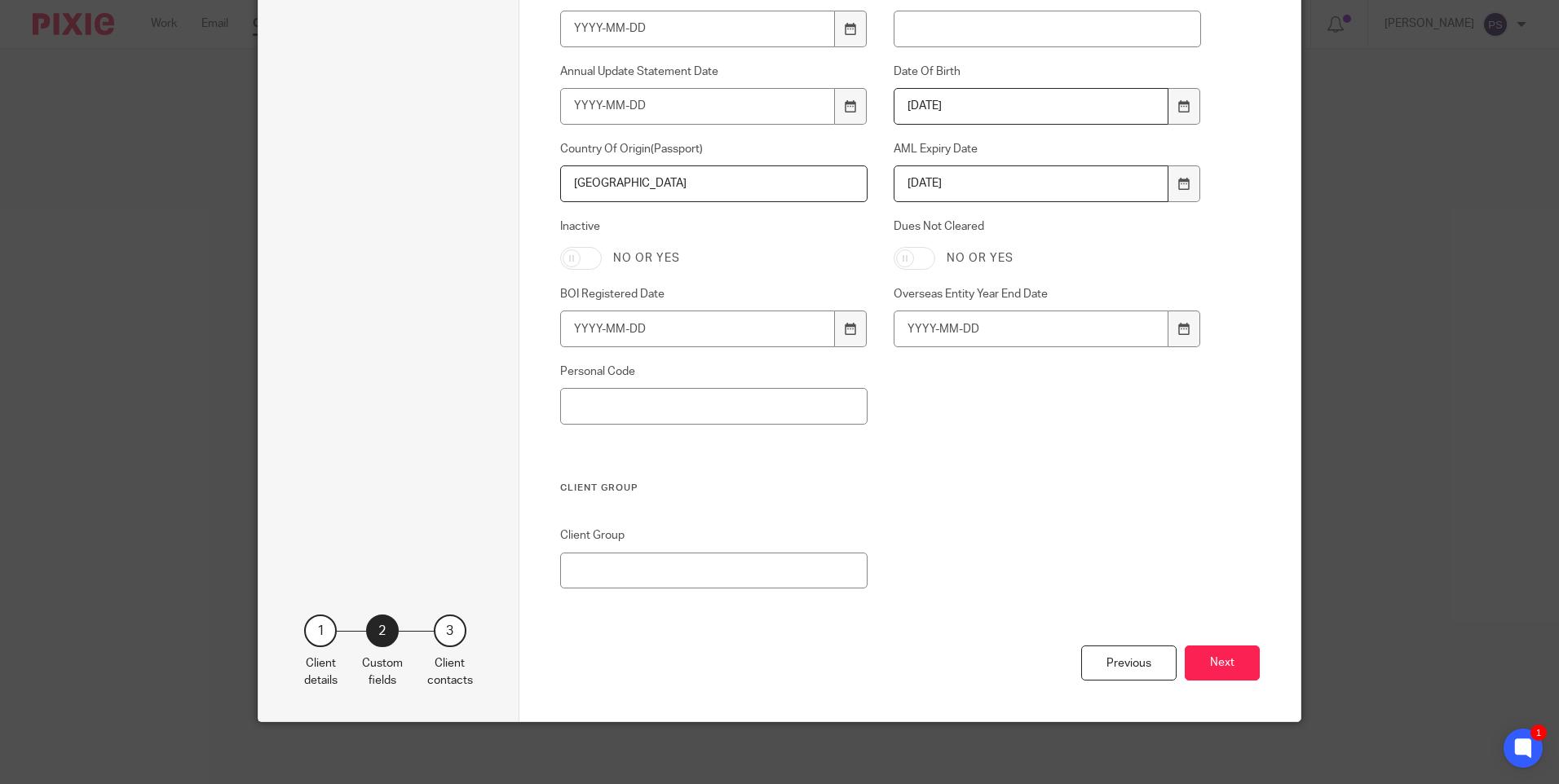
scroll to position [1099, 0]
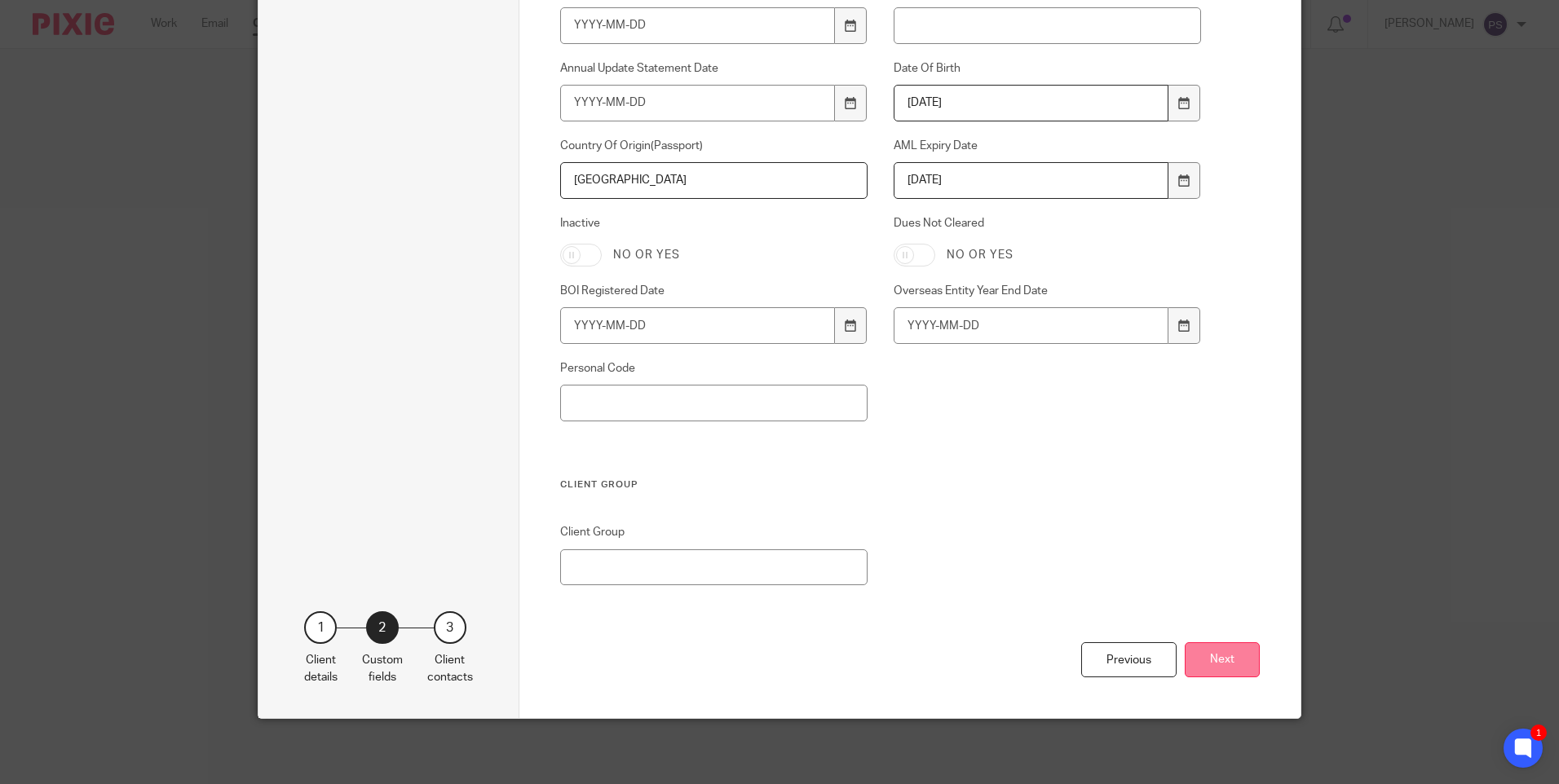
type input "YW297757A"
click at [1231, 653] on button "Next" at bounding box center [1223, 660] width 75 height 35
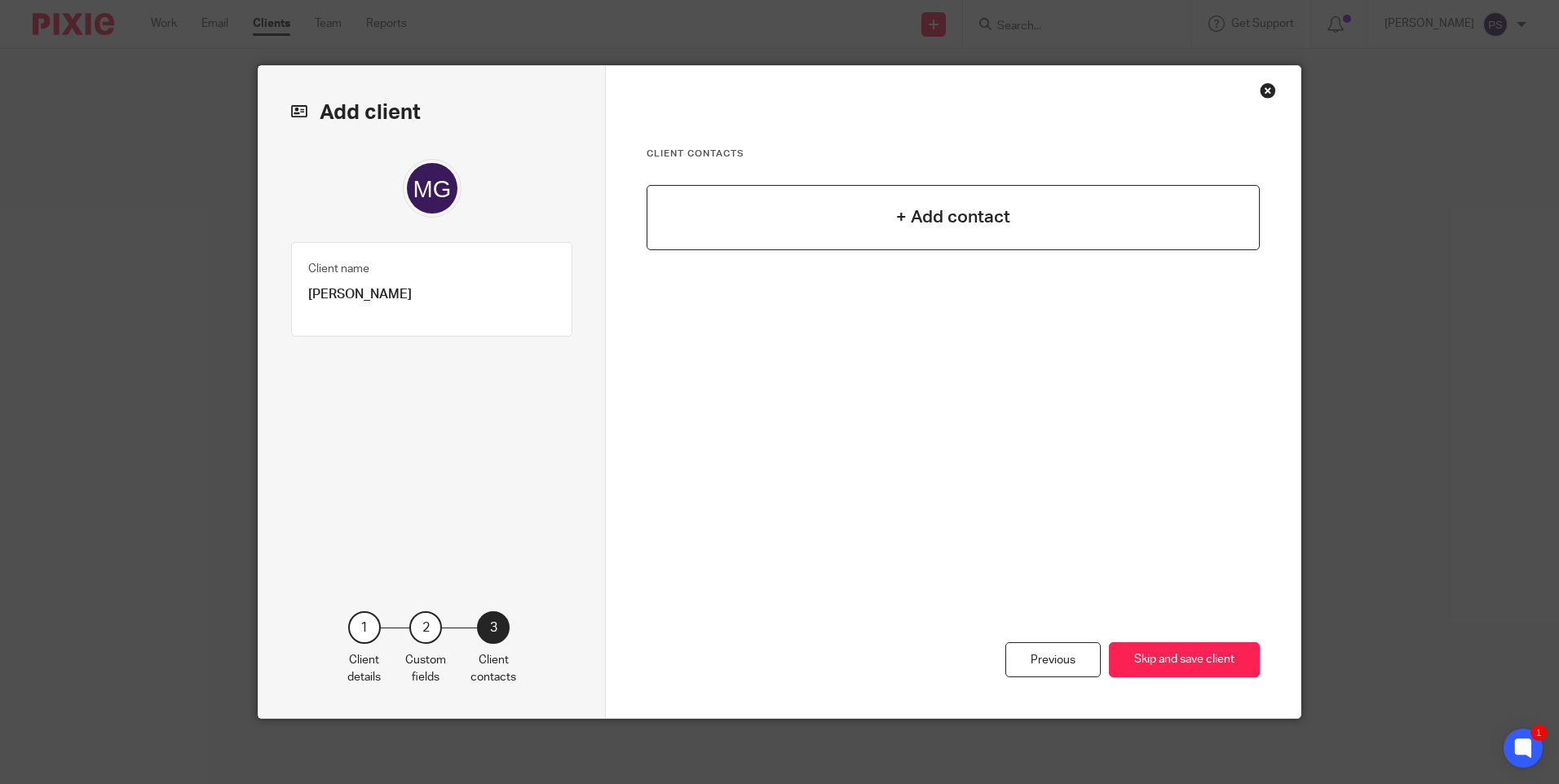
click at [1023, 222] on div "+ Add contact" at bounding box center [953, 218] width 614 height 65
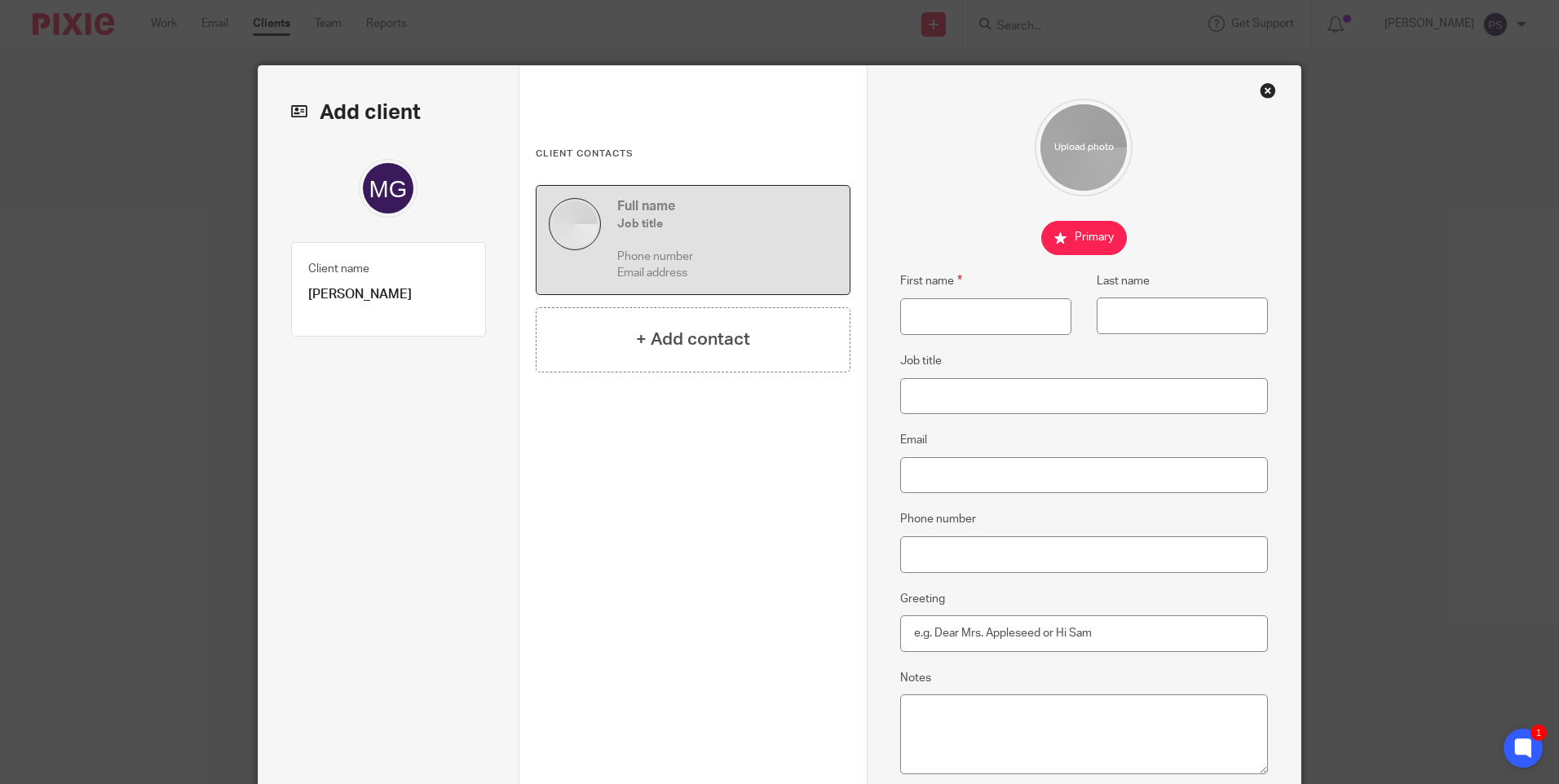
click at [361, 295] on p "[PERSON_NAME]" at bounding box center [388, 294] width 160 height 17
click at [363, 295] on p "[PERSON_NAME]" at bounding box center [388, 294] width 160 height 17
copy div "Michale George Larter Client type 1"
click at [945, 318] on input "First name" at bounding box center [985, 316] width 171 height 36
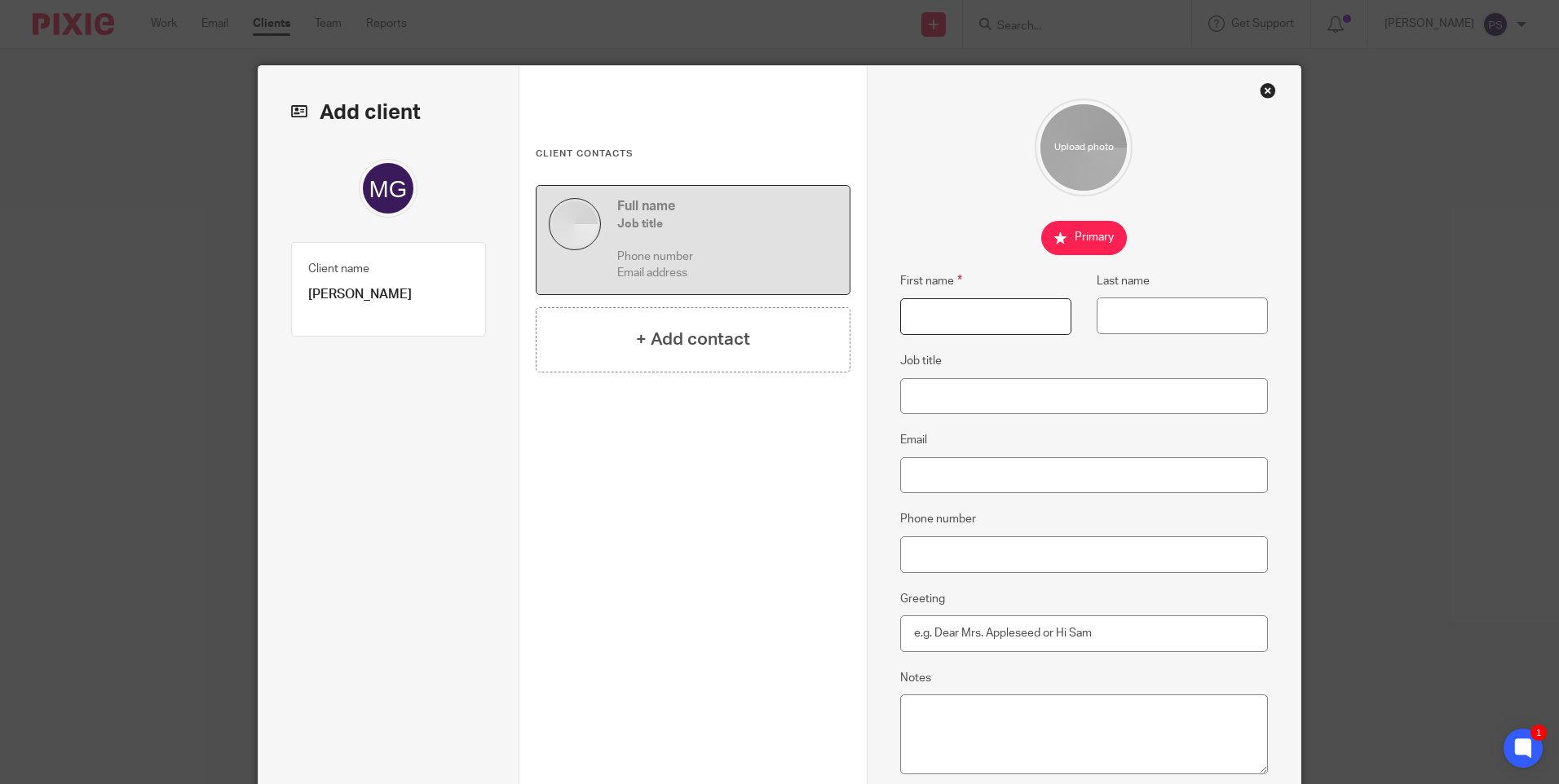
paste input "[PERSON_NAME]"
click at [1020, 312] on input "[PERSON_NAME]" at bounding box center [985, 316] width 171 height 36
type input "Michale George"
click at [1117, 324] on input "Last name" at bounding box center [1182, 315] width 171 height 36
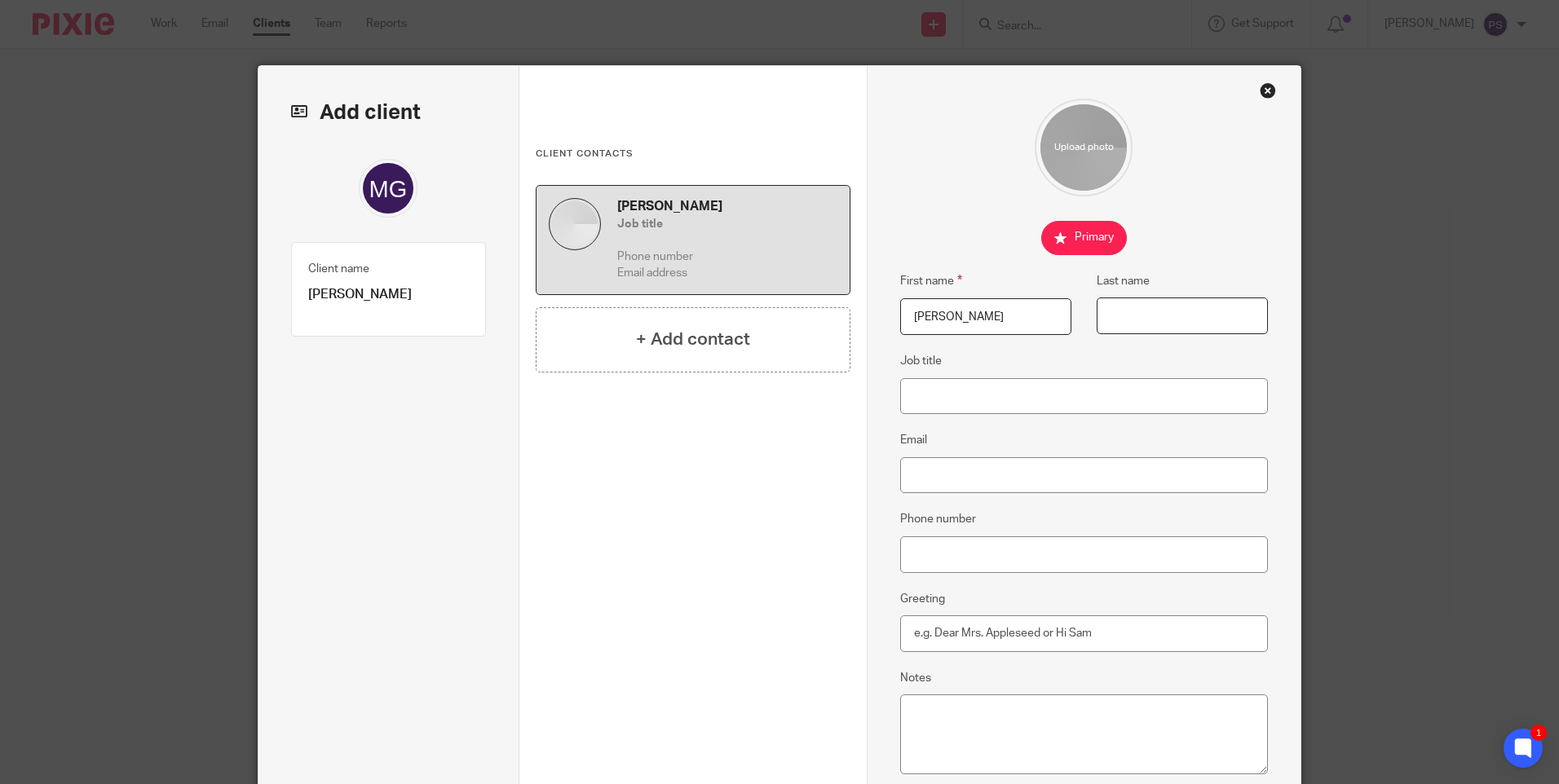
paste input "Larter"
type input "Larter"
click at [937, 478] on input "Email" at bounding box center [1084, 475] width 368 height 36
paste input "[EMAIL_ADDRESS][DOMAIN_NAME]"
type input "[EMAIL_ADDRESS][DOMAIN_NAME]"
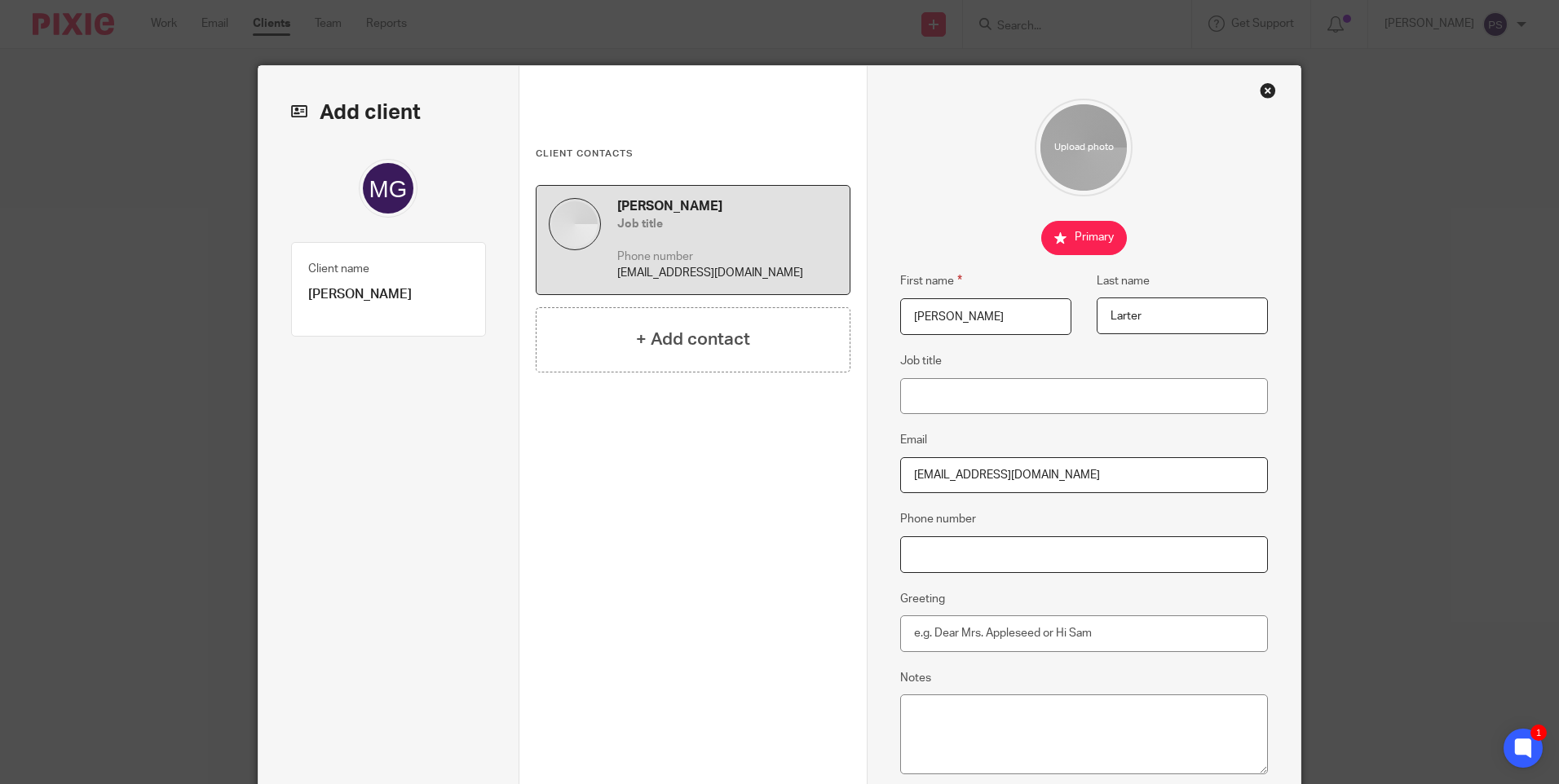
click at [926, 557] on input "Phone number" at bounding box center [1084, 554] width 368 height 36
paste input "[PHONE_NUMBER]"
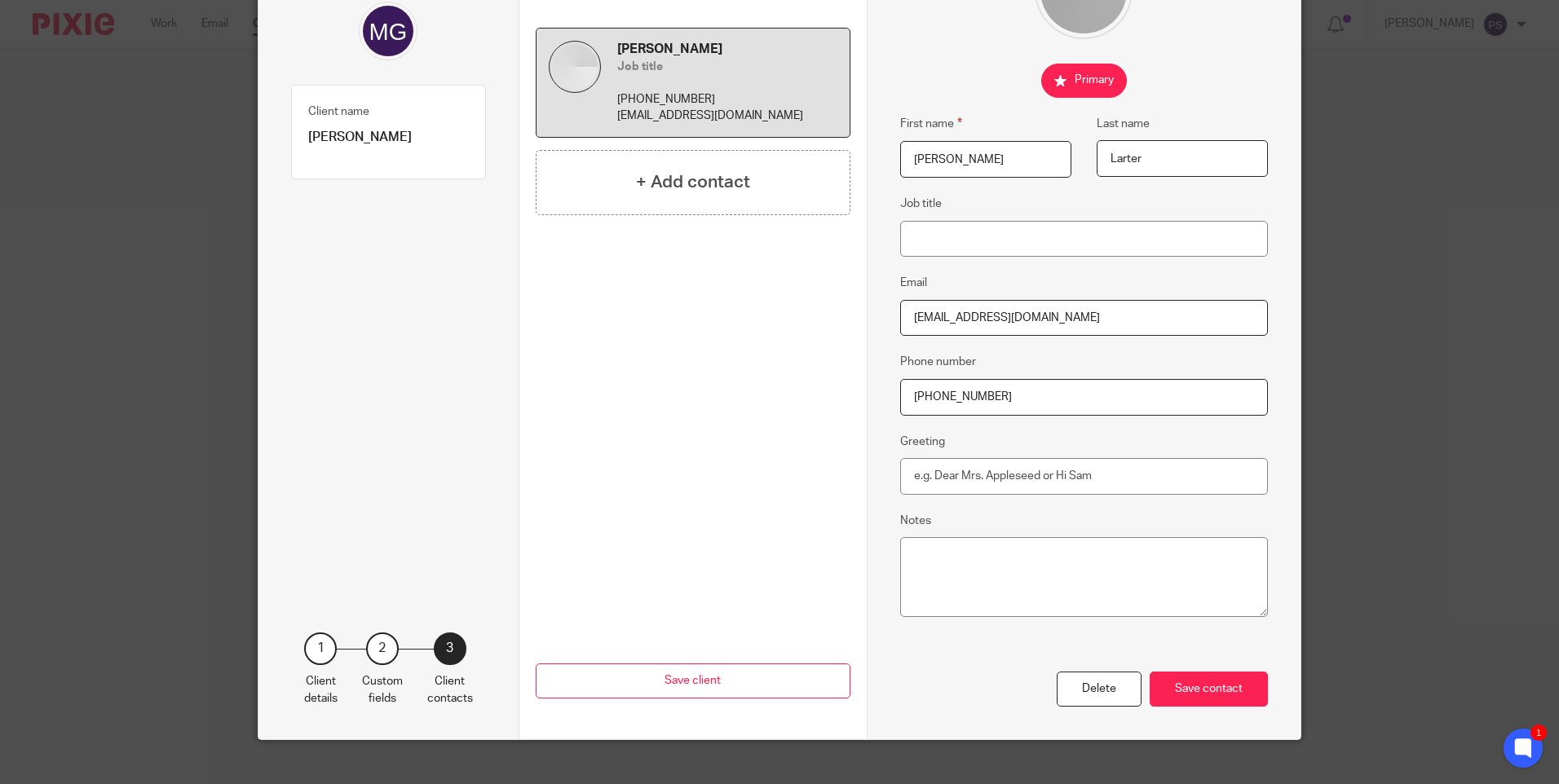
scroll to position [179, 0]
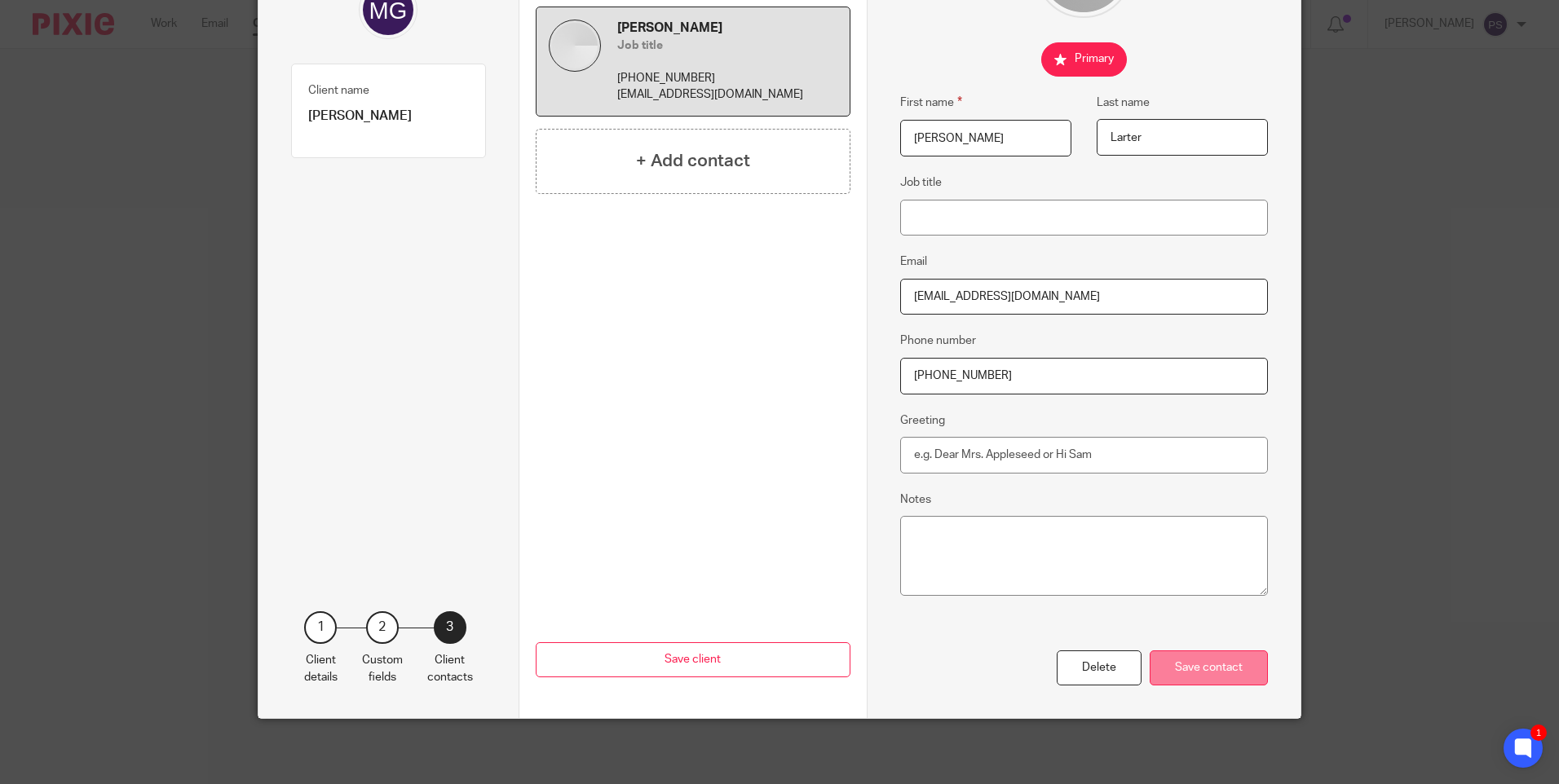
type input "[PHONE_NUMBER]"
click at [1193, 673] on div "Save contact" at bounding box center [1209, 668] width 119 height 35
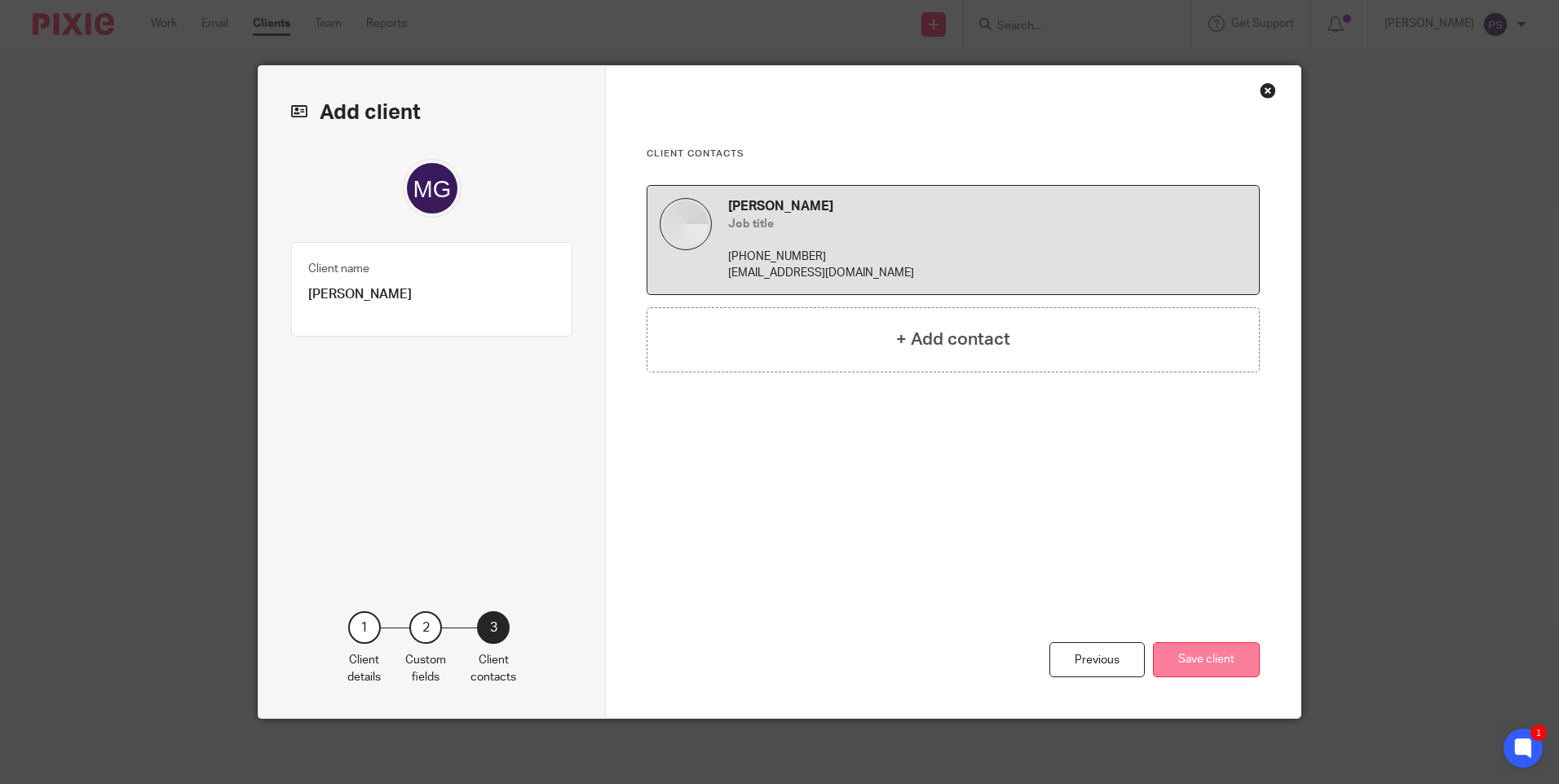
click at [1190, 663] on button "Save client" at bounding box center [1207, 660] width 107 height 35
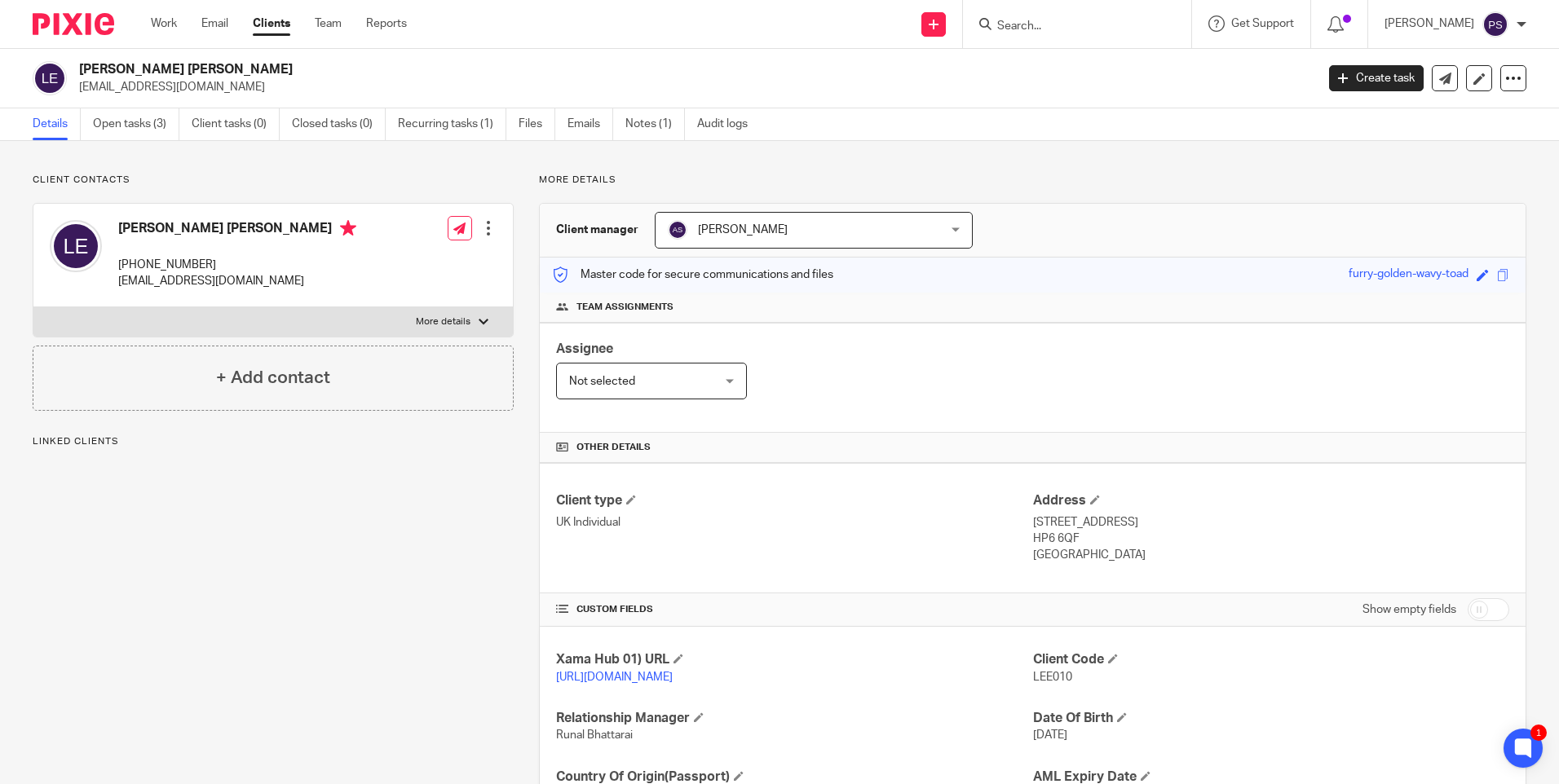
click at [413, 675] on div "Client contacts [PERSON_NAME] [PERSON_NAME] [PHONE_NUMBER] [EMAIL_ADDRESS][DOMA…" at bounding box center [260, 529] width 506 height 712
click at [162, 67] on h2 "[PERSON_NAME] [PERSON_NAME]" at bounding box center [568, 69] width 980 height 17
copy div "[PERSON_NAME] [PERSON_NAME]"
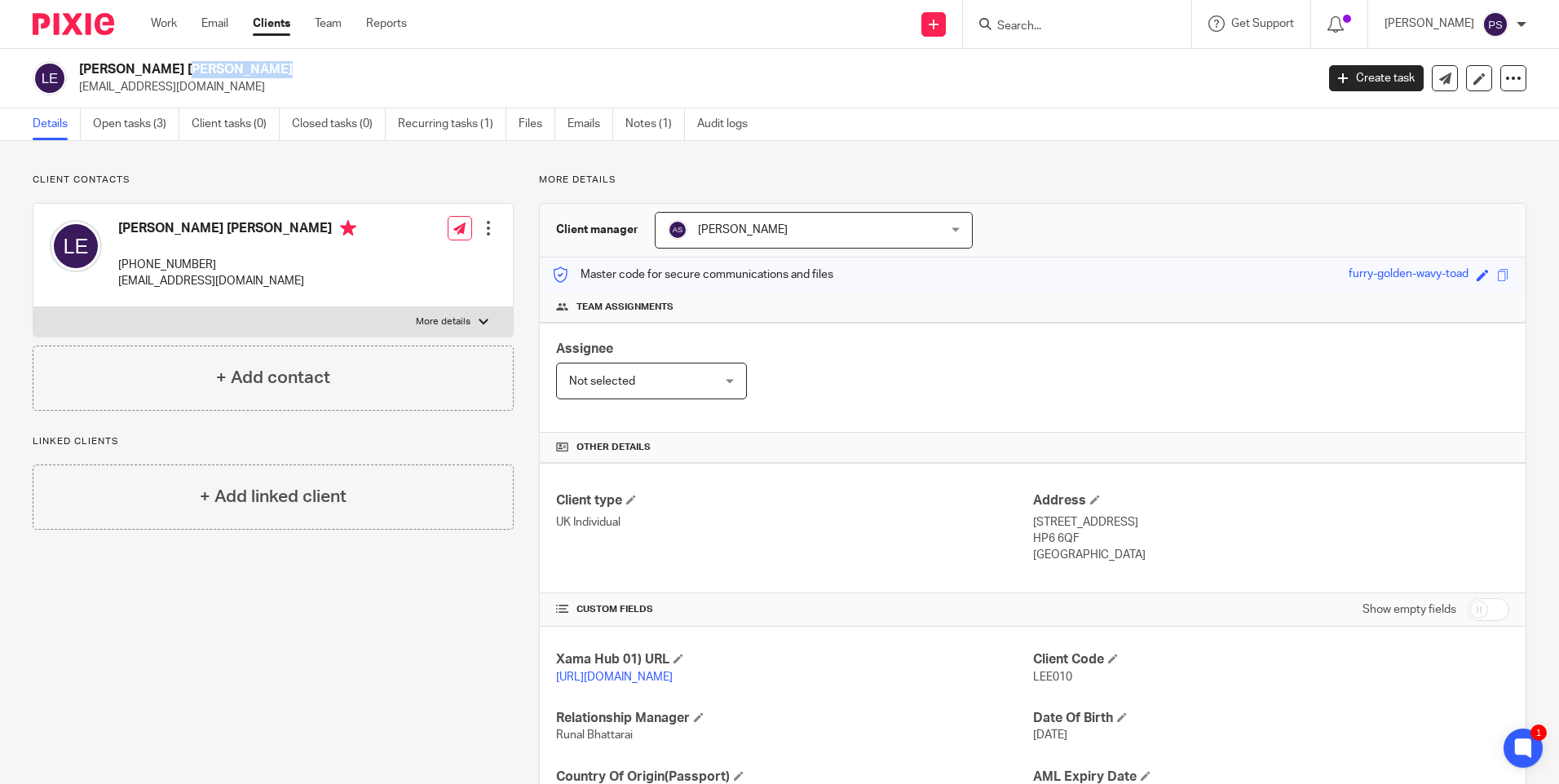
click at [127, 69] on h2 "[PERSON_NAME] [PERSON_NAME]" at bounding box center [568, 69] width 980 height 17
click at [140, 176] on p "Client contacts" at bounding box center [274, 180] width 482 height 13
click at [134, 68] on h2 "[PERSON_NAME] [PERSON_NAME]" at bounding box center [568, 69] width 980 height 17
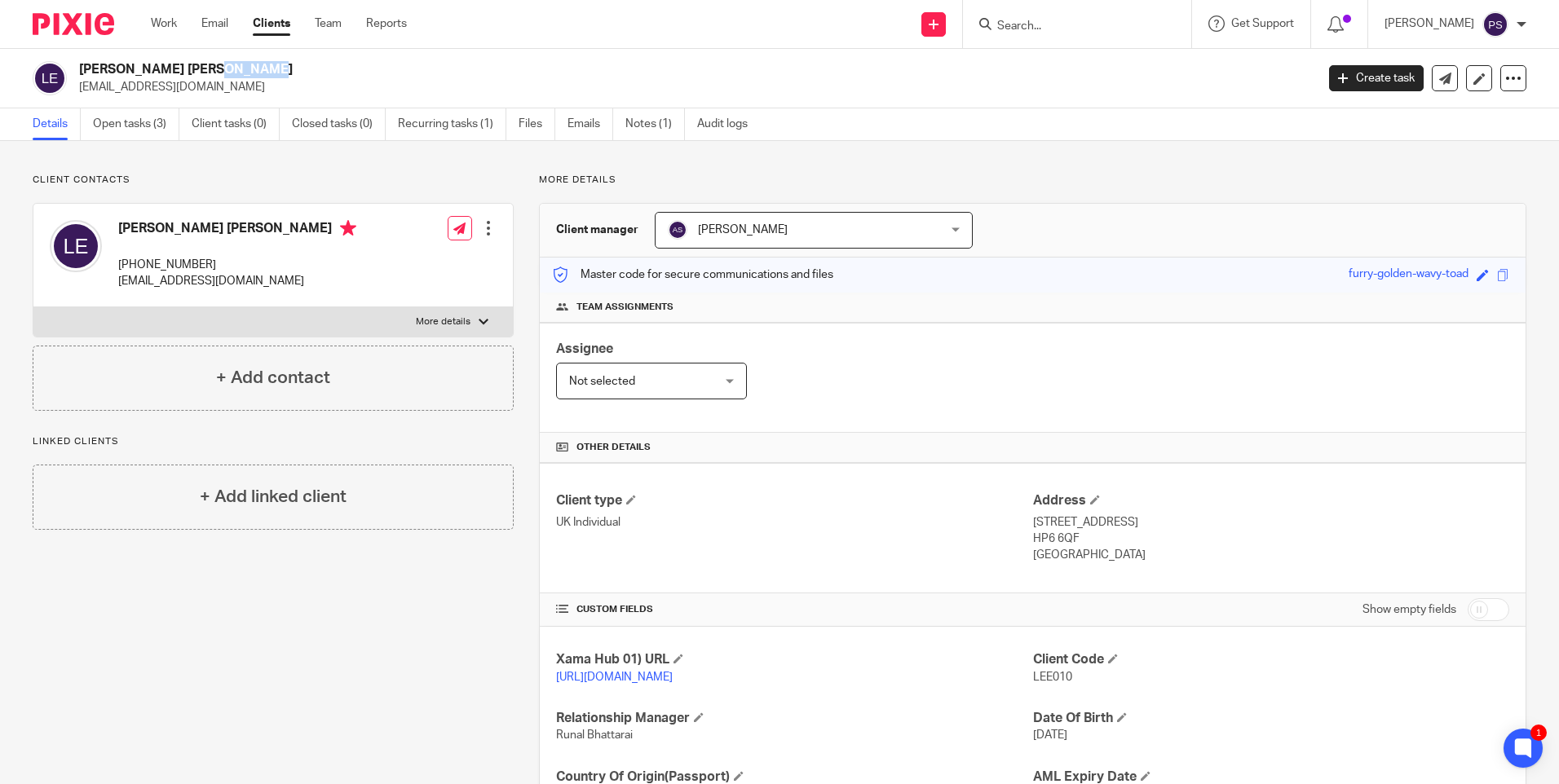
click at [134, 68] on h2 "[PERSON_NAME] [PERSON_NAME]" at bounding box center [568, 69] width 980 height 17
click at [227, 174] on p "Client contacts" at bounding box center [274, 180] width 482 height 13
click at [357, 77] on h2 "Lee Justin Edwards" at bounding box center [568, 69] width 980 height 17
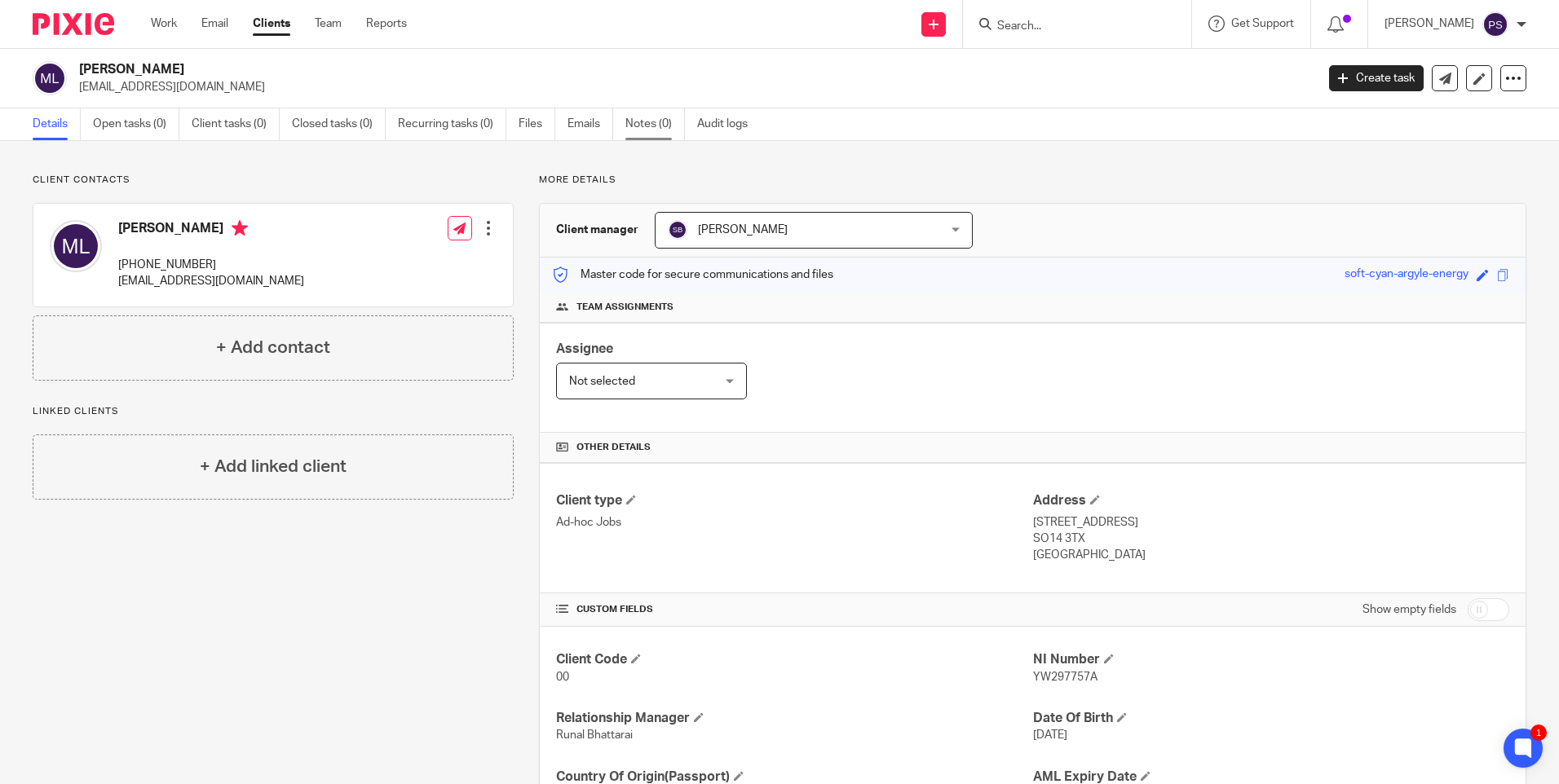
click at [649, 139] on link "Notes (0)" at bounding box center [655, 125] width 59 height 32
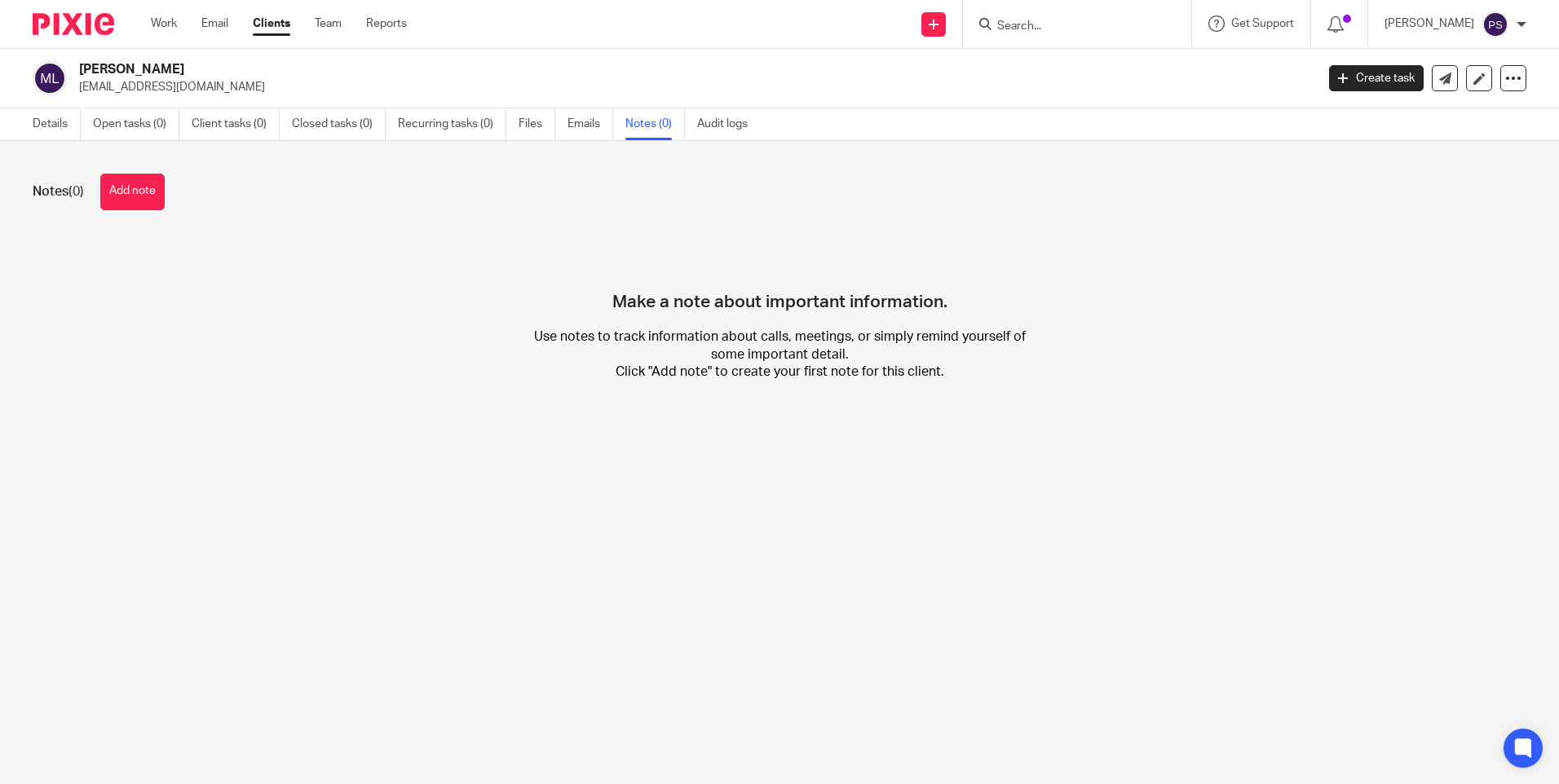
click at [132, 185] on button "Add note" at bounding box center [132, 191] width 65 height 36
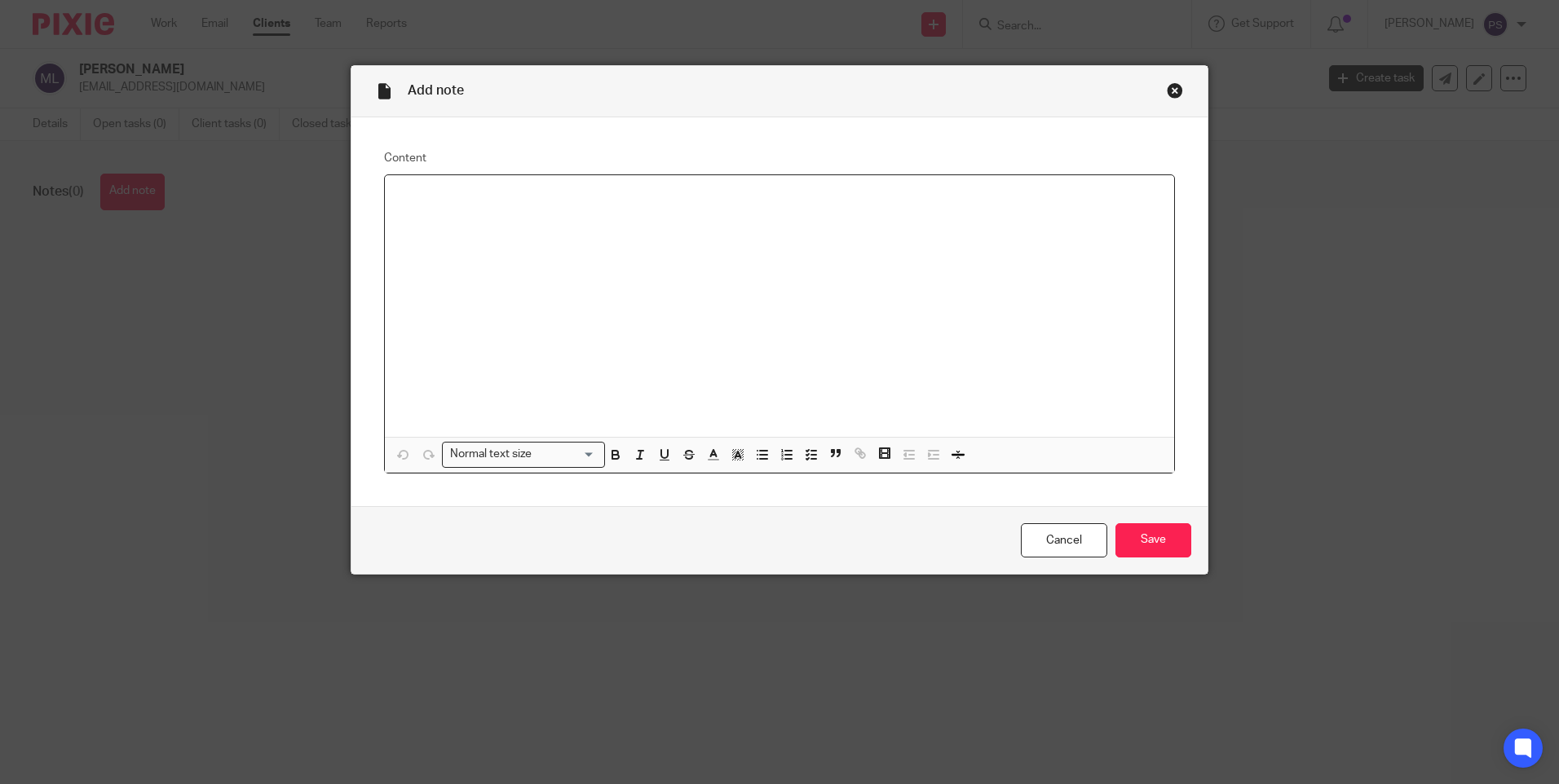
click at [416, 177] on div at bounding box center [780, 306] width 790 height 262
click at [416, 199] on p at bounding box center [780, 196] width 763 height 16
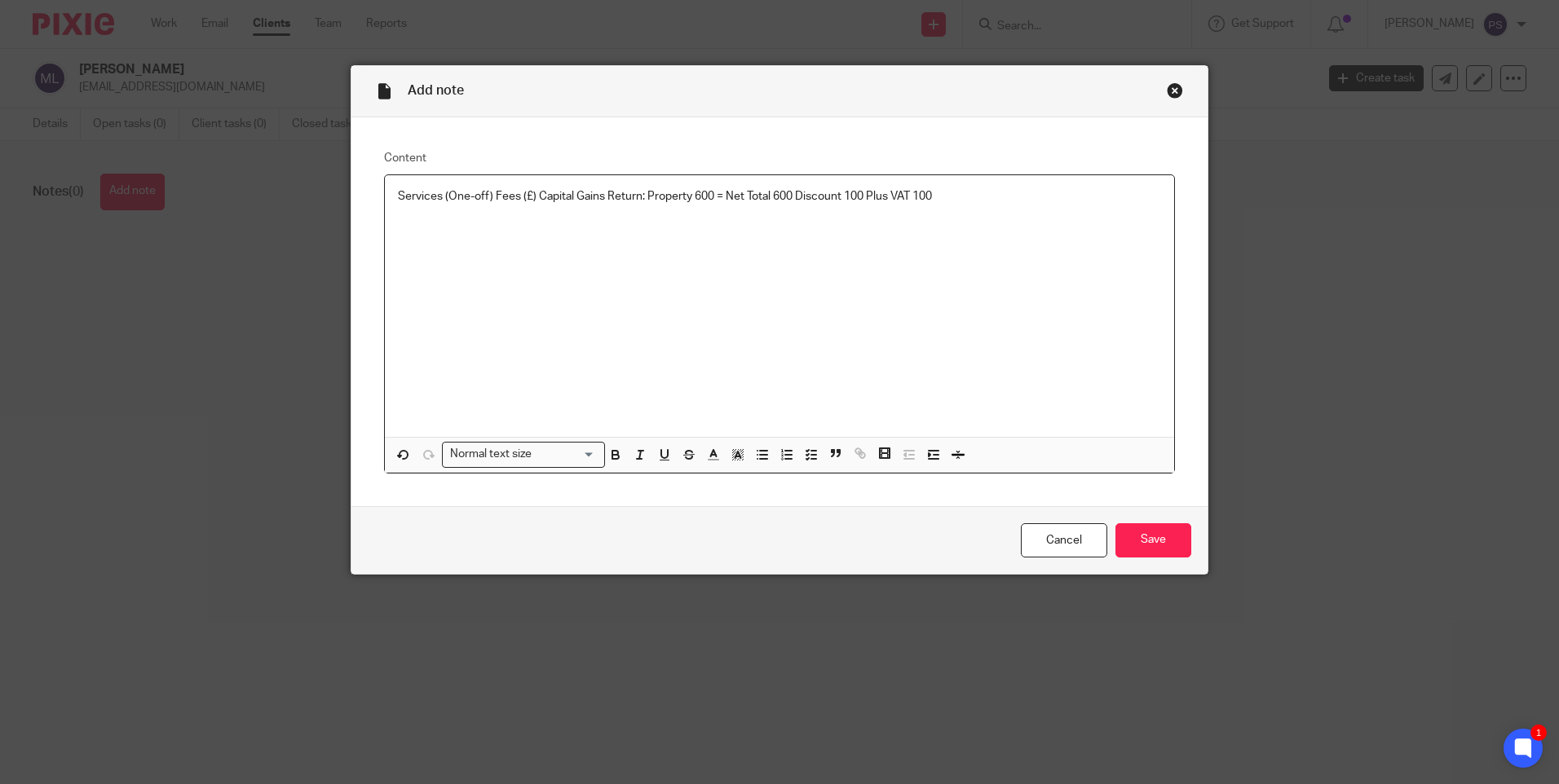
click at [960, 261] on div "Services (One-off) Fees (£) Capital Gains Return: Property 600 = Net Total 600 …" at bounding box center [780, 306] width 790 height 262
click at [962, 198] on p "Services (One-off) Fees (£) Capital Gains Return: Property 600 = Net Total 600 …" at bounding box center [780, 196] width 763 height 16
click at [1183, 561] on div "Cancel Save" at bounding box center [779, 540] width 856 height 68
click at [1156, 538] on input "Save" at bounding box center [1154, 541] width 76 height 35
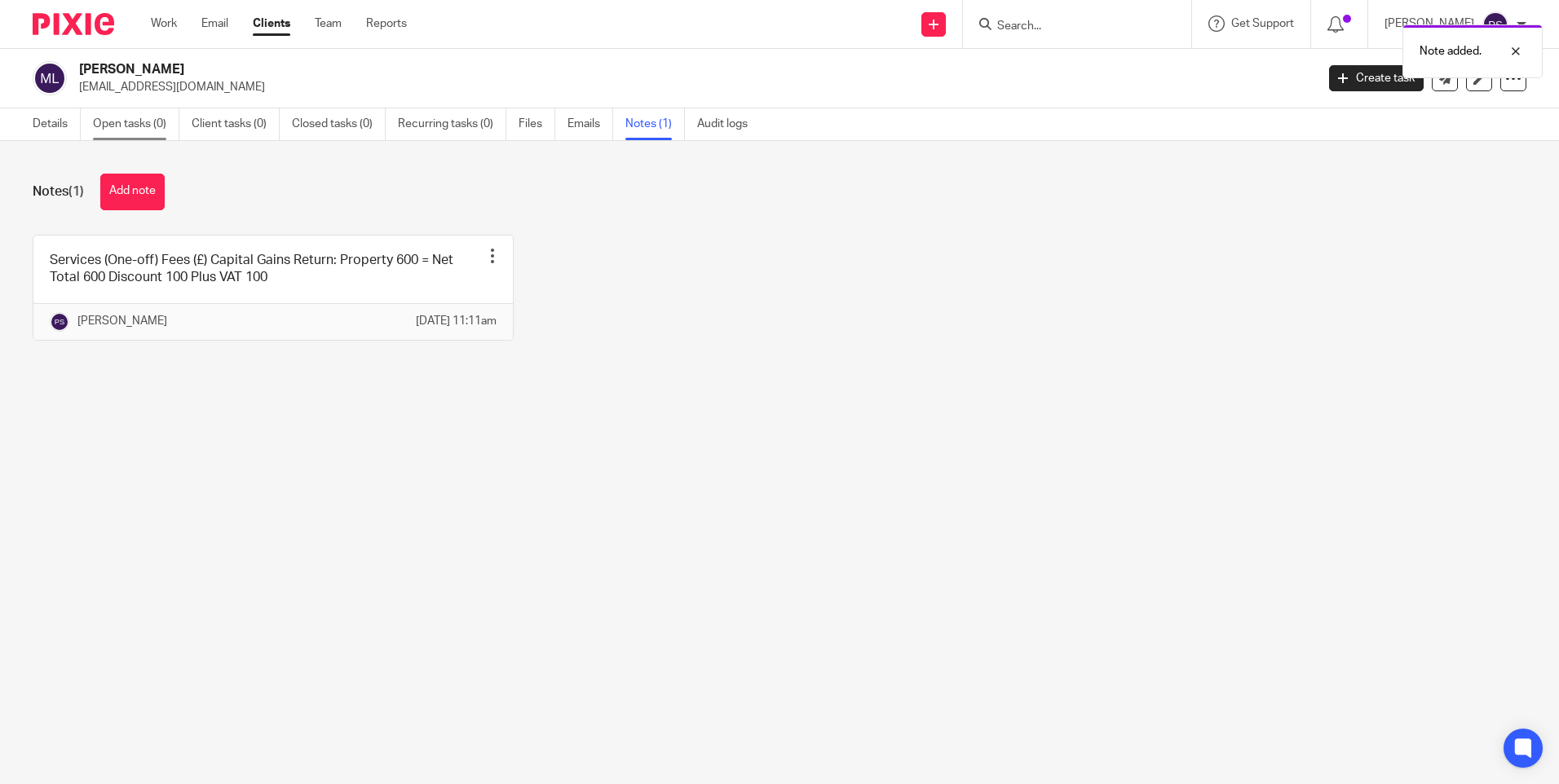
click at [151, 127] on link "Open tasks (0)" at bounding box center [136, 125] width 87 height 32
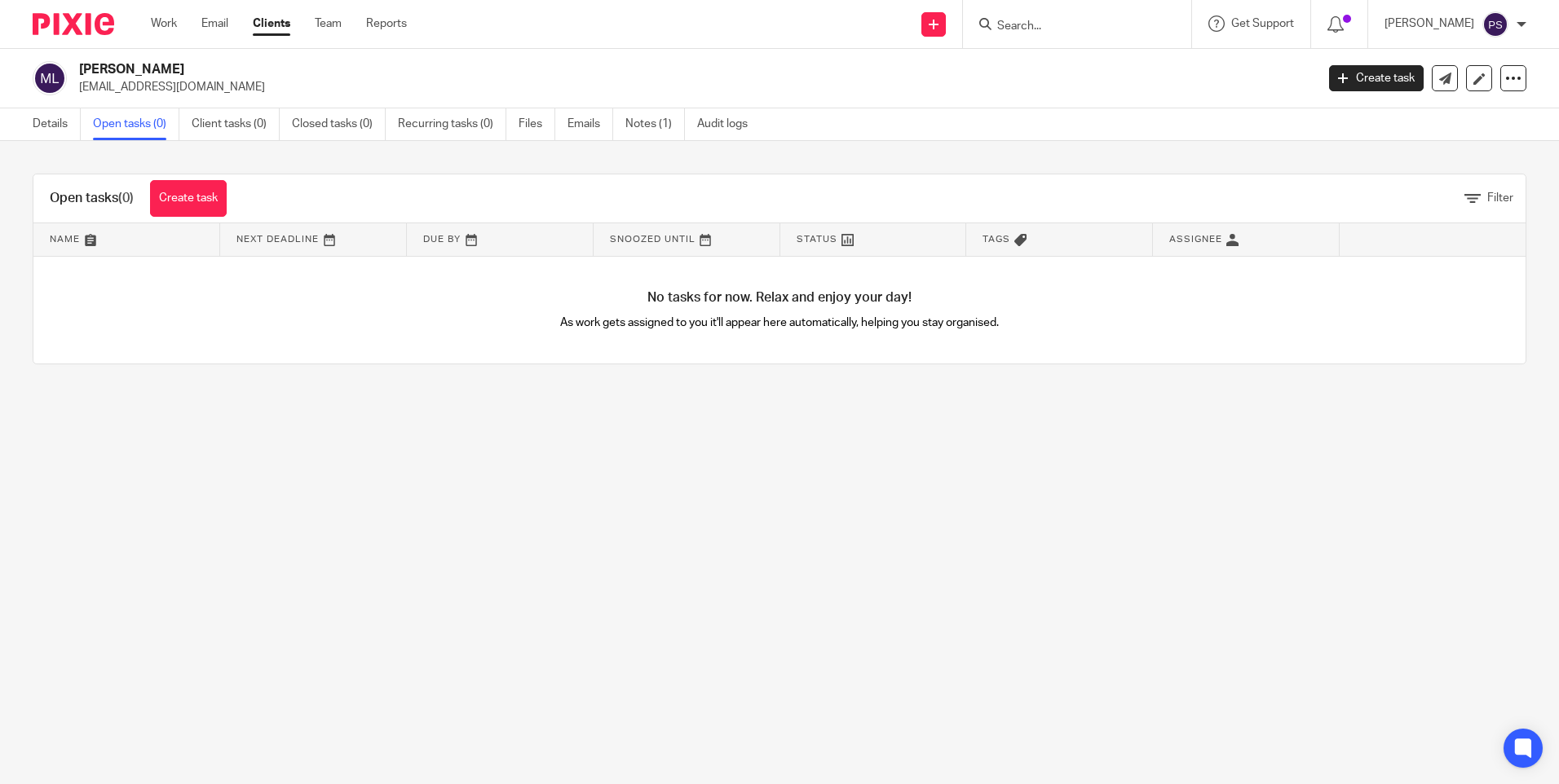
click at [174, 204] on link "Create task" at bounding box center [189, 198] width 77 height 36
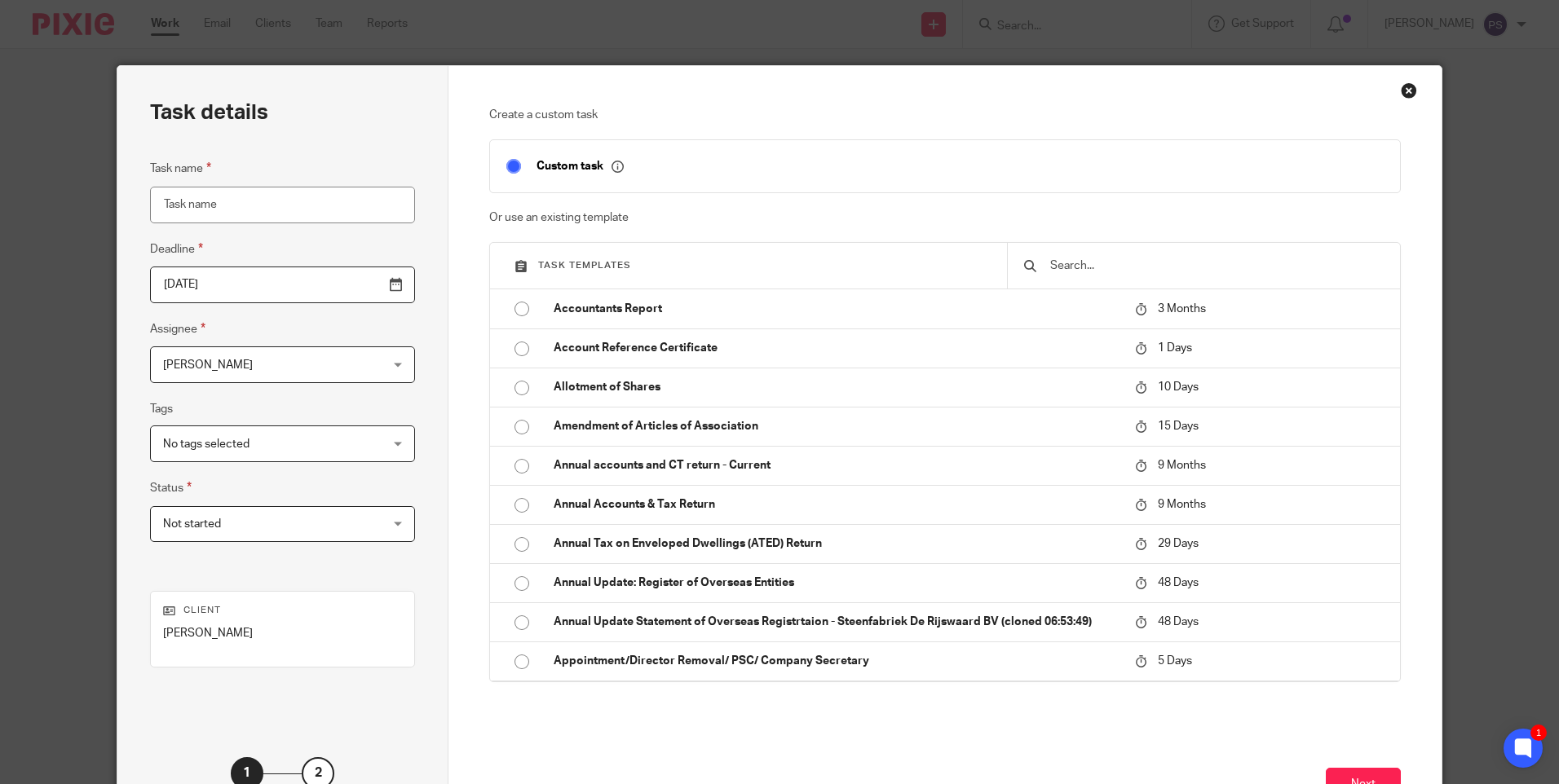
click at [1091, 268] on input "text" at bounding box center [1216, 265] width 336 height 18
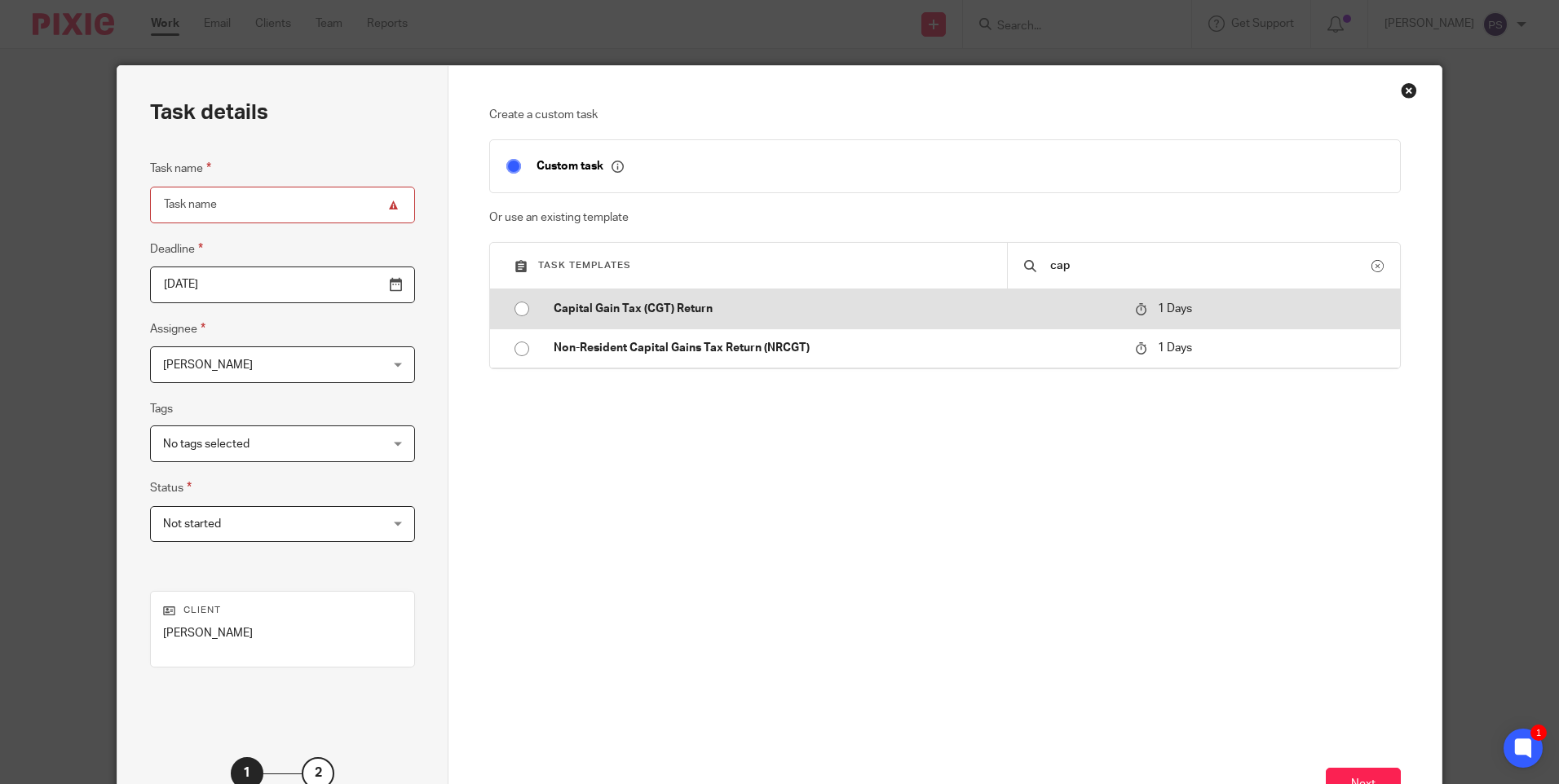
type input "cap"
click at [530, 302] on input "radio" at bounding box center [521, 309] width 31 height 31
type input "[DATE]"
type input "Capital Gain Tax (CGT) Return"
checkbox input "false"
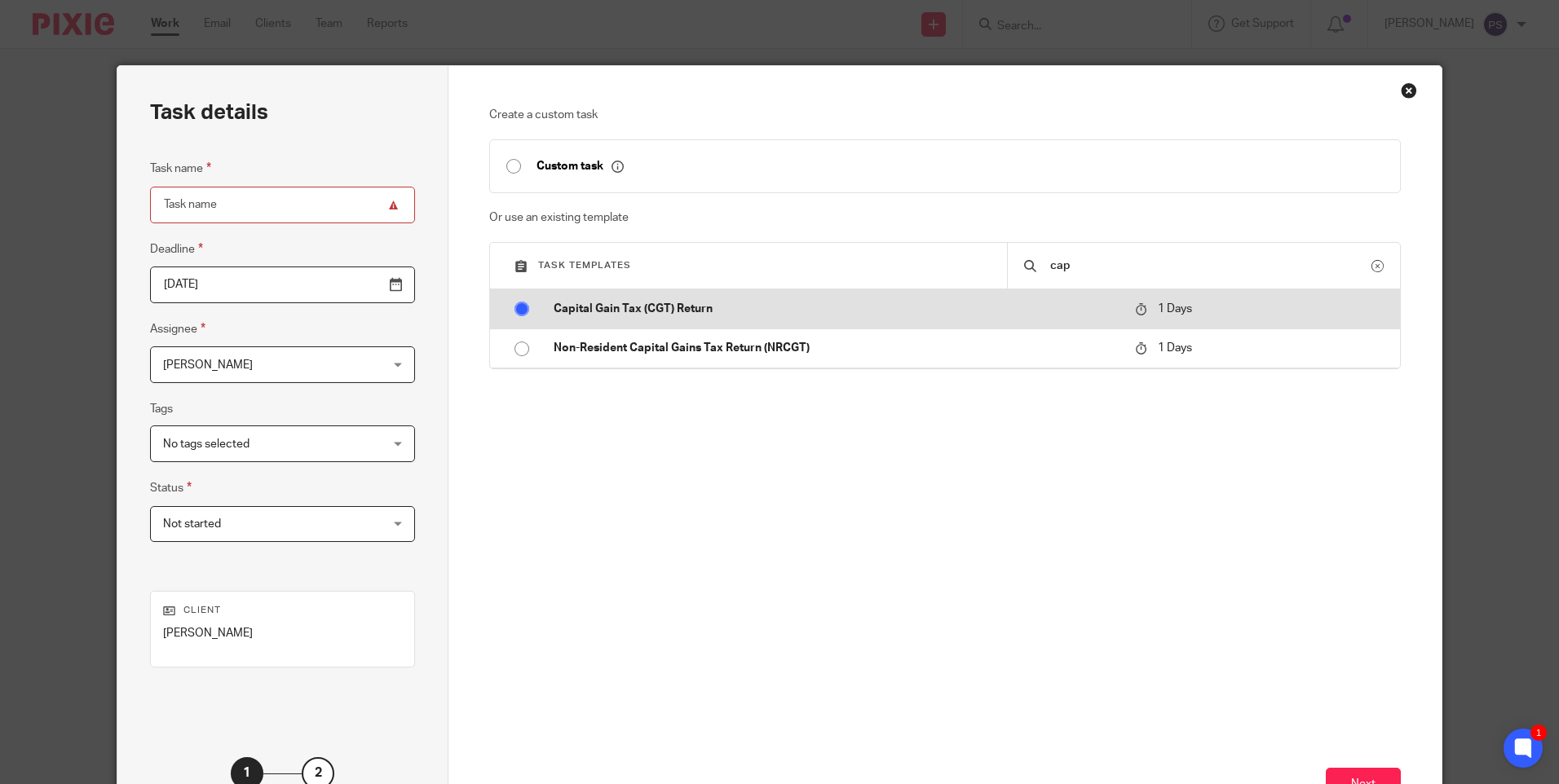
radio input "false"
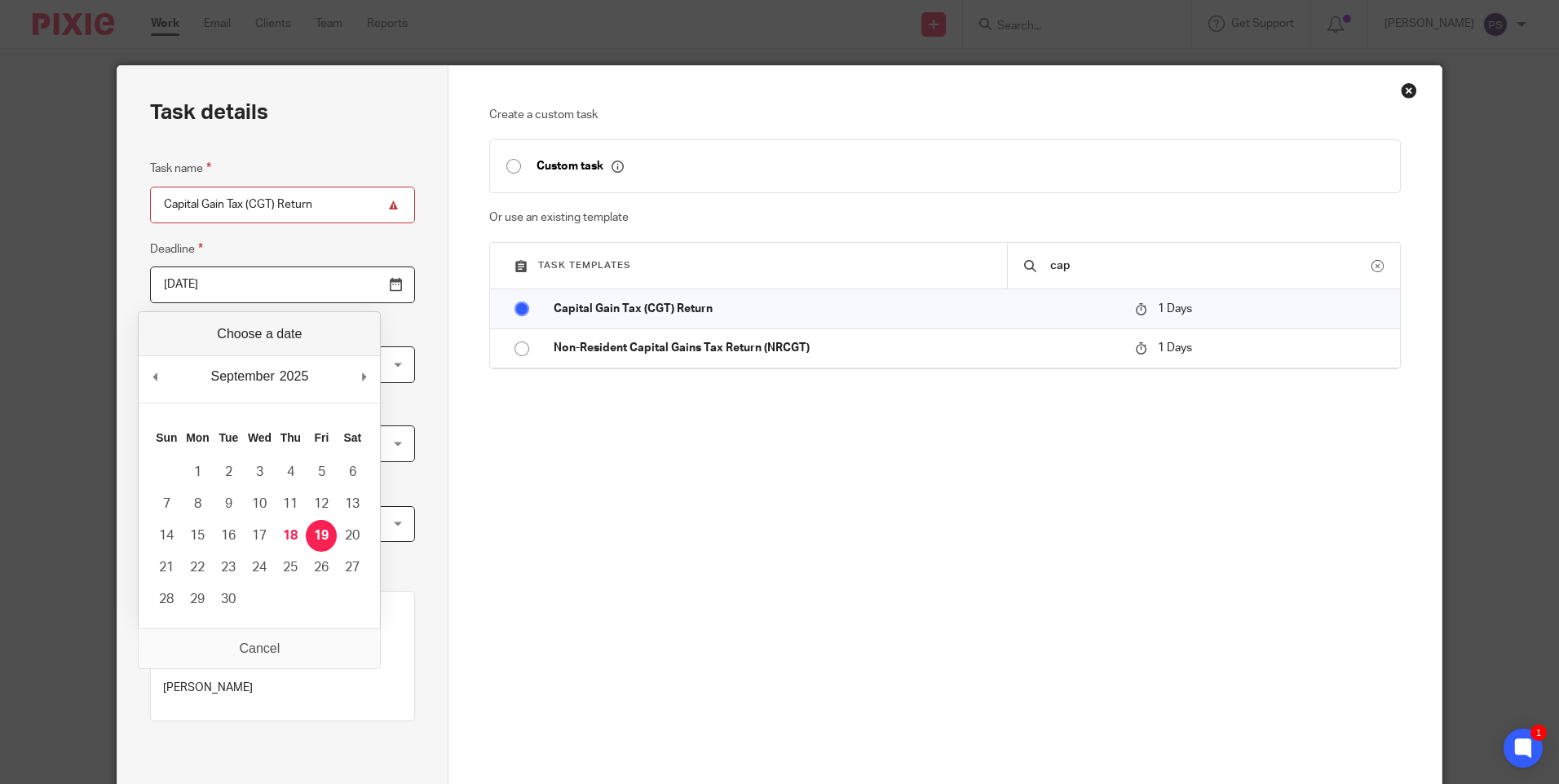
click at [236, 288] on input "2025-09-19" at bounding box center [282, 284] width 265 height 36
type input "2025-09-30"
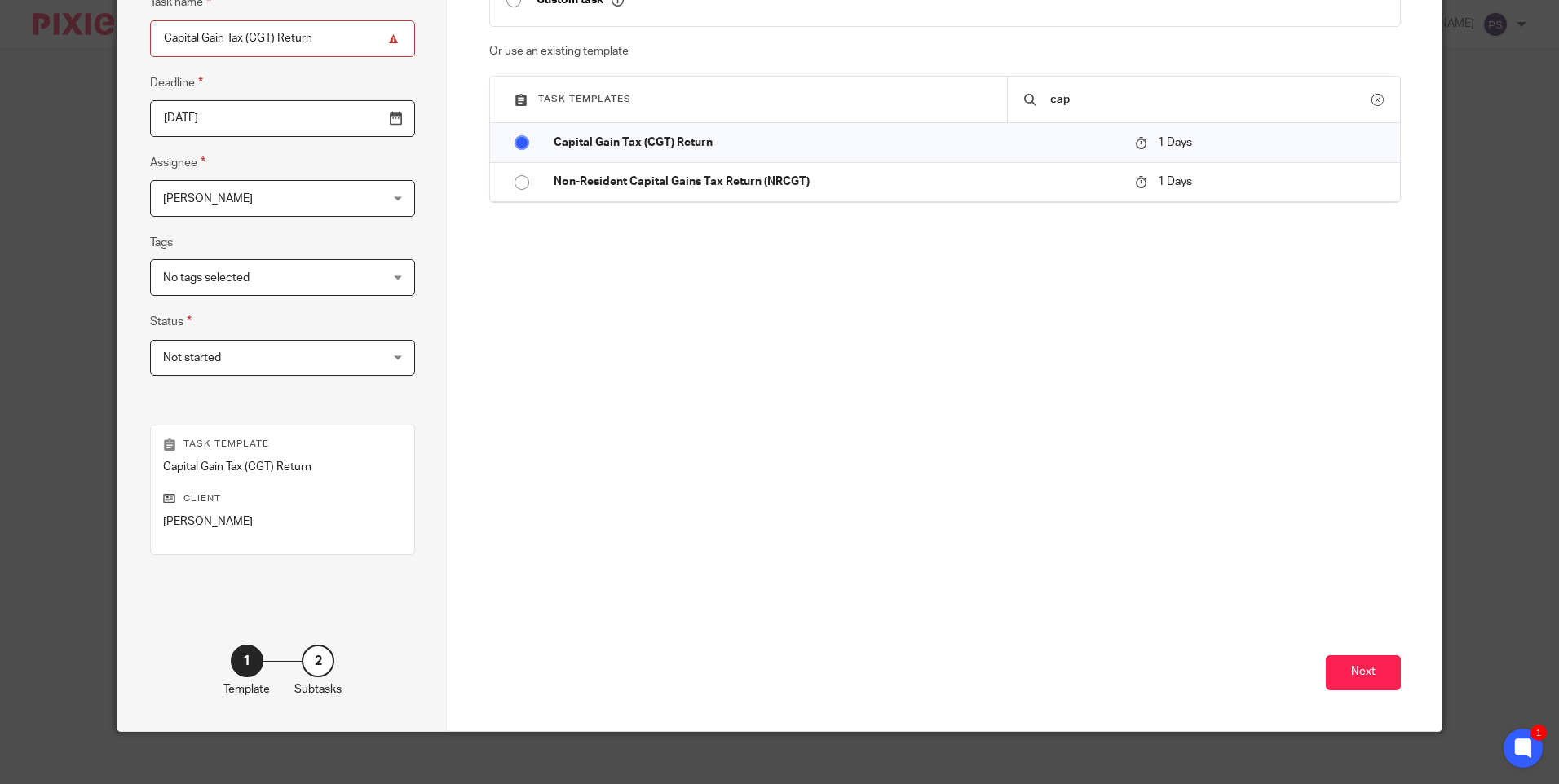
scroll to position [180, 0]
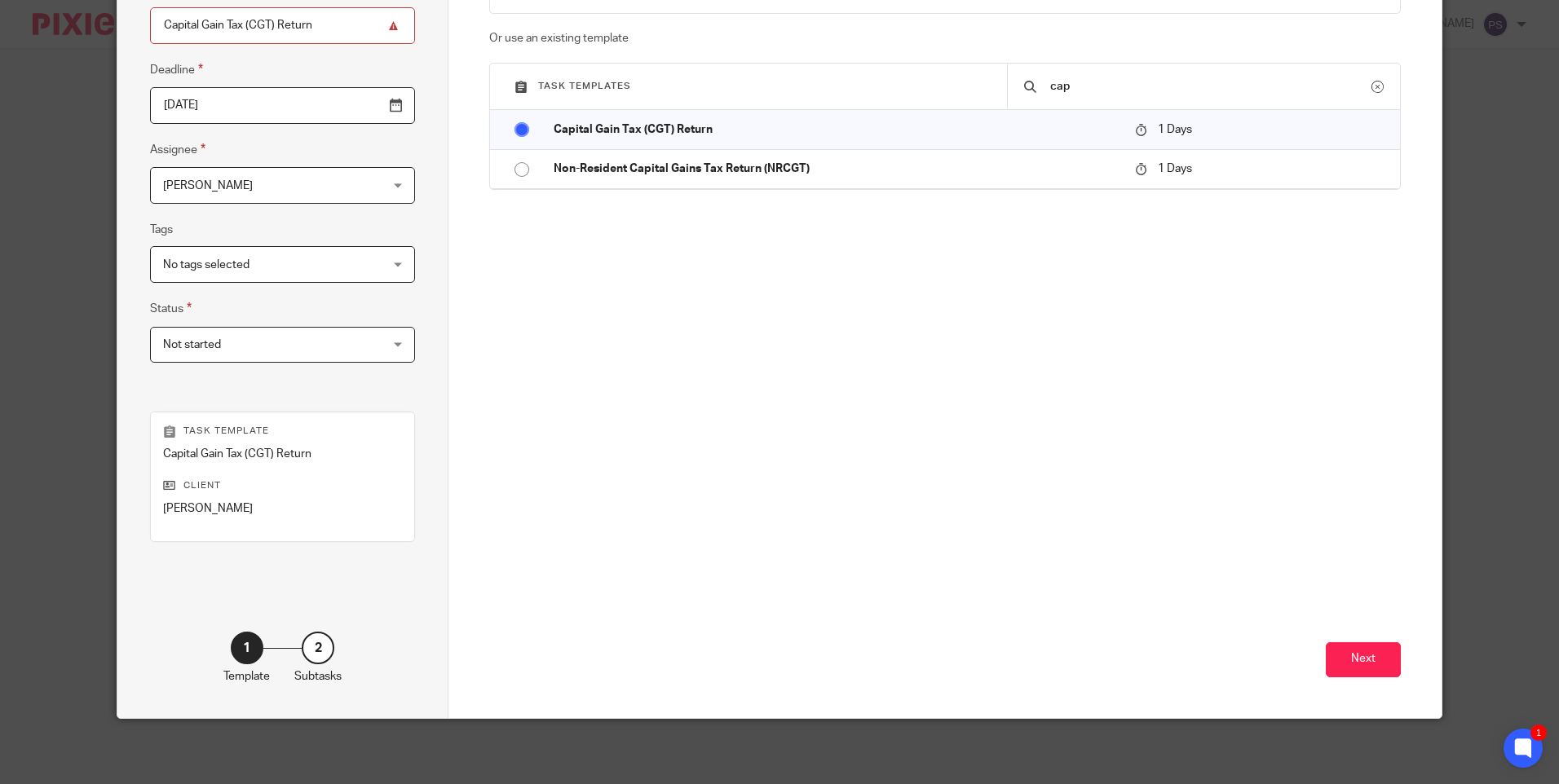
click at [1312, 664] on div "Next" at bounding box center [945, 571] width 911 height 294
click at [1345, 664] on button "Next" at bounding box center [1363, 660] width 75 height 35
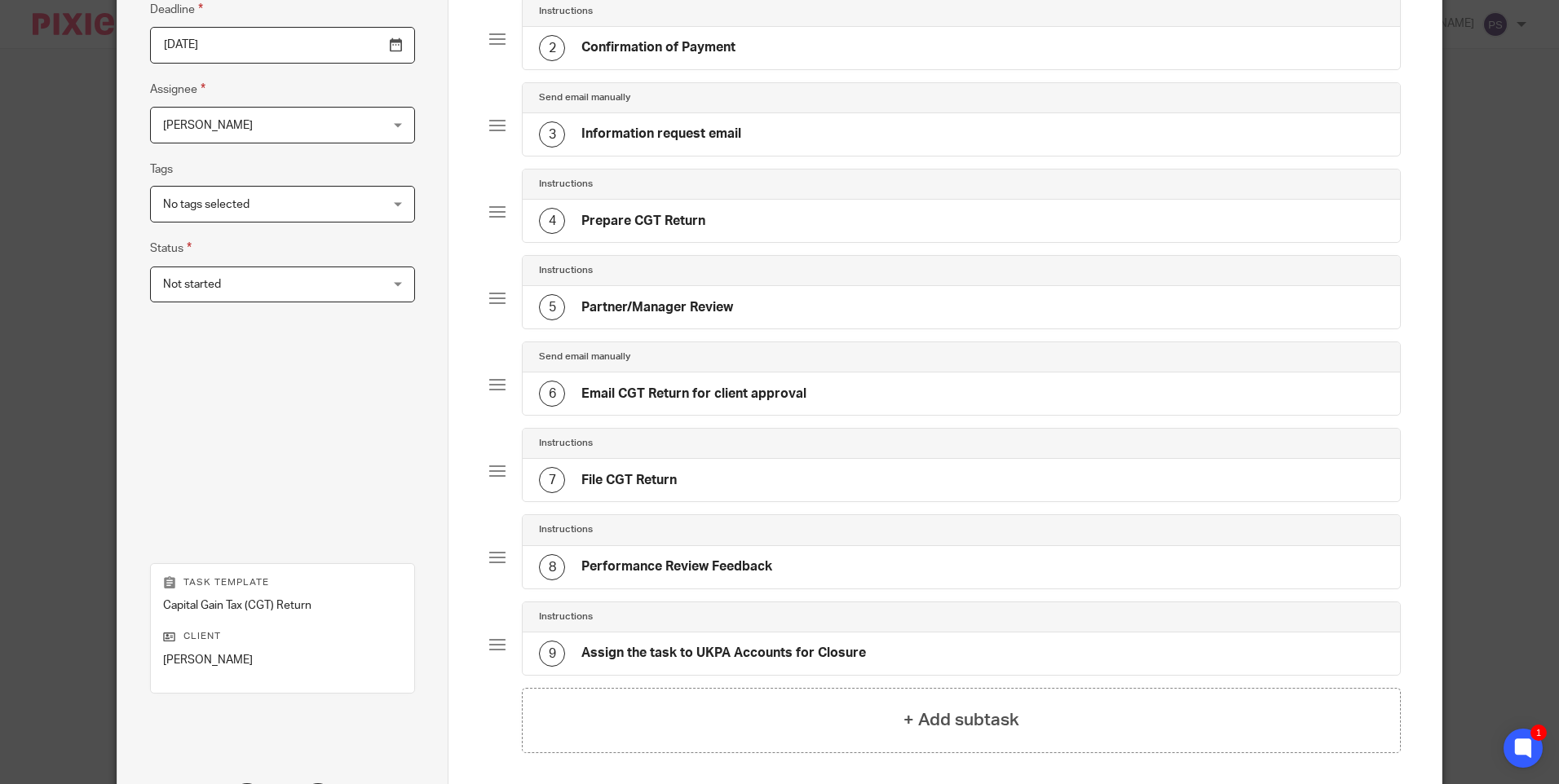
scroll to position [390, 0]
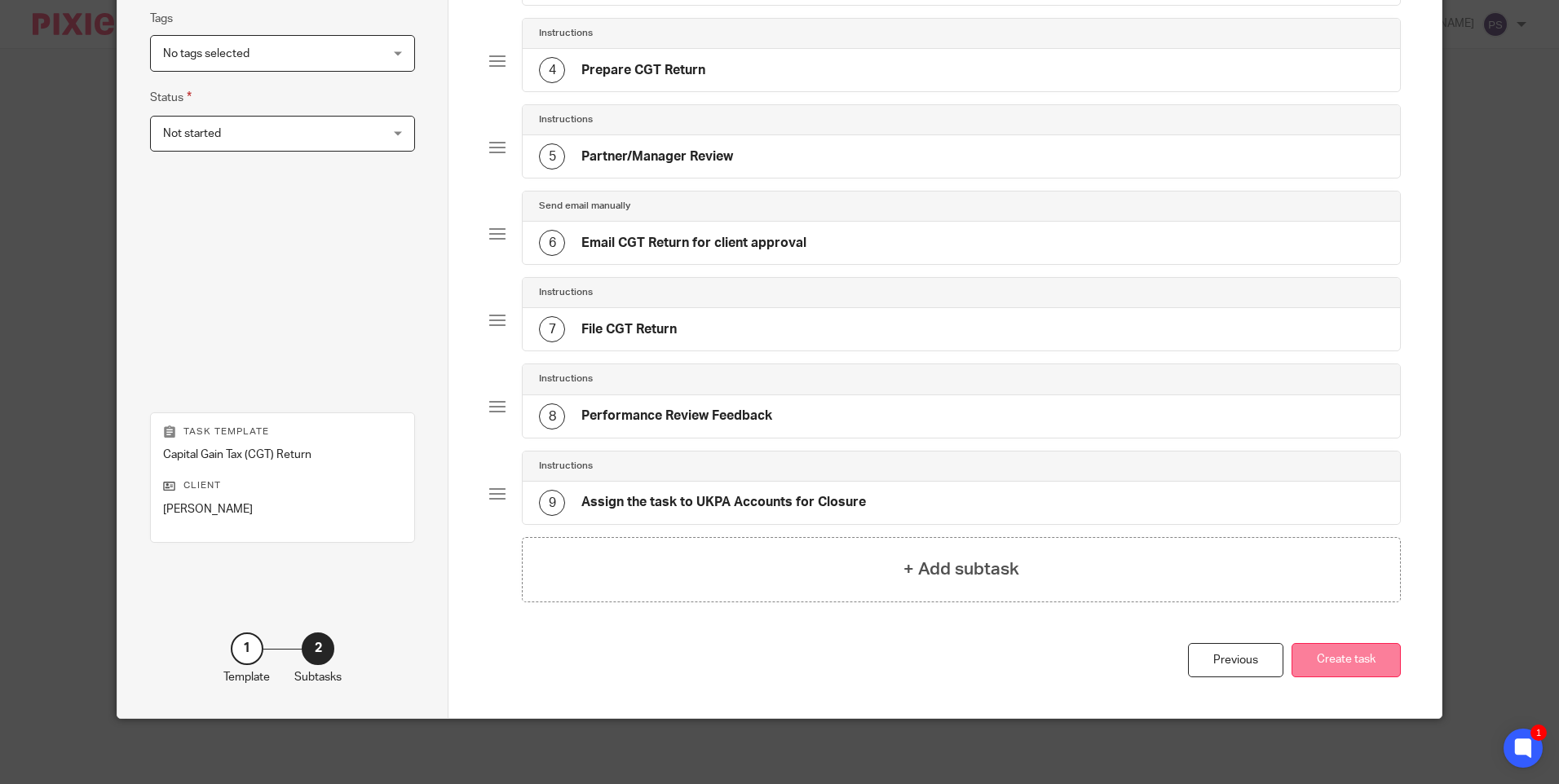
click at [1311, 661] on button "Create task" at bounding box center [1346, 661] width 109 height 35
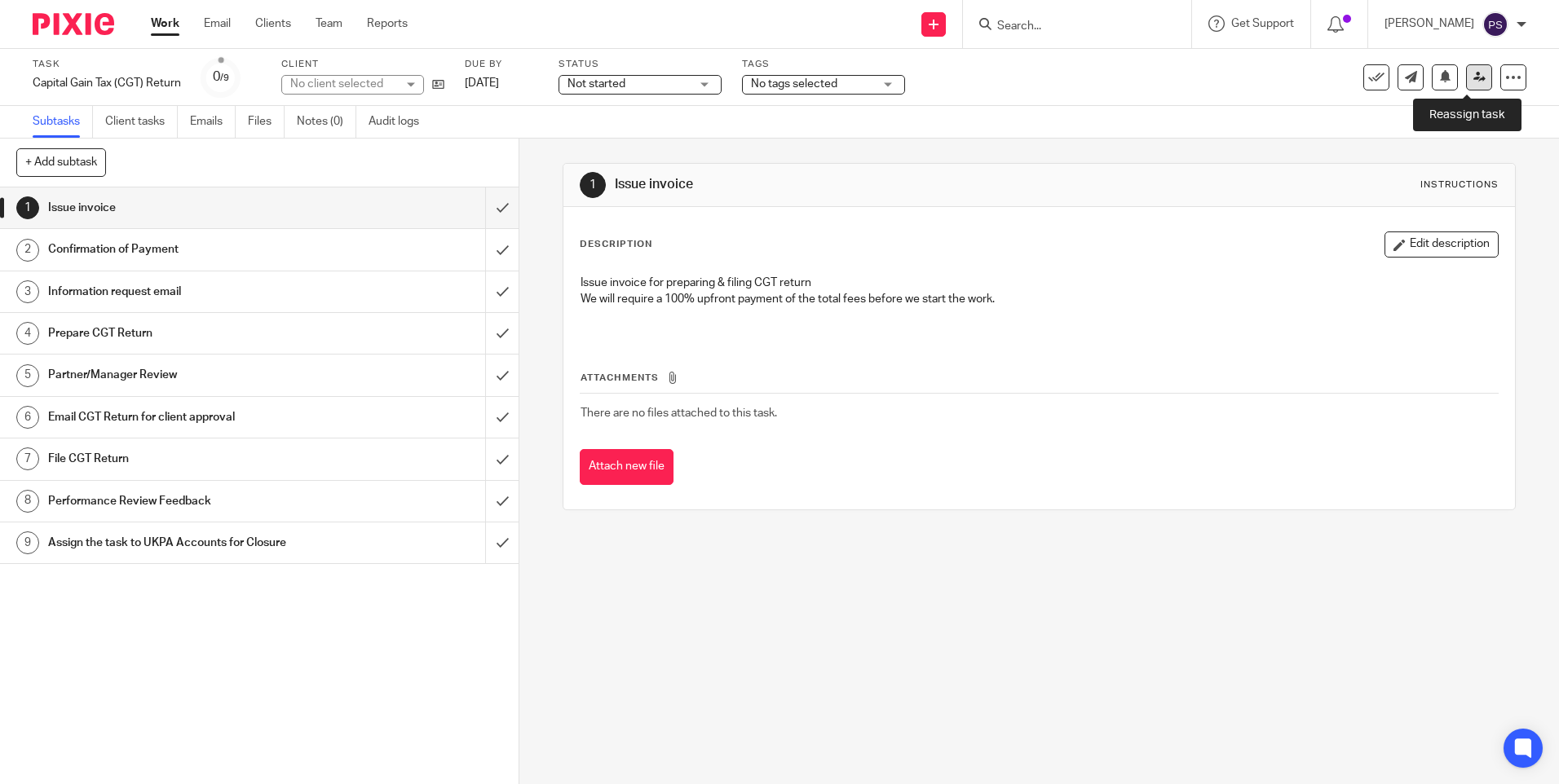
click at [1474, 81] on icon at bounding box center [1480, 77] width 12 height 12
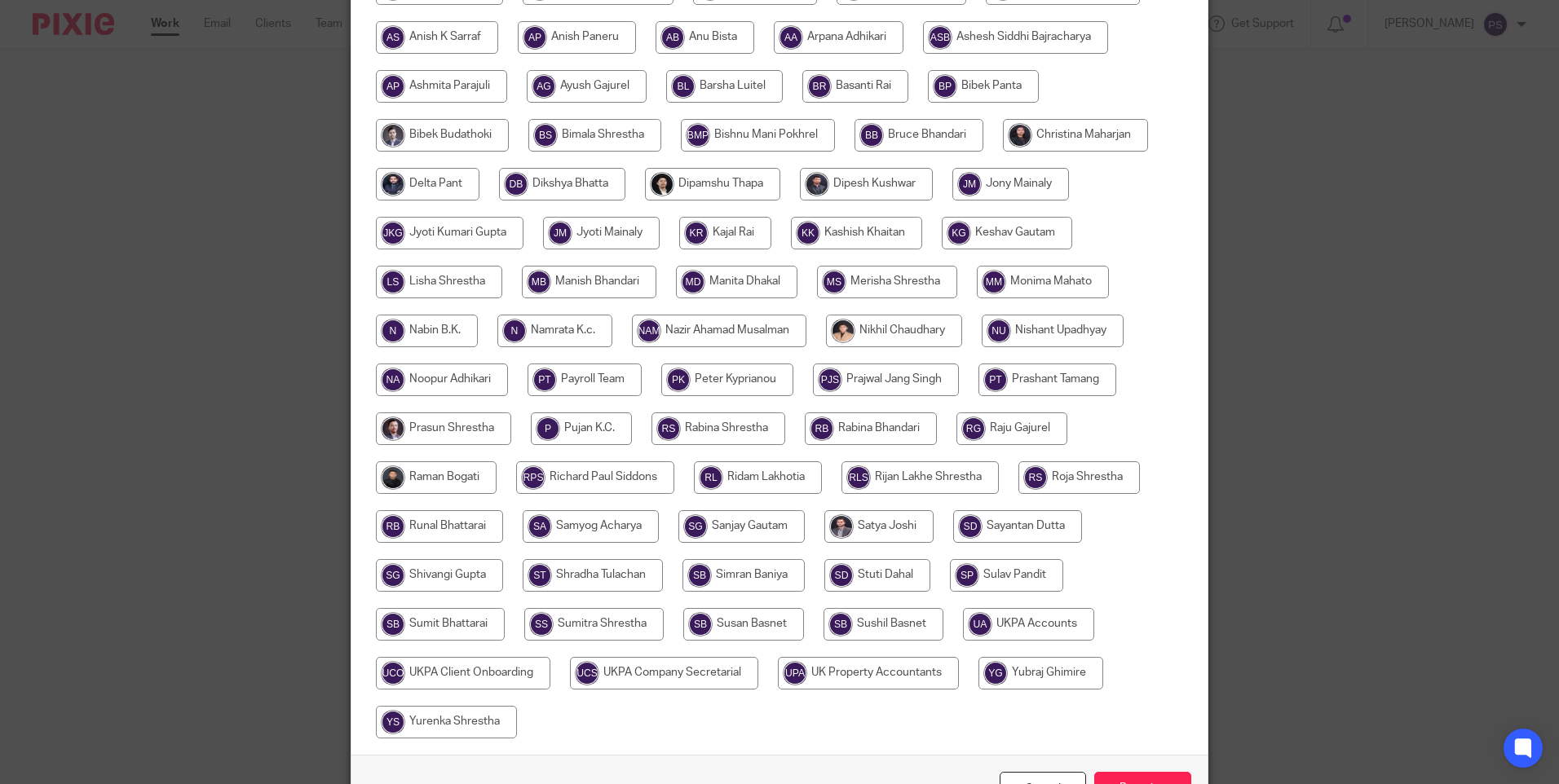
scroll to position [326, 0]
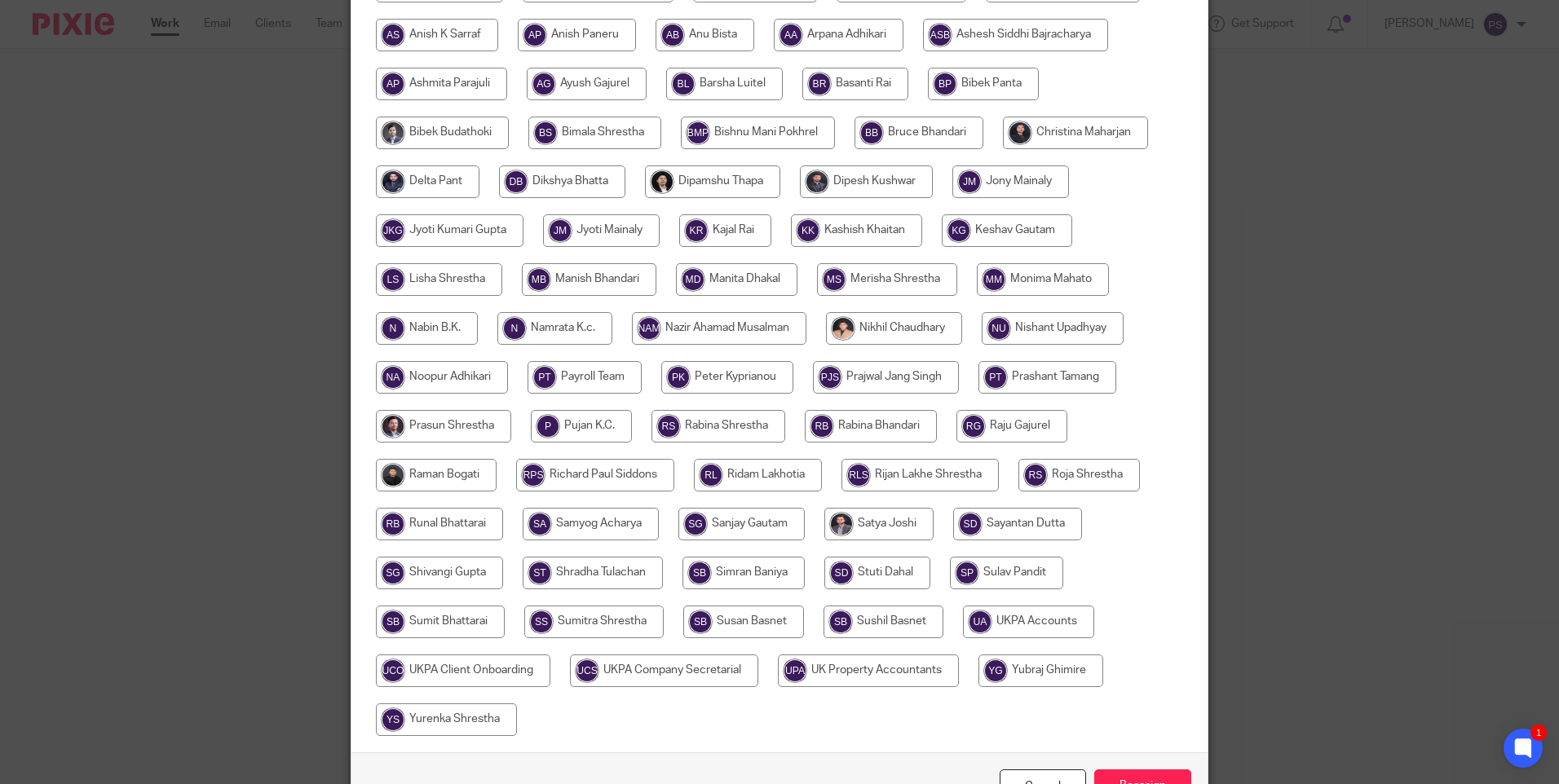
click at [753, 618] on input "radio" at bounding box center [744, 621] width 120 height 33
radio input "true"
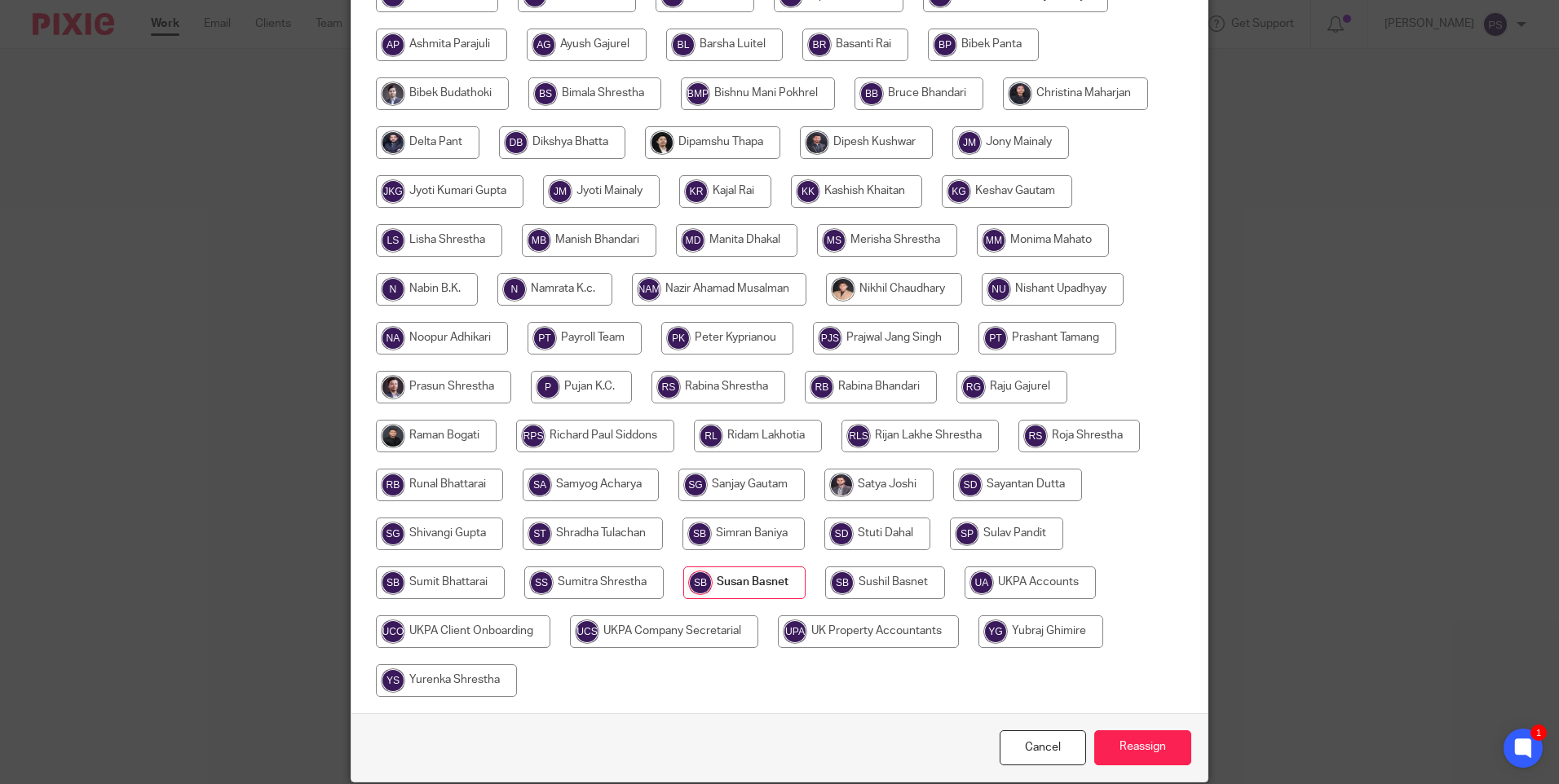
scroll to position [429, 0]
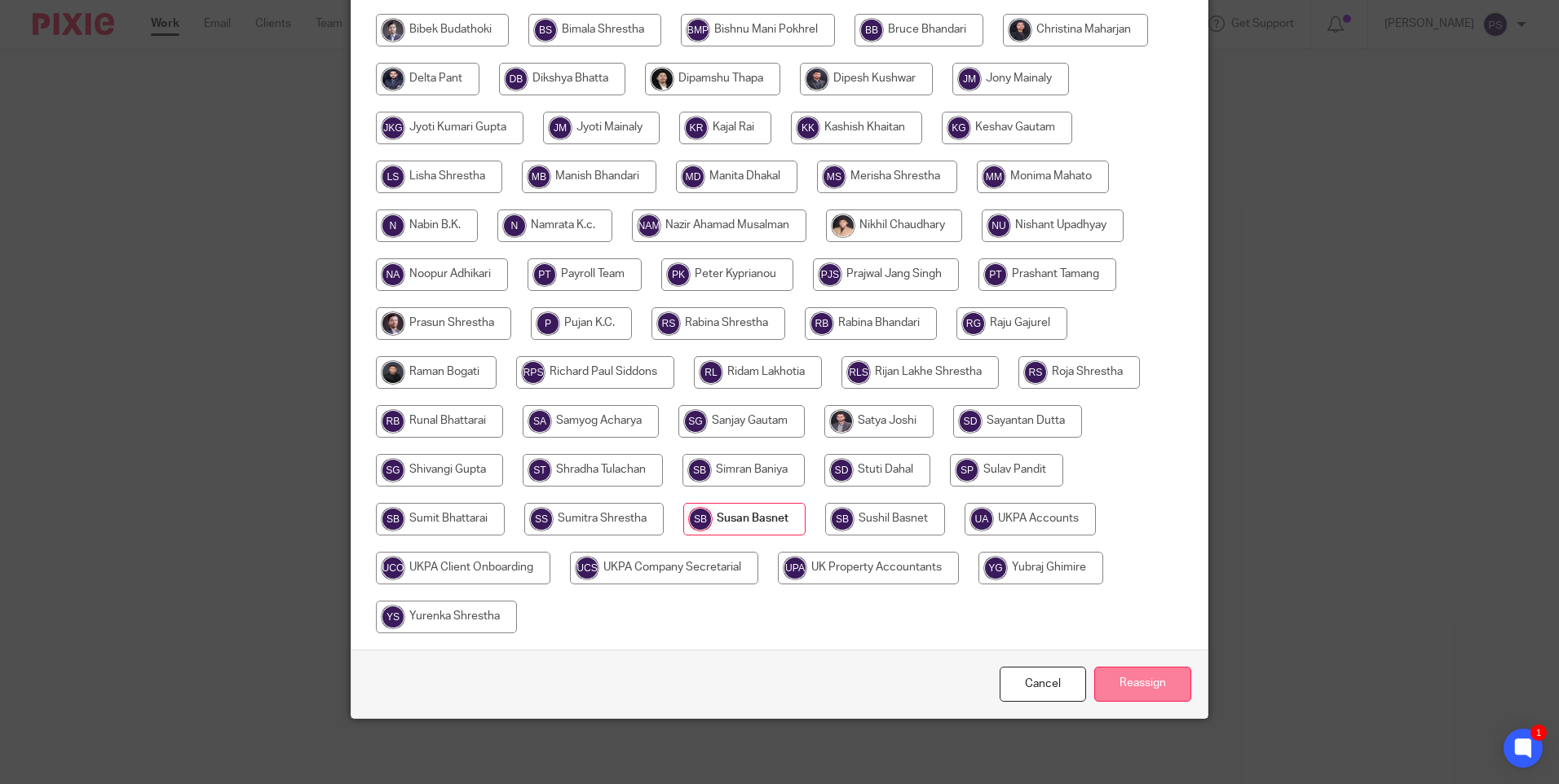
click at [1129, 688] on input "Reassign" at bounding box center [1143, 685] width 97 height 35
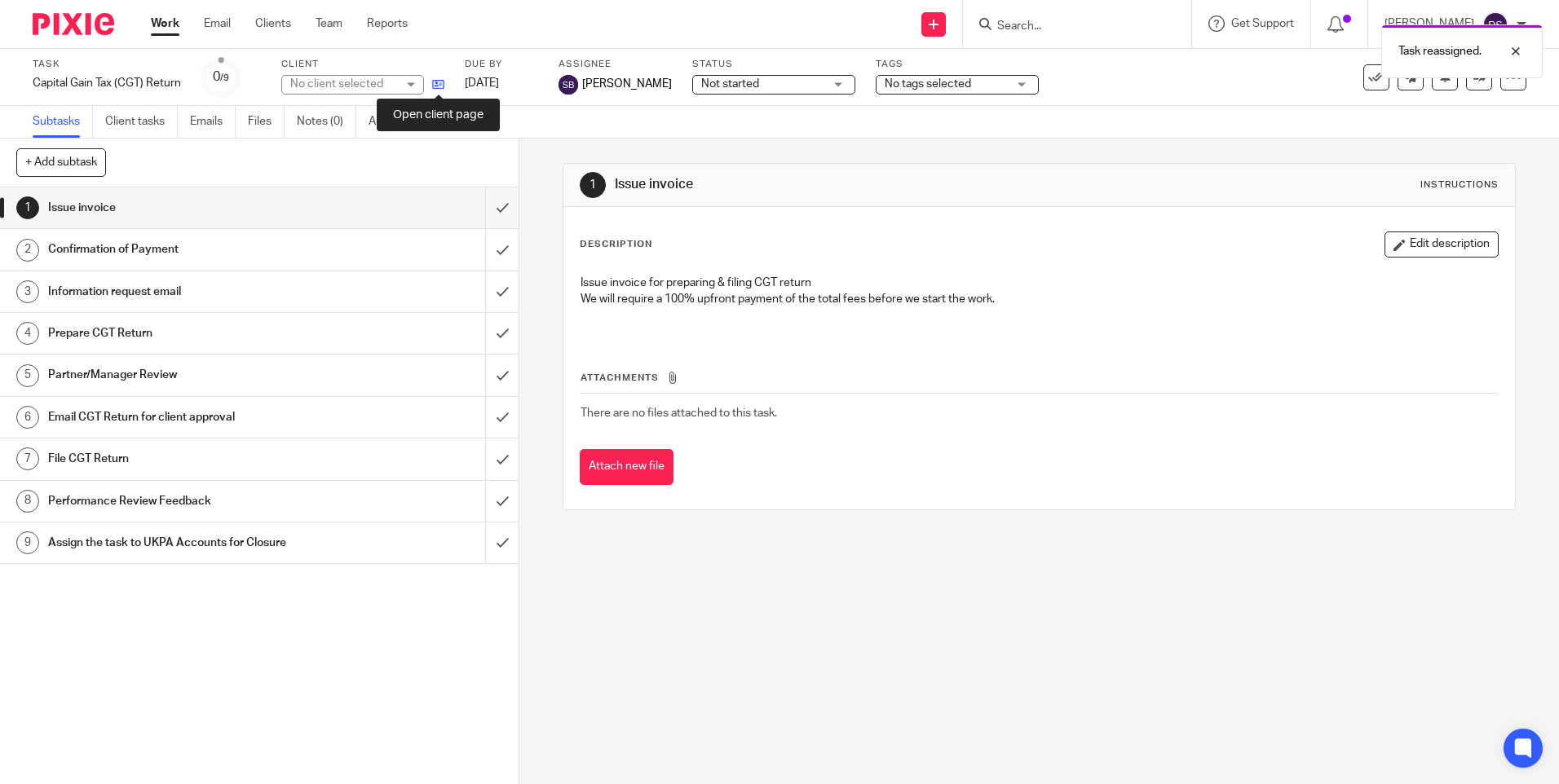
click at [438, 82] on icon at bounding box center [438, 84] width 12 height 12
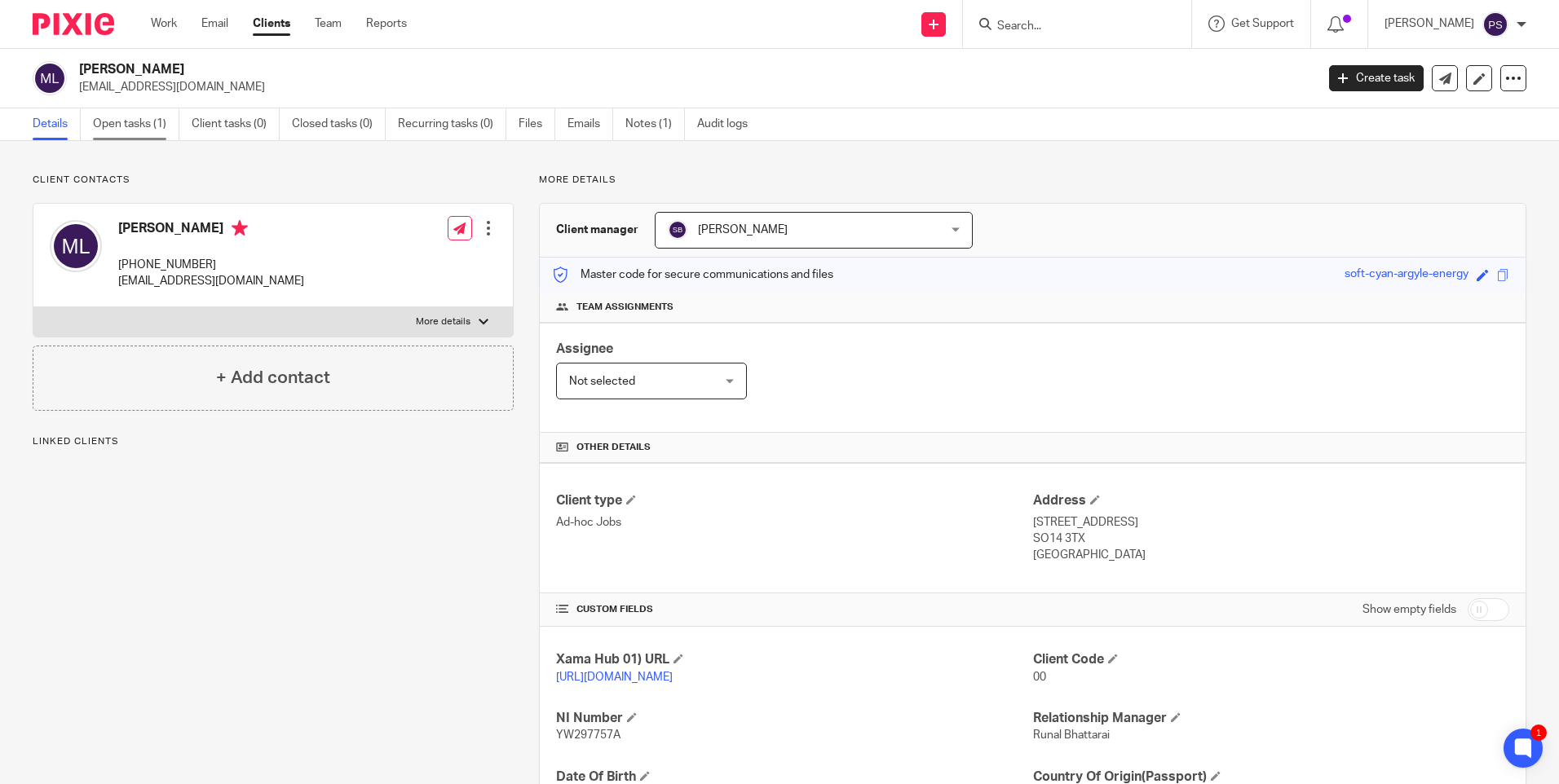
click at [160, 131] on link "Open tasks (1)" at bounding box center [136, 125] width 87 height 32
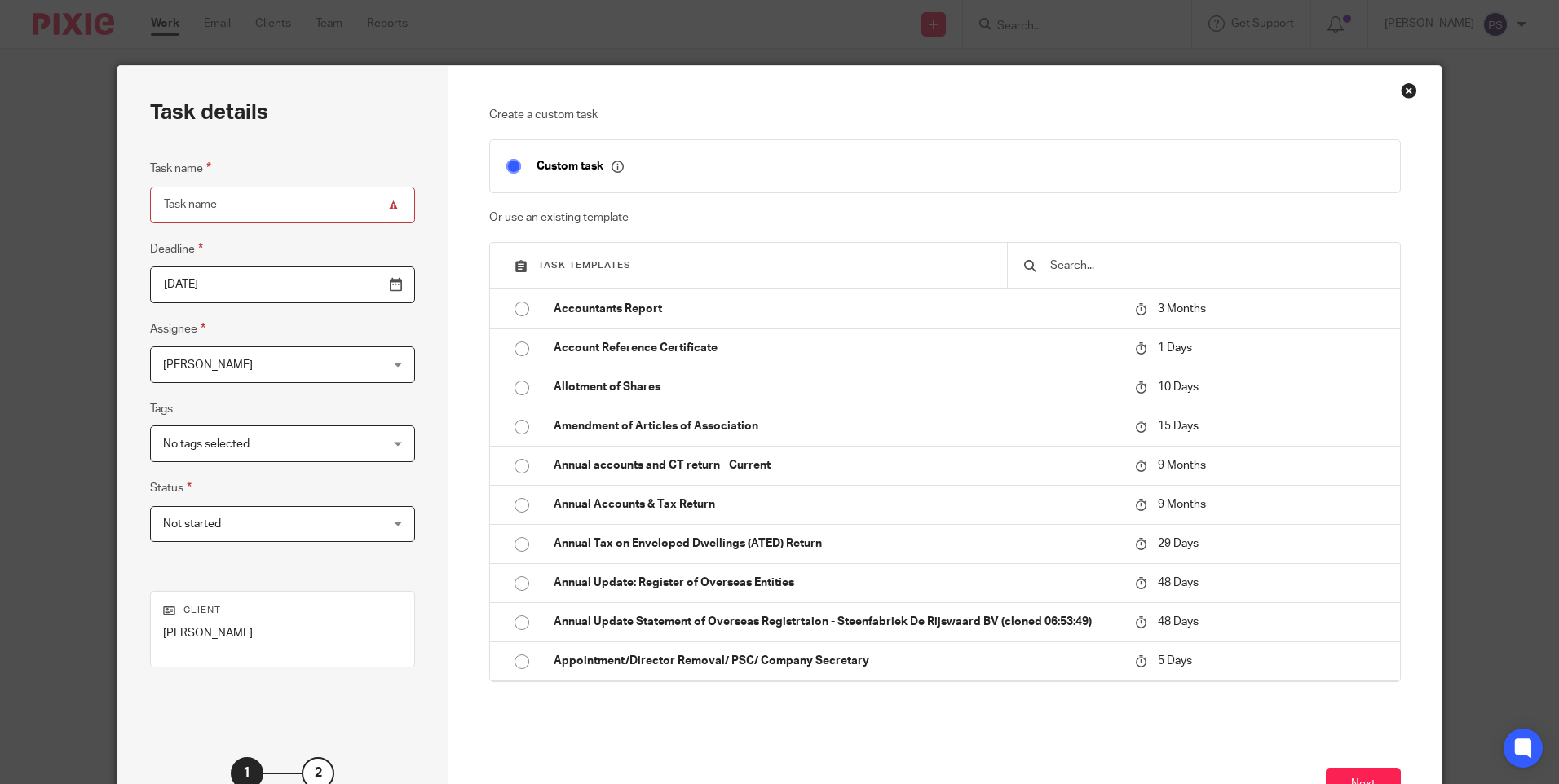
click at [1075, 262] on input "text" at bounding box center [1216, 265] width 336 height 18
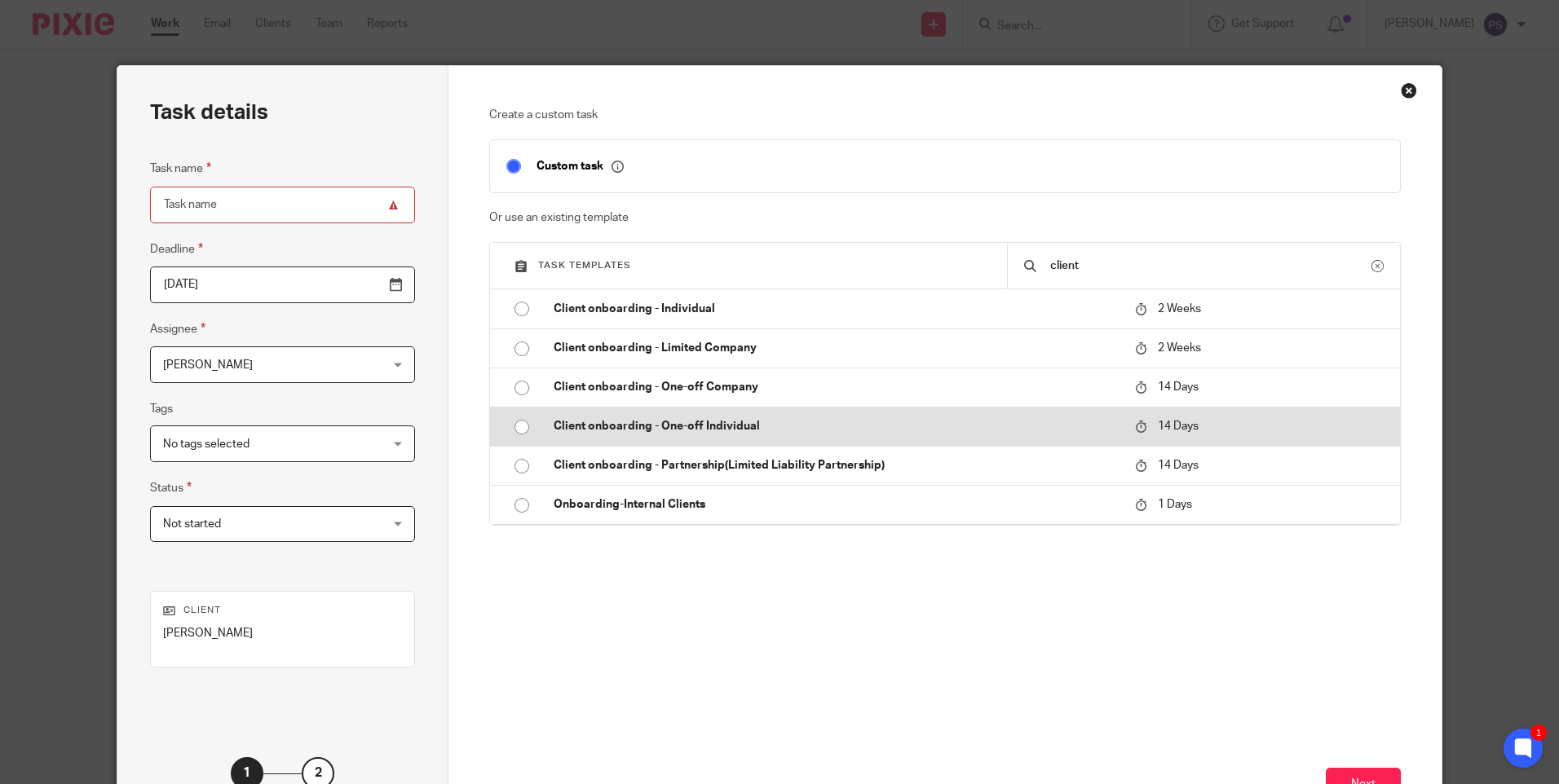
type input "client"
drag, startPoint x: 519, startPoint y: 425, endPoint x: 614, endPoint y: 443, distance: 96.7
click at [521, 425] on input "radio" at bounding box center [521, 427] width 31 height 31
type input "2025-10-02"
type input "Client onboarding - One-off Individual"
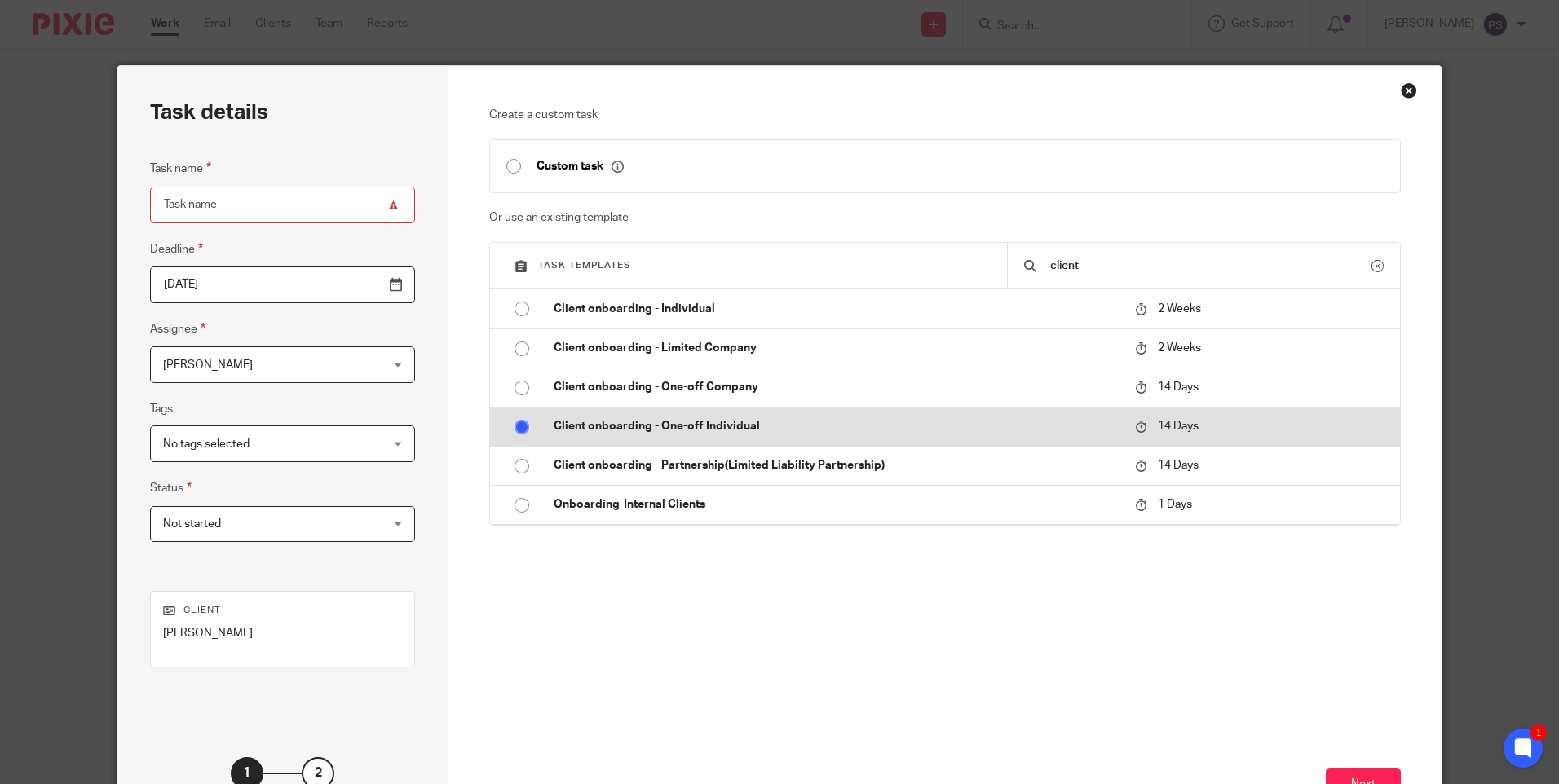
checkbox input "false"
radio input "false"
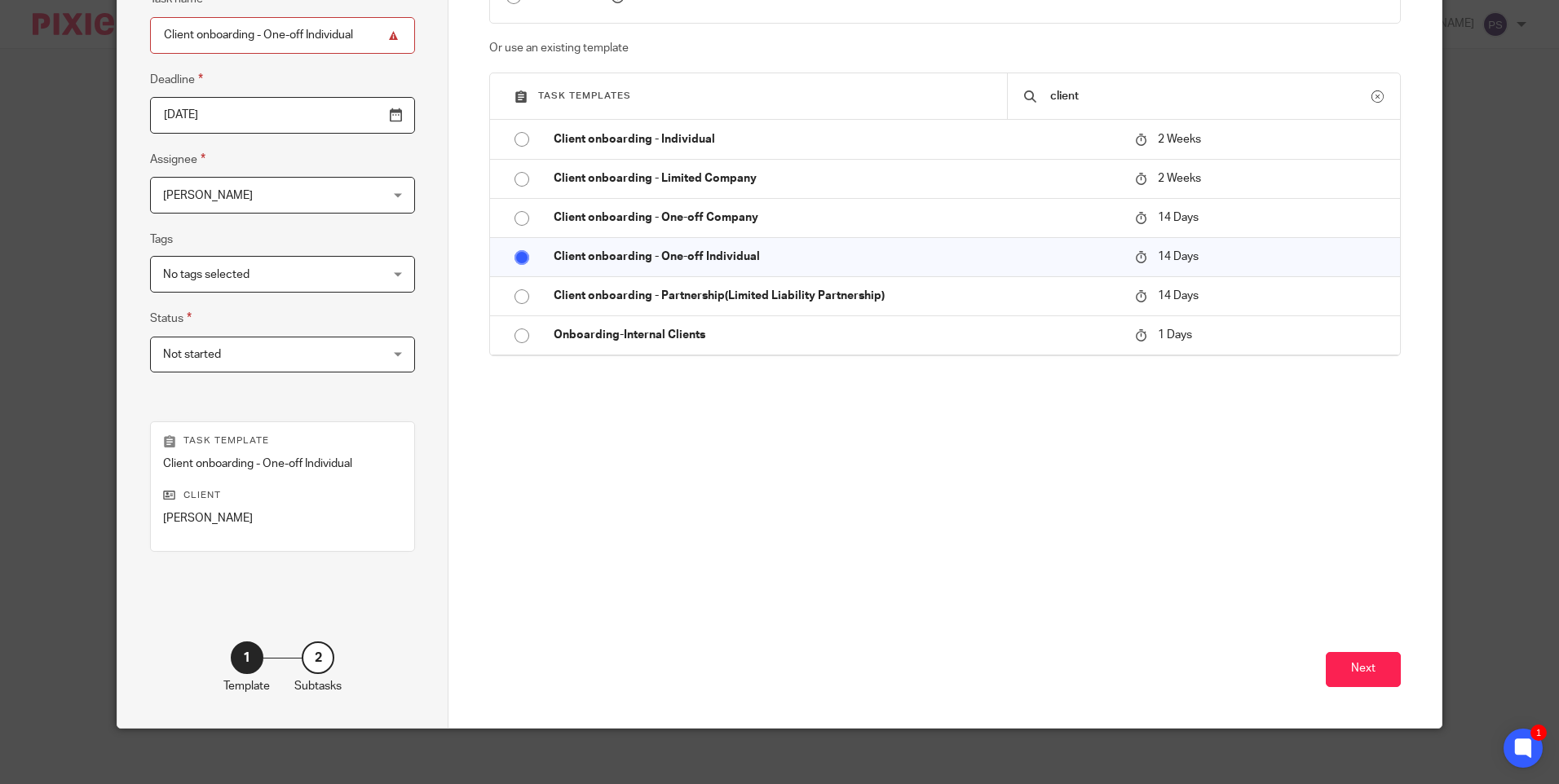
scroll to position [180, 0]
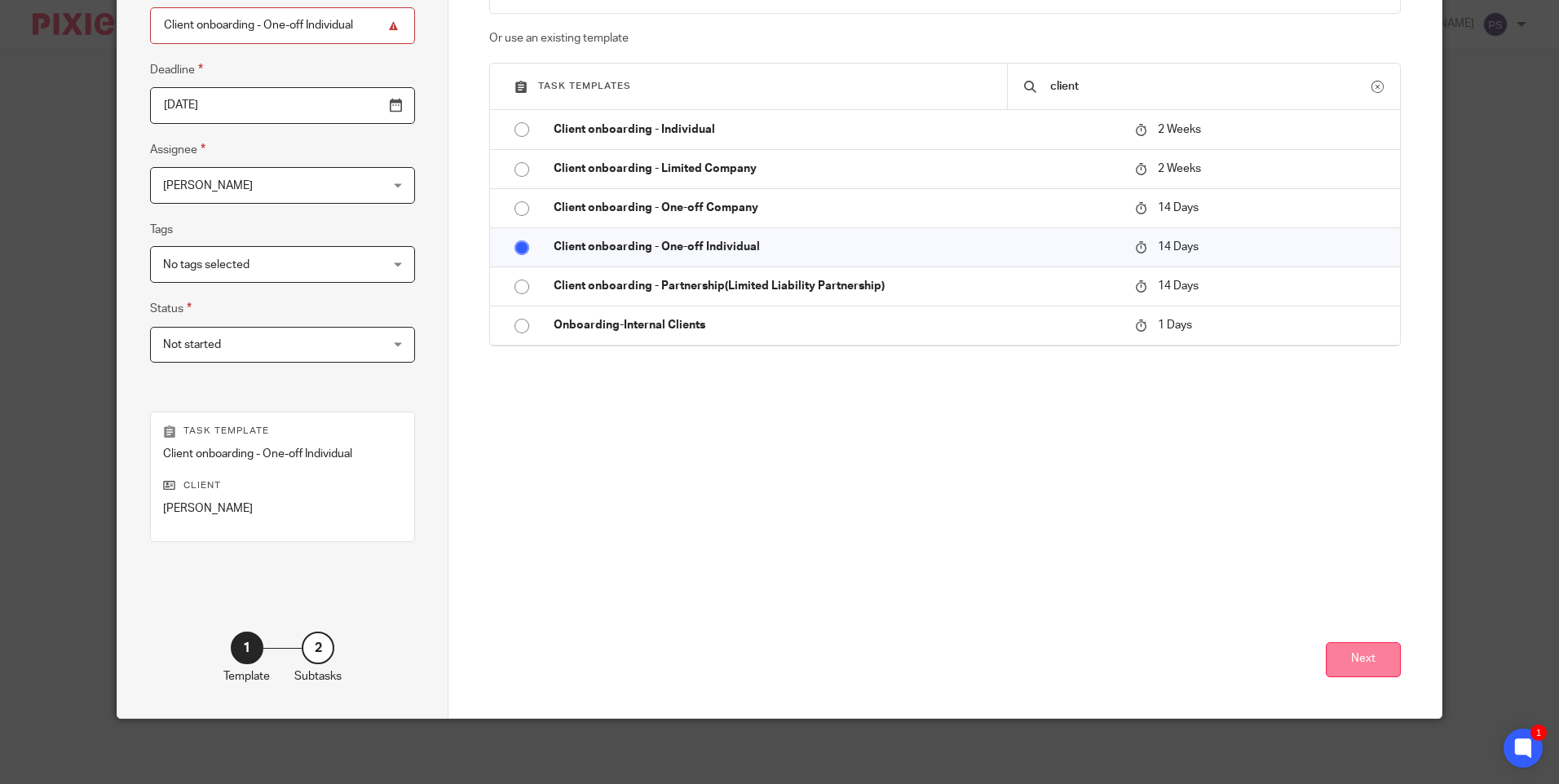
click at [1326, 652] on button "Next" at bounding box center [1363, 660] width 75 height 35
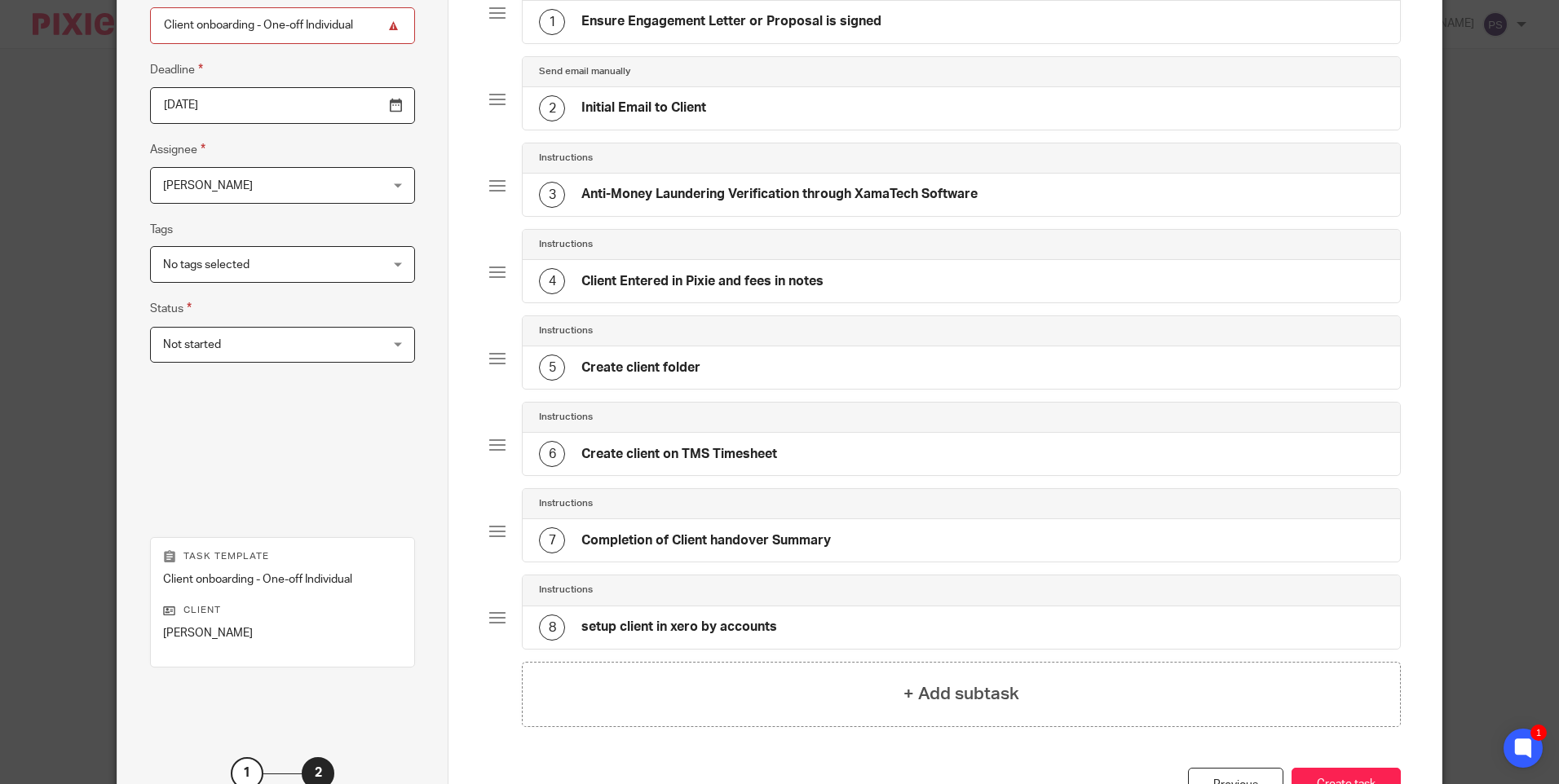
scroll to position [304, 0]
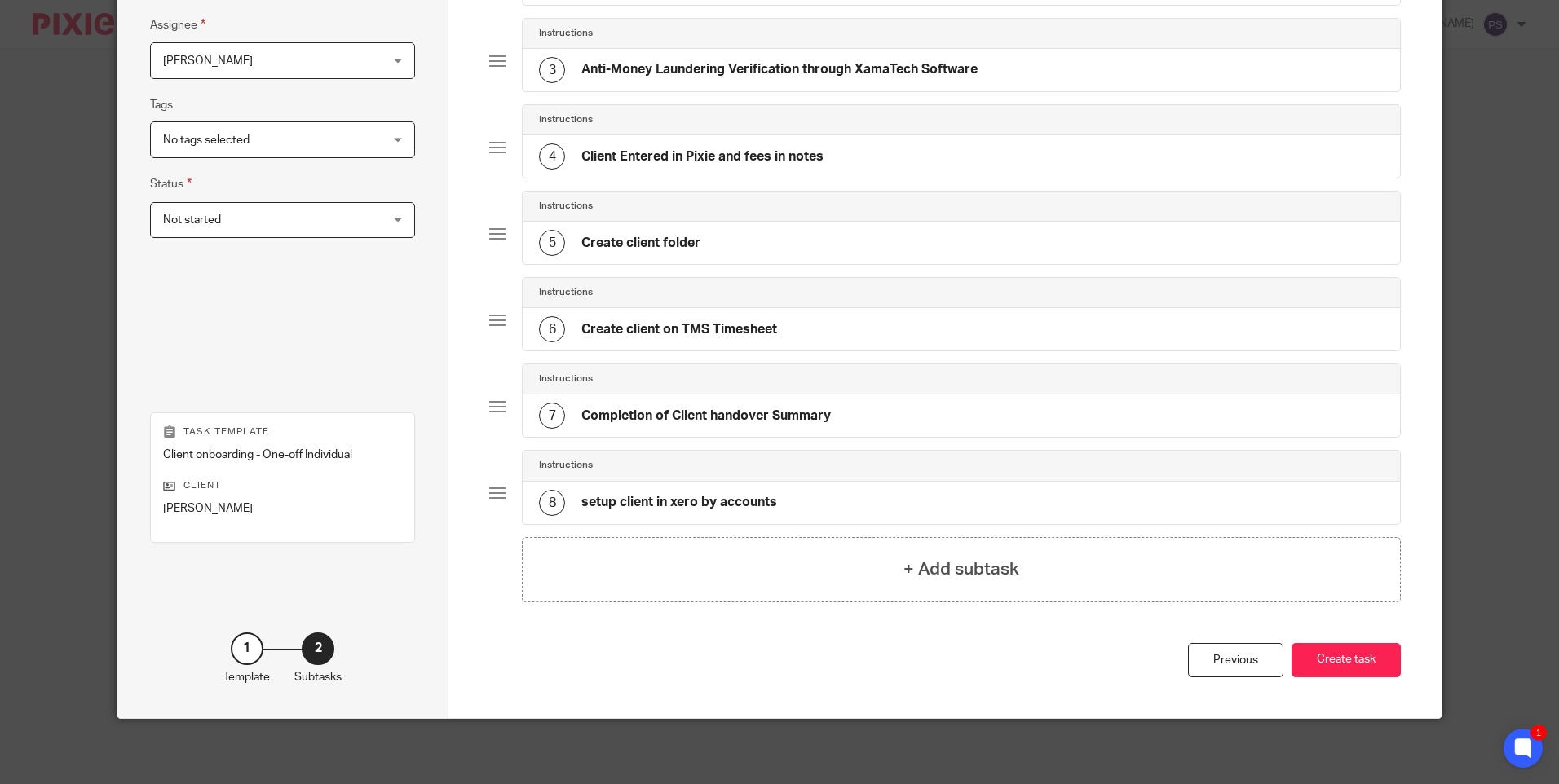
click at [1324, 653] on button "Create task" at bounding box center [1346, 661] width 109 height 35
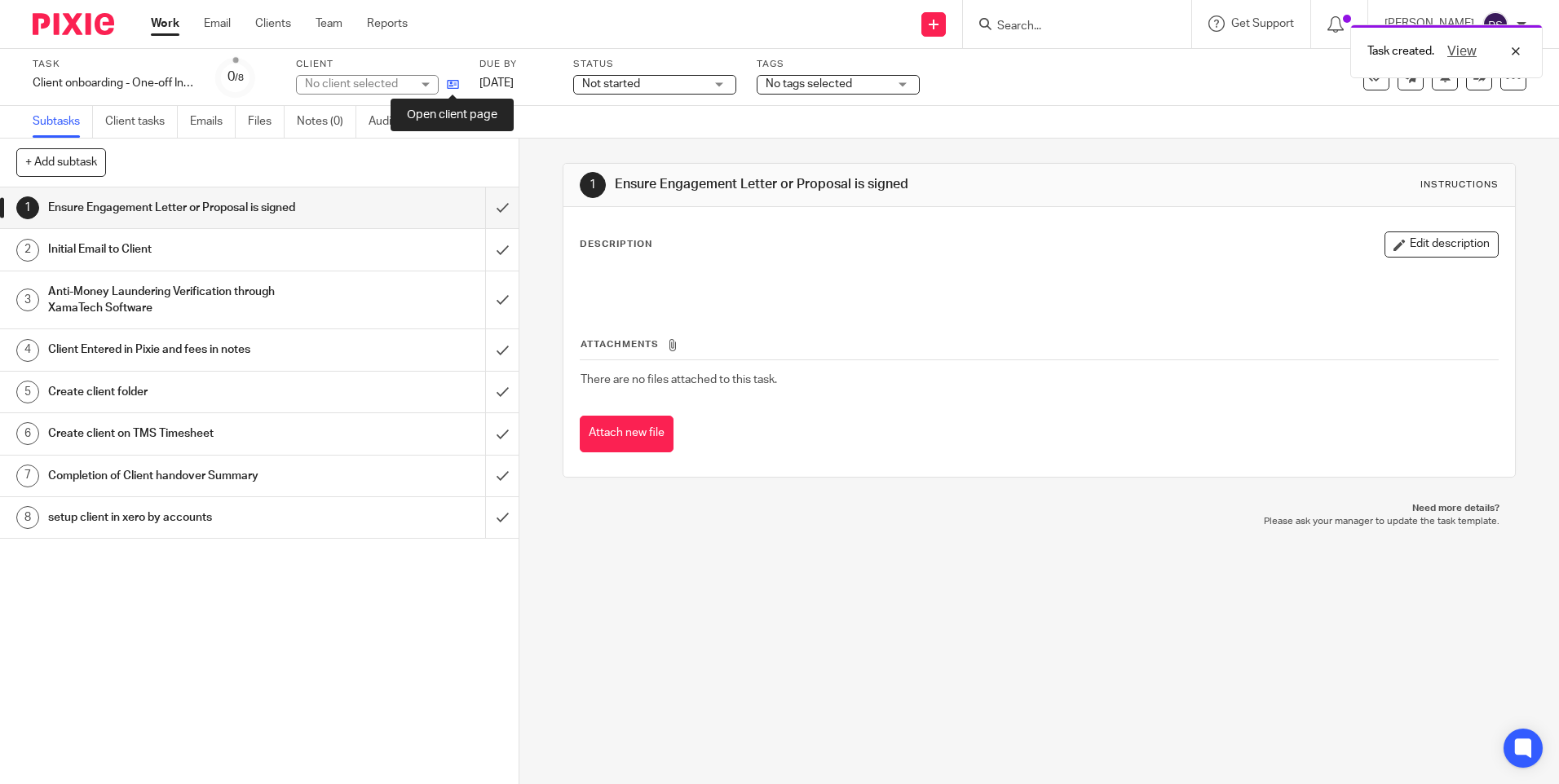
click at [448, 81] on icon at bounding box center [453, 84] width 12 height 12
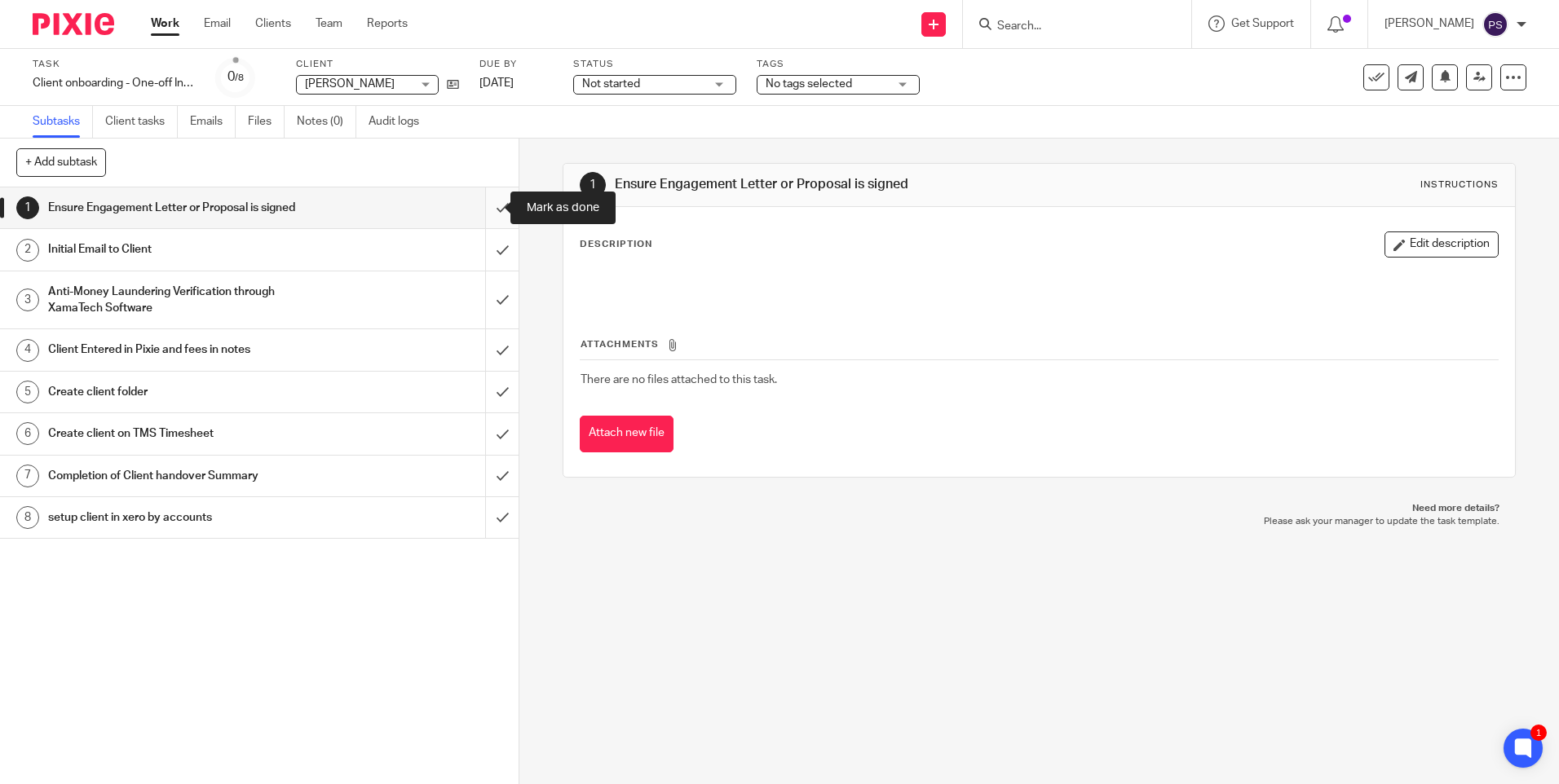
click at [490, 206] on input "submit" at bounding box center [259, 208] width 519 height 41
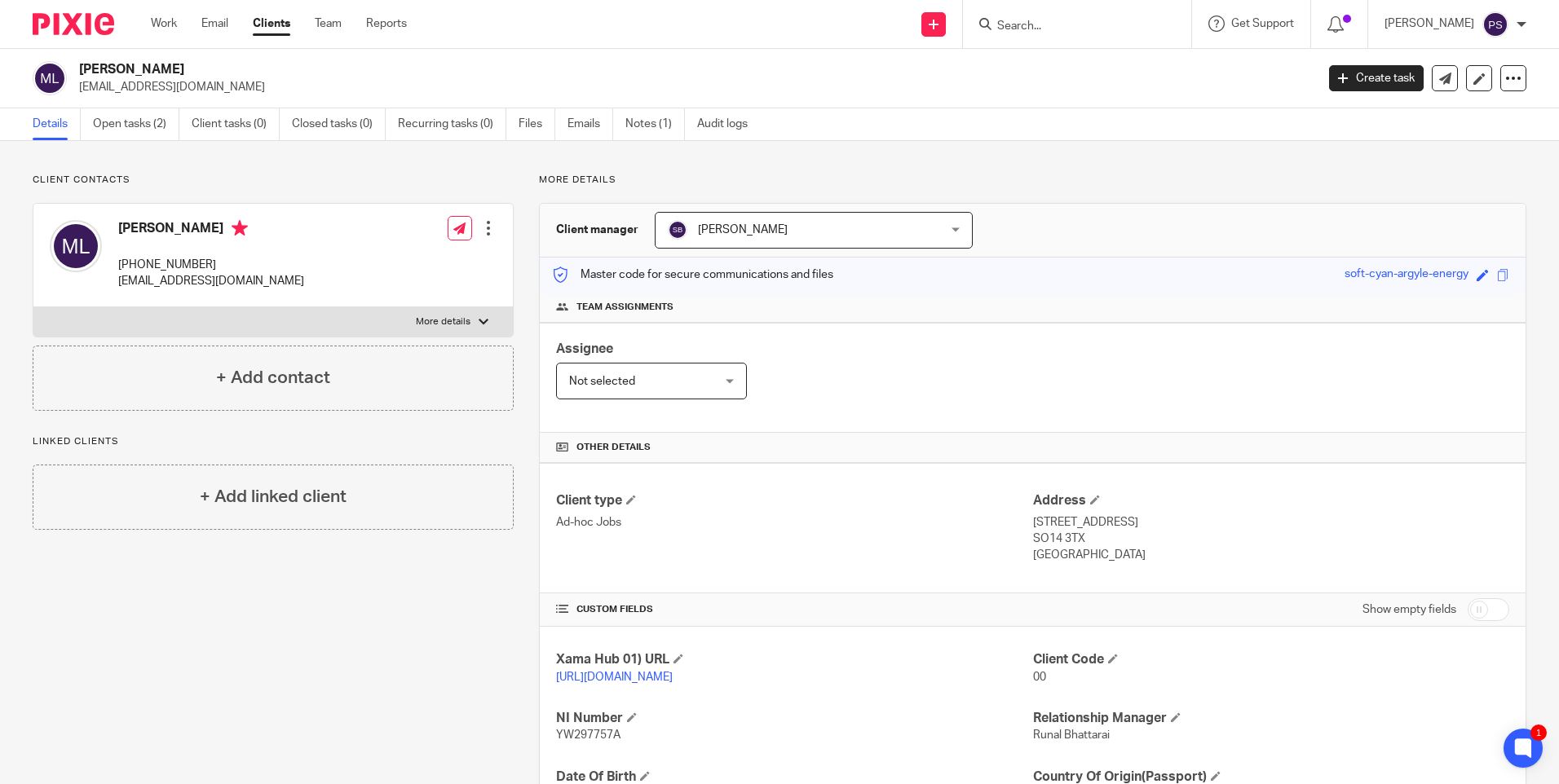
click at [174, 63] on h2 "[PERSON_NAME]" at bounding box center [568, 69] width 980 height 17
copy div "[PERSON_NAME]"
click at [152, 177] on p "Client contacts" at bounding box center [274, 180] width 482 height 13
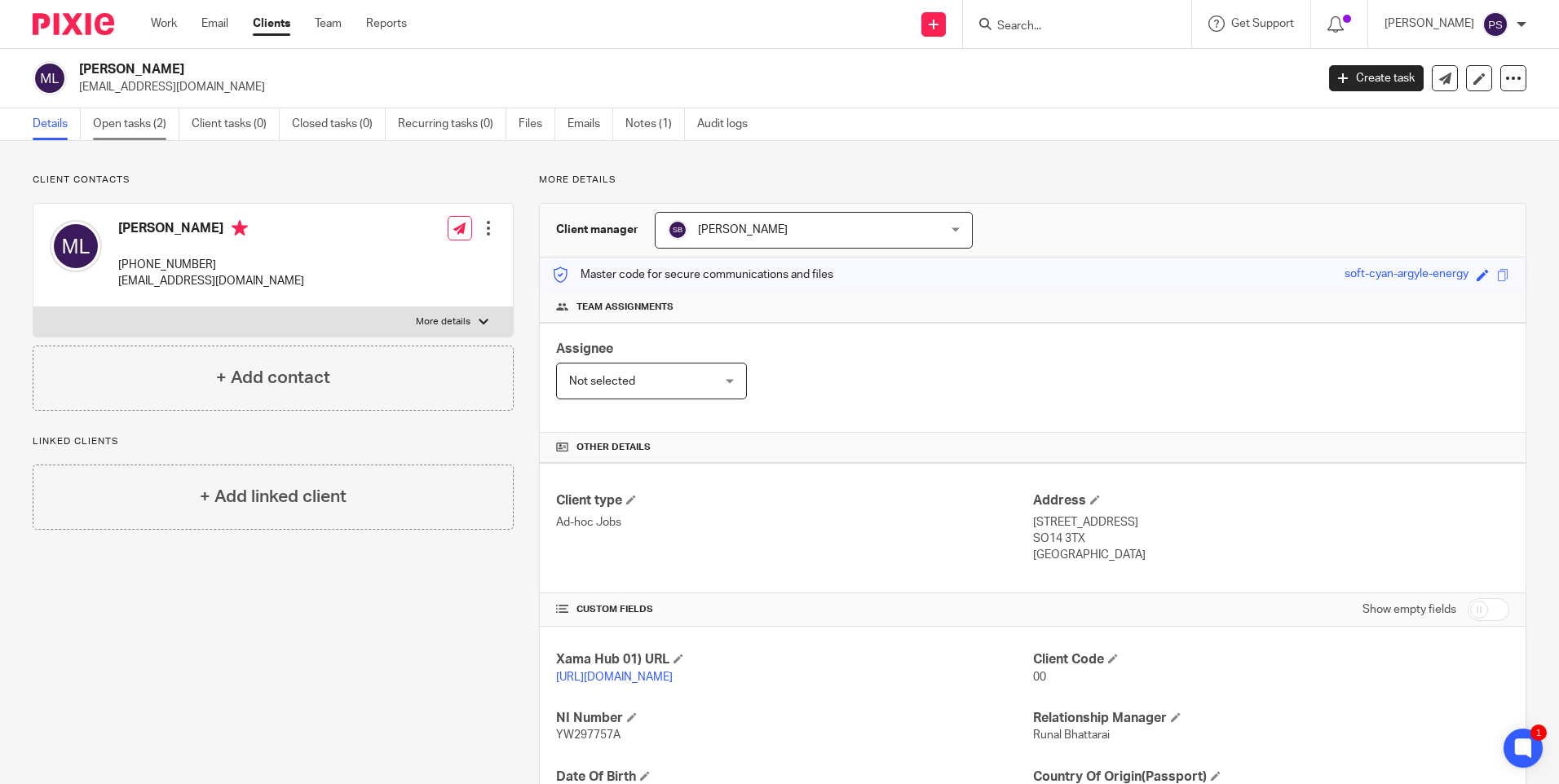
click at [145, 129] on link "Open tasks (2)" at bounding box center [136, 125] width 87 height 32
click at [51, 124] on link "Details" at bounding box center [57, 125] width 48 height 32
click at [601, 684] on p "[URL][DOMAIN_NAME]" at bounding box center [794, 677] width 476 height 16
drag, startPoint x: 601, startPoint y: 684, endPoint x: 581, endPoint y: 677, distance: 21.2
click at [581, 677] on link "[URL][DOMAIN_NAME]" at bounding box center [614, 677] width 117 height 12
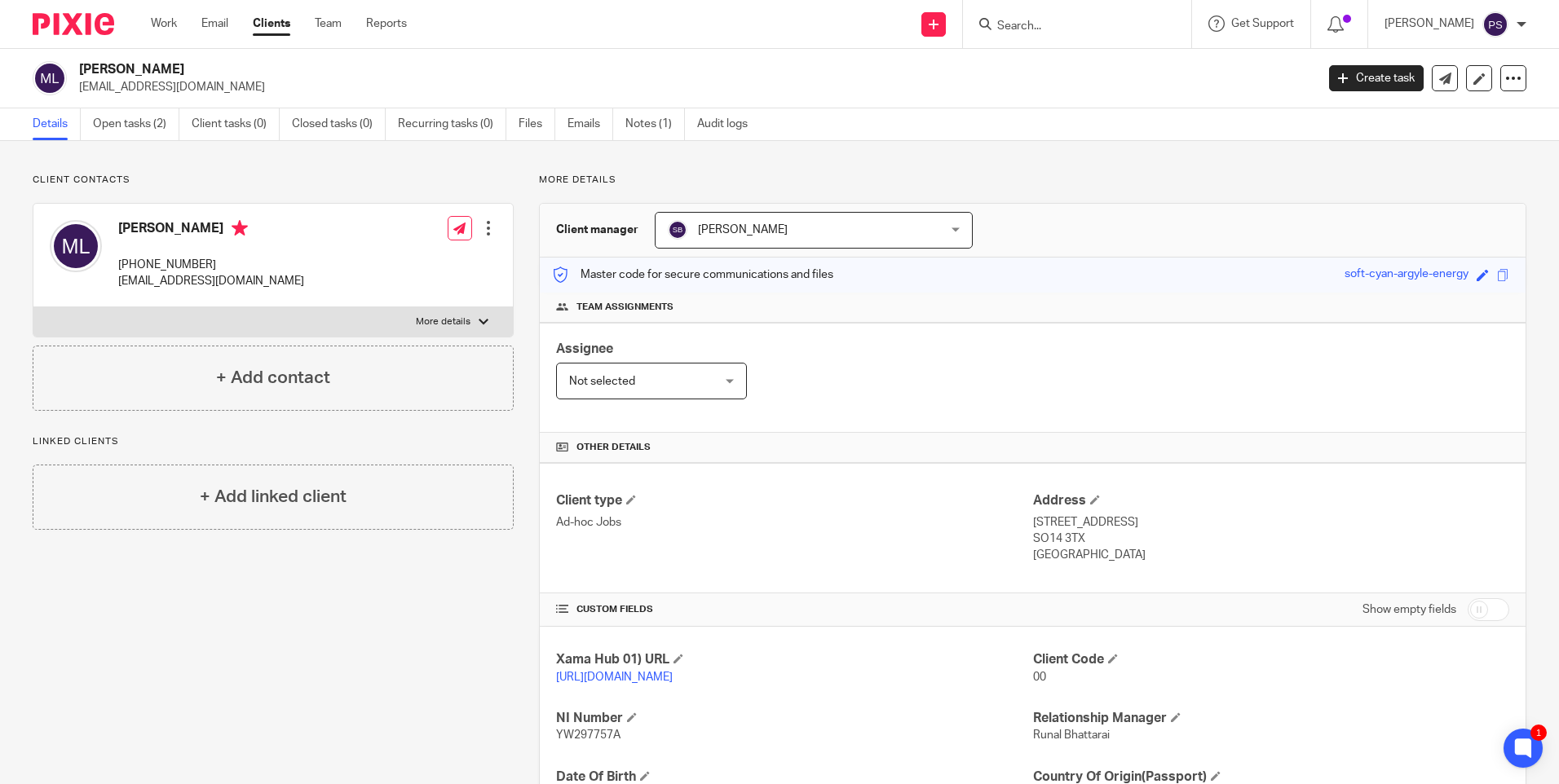
click at [172, 262] on p "+44 077 717 23277" at bounding box center [212, 265] width 186 height 16
click at [173, 259] on p "+44 077 717 23277" at bounding box center [212, 265] width 186 height 16
copy div "+44 077 717 23277"
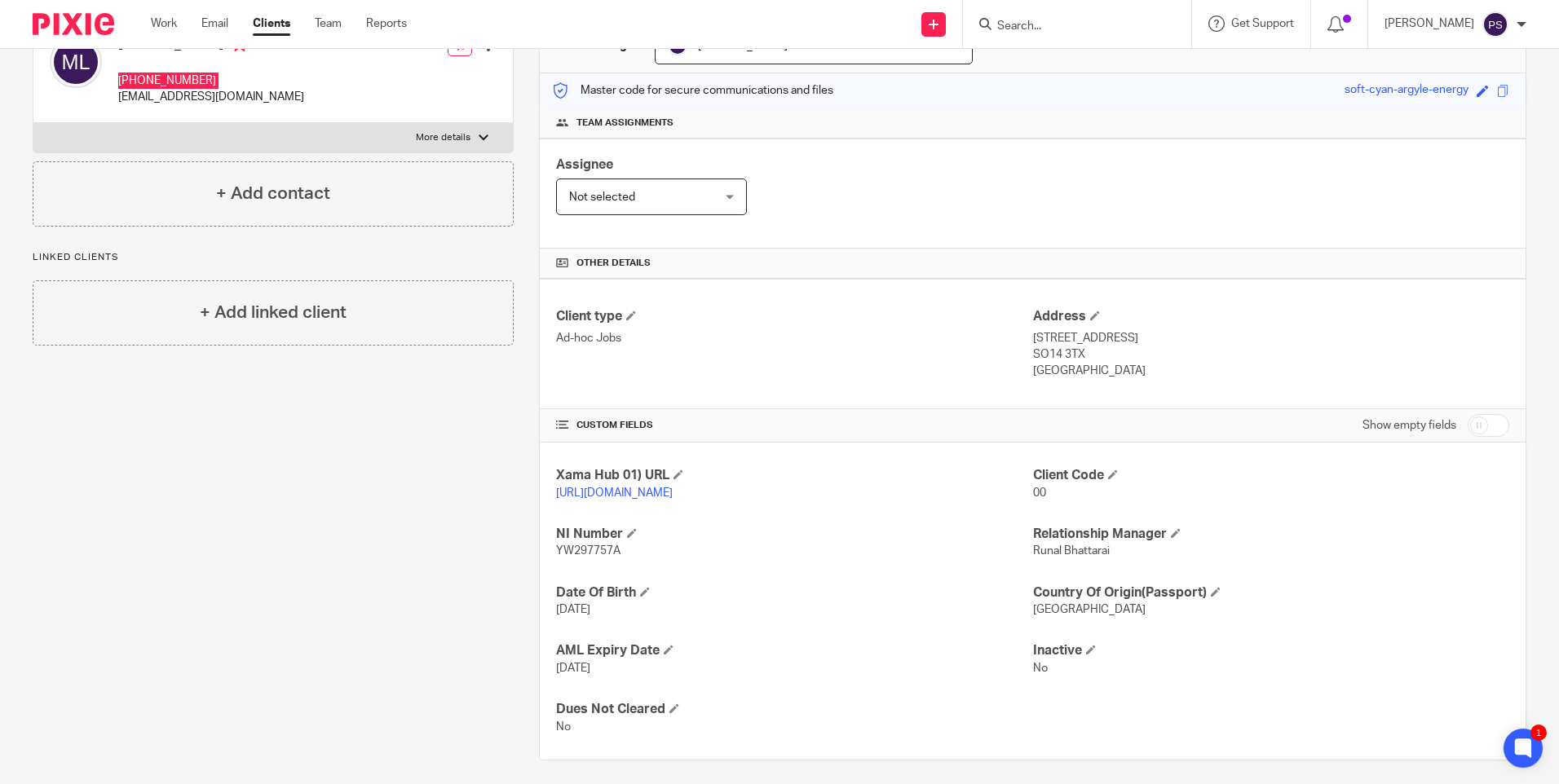
scroll to position [210, 0]
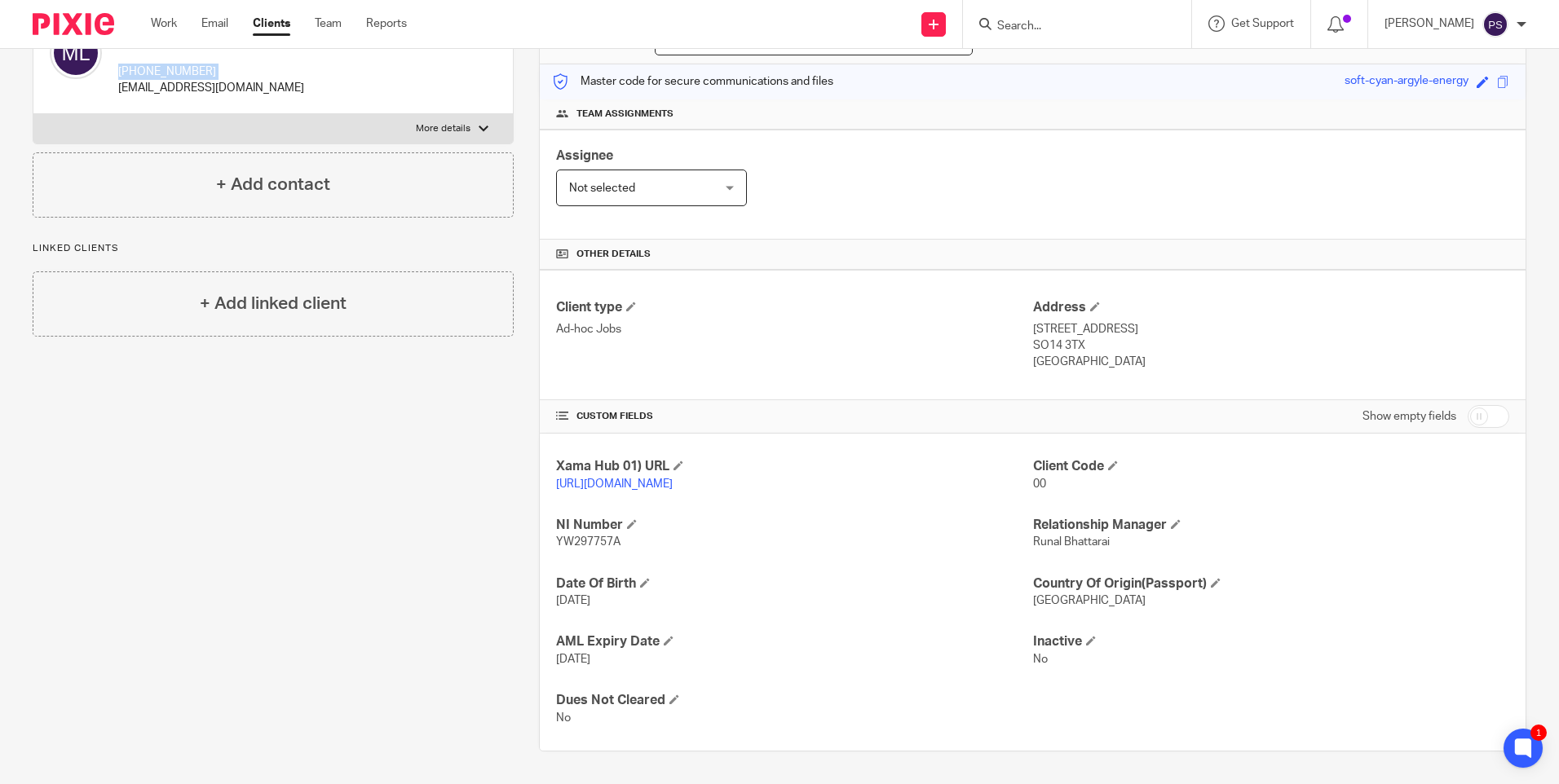
drag, startPoint x: 1026, startPoint y: 312, endPoint x: 1108, endPoint y: 319, distance: 82.3
click at [1108, 321] on p "26 Pacific Close, Southampton" at bounding box center [1271, 329] width 476 height 16
click at [1144, 354] on p "United Kingdom" at bounding box center [1271, 362] width 476 height 16
drag, startPoint x: 1025, startPoint y: 311, endPoint x: 1105, endPoint y: 314, distance: 80.1
click at [1105, 321] on p "26 Pacific Close, Southampton" at bounding box center [1271, 329] width 476 height 16
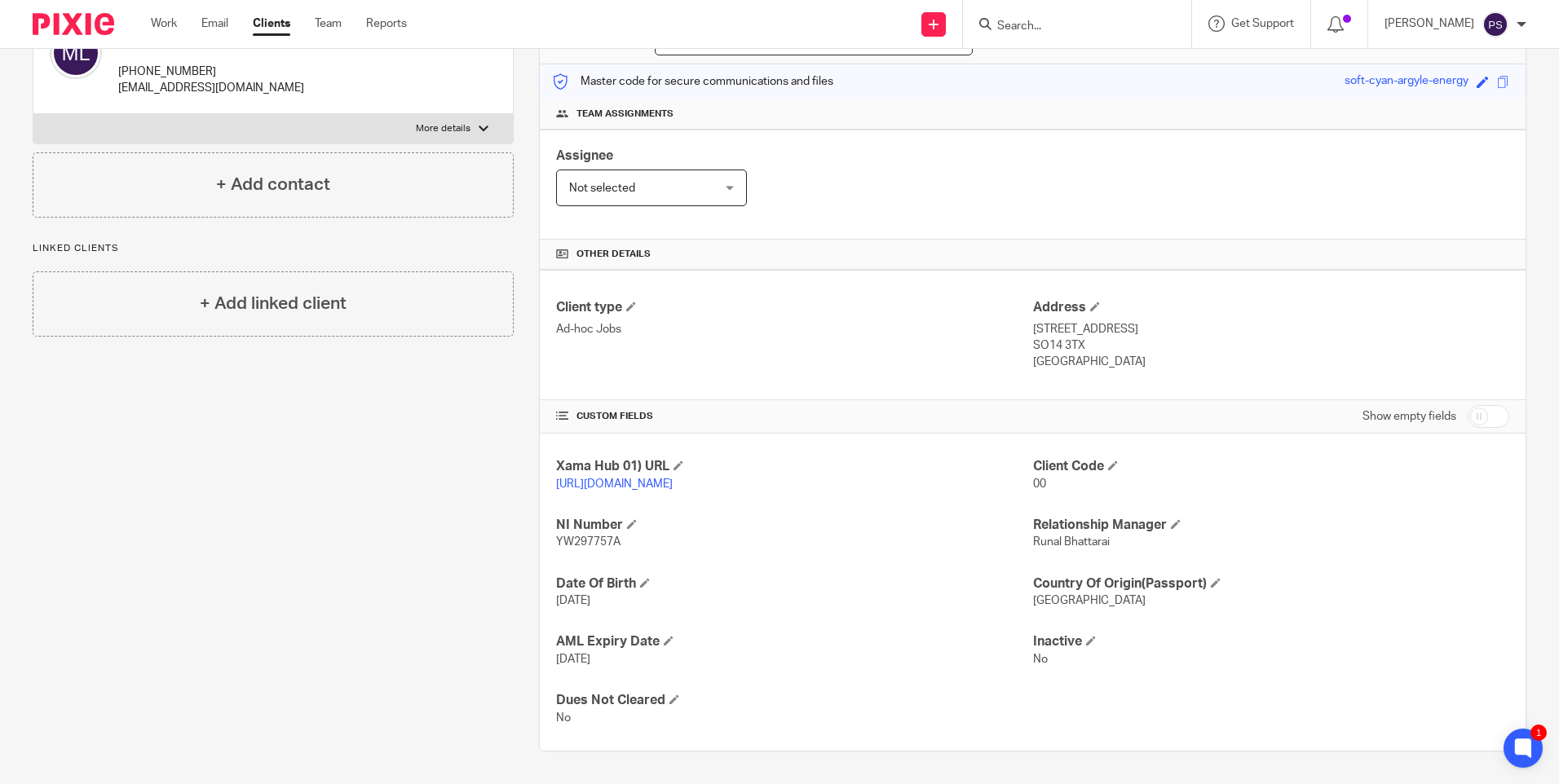
copy p "26 Pacific Close"
click at [1149, 321] on p "26 Pacific Close, Southampton" at bounding box center [1271, 329] width 476 height 16
copy p "Southampton"
click at [1066, 337] on p "SO14 3TX" at bounding box center [1271, 345] width 476 height 16
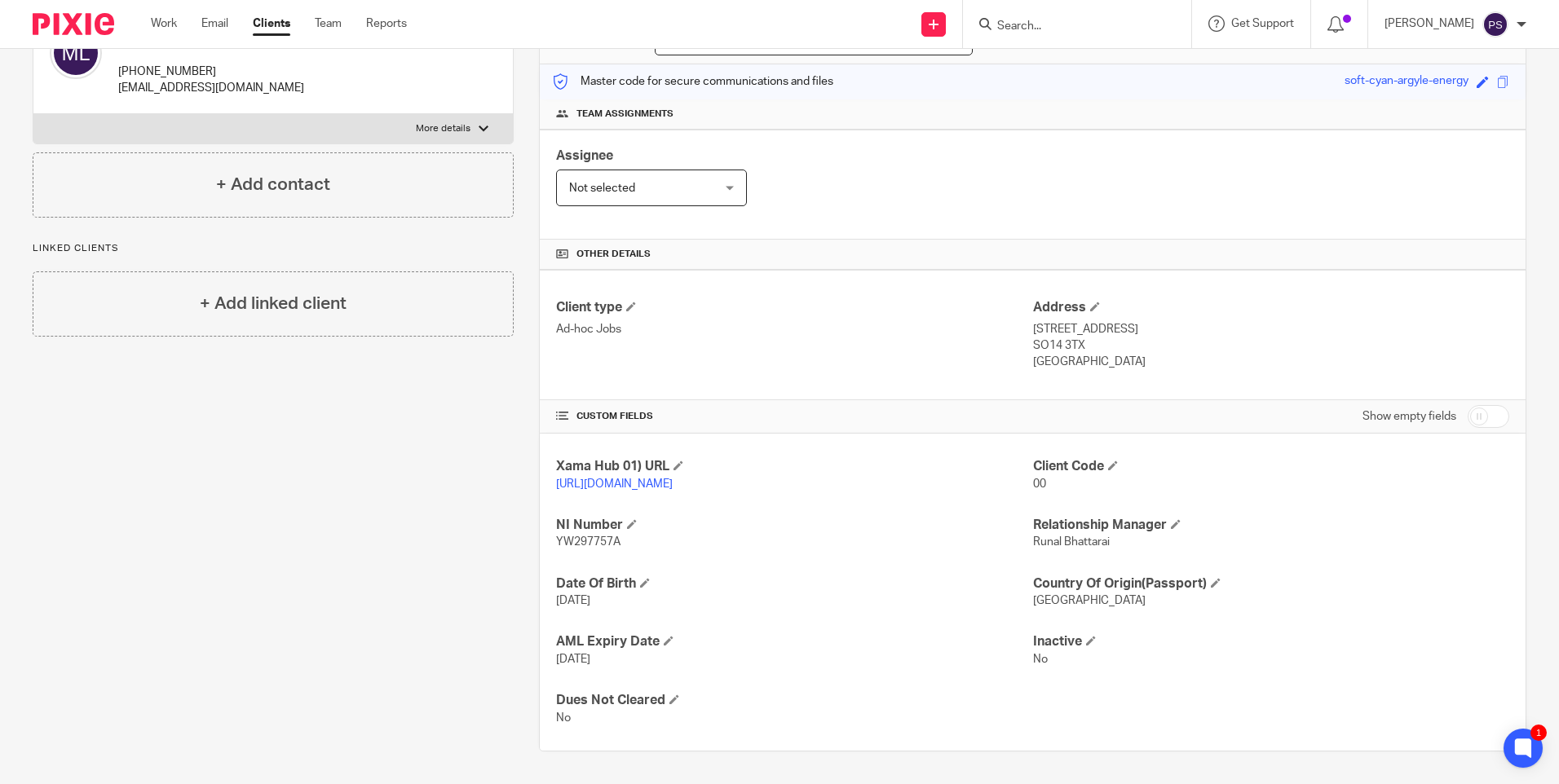
click at [1065, 337] on p "SO14 3TX" at bounding box center [1271, 345] width 476 height 16
copy div "SO14 3TX"
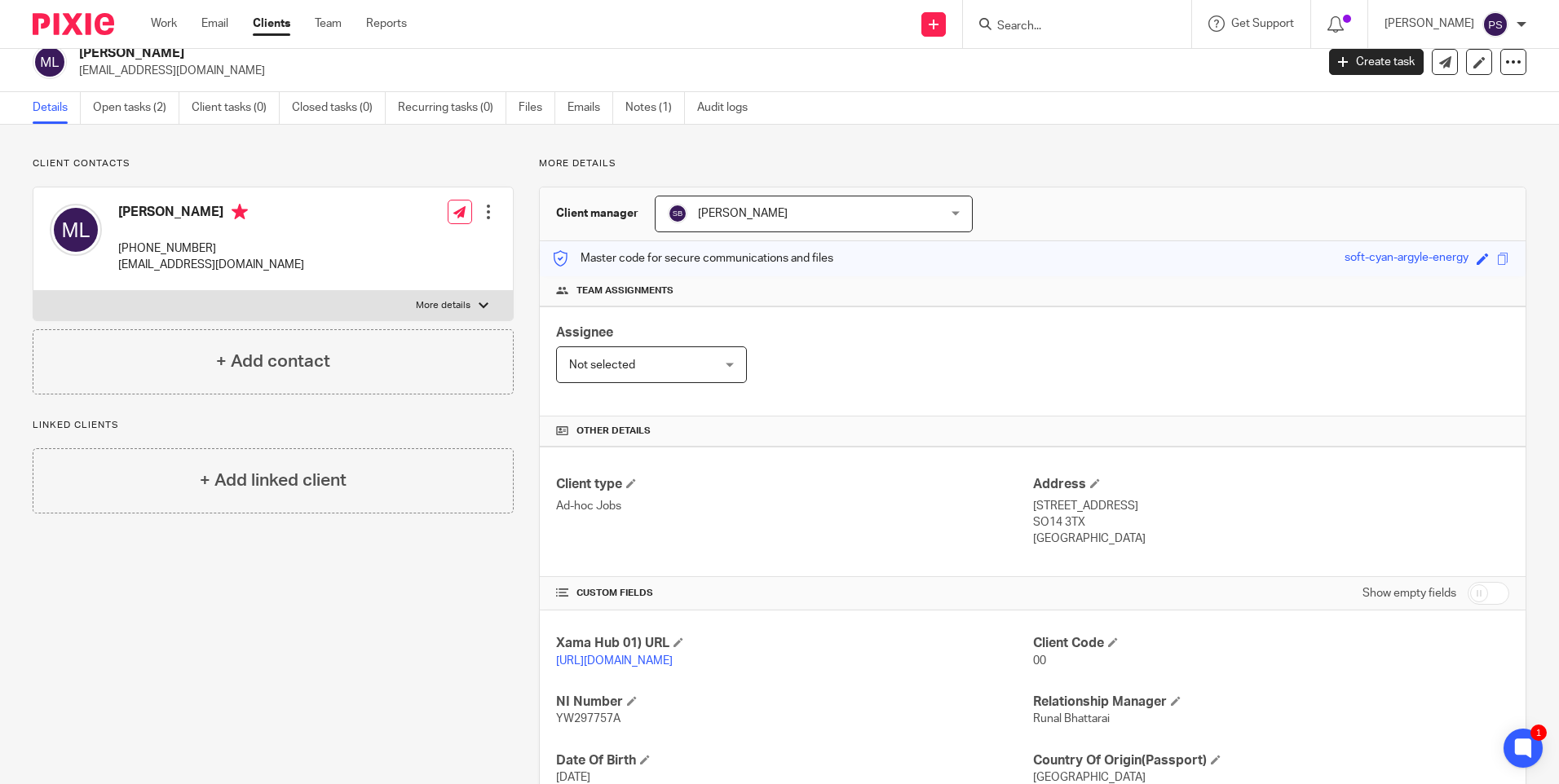
scroll to position [0, 0]
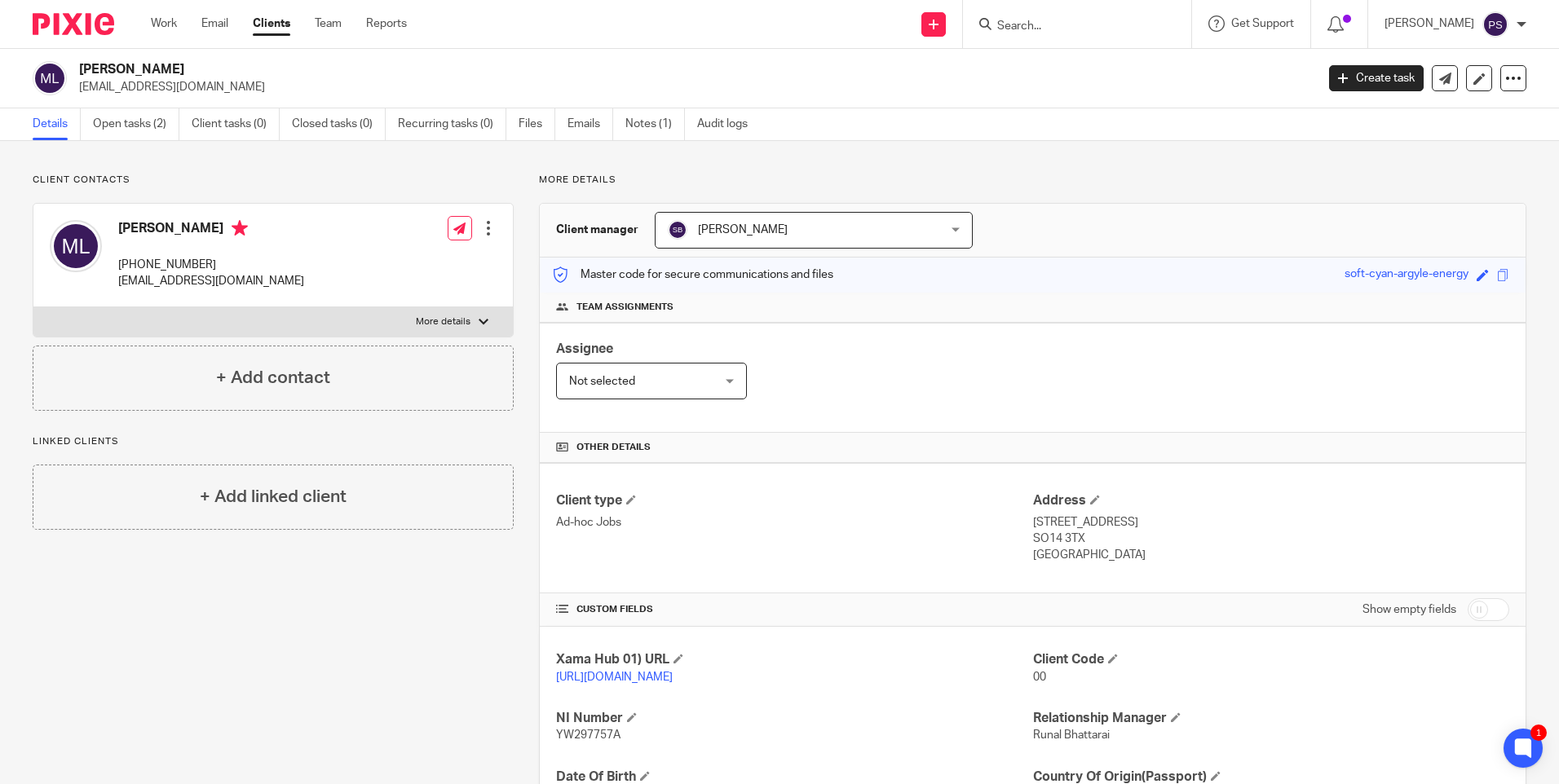
click at [1308, 158] on div "Client contacts Michale George Larter +44 077 717 23277 mikeygeorge2004@yahoo.c…" at bounding box center [779, 558] width 1559 height 836
click at [629, 502] on span at bounding box center [630, 499] width 10 height 10
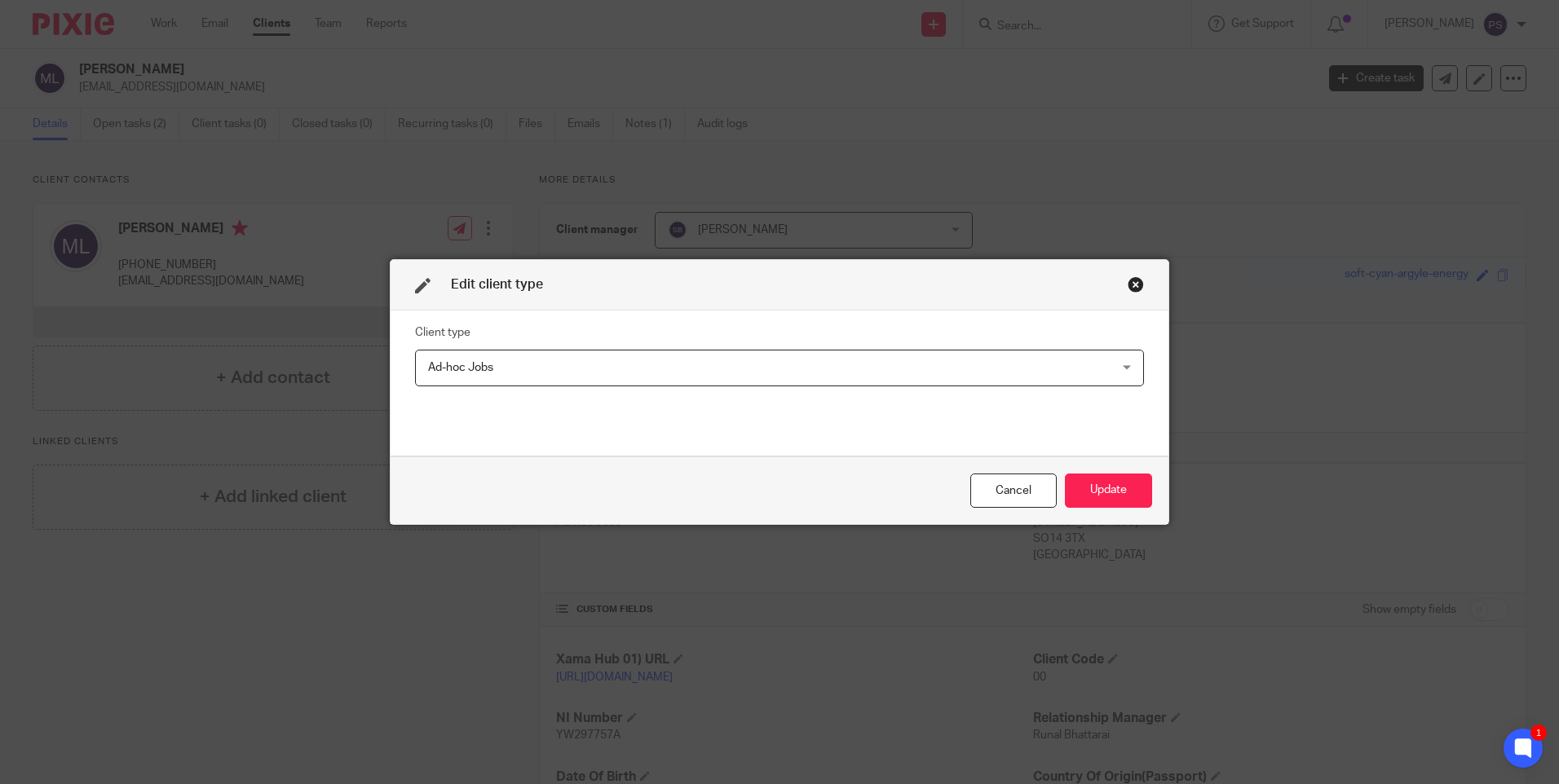
click at [532, 376] on span "Ad-hoc Jobs" at bounding box center [714, 367] width 573 height 35
click at [1131, 210] on div "Edit client type Client type Ad-hoc Jobs Ad-hoc Jobs Ad-hoc Jobs Charity Intern…" at bounding box center [779, 392] width 1559 height 784
click at [1128, 288] on div "Close this dialog window" at bounding box center [1136, 284] width 16 height 16
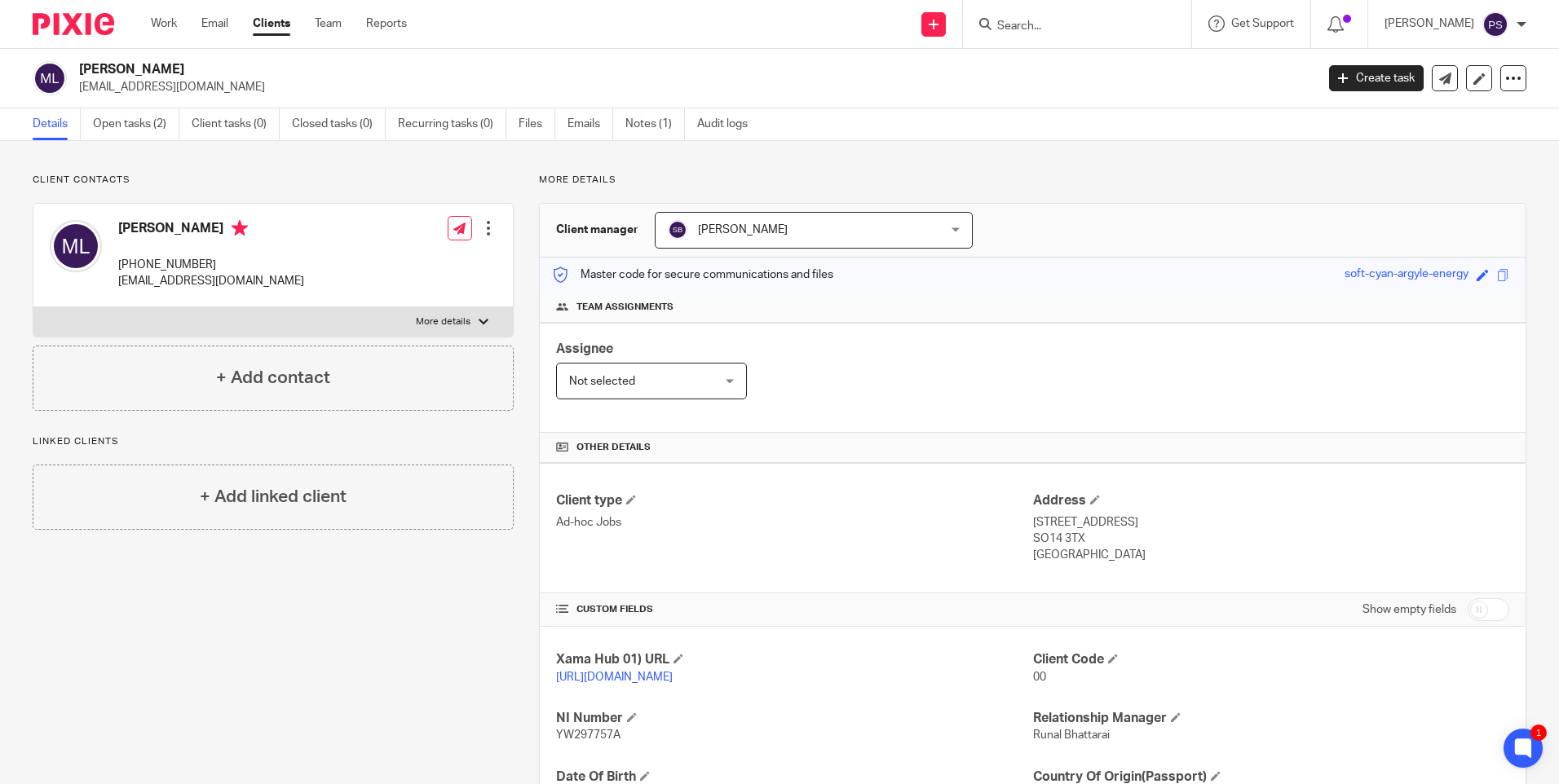
click at [158, 69] on h2 "[PERSON_NAME]" at bounding box center [568, 69] width 980 height 17
copy div "[PERSON_NAME]"
click at [1055, 20] on input "Search" at bounding box center [1069, 27] width 147 height 15
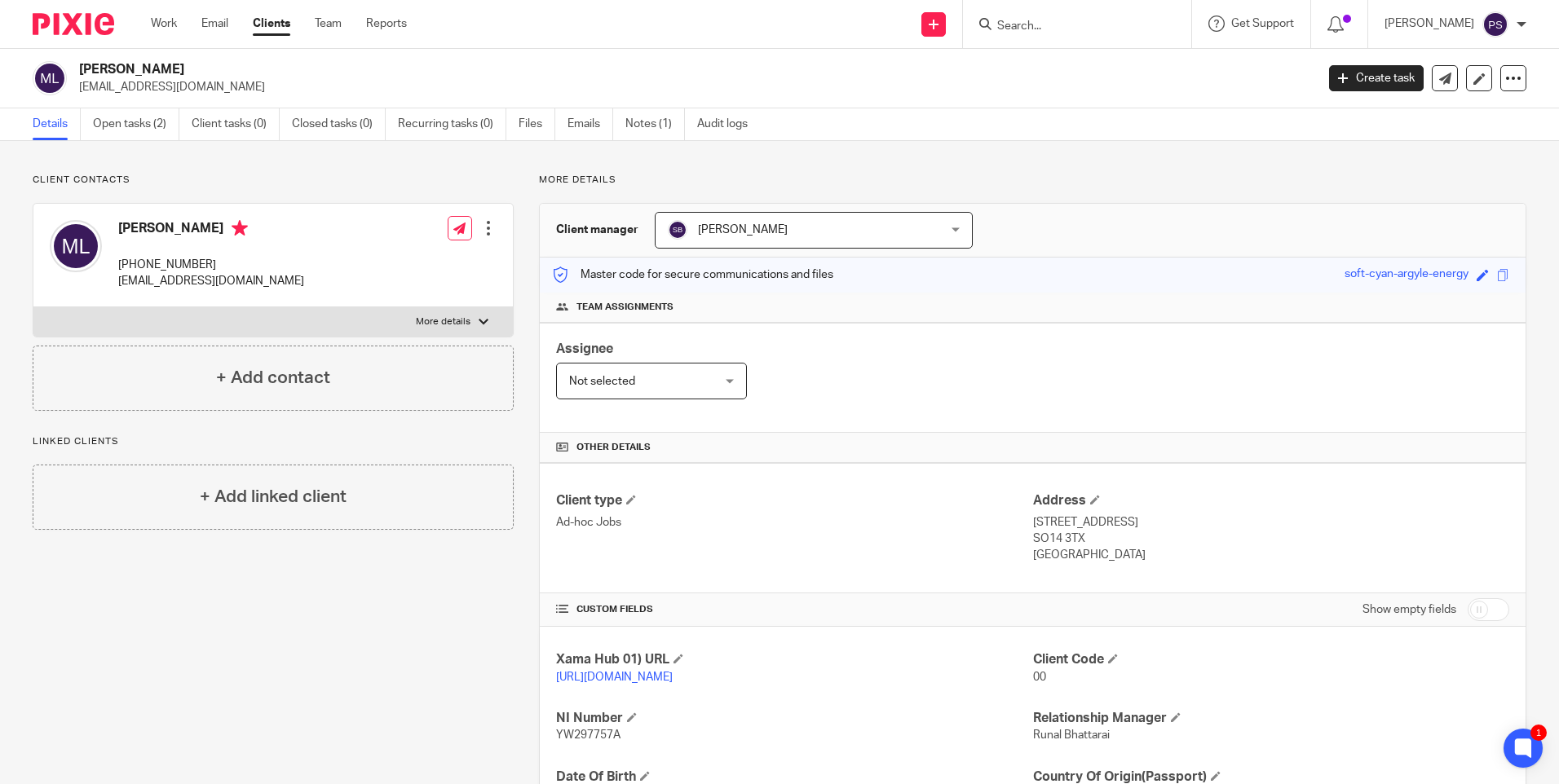
paste input "hatel_m@hotmail.com"
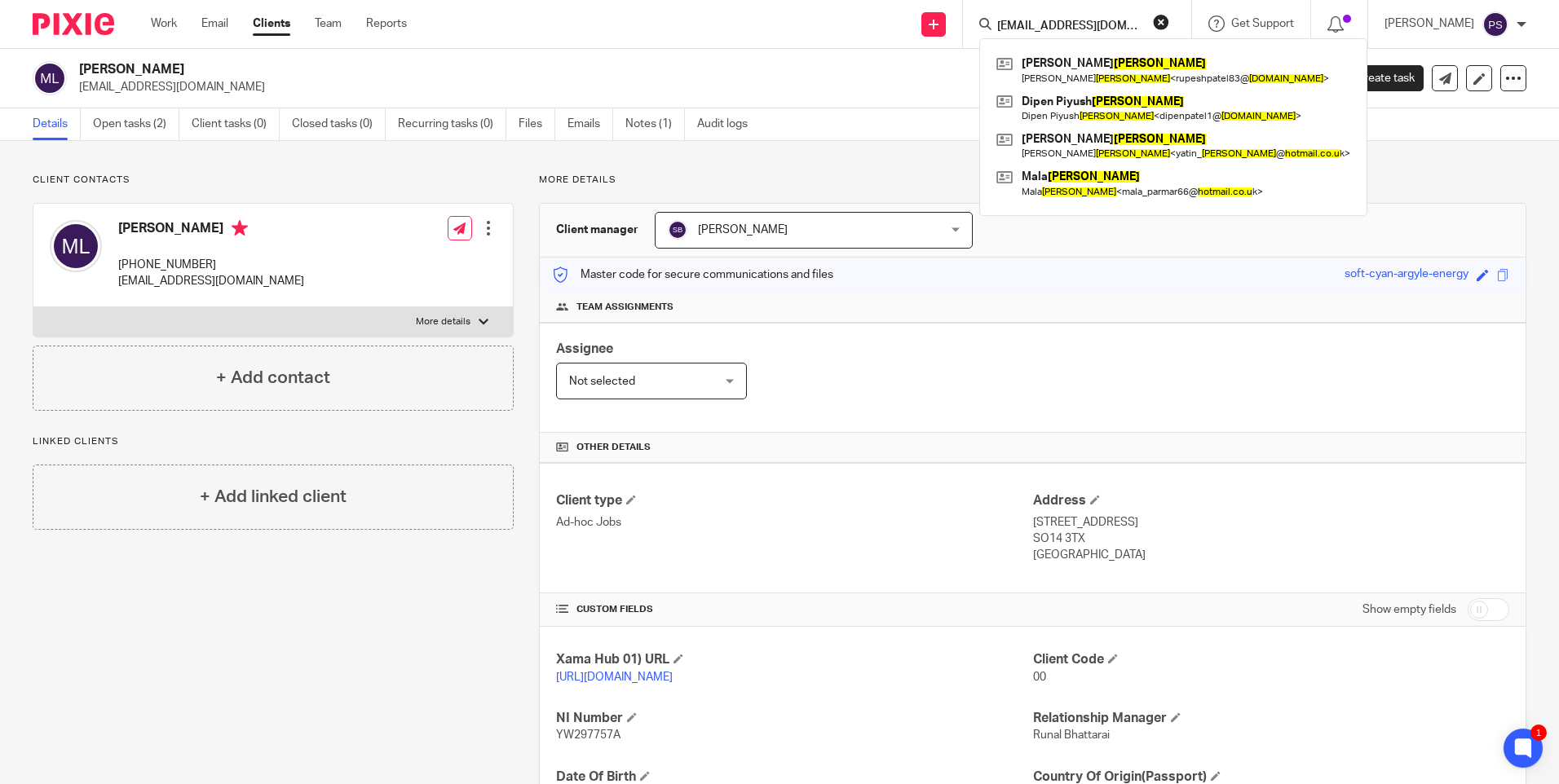
click at [1138, 22] on input "hatel_m@hotmail.com" at bounding box center [1069, 27] width 147 height 15
paste input "Trustees of Mistry Family Trust"
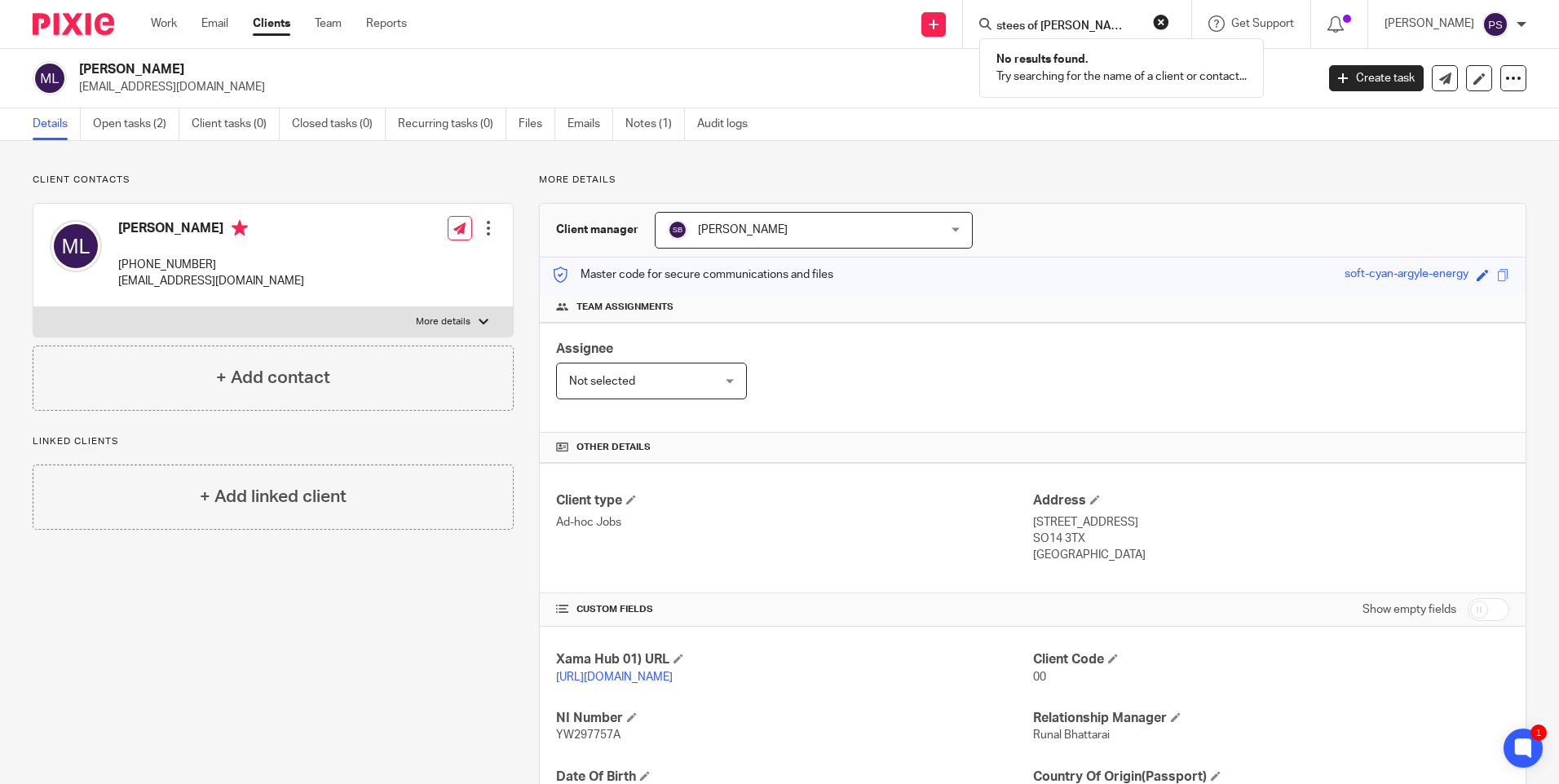
type input "Trustees of Mistry Family Trust"
click at [1169, 21] on button "reset" at bounding box center [1162, 22] width 16 height 16
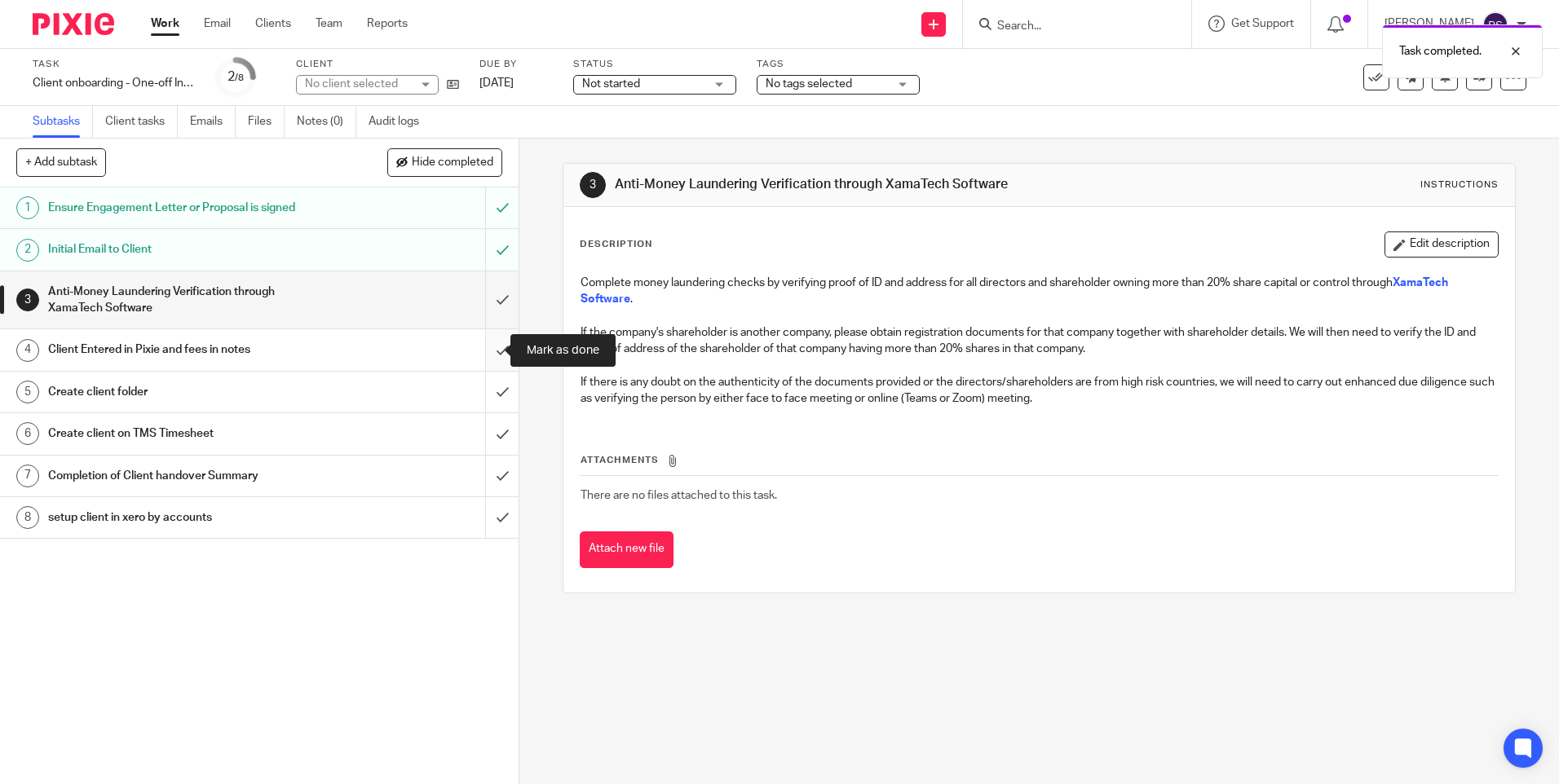
click at [486, 356] on input "submit" at bounding box center [259, 350] width 519 height 41
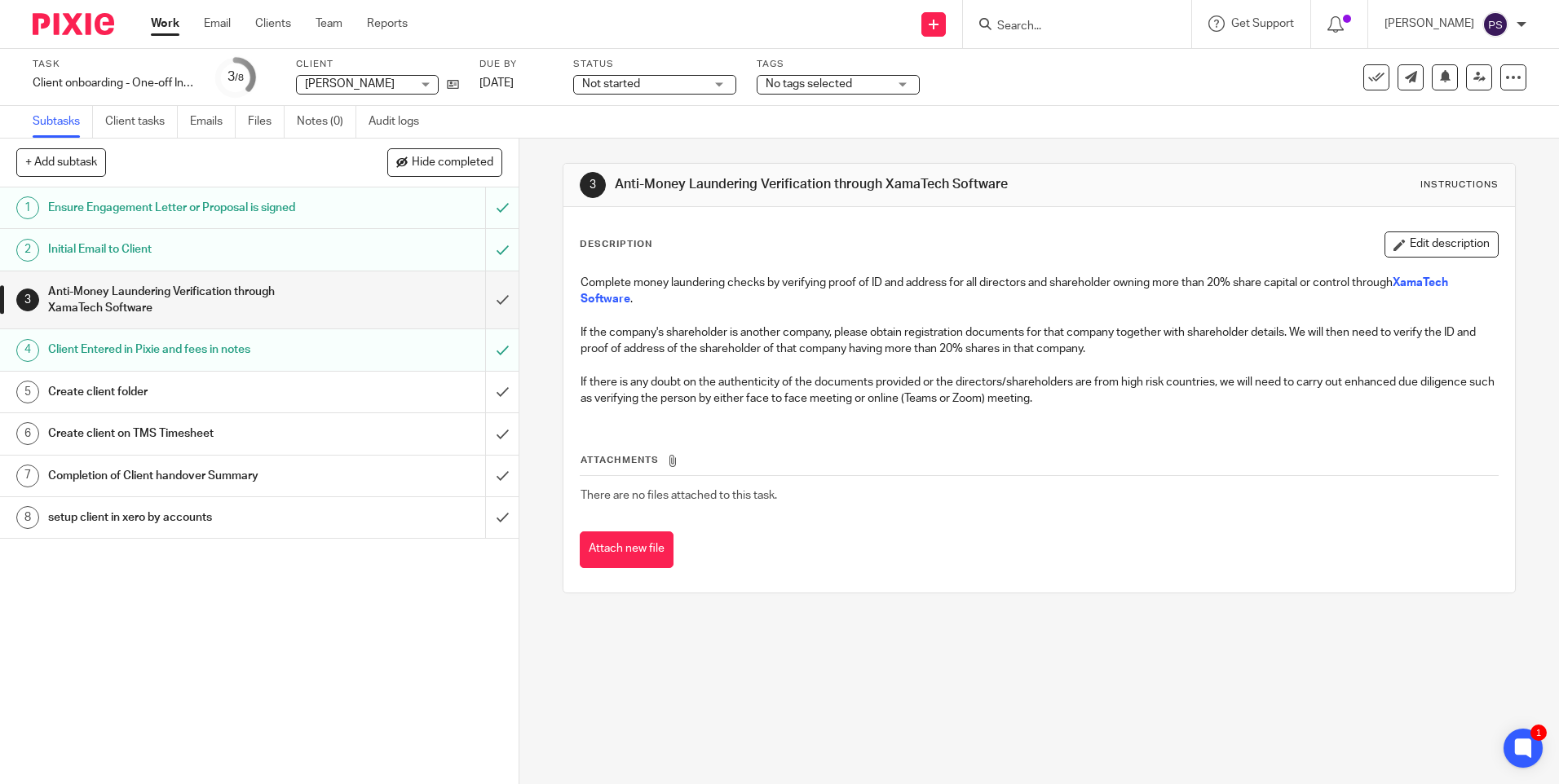
click at [1124, 202] on div "3 Anti-Money Laundering Verification through XamaTech Software Instructions" at bounding box center [1039, 185] width 951 height 43
click at [1133, 159] on div "3 Anti-Money Laundering Verification through XamaTech Software Instructions Des…" at bounding box center [1039, 379] width 953 height 480
click at [500, 291] on input "submit" at bounding box center [259, 300] width 519 height 58
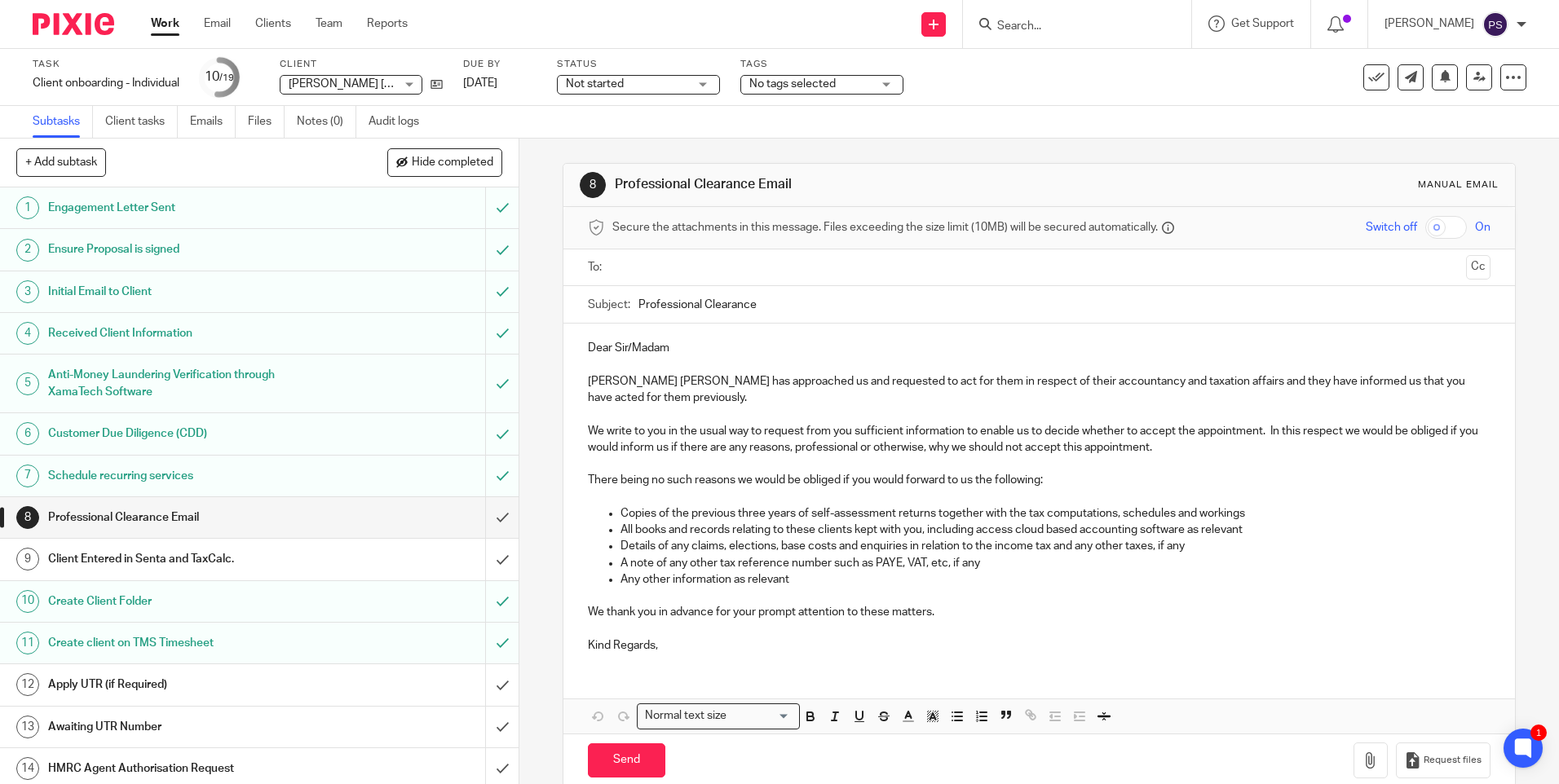
click at [0, 783] on div at bounding box center [0, 784] width 0 height 0
click at [1133, 68] on div "Task Client onboarding - Individual Save Client onboarding - Individual 10 /19 …" at bounding box center [655, 77] width 1246 height 39
click at [907, 136] on div "Subtasks Client tasks Emails Files Notes (0) Audit logs" at bounding box center [779, 122] width 1559 height 33
click at [0, 783] on div at bounding box center [0, 784] width 0 height 0
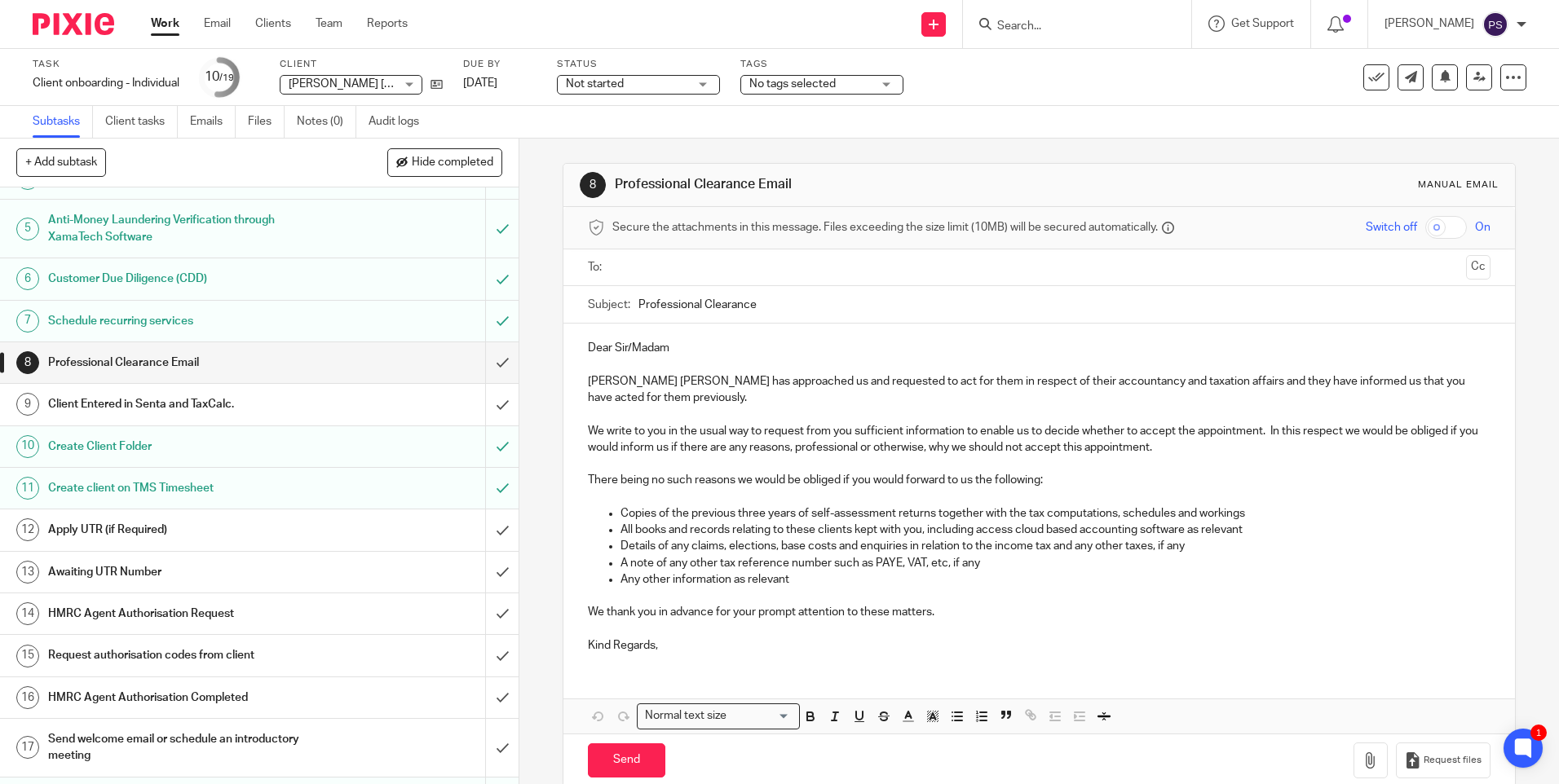
scroll to position [69, 0]
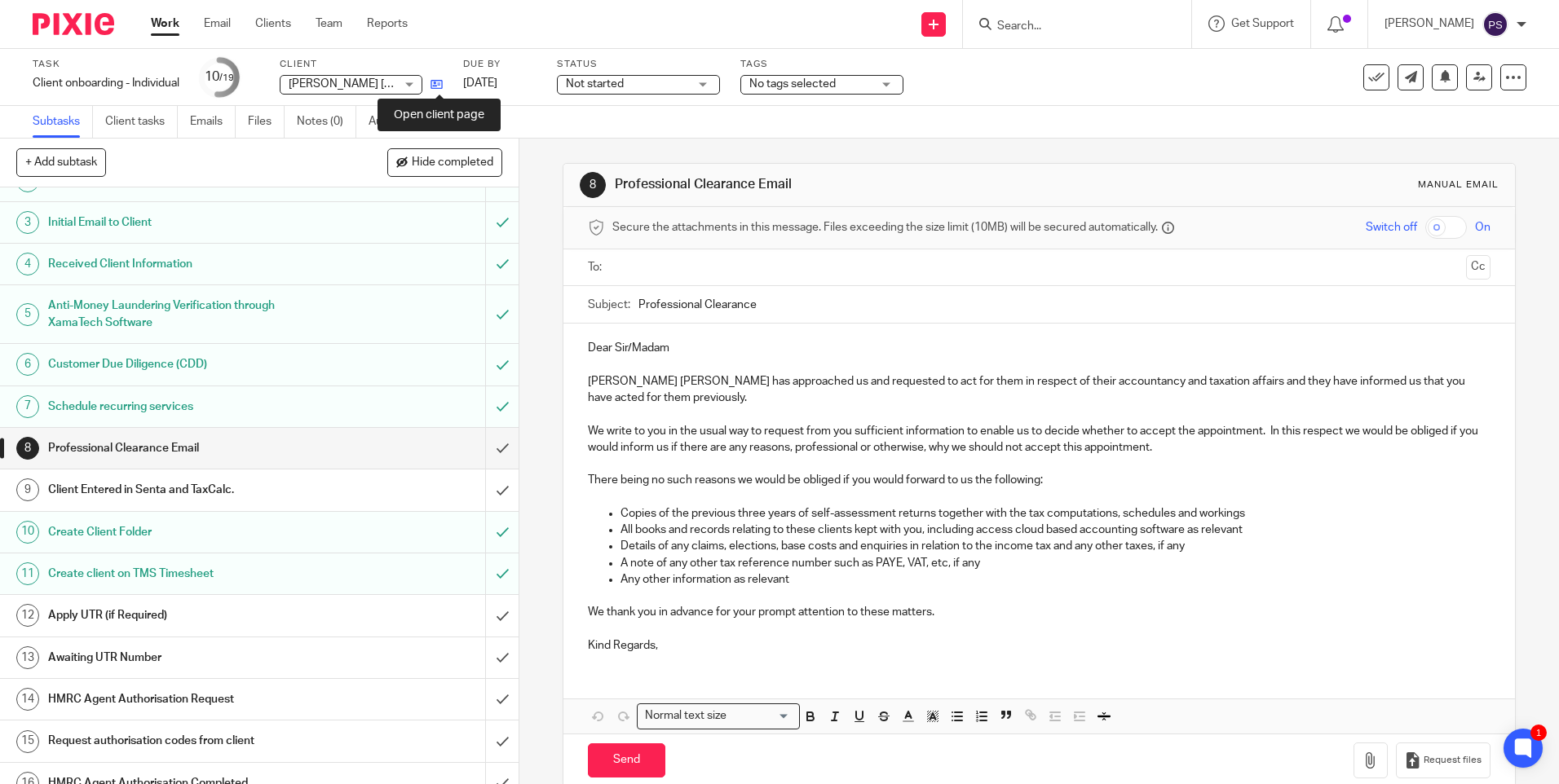
click at [436, 84] on icon at bounding box center [436, 84] width 12 height 12
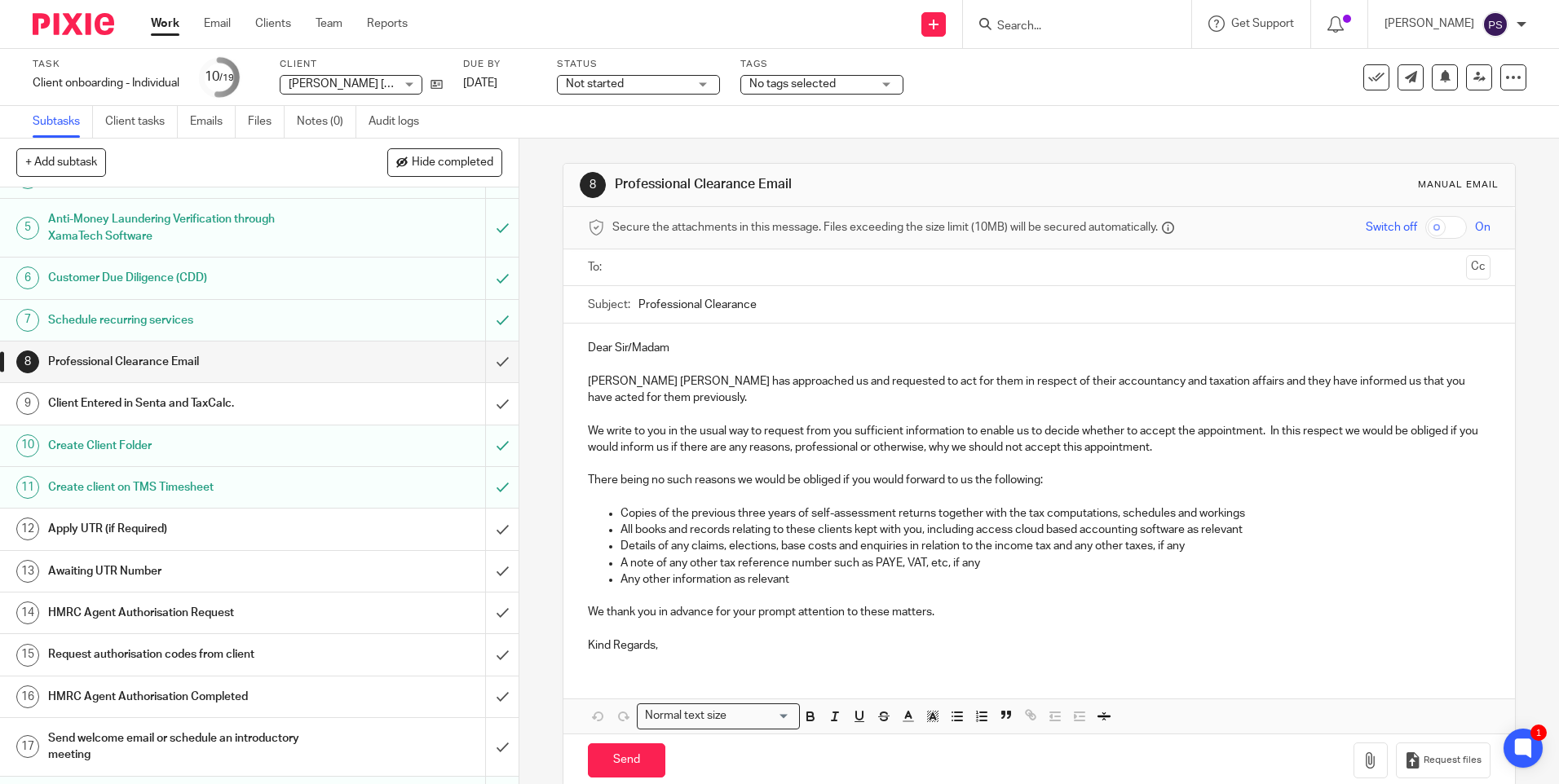
scroll to position [233, 0]
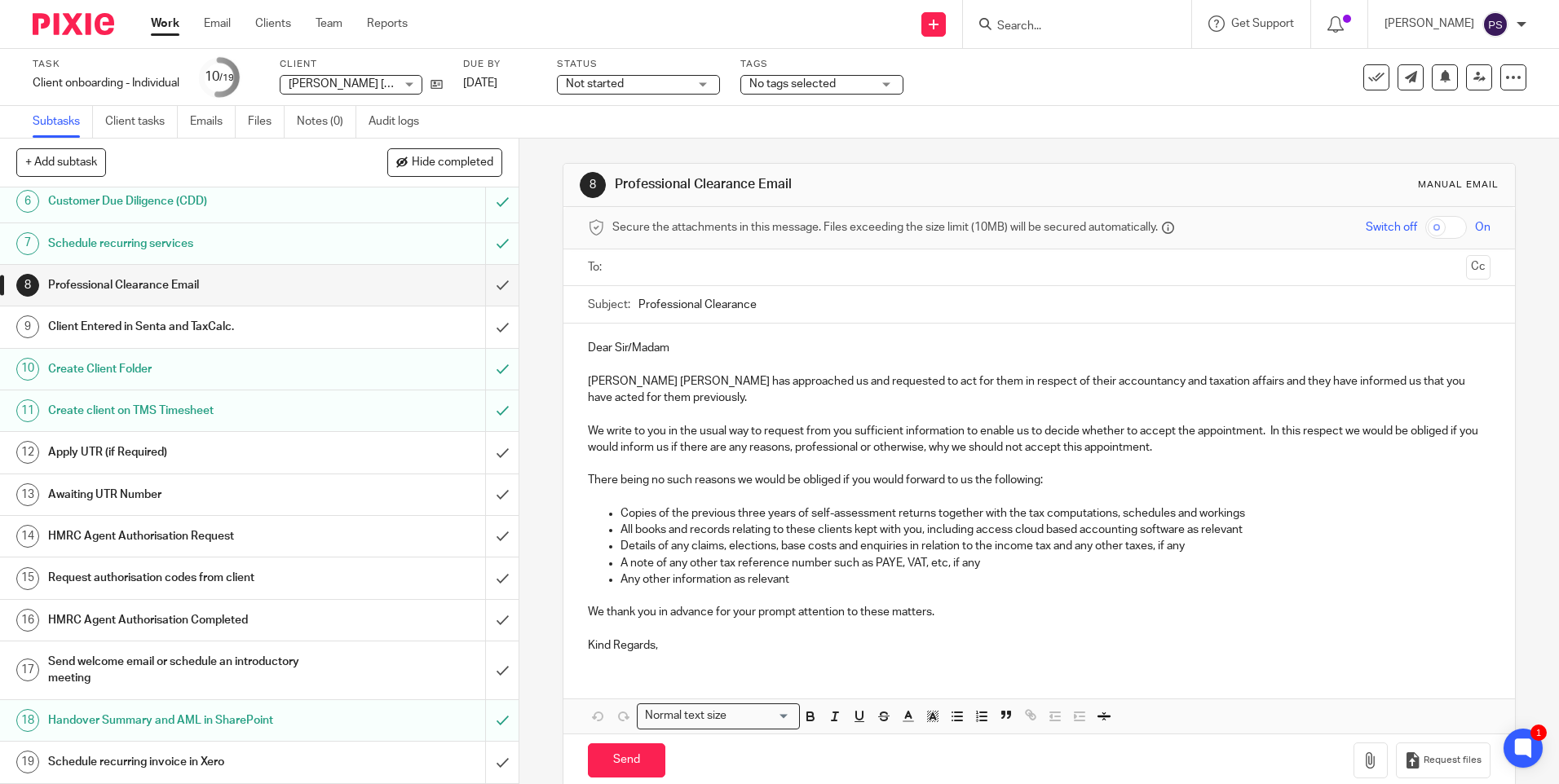
click at [537, 165] on div "8 Professional Clearance Email Manual email Secure the attachments in this mess…" at bounding box center [1039, 462] width 1040 height 646
click at [532, 167] on div "8 Professional Clearance Email Manual email Secure the attachments in this mess…" at bounding box center [1039, 462] width 1040 height 646
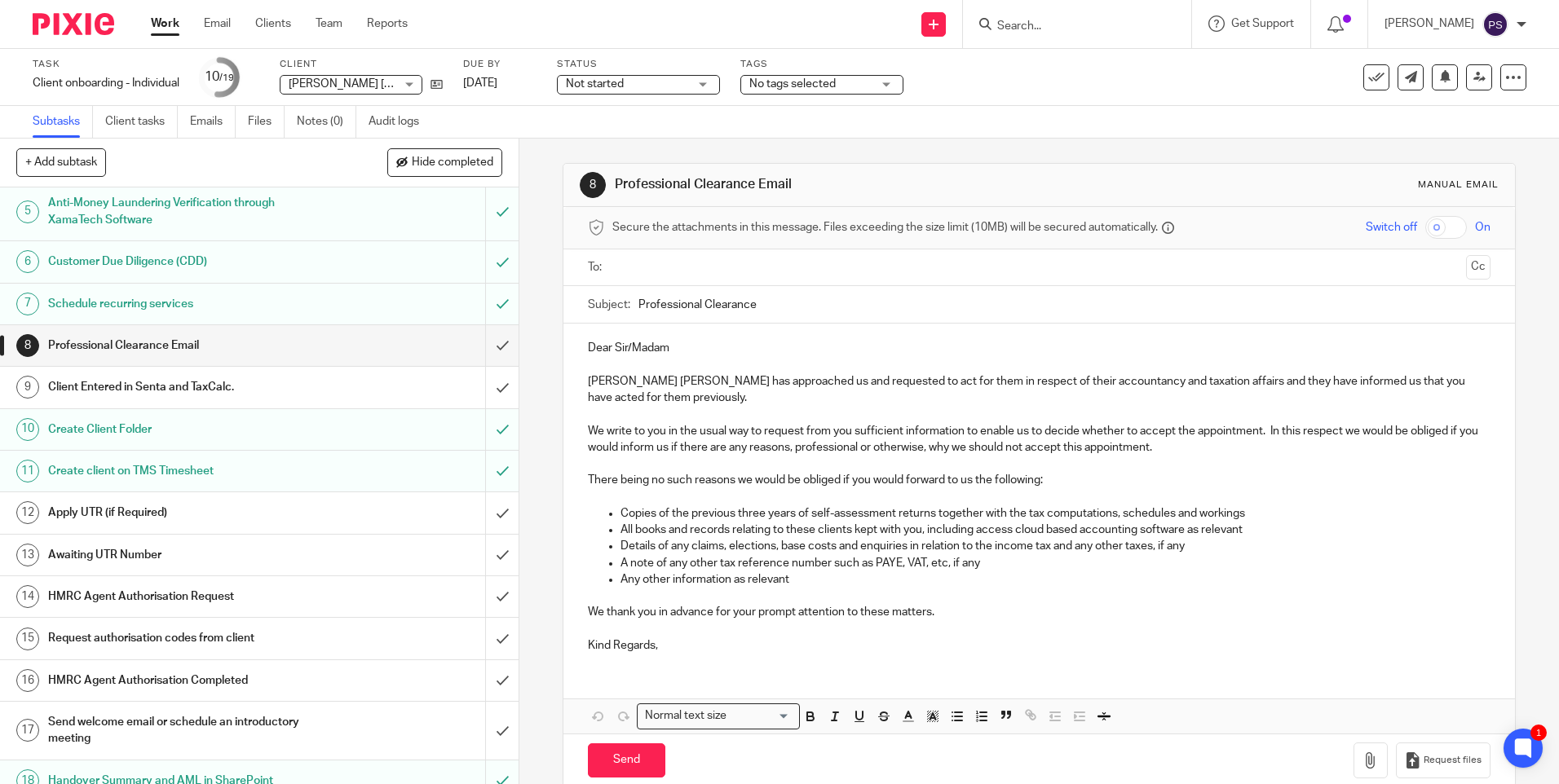
scroll to position [0, 0]
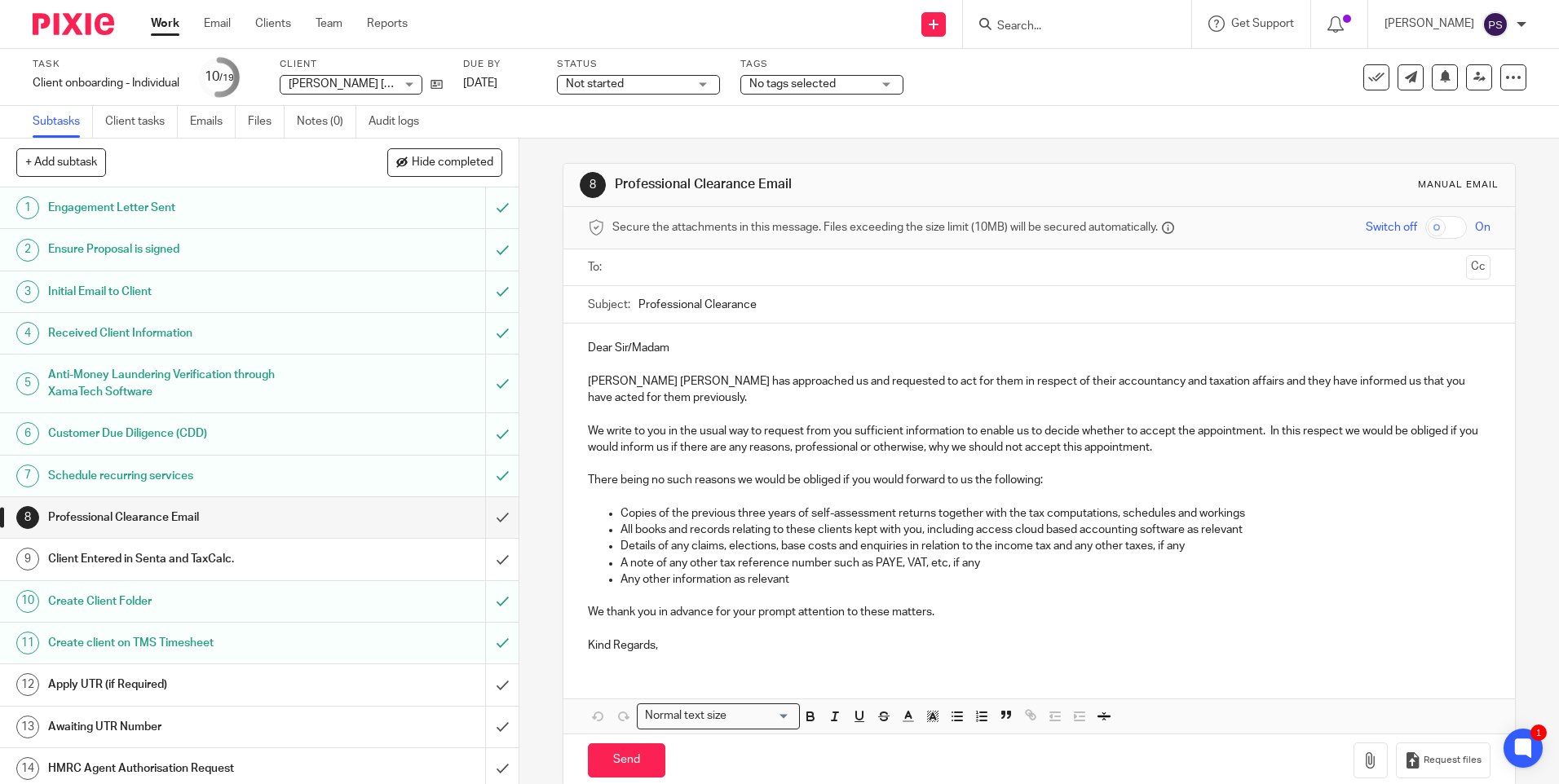
click at [529, 378] on div "8 Professional Clearance Email Manual email Secure the attachments in this mess…" at bounding box center [1039, 462] width 1040 height 646
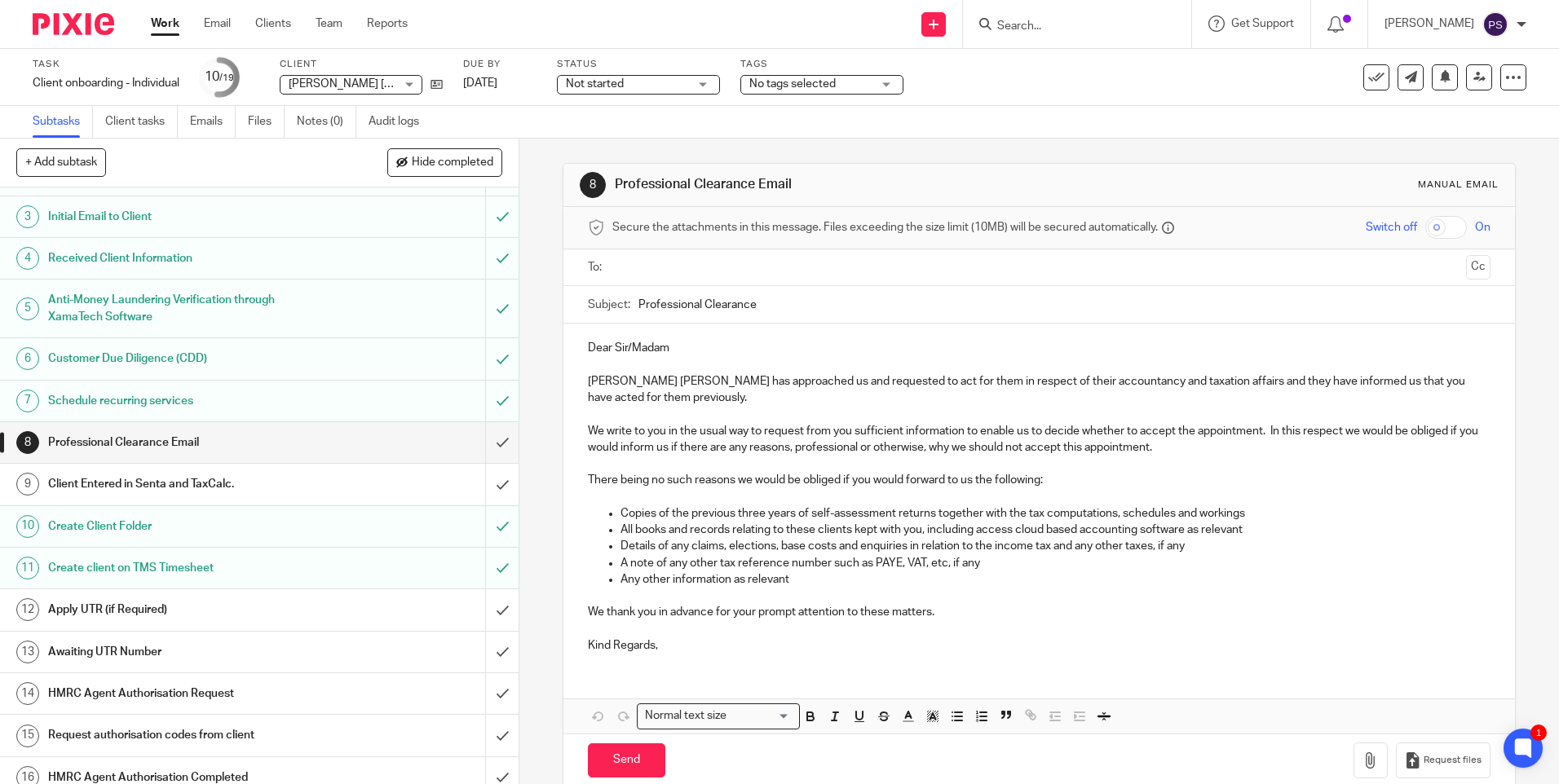
scroll to position [69, 0]
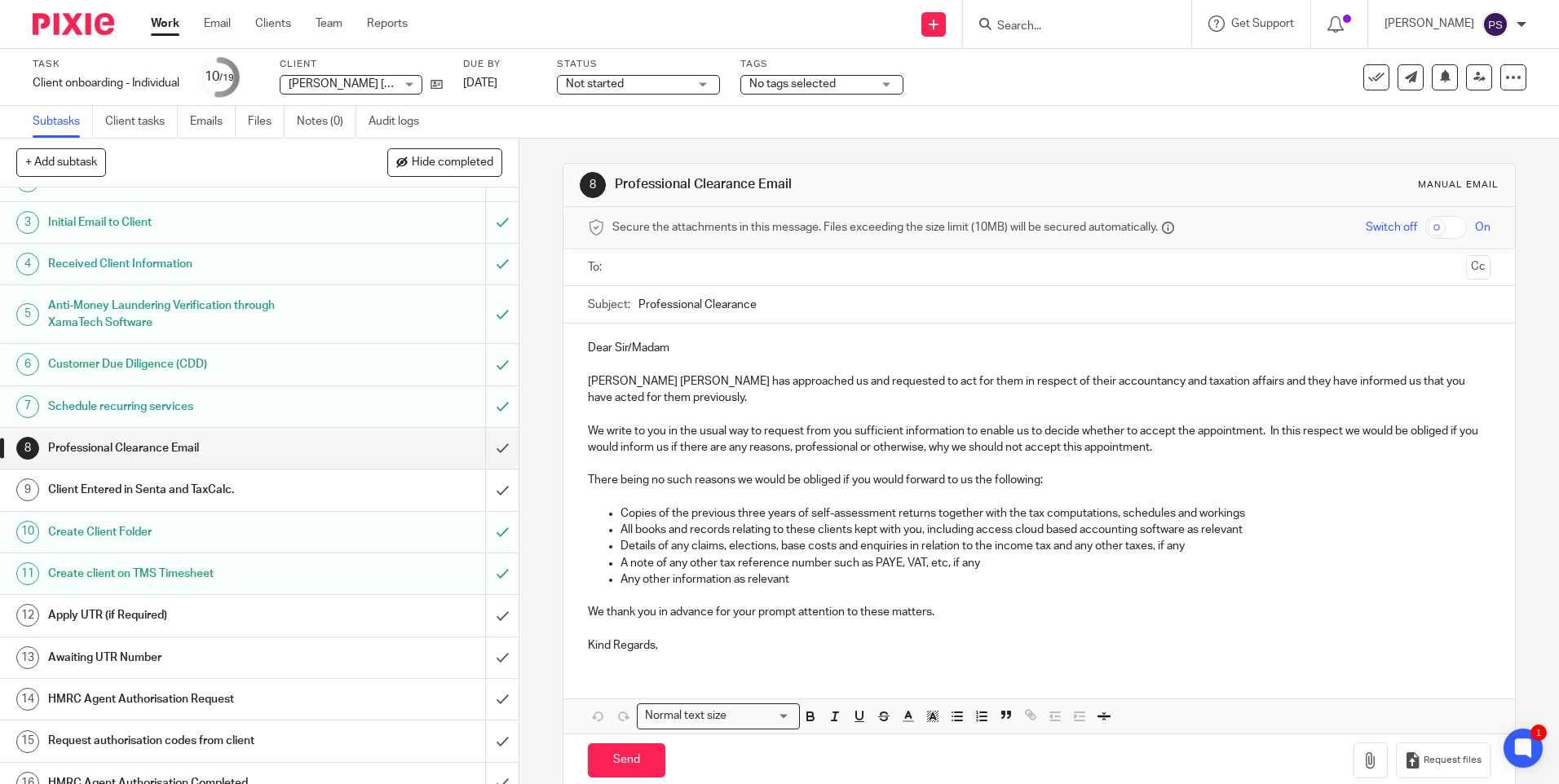
click at [1040, 24] on input "Search" at bounding box center [1069, 27] width 147 height 15
paste input "helenmquinn@hotmail.com"
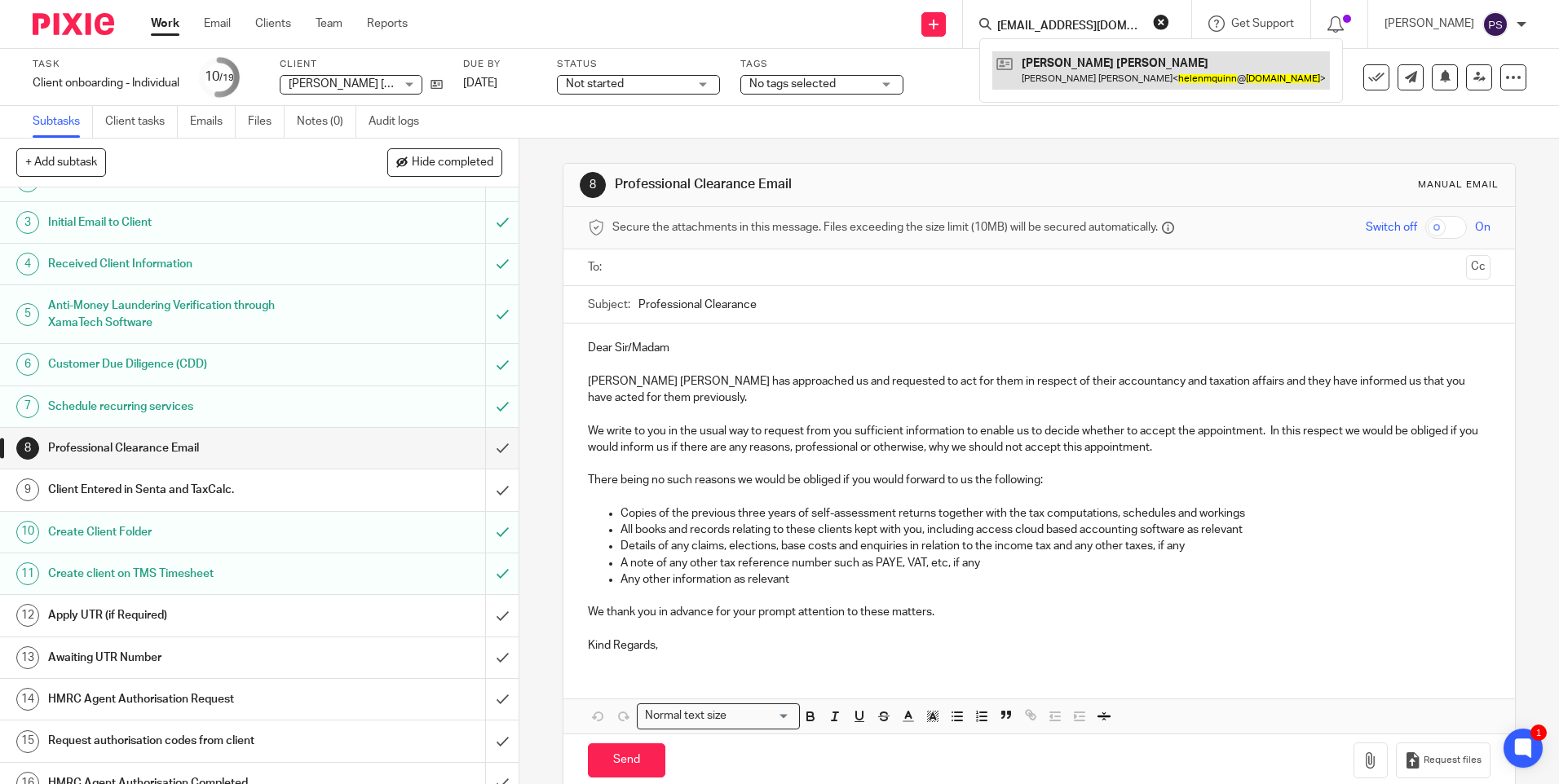
type input "helenmquinn@hotmail.com"
click at [1080, 69] on link at bounding box center [1161, 70] width 337 height 37
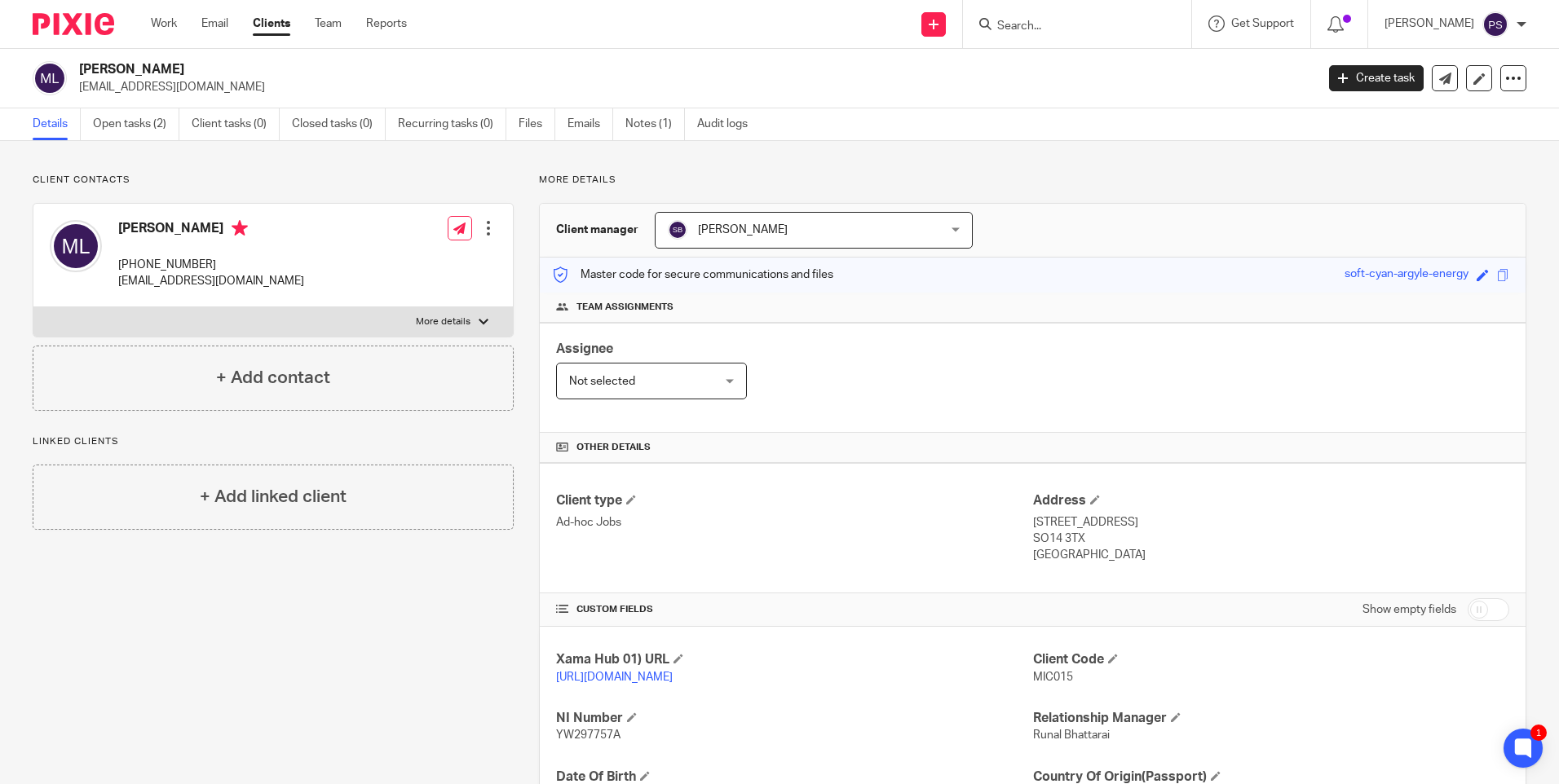
click at [171, 64] on h2 "[PERSON_NAME]" at bounding box center [568, 69] width 980 height 17
copy div "[PERSON_NAME]"
click at [1063, 680] on span "MIC015" at bounding box center [1053, 677] width 40 height 12
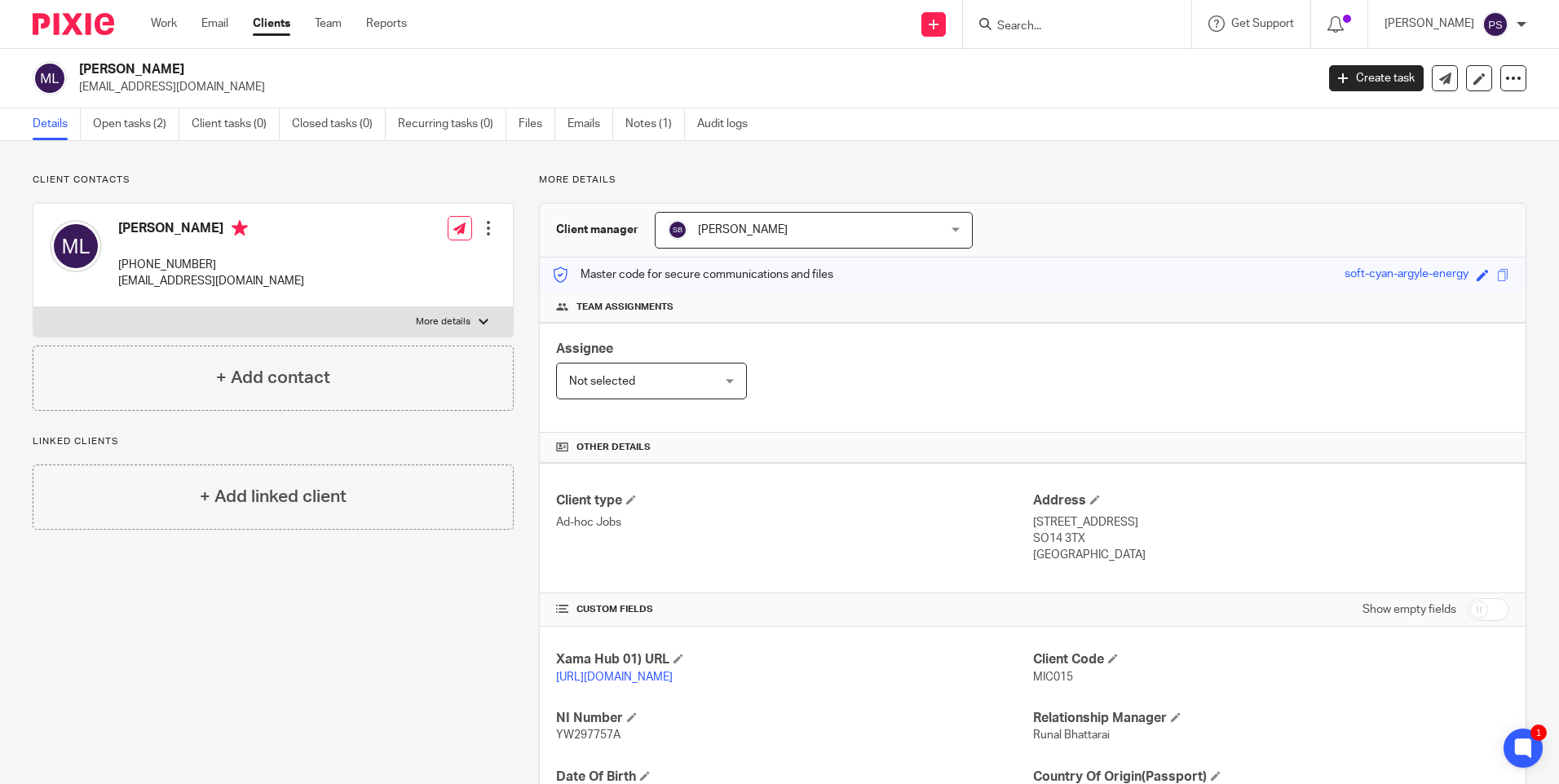
click at [1063, 680] on span "MIC015" at bounding box center [1053, 677] width 40 height 12
click at [1056, 679] on span "MIC015" at bounding box center [1053, 677] width 40 height 12
copy span "MIC015"
click at [1040, 684] on p "MIC015" at bounding box center [1271, 677] width 476 height 16
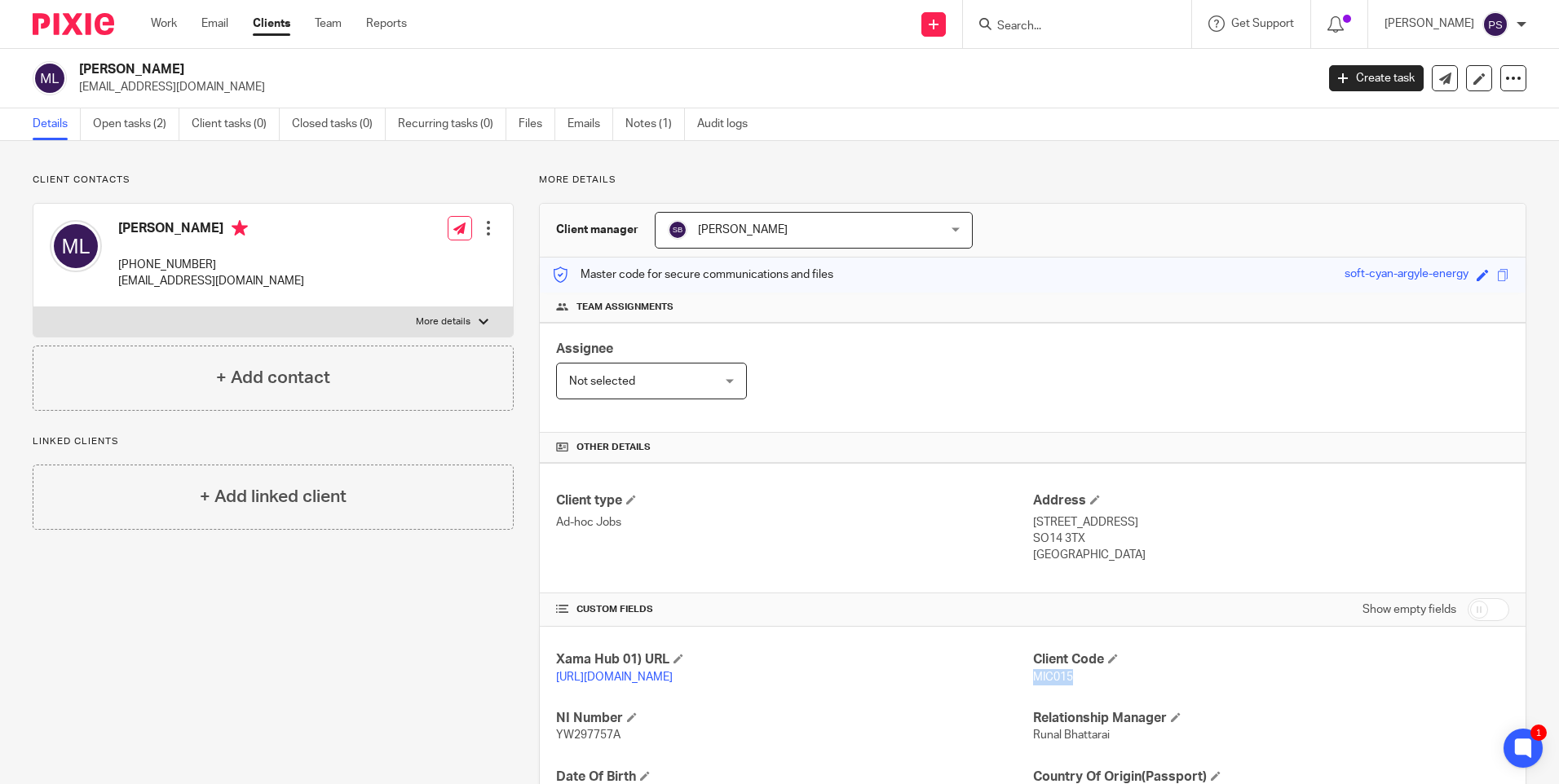
click at [1040, 684] on p "MIC015" at bounding box center [1271, 677] width 476 height 16
click at [196, 87] on p "[EMAIL_ADDRESS][DOMAIN_NAME]" at bounding box center [691, 87] width 1226 height 16
click at [196, 87] on p "mikeygeorge2004@yahoo.com" at bounding box center [691, 87] width 1226 height 16
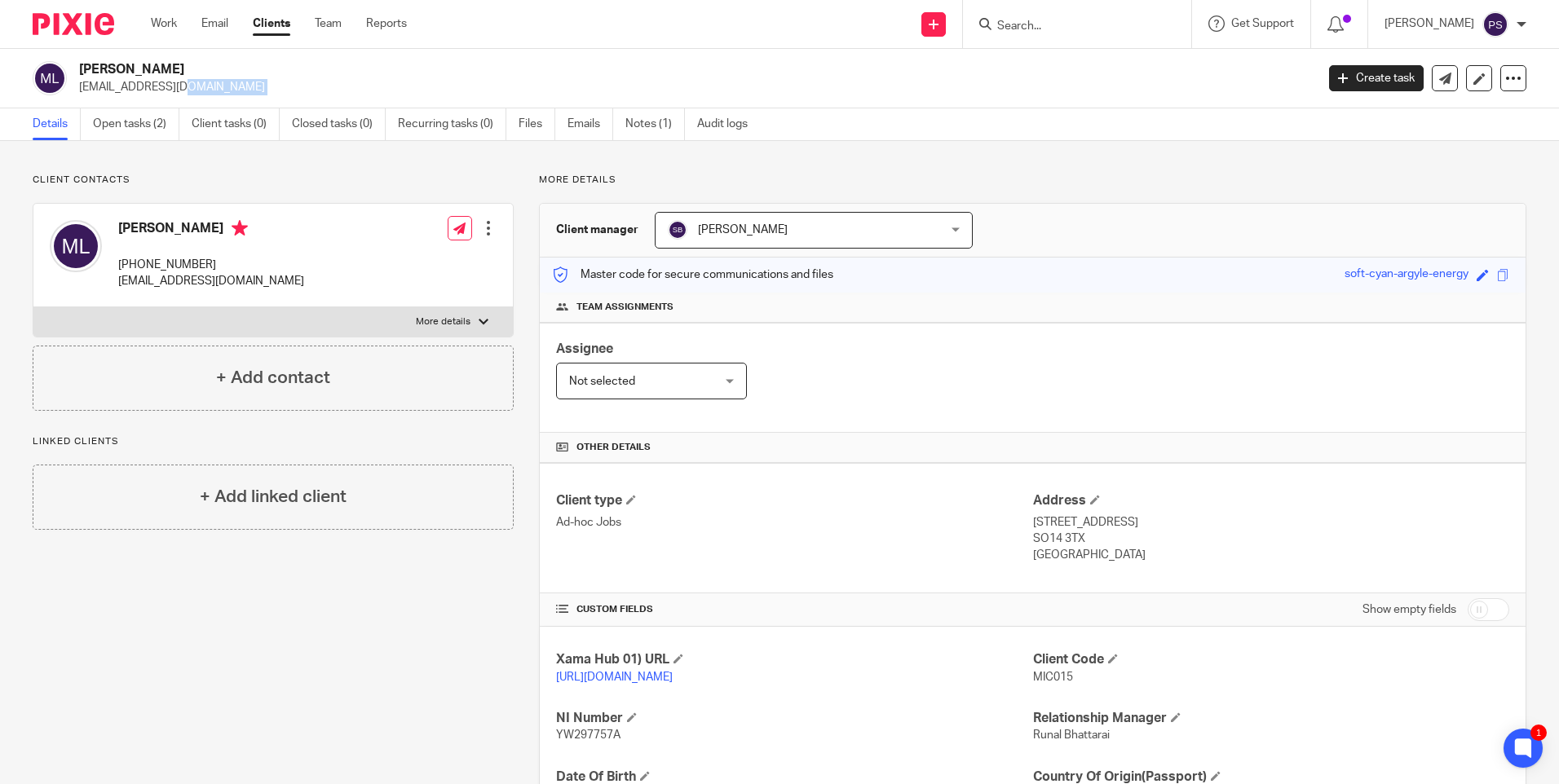
copy main "mikeygeorge2004@yahoo.com Create task Update from Companies House Export data M…"
click at [1051, 680] on span "MIC015" at bounding box center [1053, 677] width 40 height 12
click at [1051, 679] on span "MIC015" at bounding box center [1053, 677] width 40 height 12
copy span "MIC015"
click at [127, 126] on link "Open tasks (2)" at bounding box center [136, 125] width 87 height 32
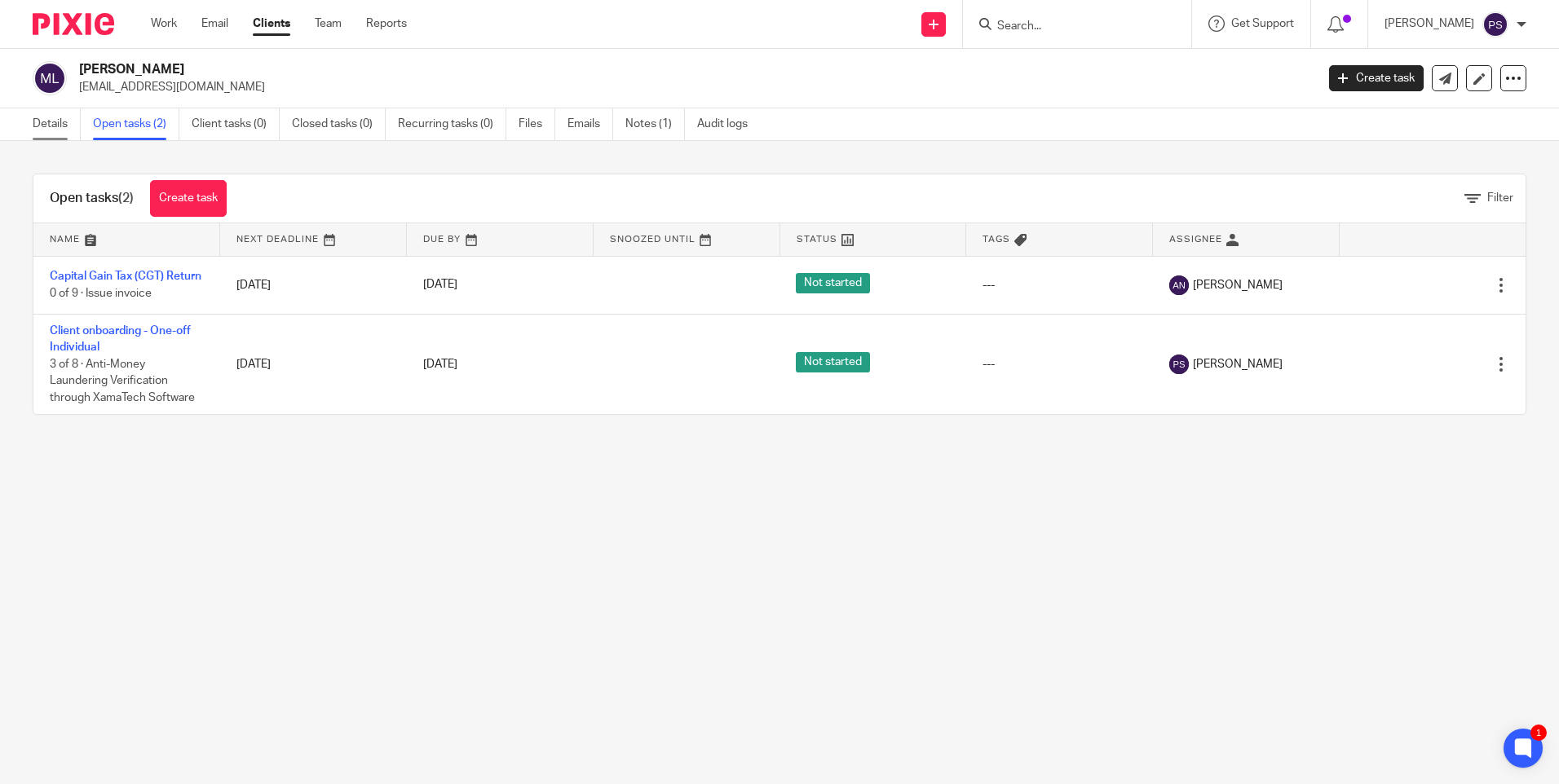
click at [46, 125] on link "Details" at bounding box center [57, 125] width 48 height 32
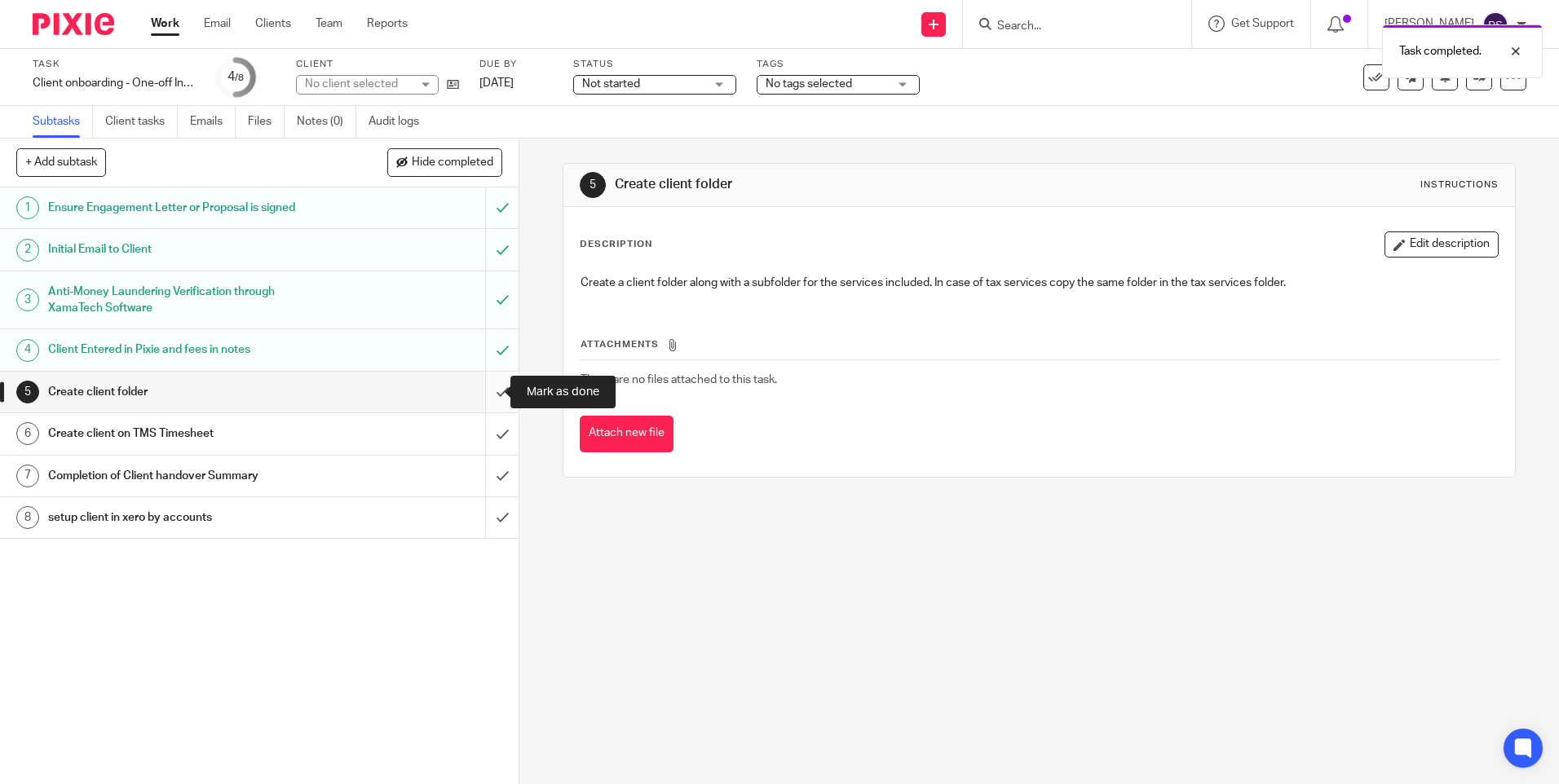
click at [482, 388] on input "submit" at bounding box center [259, 392] width 519 height 41
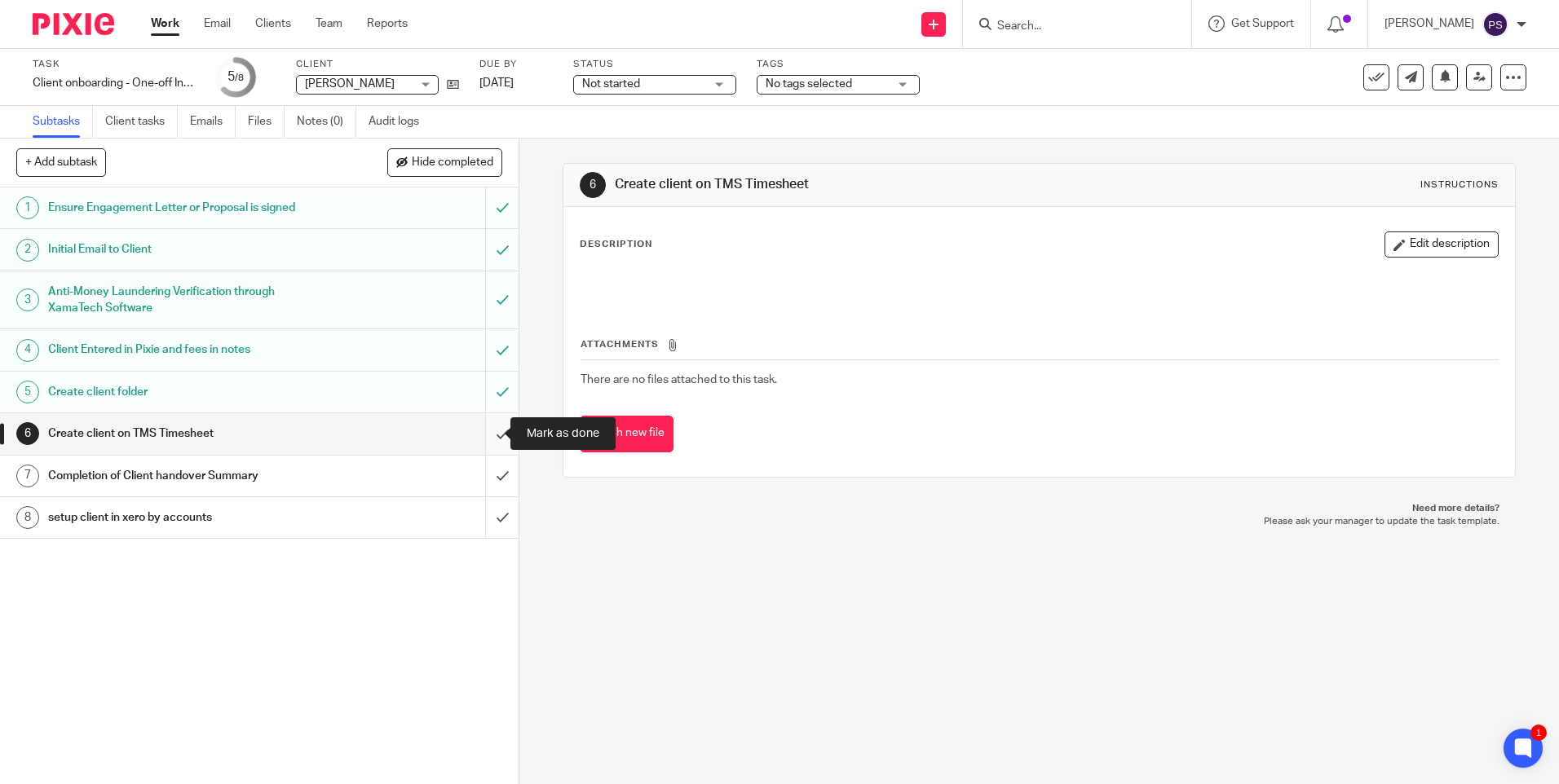
click at [492, 440] on input "submit" at bounding box center [259, 434] width 519 height 41
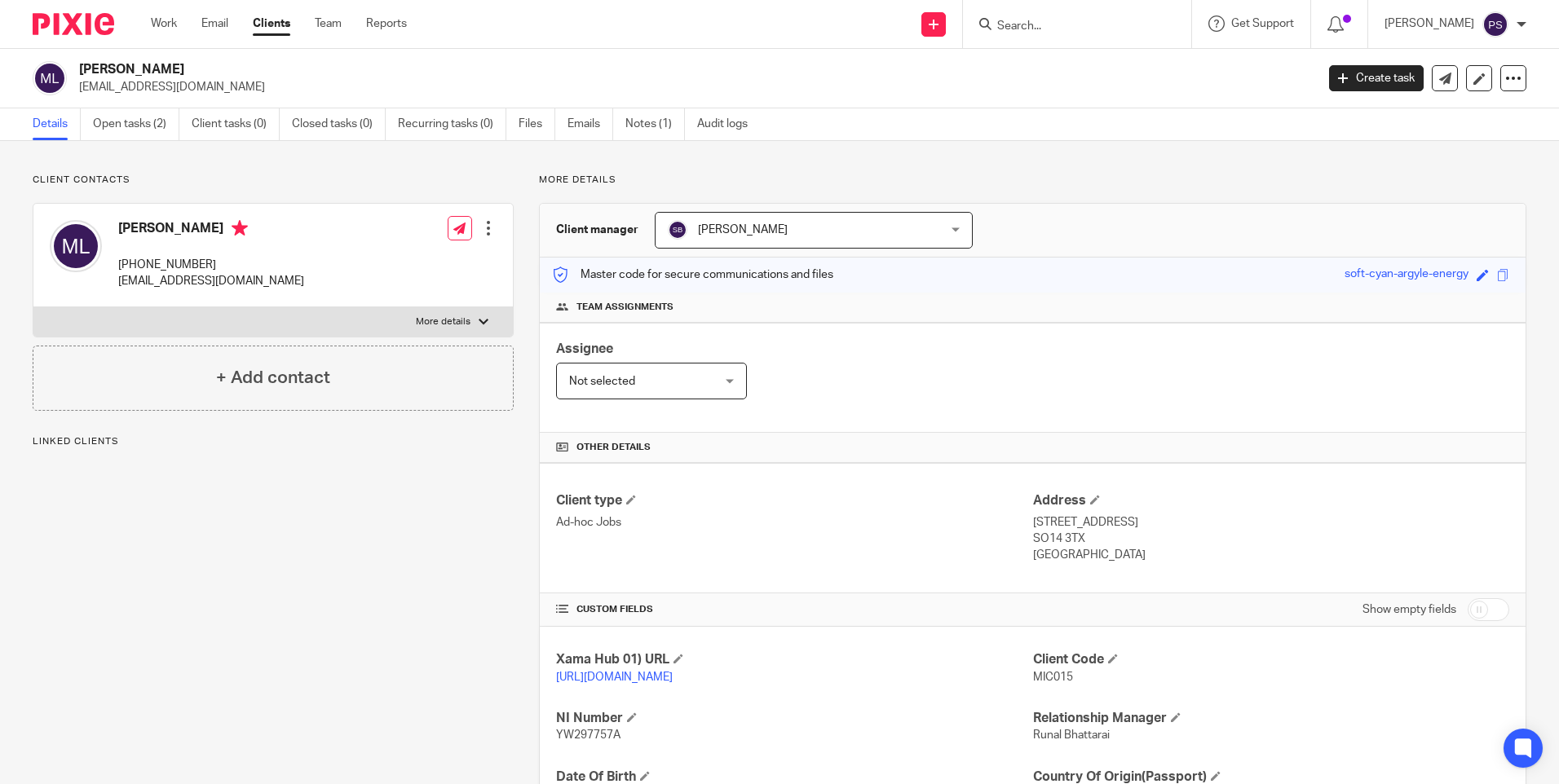
click at [1041, 674] on span "MIC015" at bounding box center [1053, 677] width 40 height 12
copy span "MIC015"
click at [176, 67] on h2 "[PERSON_NAME]" at bounding box center [568, 69] width 980 height 17
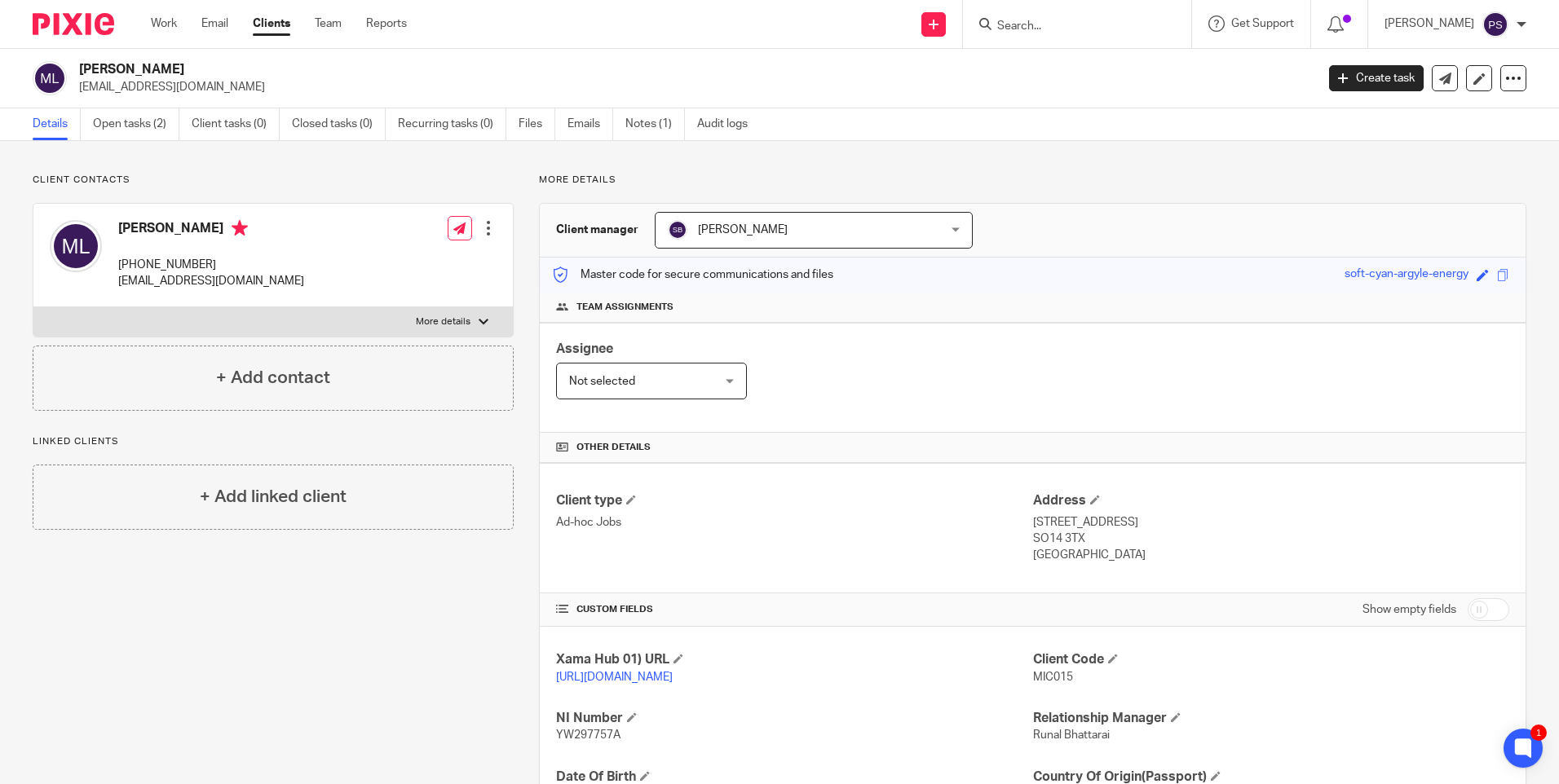
click at [176, 67] on h2 "[PERSON_NAME]" at bounding box center [568, 69] width 980 height 17
copy div "[PERSON_NAME]"
click at [598, 36] on div "Send new email Create task Add client Get Support Contact Support Help Document…" at bounding box center [995, 24] width 1128 height 48
click at [129, 88] on p "[EMAIL_ADDRESS][DOMAIN_NAME]" at bounding box center [691, 87] width 1226 height 16
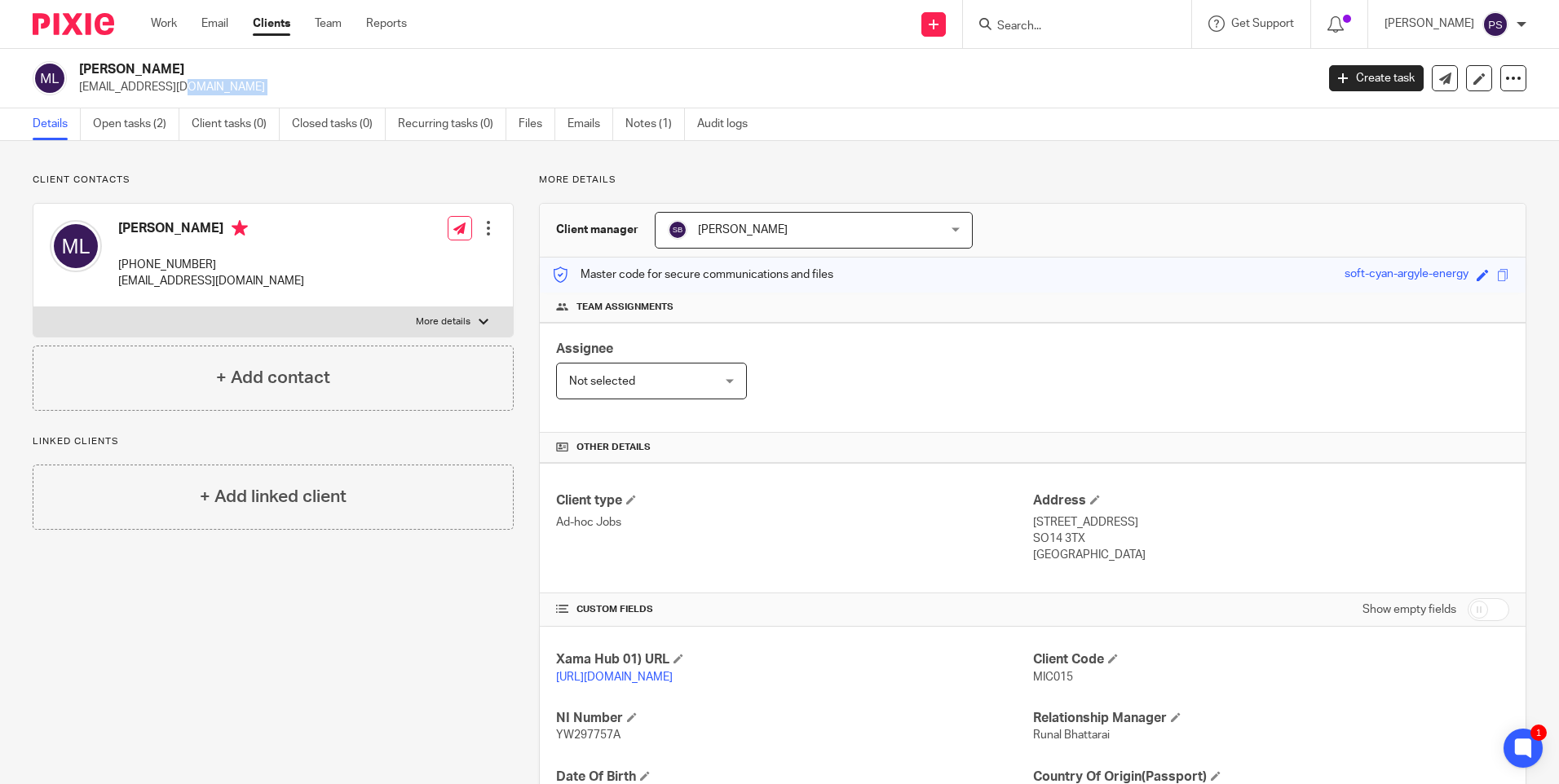
click at [129, 88] on p "[EMAIL_ADDRESS][DOMAIN_NAME]" at bounding box center [691, 87] width 1226 height 16
copy main "[EMAIL_ADDRESS][DOMAIN_NAME] Create task Update from Companies House Export dat…"
click at [189, 62] on h2 "[PERSON_NAME]" at bounding box center [568, 69] width 980 height 17
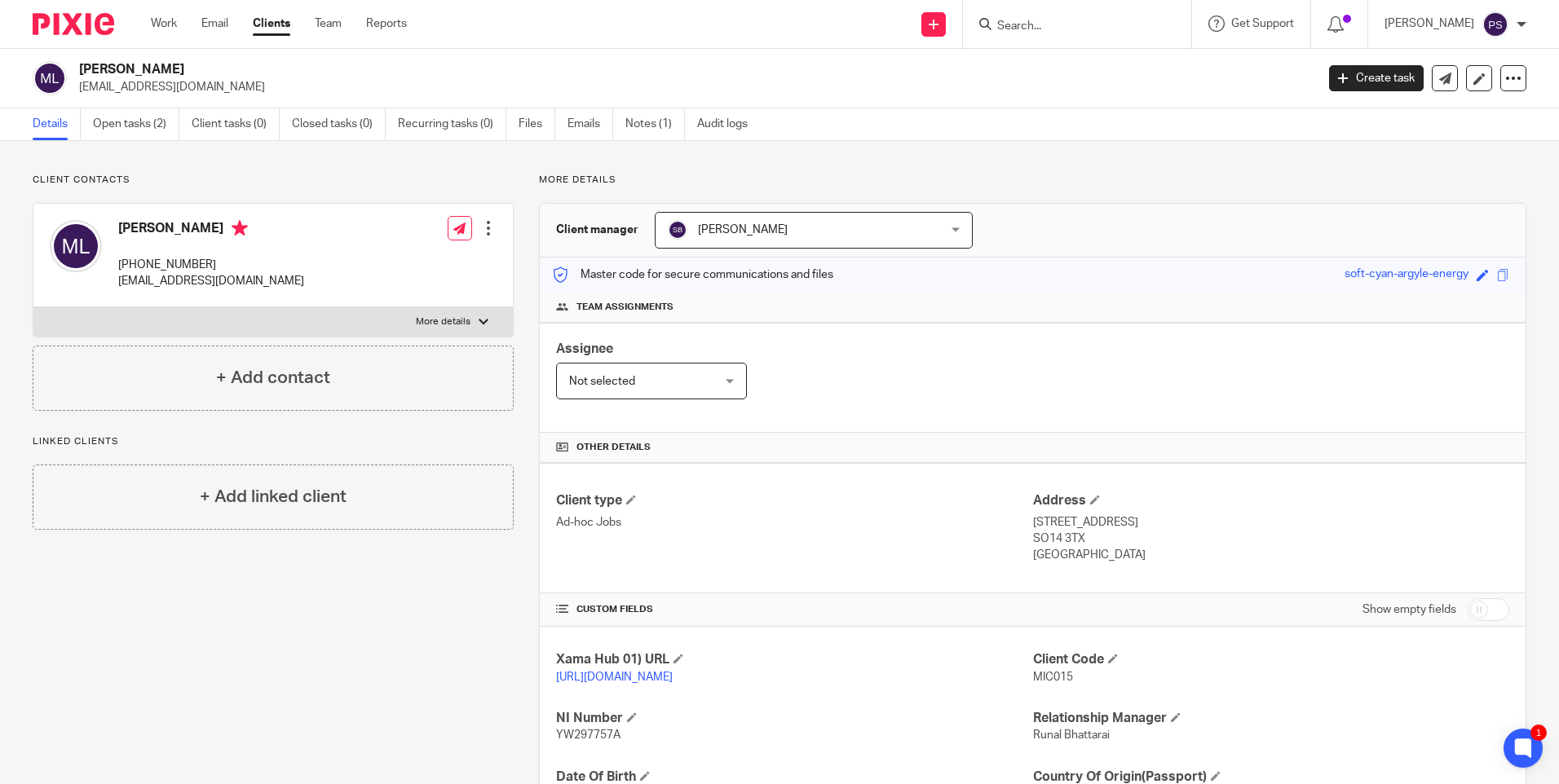
copy div "[PERSON_NAME]"
drag, startPoint x: 1027, startPoint y: 523, endPoint x: 1107, endPoint y: 525, distance: 80.0
click at [1107, 525] on p "[STREET_ADDRESS]" at bounding box center [1271, 522] width 476 height 16
copy p "[STREET_ADDRESS]"
click at [1143, 516] on p "[STREET_ADDRESS]" at bounding box center [1271, 522] width 476 height 16
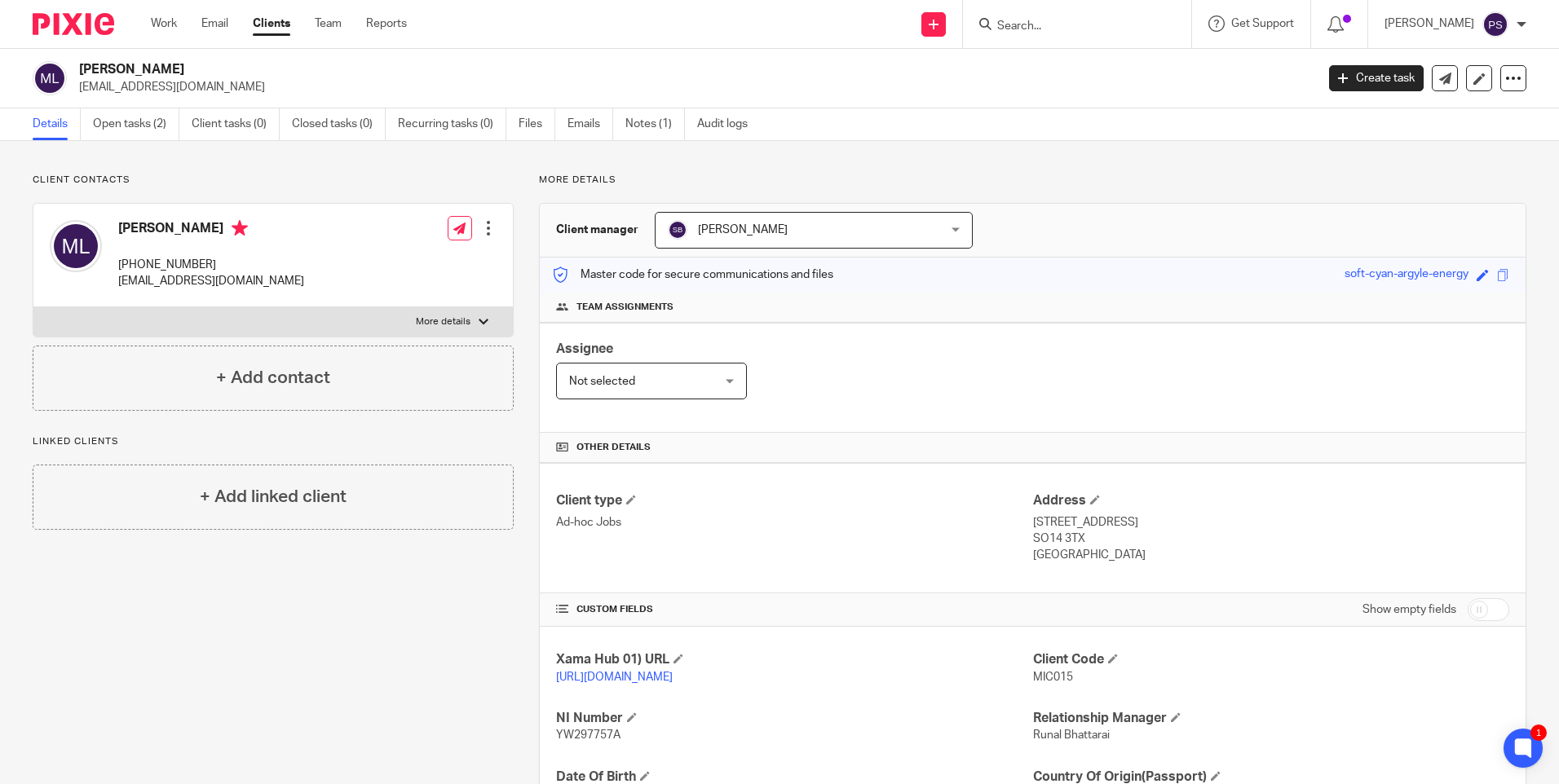
click at [1143, 516] on p "[STREET_ADDRESS]" at bounding box center [1271, 522] width 476 height 16
copy p "[GEOGRAPHIC_DATA]"
click at [1047, 535] on p "SO14 3TX" at bounding box center [1271, 539] width 476 height 16
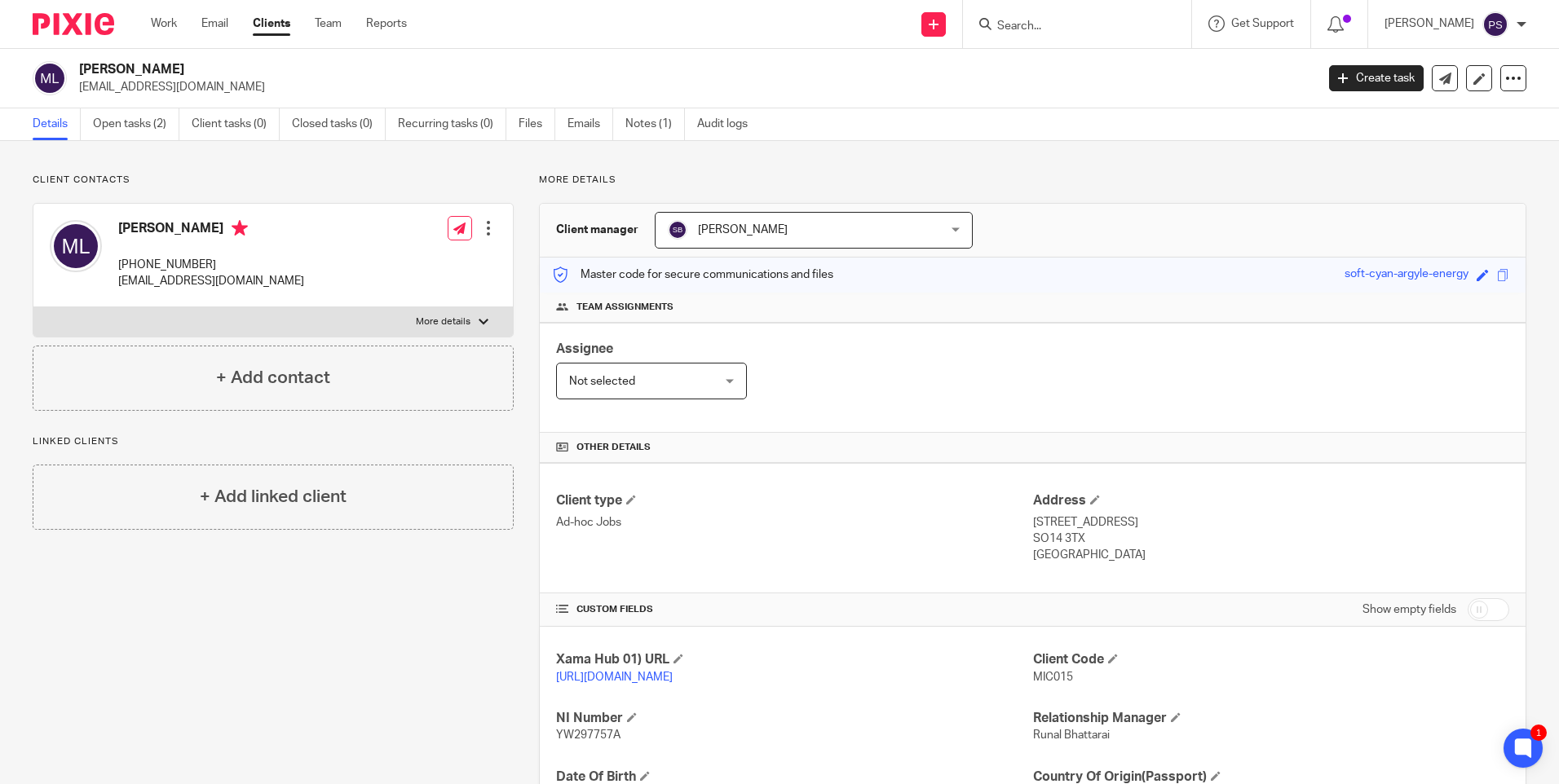
copy div "SO14 3TX"
drag, startPoint x: 330, startPoint y: 69, endPoint x: 1467, endPoint y: 242, distance: 1150.1
click at [334, 58] on div "[PERSON_NAME] [EMAIL_ADDRESS][DOMAIN_NAME] Create task Update from Companies Ho…" at bounding box center [779, 78] width 1559 height 59
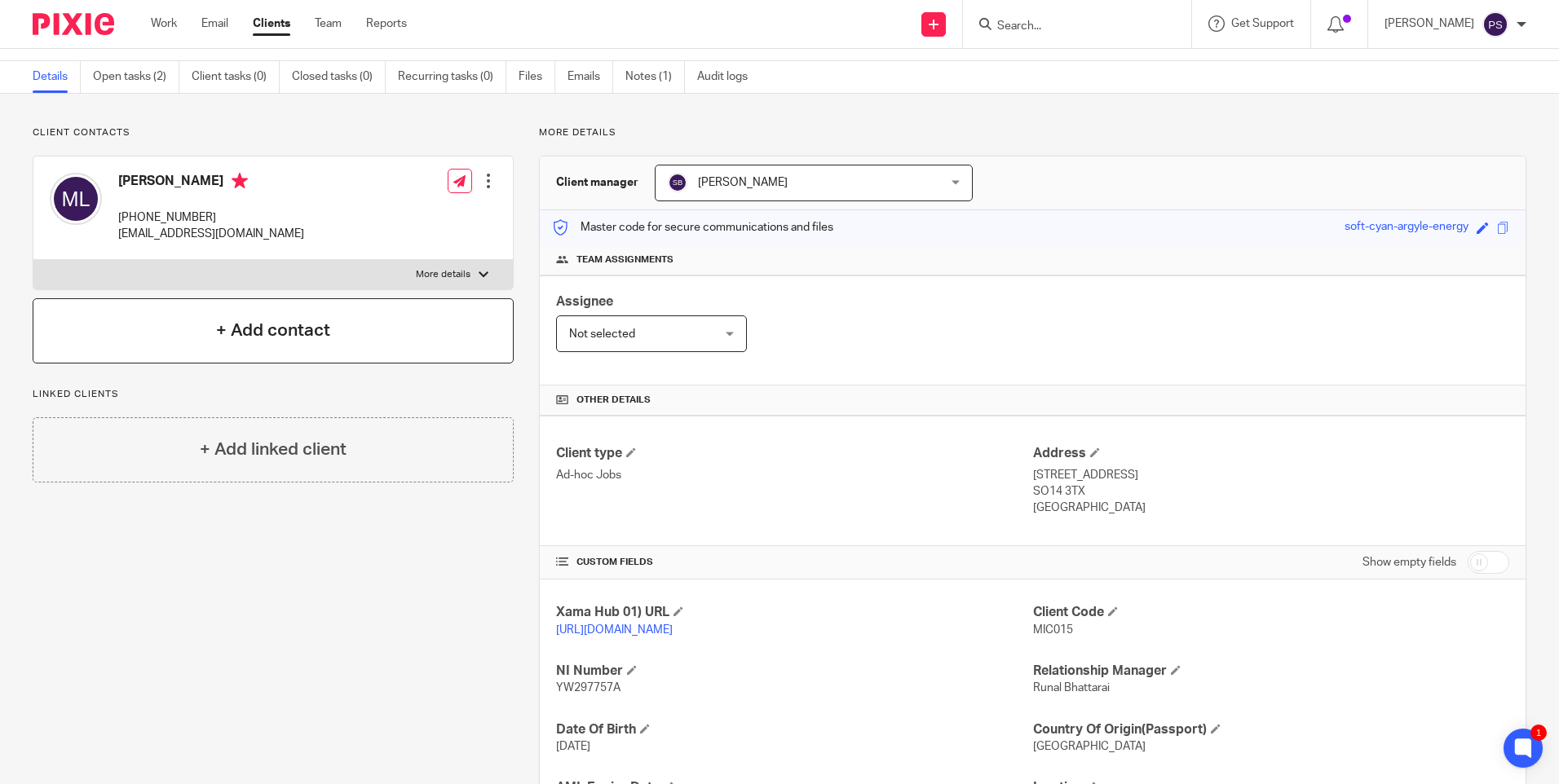
scroll to position [47, 0]
click at [172, 213] on p "[PHONE_NUMBER]" at bounding box center [212, 219] width 186 height 16
copy div "[PHONE_NUMBER]"
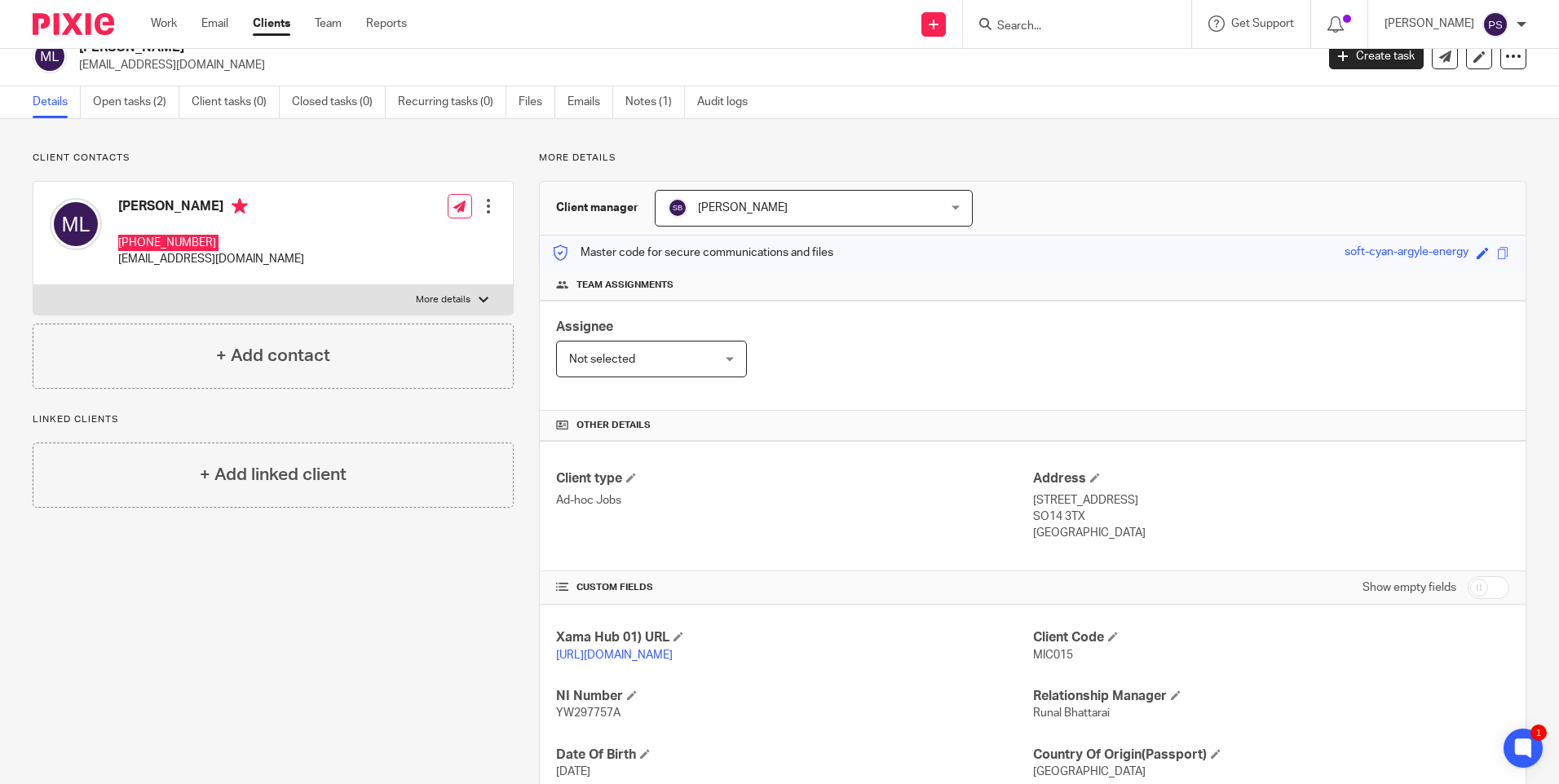
scroll to position [0, 0]
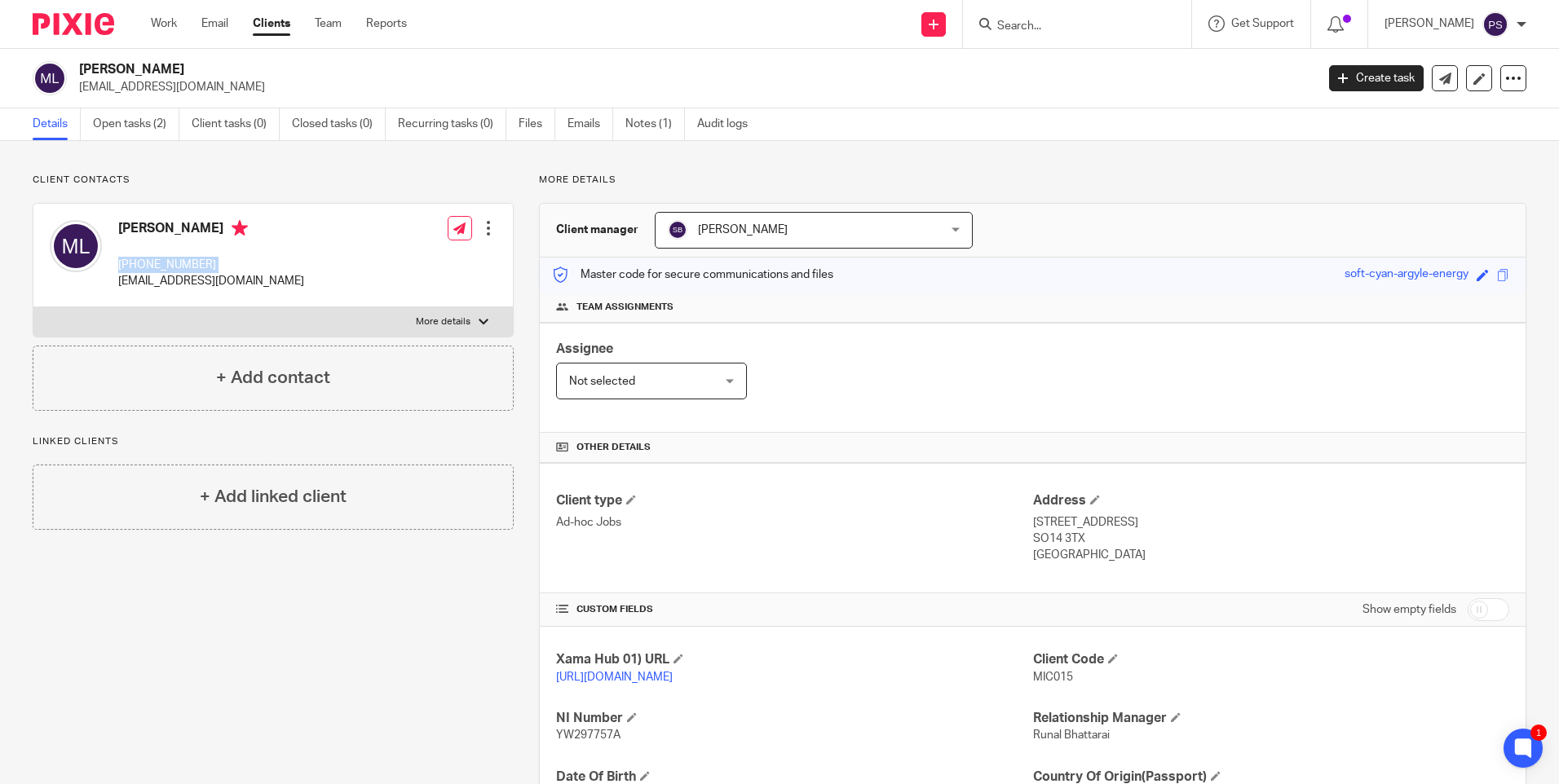
click at [154, 71] on h2 "[PERSON_NAME]" at bounding box center [568, 69] width 980 height 17
click at [154, 70] on h2 "[PERSON_NAME]" at bounding box center [568, 69] width 980 height 17
copy div "[PERSON_NAME]"
click at [299, 148] on div "Client contacts [PERSON_NAME] [PHONE_NUMBER] [EMAIL_ADDRESS][DOMAIN_NAME] Edit …" at bounding box center [779, 558] width 1559 height 836
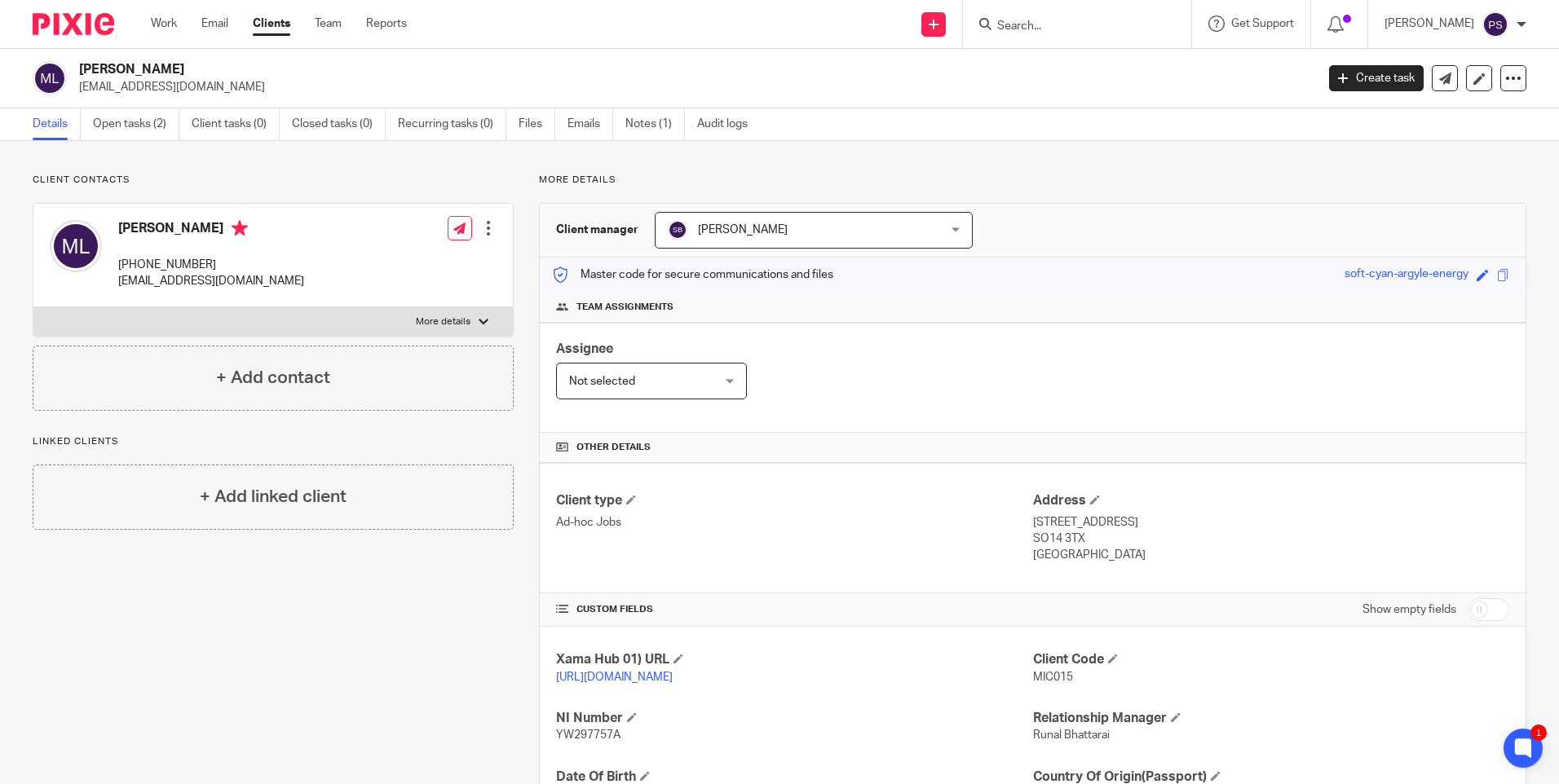
click at [114, 83] on p "[EMAIL_ADDRESS][DOMAIN_NAME]" at bounding box center [691, 87] width 1226 height 16
copy main "[EMAIL_ADDRESS][DOMAIN_NAME] Create task Update from Companies House Export dat…"
click at [308, 185] on p "Client contacts" at bounding box center [274, 180] width 482 height 13
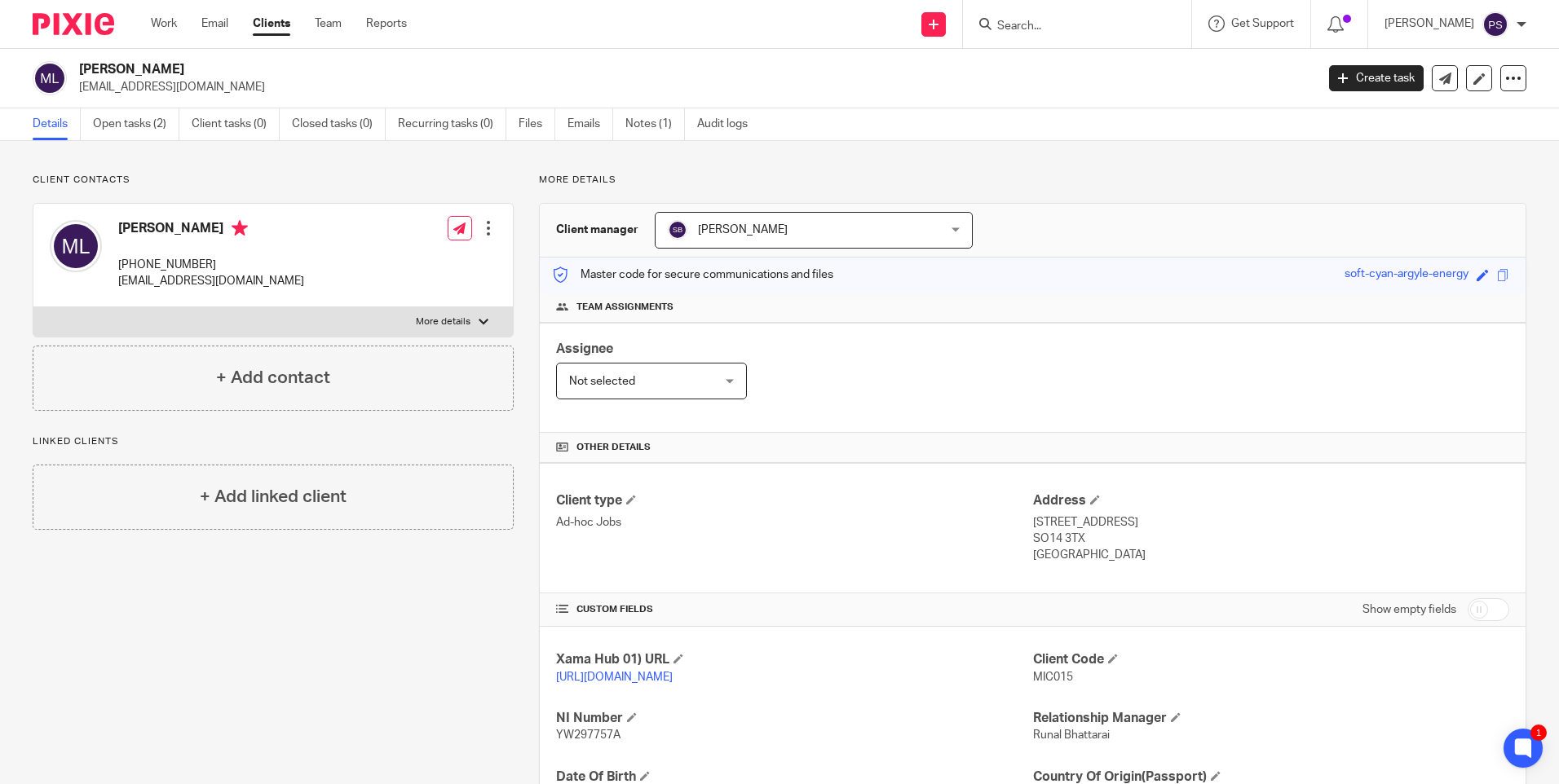
click at [237, 660] on div "Client contacts [PERSON_NAME] [PHONE_NUMBER] [EMAIL_ADDRESS][DOMAIN_NAME] Edit …" at bounding box center [260, 558] width 506 height 771
click at [380, 616] on div "Client contacts [PERSON_NAME] [PHONE_NUMBER] [EMAIL_ADDRESS][DOMAIN_NAME] Edit …" at bounding box center [260, 558] width 506 height 771
click at [240, 176] on p "Client contacts" at bounding box center [274, 180] width 482 height 13
click at [503, 583] on div "Client contacts [PERSON_NAME] [PHONE_NUMBER] [EMAIL_ADDRESS][DOMAIN_NAME] Edit …" at bounding box center [260, 558] width 506 height 771
click at [153, 69] on h2 "[PERSON_NAME]" at bounding box center [568, 69] width 980 height 17
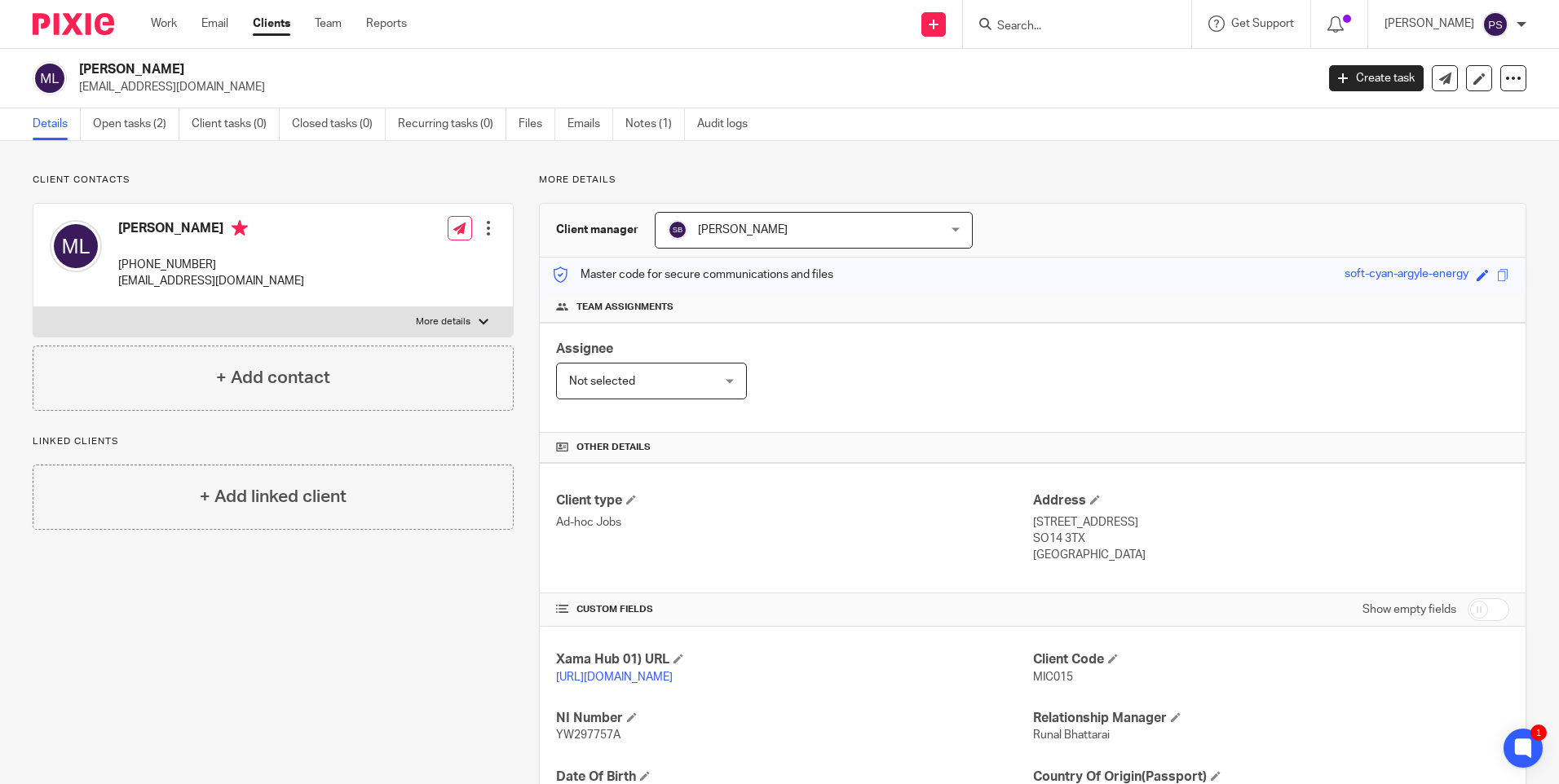
click at [153, 68] on h2 "[PERSON_NAME]" at bounding box center [568, 69] width 980 height 17
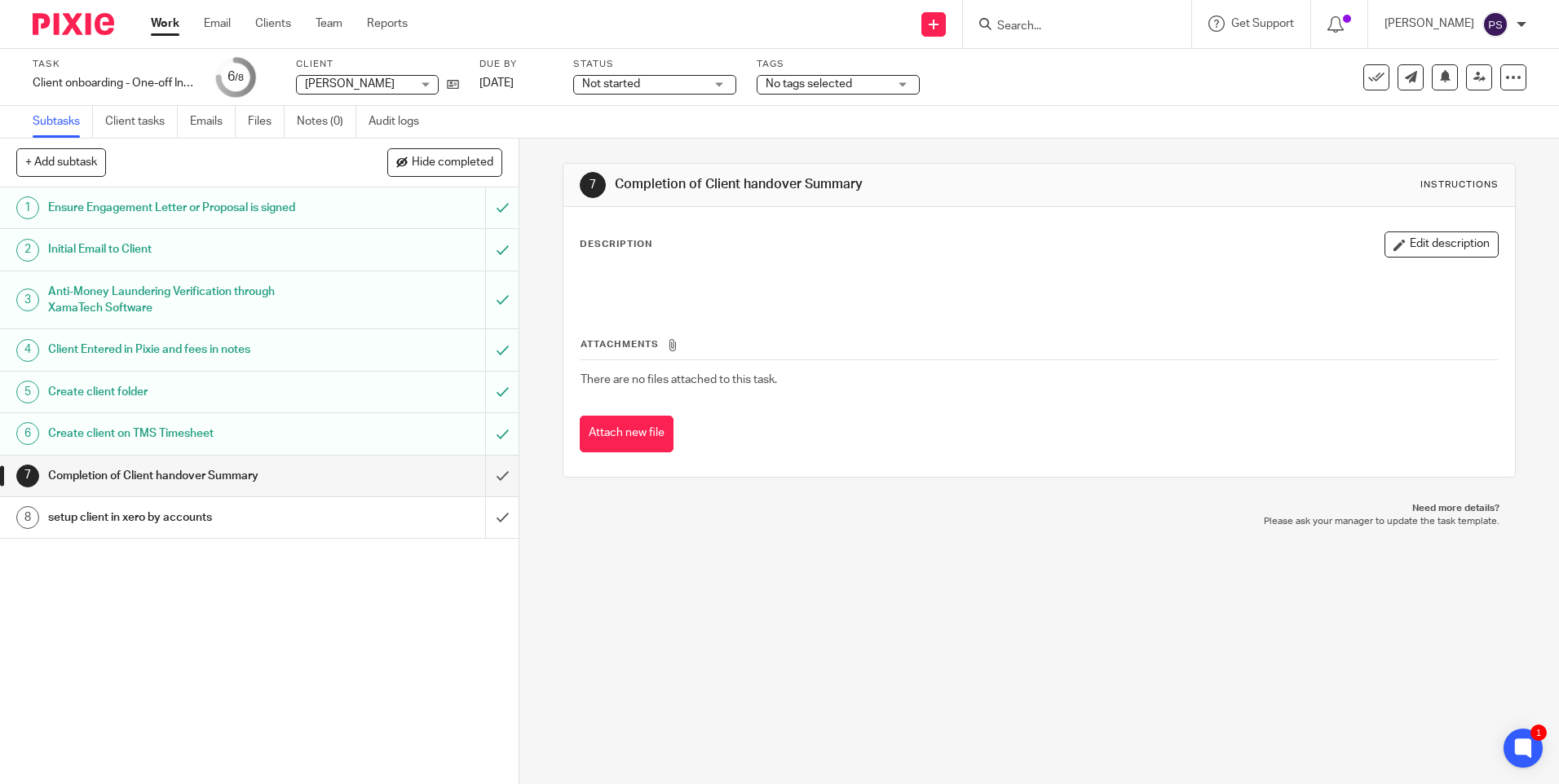
click at [599, 621] on div "7 Completion of Client handover Summary Instructions Description Edit descripti…" at bounding box center [1039, 462] width 1040 height 646
click at [865, 691] on div "7 Completion of Client handover Summary Instructions Description Edit descripti…" at bounding box center [1039, 462] width 1040 height 646
click at [717, 644] on div "7 Completion of Client handover Summary Instructions Description Edit descripti…" at bounding box center [1039, 462] width 1040 height 646
click at [698, 694] on div "7 Completion of Client handover Summary Instructions Description Edit descripti…" at bounding box center [1039, 462] width 1040 height 646
click at [482, 481] on input "submit" at bounding box center [259, 476] width 519 height 41
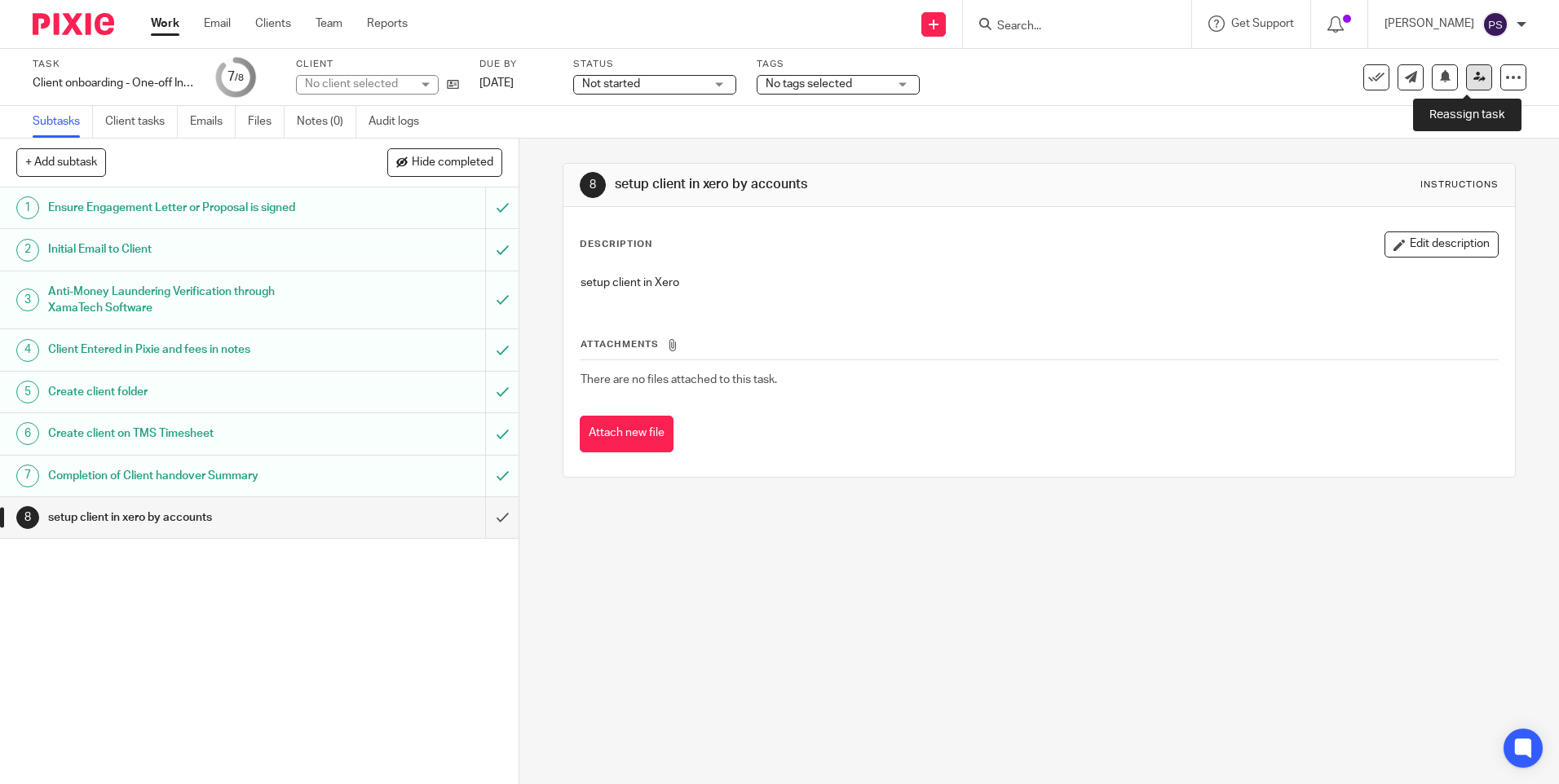
click at [1474, 77] on icon at bounding box center [1480, 77] width 12 height 12
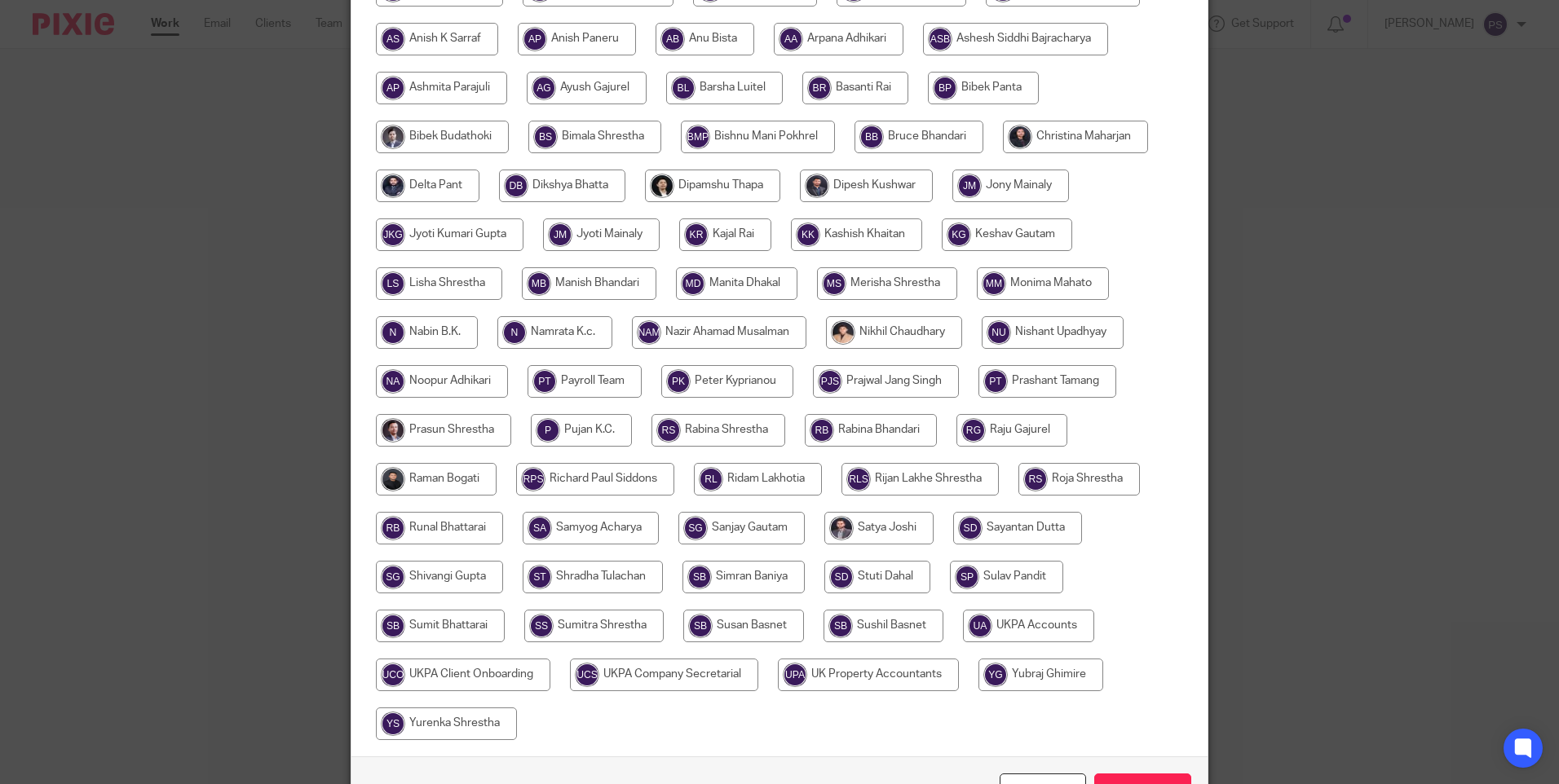
scroll to position [429, 0]
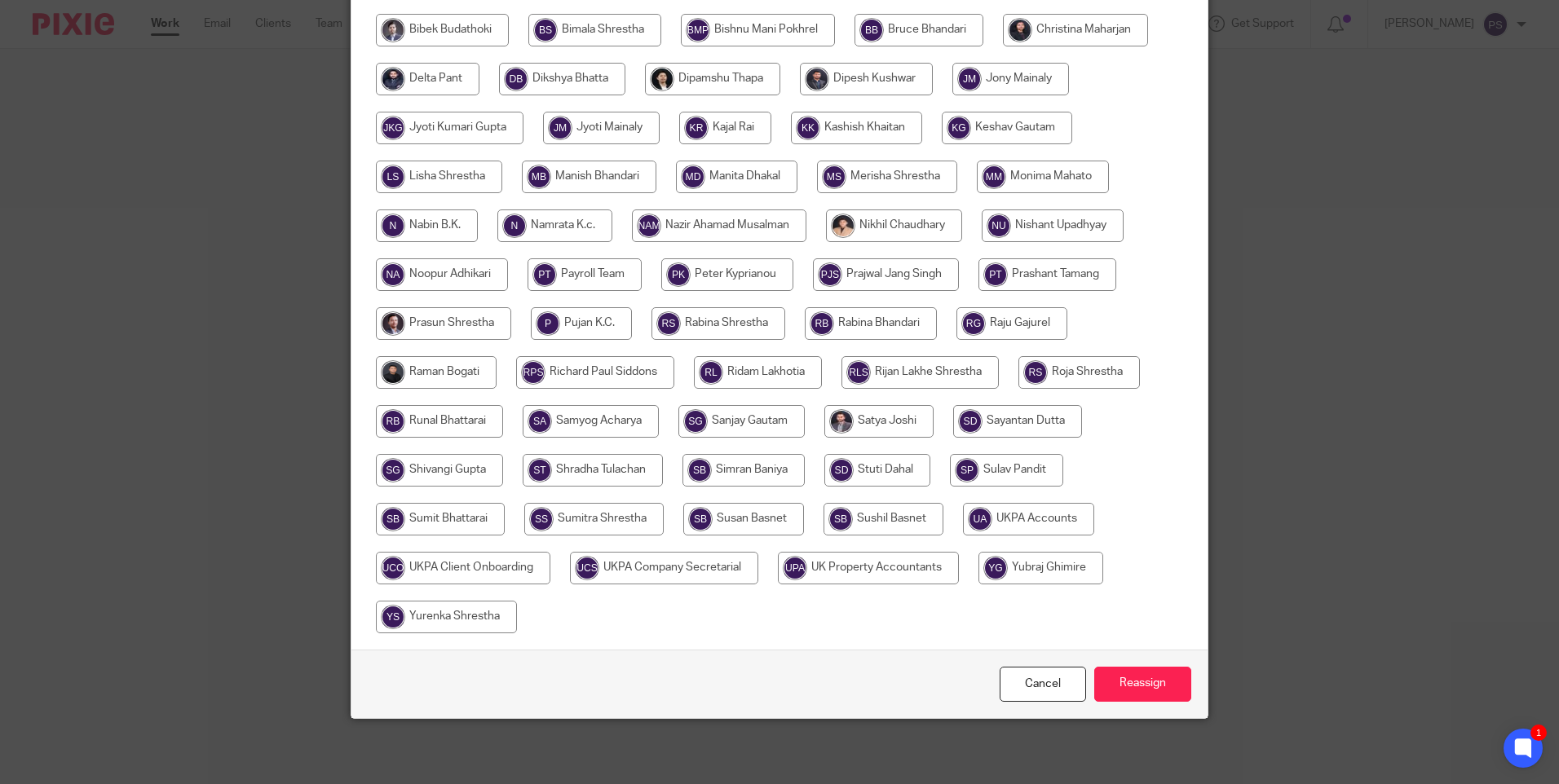
click at [1022, 526] on input "radio" at bounding box center [1029, 519] width 131 height 33
radio input "true"
click at [1155, 689] on input "Reassign" at bounding box center [1143, 685] width 97 height 35
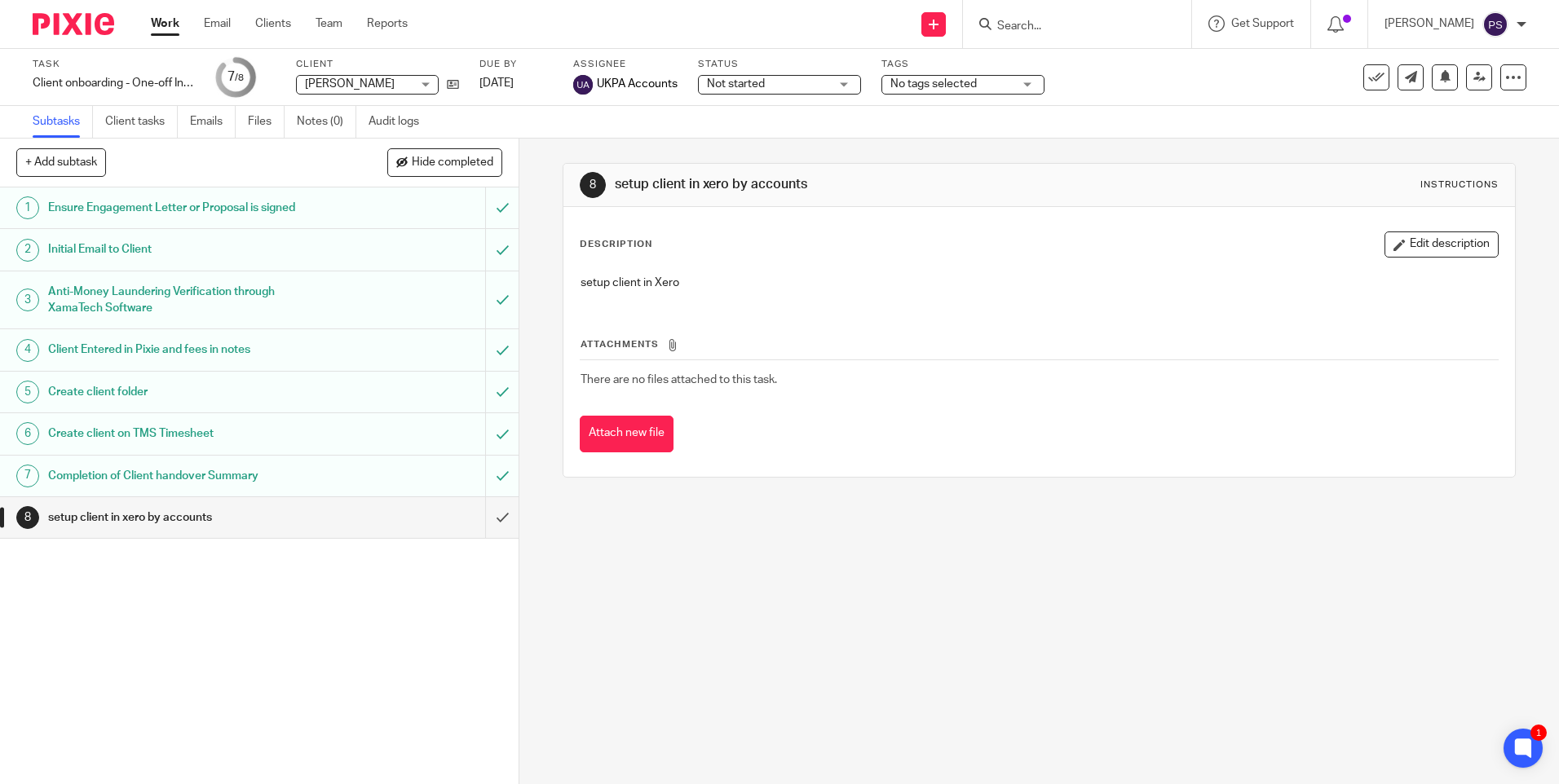
click at [538, 189] on div "8 setup client in xero by accounts Instructions Description Edit description se…" at bounding box center [1039, 462] width 1040 height 646
click at [450, 82] on icon at bounding box center [453, 84] width 12 height 12
click at [1339, 536] on div "8 setup client in xero by accounts Instructions Description Edit description se…" at bounding box center [1039, 462] width 1040 height 646
click at [698, 580] on div "8 setup client in xero by accounts Instructions Description Edit description se…" at bounding box center [1039, 462] width 1040 height 646
click at [1043, 22] on input "Search" at bounding box center [1069, 27] width 147 height 15
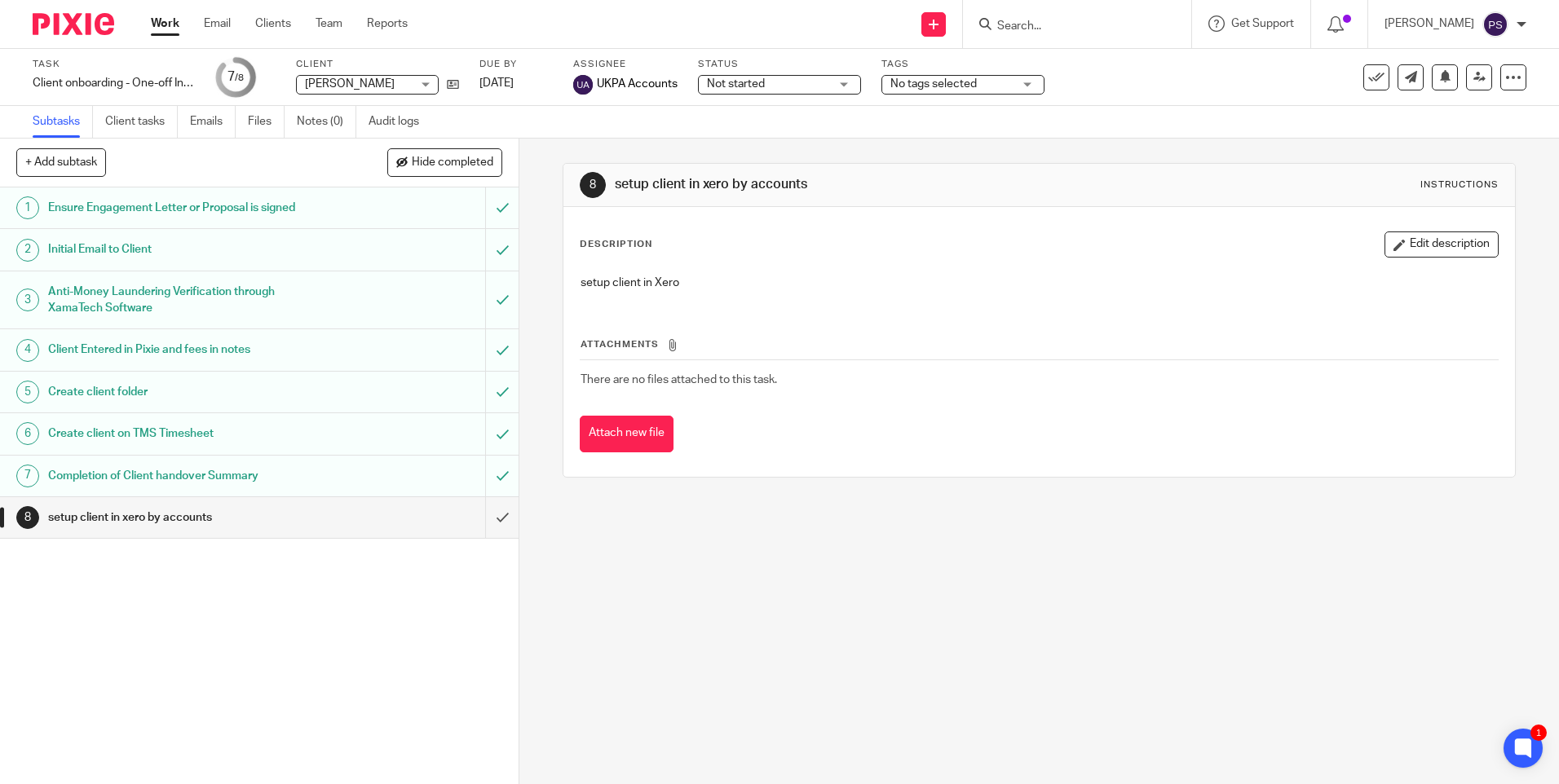
paste input "Noble nook estates"
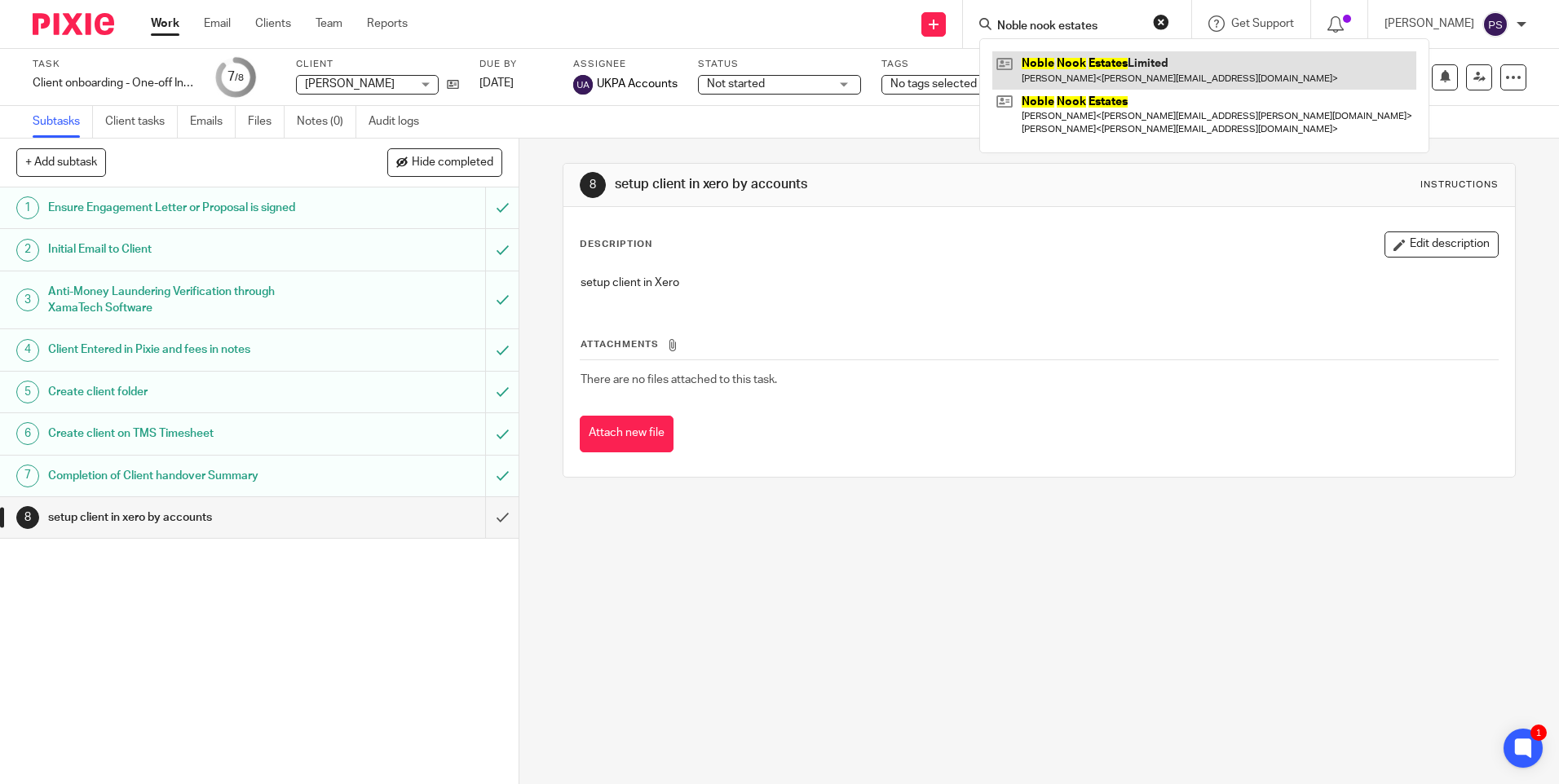
type input "Noble nook estates"
click at [1102, 64] on link at bounding box center [1204, 70] width 424 height 37
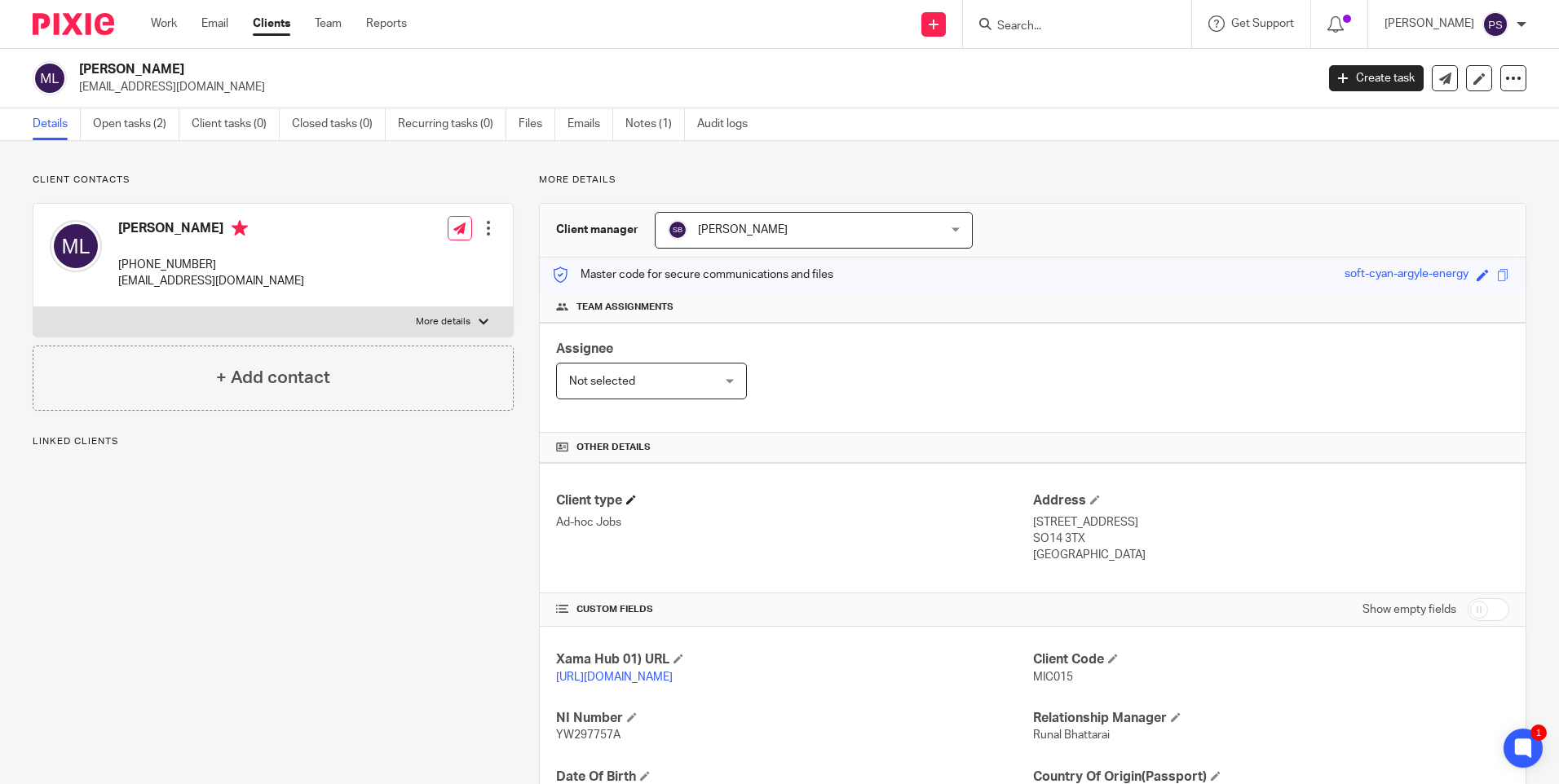
click at [628, 496] on span at bounding box center [630, 499] width 10 height 10
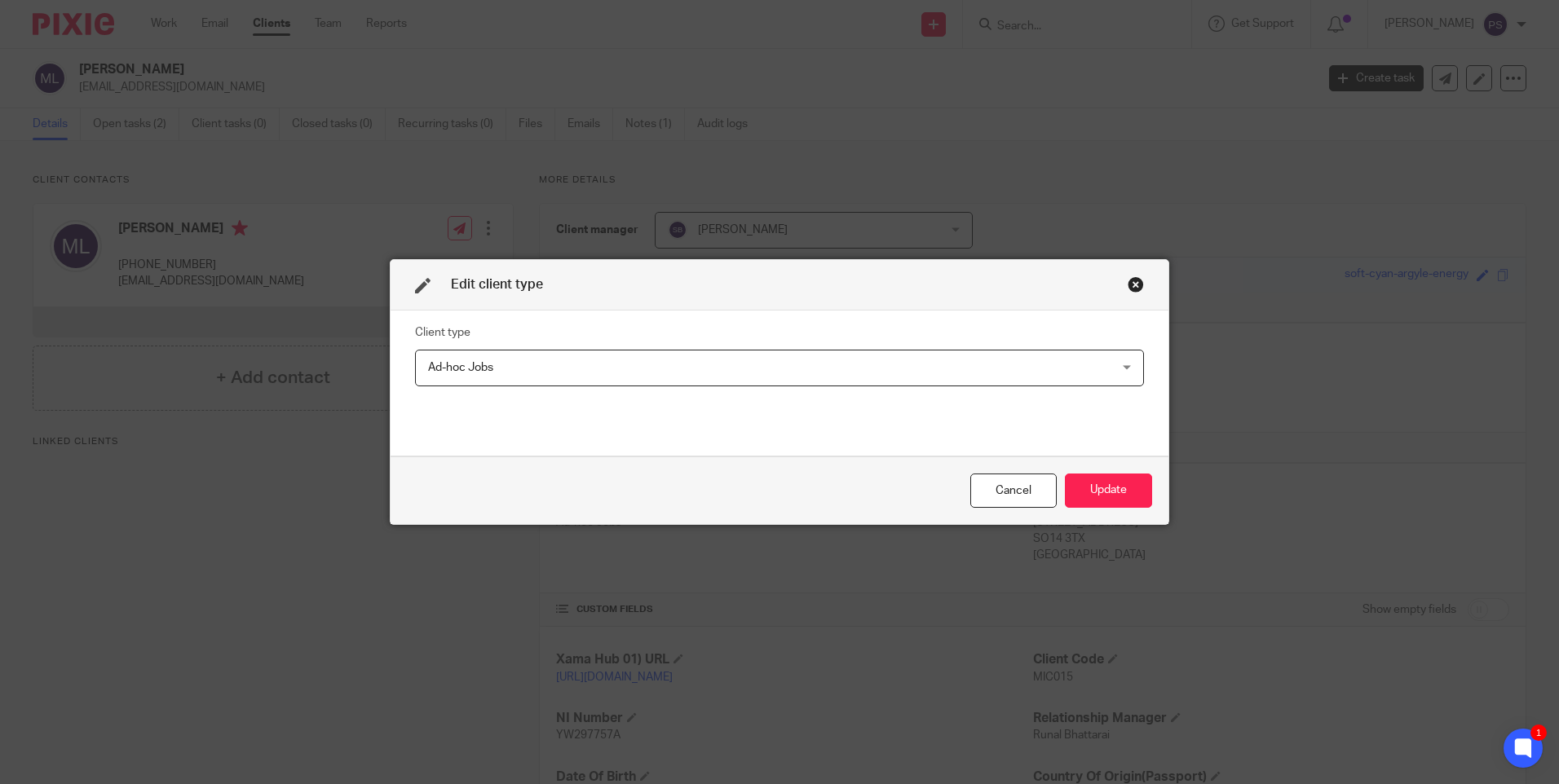
click at [499, 367] on span "Ad-hoc Jobs" at bounding box center [714, 367] width 573 height 35
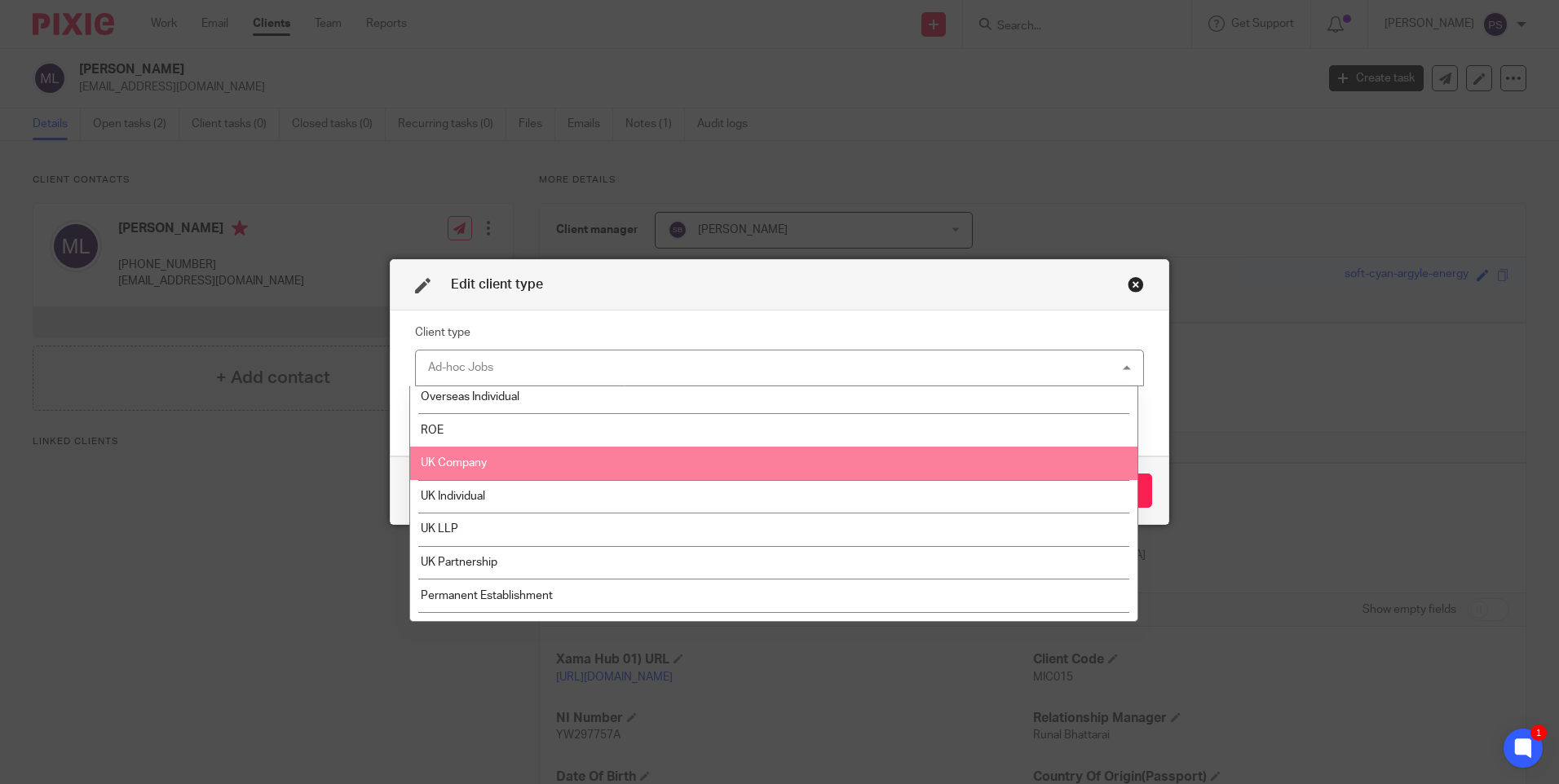
scroll to position [161, 0]
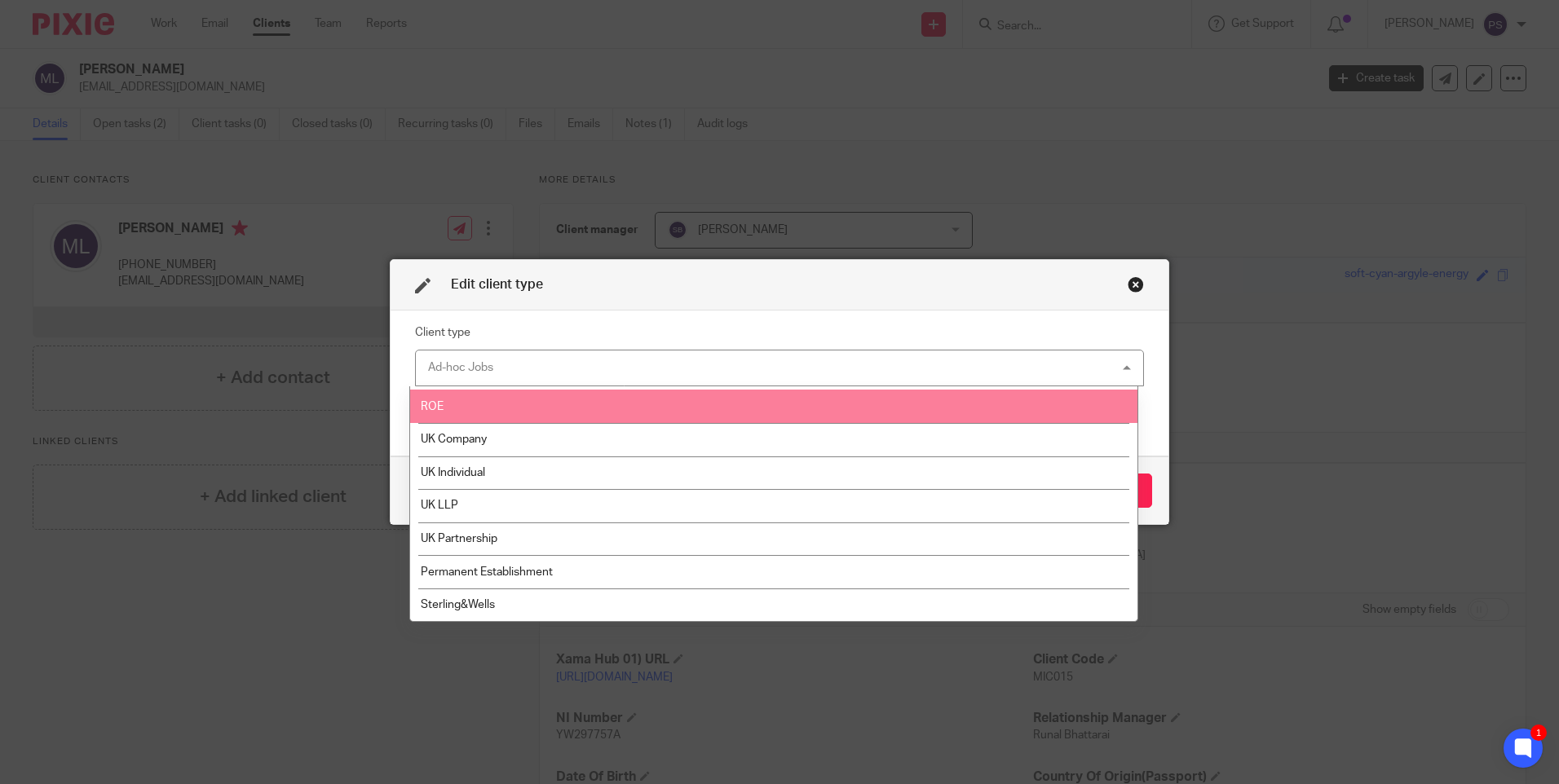
click at [1198, 225] on div "Edit client type Client type Ad-hoc Jobs Ad-hoc Jobs Ad-hoc Jobs Charity Intern…" at bounding box center [779, 392] width 1559 height 784
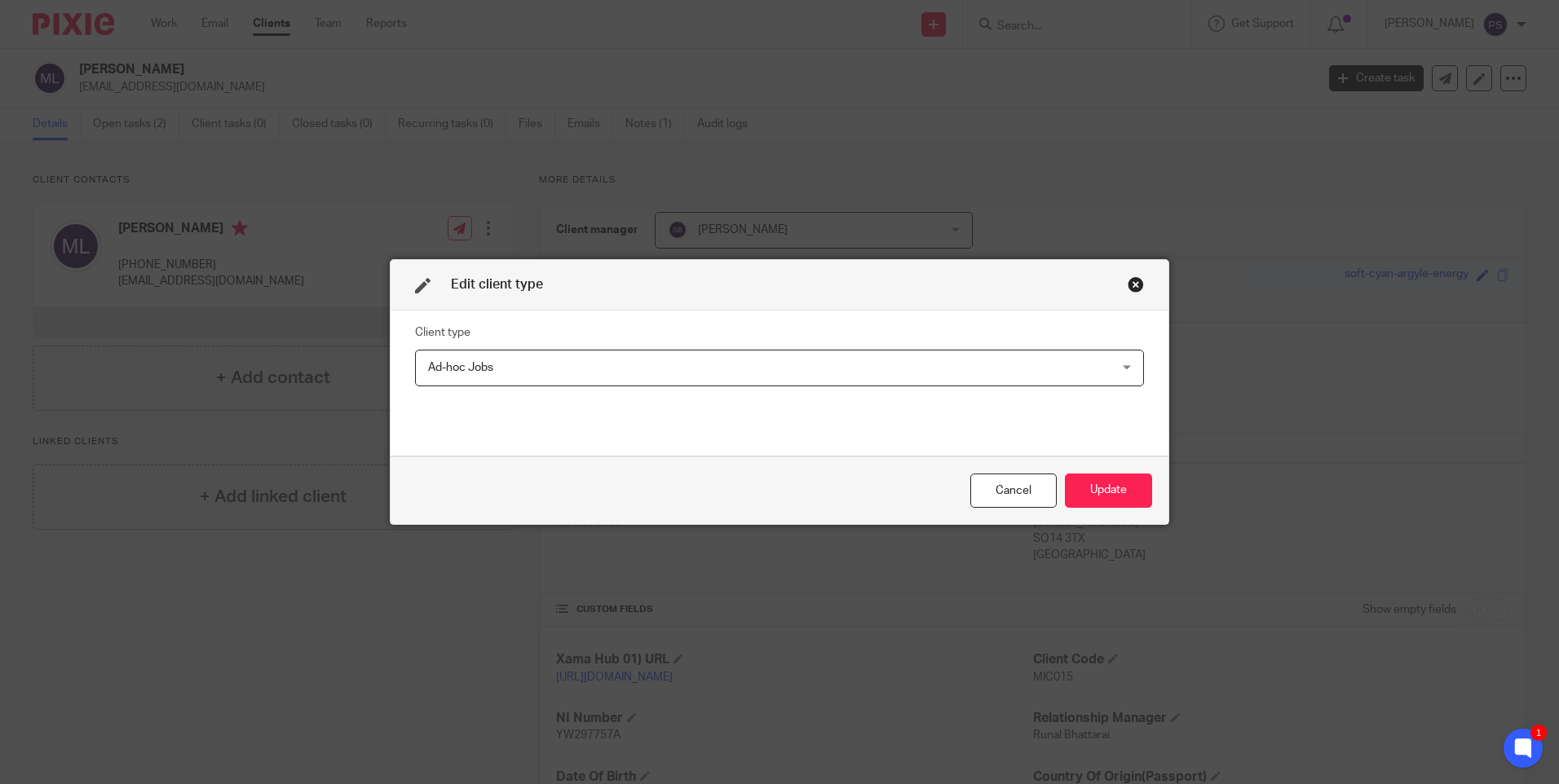
click at [1131, 283] on div "Close this dialog window" at bounding box center [1136, 284] width 16 height 16
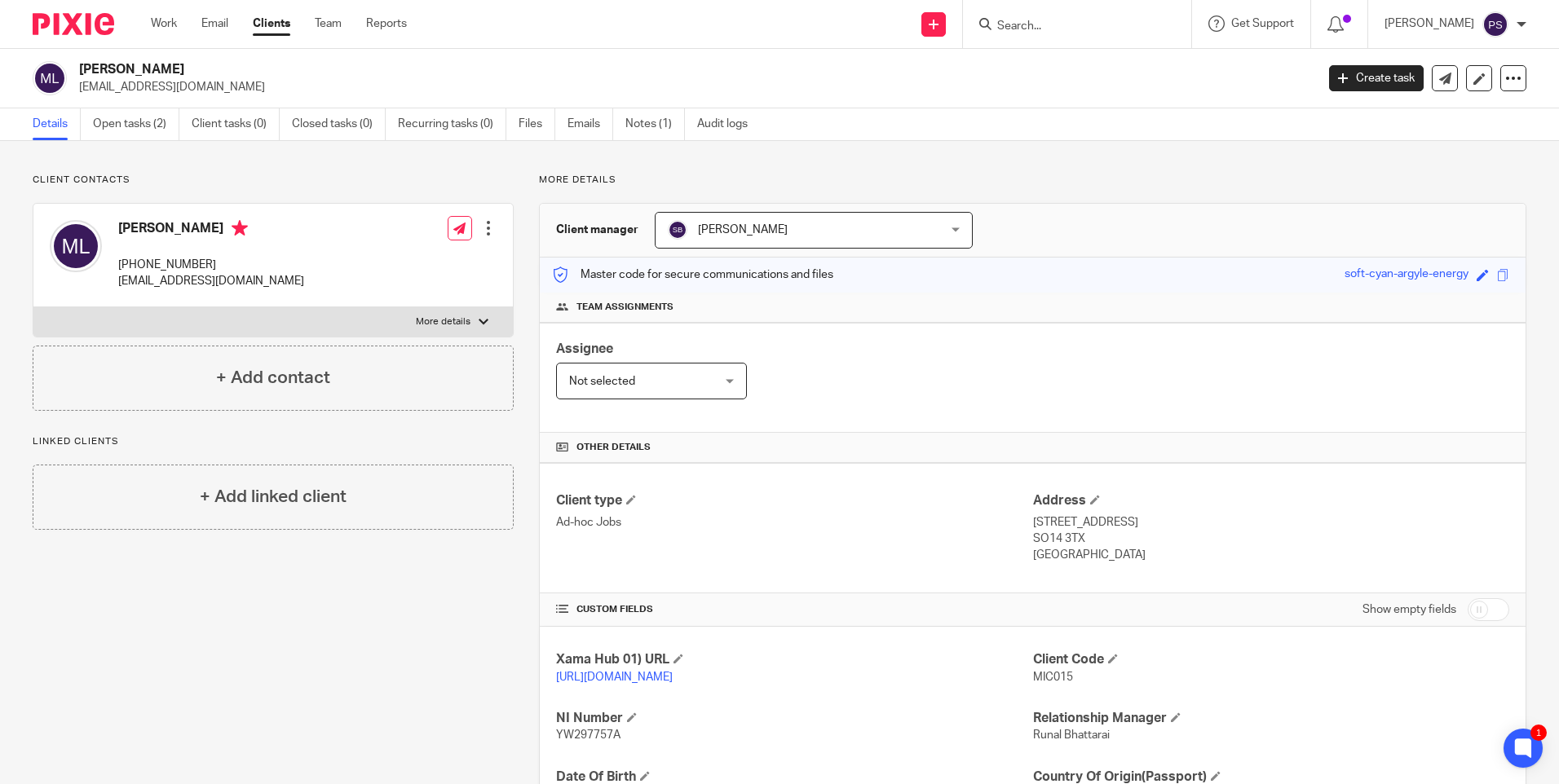
click at [255, 680] on div "Client contacts Michale George Larter +44 077 717 23277 mikeygeorge2004@yahoo.c…" at bounding box center [260, 558] width 506 height 771
click at [132, 116] on link "Open tasks (2)" at bounding box center [136, 125] width 87 height 32
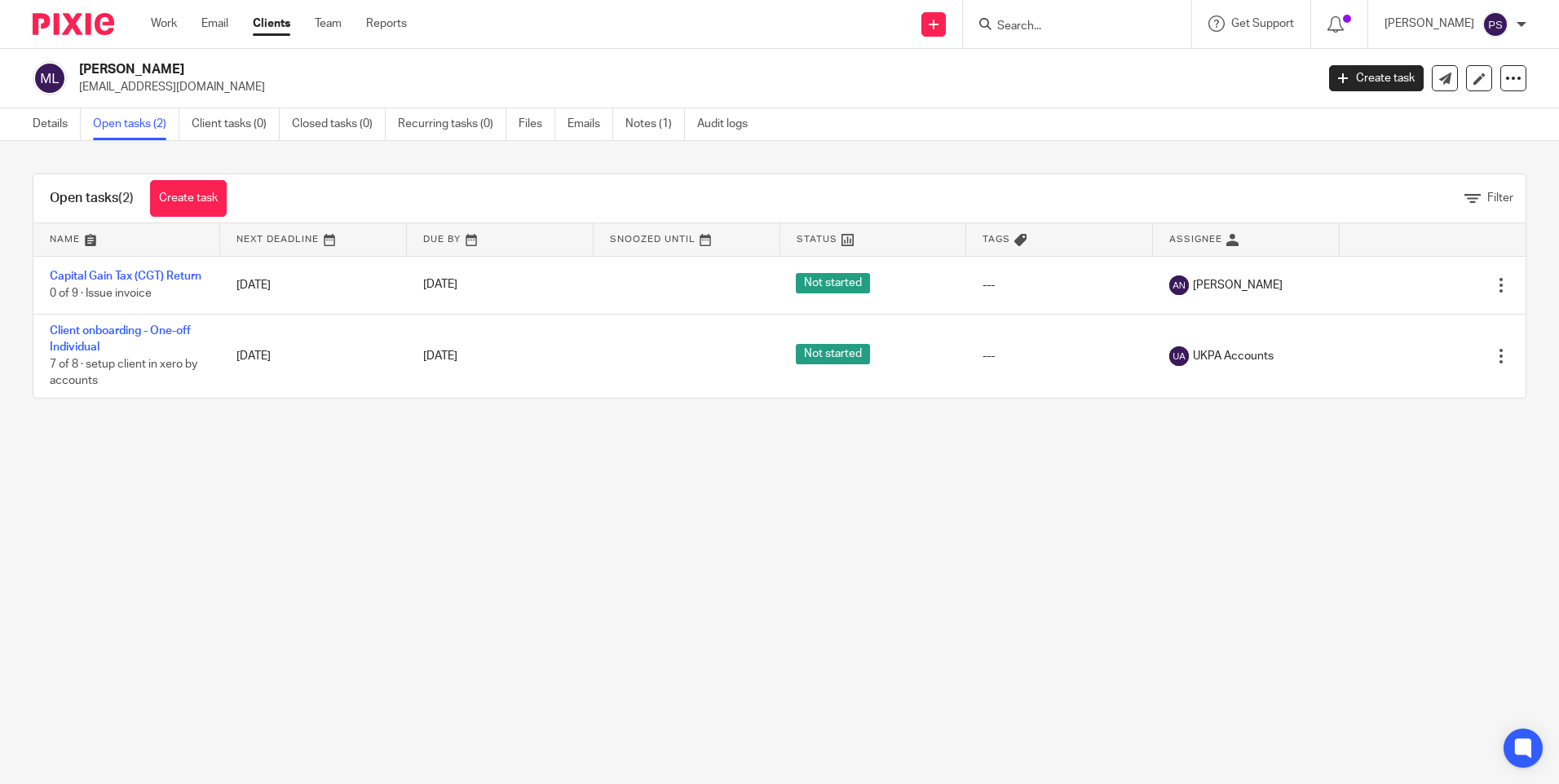
click at [181, 595] on main "Michale George Larter mikeygeorge2004@yahoo.com Create task Update from Compani…" at bounding box center [779, 392] width 1559 height 784
click at [46, 121] on link "Details" at bounding box center [57, 125] width 48 height 32
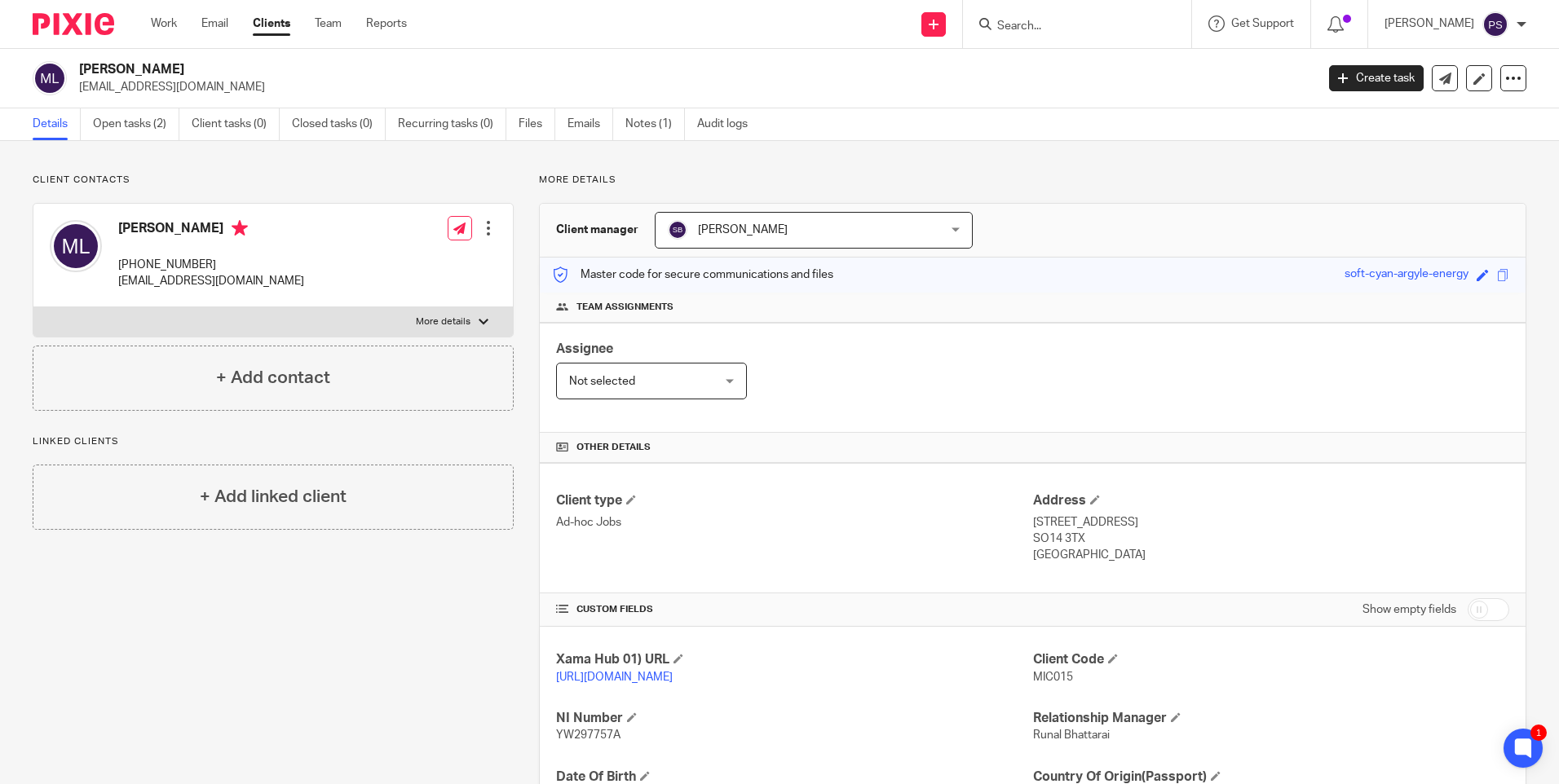
click at [1065, 27] on input "Search" at bounding box center [1069, 27] width 147 height 15
paste input "[EMAIL_ADDRESS][DOMAIN_NAME]"
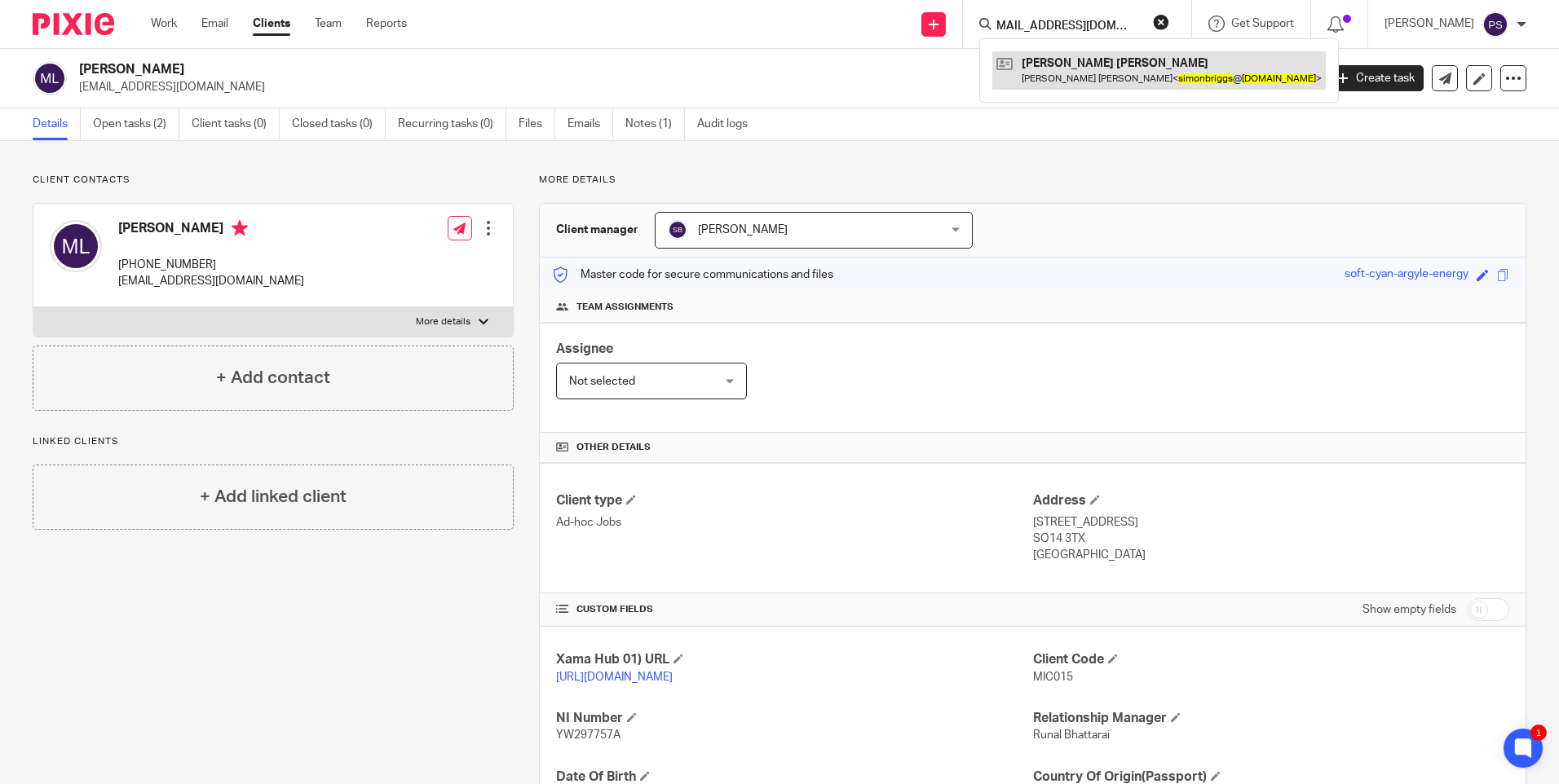
type input "[EMAIL_ADDRESS][DOMAIN_NAME]"
click at [1062, 60] on link at bounding box center [1159, 70] width 334 height 37
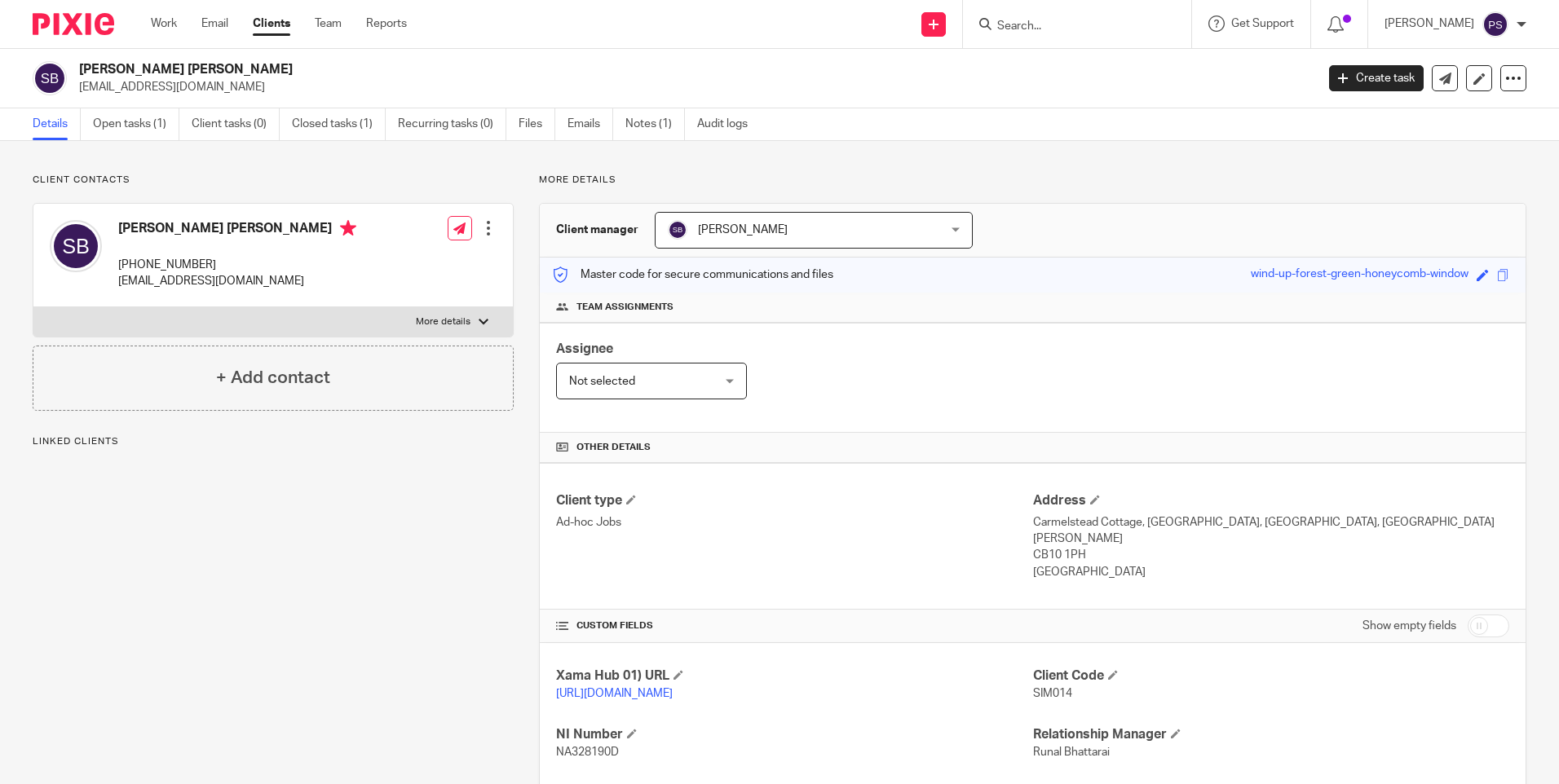
click at [129, 124] on link "Open tasks (1)" at bounding box center [136, 125] width 87 height 32
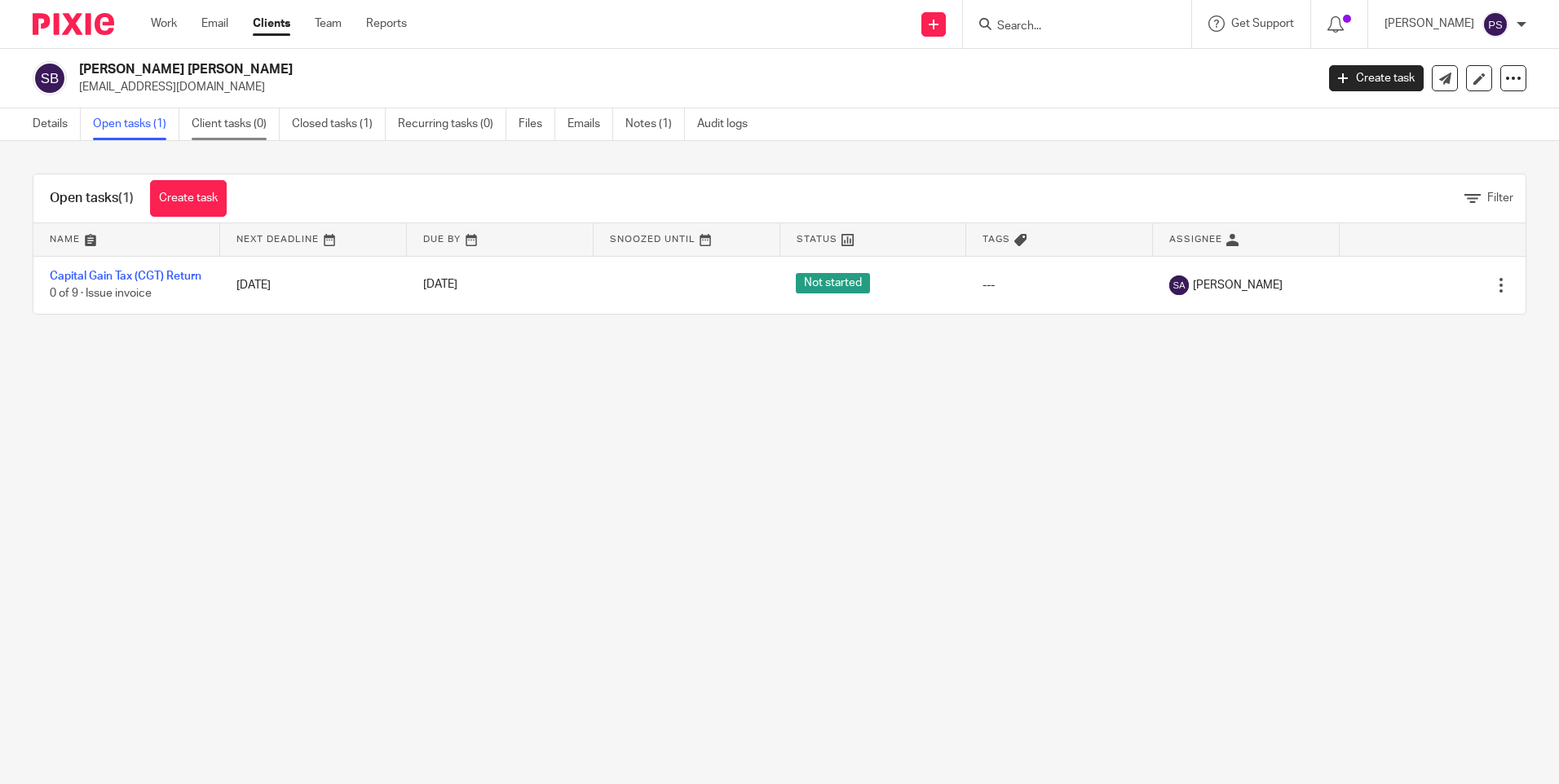
click at [225, 126] on link "Client tasks (0)" at bounding box center [235, 125] width 88 height 32
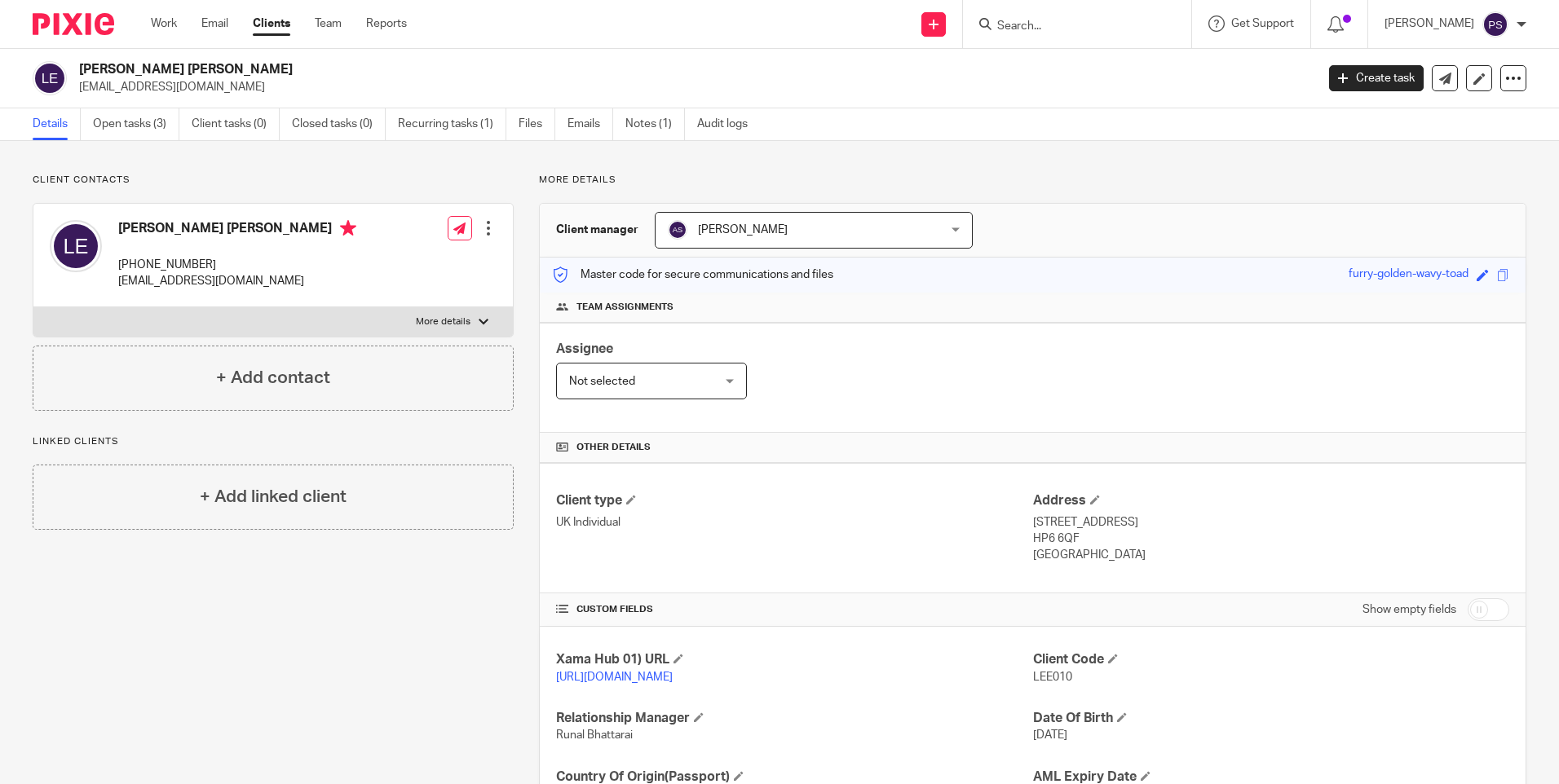
click at [328, 162] on div "Client contacts Lee Justin Edwards +44 796 623 5174 stretch002@btinternet.com E…" at bounding box center [779, 529] width 1559 height 778
click at [421, 156] on div "Client contacts Lee Justin Edwards +44 796 623 5174 stretch002@btinternet.com E…" at bounding box center [779, 529] width 1559 height 778
click at [160, 165] on div "Client contacts Lee Justin Edwards +44 796 623 5174 stretch002@btinternet.com E…" at bounding box center [779, 529] width 1559 height 778
click at [1043, 33] on input "Search" at bounding box center [1069, 27] width 147 height 15
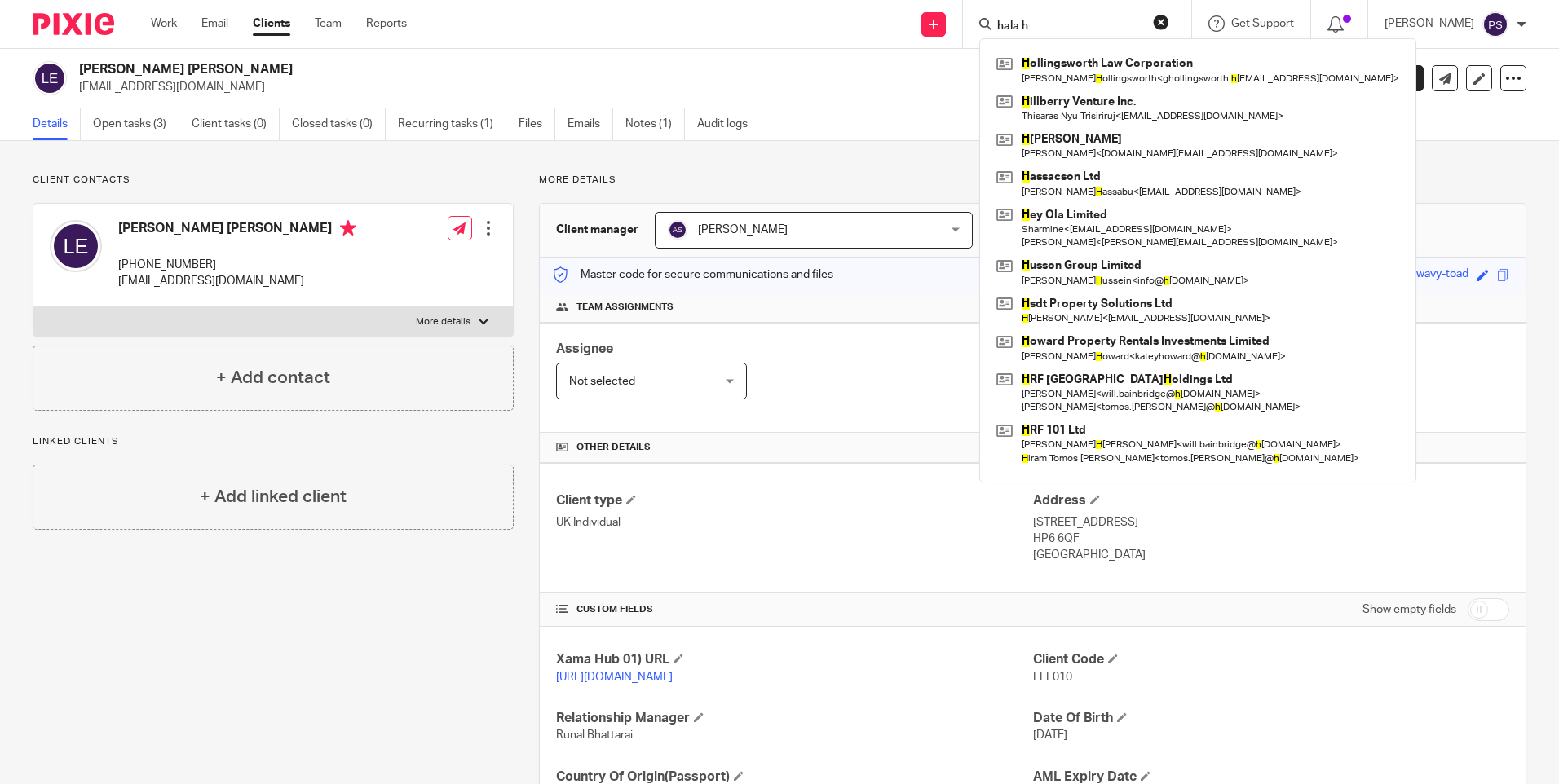
click at [1074, 20] on input "hala h" at bounding box center [1069, 27] width 147 height 15
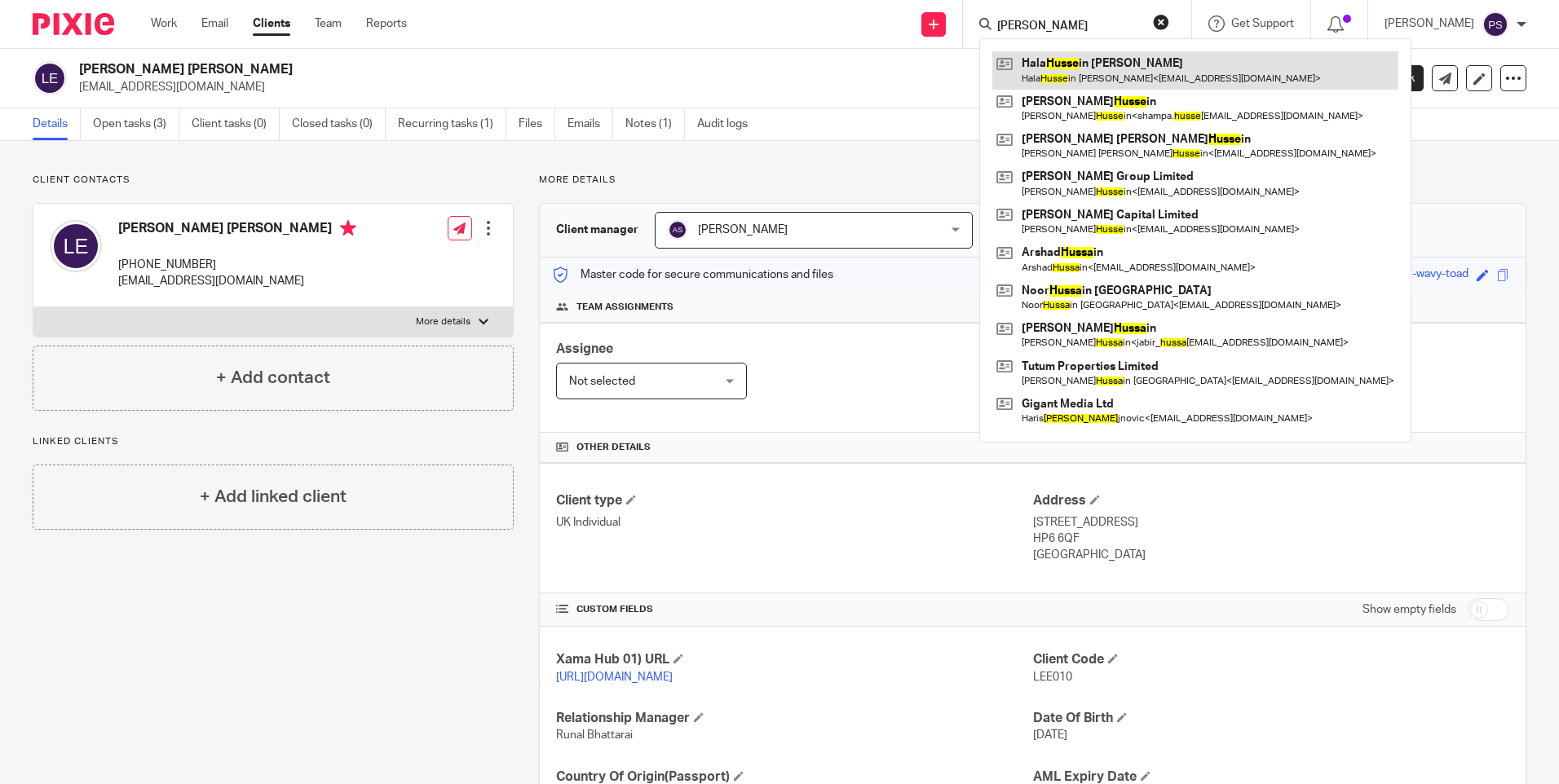
type input "hala husse"
click at [1072, 74] on link at bounding box center [1195, 70] width 406 height 37
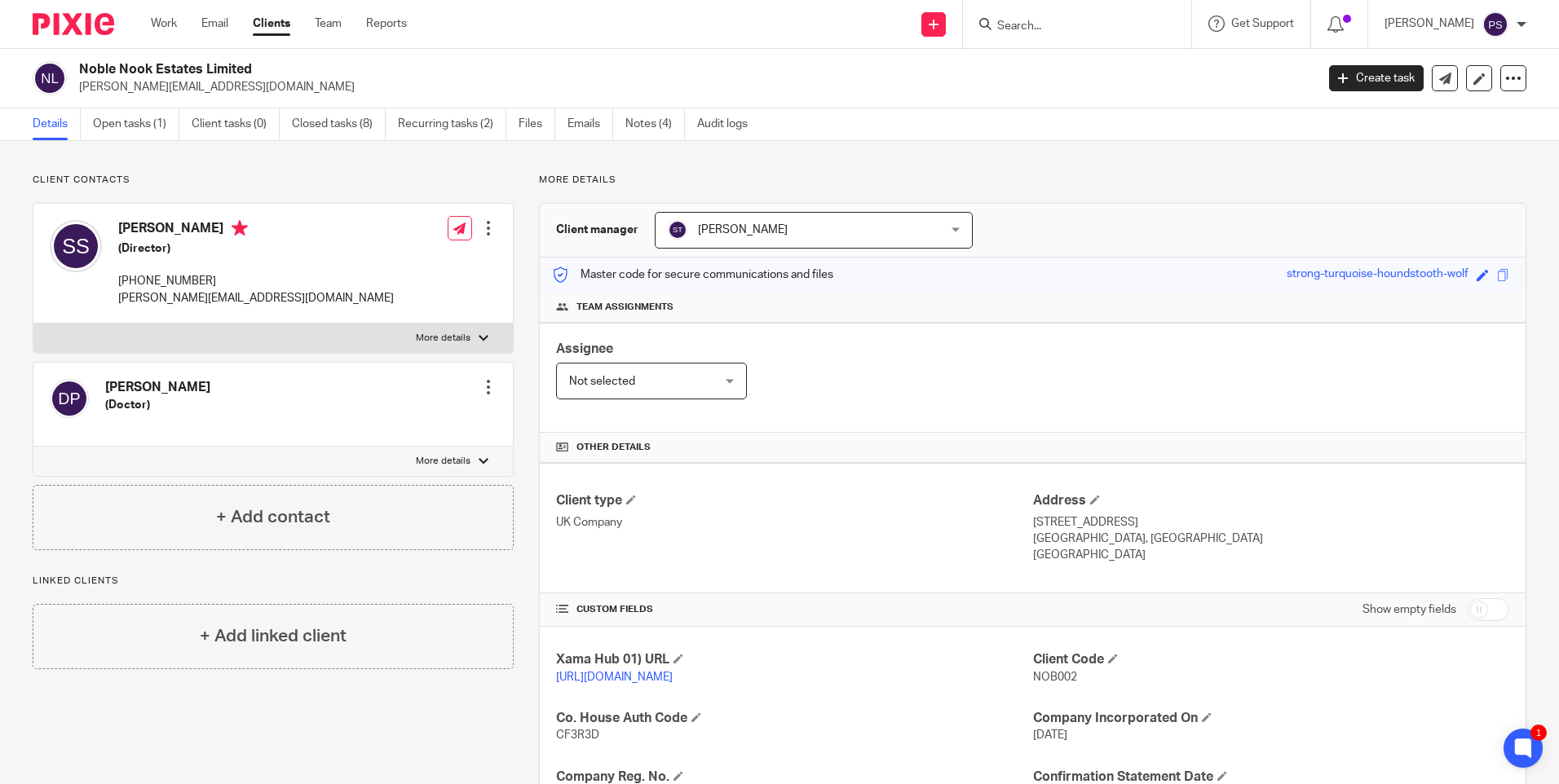
click at [291, 180] on p "Client contacts" at bounding box center [274, 180] width 482 height 13
click at [330, 181] on p "Client contacts" at bounding box center [274, 180] width 482 height 13
click at [409, 169] on div "Client contacts [PERSON_NAME] (Doctor) Edit contact Create client from contact …" at bounding box center [779, 588] width 1559 height 895
click at [649, 128] on link "Notes (4)" at bounding box center [655, 125] width 59 height 32
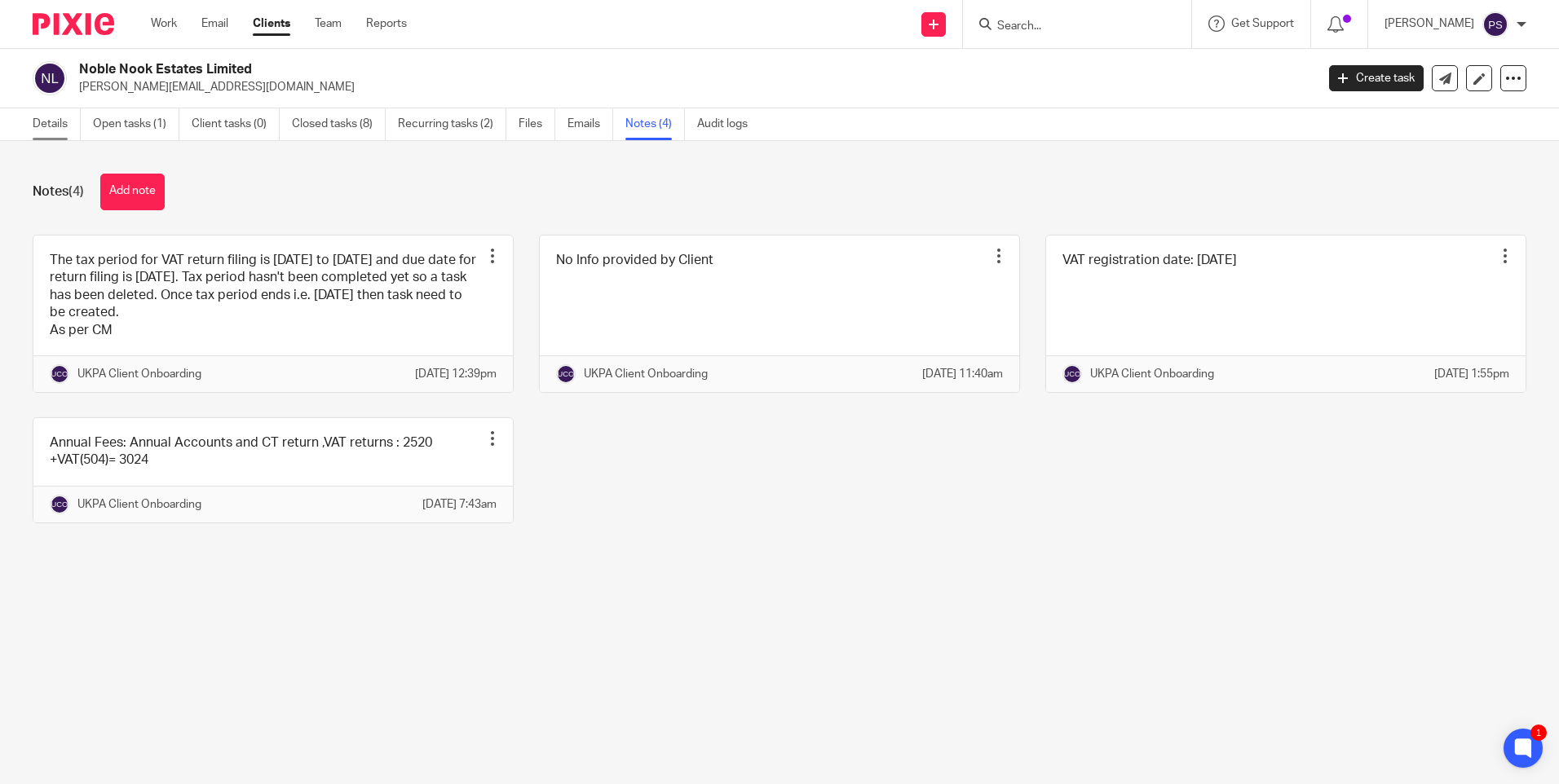
click at [50, 121] on link "Details" at bounding box center [57, 125] width 48 height 32
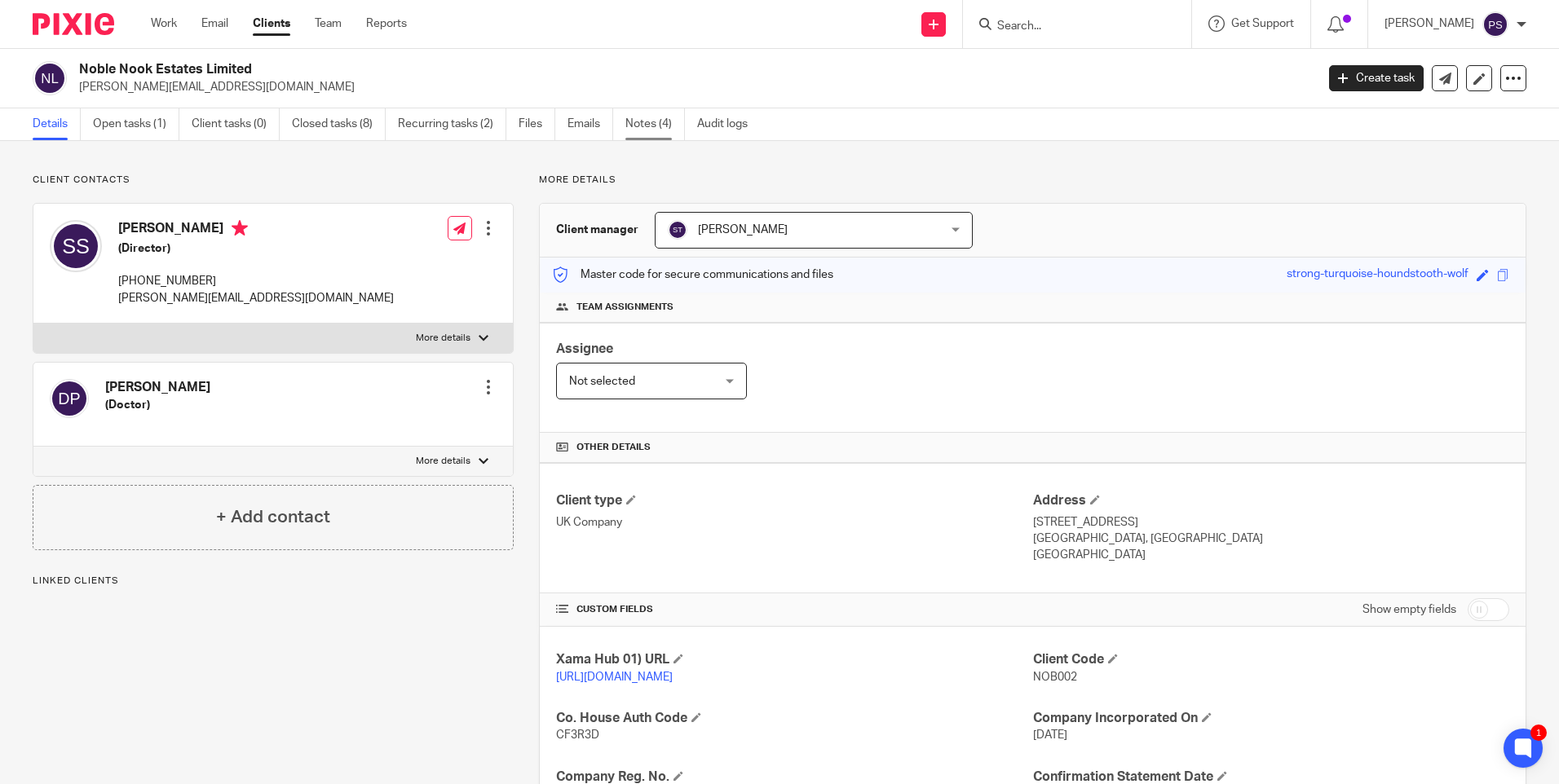
click at [629, 124] on link "Notes (4)" at bounding box center [655, 125] width 59 height 32
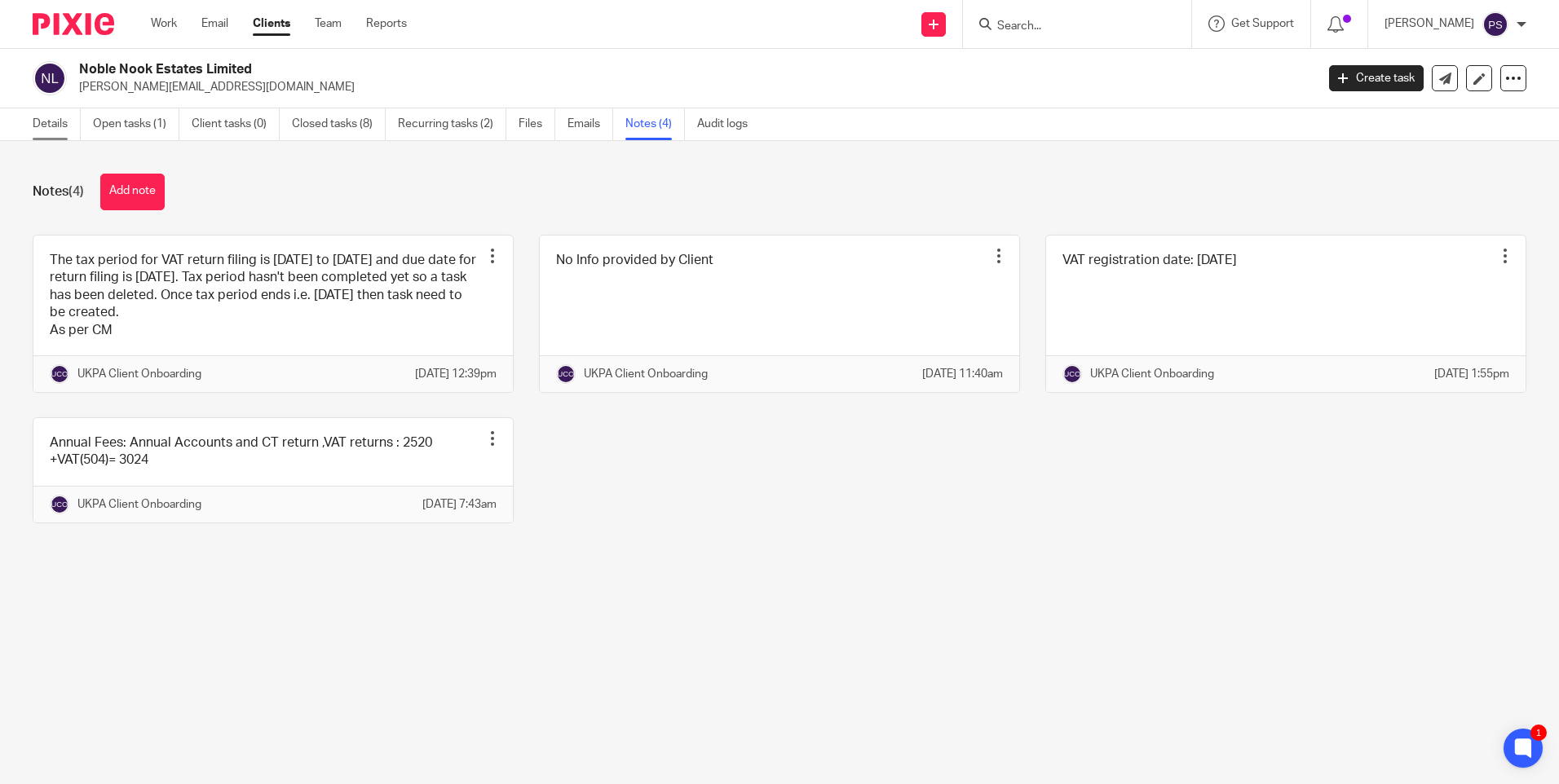
click at [55, 125] on link "Details" at bounding box center [57, 125] width 48 height 32
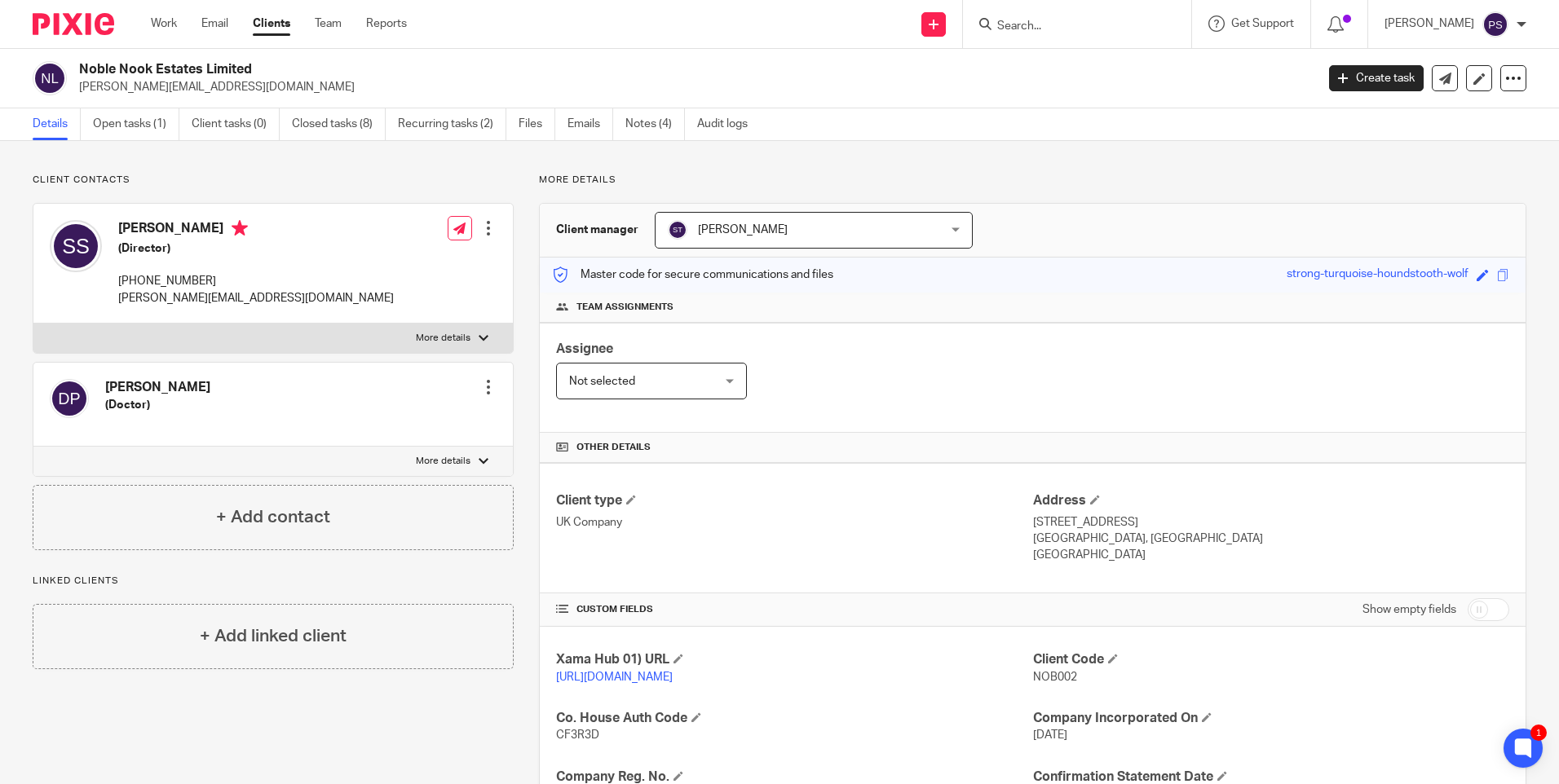
click at [1175, 160] on div "Client contacts [PERSON_NAME] (Doctor) Edit contact Create client from contact …" at bounding box center [779, 588] width 1559 height 895
click at [409, 72] on h2 "Noble Nook Estates Limited" at bounding box center [568, 69] width 980 height 17
click at [1092, 29] on input "Search" at bounding box center [1069, 27] width 147 height 15
paste input "sbmolina@hotmail.com"
type input "sbmolina@hotmail.com"
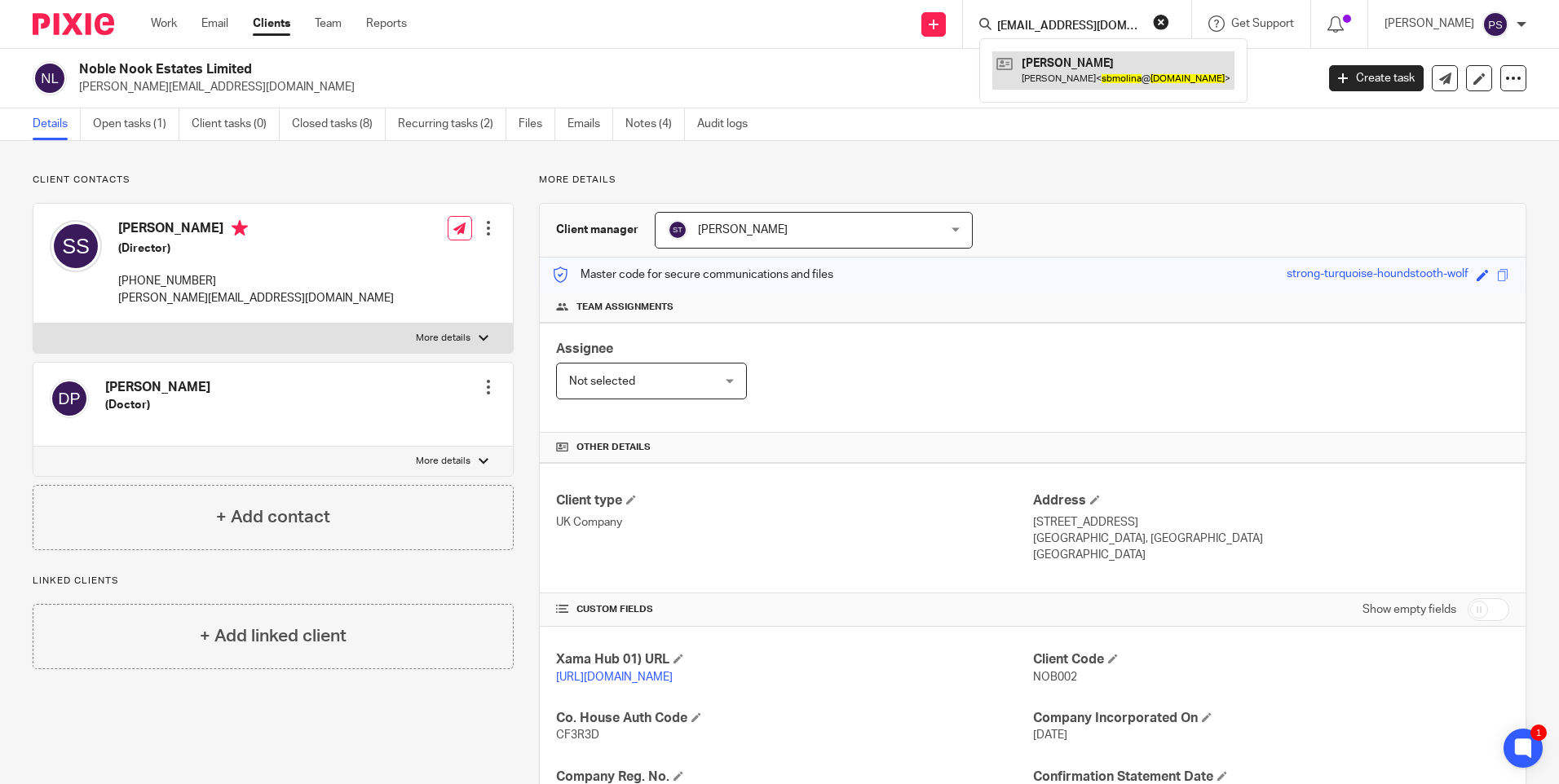
click at [1092, 64] on link at bounding box center [1114, 70] width 243 height 37
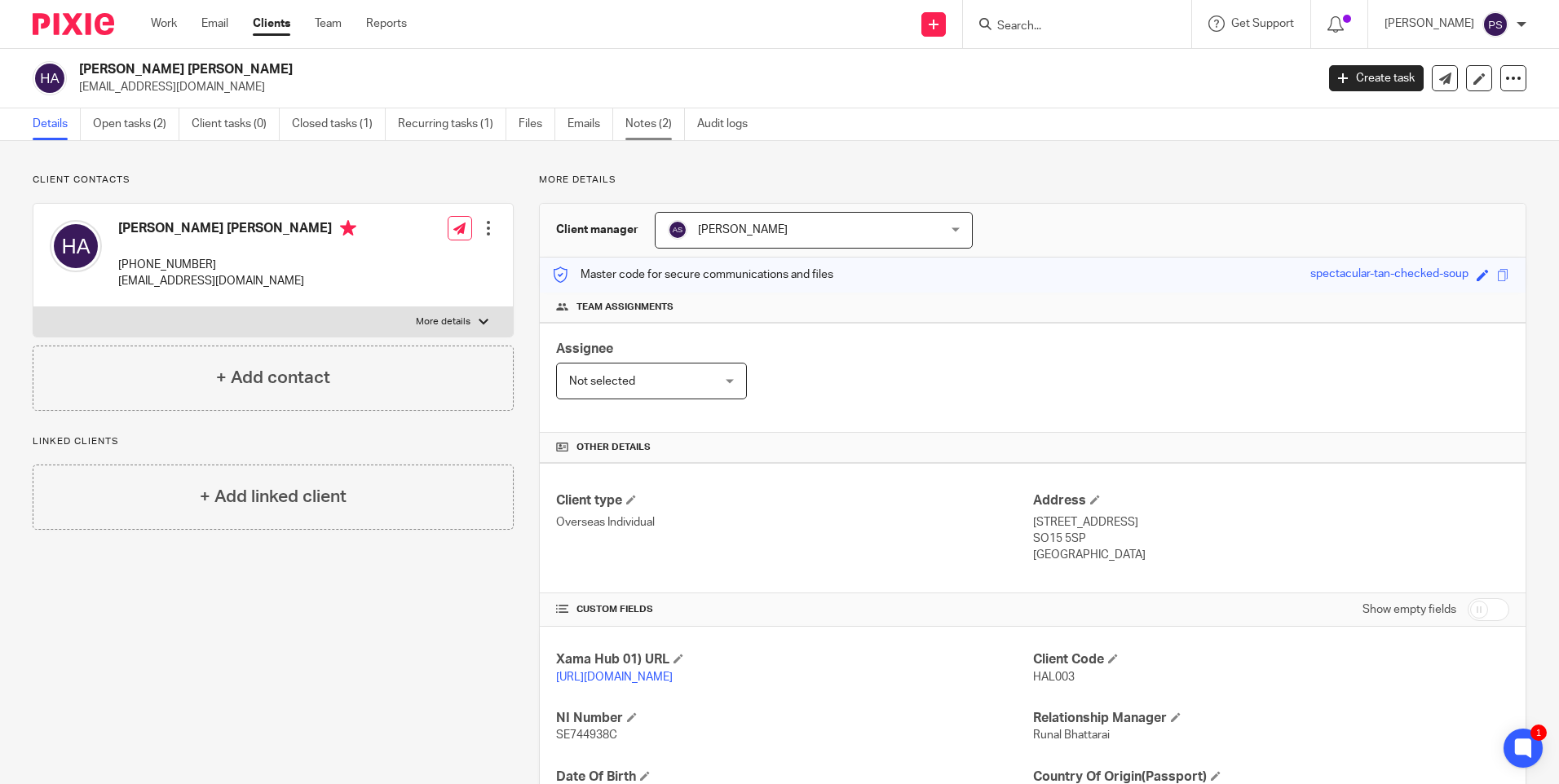
click at [644, 126] on link "Notes (2)" at bounding box center [655, 125] width 59 height 32
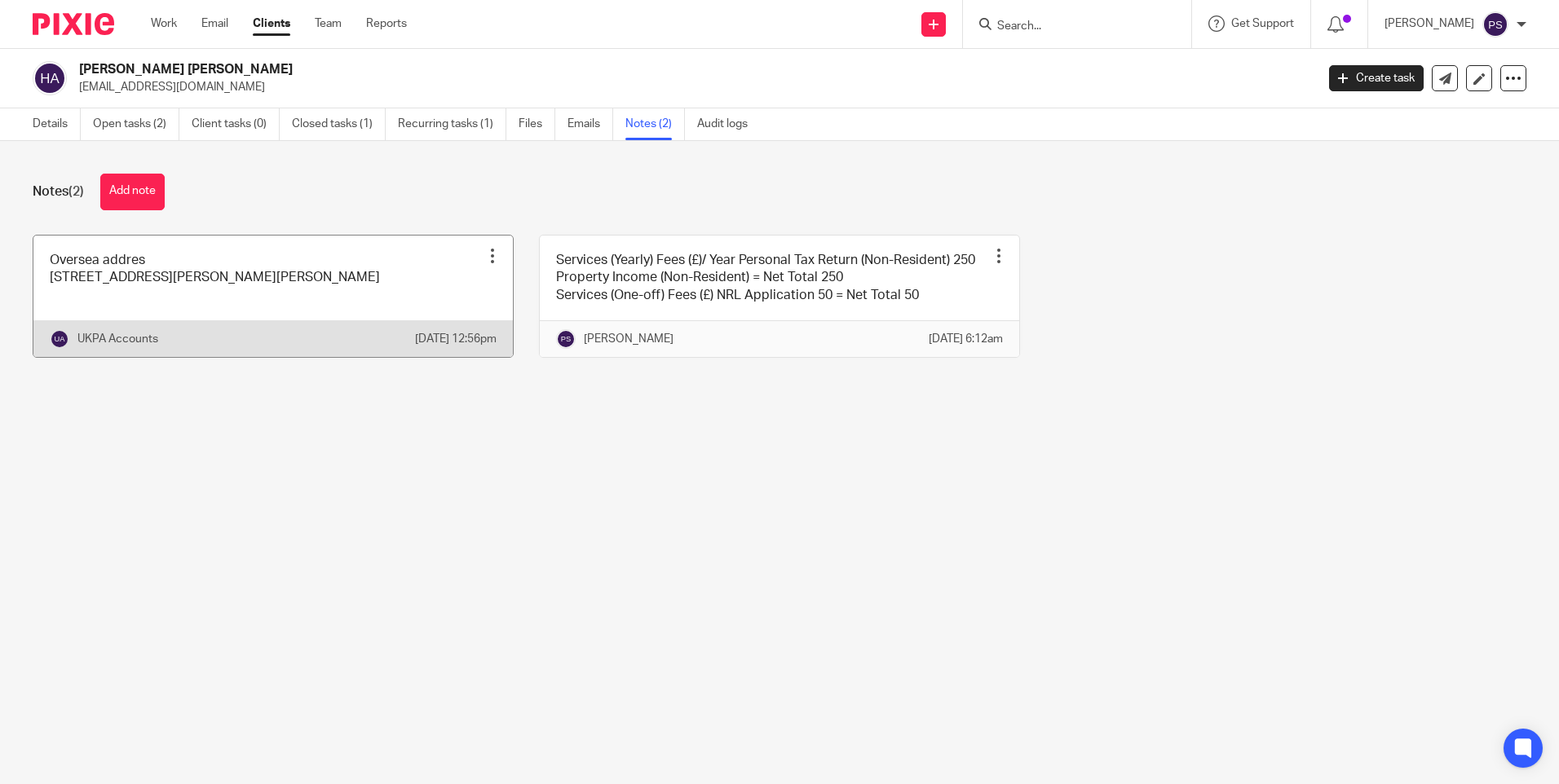
click at [140, 304] on link at bounding box center [274, 296] width 480 height 121
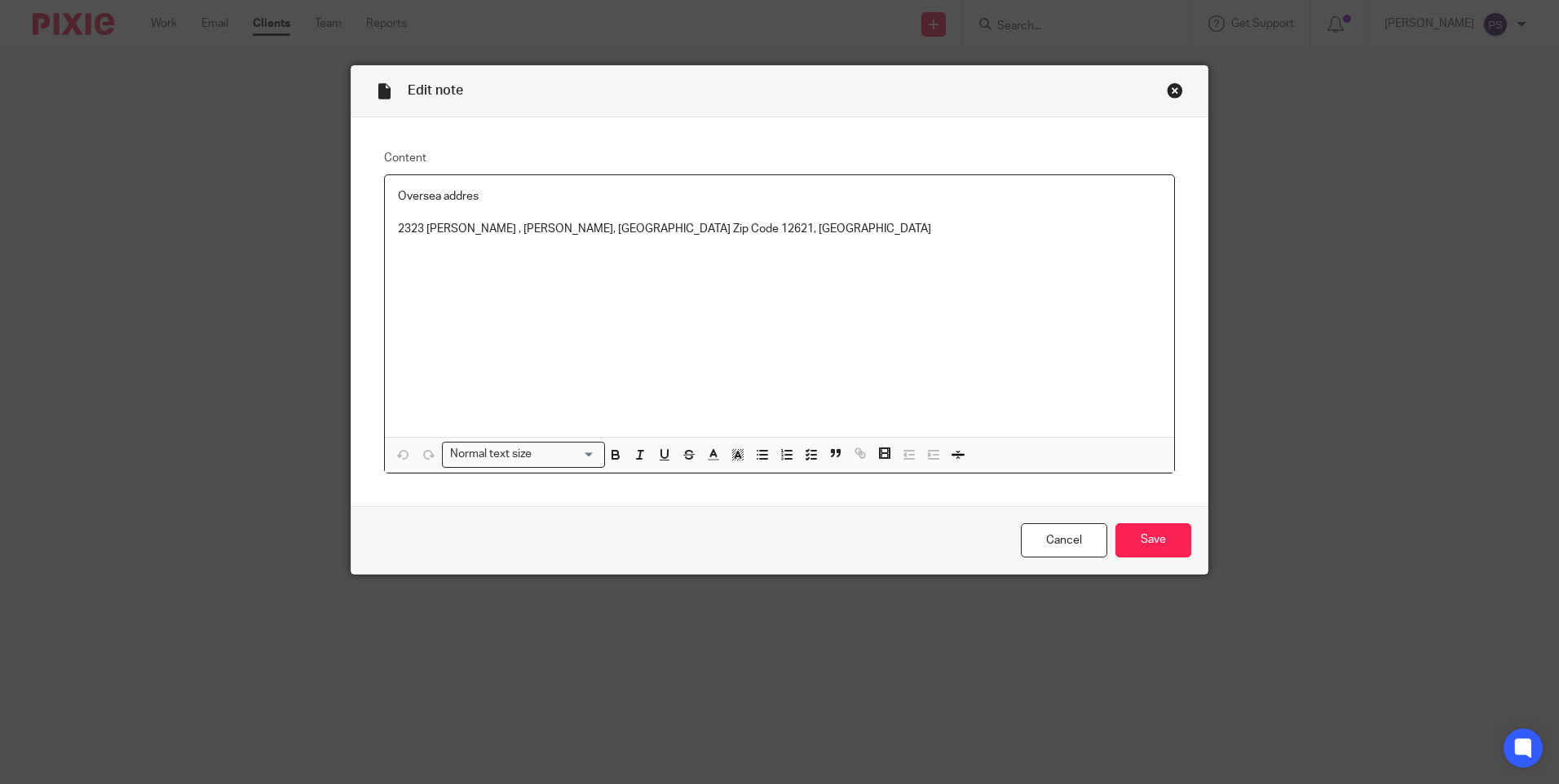
click at [468, 274] on div "Oversea addres [STREET_ADDRESS][PERSON_NAME][PERSON_NAME]" at bounding box center [780, 306] width 790 height 262
click at [1167, 88] on div "Close this dialog window" at bounding box center [1175, 90] width 16 height 16
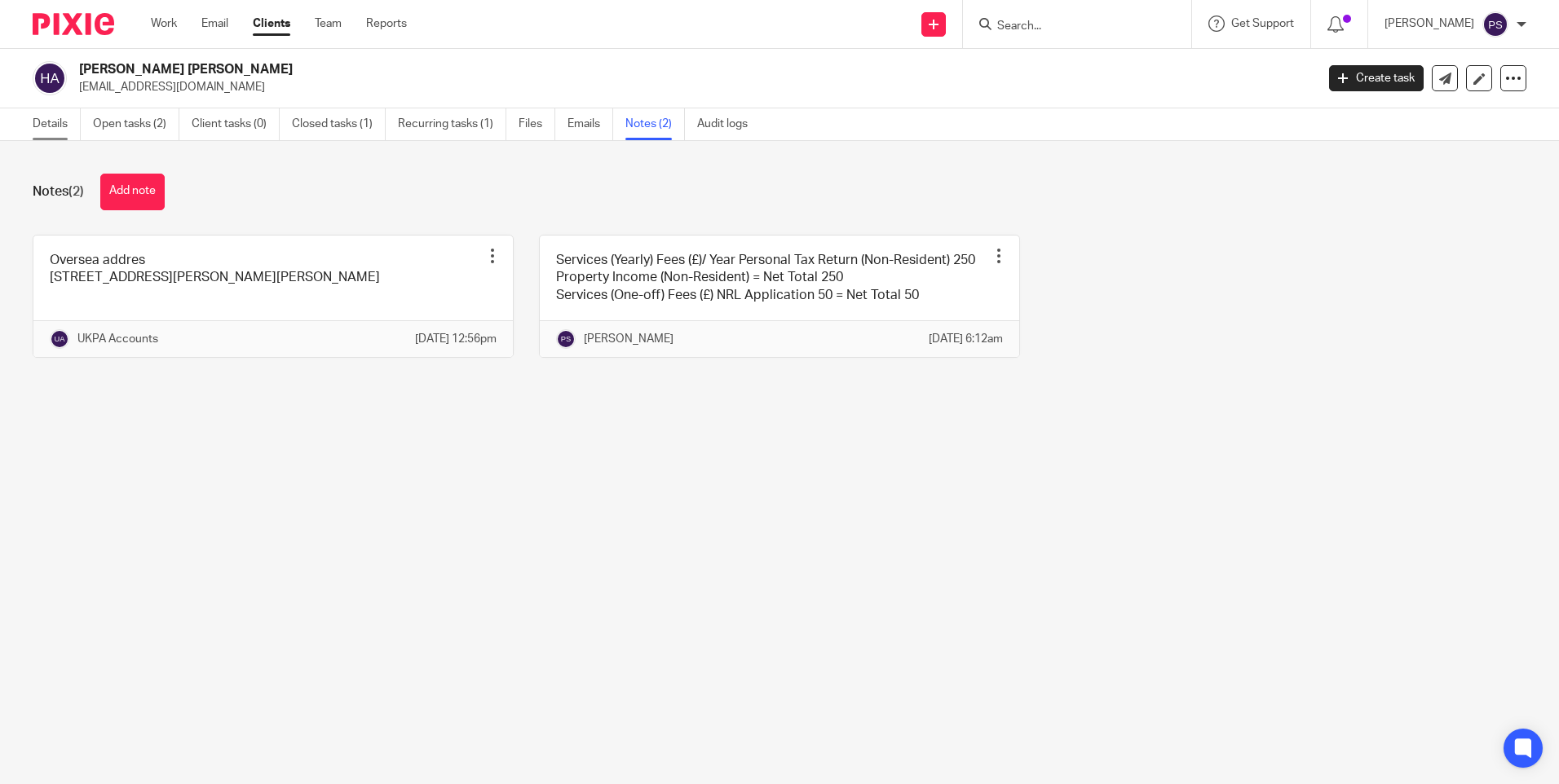
click at [53, 130] on link "Details" at bounding box center [57, 125] width 48 height 32
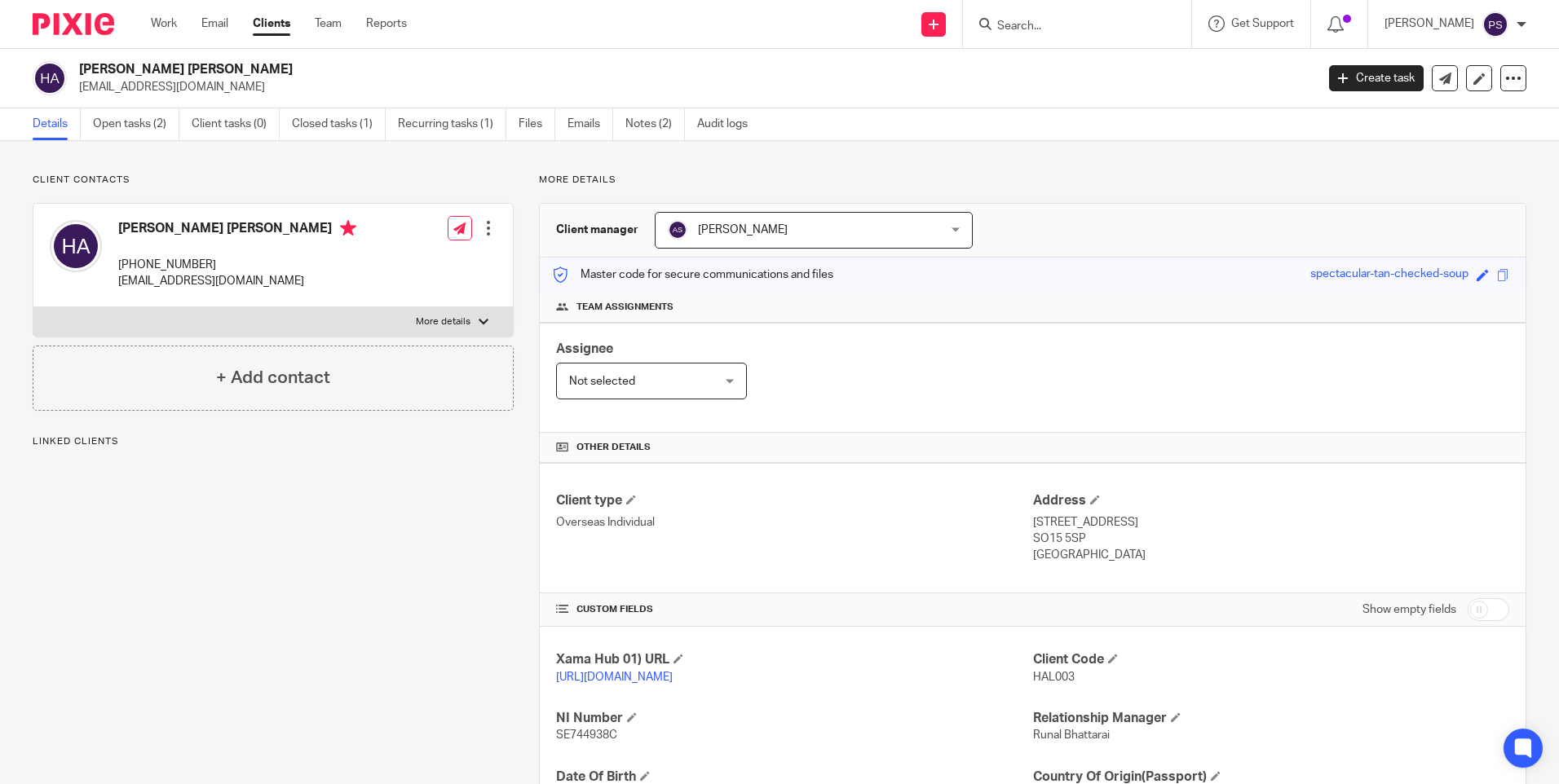
drag, startPoint x: 1021, startPoint y: 522, endPoint x: 1103, endPoint y: 556, distance: 88.8
click at [1103, 556] on div "Client type Overseas Individual Address 28 Hill Farm Road, Southampton SO15 5SP…" at bounding box center [1033, 527] width 986 height 130
click at [1103, 556] on p "United Kingdom" at bounding box center [1271, 555] width 476 height 16
drag, startPoint x: 1023, startPoint y: 519, endPoint x: 1059, endPoint y: 527, distance: 36.9
click at [1059, 527] on div "Client type Overseas Individual Address 28 Hill Farm Road, Southampton SO15 5SP…" at bounding box center [1033, 527] width 986 height 130
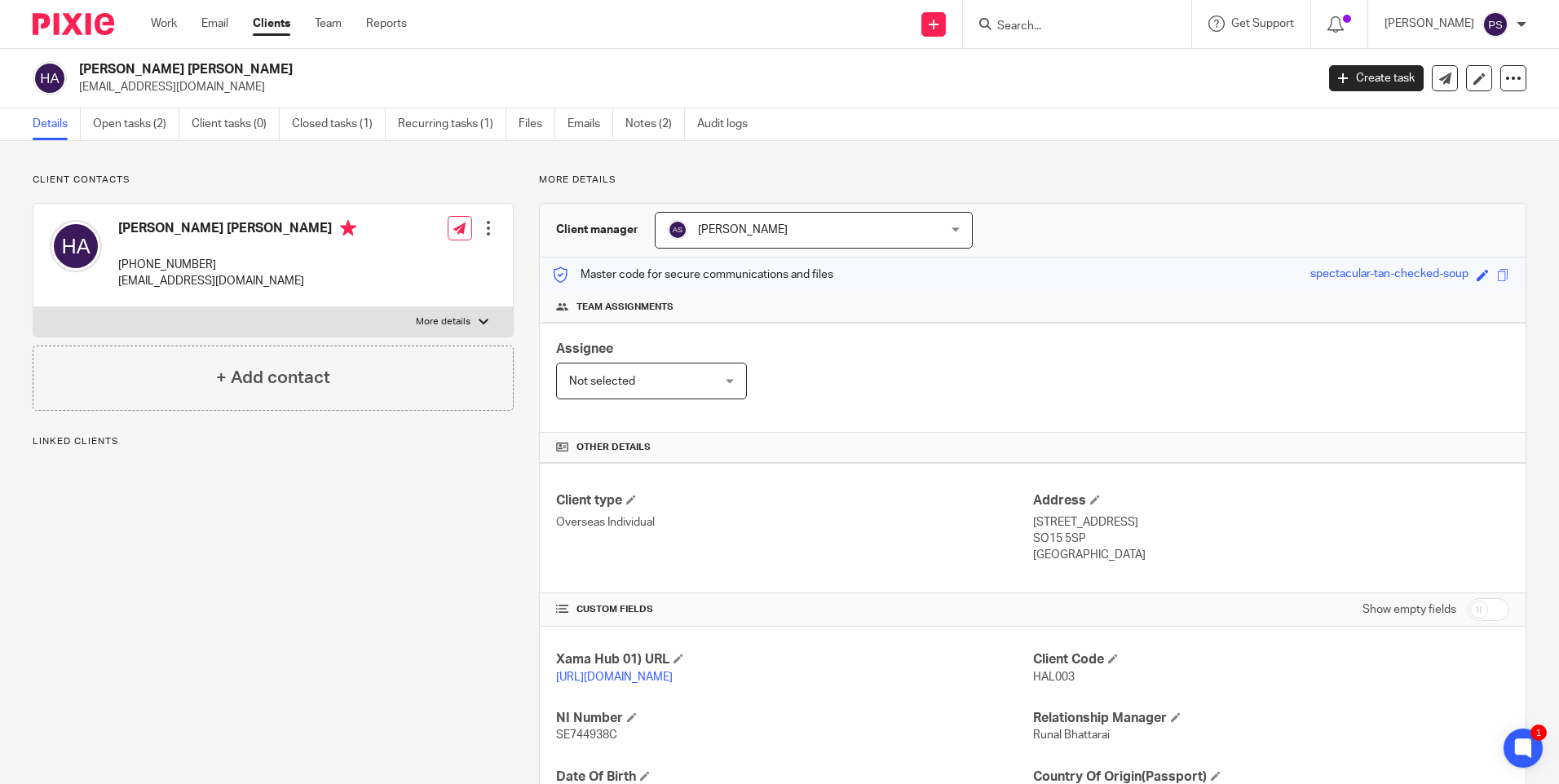
click at [1059, 527] on p "28 Hill Farm Road, Southampton" at bounding box center [1271, 522] width 476 height 16
drag, startPoint x: 1028, startPoint y: 522, endPoint x: 1112, endPoint y: 559, distance: 91.8
click at [1112, 559] on div "Address 28 Hill Farm Road, Southampton SO15 5SP United Kingdom" at bounding box center [1271, 527] width 476 height 72
copy div "28 Hill Farm Road, Southampton SO15 5SP United Kingdom"
click at [639, 123] on link "Notes (2)" at bounding box center [655, 125] width 59 height 32
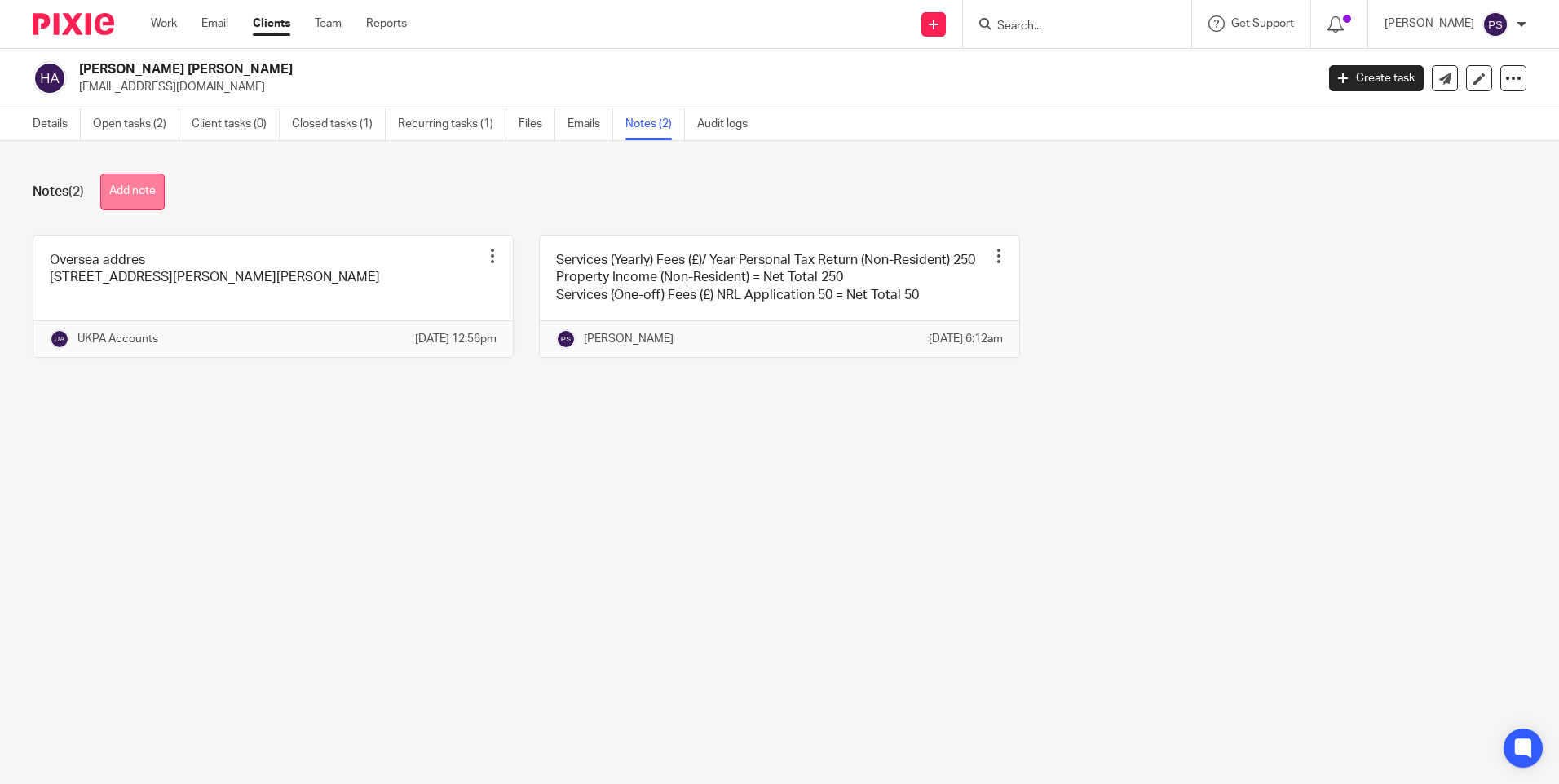
click at [145, 203] on button "Add note" at bounding box center [132, 191] width 65 height 36
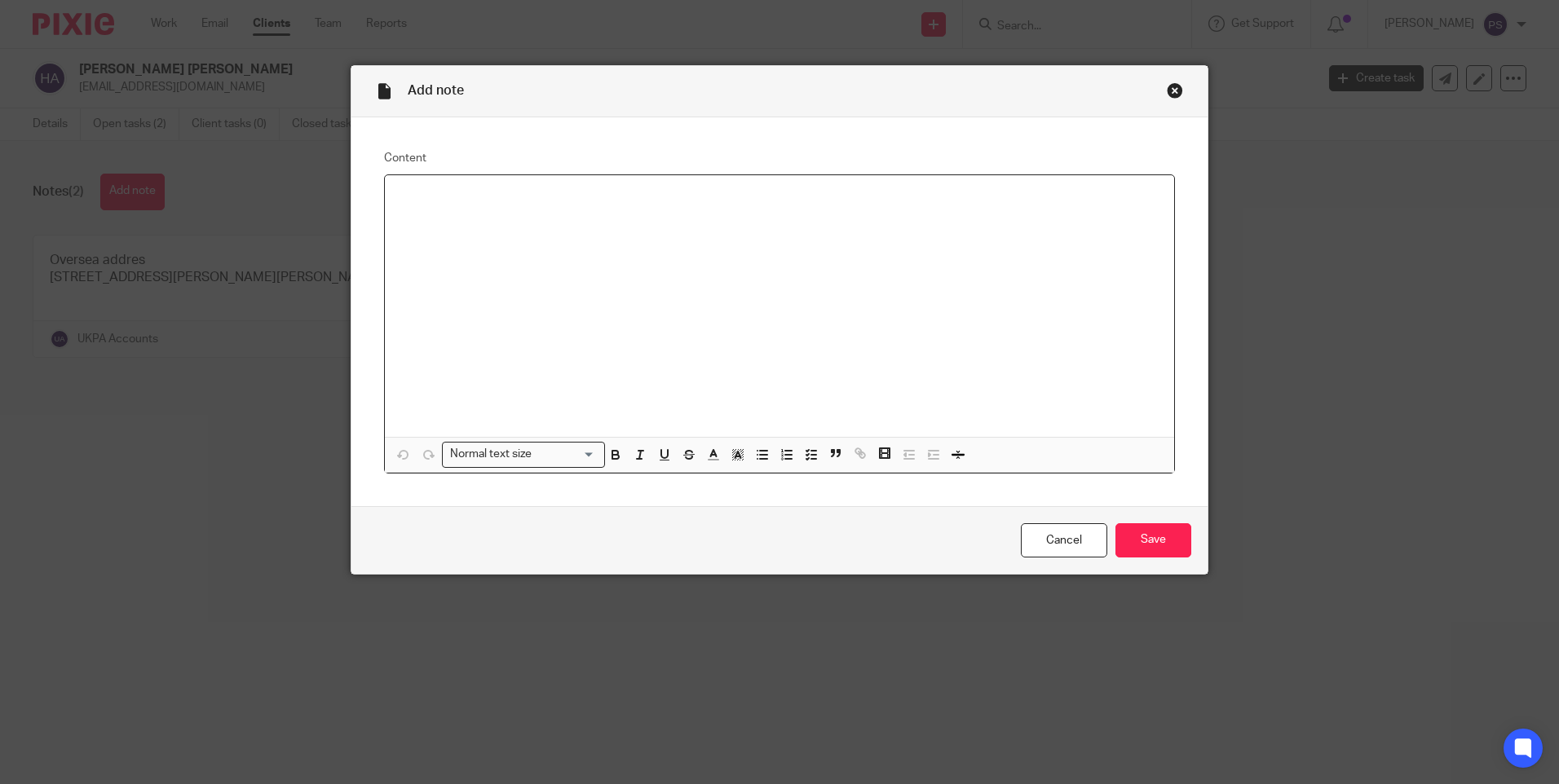
click at [409, 204] on p at bounding box center [780, 196] width 763 height 16
click at [389, 189] on div "28 Hill Farm Road, Southampton SO15 5SP United Kingdom" at bounding box center [780, 306] width 790 height 262
click at [390, 213] on div "Uk address - 28 Hill Farm Road, Southampton SO15 5SP United Kingdom" at bounding box center [780, 306] width 790 height 262
click at [389, 216] on div "Uk address - 28 Hill Farm Road, Southampton SO15 5SP United Kingdom" at bounding box center [780, 306] width 790 height 262
click at [1170, 558] on div "Cancel Save" at bounding box center [779, 540] width 856 height 68
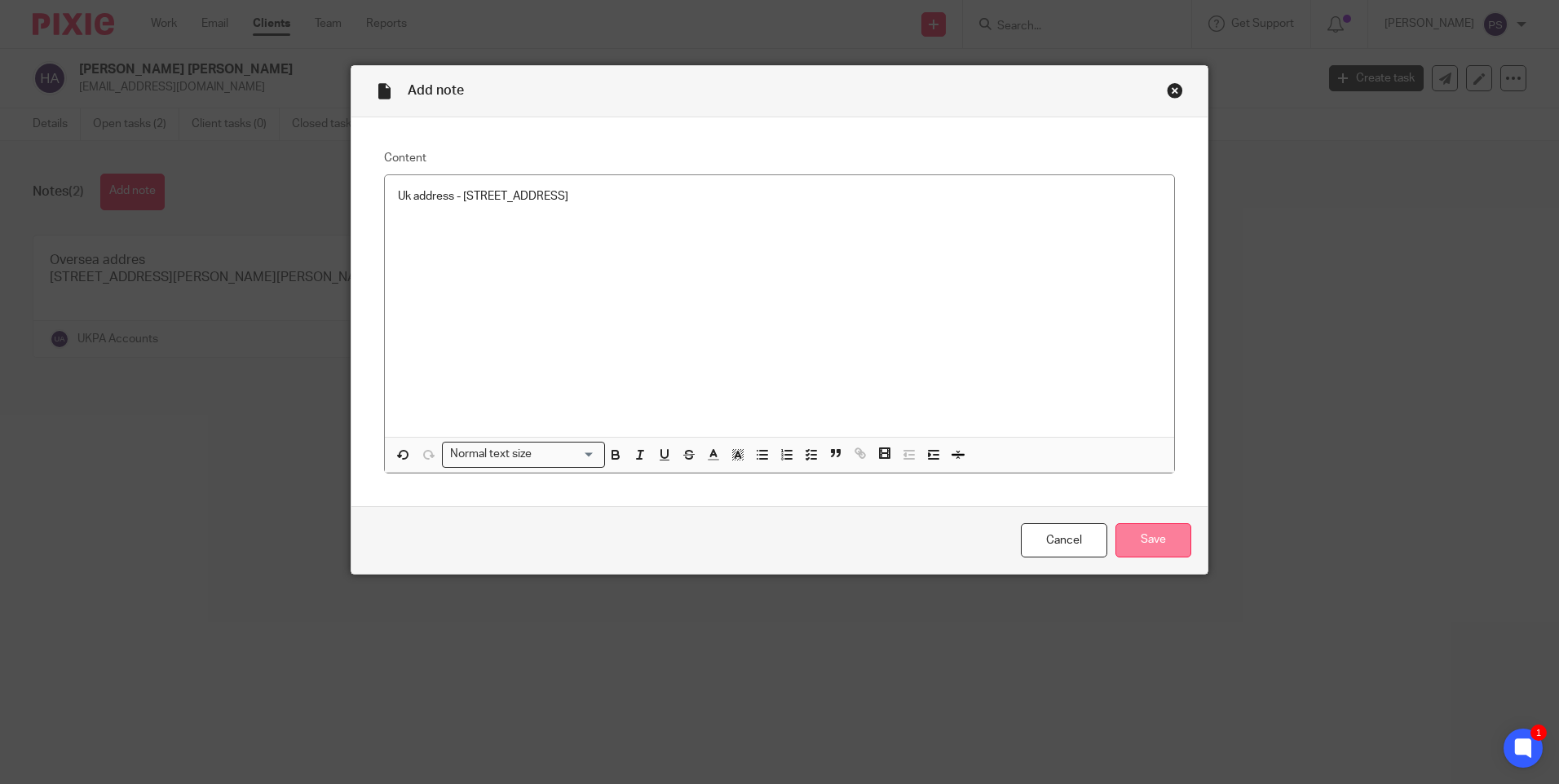
click at [1170, 550] on input "Save" at bounding box center [1154, 541] width 76 height 35
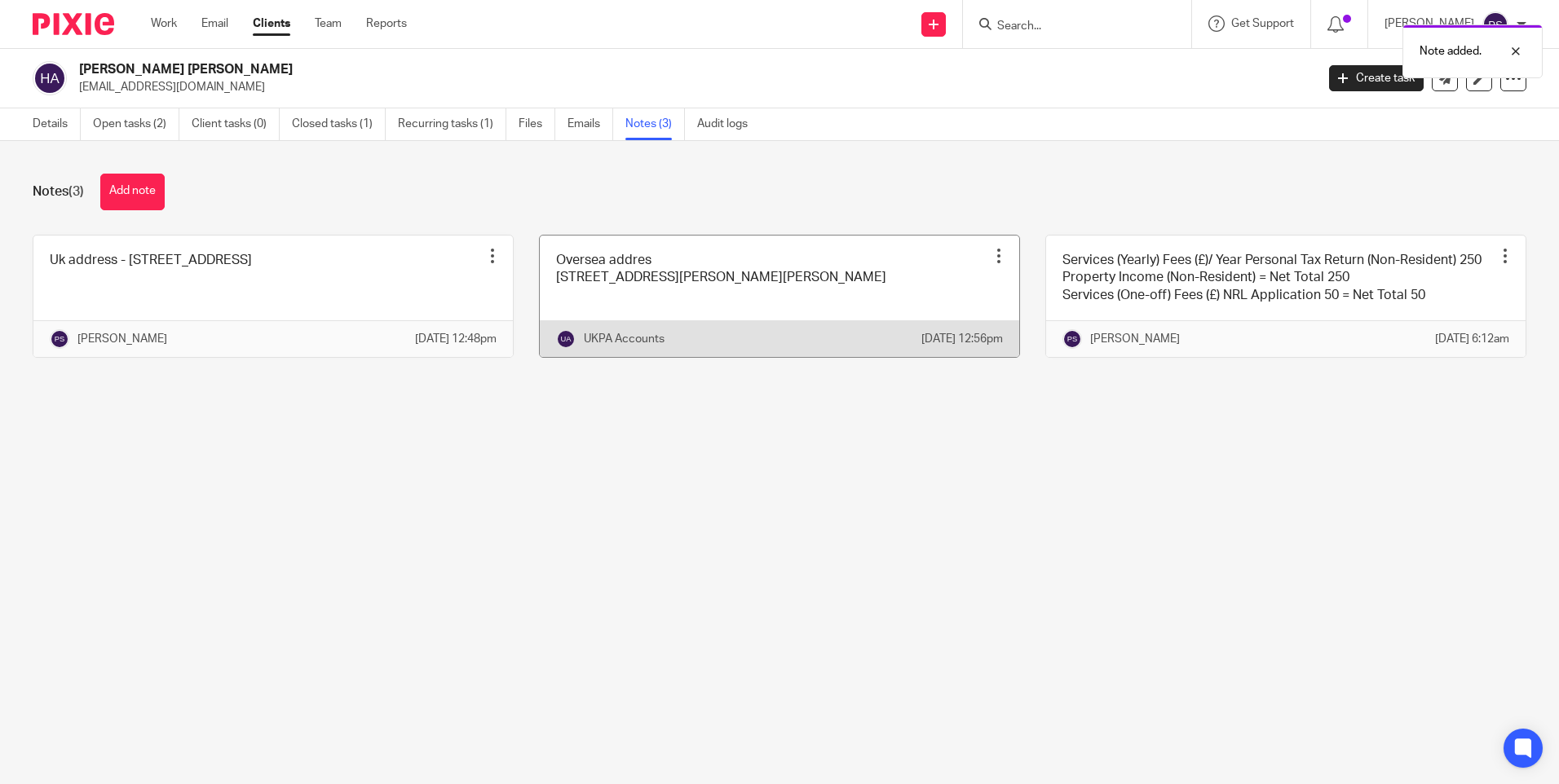
click at [709, 307] on link at bounding box center [780, 296] width 480 height 121
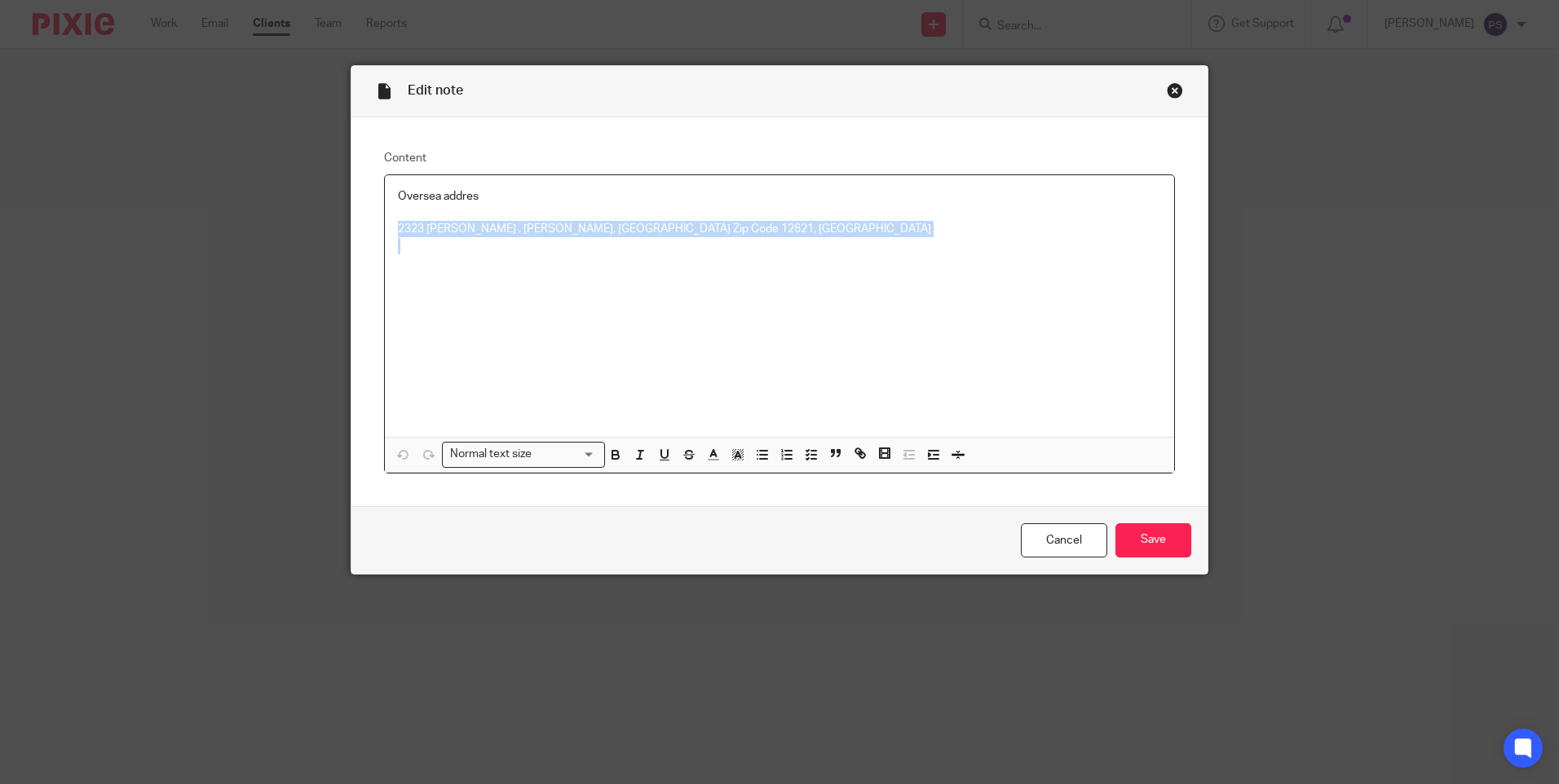
drag, startPoint x: 394, startPoint y: 227, endPoint x: 815, endPoint y: 240, distance: 421.2
click at [815, 240] on div "Oversea addres [STREET_ADDRESS][PERSON_NAME][PERSON_NAME]" at bounding box center [780, 306] width 790 height 262
copy p "2323 [PERSON_NAME] , [PERSON_NAME], [GEOGRAPHIC_DATA] Zip Code 12621, [GEOGRAPH…"
click at [1167, 89] on div "Close this dialog window" at bounding box center [1175, 90] width 16 height 16
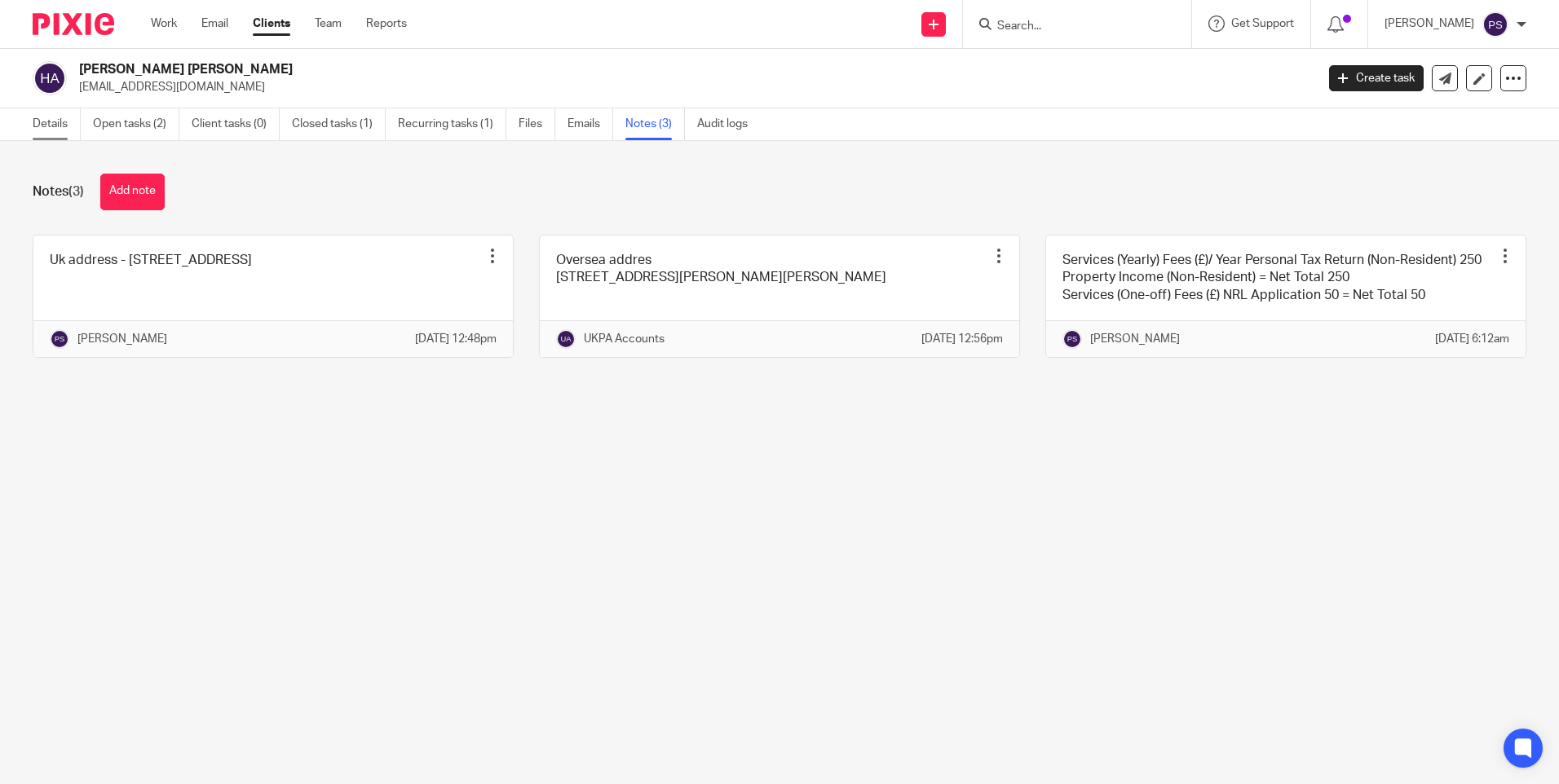
click at [35, 117] on link "Details" at bounding box center [57, 125] width 48 height 32
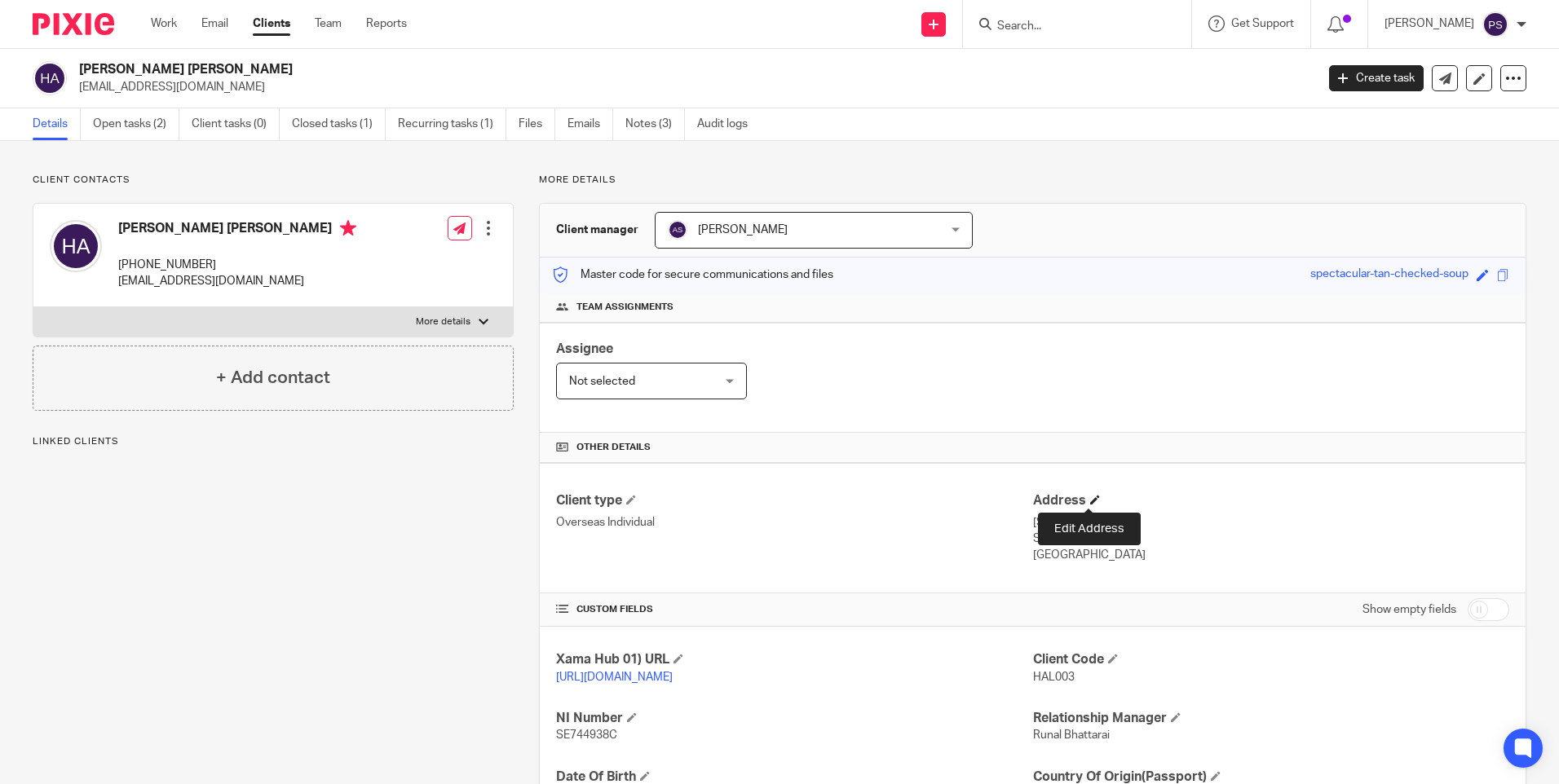
click at [1091, 496] on span at bounding box center [1095, 499] width 10 height 10
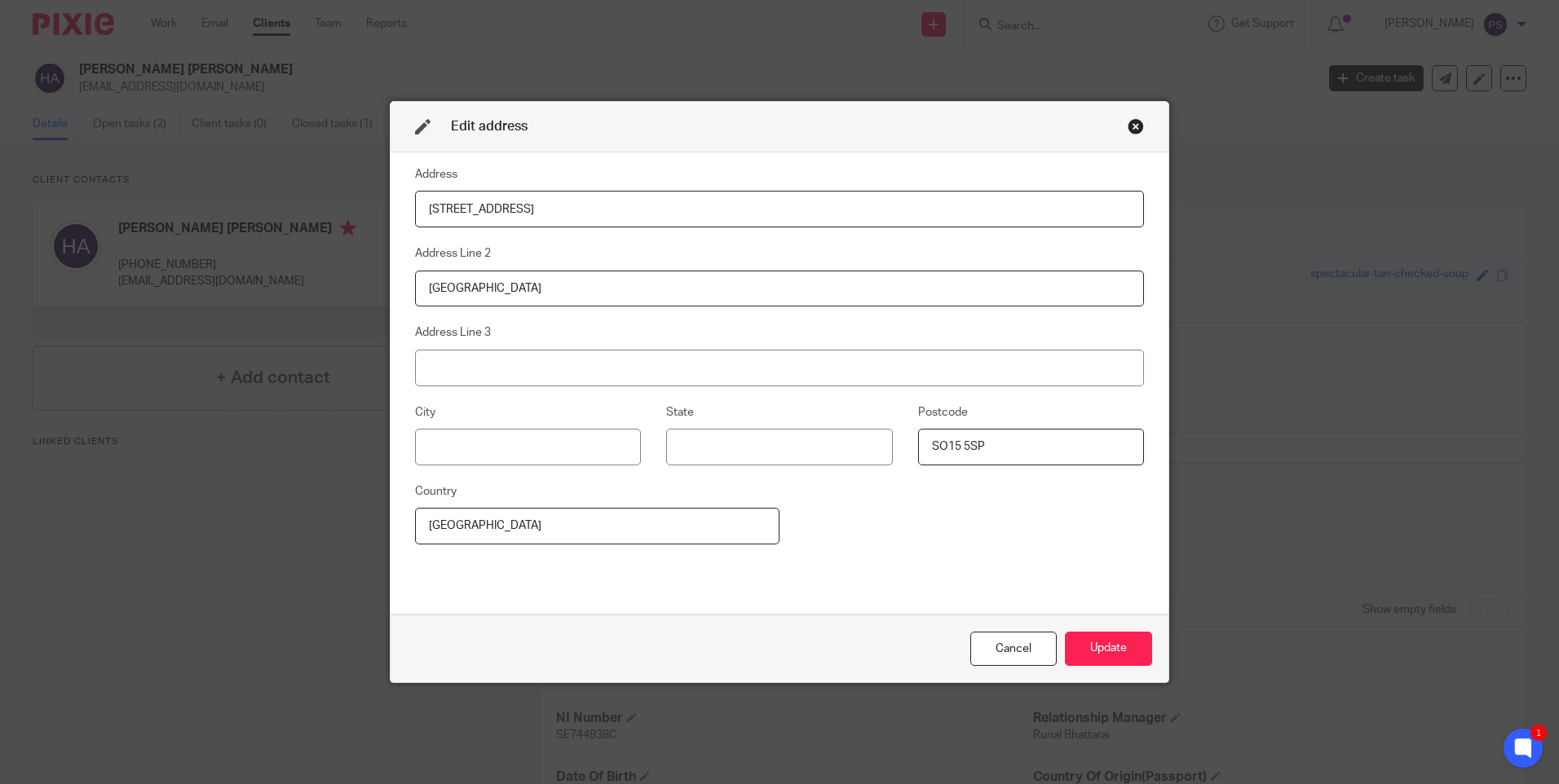
drag, startPoint x: 534, startPoint y: 215, endPoint x: 395, endPoint y: 211, distance: 139.1
click at [395, 211] on div "Address 28 Hill Farm Road Address Line 2 Southampton Address Line 3 City State …" at bounding box center [779, 383] width 778 height 462
click at [459, 288] on input "Southampton" at bounding box center [780, 288] width 729 height 36
click at [459, 289] on input "Southampton" at bounding box center [780, 288] width 729 height 36
click at [967, 440] on input "SO15 5SP" at bounding box center [1030, 447] width 226 height 36
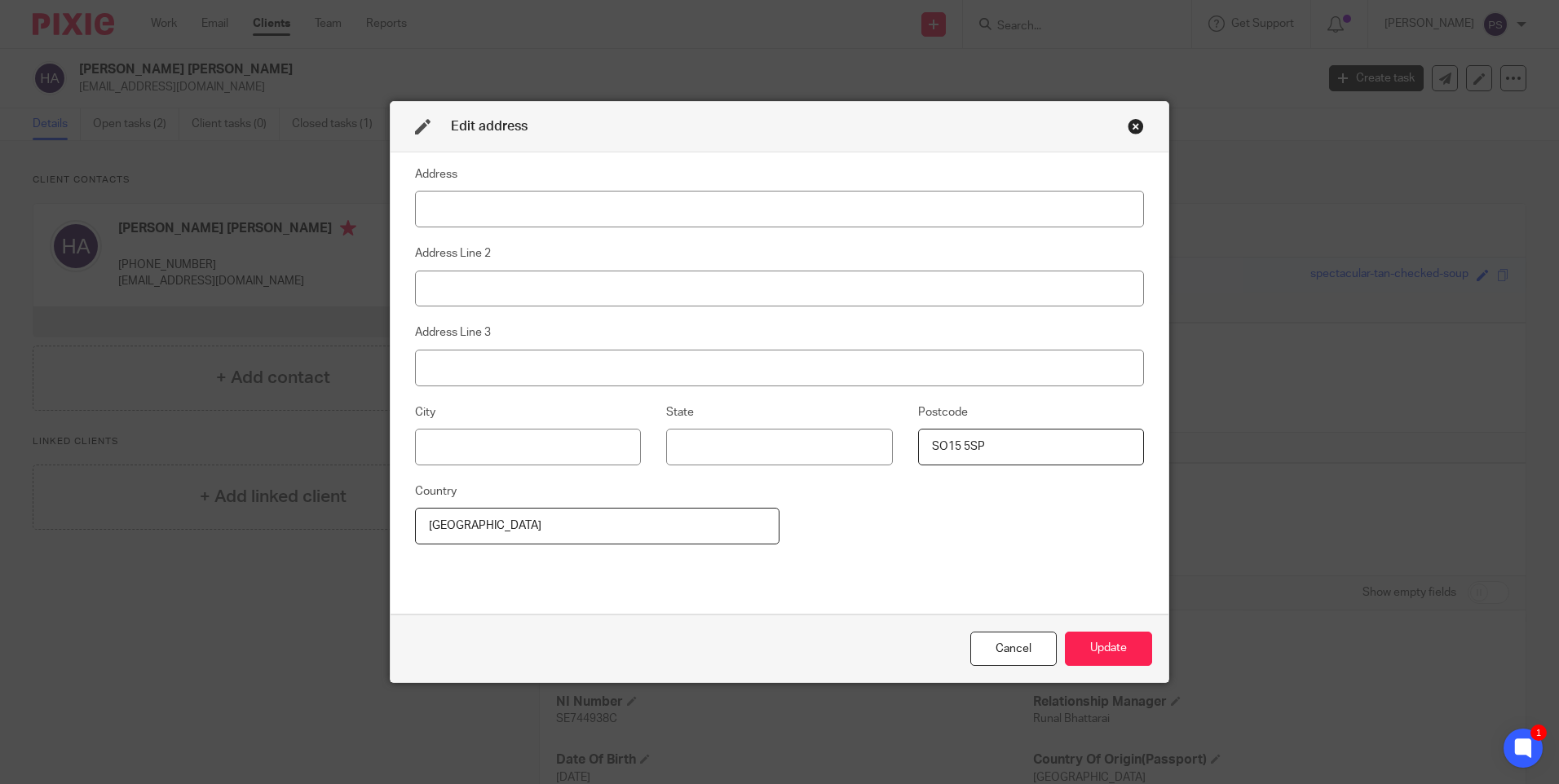
click at [967, 440] on input "SO15 5SP" at bounding box center [1030, 447] width 226 height 36
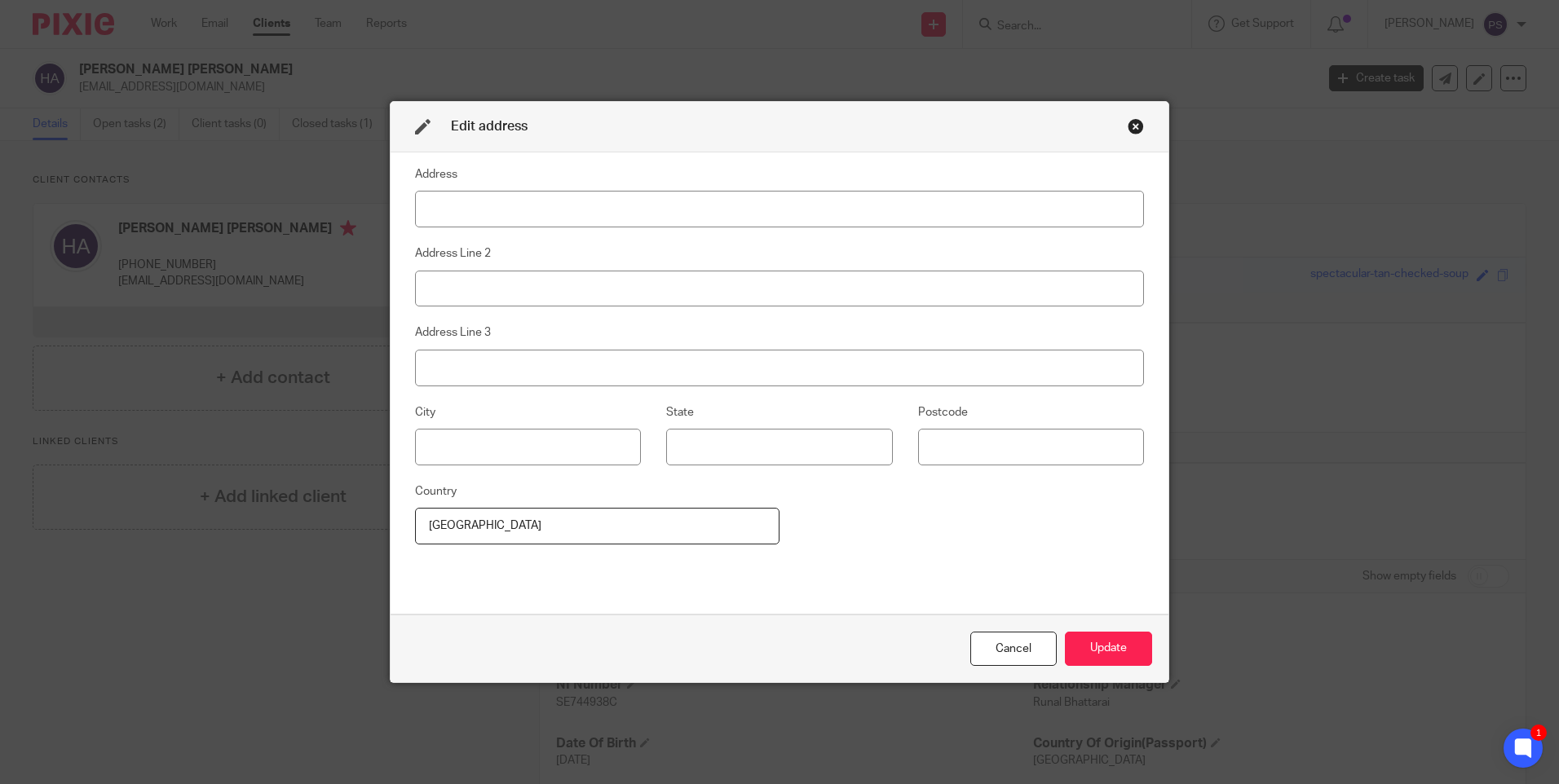
click at [583, 518] on input "[GEOGRAPHIC_DATA]" at bounding box center [598, 526] width 365 height 36
click at [583, 518] on input "United Kingdom" at bounding box center [598, 526] width 365 height 36
click at [470, 207] on input at bounding box center [780, 209] width 729 height 36
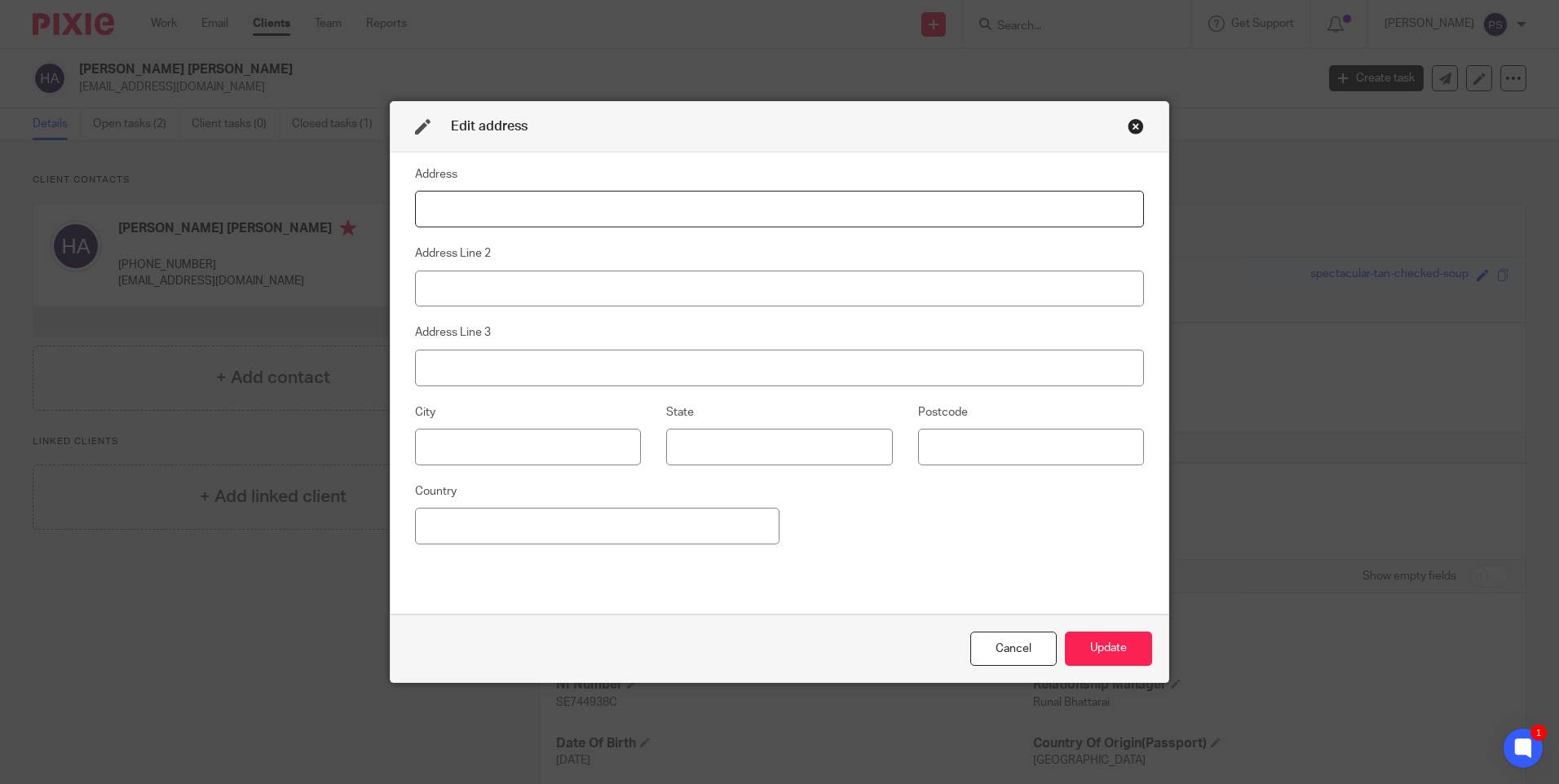
paste input "2323 Kamil Ibn Ikrimah , Al Sulaimaniyah, Riyadh Zip Code 12621, Saudia Arabia"
drag, startPoint x: 548, startPoint y: 207, endPoint x: 836, endPoint y: 205, distance: 288.0
click at [836, 205] on input "2323 Kamil Ibn Ikrimah , Al Sulaimaniyah, Riyadh Zip Code 12621, Saudia Arabia" at bounding box center [780, 209] width 729 height 36
type input "2323 Kamil Ibn Ikrimah"
click at [539, 288] on input at bounding box center [780, 288] width 729 height 36
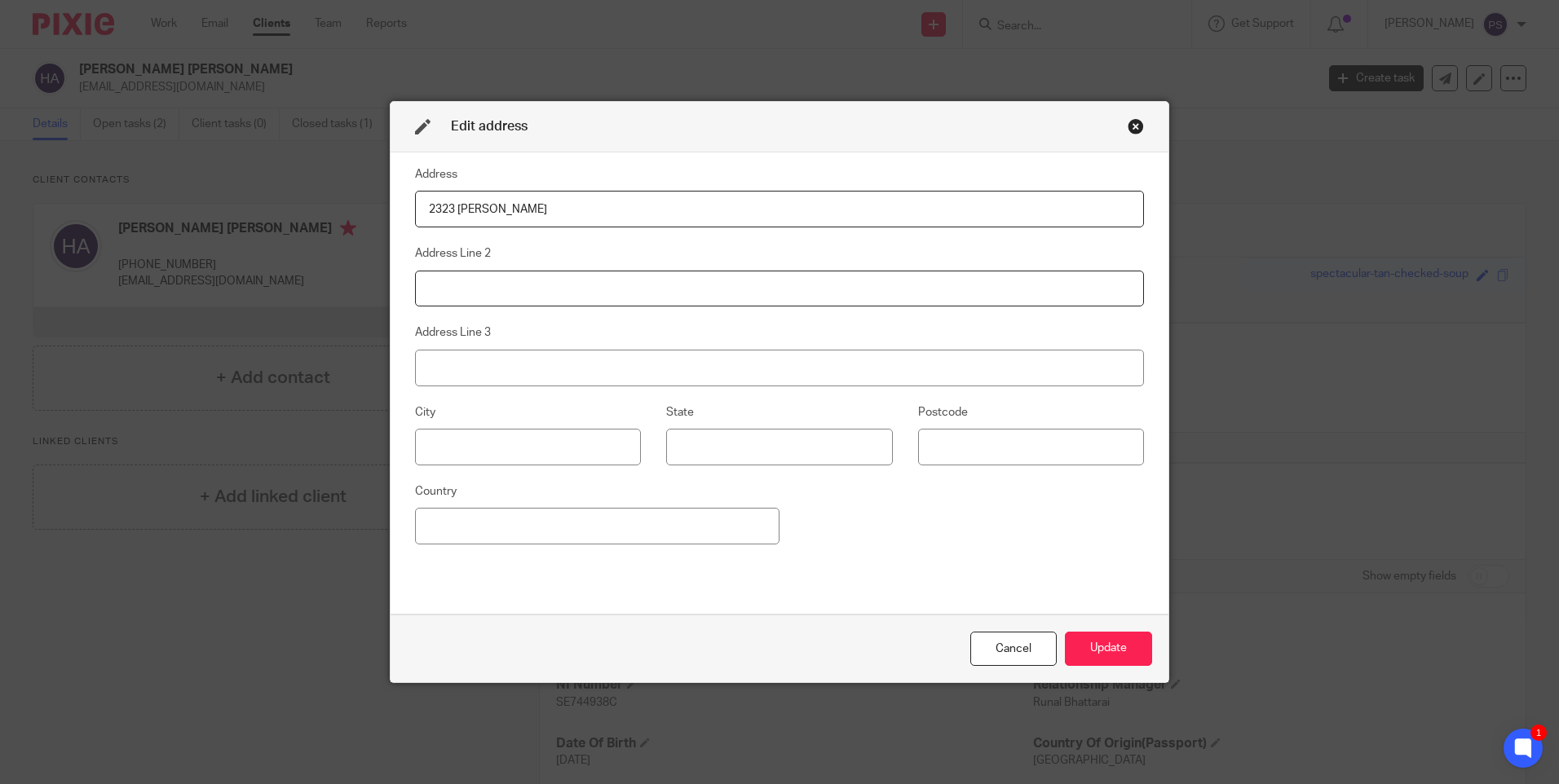
paste input "Al Sulaimaniyah, Riyadh Zip Code 12621, Saudia Arabia"
drag, startPoint x: 509, startPoint y: 284, endPoint x: 706, endPoint y: 284, distance: 197.0
click at [706, 284] on input "Al Sulaimaniyah, Riyadh Zip Code 12621, Saudia Arabia" at bounding box center [780, 288] width 729 height 36
type input "Al Sulaimaniyah"
click at [565, 367] on input at bounding box center [780, 367] width 729 height 36
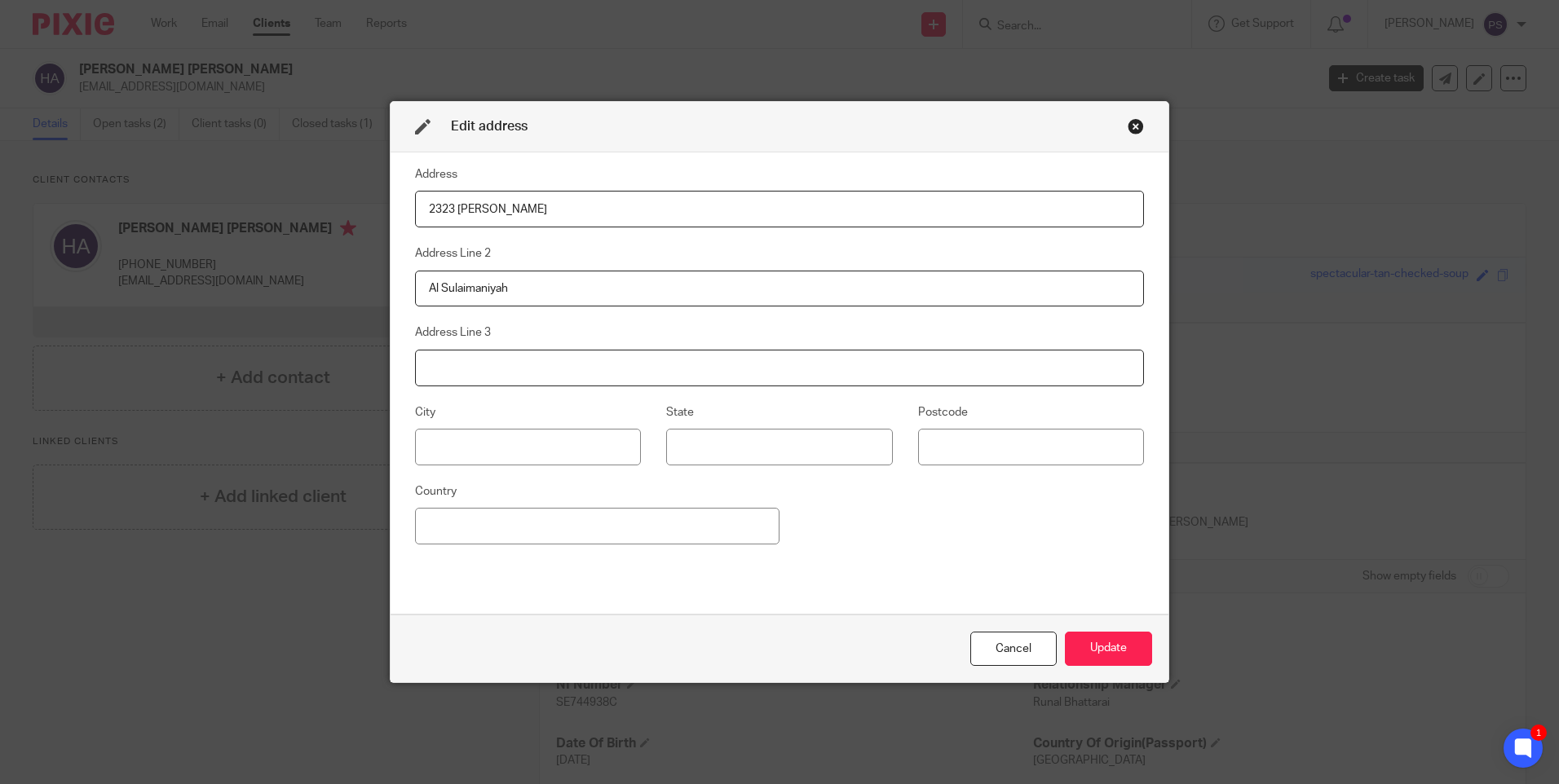
paste input "Riyadh Zip Code 12621, Saudia Arabia"
drag, startPoint x: 614, startPoint y: 366, endPoint x: 548, endPoint y: 372, distance: 66.3
click at [548, 372] on input "Riyadh Zip Code 12621, Saudia Arabia" at bounding box center [780, 367] width 729 height 36
type input "Riyadh Zip Code 12621"
click at [483, 521] on input at bounding box center [598, 526] width 365 height 36
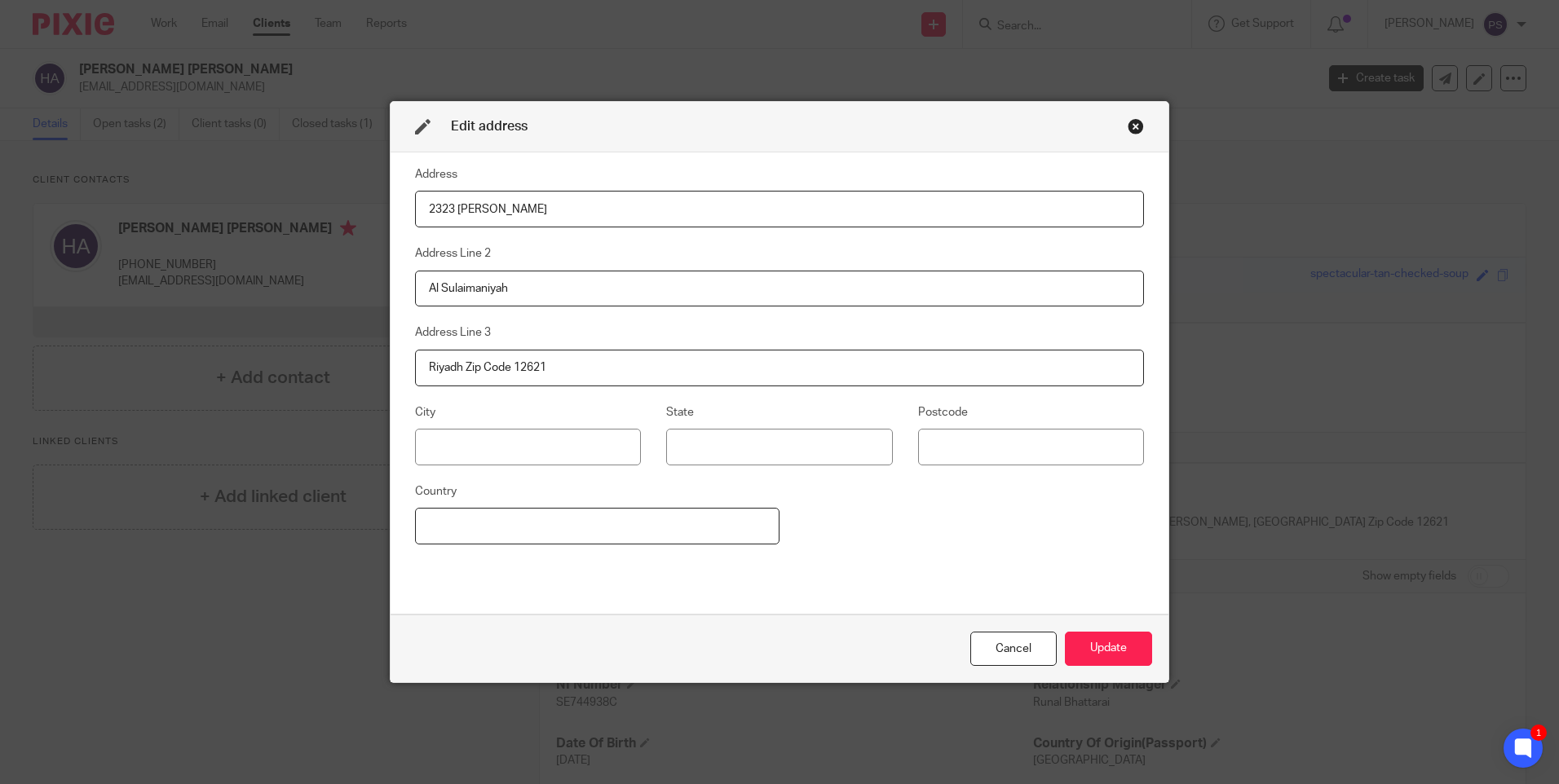
paste input "Saudia Arabia"
type input "Saudia Arabia"
click at [1109, 669] on div "Cancel Update" at bounding box center [779, 649] width 778 height 68
click at [1110, 649] on button "Update" at bounding box center [1108, 649] width 88 height 35
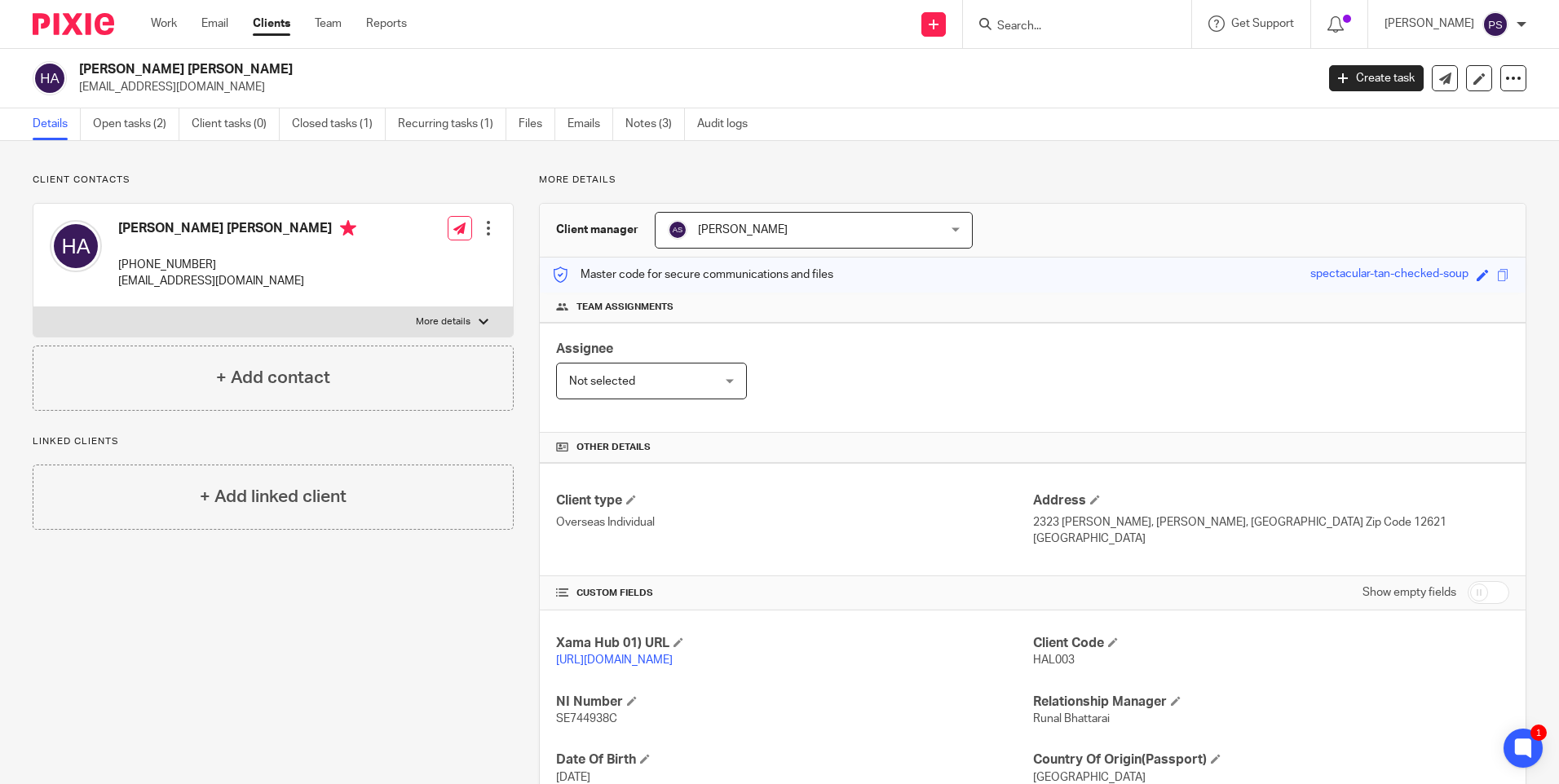
click at [982, 418] on div "Assignee Not selected Not selected Not selected Aarshika Awale Aayush Niraula A…" at bounding box center [1033, 378] width 986 height 110
click at [282, 605] on div "Client contacts Hala Hussein Mohamed Ahmed +44 735 663 3760 halaahmed@btinterne…" at bounding box center [260, 550] width 506 height 755
click at [350, 119] on link "Closed tasks (1)" at bounding box center [339, 125] width 94 height 32
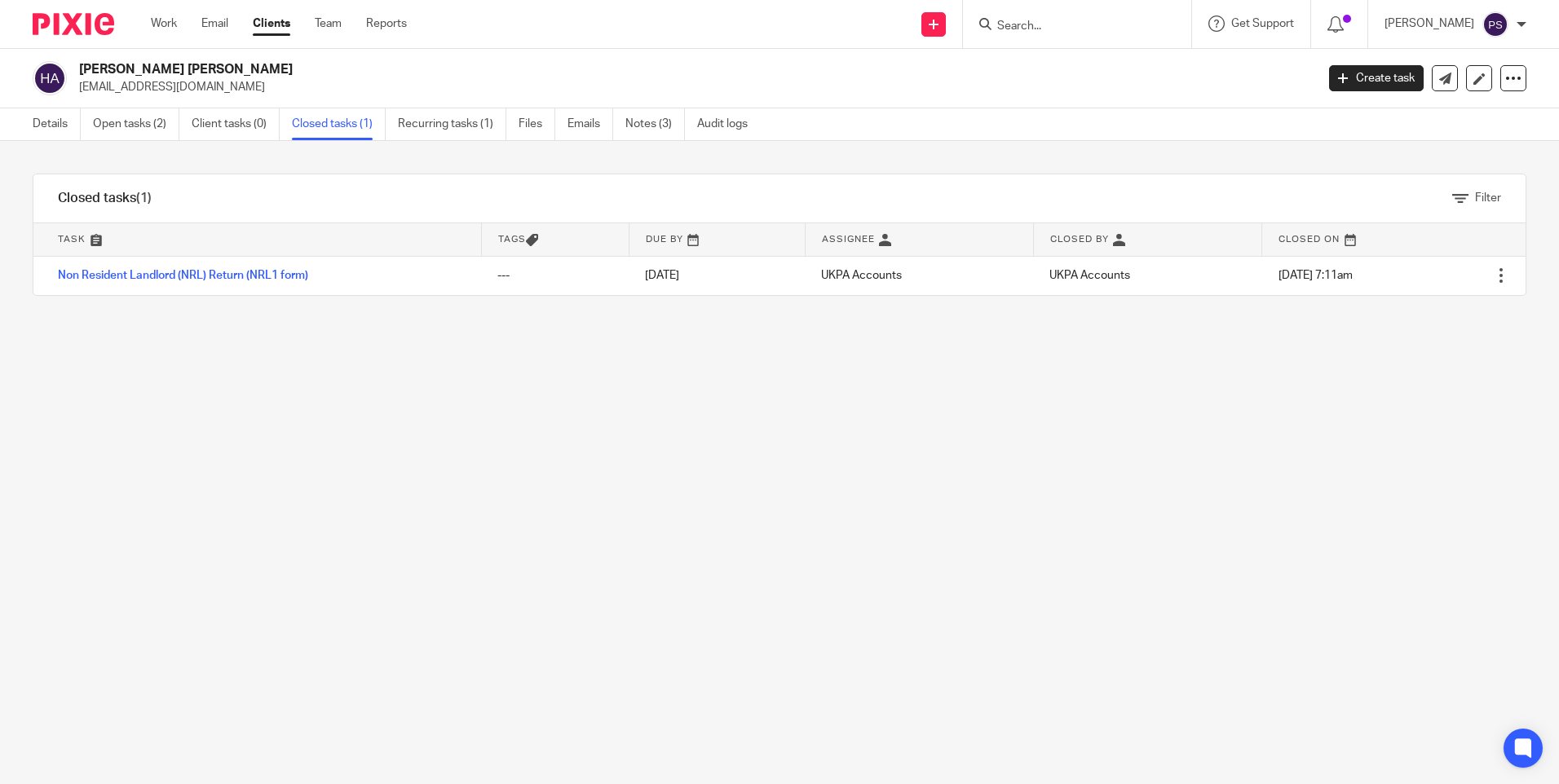
click at [32, 135] on div "Details Open tasks (2) Client tasks (0) Closed tasks (1) Recurring tasks (1) Fi…" at bounding box center [394, 125] width 789 height 32
click at [140, 136] on link "Open tasks (2)" at bounding box center [136, 125] width 87 height 32
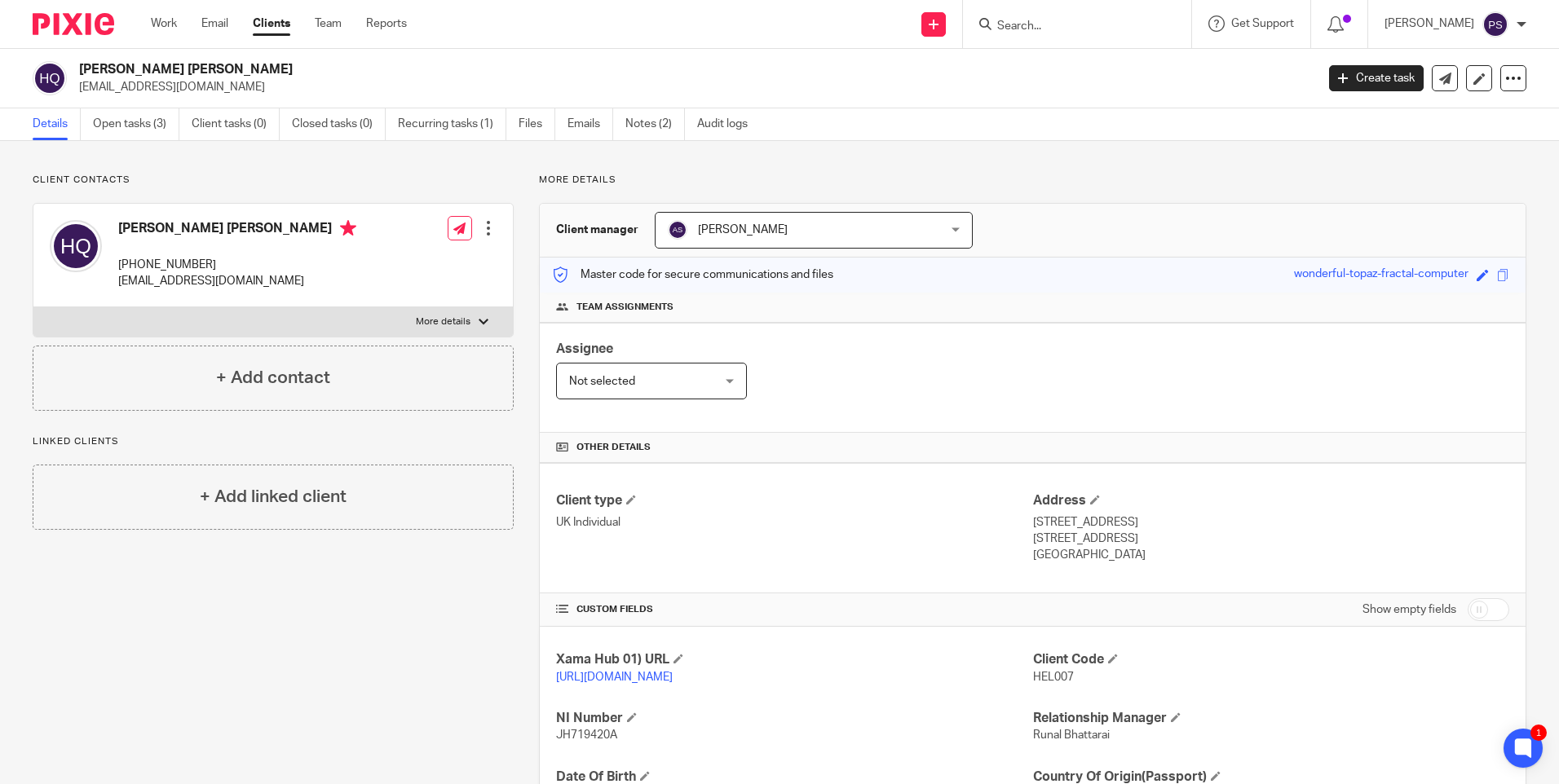
click at [1071, 30] on input "Search" at bounding box center [1069, 27] width 147 height 15
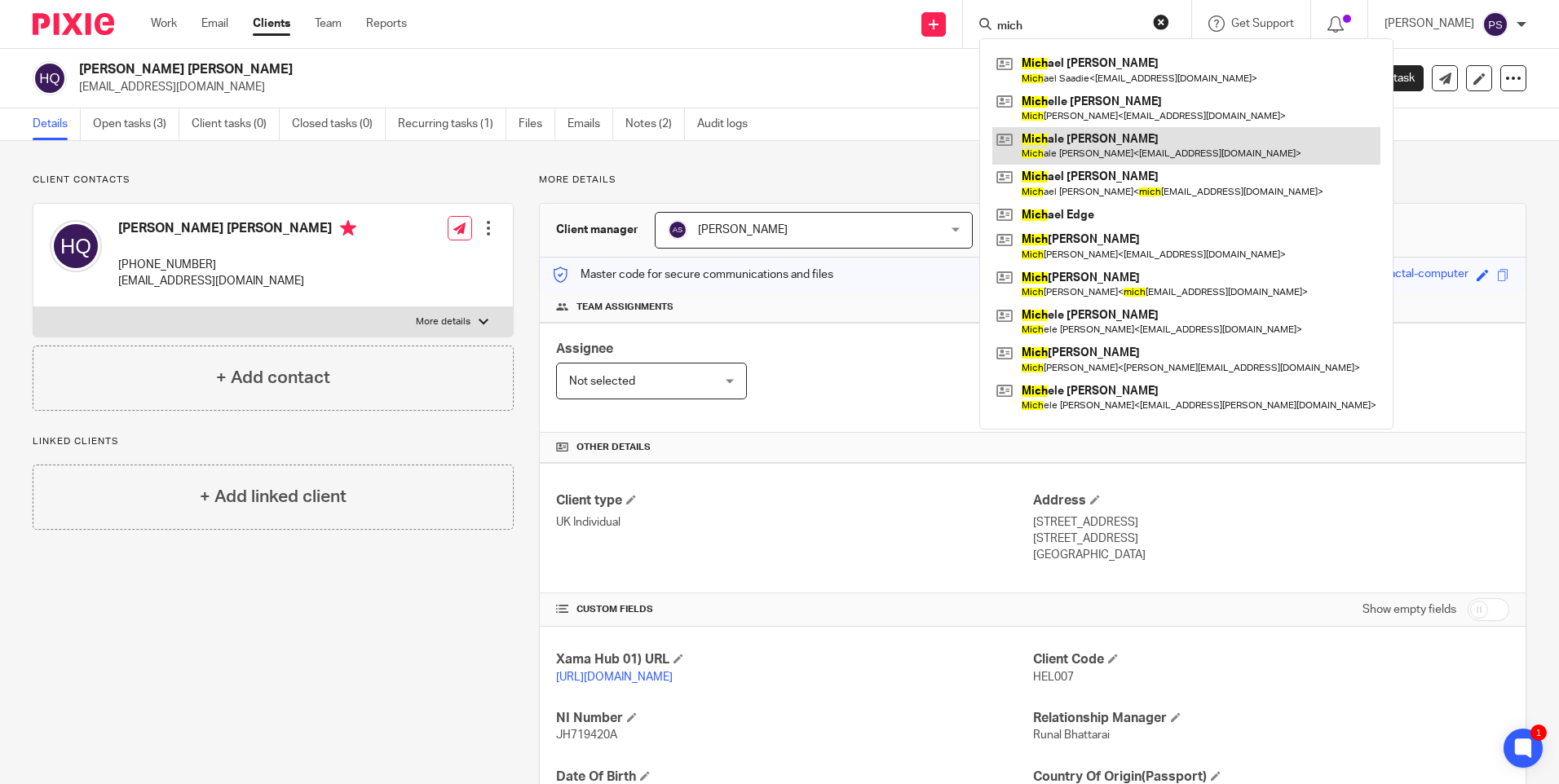
type input "mich"
click at [1075, 138] on link at bounding box center [1186, 146] width 388 height 37
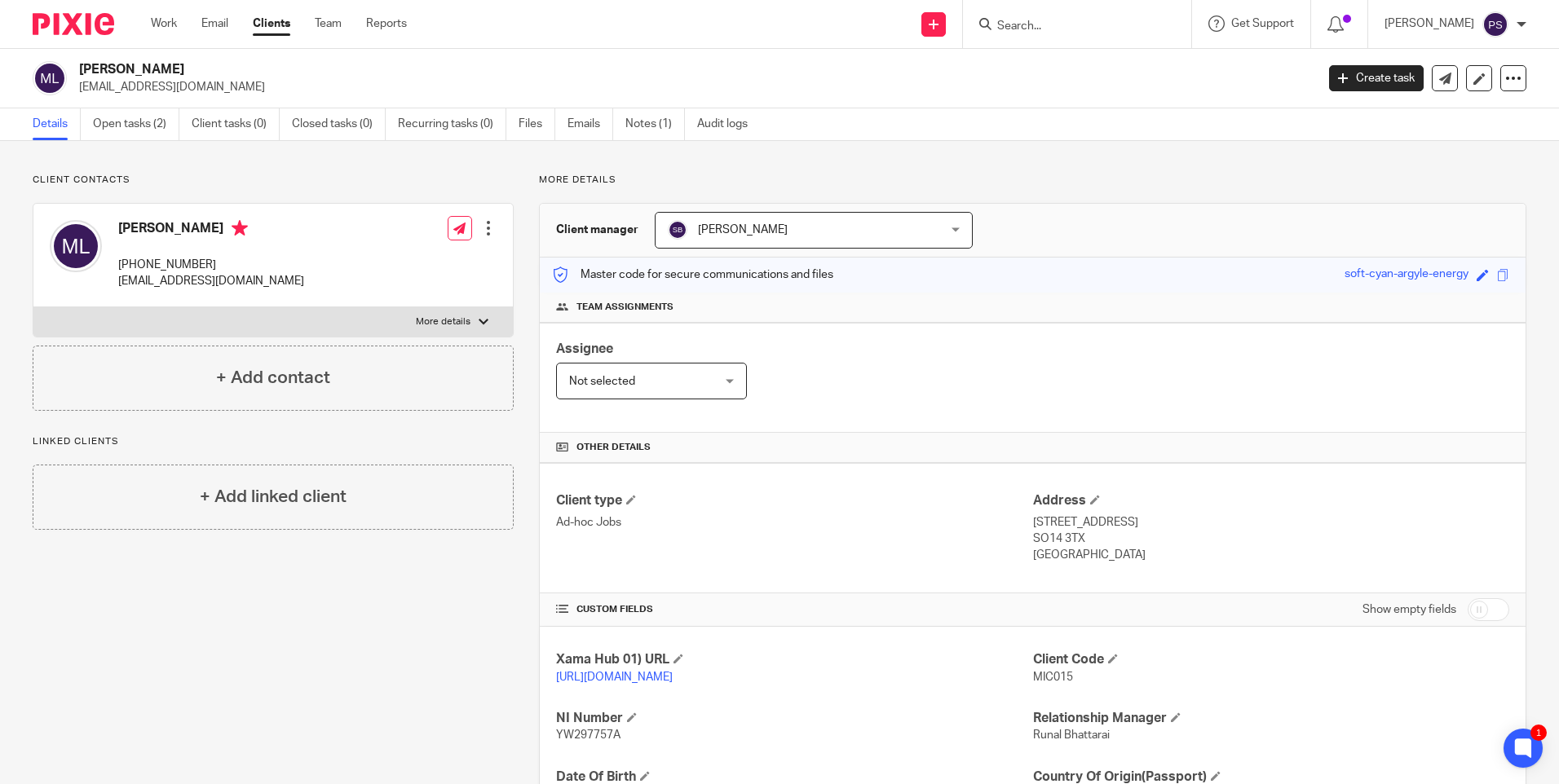
click at [341, 160] on div "Client contacts [PERSON_NAME] [PHONE_NUMBER] [EMAIL_ADDRESS][DOMAIN_NAME] Edit …" at bounding box center [779, 558] width 1559 height 836
click at [112, 126] on link "Open tasks (2)" at bounding box center [136, 125] width 87 height 32
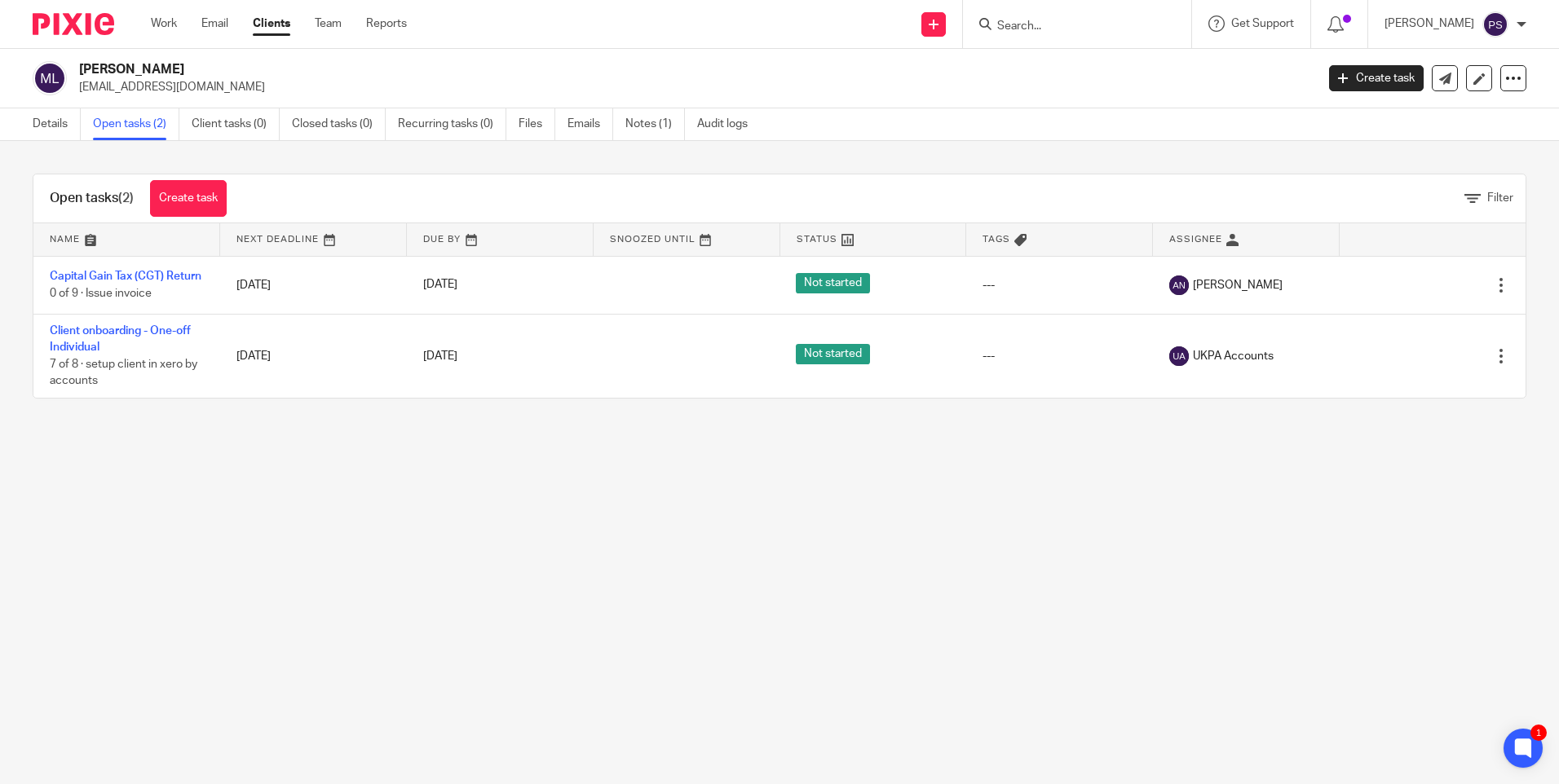
click at [704, 595] on main "[PERSON_NAME] [EMAIL_ADDRESS][DOMAIN_NAME] Create task Update from Companies Ho…" at bounding box center [779, 392] width 1559 height 784
click at [751, 530] on main "[PERSON_NAME] [EMAIL_ADDRESS][DOMAIN_NAME] Create task Update from Companies Ho…" at bounding box center [779, 392] width 1559 height 784
click at [1025, 26] on input "Search" at bounding box center [1069, 27] width 147 height 15
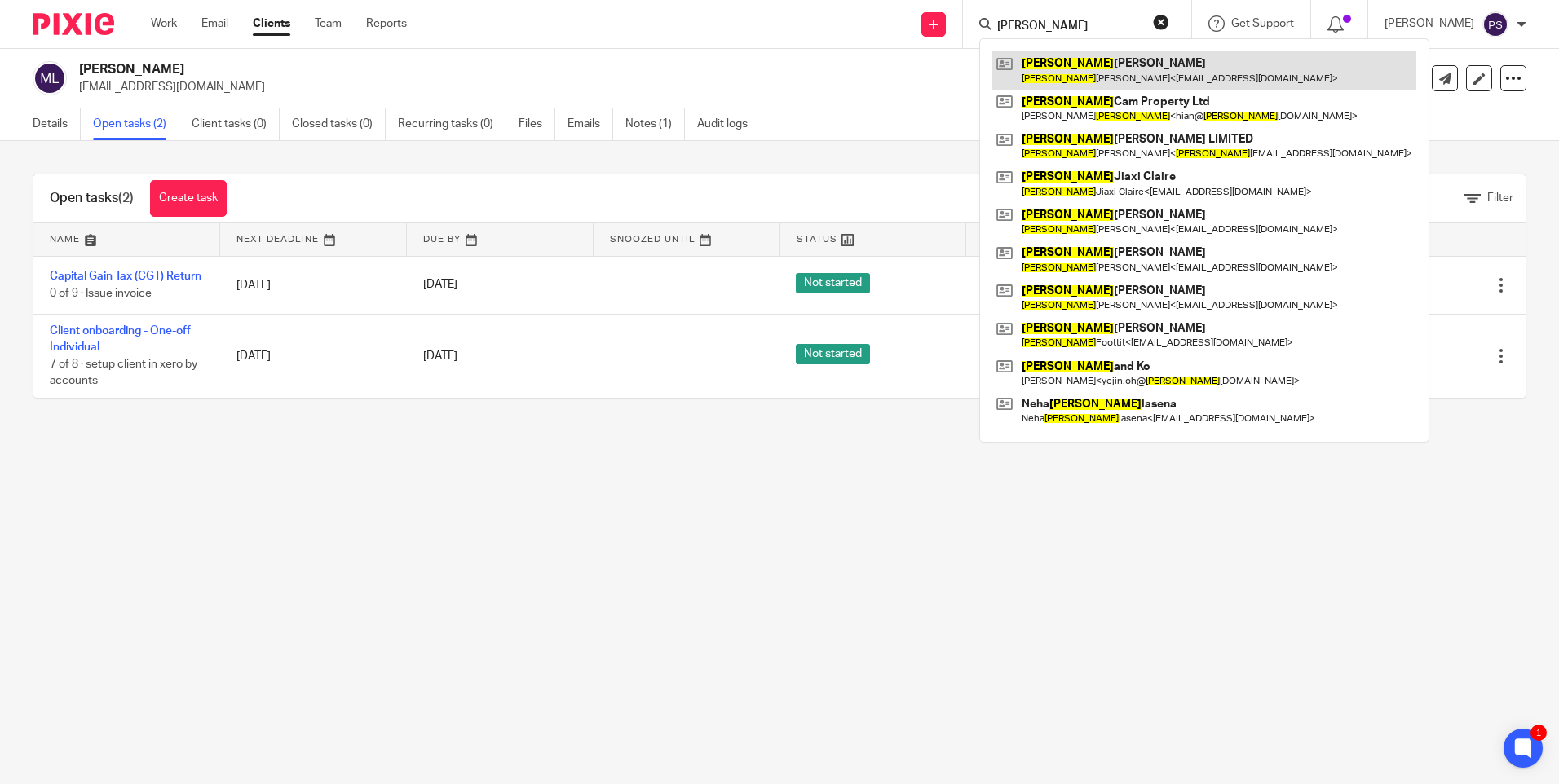
type input "[PERSON_NAME]"
click at [1056, 66] on link at bounding box center [1204, 70] width 424 height 37
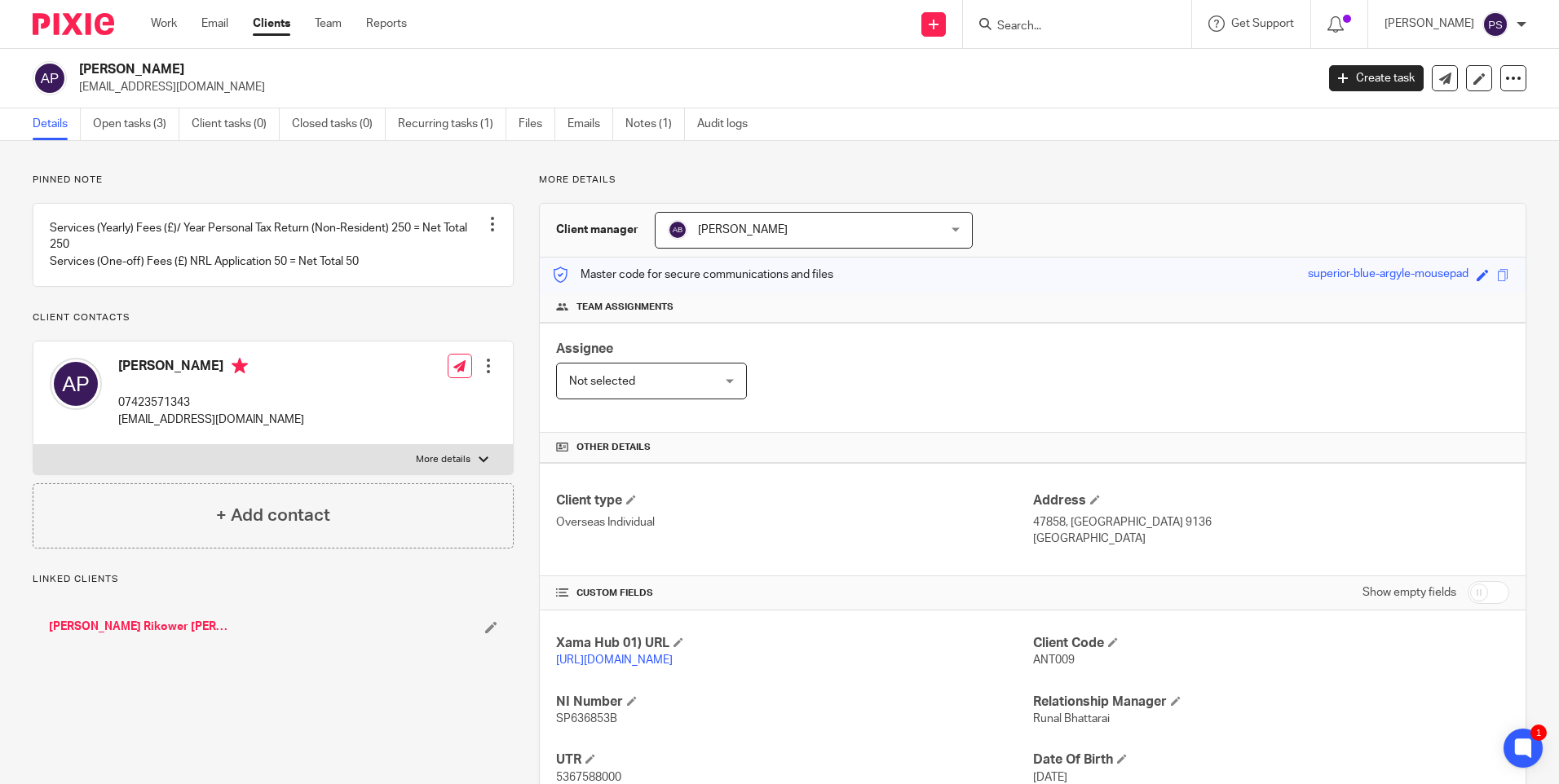
click at [391, 161] on div "Pinned note Services (Yearly) Fees (£)/ Year Personal Tax Return (Non-Resident)…" at bounding box center [779, 550] width 1559 height 820
click at [154, 163] on div "Pinned note Services (Yearly) Fees (£)/ Year Personal Tax Return (Non-Resident)…" at bounding box center [779, 550] width 1559 height 820
click at [1045, 25] on input "Search" at bounding box center [1069, 27] width 147 height 15
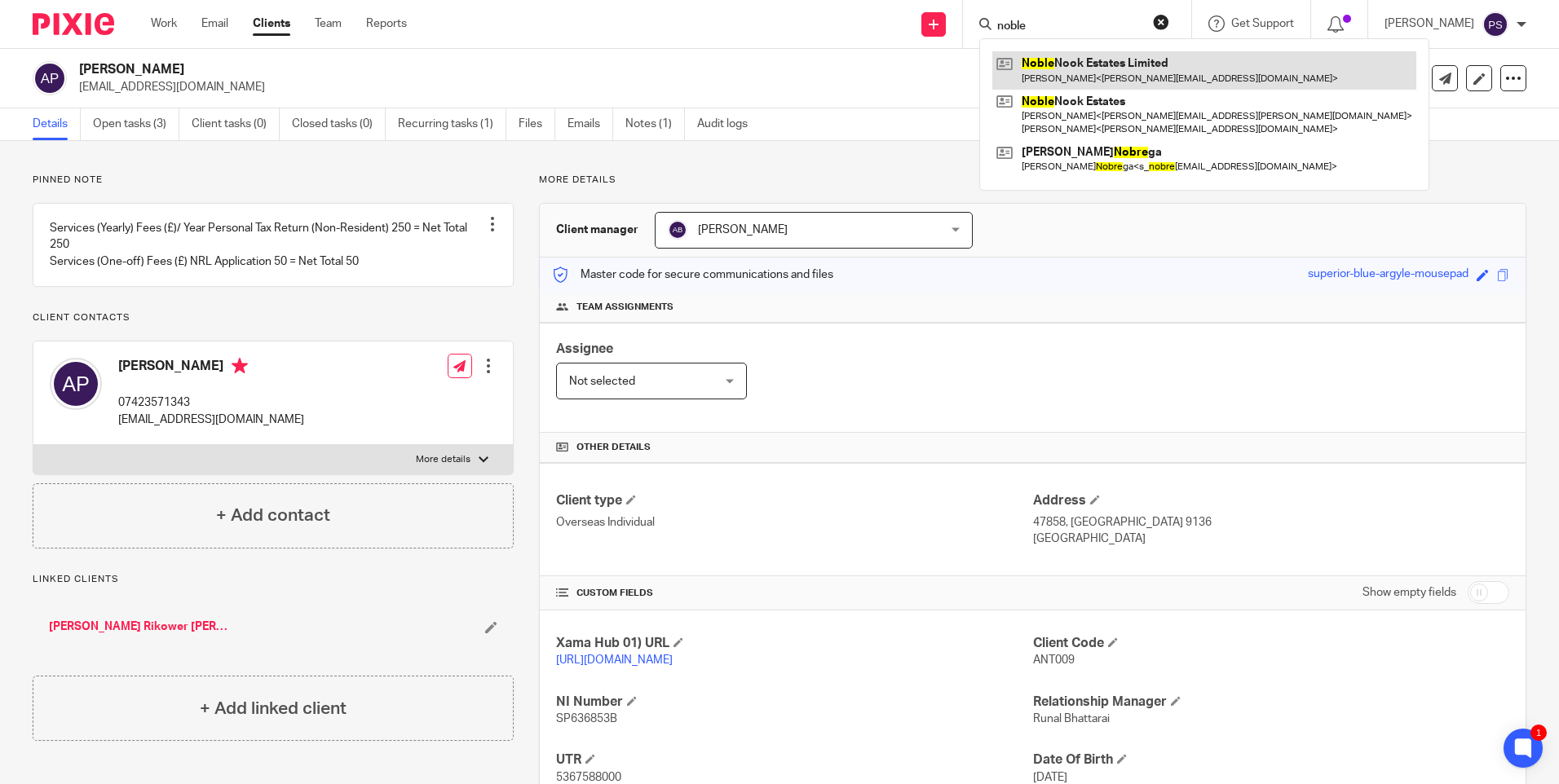
type input "noble"
click at [1076, 72] on link at bounding box center [1204, 70] width 424 height 37
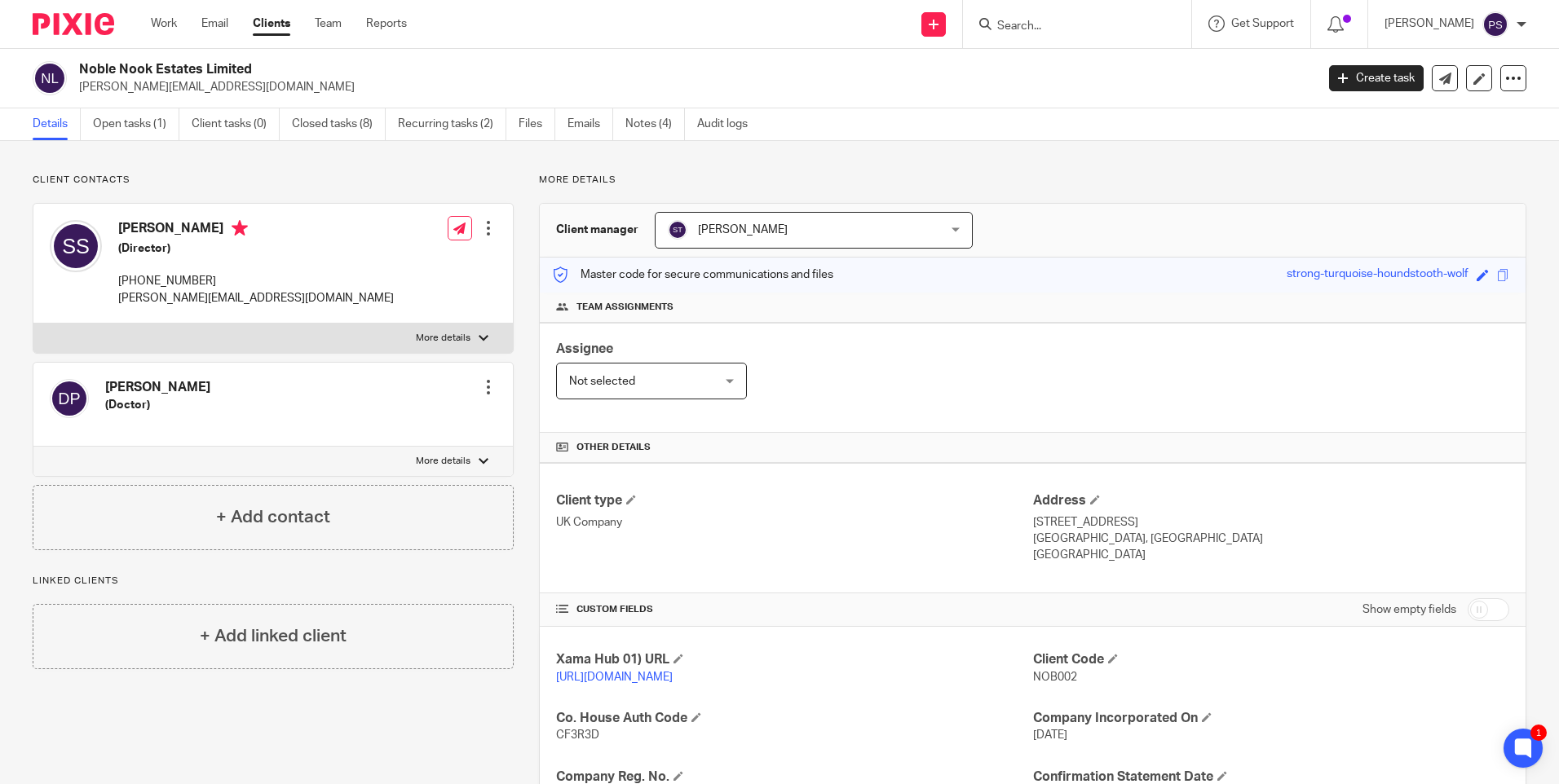
scroll to position [81, 0]
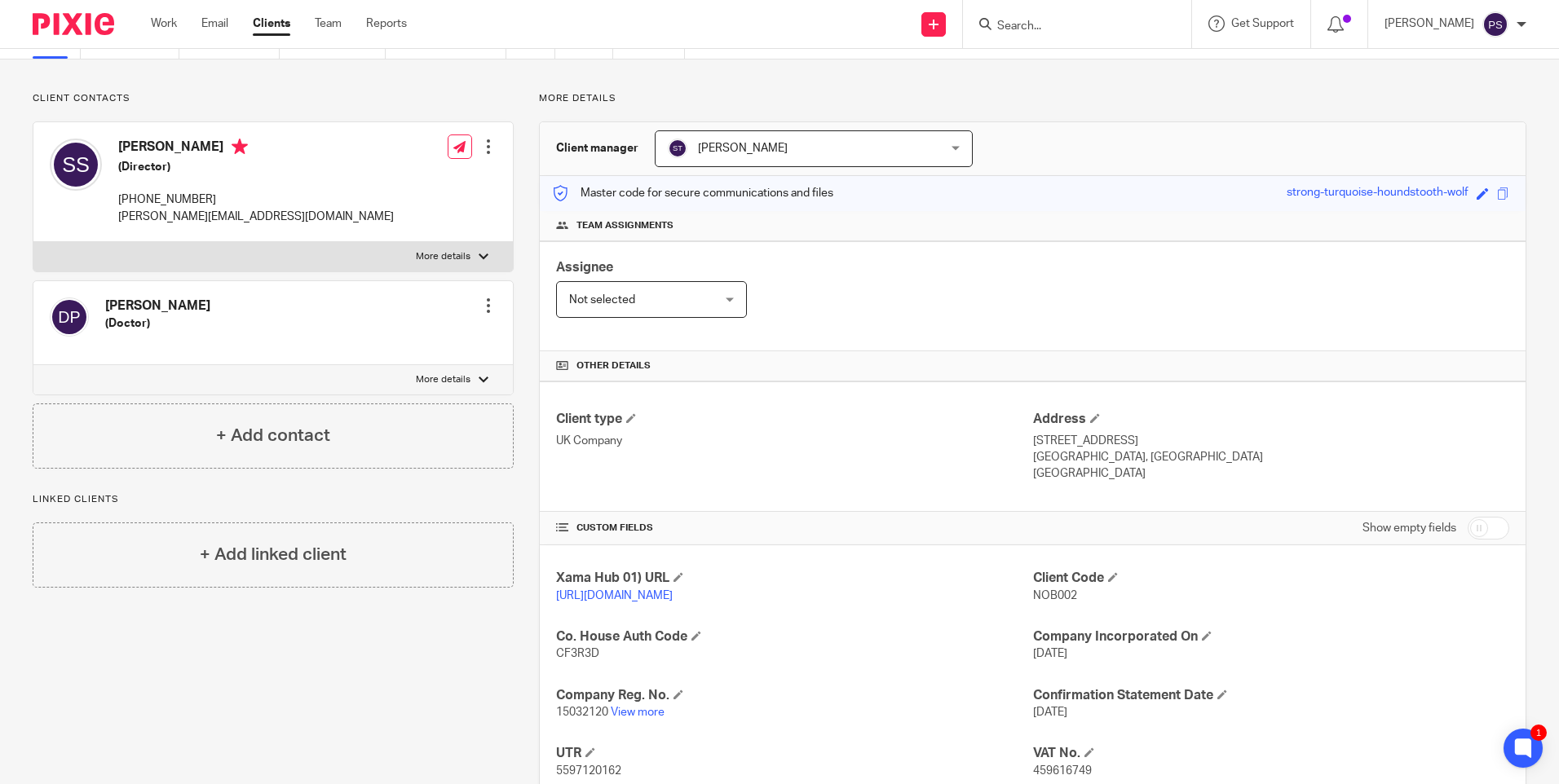
click at [904, 524] on h4 "CUSTOM FIELDS" at bounding box center [794, 528] width 476 height 13
click at [1015, 81] on div "Client contacts Dr Phillips (Doctor) Edit contact Create client from contact Ex…" at bounding box center [779, 506] width 1559 height 895
click at [999, 88] on div "Client contacts Dr Phillips (Doctor) Edit contact Create client from contact Ex…" at bounding box center [779, 506] width 1559 height 895
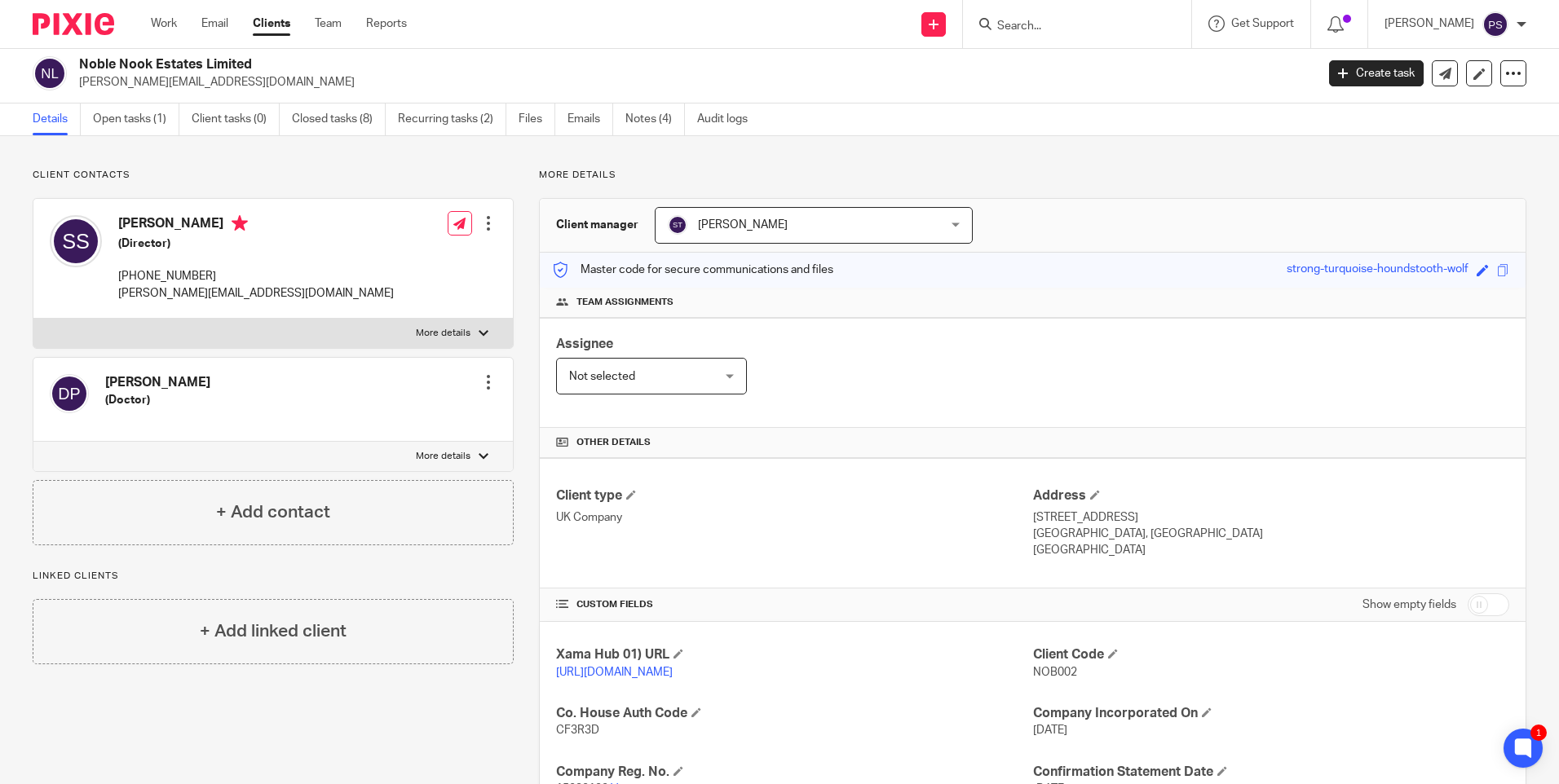
scroll to position [0, 0]
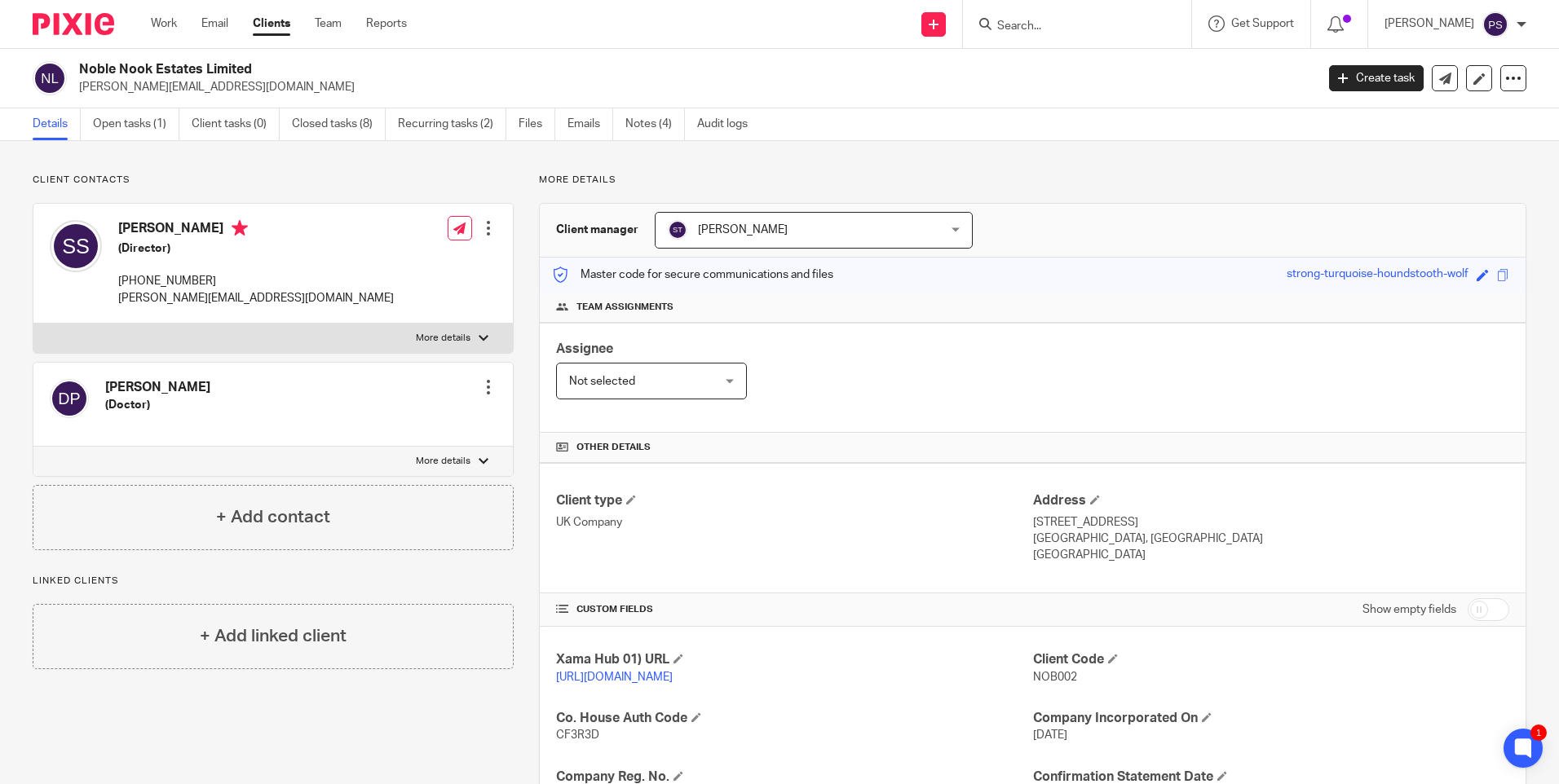
click at [460, 181] on p "Client contacts" at bounding box center [274, 180] width 482 height 13
click at [1013, 164] on div "Client contacts Dr Phillips (Doctor) Edit contact Create client from contact Ex…" at bounding box center [779, 588] width 1559 height 895
click at [1053, 26] on input "Search" at bounding box center [1069, 27] width 147 height 15
click at [1051, 33] on input "Search" at bounding box center [1069, 27] width 147 height 15
click at [1050, 34] on input "Search" at bounding box center [1069, 27] width 147 height 15
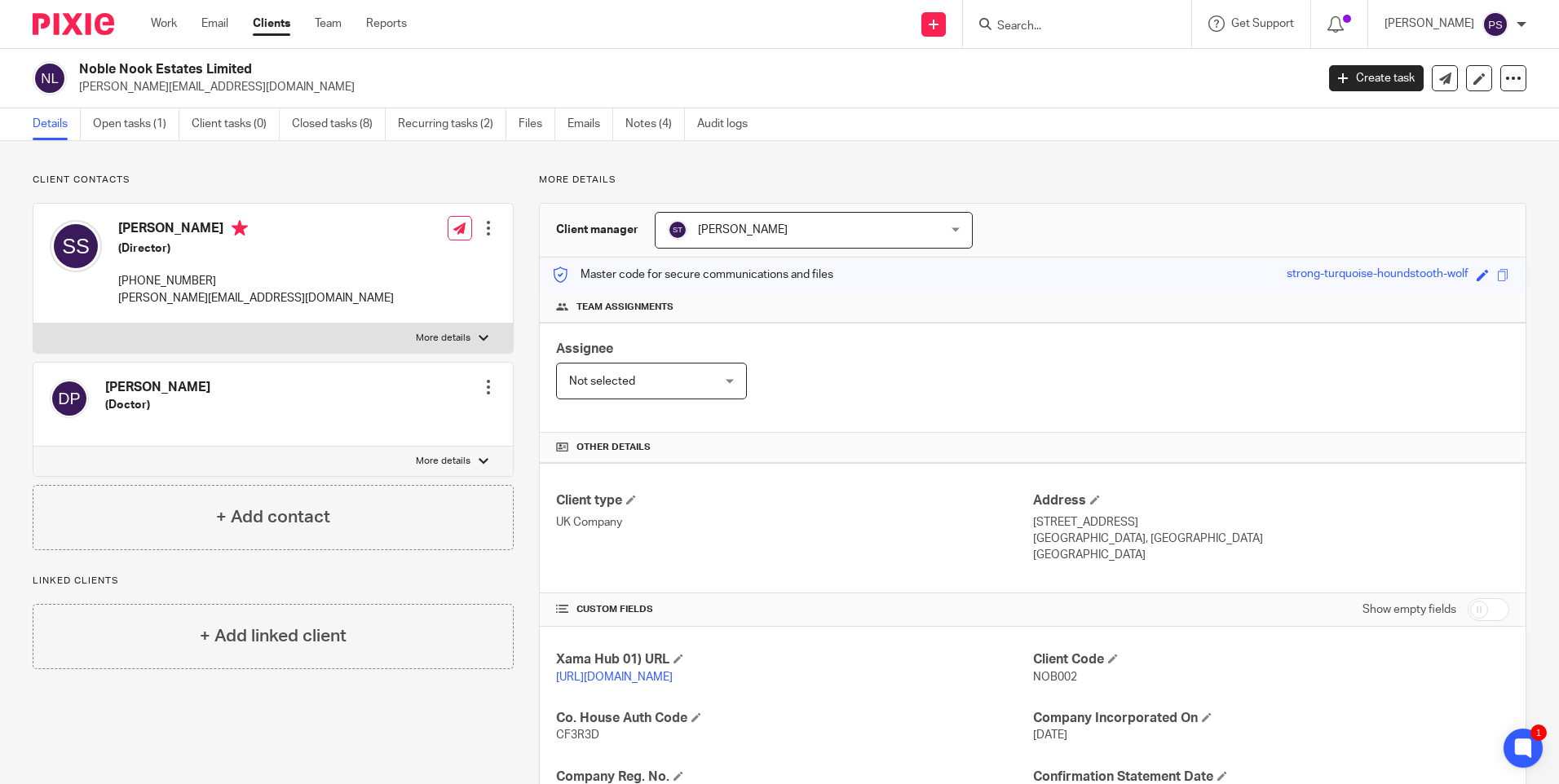
paste input "george.gibb1956@gmail.com"
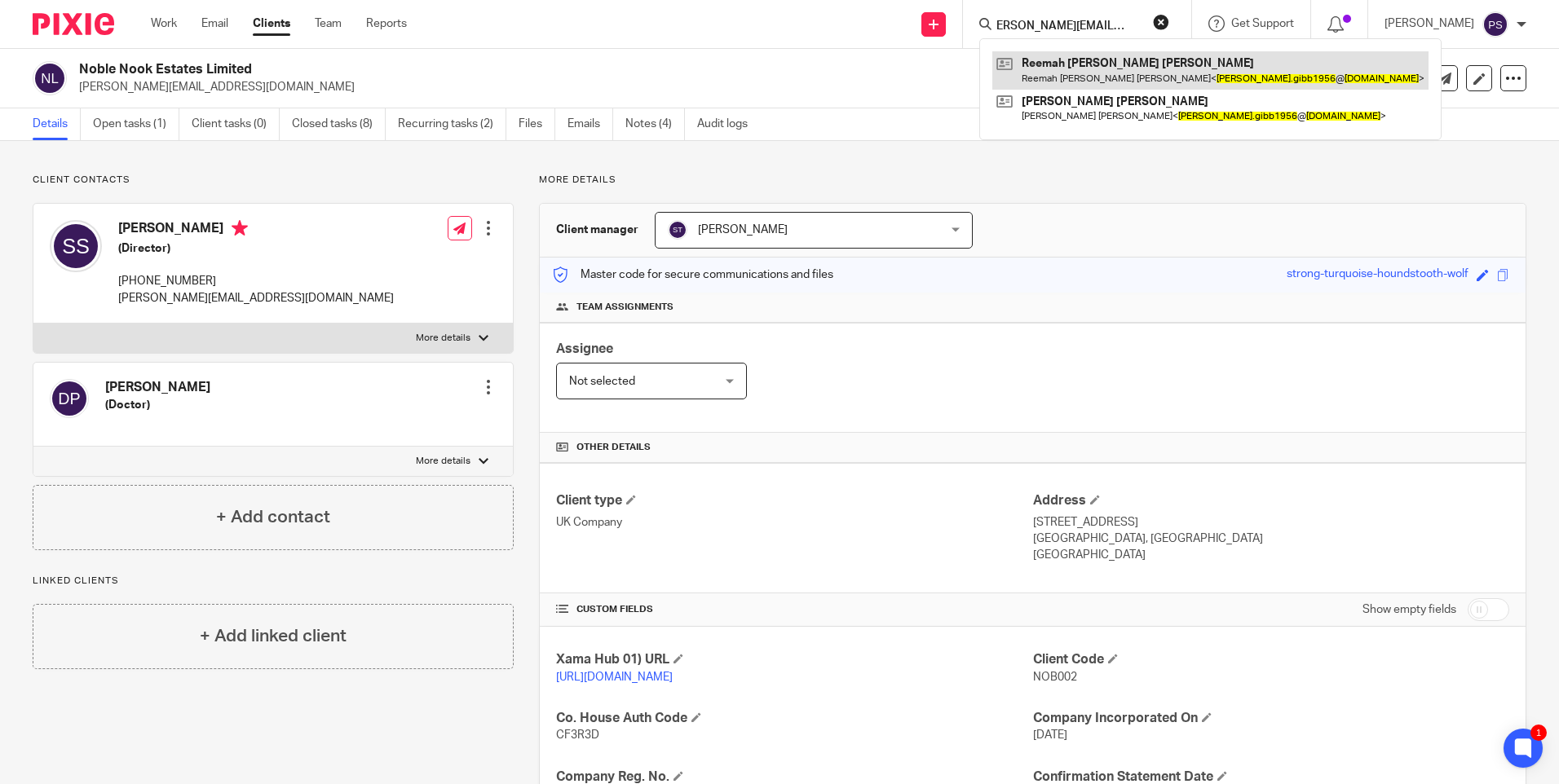
type input "george.gibb1956@gmail.com"
click link
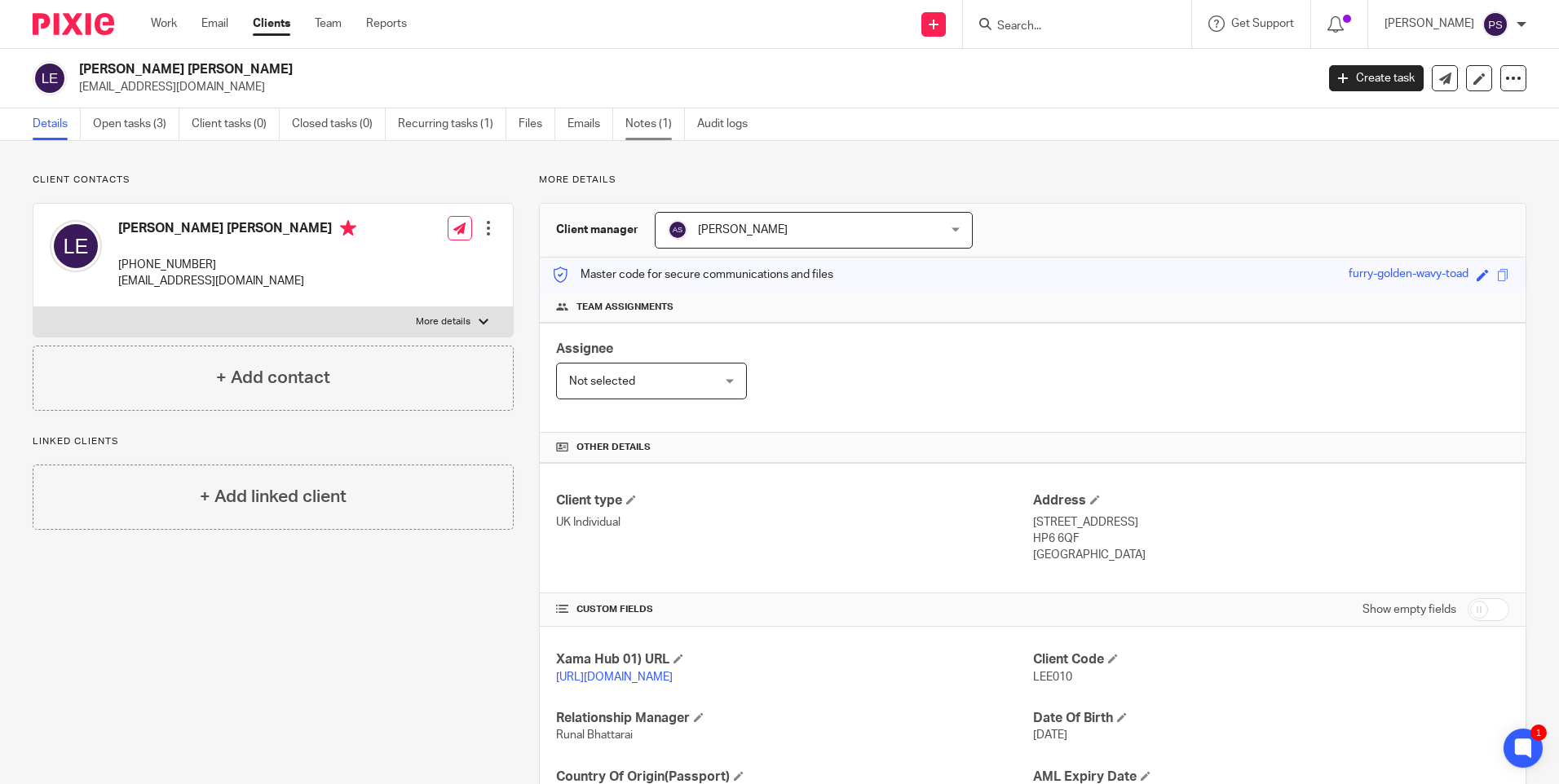
click at [628, 119] on link "Notes (1)" at bounding box center [655, 125] width 59 height 32
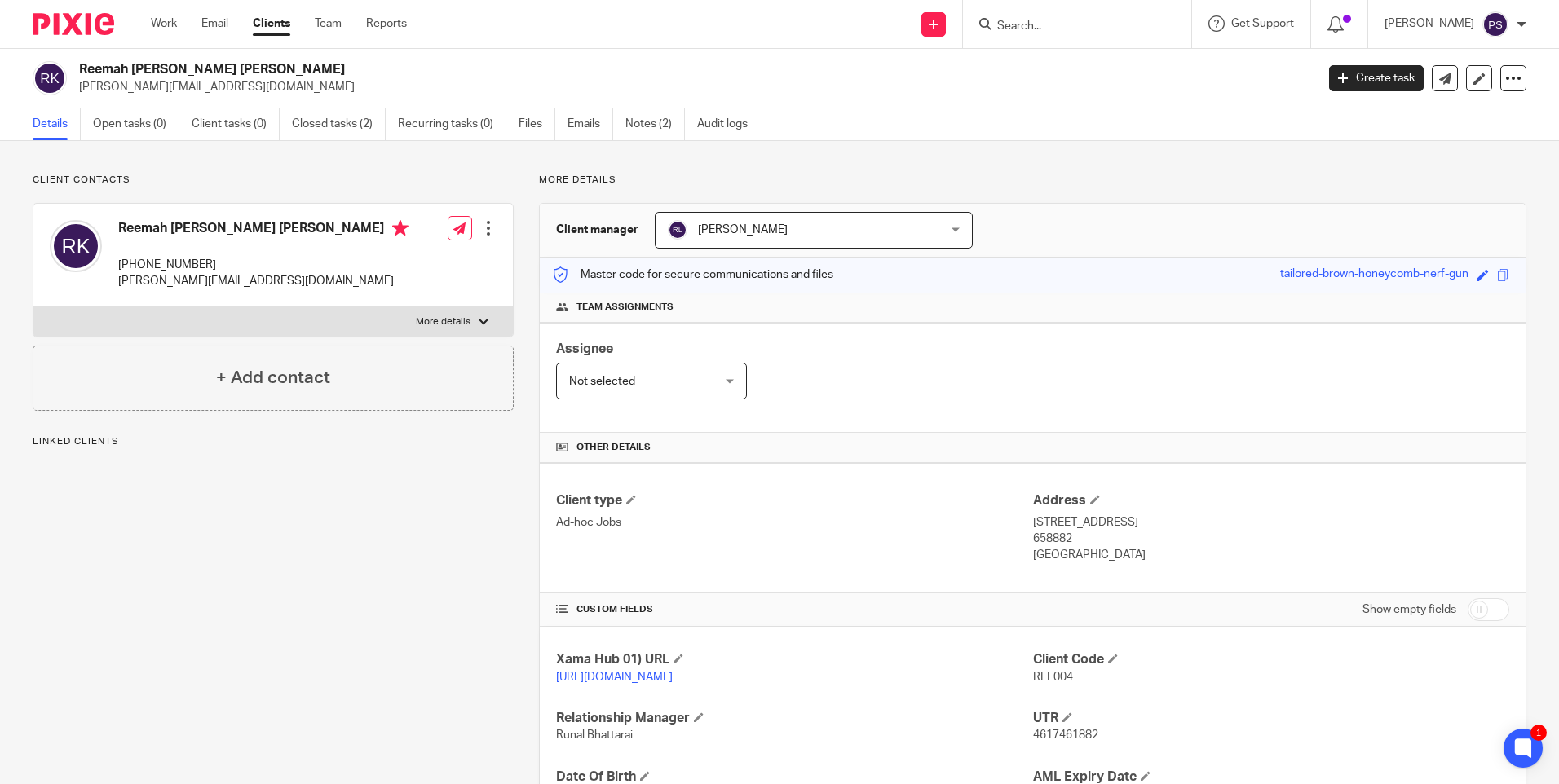
click at [178, 69] on h2 "Reemah [PERSON_NAME] [PERSON_NAME]" at bounding box center [568, 69] width 980 height 17
click at [178, 68] on h2 "Reemah [PERSON_NAME] [PERSON_NAME]" at bounding box center [568, 69] width 980 height 17
copy div "Reemah [PERSON_NAME] [PERSON_NAME]"
click at [1034, 519] on p "[STREET_ADDRESS]" at bounding box center [1271, 522] width 476 height 16
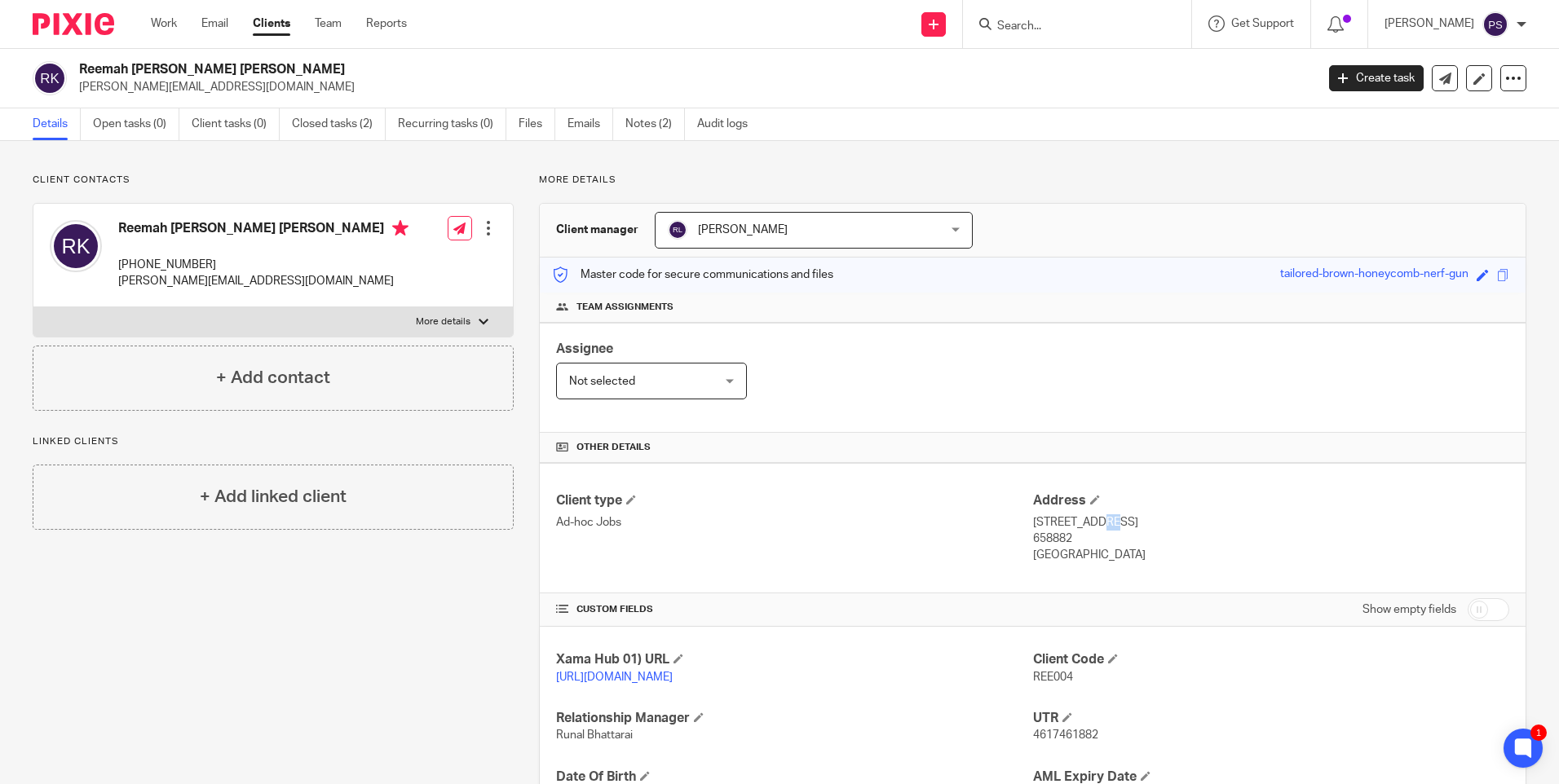
click at [1034, 519] on p "[STREET_ADDRESS]" at bounding box center [1271, 522] width 476 height 16
click at [1033, 520] on p "[STREET_ADDRESS]" at bounding box center [1271, 522] width 476 height 16
click at [1033, 523] on p "[STREET_ADDRESS]" at bounding box center [1271, 522] width 476 height 16
drag, startPoint x: 1024, startPoint y: 523, endPoint x: 1046, endPoint y: 519, distance: 22.4
click at [1046, 519] on p "[STREET_ADDRESS]" at bounding box center [1271, 522] width 476 height 16
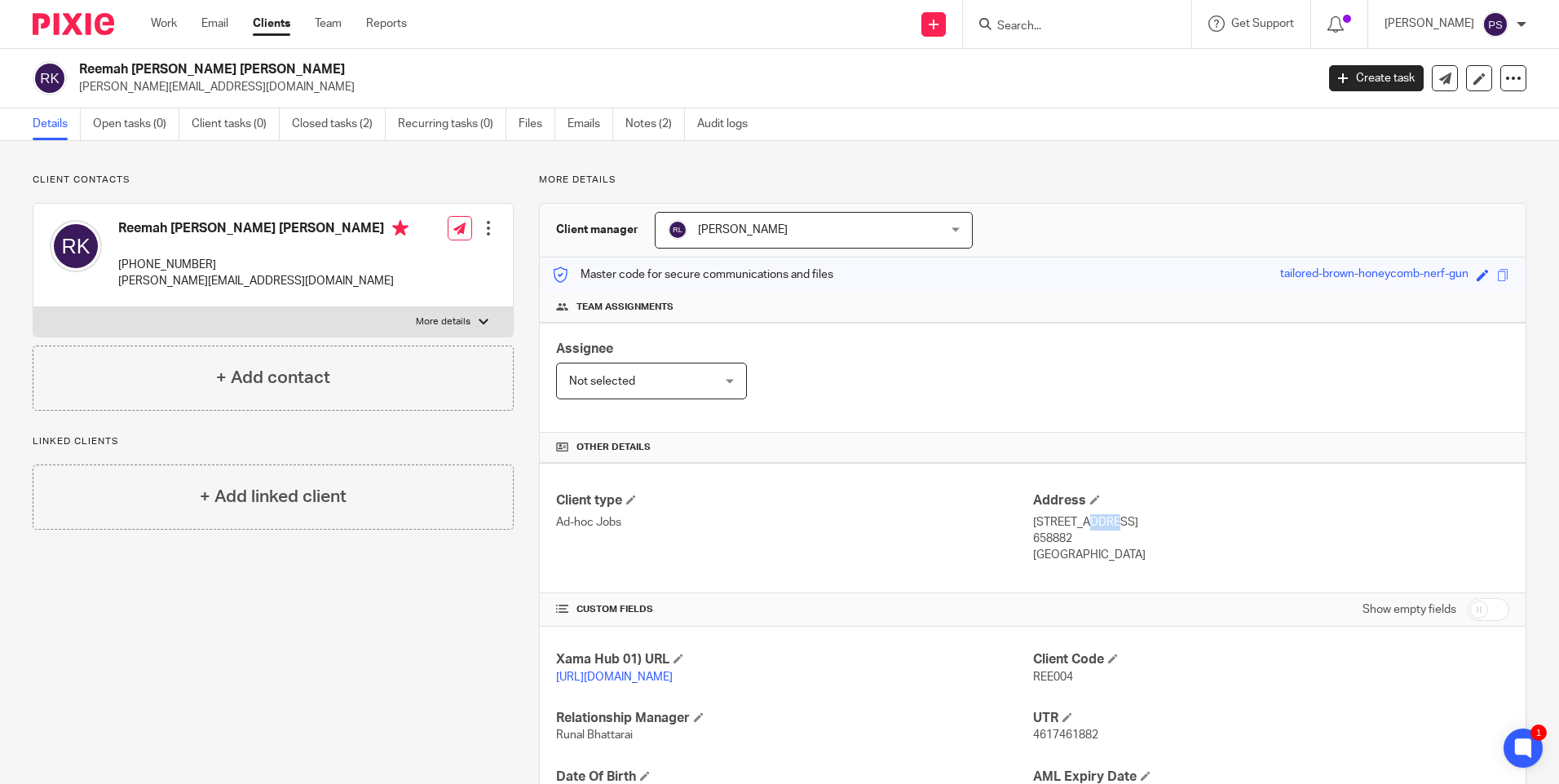
copy p "1 BT"
click at [334, 118] on link "Closed tasks (2)" at bounding box center [339, 125] width 94 height 32
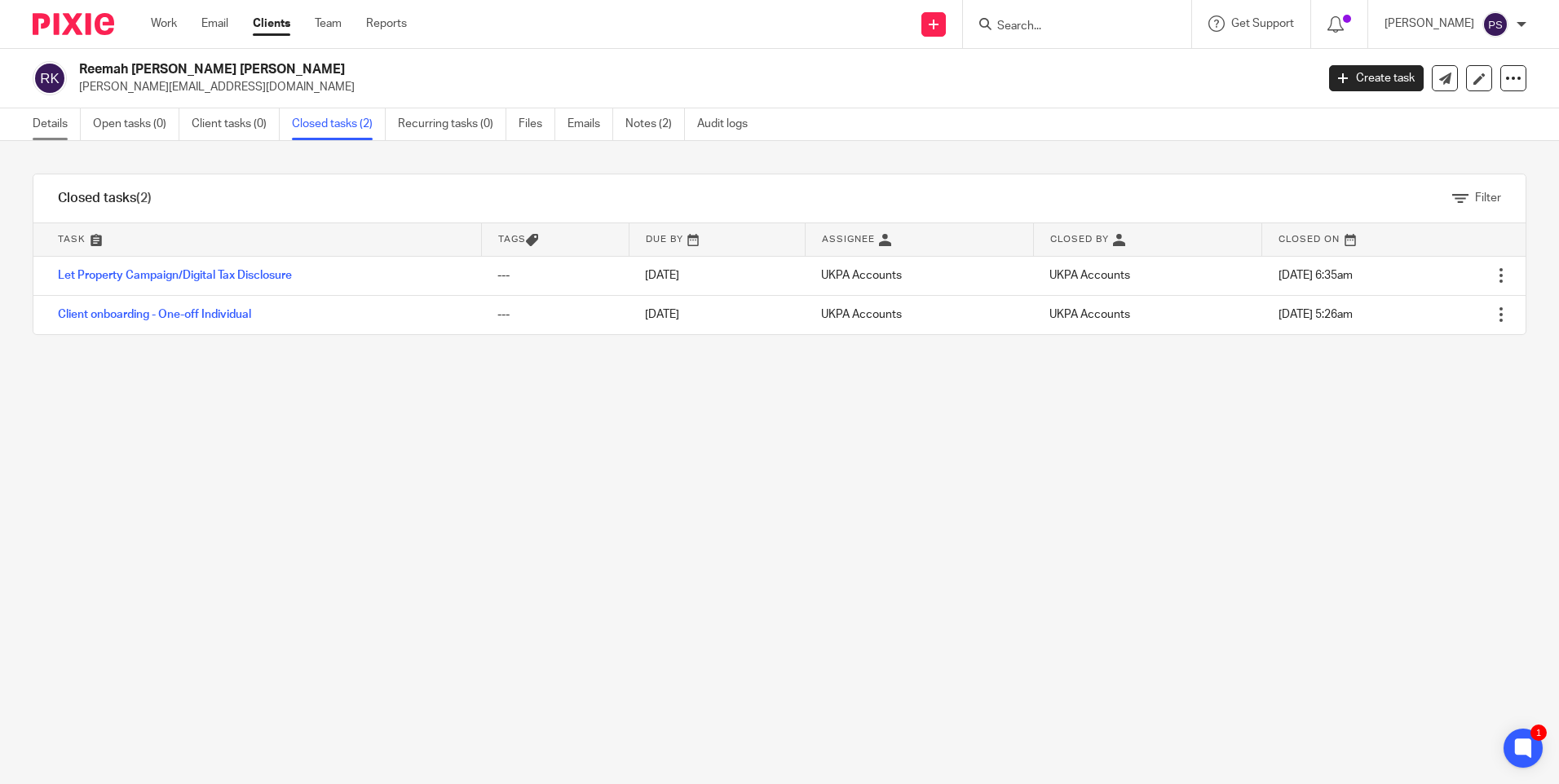
click at [52, 127] on link "Details" at bounding box center [57, 125] width 48 height 32
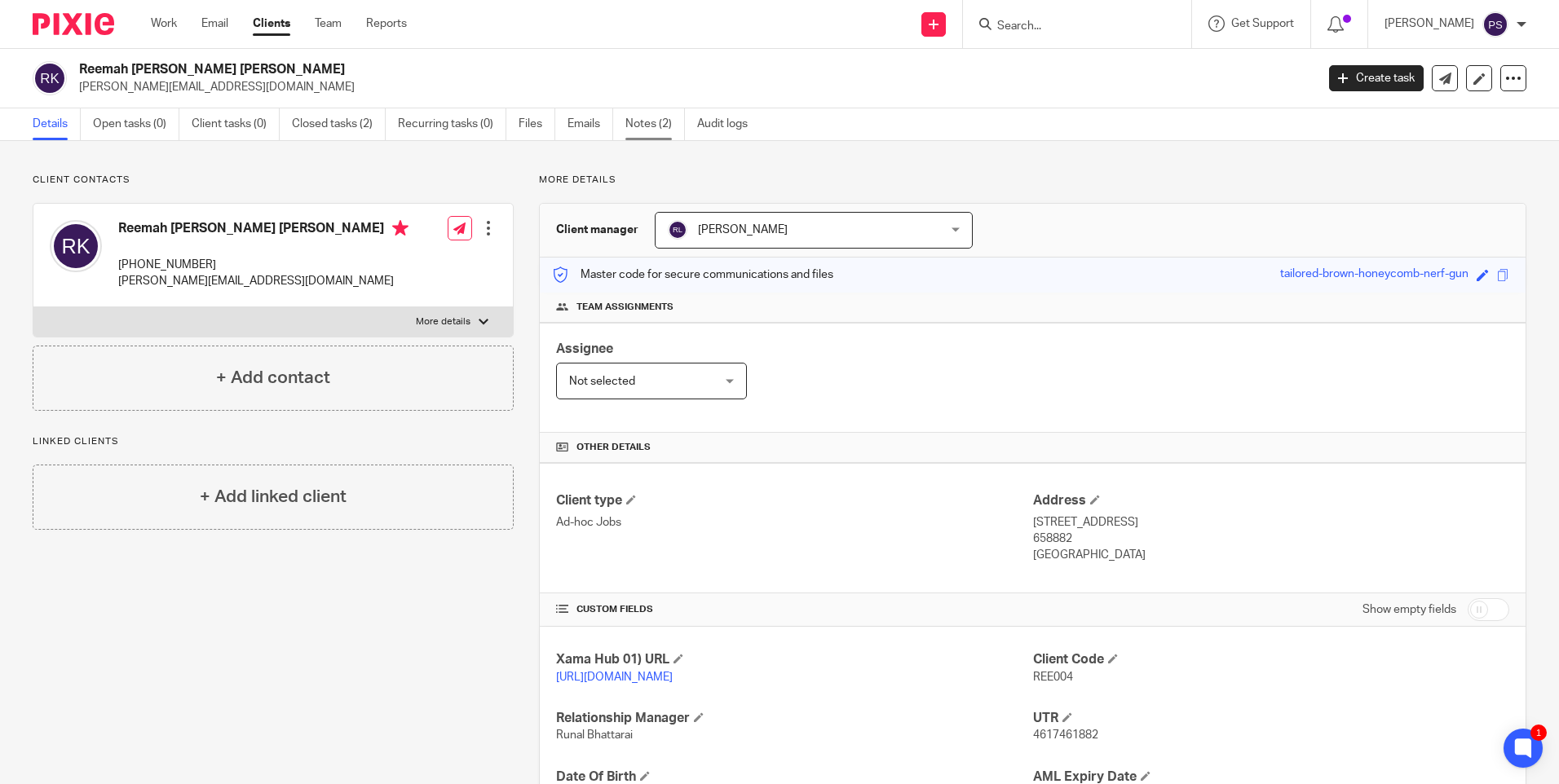
click at [651, 136] on link "Notes (2)" at bounding box center [655, 125] width 59 height 32
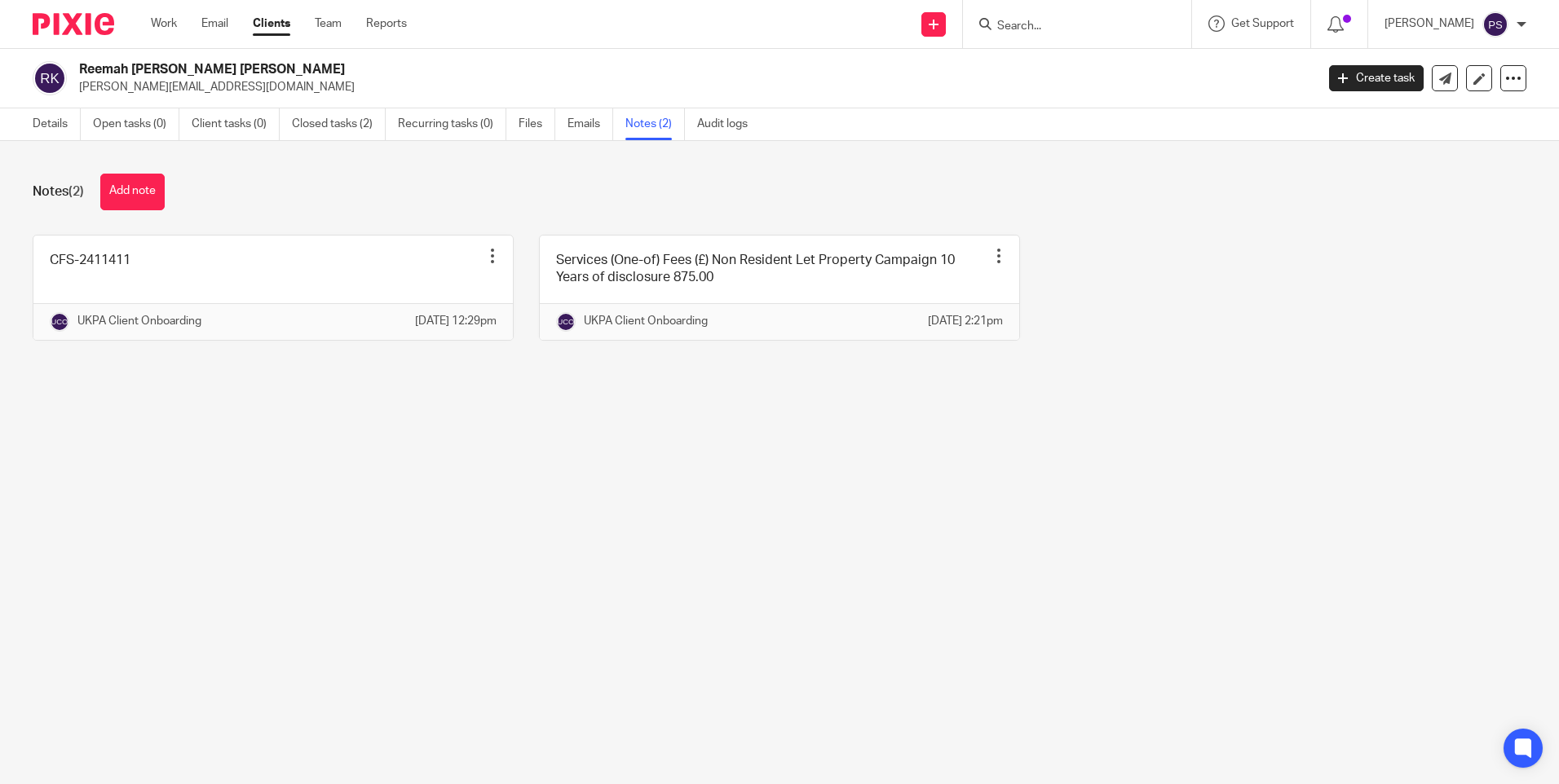
click at [45, 128] on link "Details" at bounding box center [57, 125] width 48 height 32
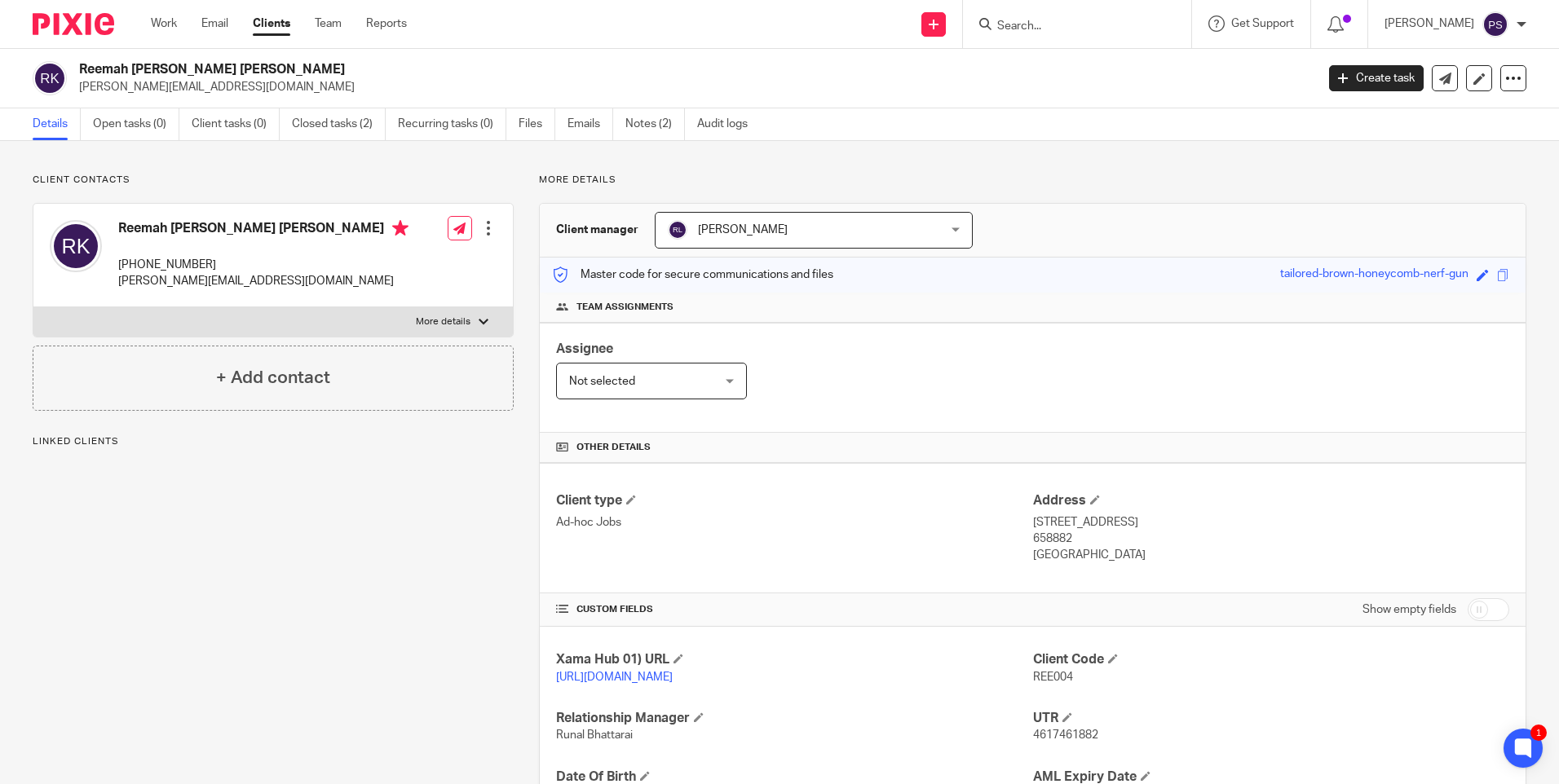
drag, startPoint x: 1052, startPoint y: 525, endPoint x: 1171, endPoint y: 524, distance: 119.0
click at [1171, 524] on p "[STREET_ADDRESS]" at bounding box center [1271, 522] width 476 height 16
copy p "[STREET_ADDRESS]"
click at [1036, 537] on p "658882" at bounding box center [1271, 539] width 476 height 16
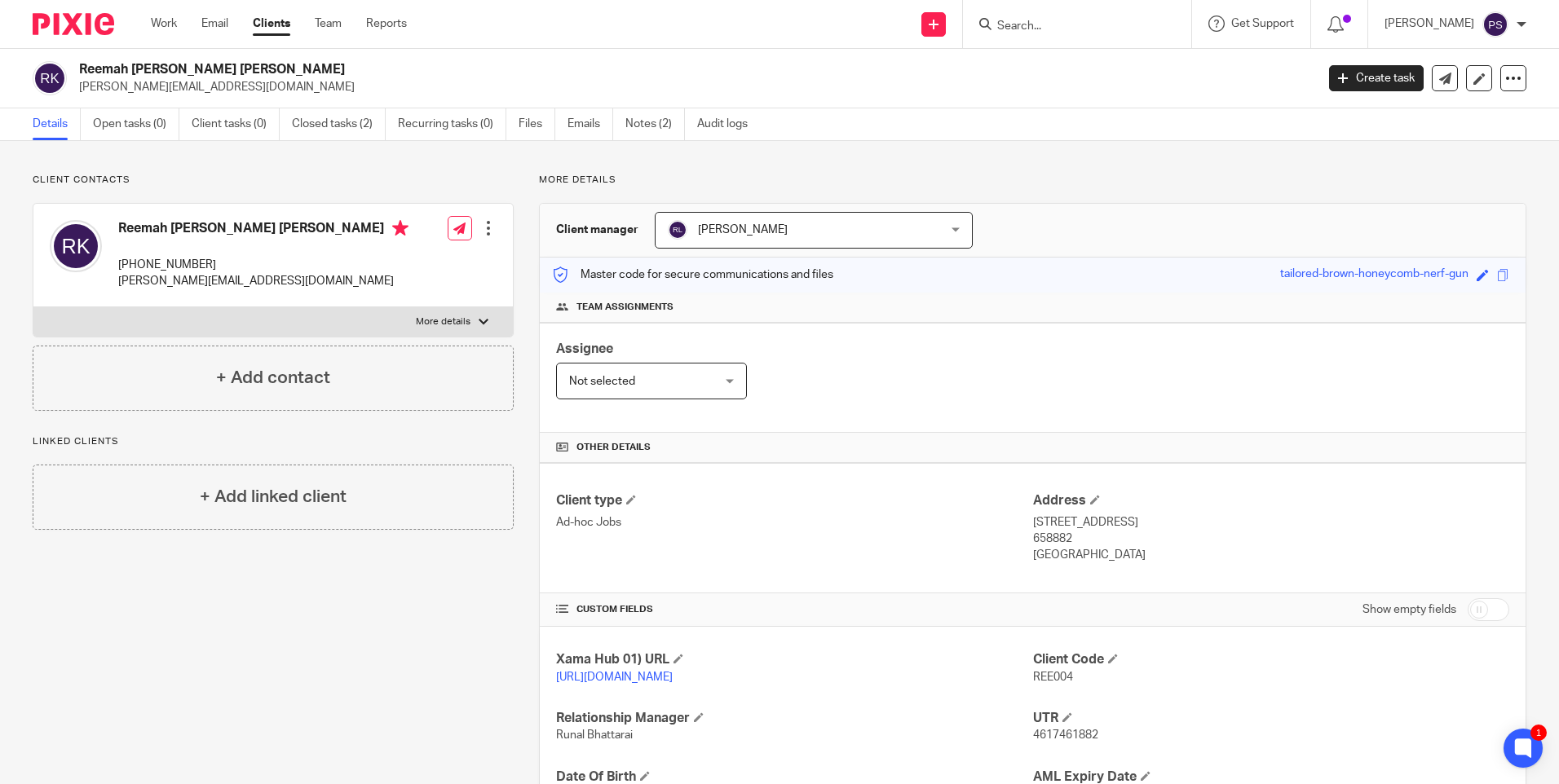
copy p "658882"
click at [1051, 558] on p "[GEOGRAPHIC_DATA]" at bounding box center [1271, 555] width 476 height 16
click at [1051, 557] on p "[GEOGRAPHIC_DATA]" at bounding box center [1271, 555] width 476 height 16
copy p "[GEOGRAPHIC_DATA]"
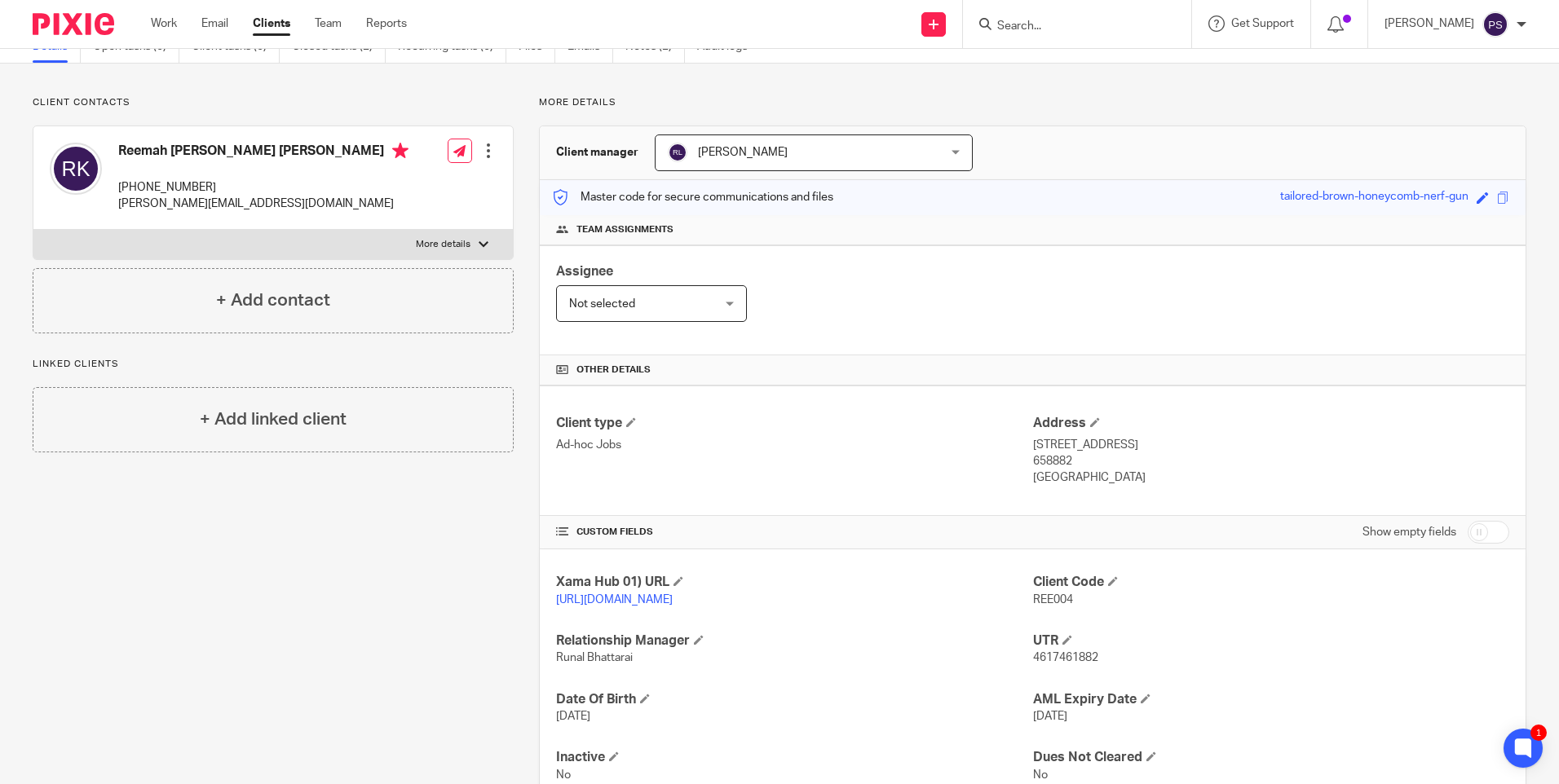
scroll to position [151, 0]
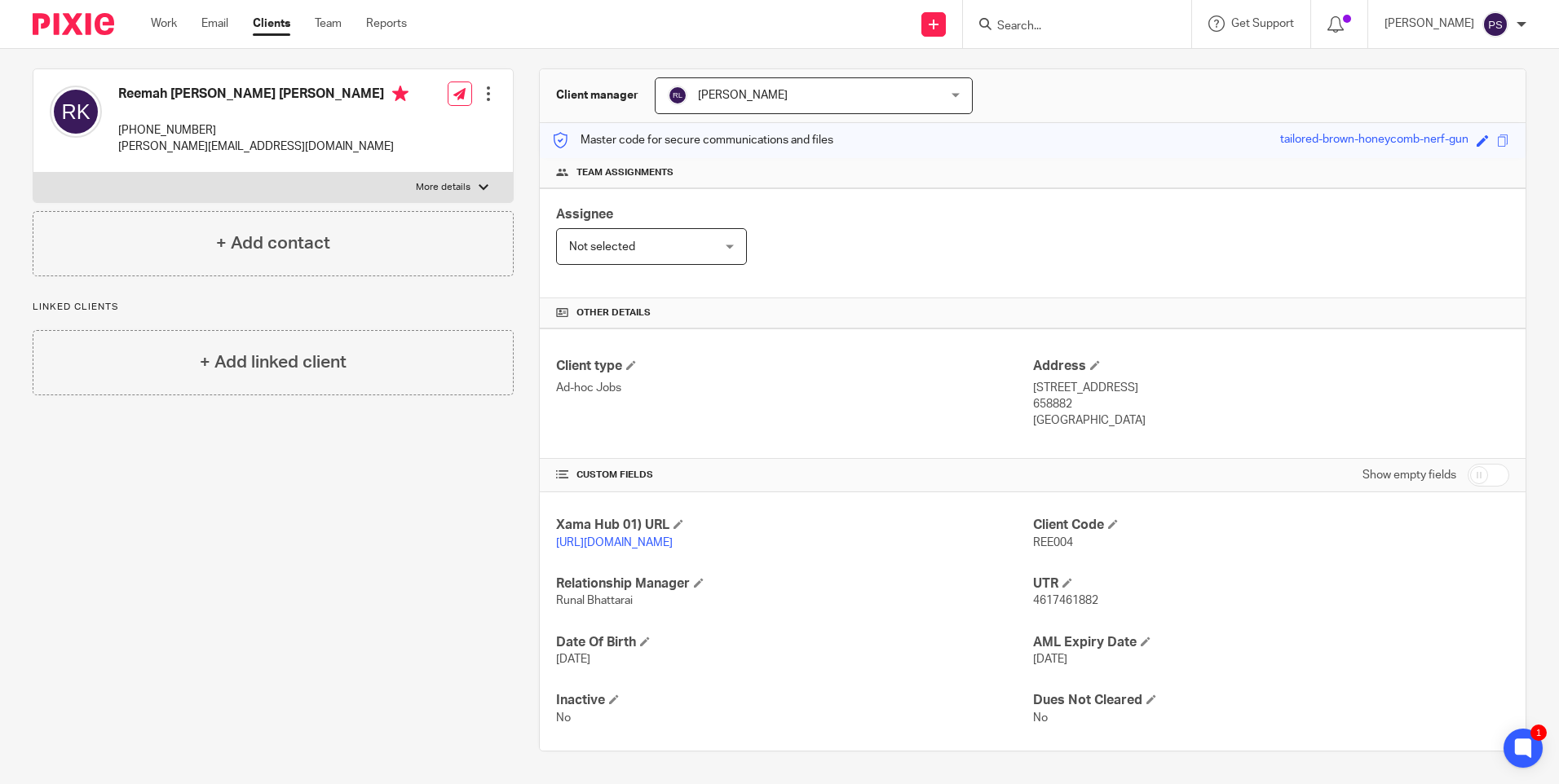
click at [1054, 537] on span "REE004" at bounding box center [1053, 542] width 40 height 12
copy span "REE004"
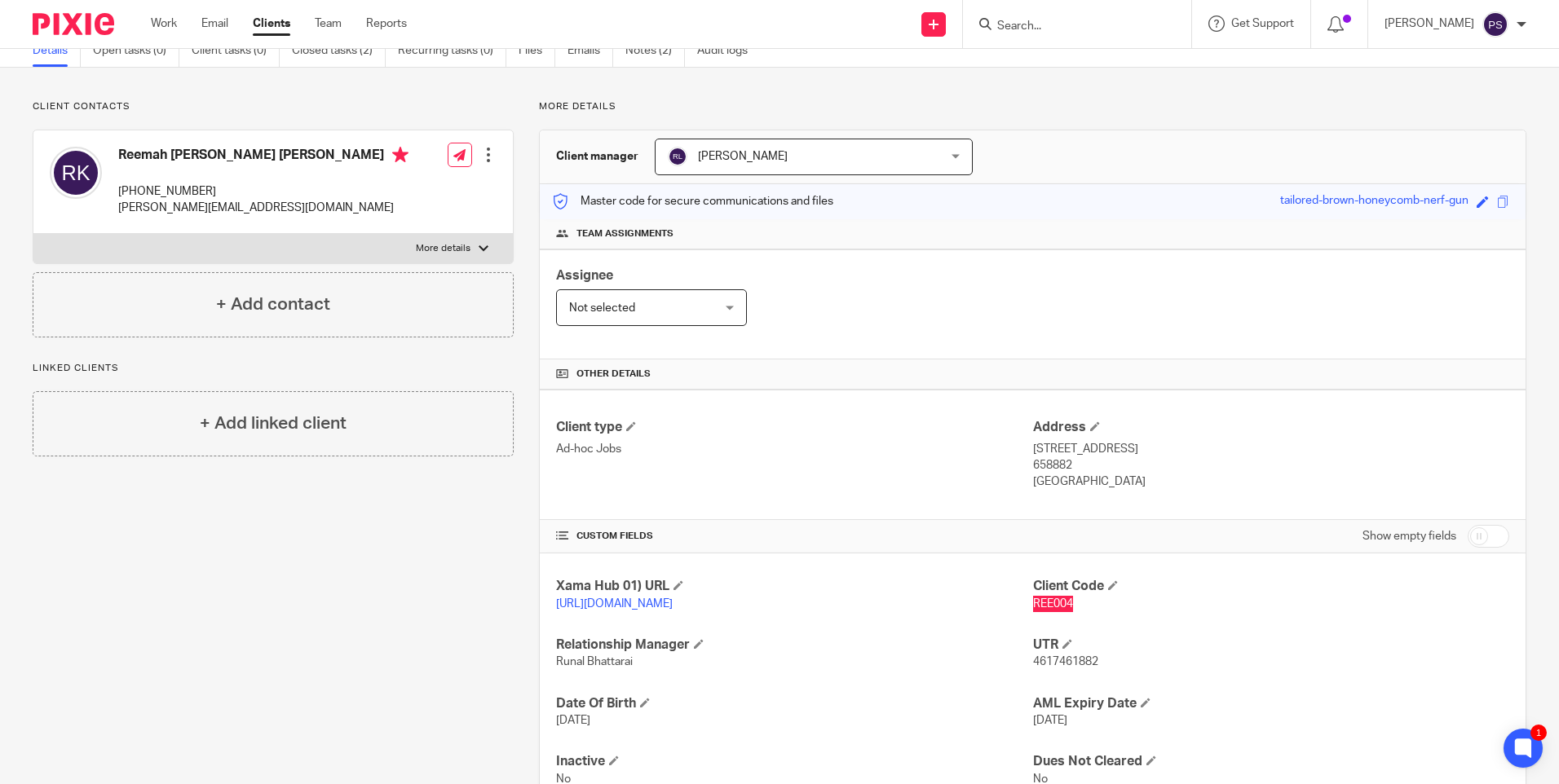
scroll to position [0, 0]
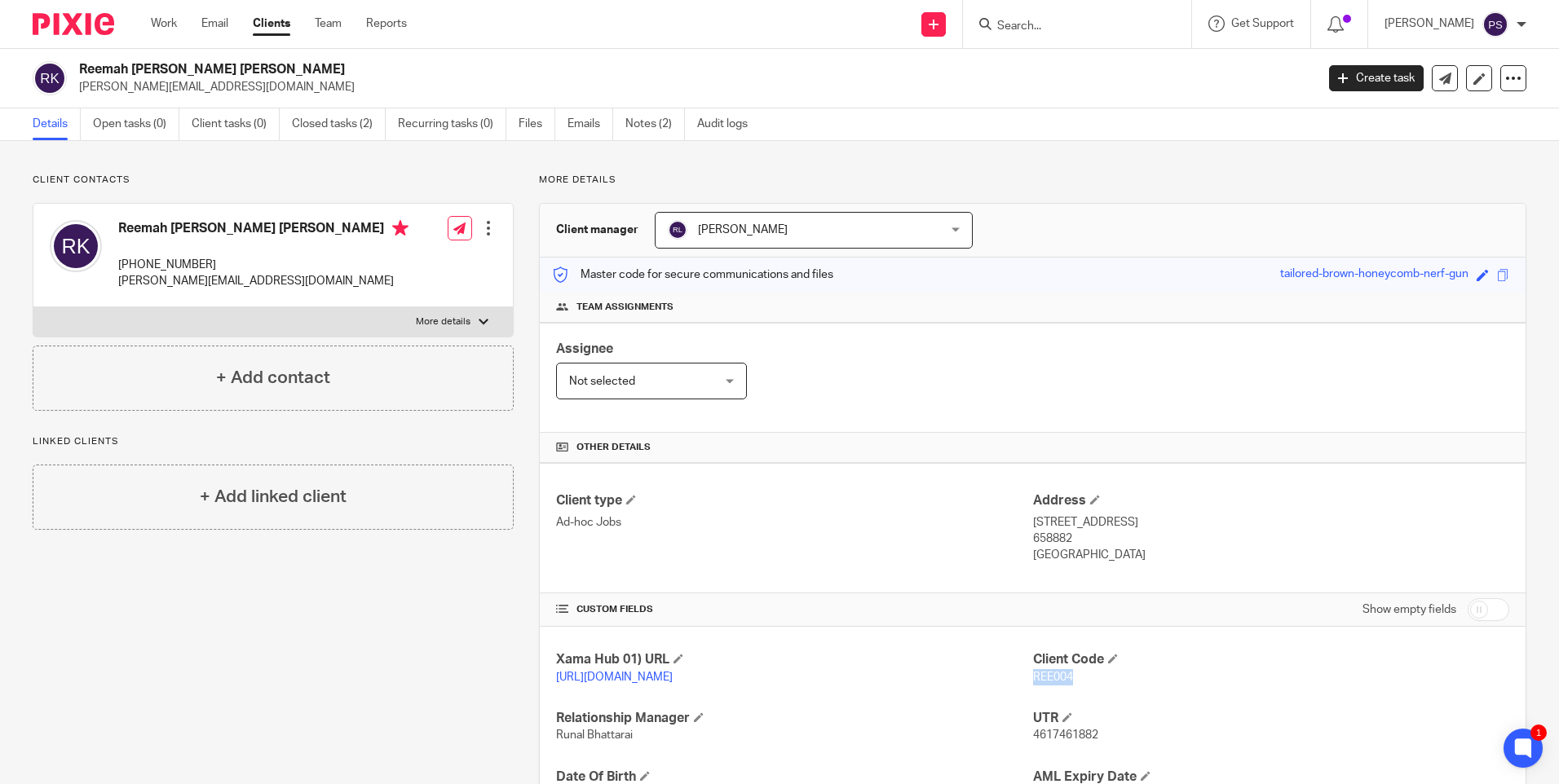
click at [160, 69] on h2 "Reemah [PERSON_NAME] [PERSON_NAME]" at bounding box center [568, 69] width 980 height 17
copy div "Reemah [PERSON_NAME] [PERSON_NAME]"
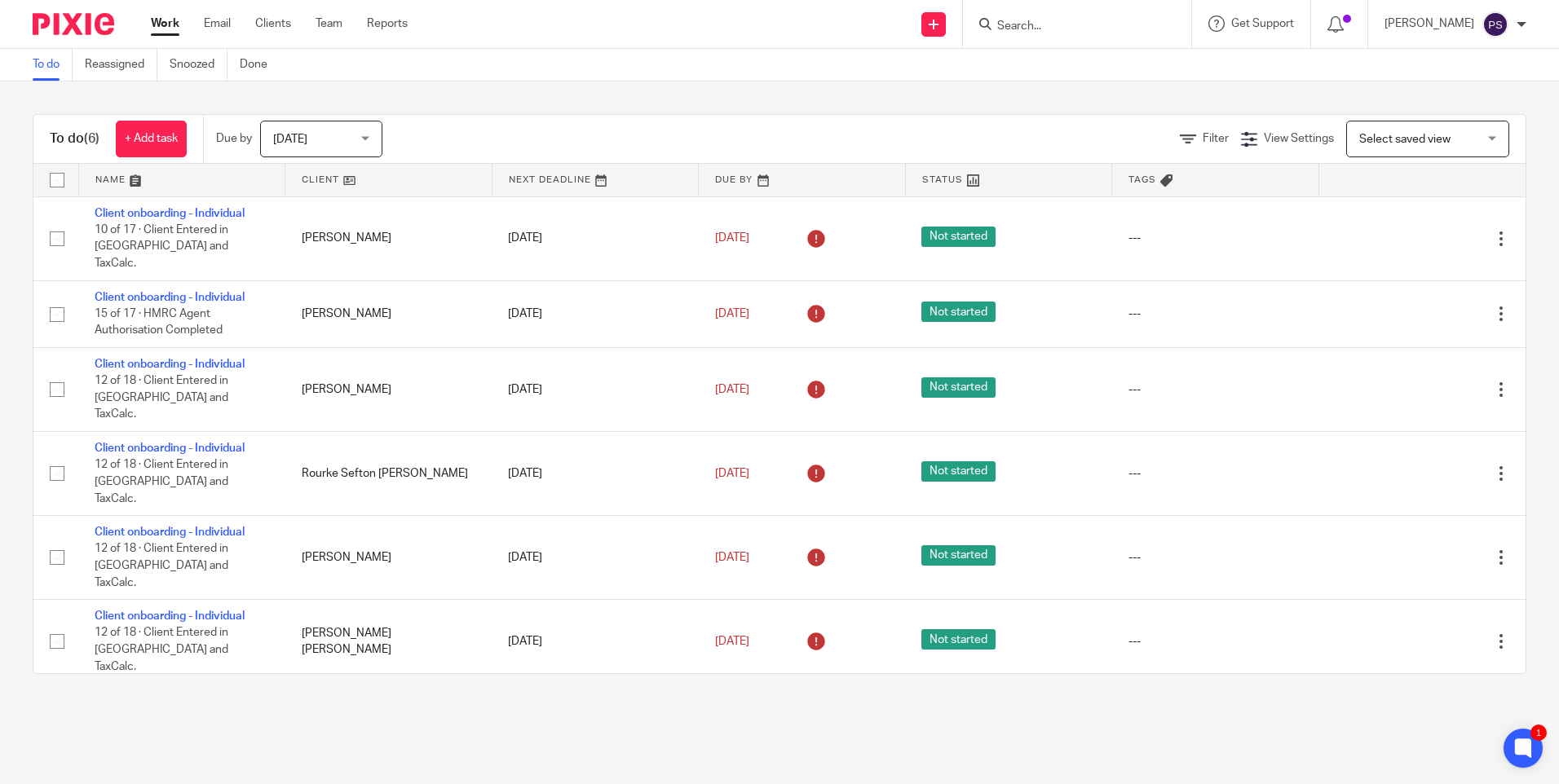
click at [1063, 27] on input "Search" at bounding box center [1069, 27] width 147 height 15
click at [1076, 26] on input "Search" at bounding box center [1069, 27] width 147 height 15
paste input "sbmolina@hotmail.com"
type input "sbmolina@hotmail.com"
click link
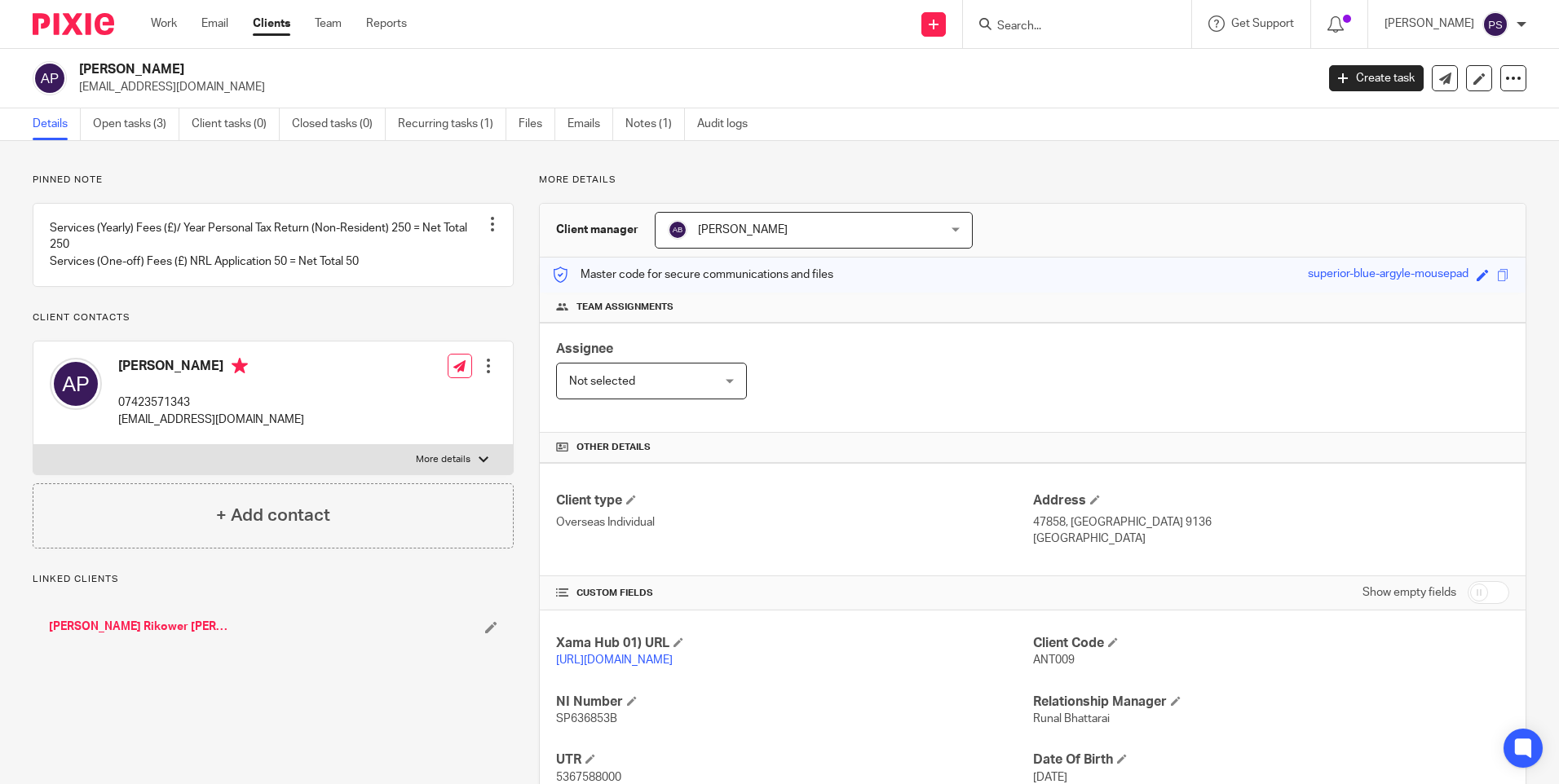
click at [260, 170] on div "Pinned note Services (Yearly) Fees (£)/ Year Personal Tax Return (Non-Resident)…" at bounding box center [779, 550] width 1559 height 820
click at [160, 68] on h2 "[PERSON_NAME]" at bounding box center [568, 69] width 980 height 17
copy div "[PERSON_NAME]"
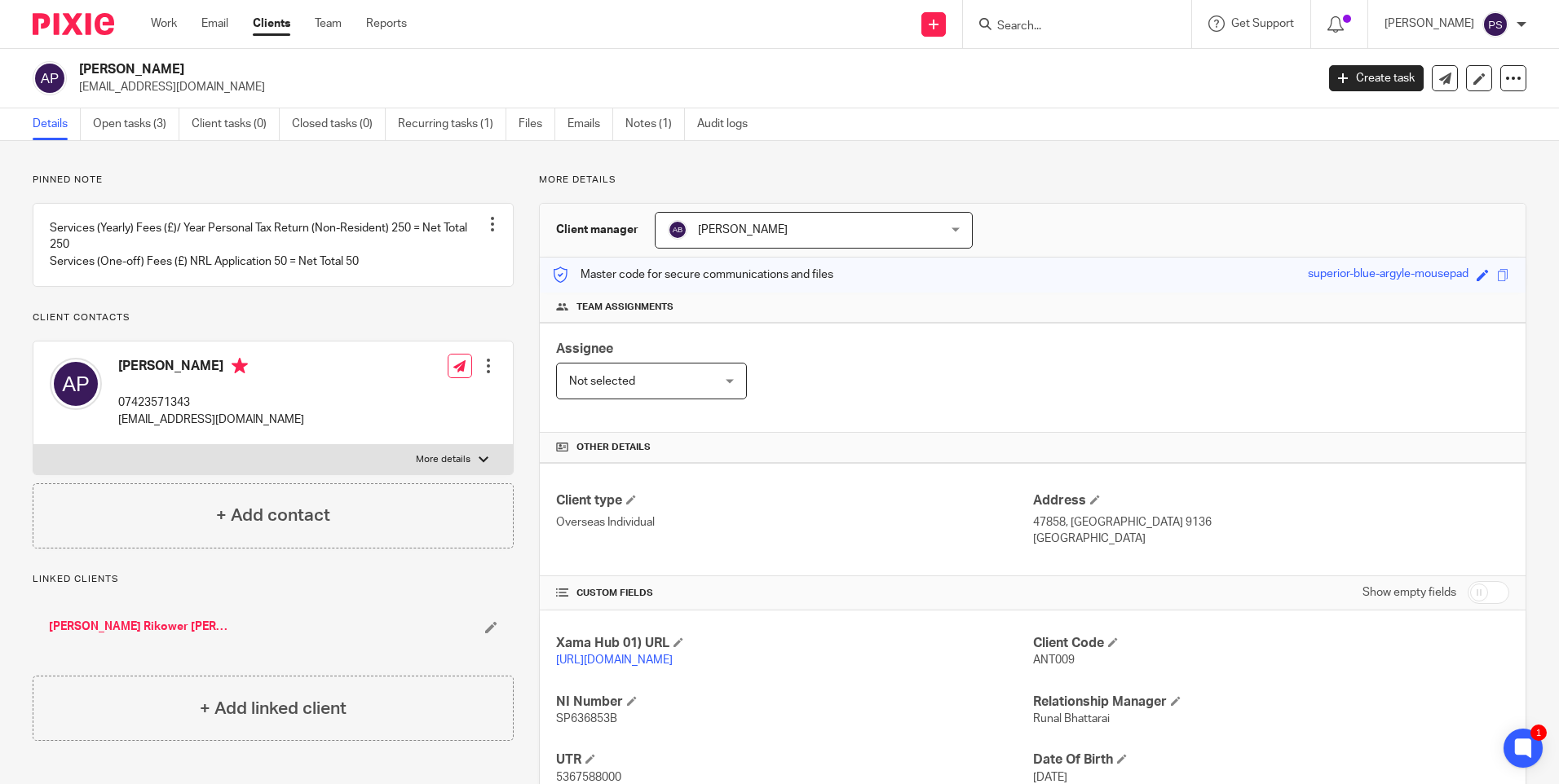
click at [1033, 522] on p "47858, [GEOGRAPHIC_DATA] 9136" at bounding box center [1271, 522] width 476 height 16
copy p "47858"
drag, startPoint x: 1065, startPoint y: 523, endPoint x: 1205, endPoint y: 528, distance: 140.1
click at [1205, 528] on p "47858, [GEOGRAPHIC_DATA] 9136" at bounding box center [1271, 522] width 476 height 16
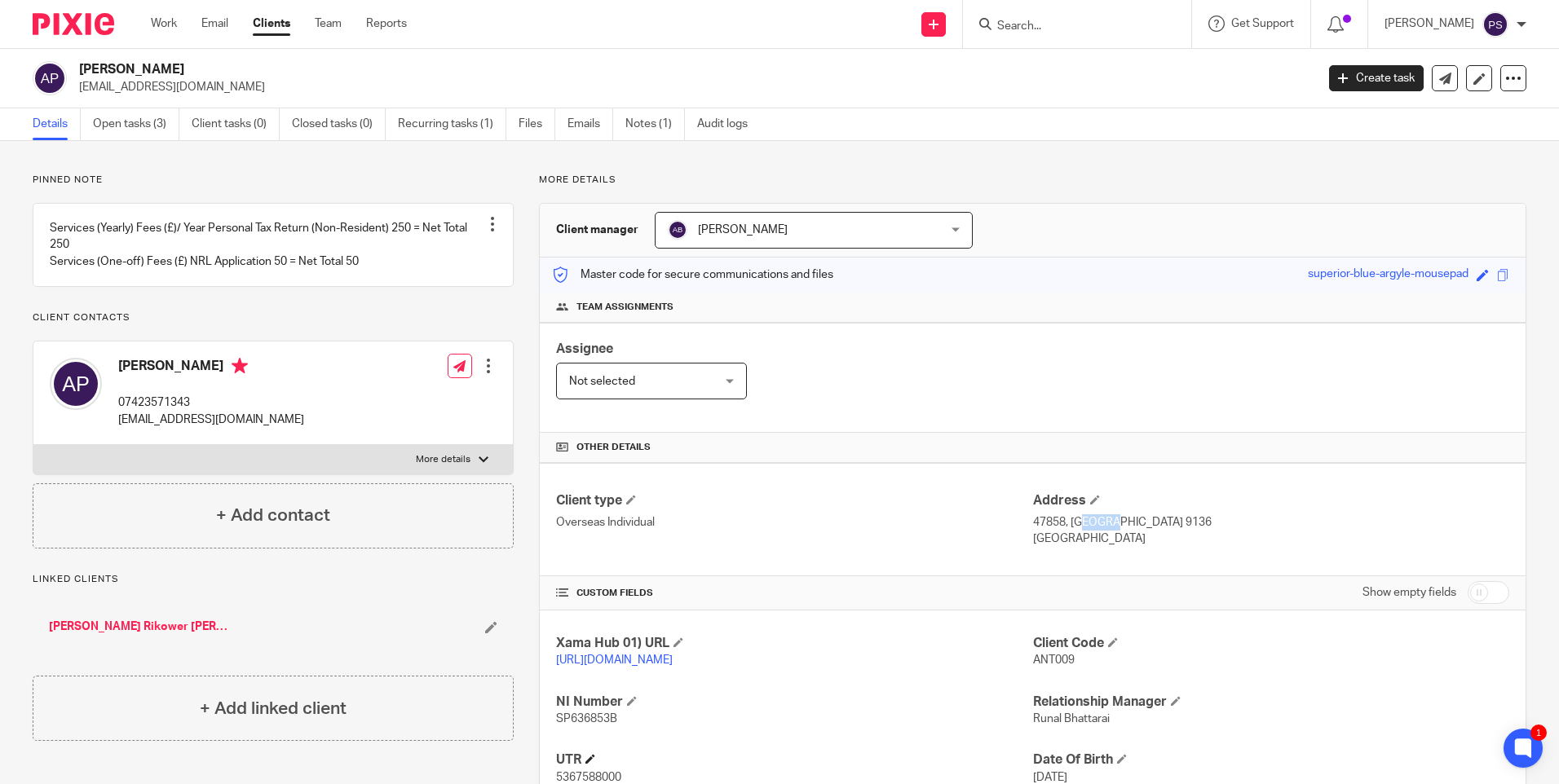
copy p "Al Khuraybah 49643 9136"
click at [133, 411] on p "07423571343" at bounding box center [212, 403] width 186 height 16
copy div "07423571343"
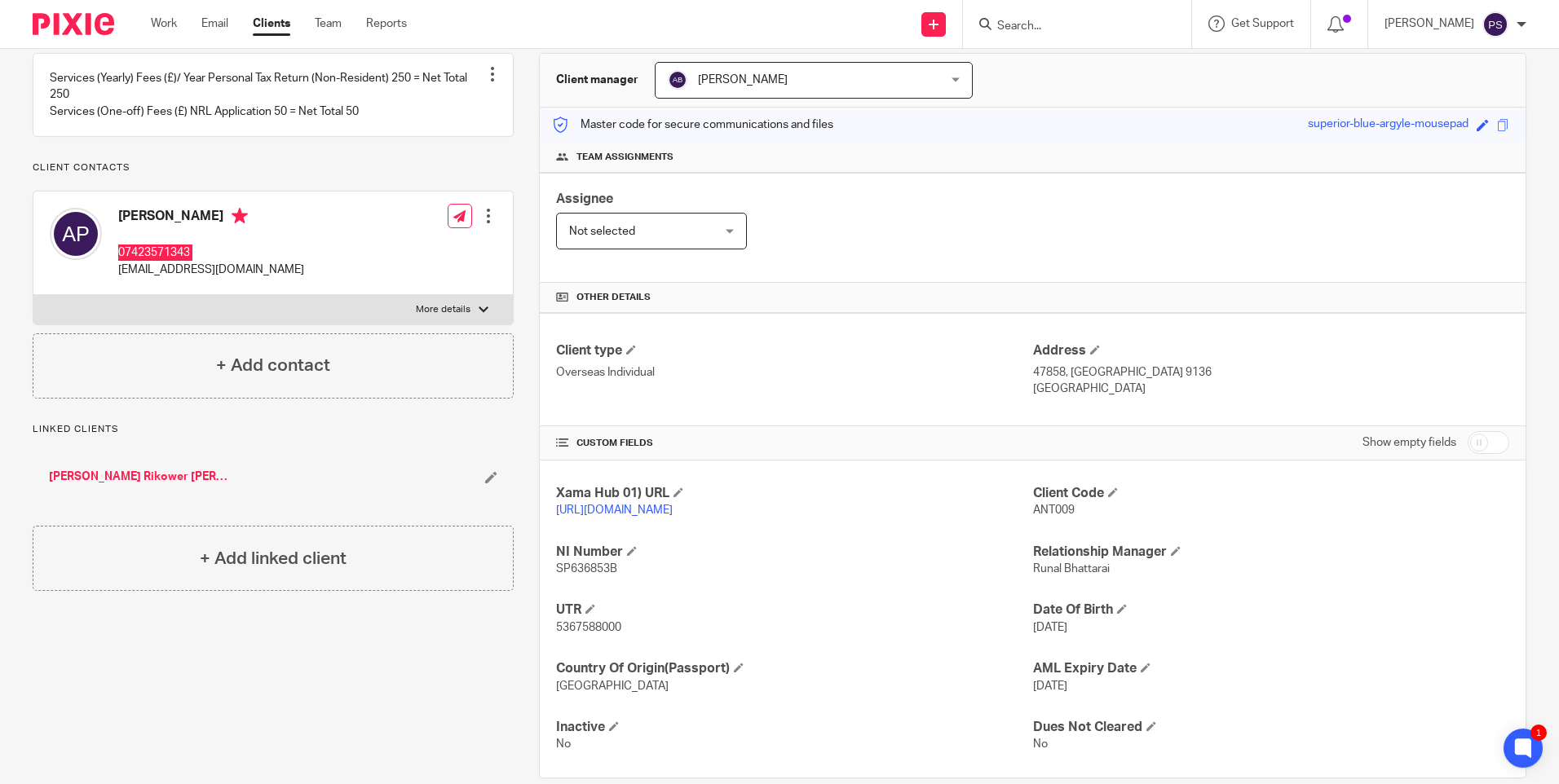
scroll to position [163, 0]
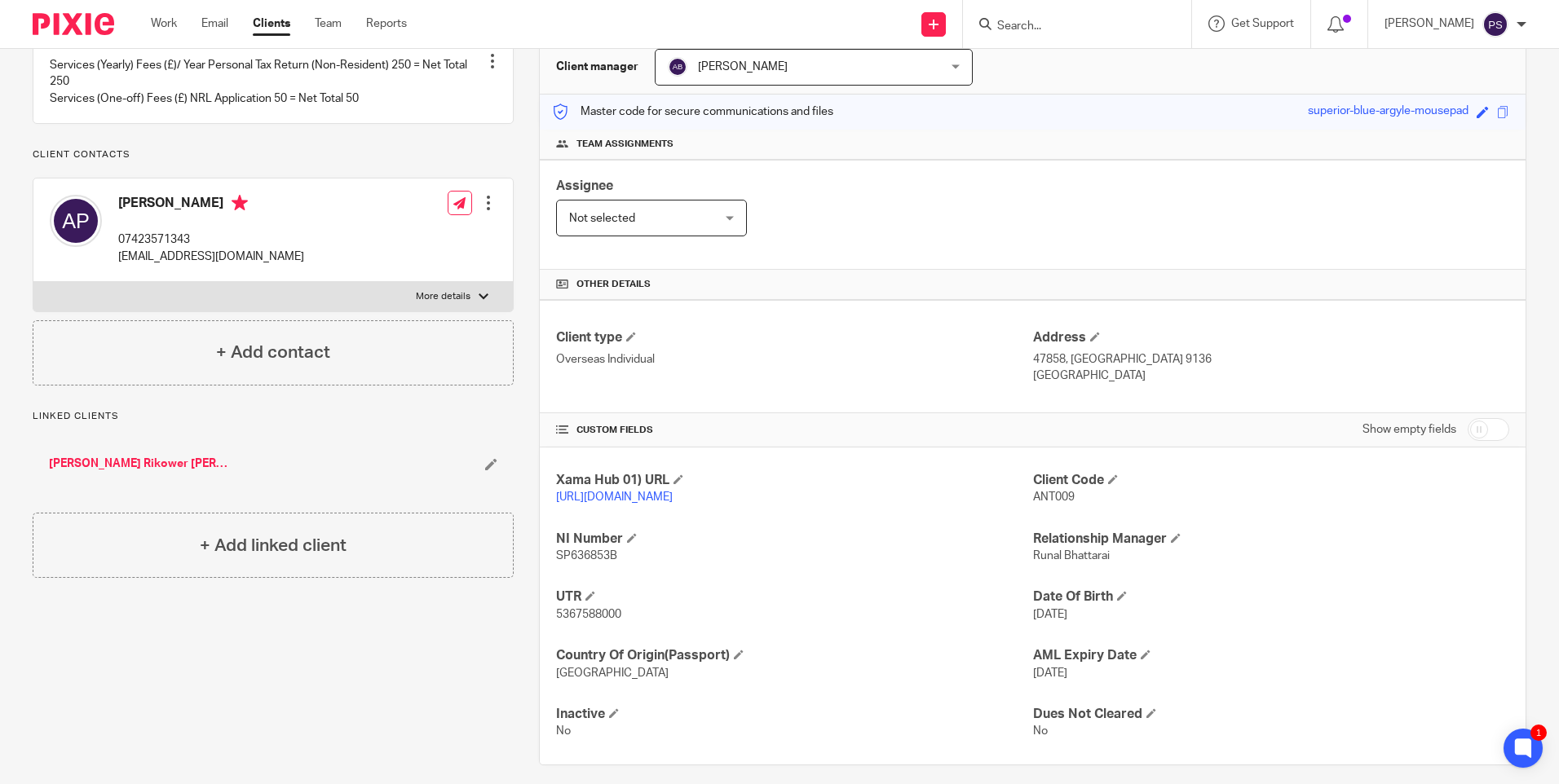
click at [1046, 502] on span "ANT009" at bounding box center [1053, 496] width 42 height 12
copy span "ANT009"
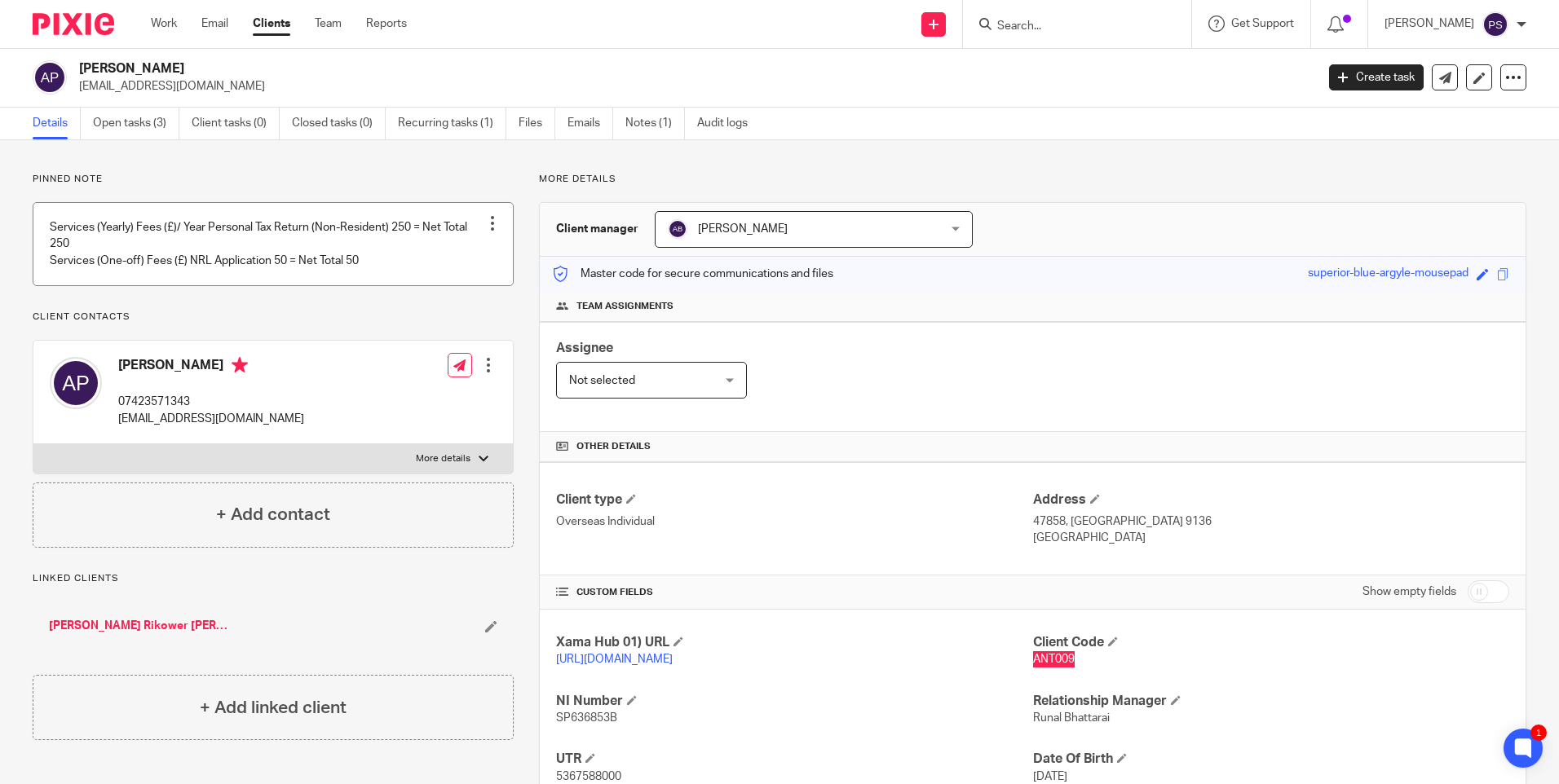
scroll to position [0, 0]
click at [126, 127] on link "Open tasks (3)" at bounding box center [136, 125] width 87 height 32
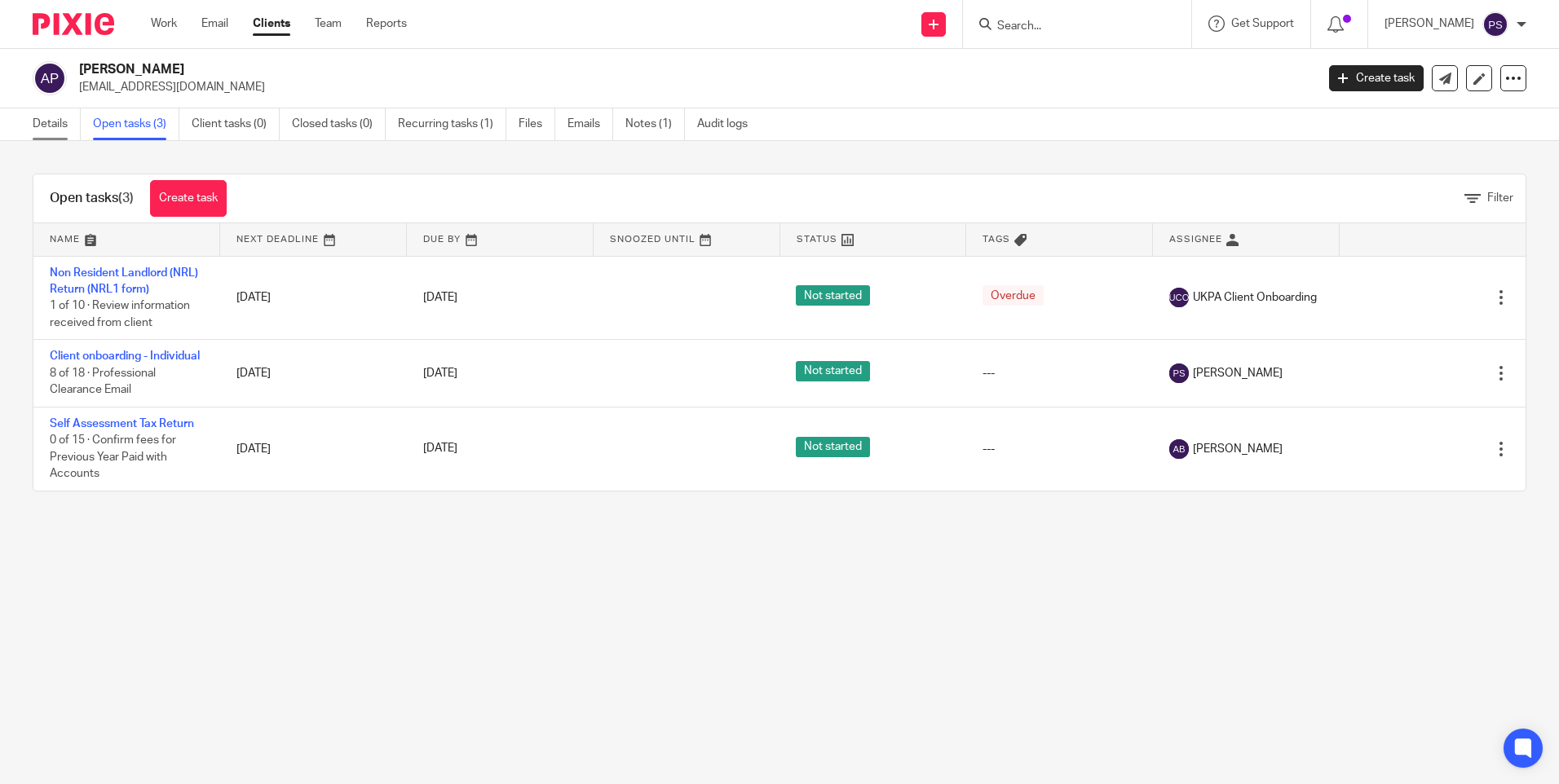
click at [41, 133] on link "Details" at bounding box center [57, 125] width 48 height 32
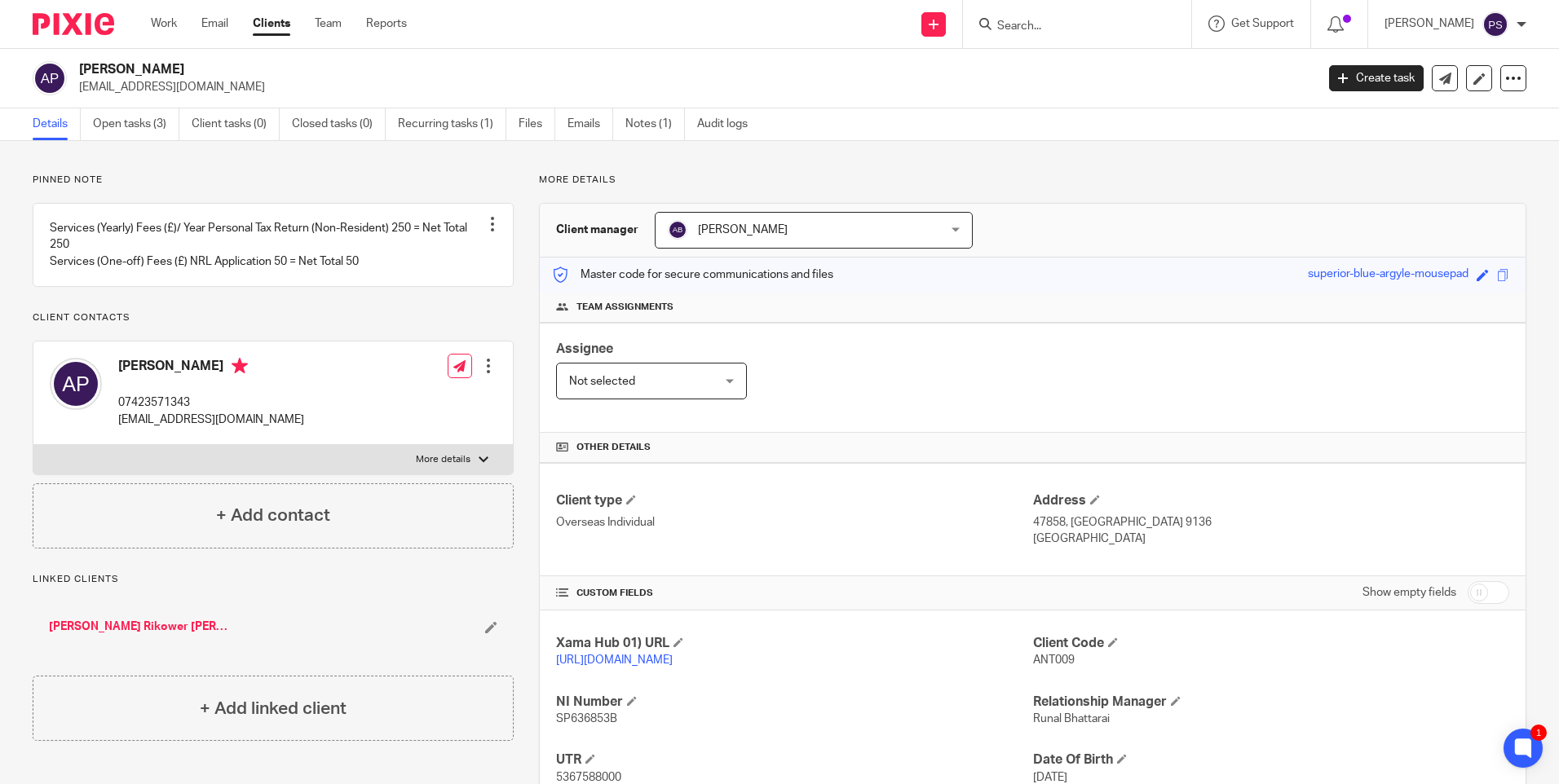
click at [189, 67] on h2 "[PERSON_NAME]" at bounding box center [568, 69] width 980 height 17
copy div "[PERSON_NAME]"
click at [373, 171] on div "Pinned note Services (Yearly) Fees (£)/ Year Personal Tax Return (Non-Resident)…" at bounding box center [779, 550] width 1559 height 820
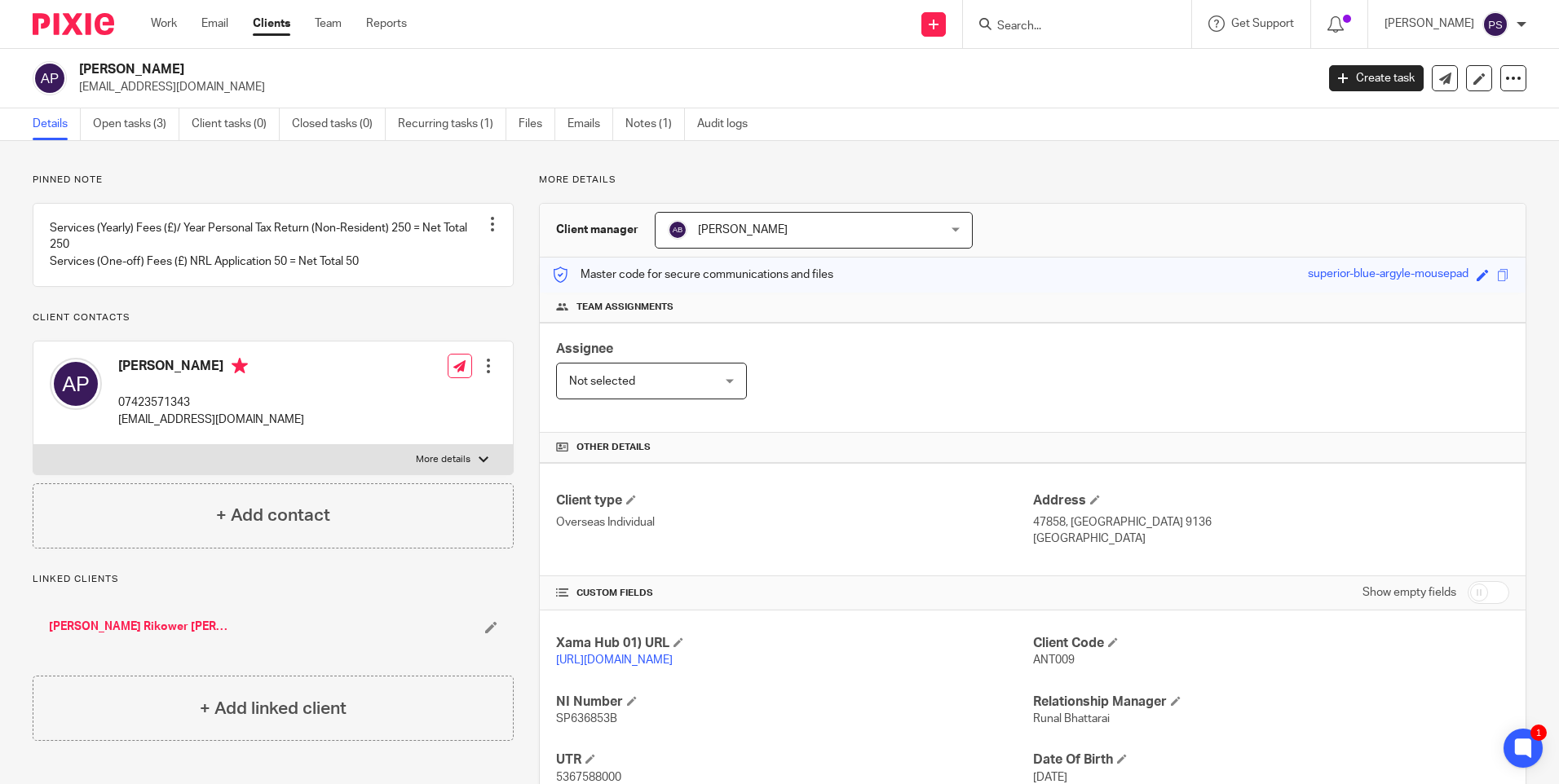
click at [1061, 33] on input "Search" at bounding box center [1069, 27] width 147 height 15
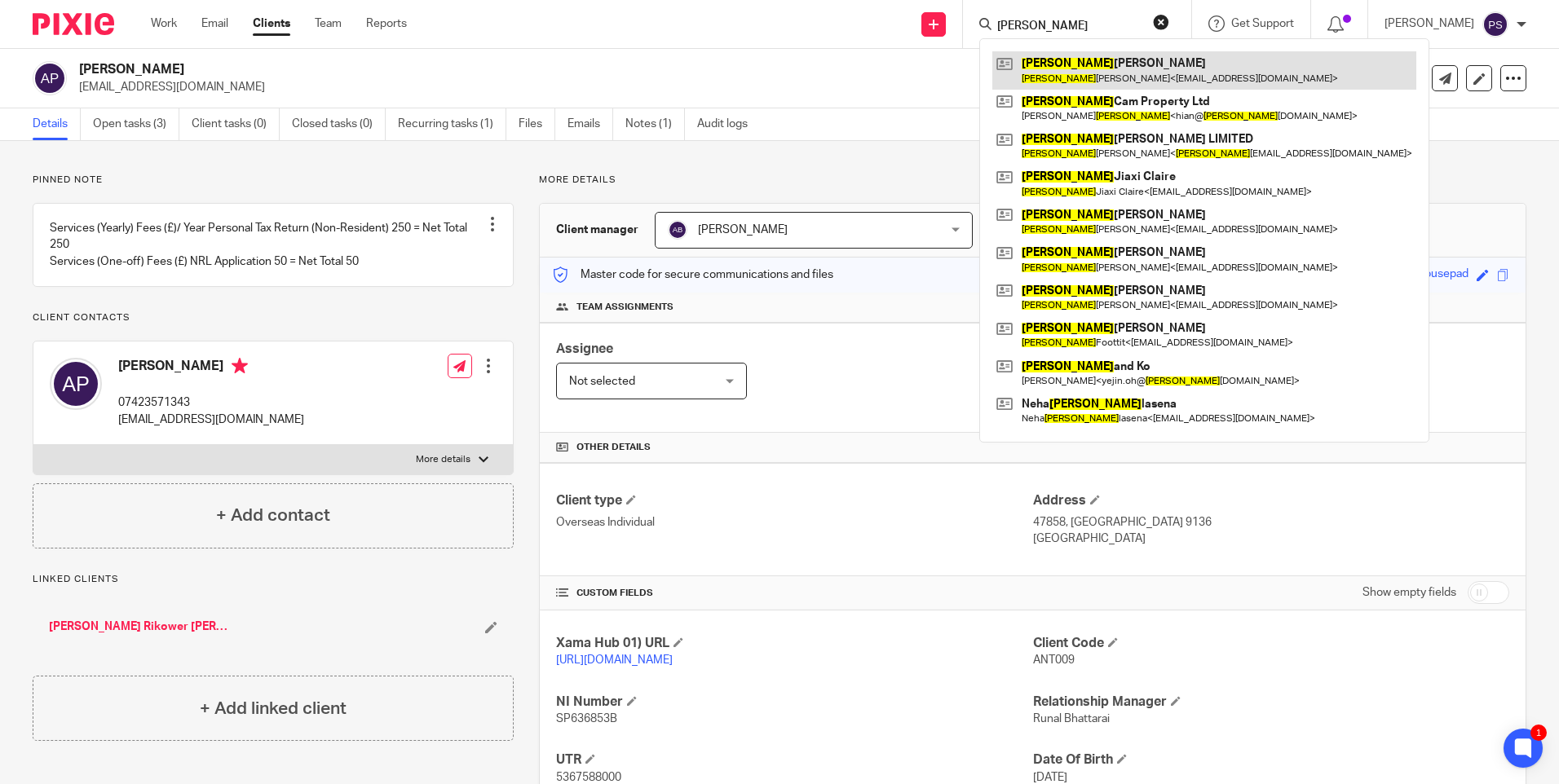
type input "[PERSON_NAME]"
click at [1062, 57] on link at bounding box center [1204, 70] width 424 height 37
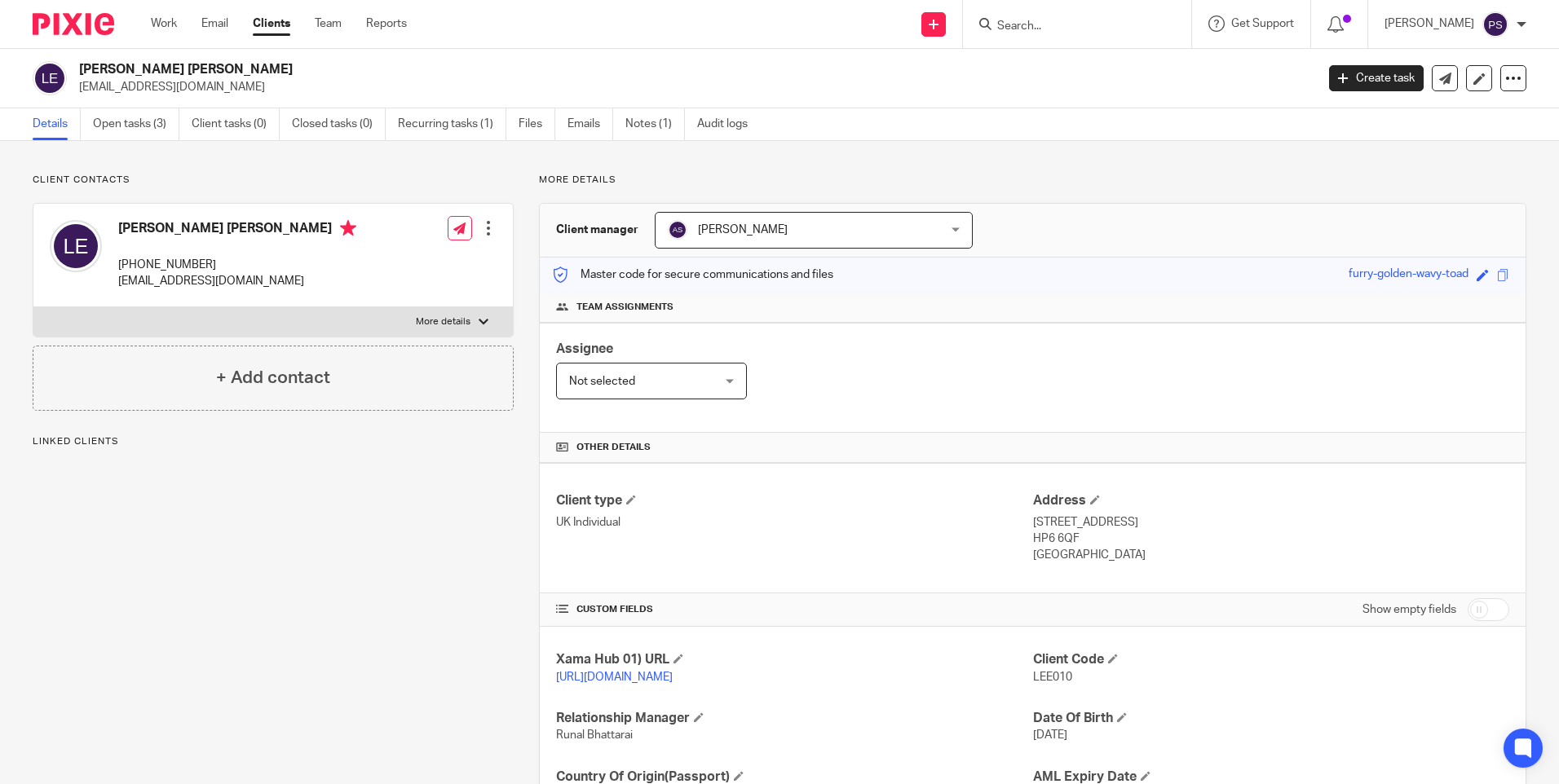
click at [620, 189] on div "More details Client manager [PERSON_NAME] [PERSON_NAME] [PERSON_NAME] [PERSON_N…" at bounding box center [1020, 529] width 1013 height 712
click at [1067, 23] on input "Search" at bounding box center [1069, 27] width 147 height 15
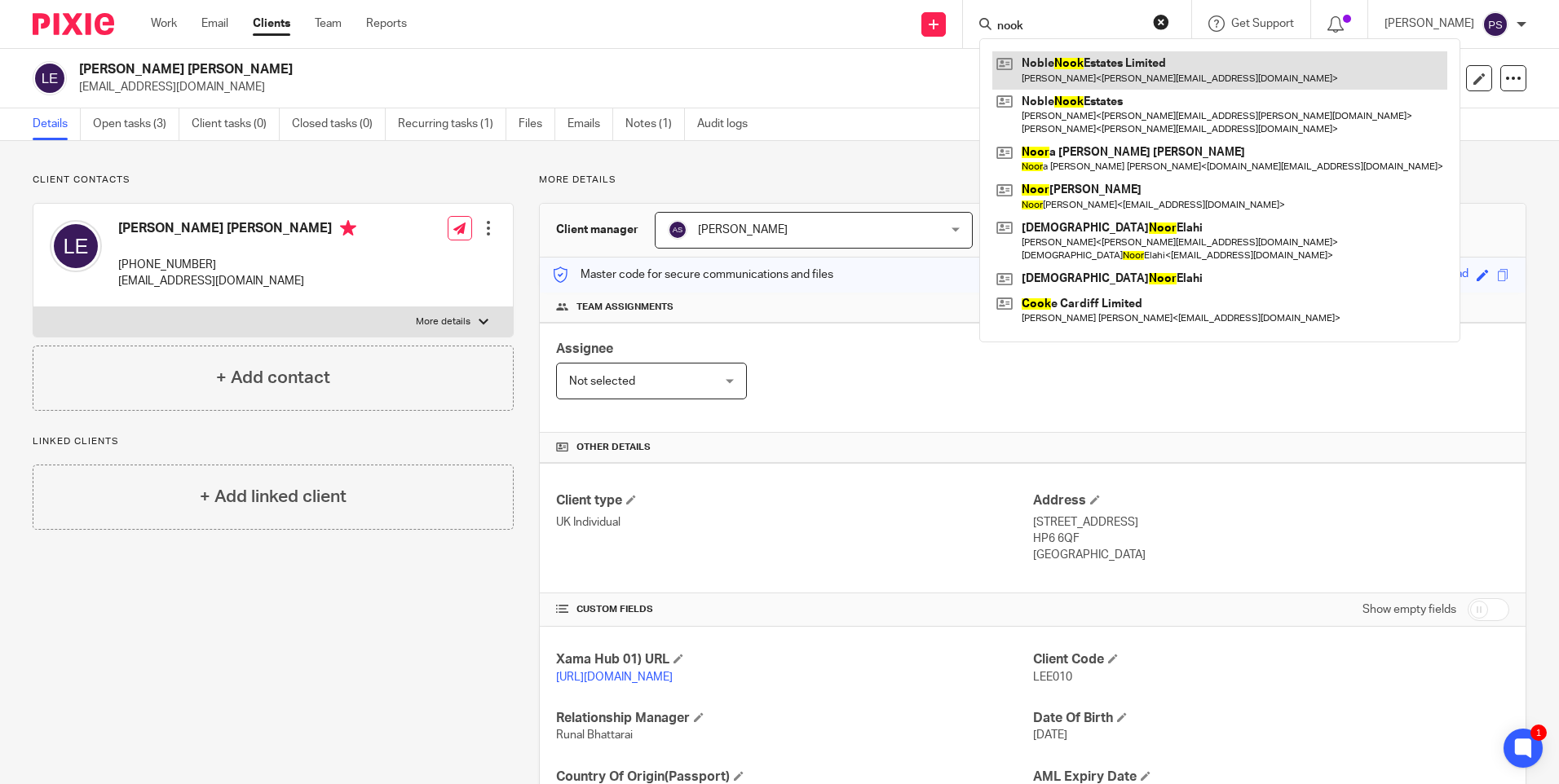
type input "nook"
click at [1066, 69] on link at bounding box center [1220, 70] width 455 height 37
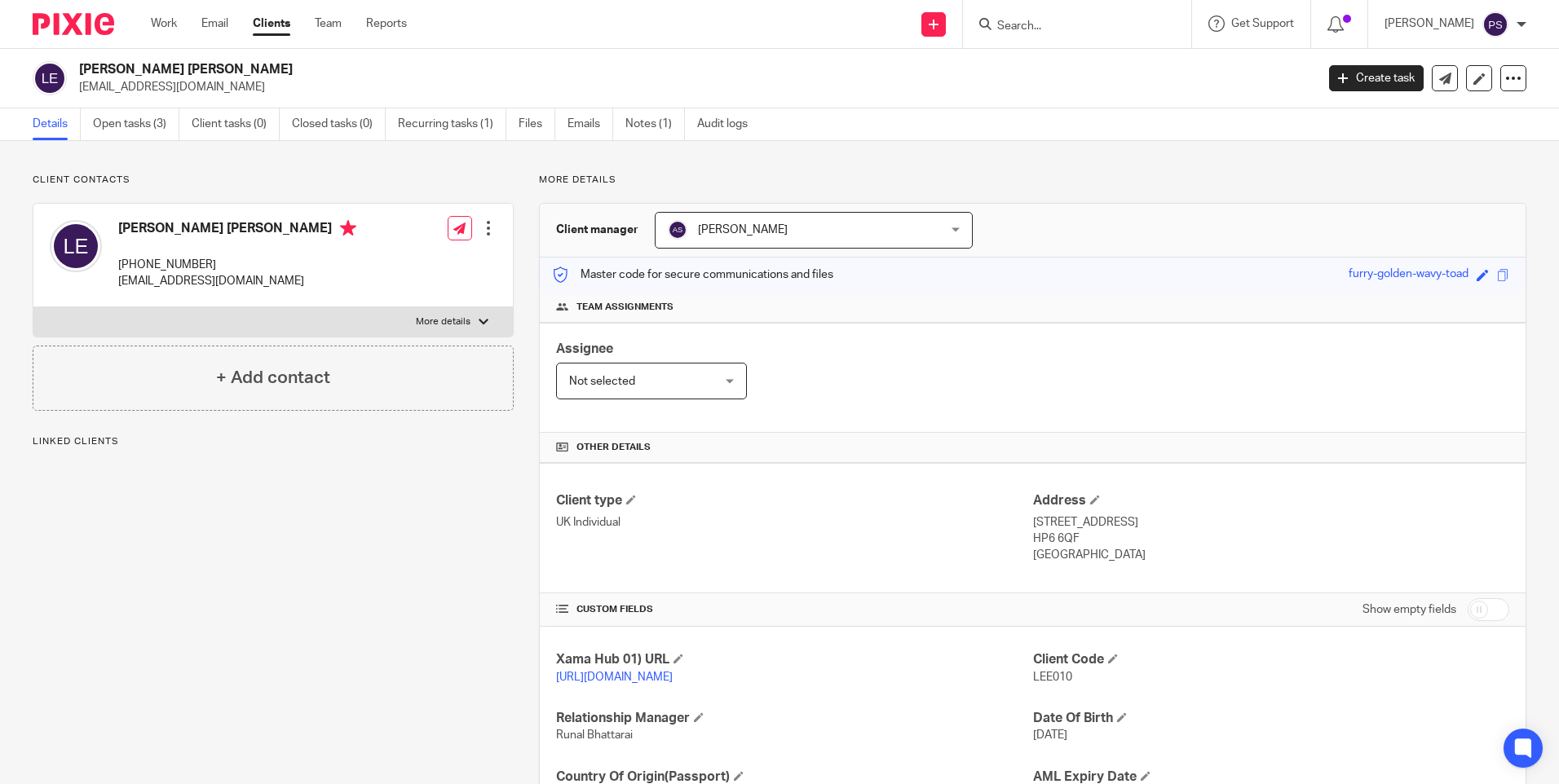
click at [380, 156] on div "Client contacts [PERSON_NAME] [PERSON_NAME] [PHONE_NUMBER] [EMAIL_ADDRESS][DOMA…" at bounding box center [779, 529] width 1559 height 778
click at [166, 69] on h2 "[PERSON_NAME] [PERSON_NAME]" at bounding box center [568, 69] width 980 height 17
copy div "[PERSON_NAME] [PERSON_NAME]"
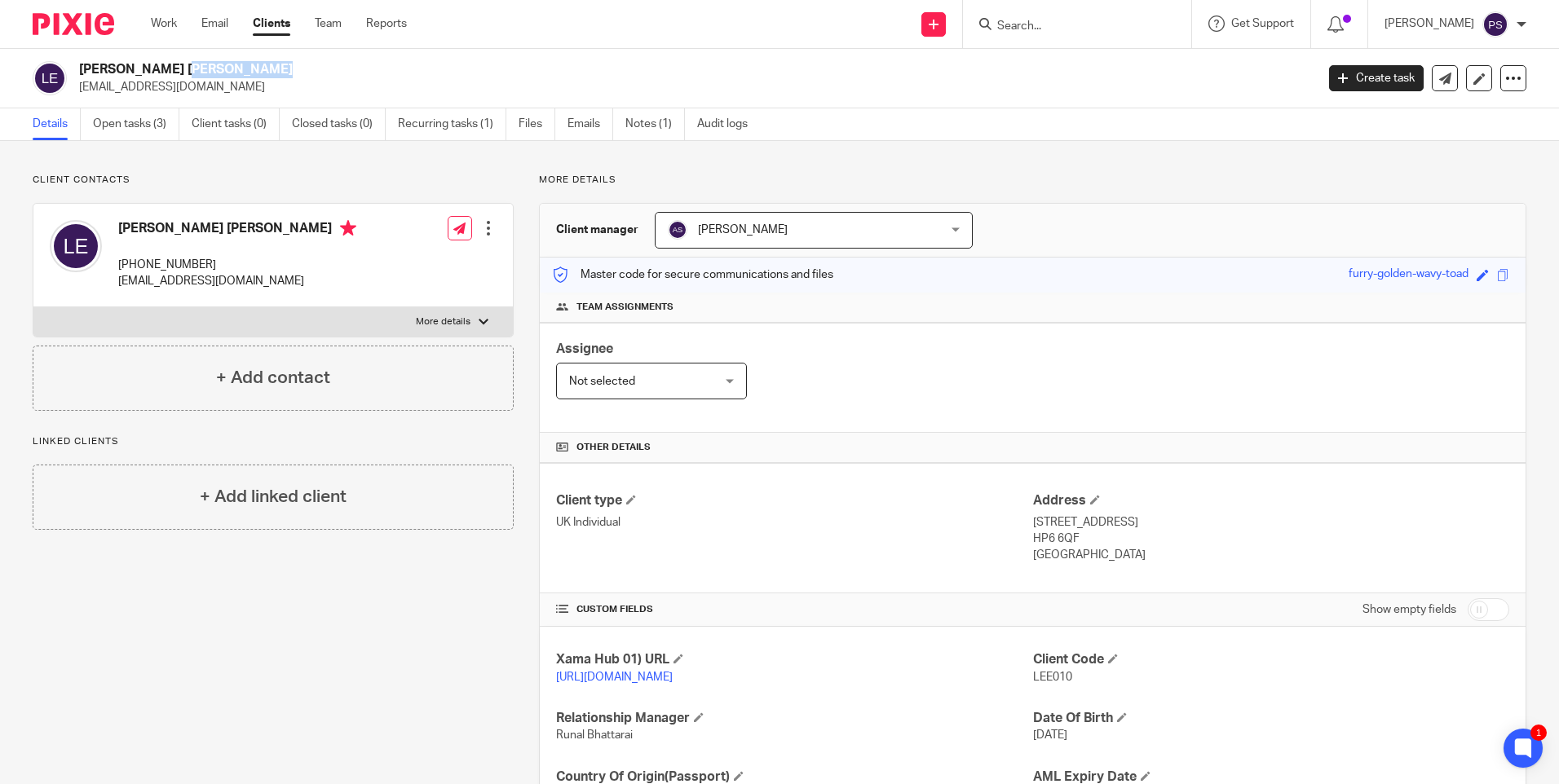
drag, startPoint x: 1024, startPoint y: 520, endPoint x: 1198, endPoint y: 523, distance: 174.0
click at [1198, 523] on p "[STREET_ADDRESS]" at bounding box center [1271, 522] width 476 height 16
copy p "22 Marygold Walk Buckinghamshi"
click at [1226, 525] on p "[STREET_ADDRESS]" at bounding box center [1271, 522] width 476 height 16
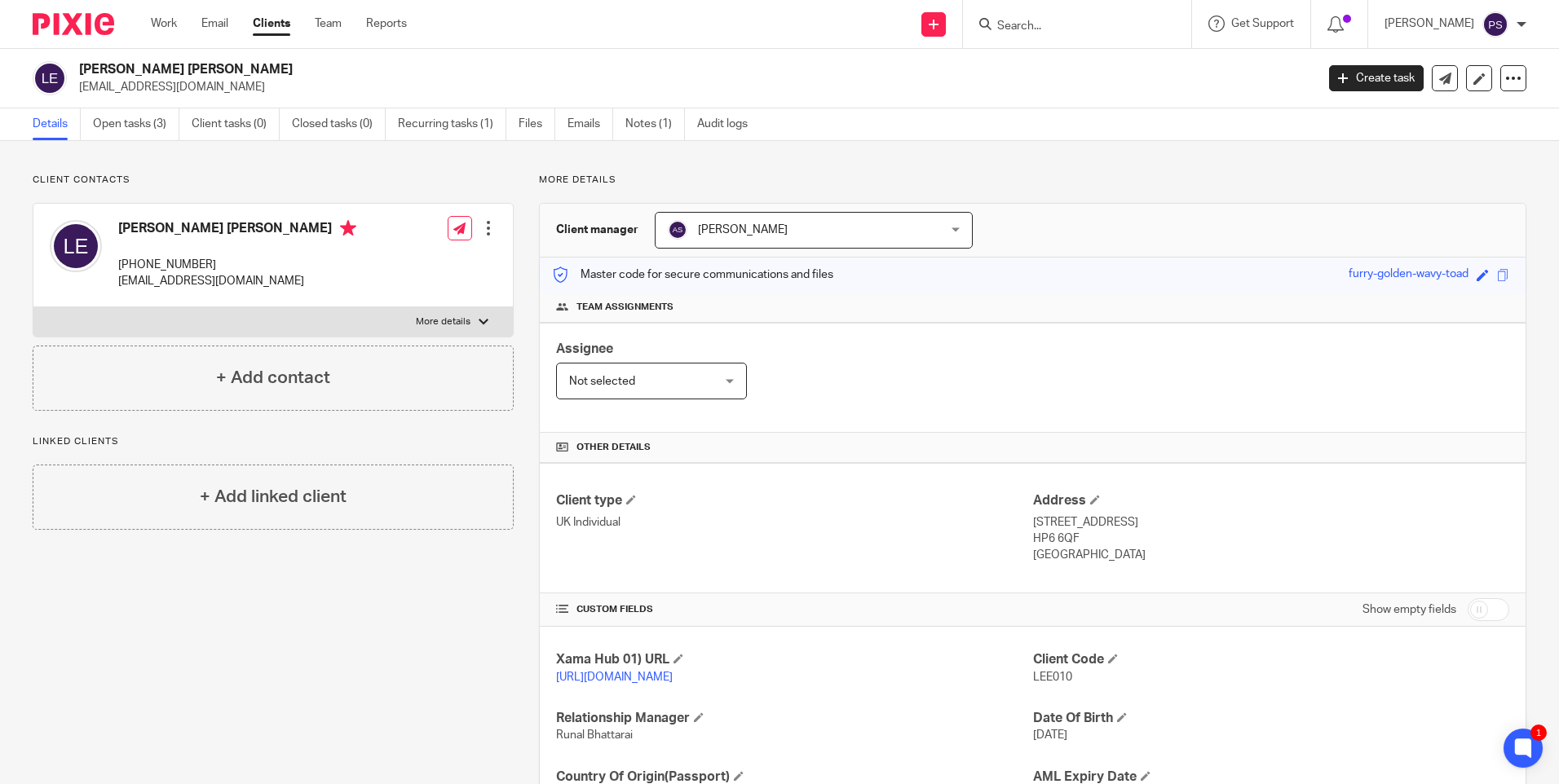
copy p "[GEOGRAPHIC_DATA]"
click at [1052, 539] on p "HP6 6QF" at bounding box center [1271, 539] width 476 height 16
copy div "HP6 6QF"
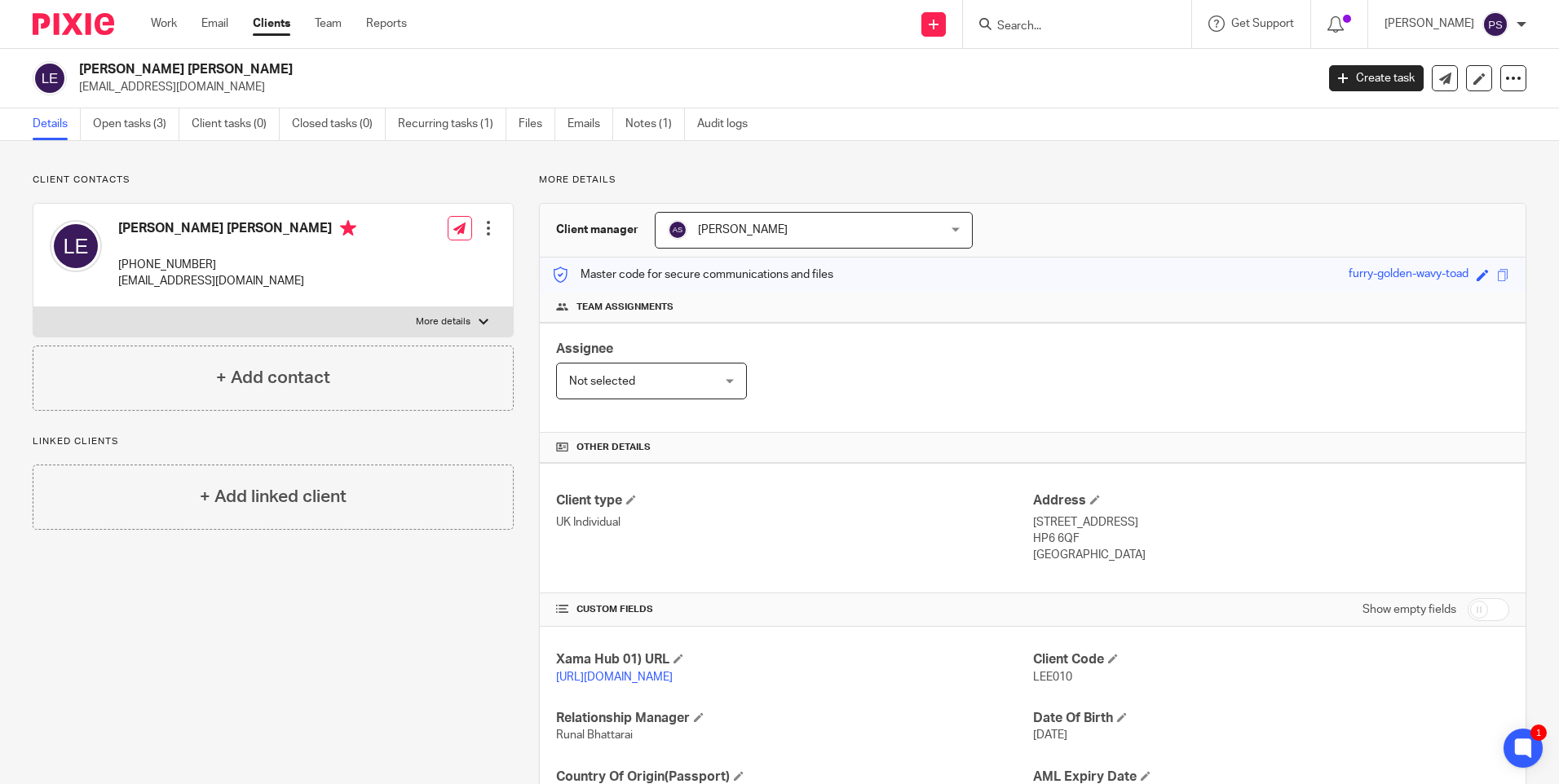
click at [1038, 678] on span "LEE010" at bounding box center [1053, 677] width 39 height 12
copy span "LEE010"
click at [344, 64] on h2 "[PERSON_NAME] [PERSON_NAME]" at bounding box center [568, 69] width 980 height 17
click at [183, 66] on h2 "[PERSON_NAME] [PERSON_NAME]" at bounding box center [568, 69] width 980 height 17
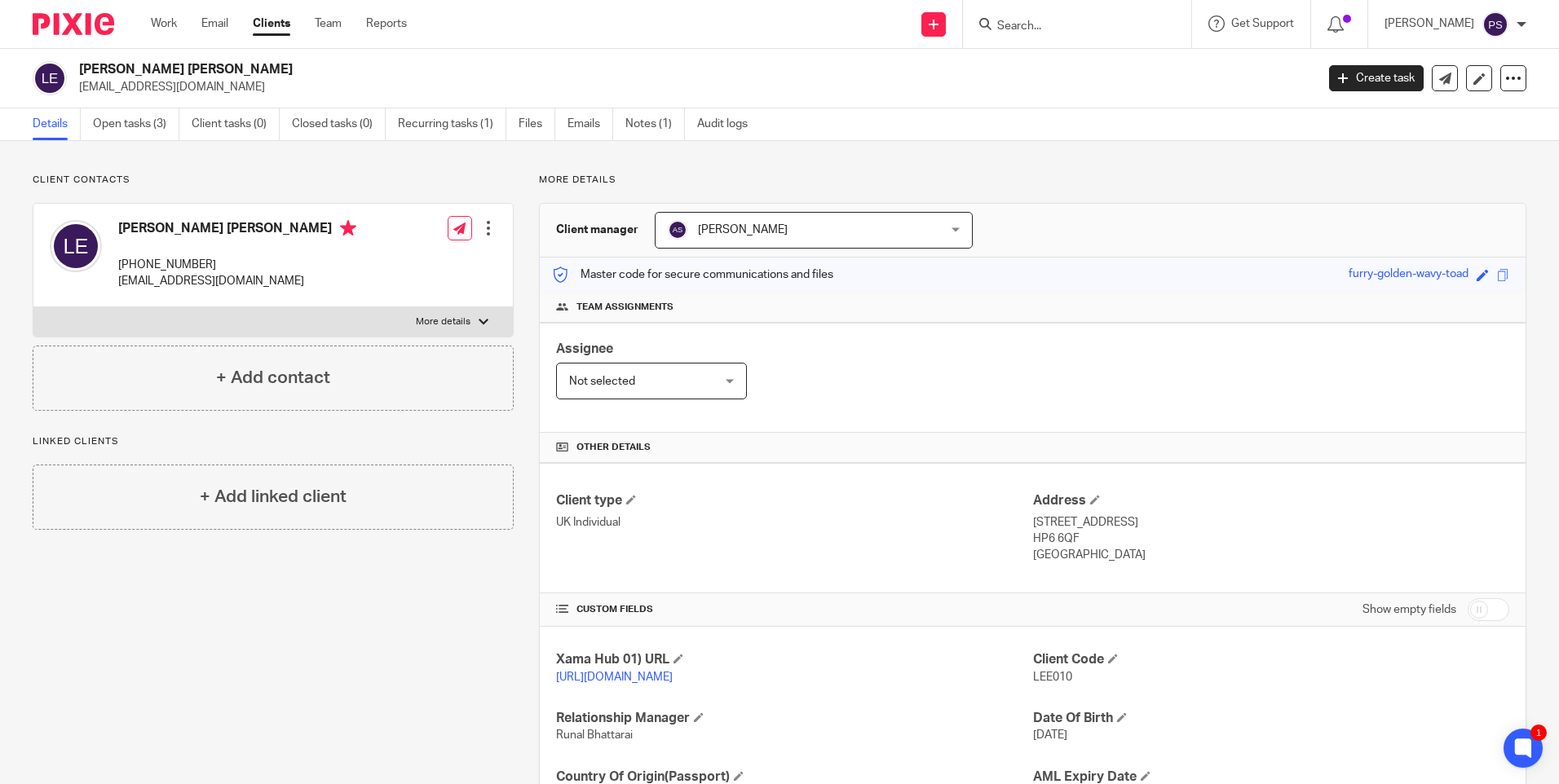
click at [183, 66] on h2 "Lee Justin Edwards" at bounding box center [568, 69] width 980 height 17
copy div "Lee Justin Edwards"
click at [1205, 316] on div "Team assignments" at bounding box center [1033, 308] width 986 height 30
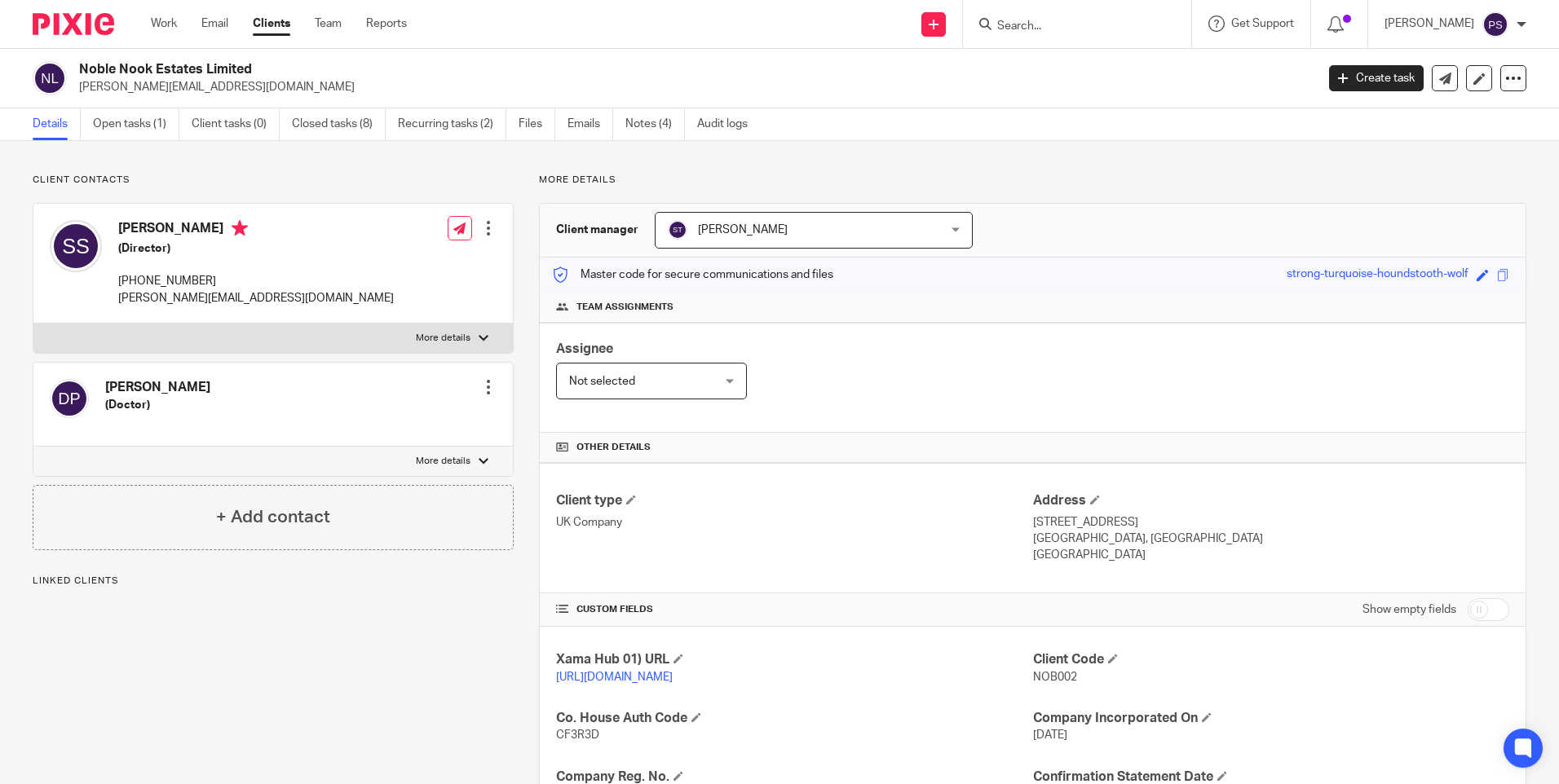
click at [1140, 154] on div "Client contacts Dr Phillips (Doctor) Edit contact Create client from contact Ex…" at bounding box center [779, 588] width 1559 height 895
click at [406, 171] on div "Client contacts Dr Phillips (Doctor) Edit contact Create client from contact Ex…" at bounding box center [779, 588] width 1559 height 895
click at [426, 165] on div "Client contacts Dr Phillips (Doctor) Edit contact Create client from contact Ex…" at bounding box center [779, 588] width 1559 height 895
click at [445, 186] on p "Client contacts" at bounding box center [274, 180] width 482 height 13
click at [390, 175] on p "Client contacts" at bounding box center [274, 180] width 482 height 13
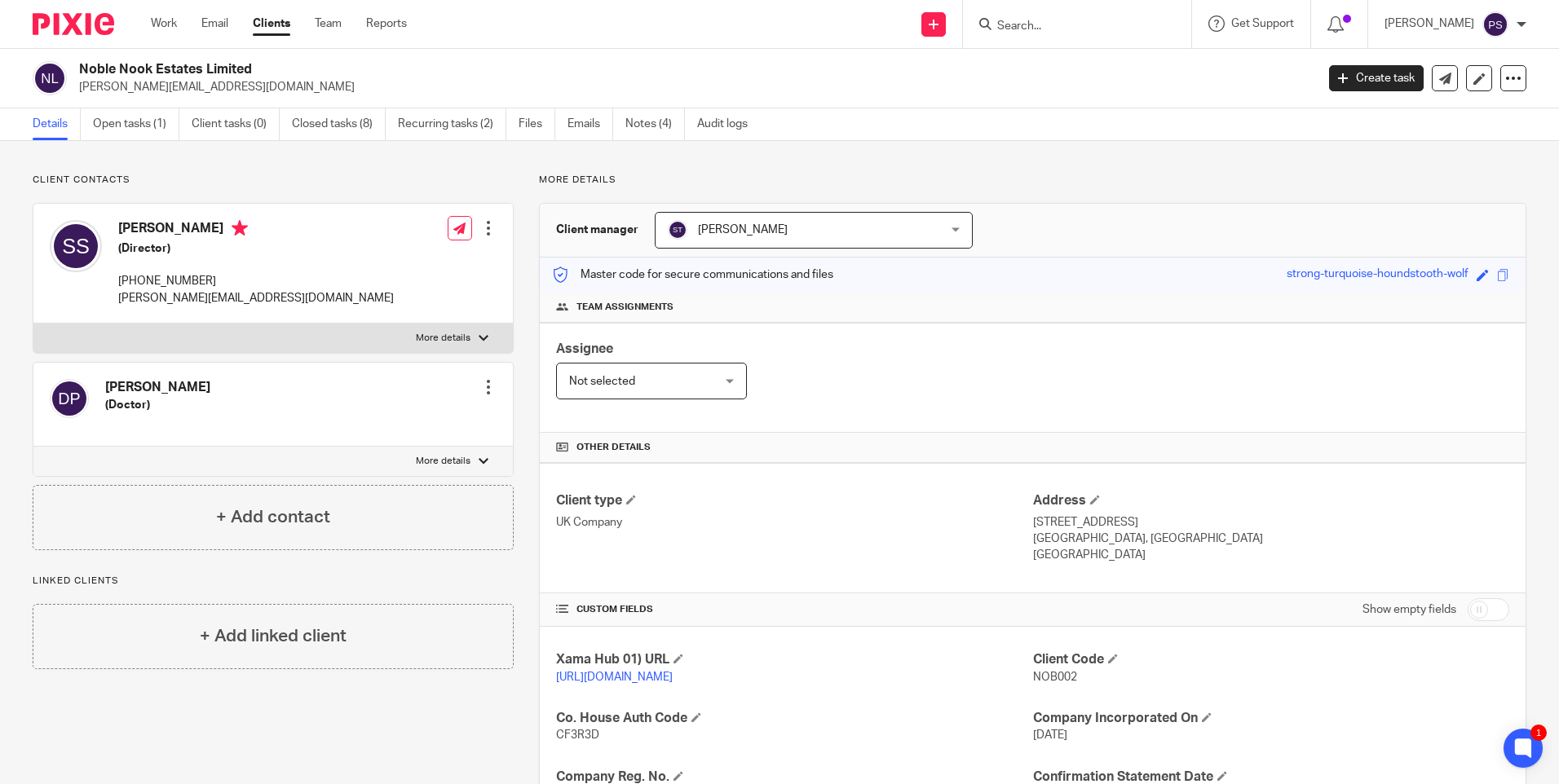
click at [390, 175] on p "Client contacts" at bounding box center [274, 180] width 482 height 13
click at [695, 175] on p "More details" at bounding box center [1033, 180] width 988 height 13
click at [1077, 22] on input "Search" at bounding box center [1069, 27] width 147 height 15
type input "v"
click at [354, 155] on div "Client contacts Dr Phillips (Doctor) Edit contact Create client from contact Ex…" at bounding box center [779, 588] width 1559 height 895
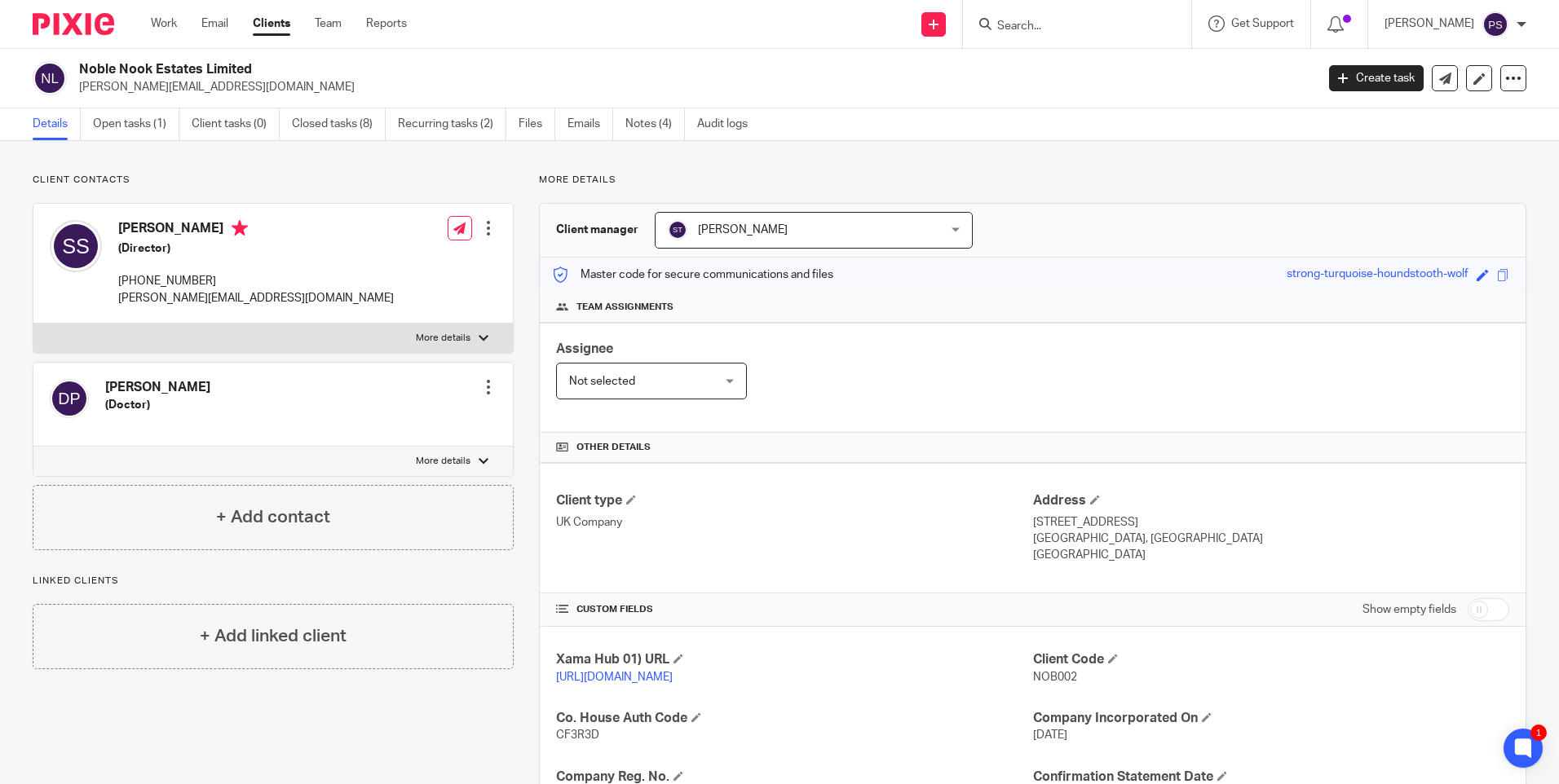
click at [1056, 168] on div "Client contacts Dr Phillips (Doctor) Edit contact Create client from contact Ex…" at bounding box center [779, 588] width 1559 height 895
click at [1040, 165] on div "Client contacts Dr Phillips (Doctor) Edit contact Create client from contact Ex…" at bounding box center [779, 588] width 1559 height 895
click at [394, 171] on div "Client contacts Dr Phillips (Doctor) Edit contact Create client from contact Ex…" at bounding box center [779, 588] width 1559 height 895
click at [1045, 21] on input "Search" at bounding box center [1069, 27] width 147 height 15
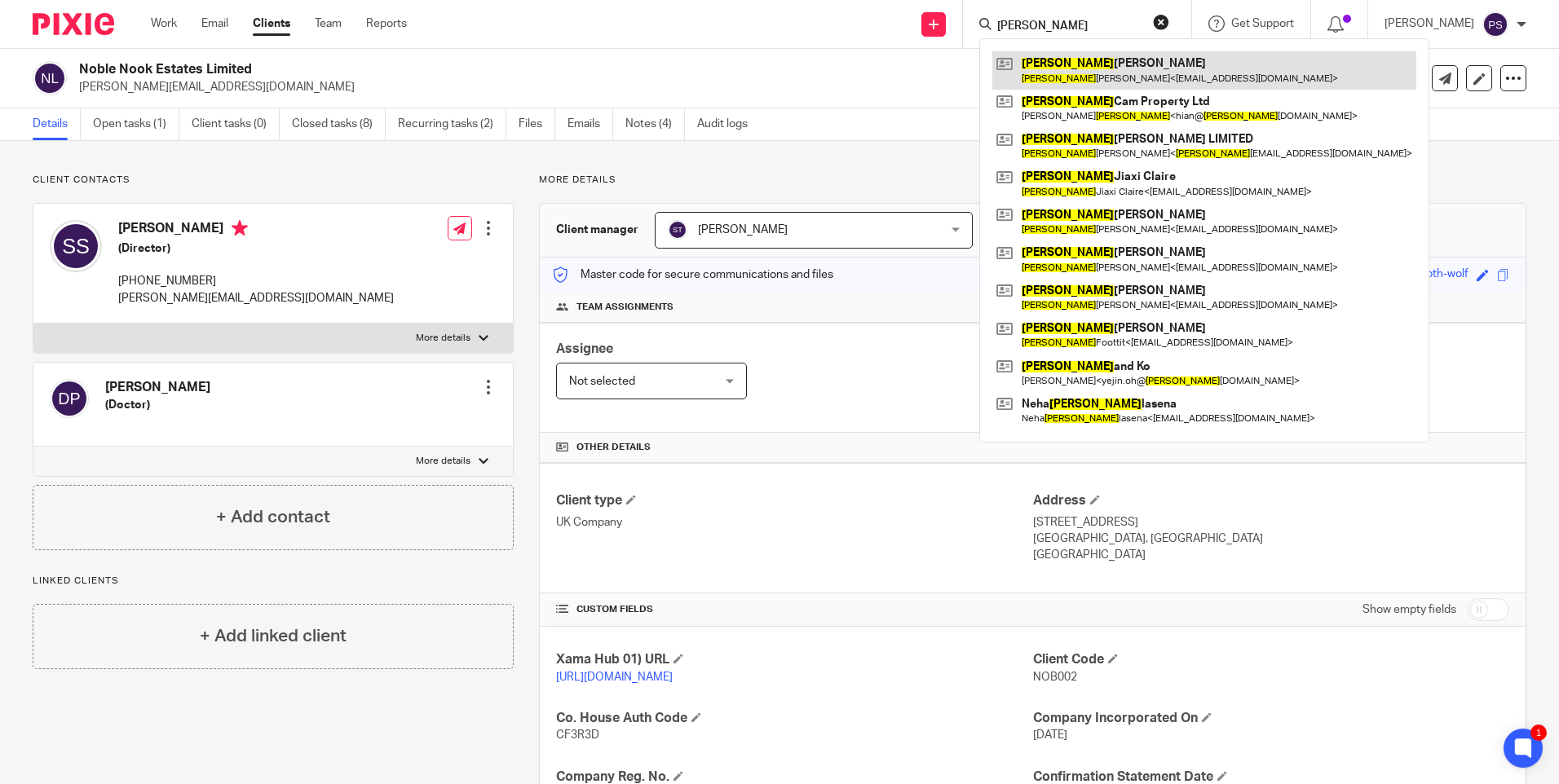
type input "lee"
click at [1055, 77] on link at bounding box center [1204, 70] width 424 height 37
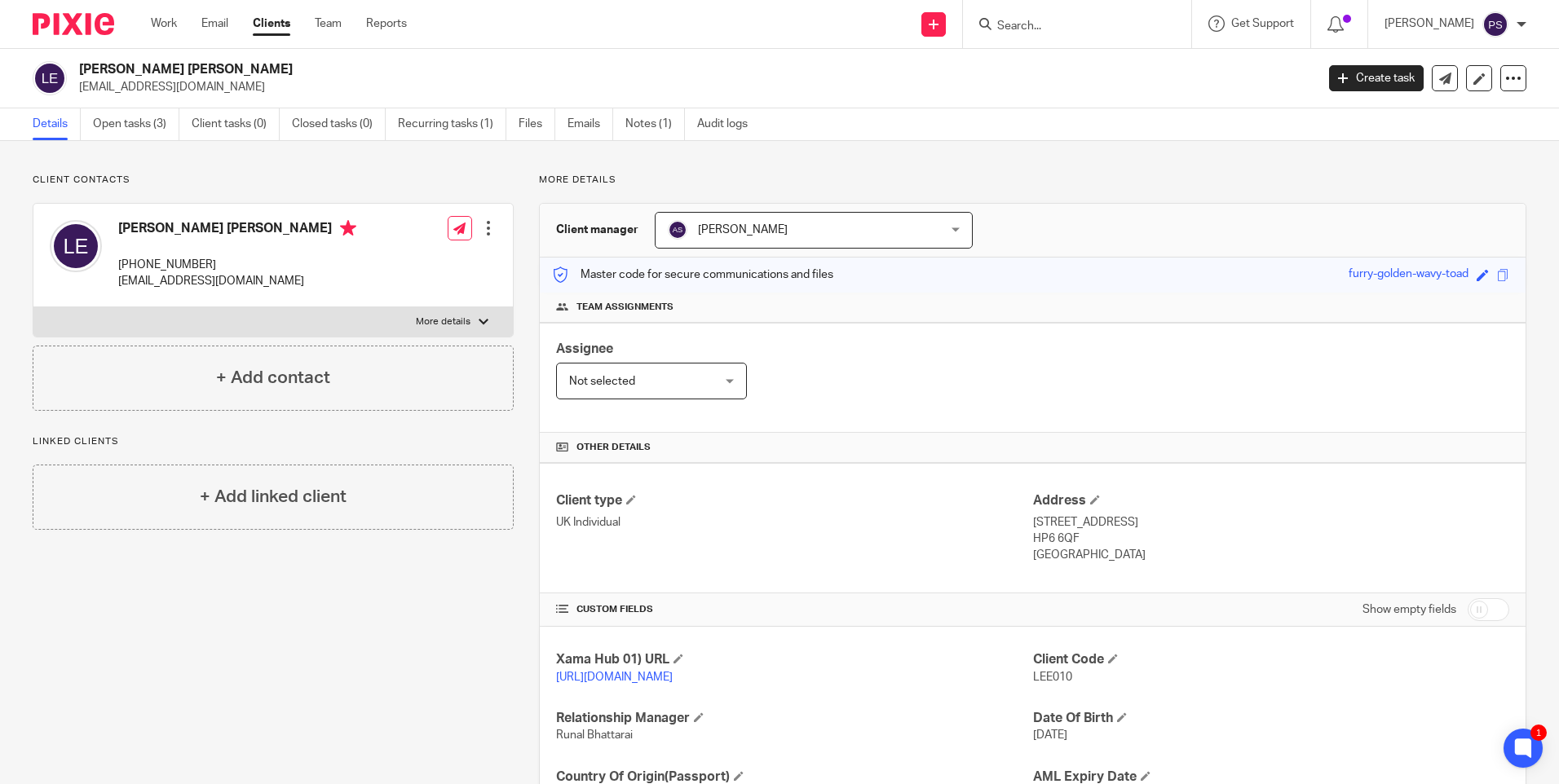
click at [185, 133] on ul "Details Open tasks (3) Client tasks (0) Closed tasks (0) Recurring tasks (1) Fi…" at bounding box center [403, 125] width 740 height 32
click at [160, 127] on link "Open tasks (3)" at bounding box center [136, 125] width 87 height 32
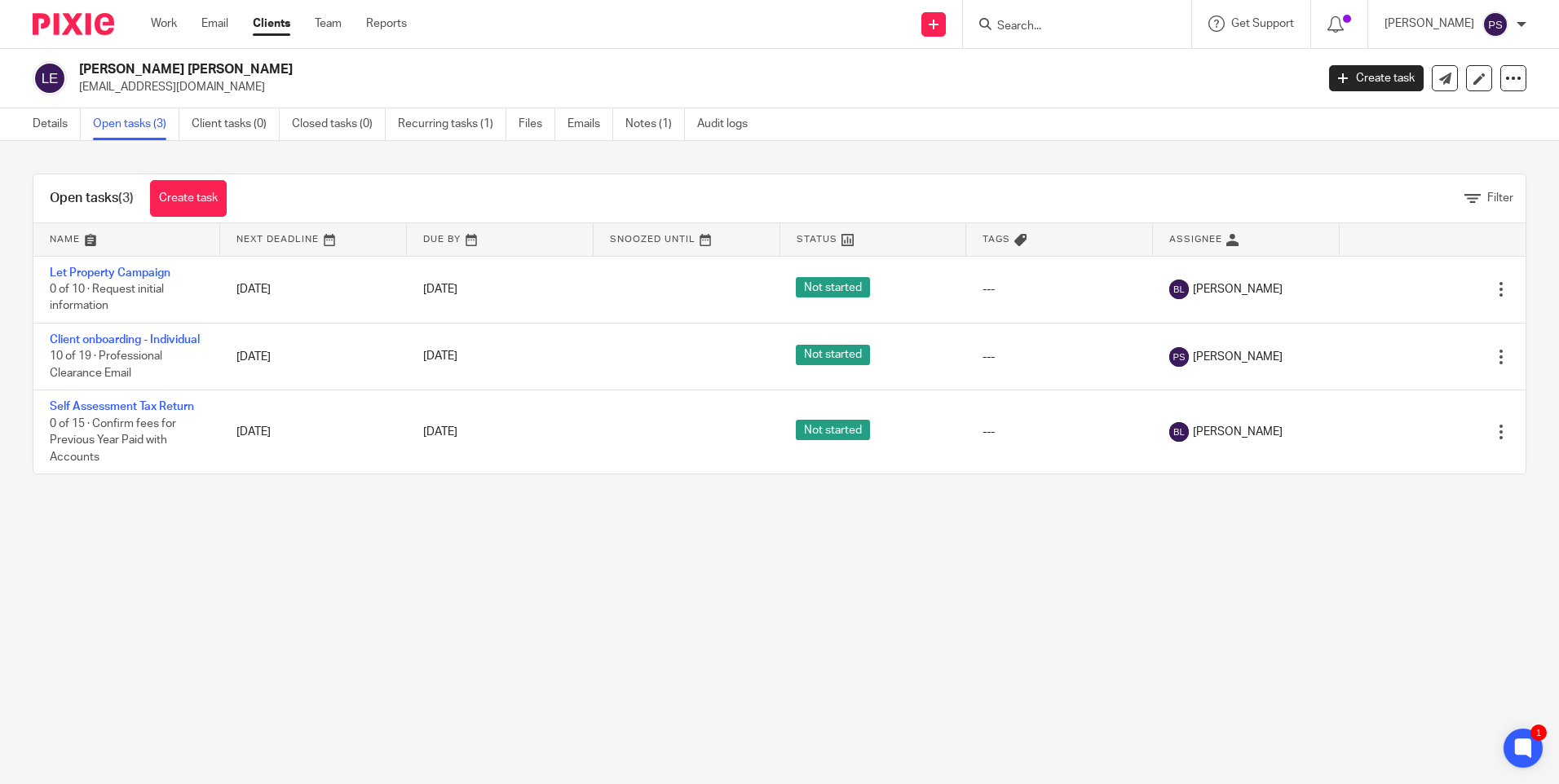
click at [1040, 26] on input "Search" at bounding box center [1069, 27] width 147 height 15
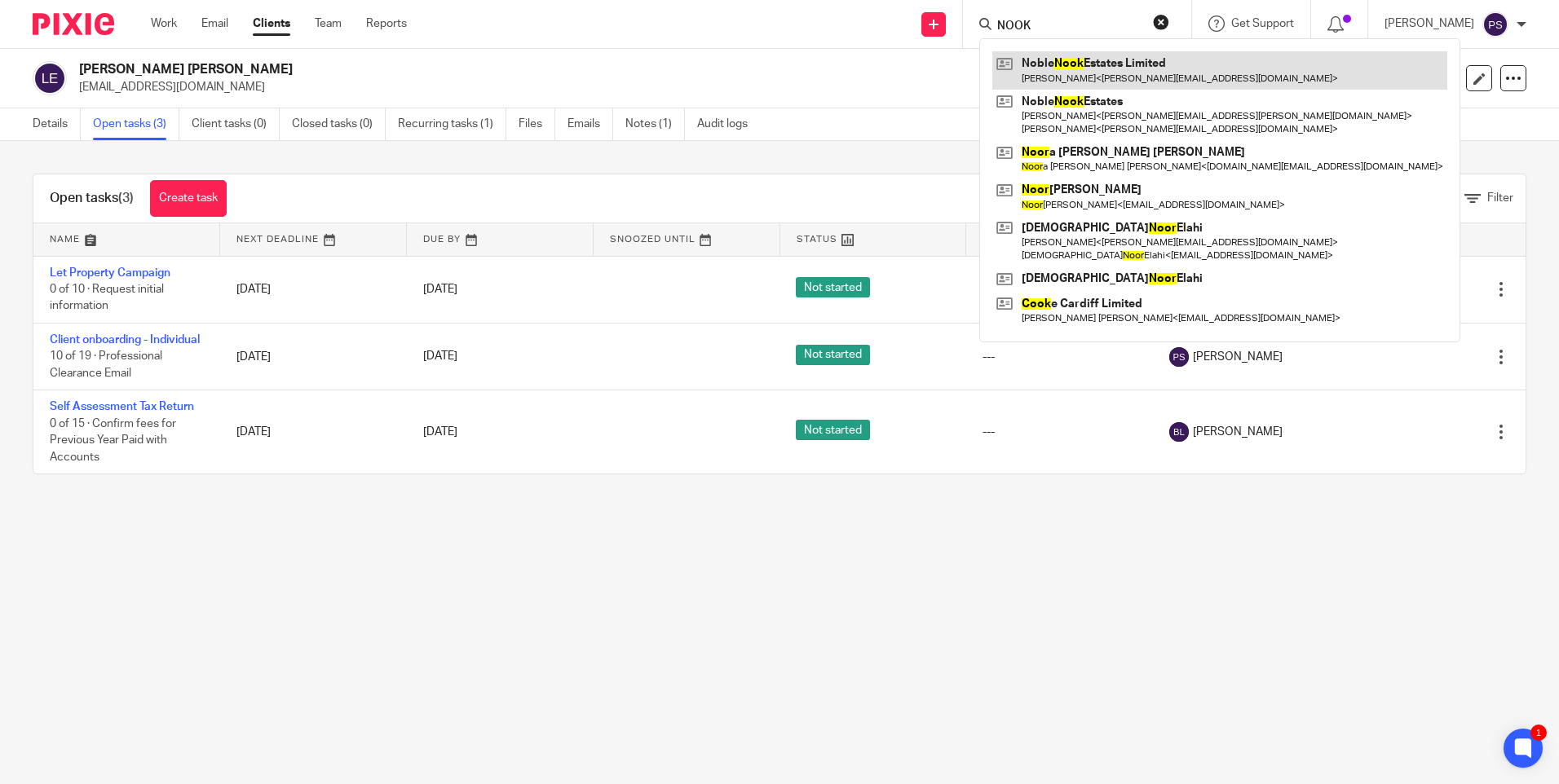
type input "NOOK"
click at [1112, 57] on link at bounding box center [1220, 70] width 455 height 37
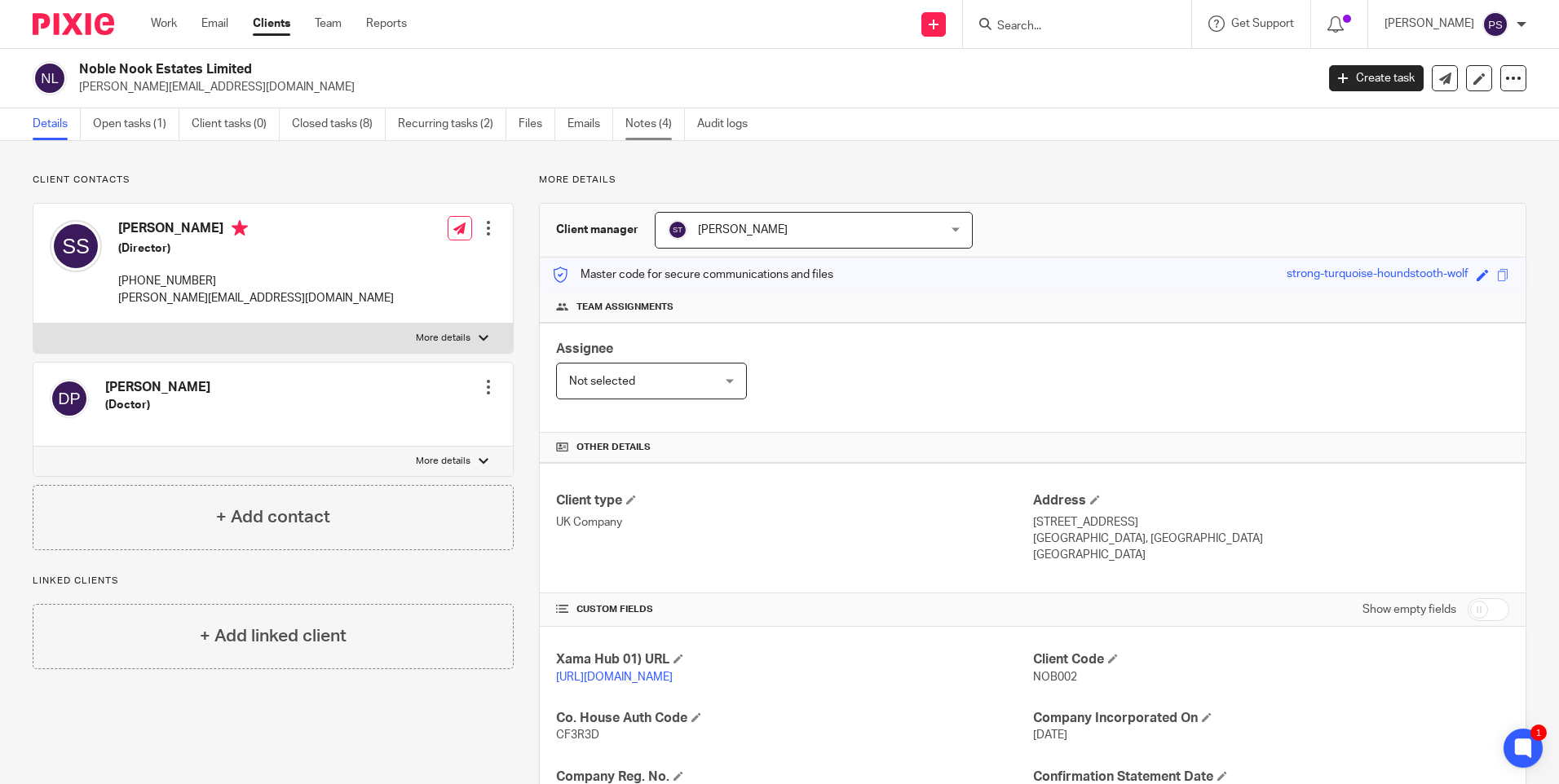
click at [663, 128] on link "Notes (4)" at bounding box center [655, 125] width 59 height 32
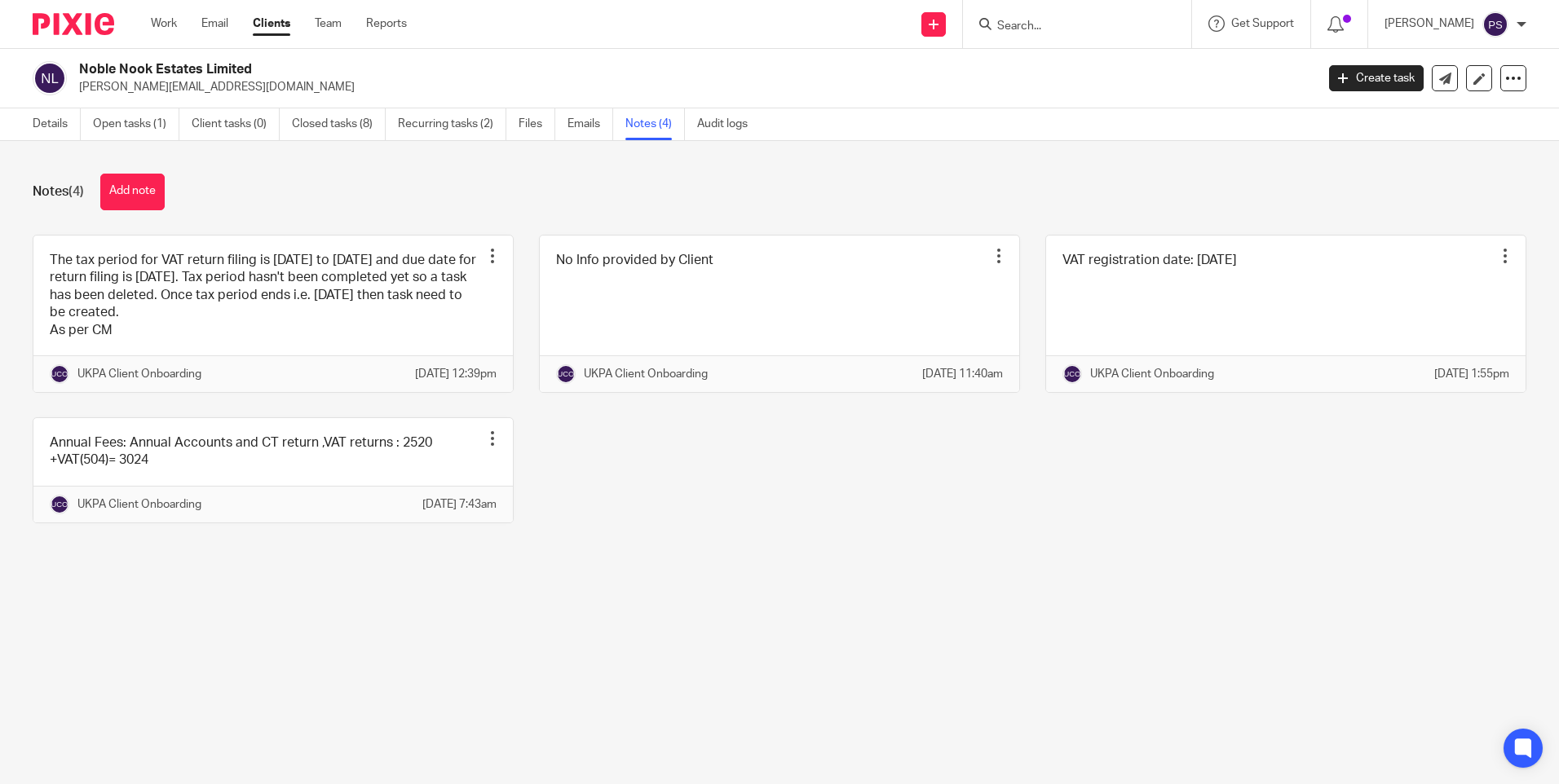
click at [37, 129] on link "Details" at bounding box center [57, 125] width 48 height 32
